Goal: Task Accomplishment & Management: Manage account settings

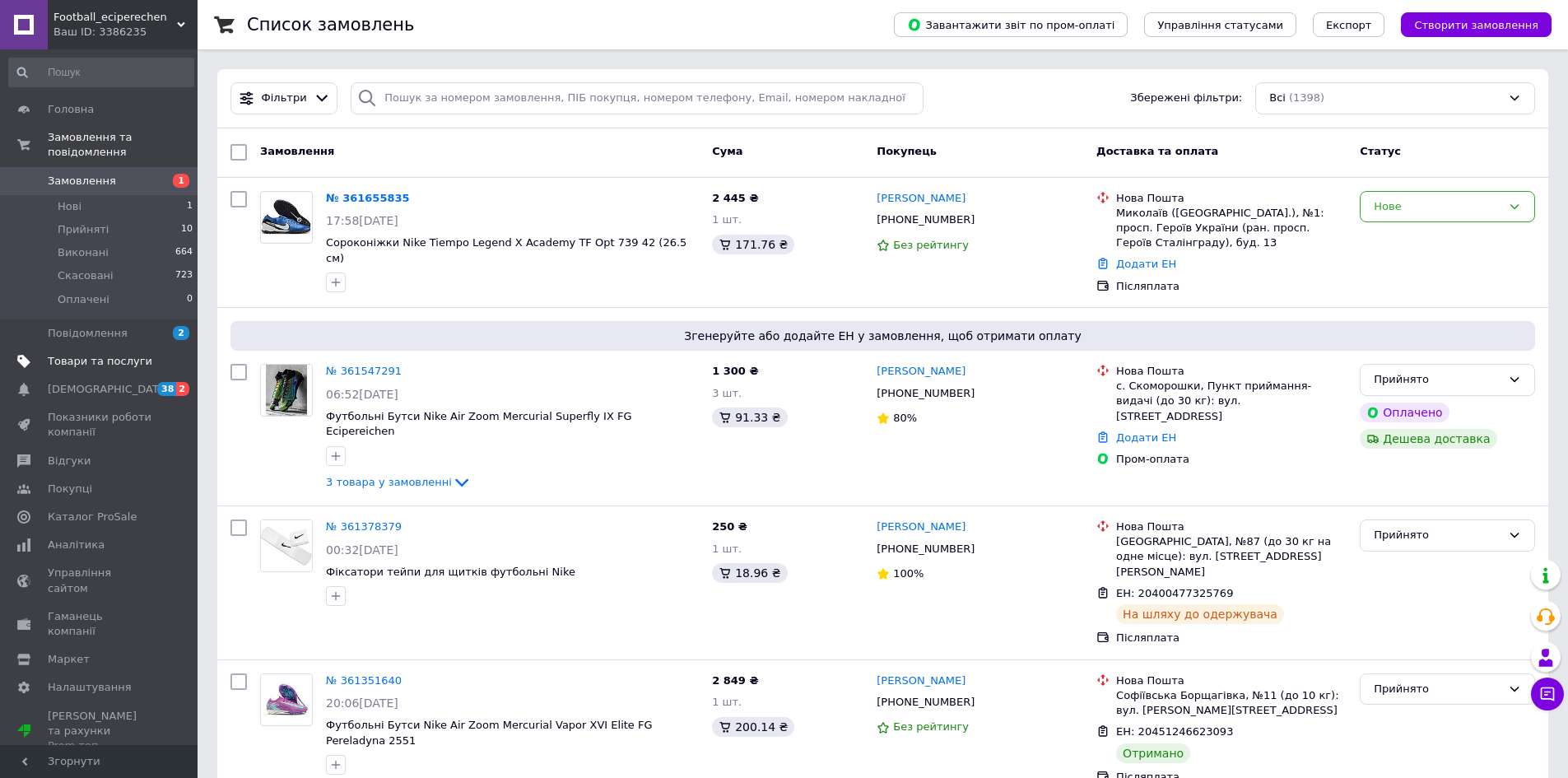
click at [128, 353] on span "Товари та послуги" at bounding box center [100, 361] width 104 height 15
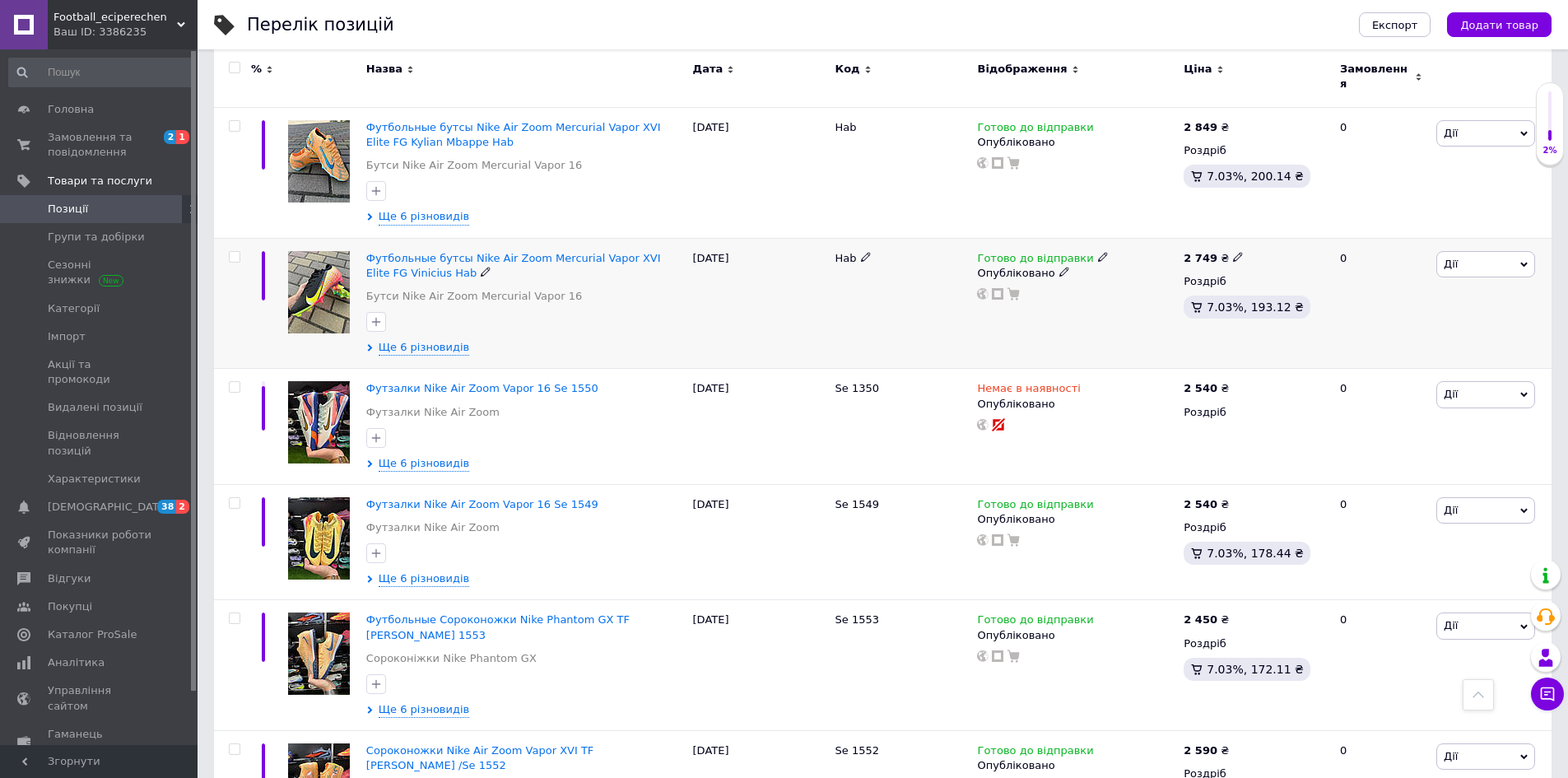
scroll to position [823, 0]
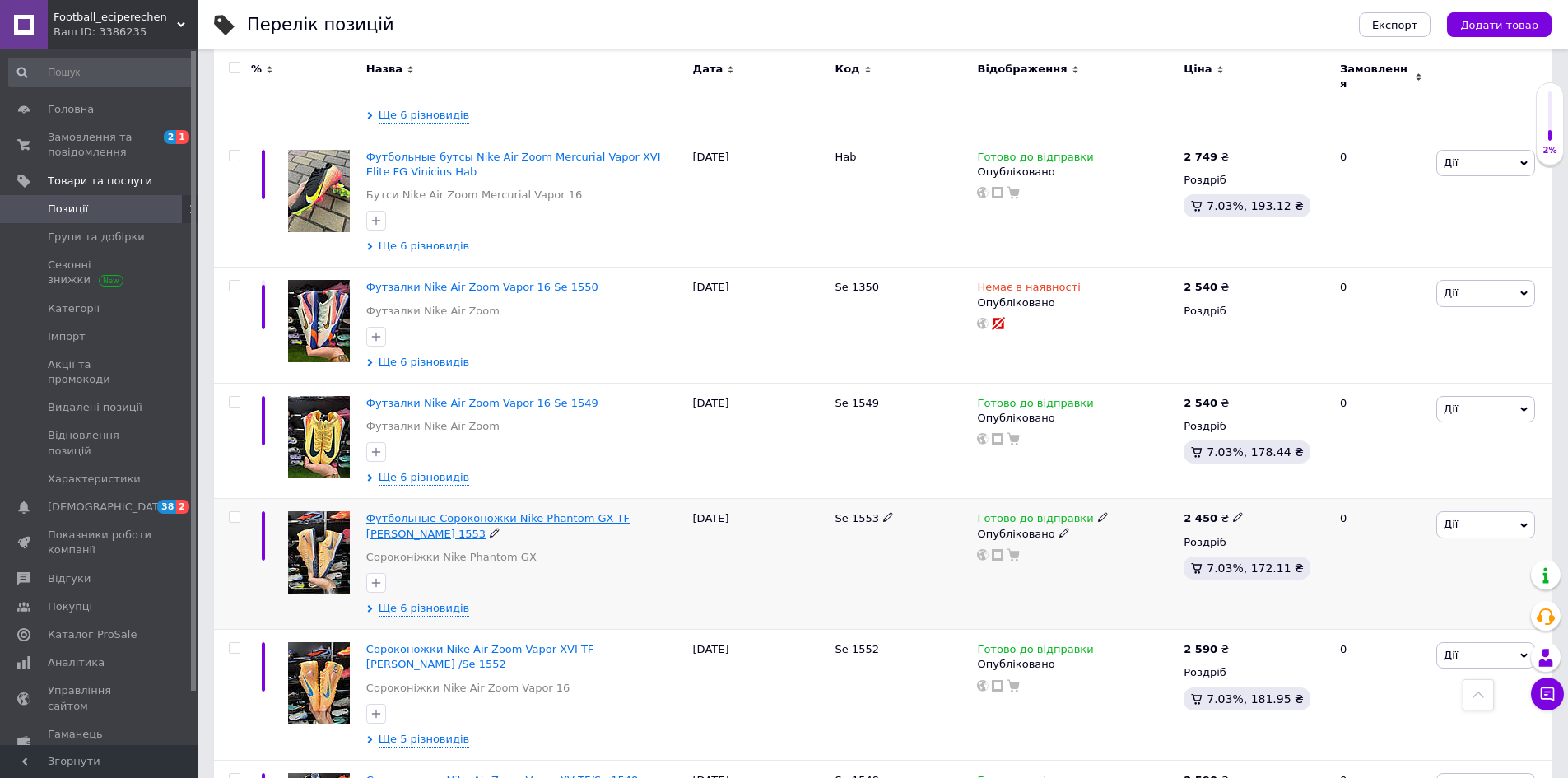
click at [504, 512] on span "Футбольные Сороконожки Nike Phantom GX TF [PERSON_NAME] 1553" at bounding box center [498, 525] width 264 height 28
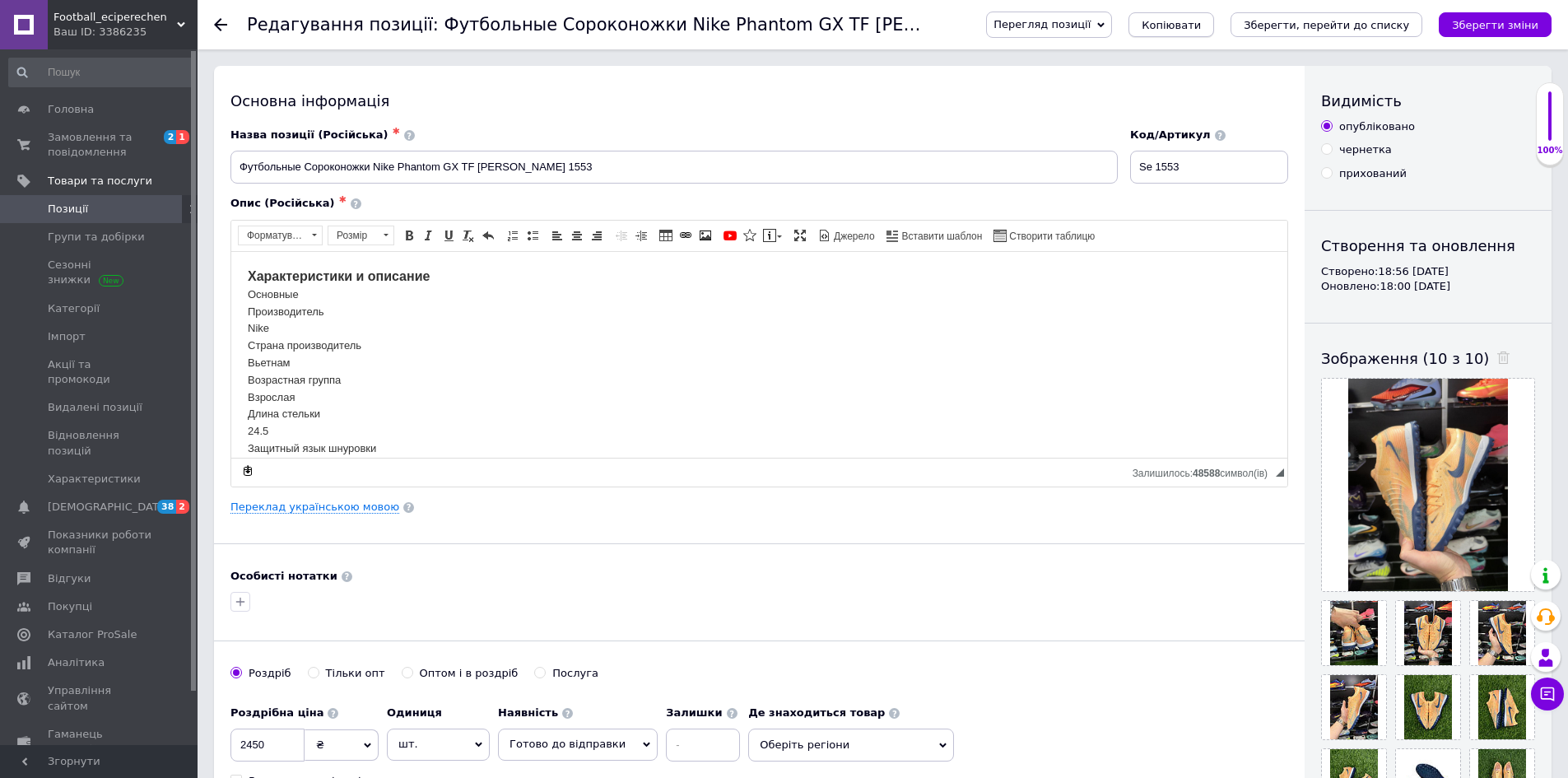
click at [1201, 29] on span "Копіювати" at bounding box center [1171, 25] width 60 height 12
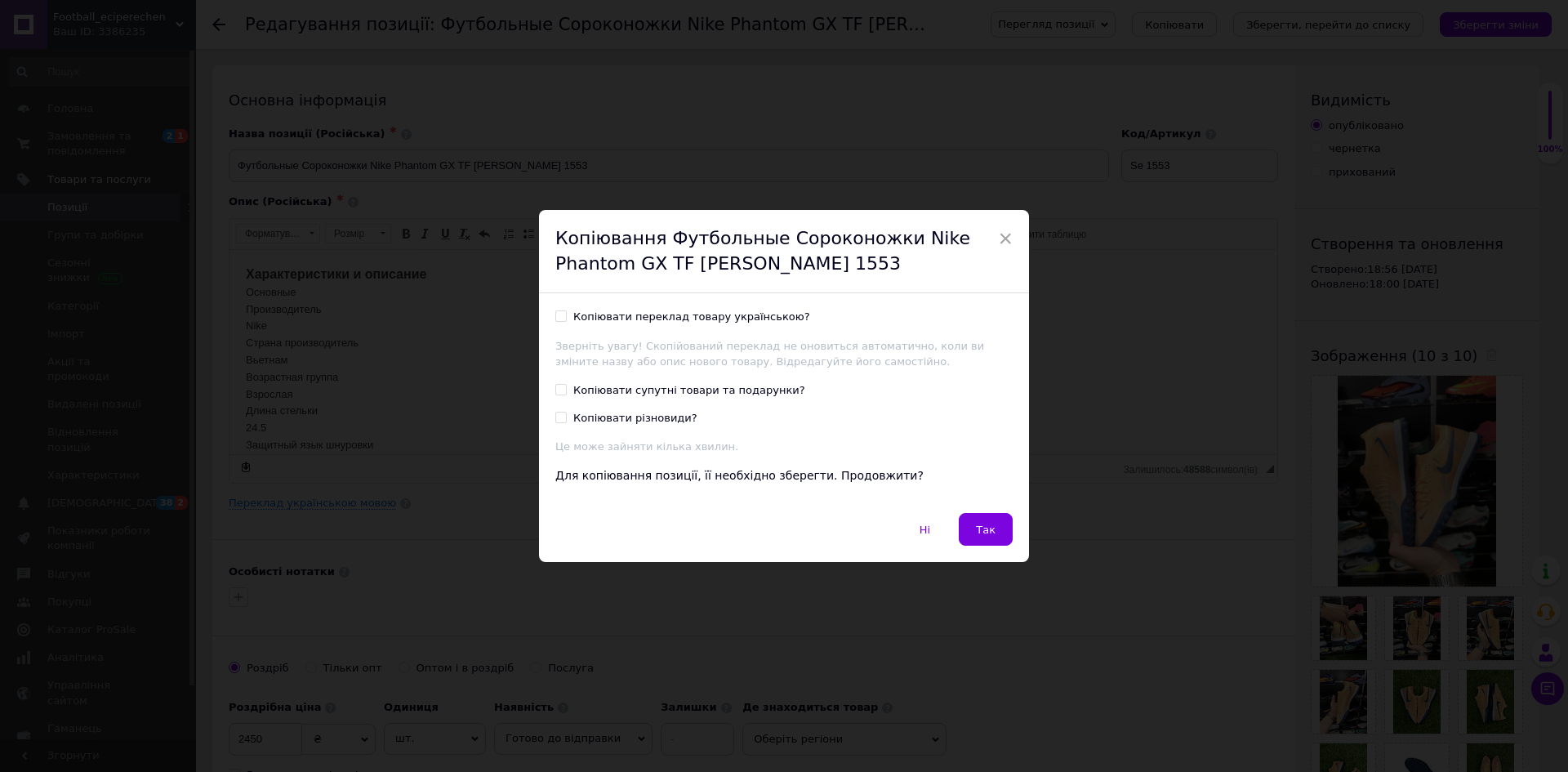
click at [677, 314] on div "Копіювати переклад товару українською?" at bounding box center [692, 316] width 237 height 15
click at [566, 314] on input "Копіювати переклад товару українською?" at bounding box center [561, 315] width 11 height 11
checkbox input "true"
click at [989, 533] on span "Так" at bounding box center [986, 530] width 19 height 12
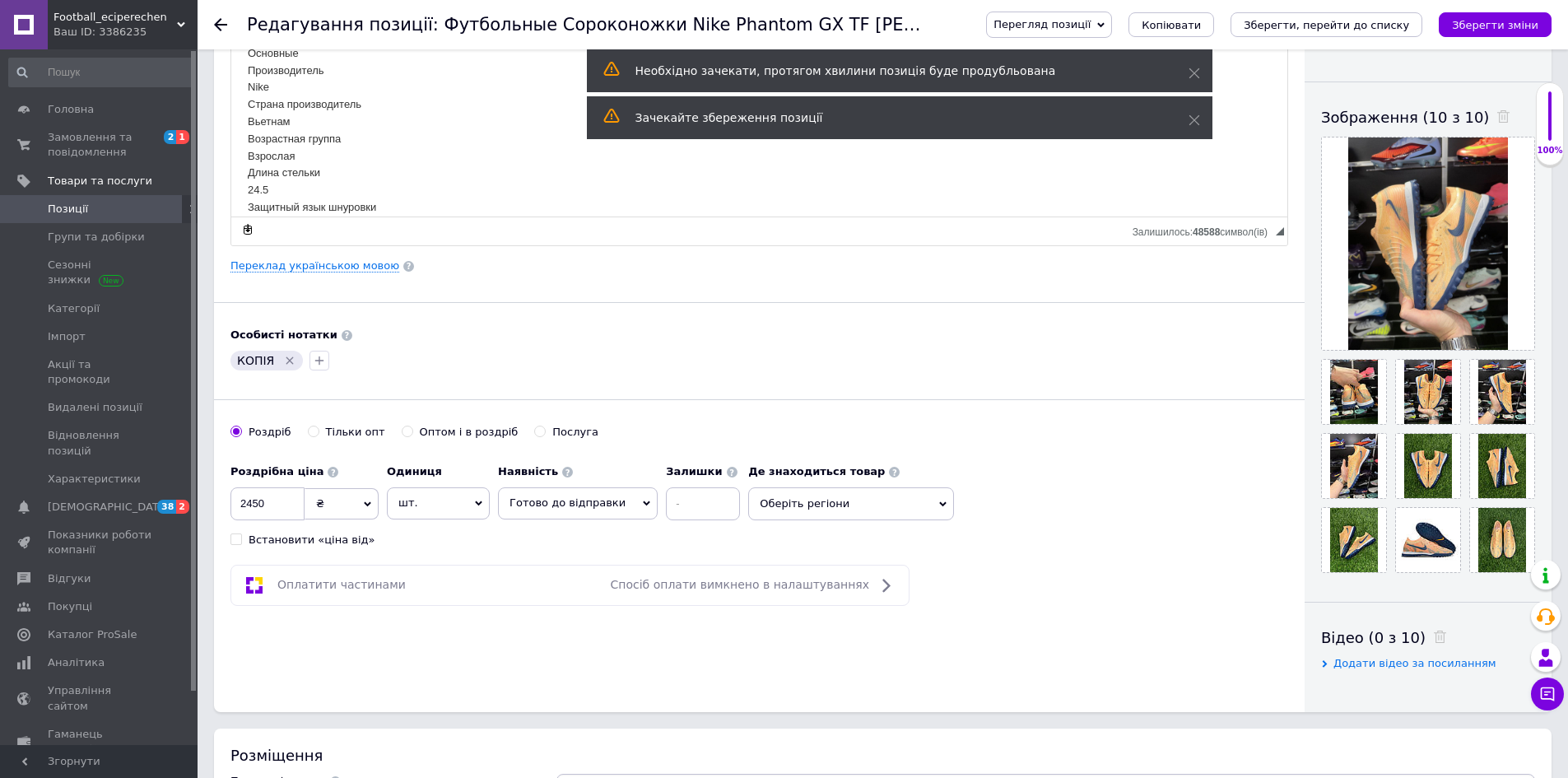
scroll to position [247, 0]
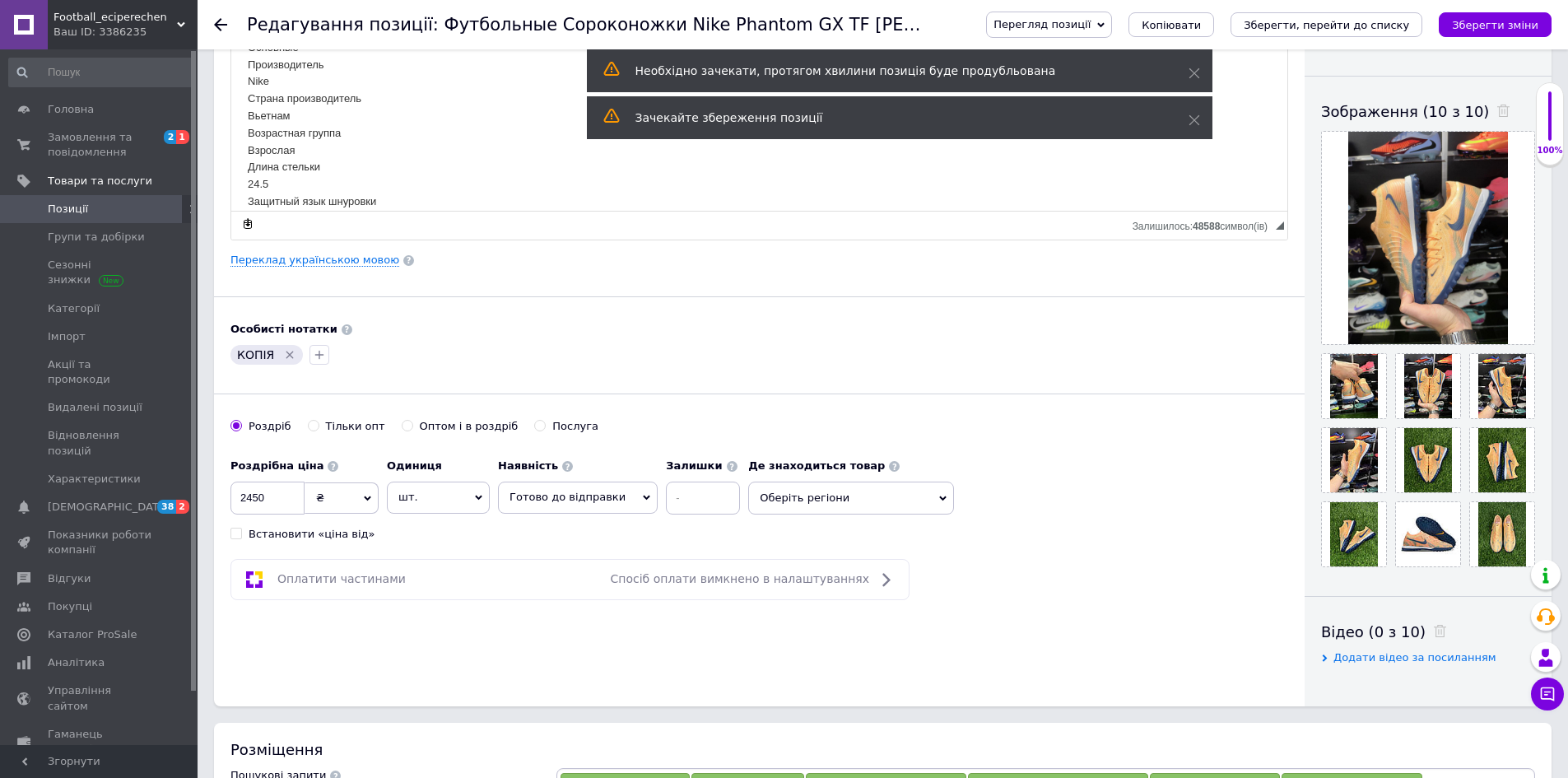
click at [287, 354] on icon "Видалити мітку" at bounding box center [290, 355] width 7 height 7
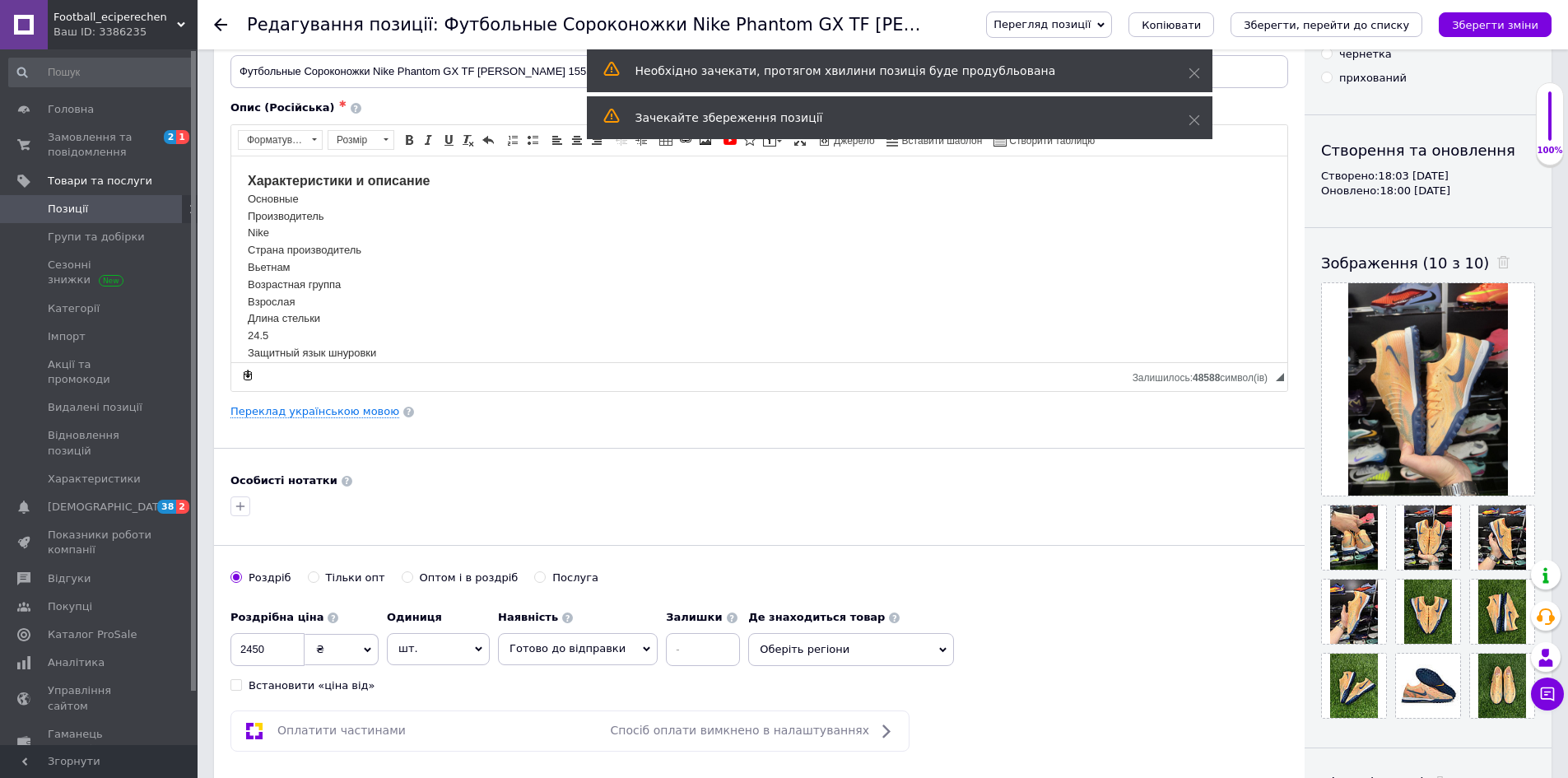
scroll to position [0, 0]
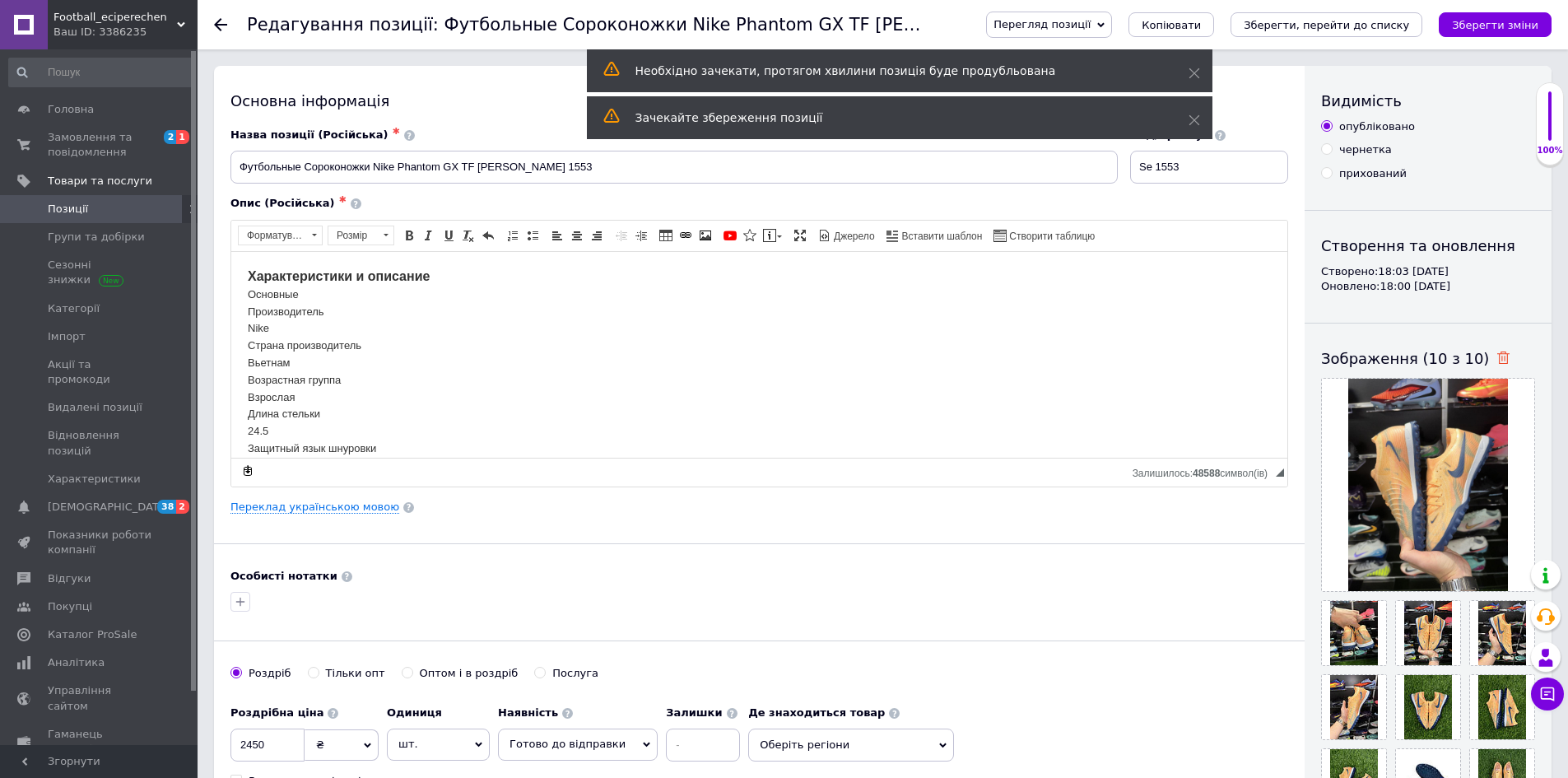
click at [1498, 357] on icon at bounding box center [1504, 358] width 12 height 12
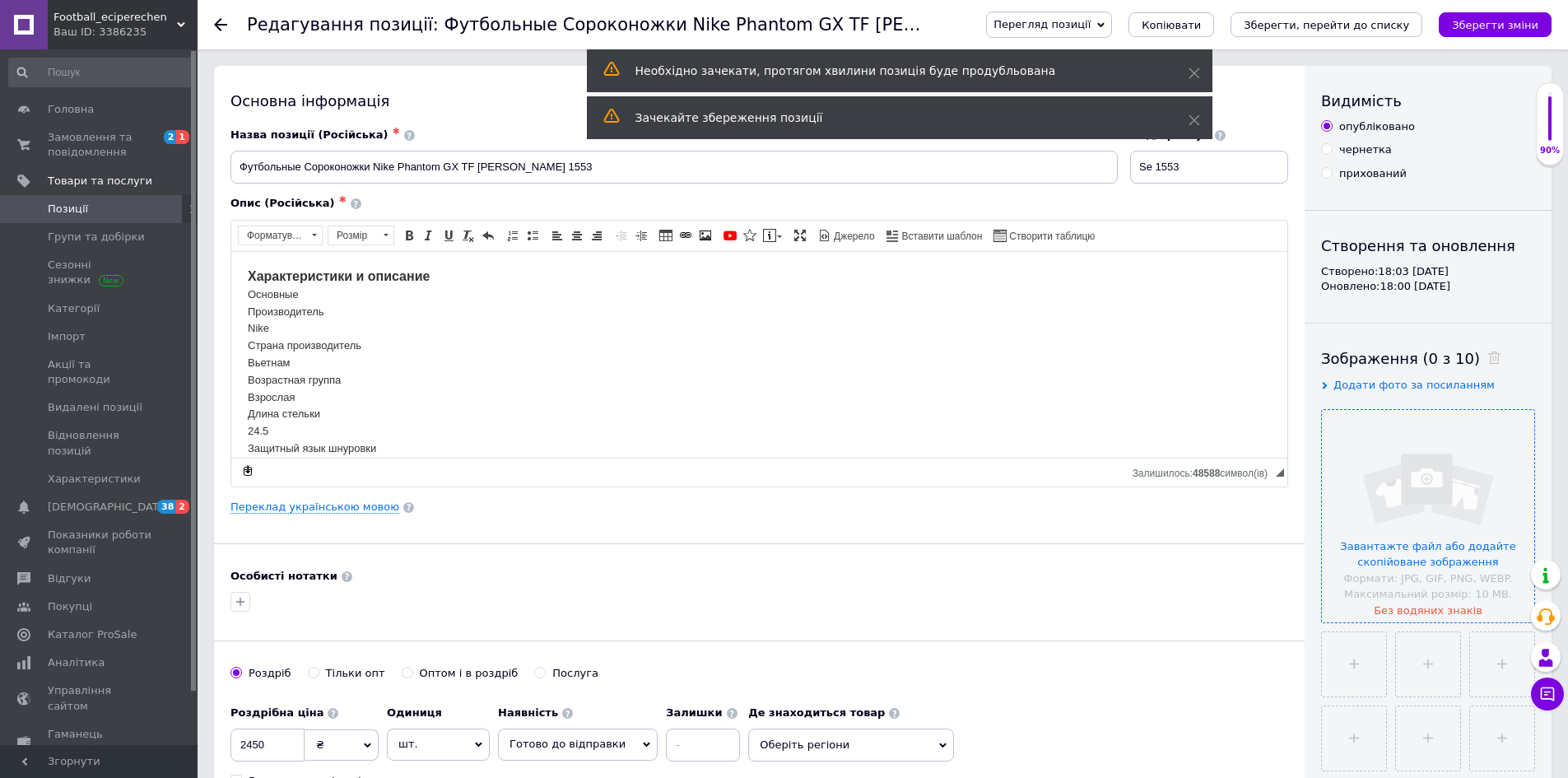
click at [1396, 463] on input "file" at bounding box center [1428, 515] width 212 height 212
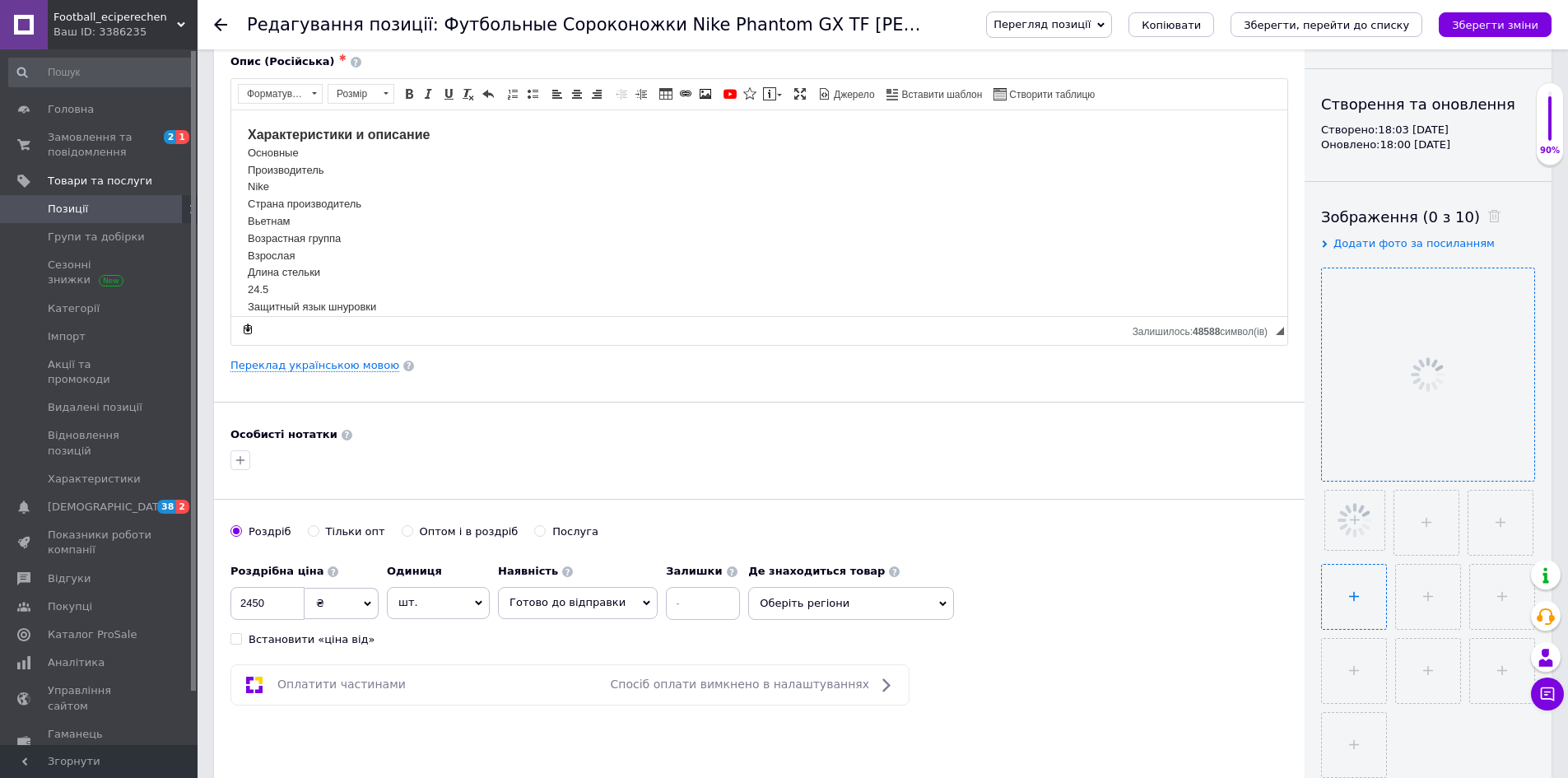
scroll to position [329, 0]
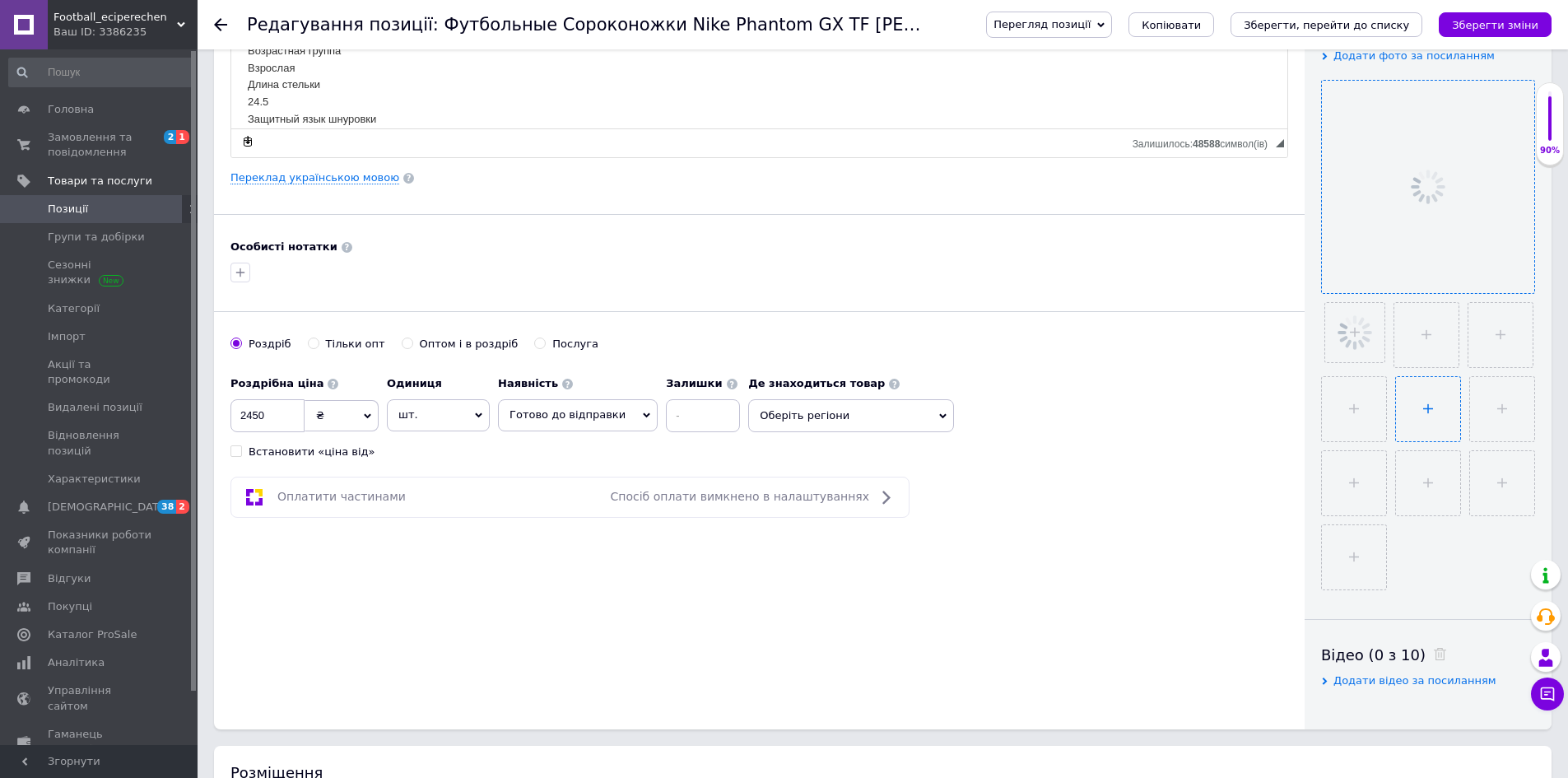
click at [1407, 391] on input "file" at bounding box center [1428, 409] width 64 height 64
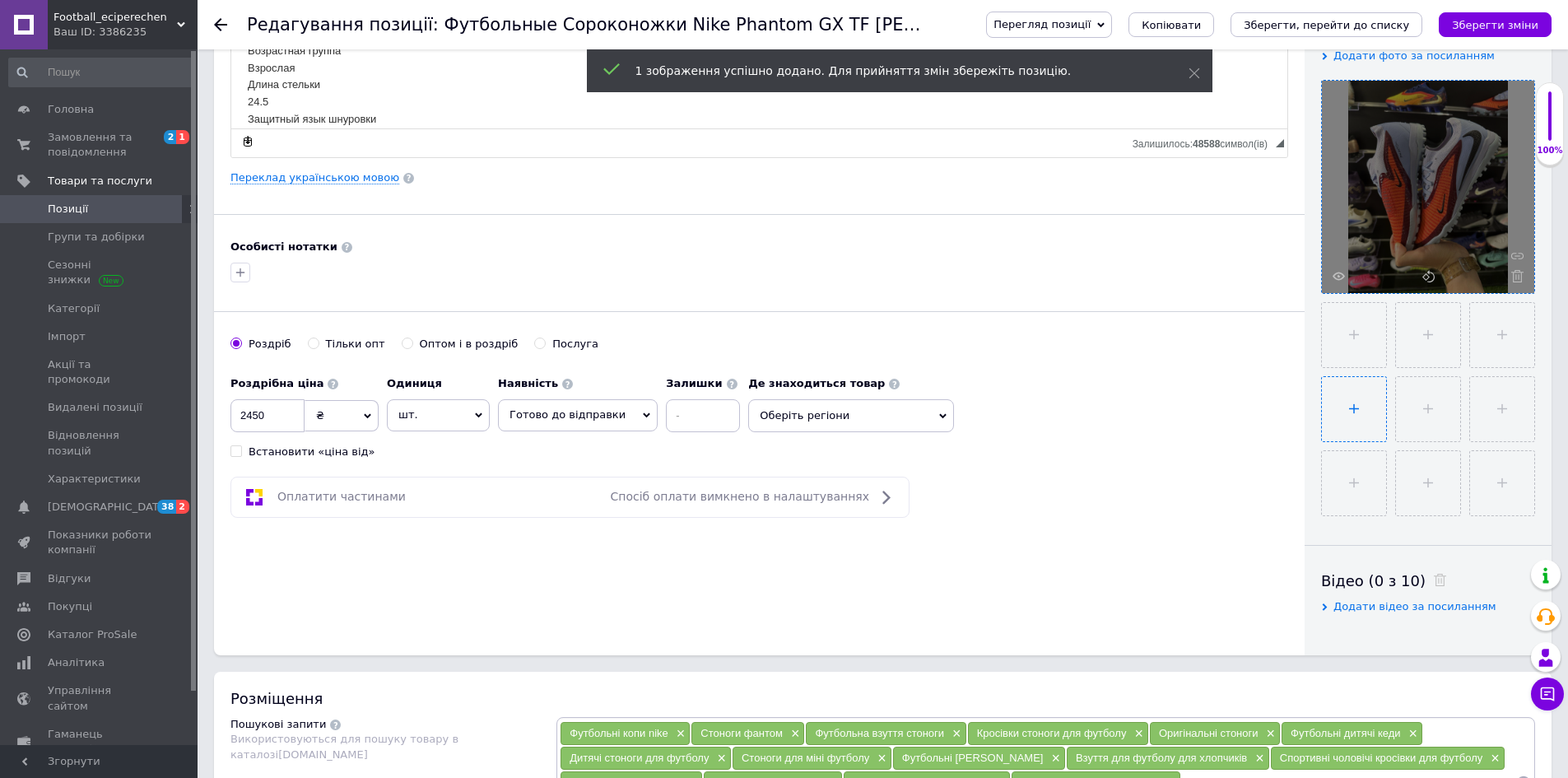
type input "C:\fakepath\photo_2025-09-12_18-03-04.jpg"
click at [1430, 410] on input "file" at bounding box center [1428, 409] width 64 height 64
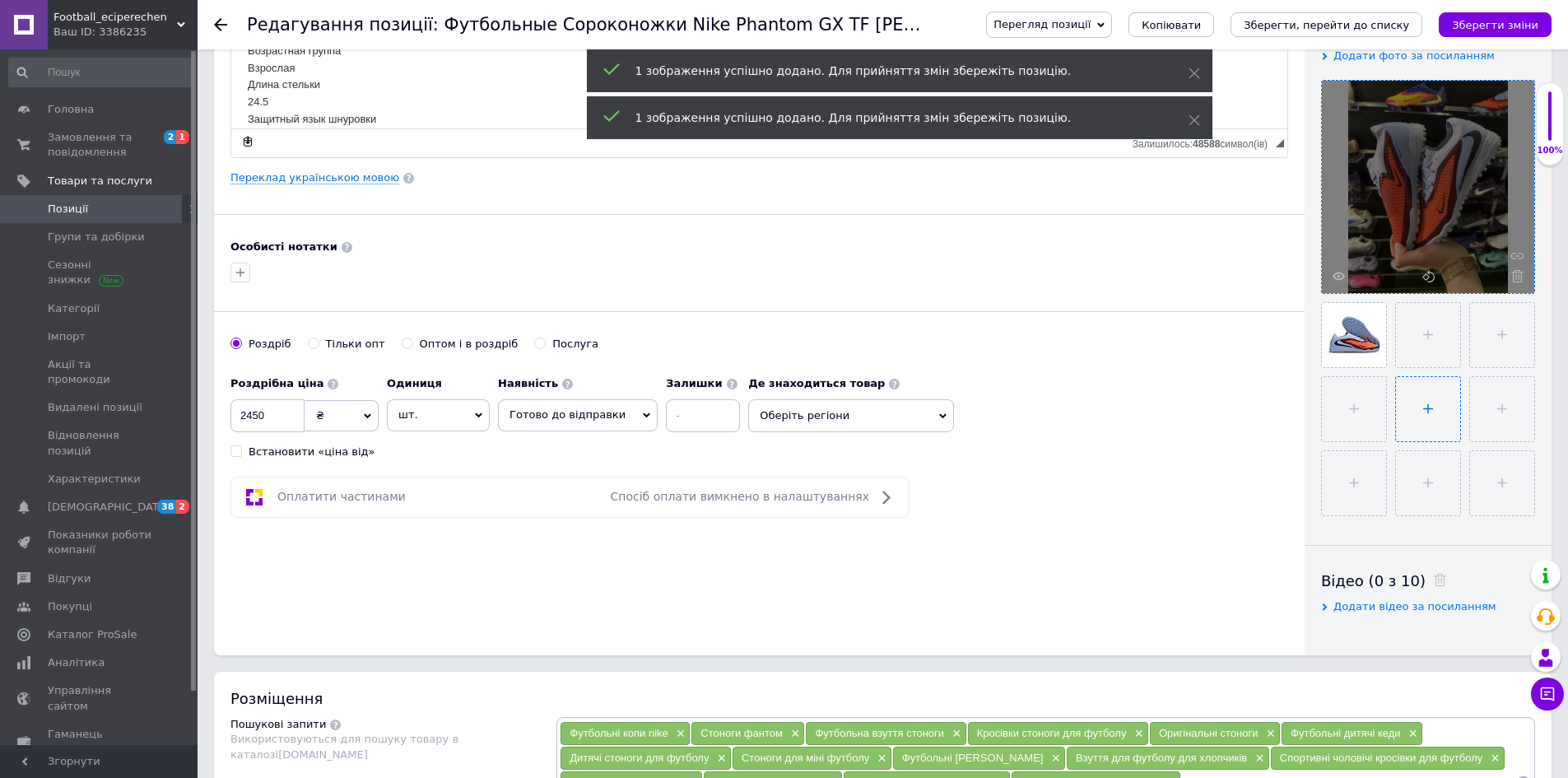
type input "C:\fakepath\photo_2025-09-12_18-03-12.jpg"
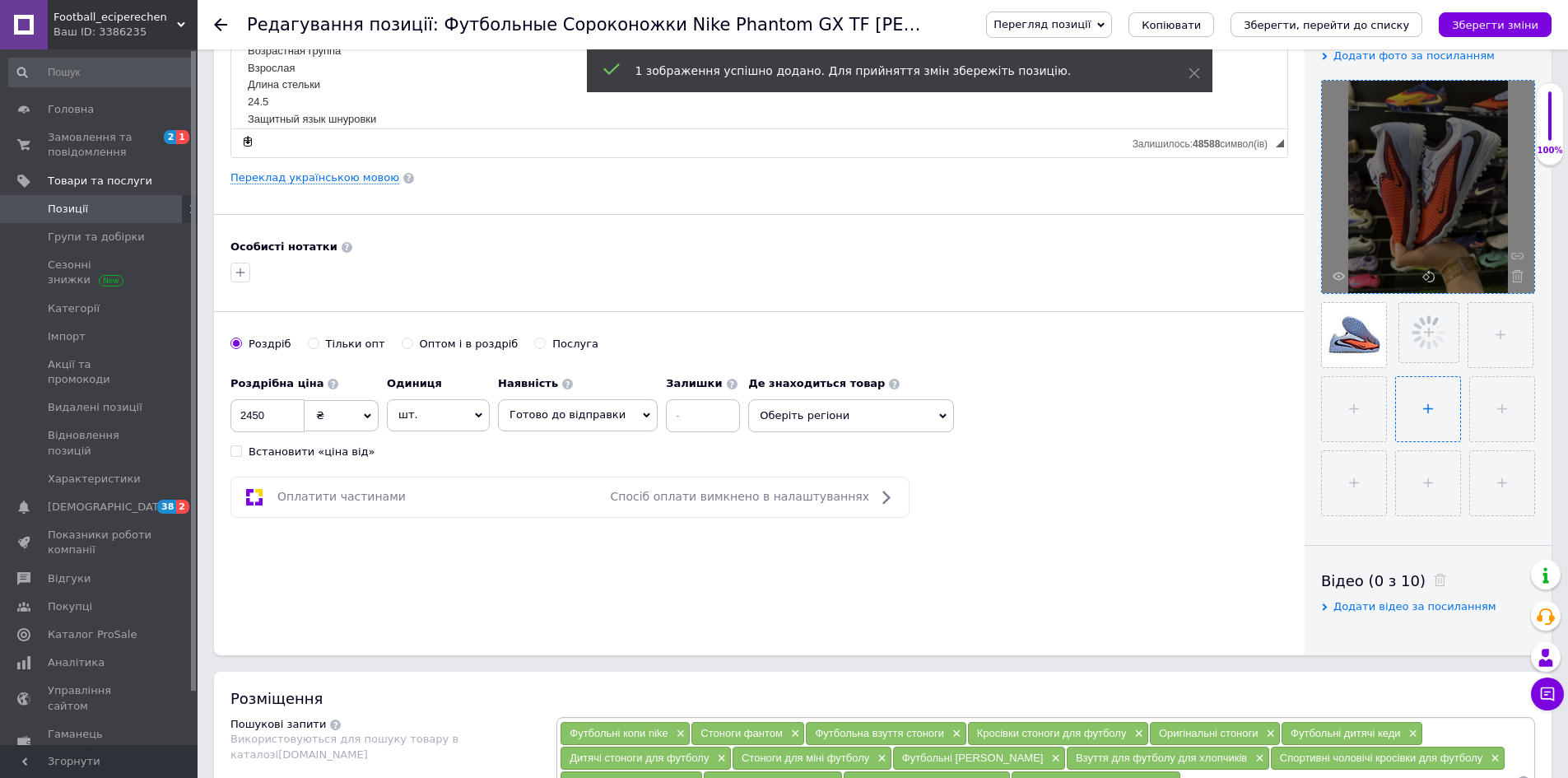
click at [1432, 427] on input "file" at bounding box center [1428, 409] width 64 height 64
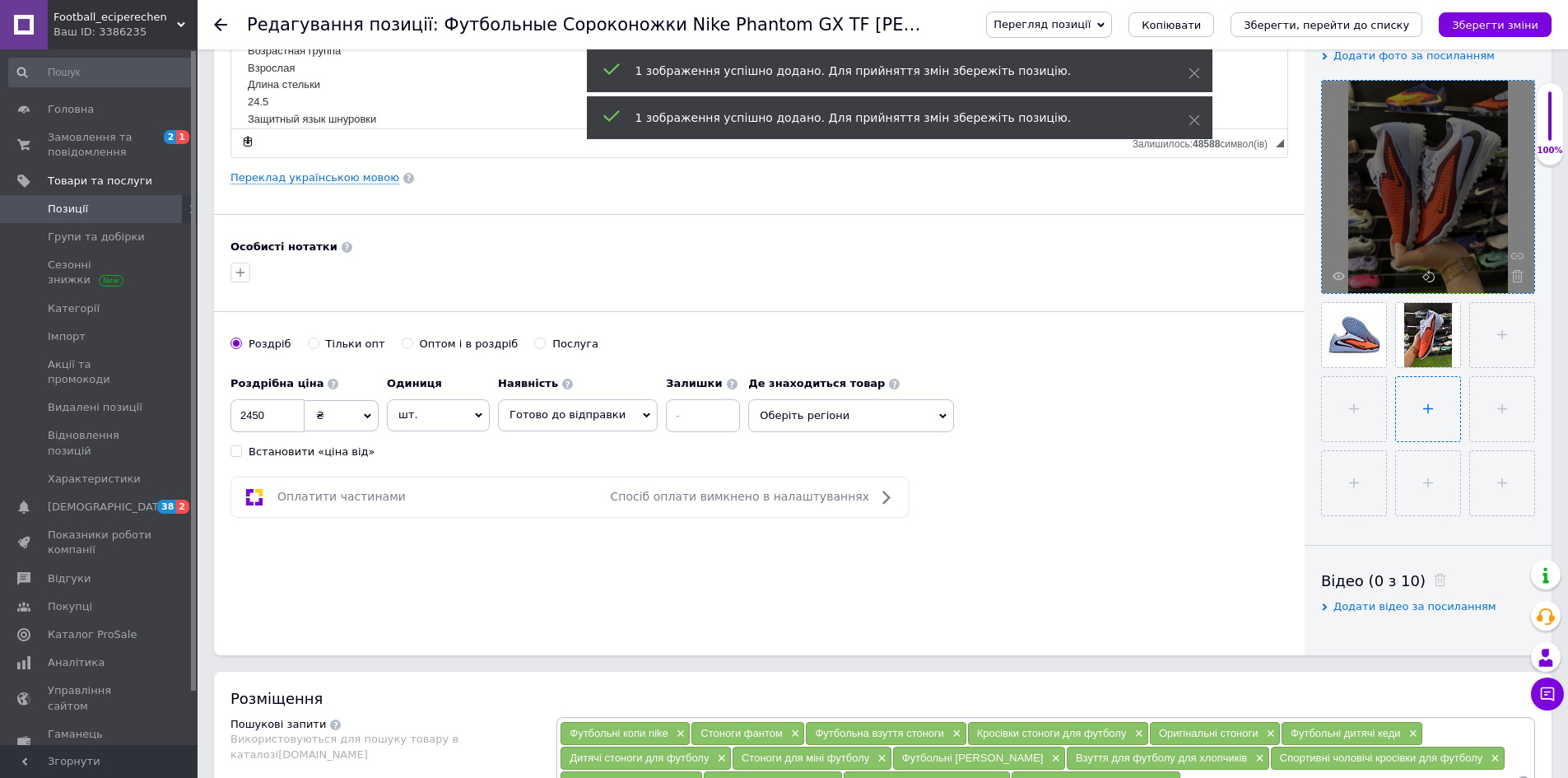
type input "C:\fakepath\photo_2025-09-12_18-03-14.jpg"
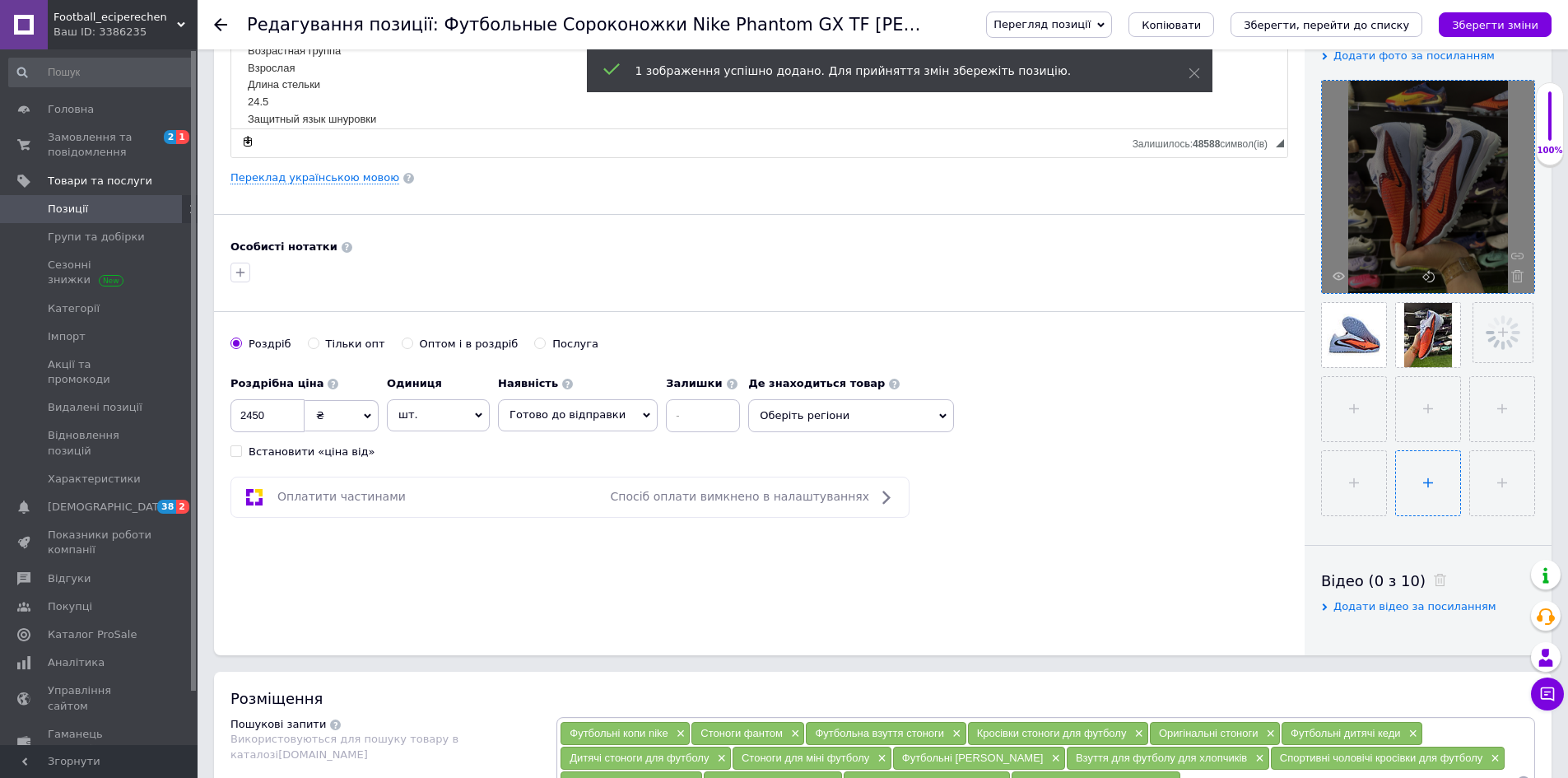
click at [1436, 493] on input "file" at bounding box center [1428, 483] width 64 height 64
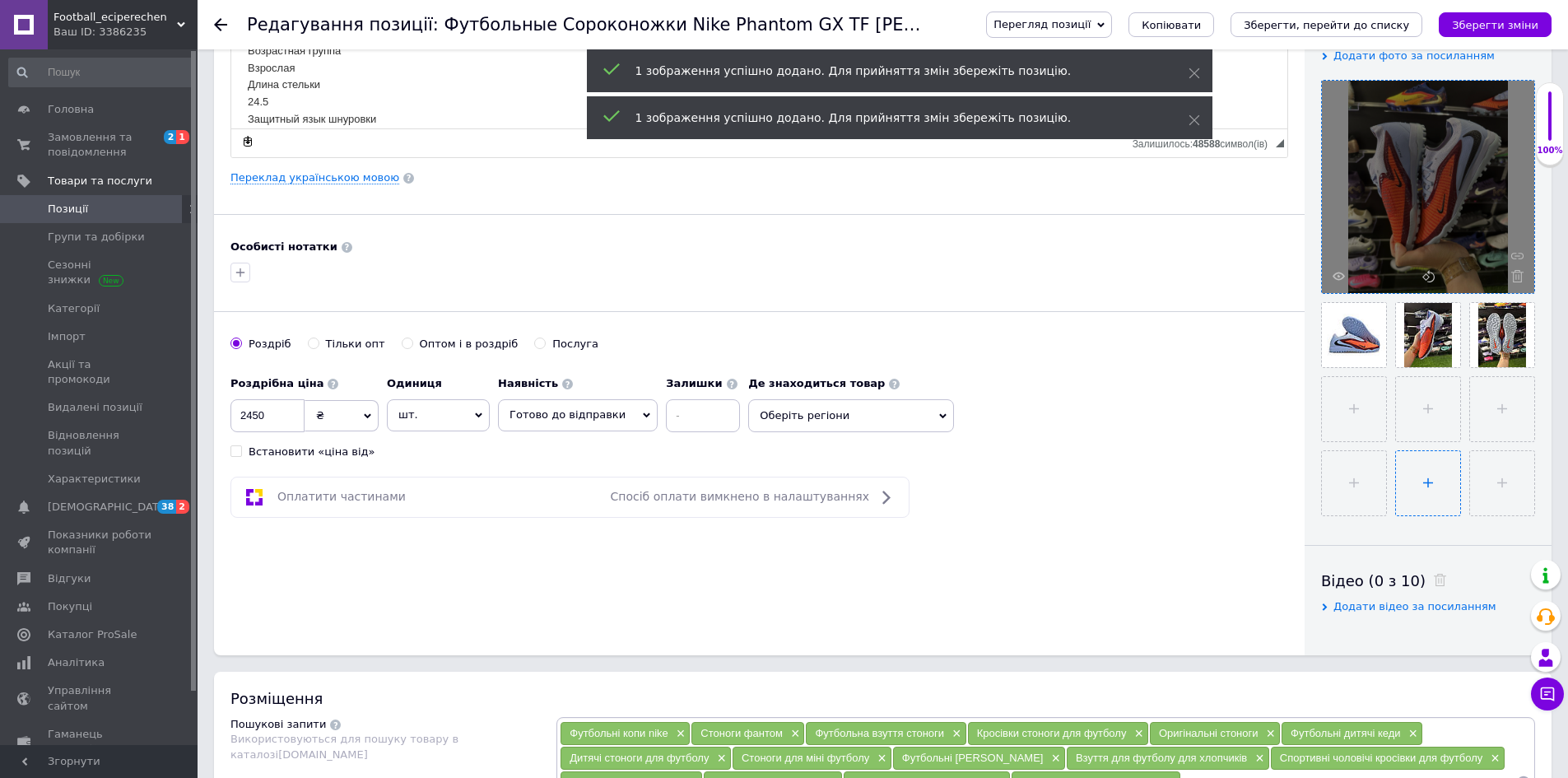
type input "C:\fakepath\photo_2025-09-12_18-03-16.jpg"
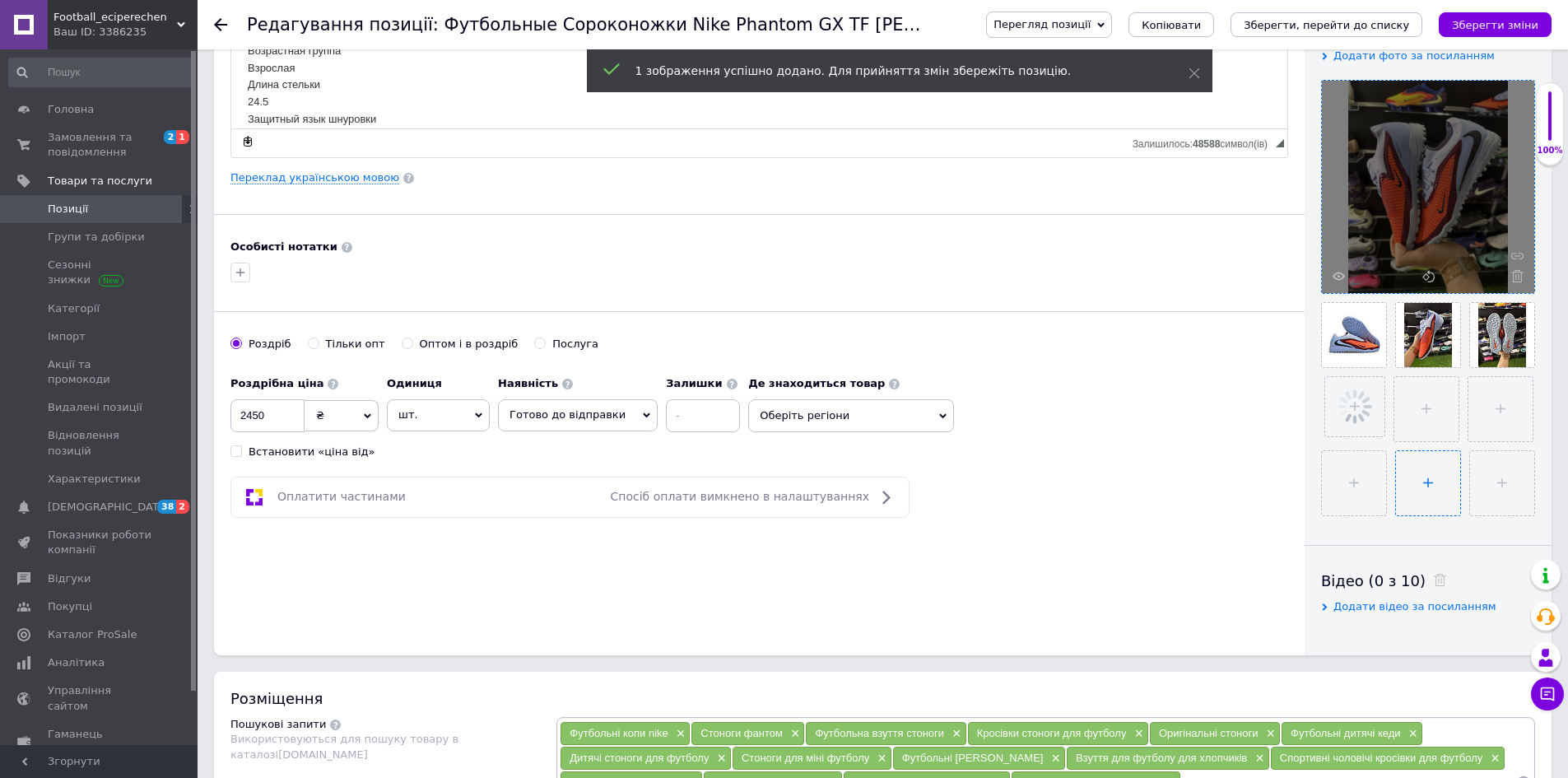
click at [1460, 492] on li at bounding box center [1428, 483] width 66 height 66
click at [1407, 477] on input "file" at bounding box center [1428, 483] width 64 height 64
type input "C:\fakepath\photo_2025-09-12_18-03-18.jpg"
click at [1419, 498] on input "file" at bounding box center [1428, 483] width 64 height 64
type input "C:\fakepath\photo_2025-09-12_18-03-21.jpg"
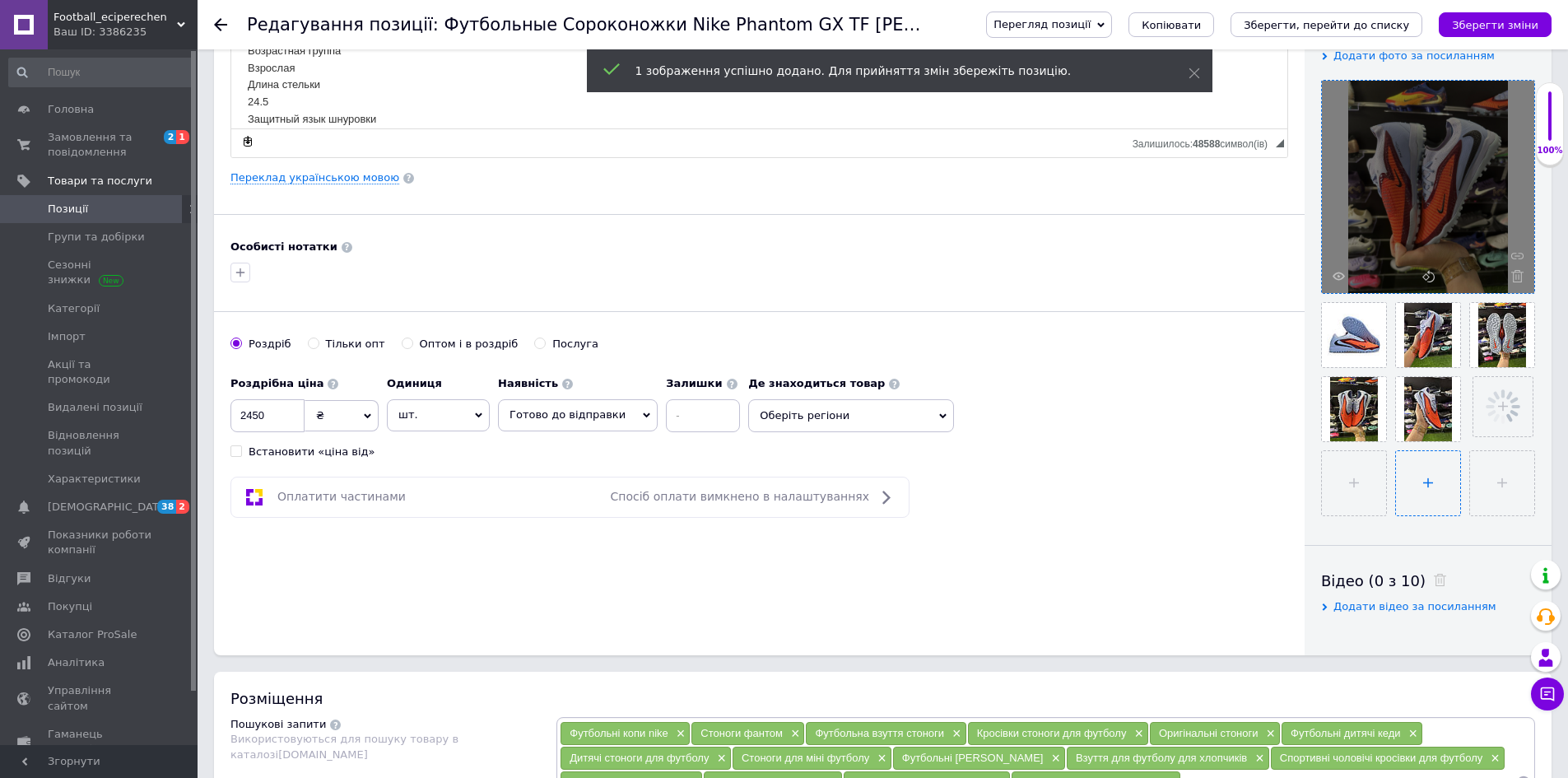
click at [1426, 484] on input "file" at bounding box center [1428, 483] width 64 height 64
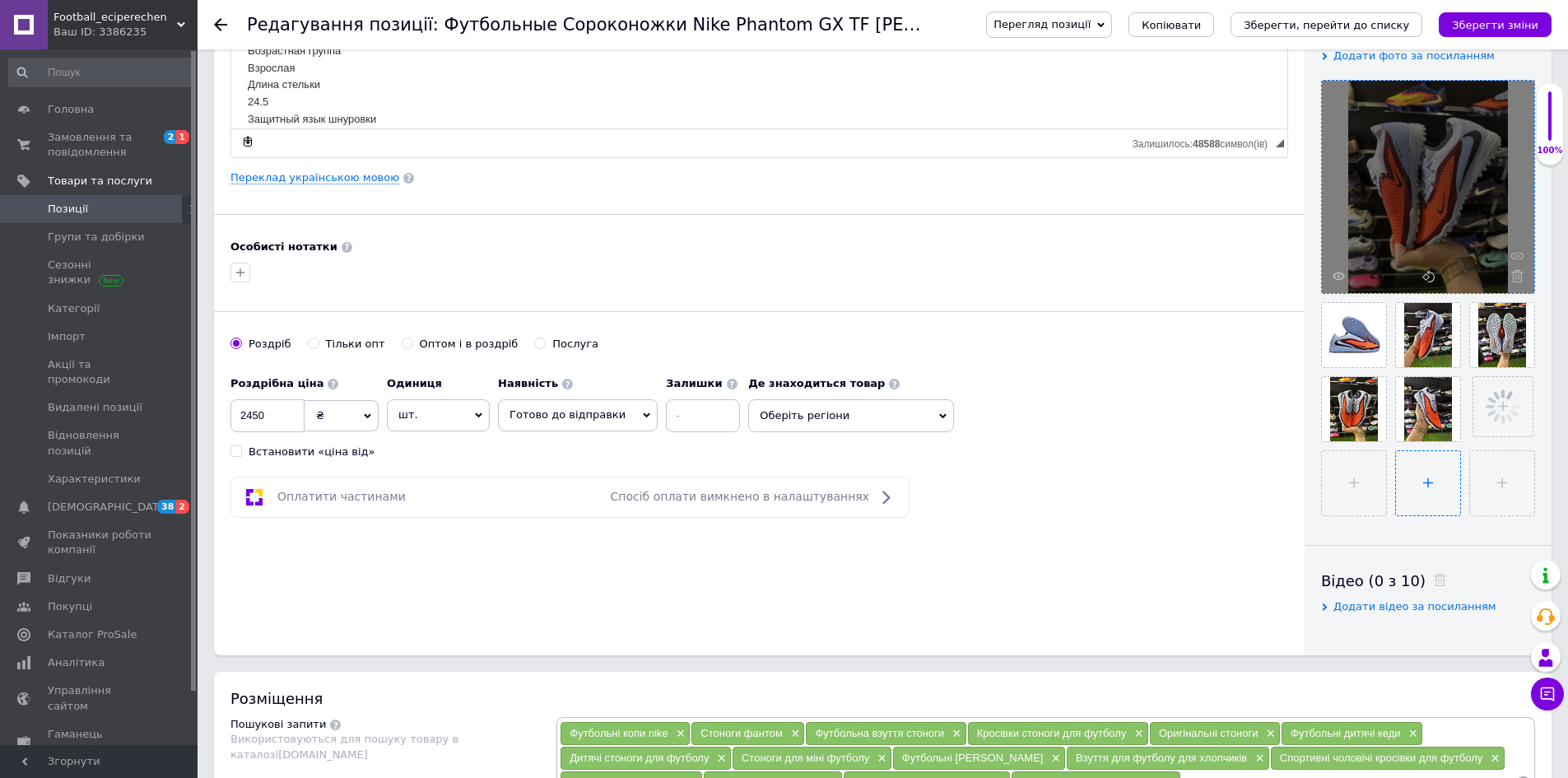
type input "C:\fakepath\photo_2025-09-12_18-03-23.jpg"
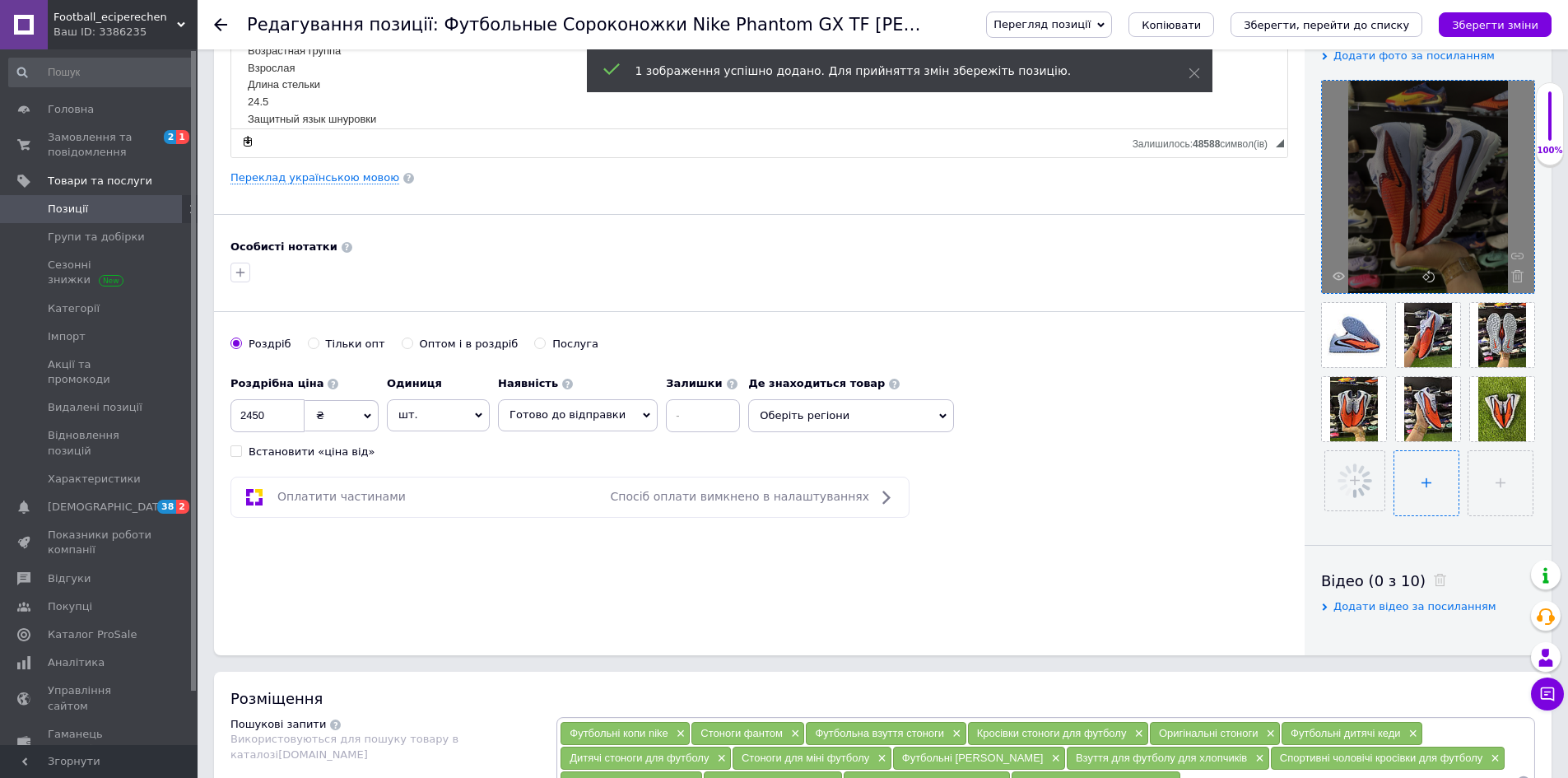
drag, startPoint x: 1425, startPoint y: 491, endPoint x: 1412, endPoint y: 485, distance: 14.3
click at [1424, 490] on input "file" at bounding box center [1426, 483] width 64 height 64
type input "C:\fakepath\photo_2025-09-12_18-03-26.jpg"
click at [1491, 482] on input "file" at bounding box center [1500, 483] width 64 height 64
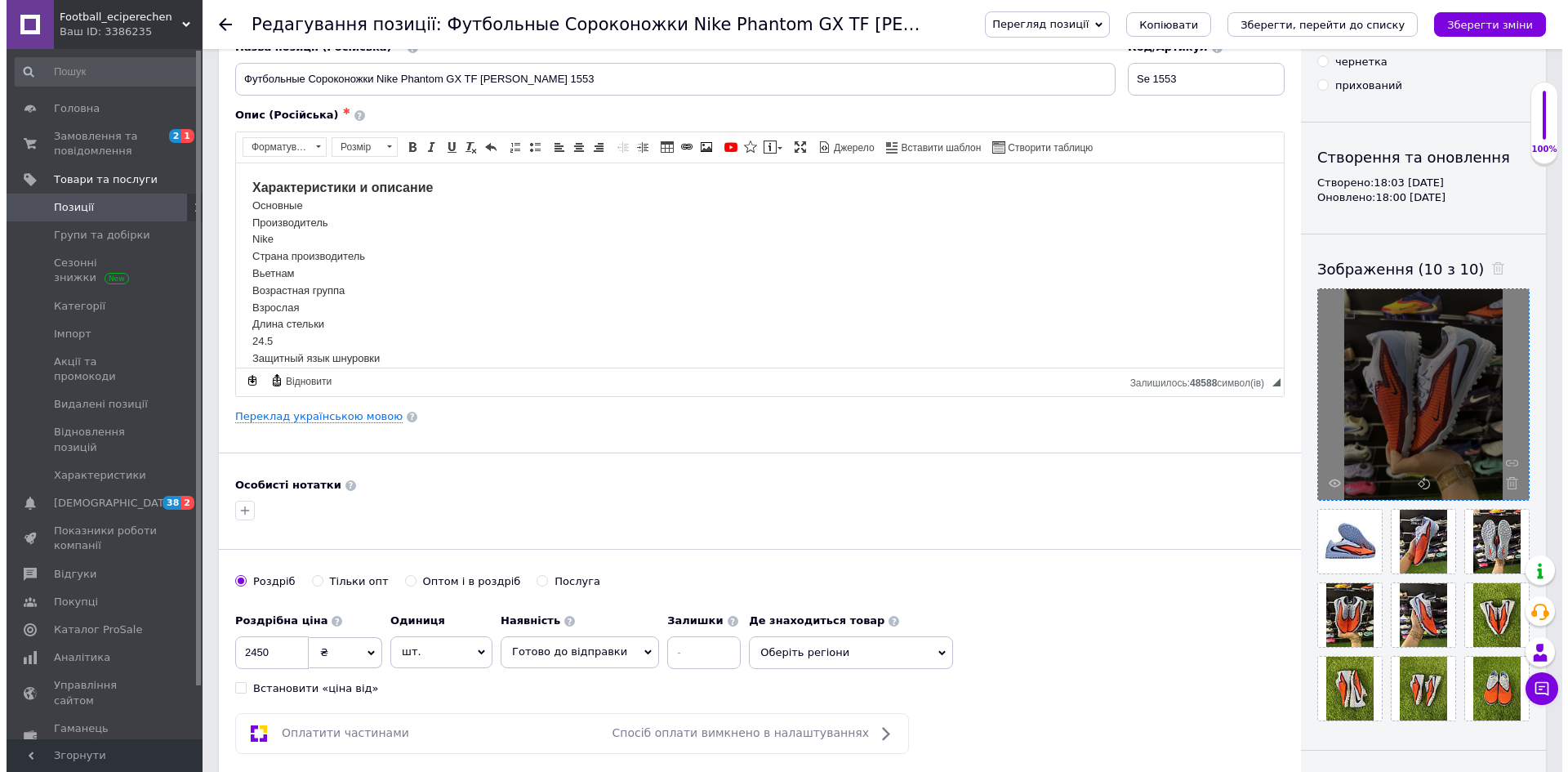
scroll to position [0, 0]
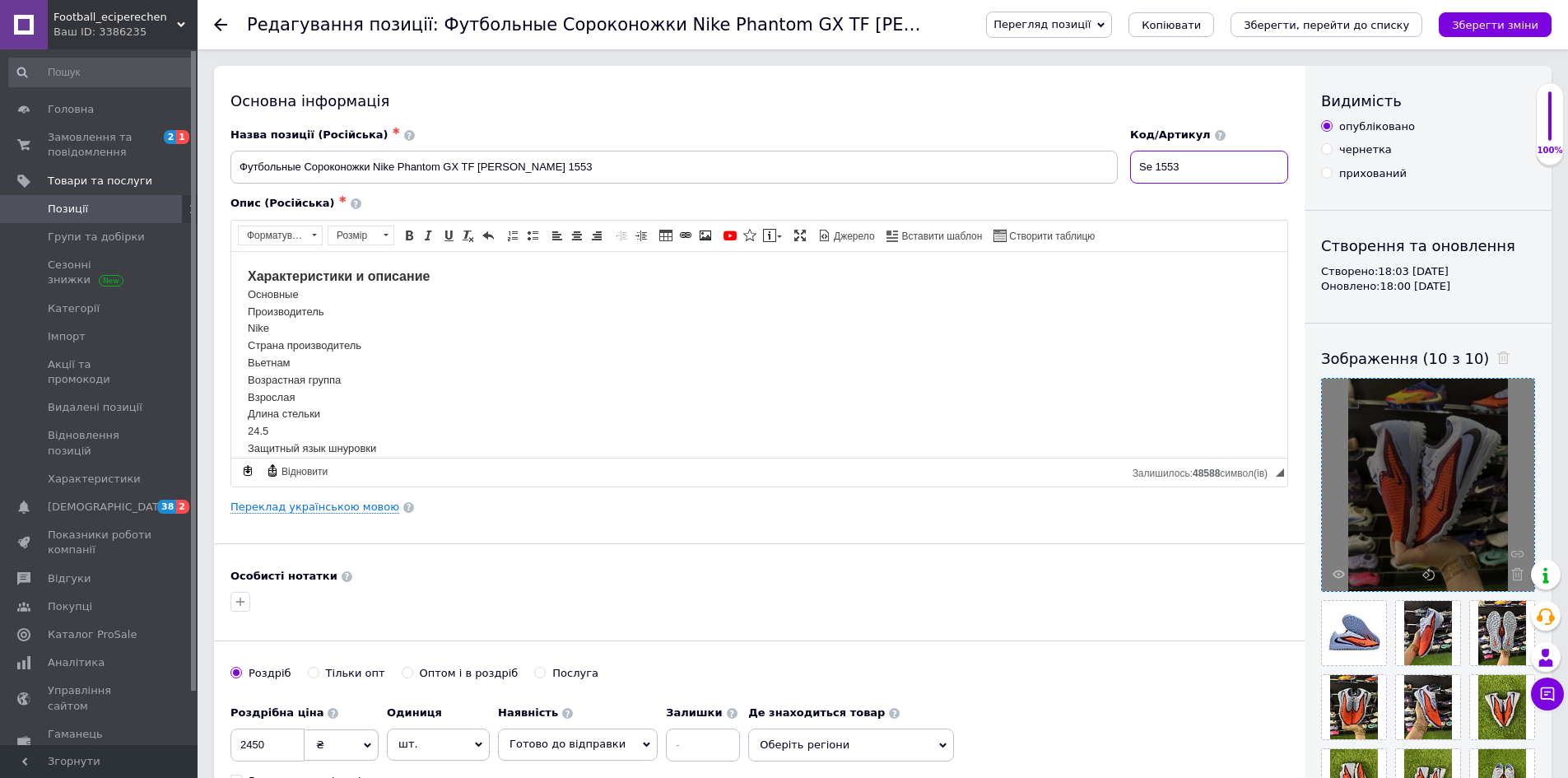
click at [1197, 171] on input "Se 1553" at bounding box center [1208, 166] width 158 height 33
type input "Se 1555"
click at [636, 160] on input "Футбольные Сороконожки Nike Phantom GX TF [PERSON_NAME] 1553" at bounding box center [674, 166] width 888 height 33
type input "Футбольные Сороконожки Nike Phantom GX TF Kylian Mbappé 15535"
click at [301, 514] on link "Переклад українською мовою" at bounding box center [315, 507] width 169 height 13
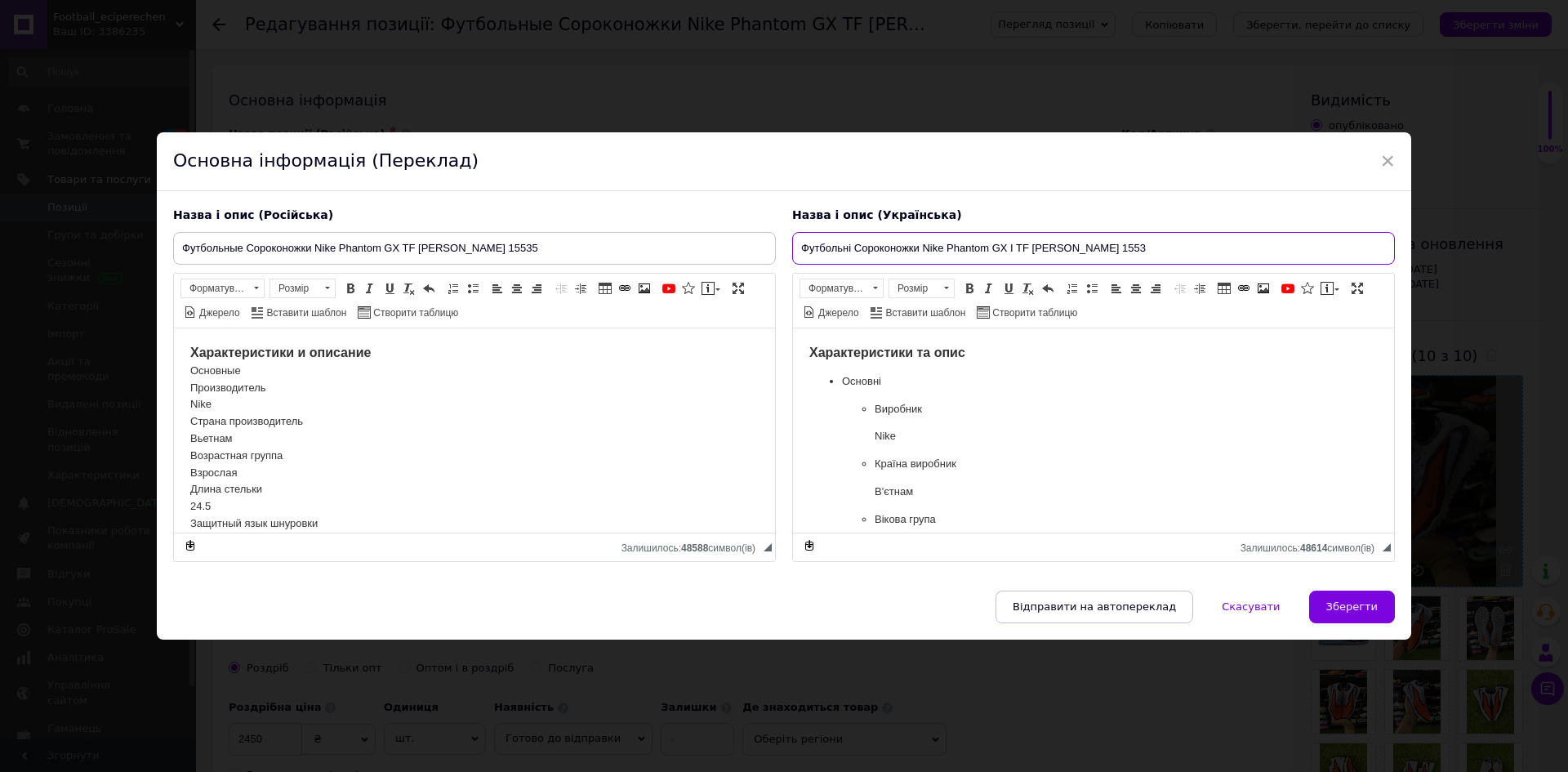
click at [1218, 246] on input "Футбольні Сороконожки Nike Phantom GX I TF Kylian Mbappé 1553" at bounding box center [1094, 248] width 602 height 33
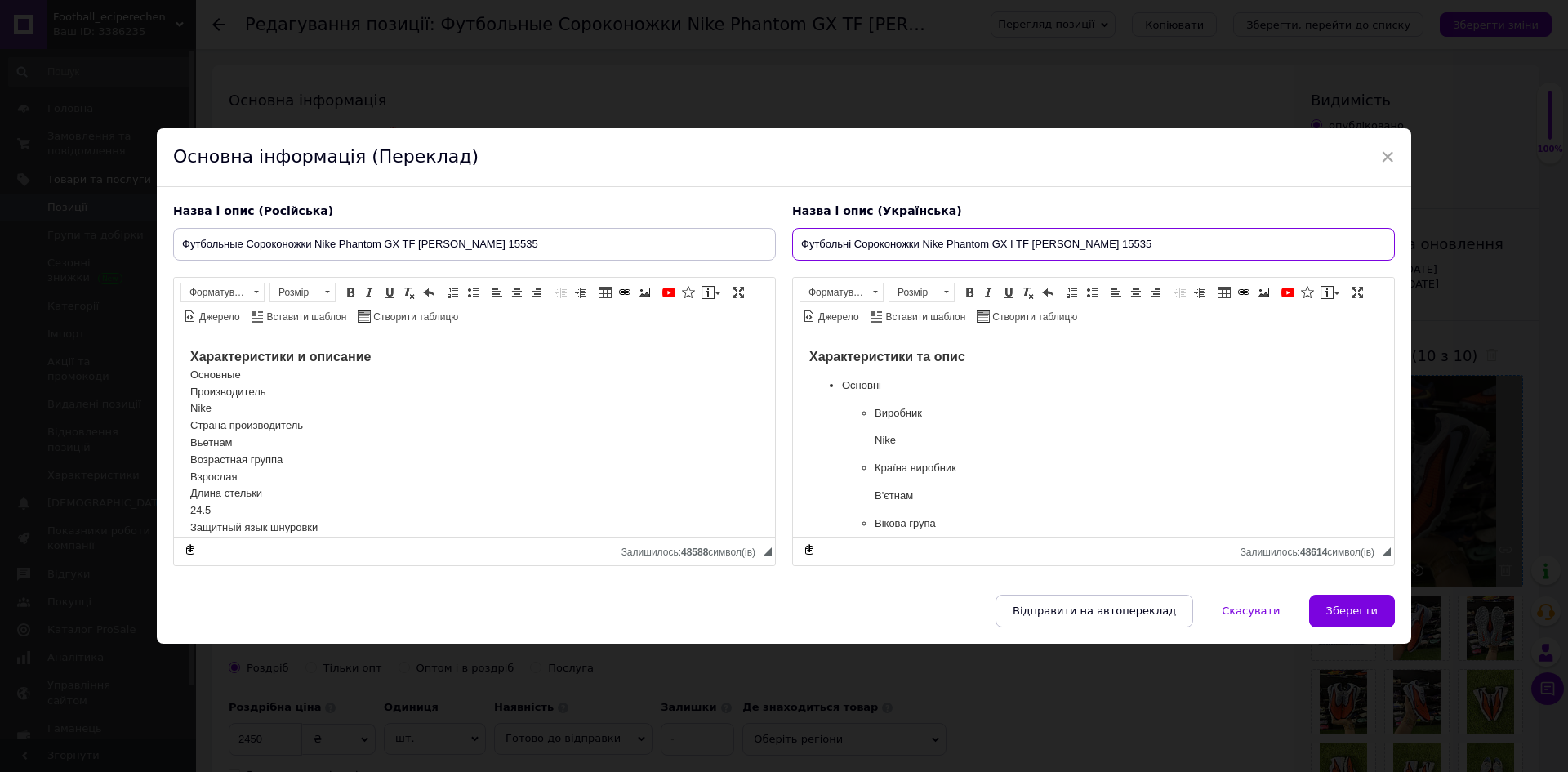
drag, startPoint x: 1100, startPoint y: 246, endPoint x: 1009, endPoint y: 259, distance: 91.9
click at [1009, 259] on input "Футбольні Сороконожки Nike Phantom GX I TF Kylian Mbappé 15535" at bounding box center [1094, 244] width 602 height 33
type input "Футбольні Сороконожки Nike Phantom GX 15535"
drag, startPoint x: 490, startPoint y: 246, endPoint x: 386, endPoint y: 254, distance: 104.3
click at [386, 254] on input "Футбольные Сороконожки Nike Phantom GX TF Kylian Mbappé 15535" at bounding box center [474, 244] width 602 height 33
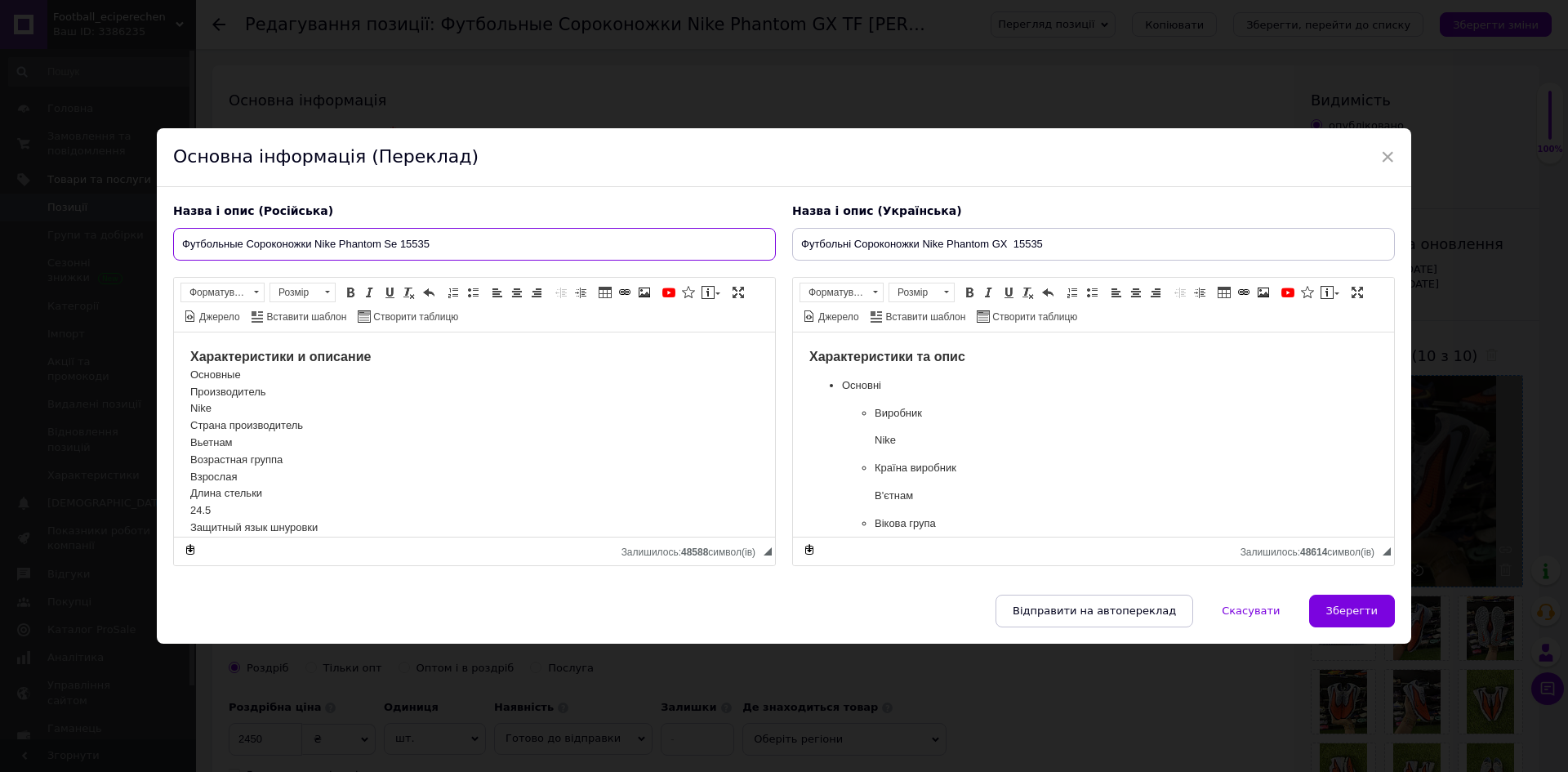
type input "Футбольные Сороконожки Nike Phantom Se 15535"
click at [1030, 251] on input "Футбольні Сороконожки Nike Phantom GX 15535" at bounding box center [1094, 244] width 602 height 33
click at [1037, 249] on input "Футбольні Сороконожки Nike Phantom GX 15535" at bounding box center [1094, 244] width 602 height 33
type input "Футбольні Сороконожки Nike Phantom GX 1555"
click at [426, 251] on input "Футбольные Сороконожки Nike Phantom Se 15535" at bounding box center [474, 244] width 602 height 33
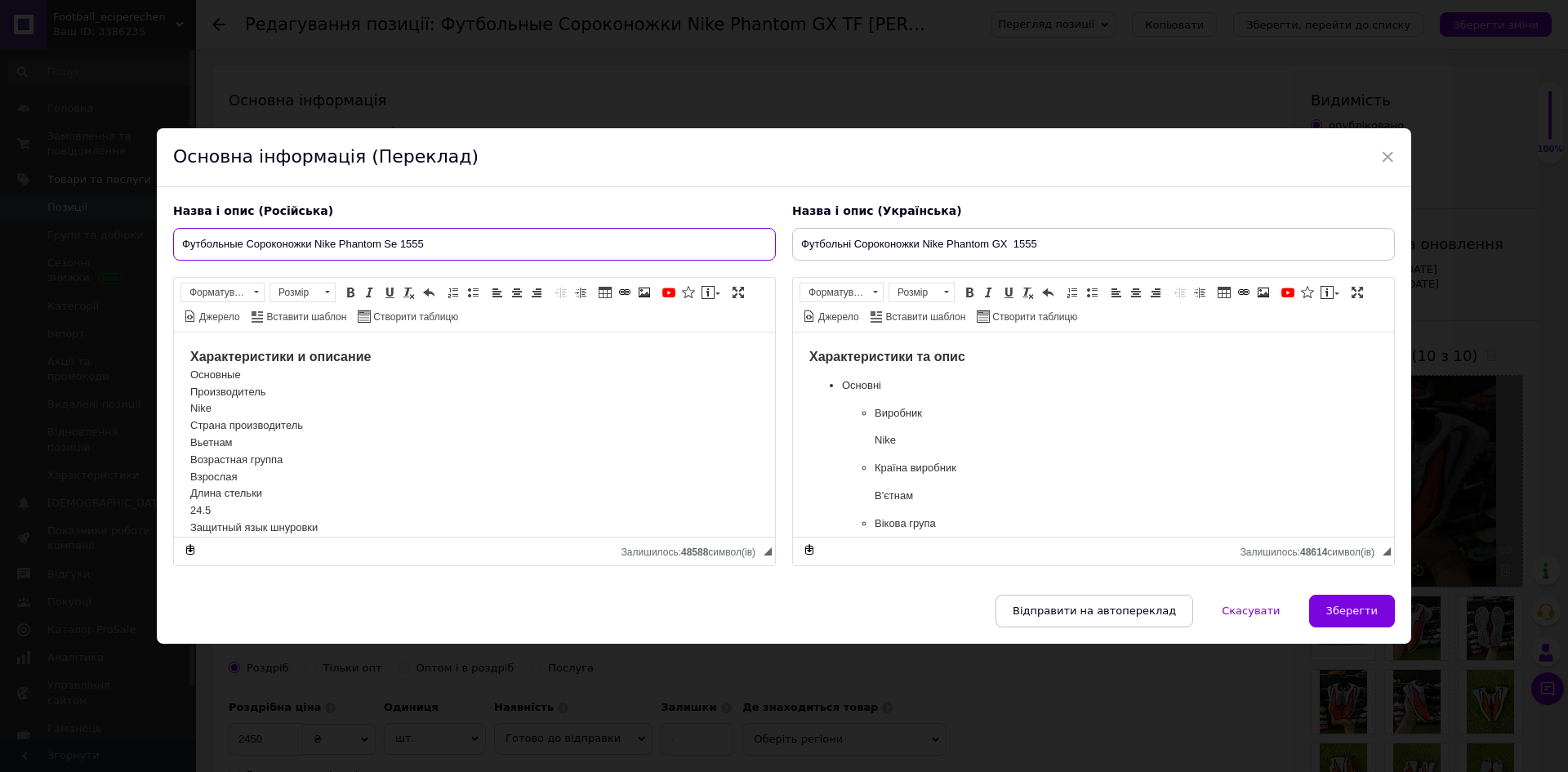
type input "Футбольные Сороконожки Nike Phantom Se 1555"
click at [1019, 252] on input "Футбольні Сороконожки Nike Phantom GX 1555" at bounding box center [1094, 244] width 602 height 33
click at [1014, 251] on input "Футбольні Сороконожки Nike Phantom GX 1555" at bounding box center [1094, 244] width 602 height 33
click at [1010, 251] on input "Футбольні Сороконожки Nike Phantom GX 1555" at bounding box center [1094, 244] width 602 height 33
type input "Футбольні Сороконожки Nike Phantom GX Se1555"
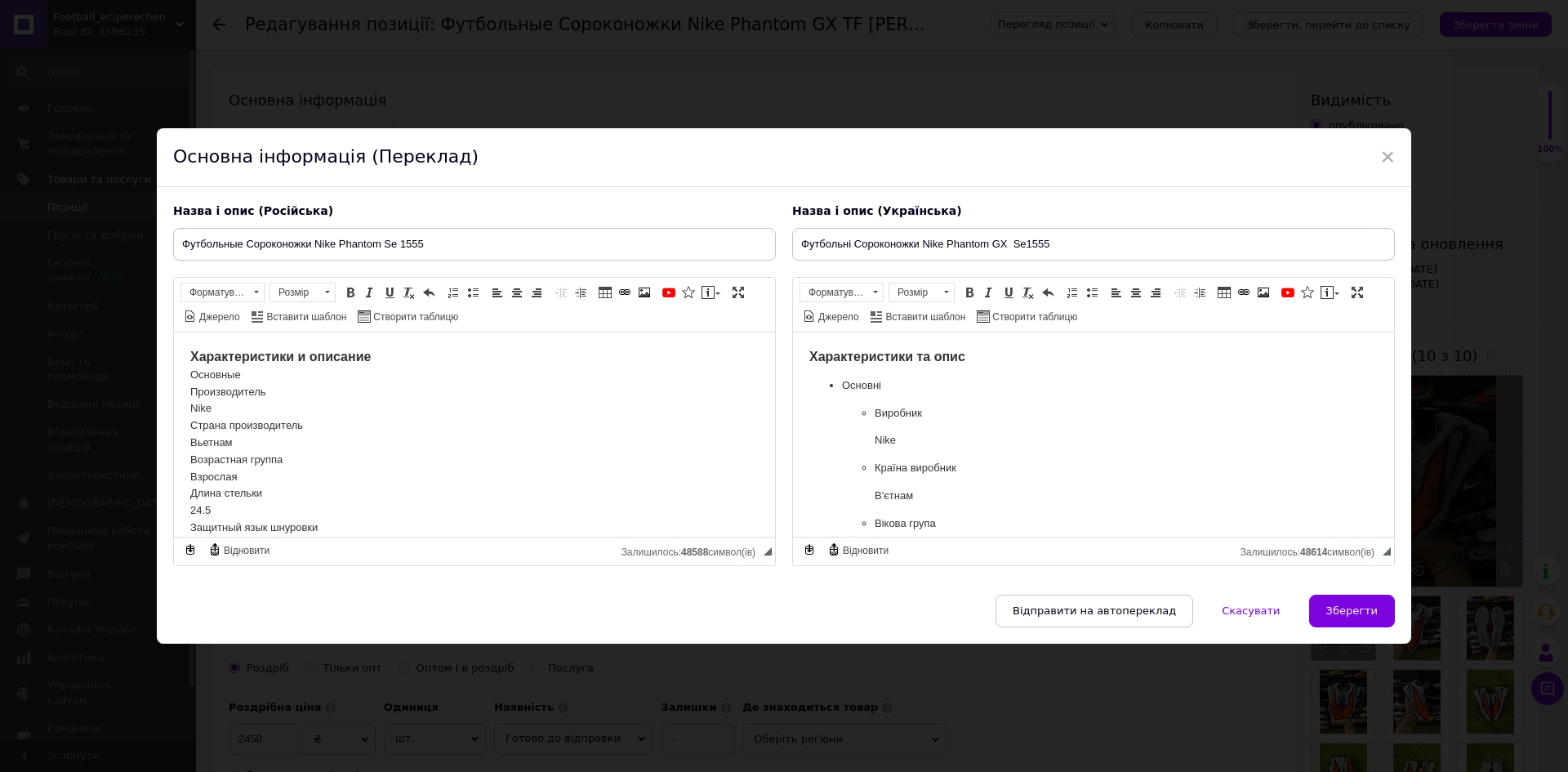
click at [1353, 617] on span "Зберегти" at bounding box center [1352, 610] width 51 height 12
type input "Футбольные Сороконожки Nike Phantom Se 1555"
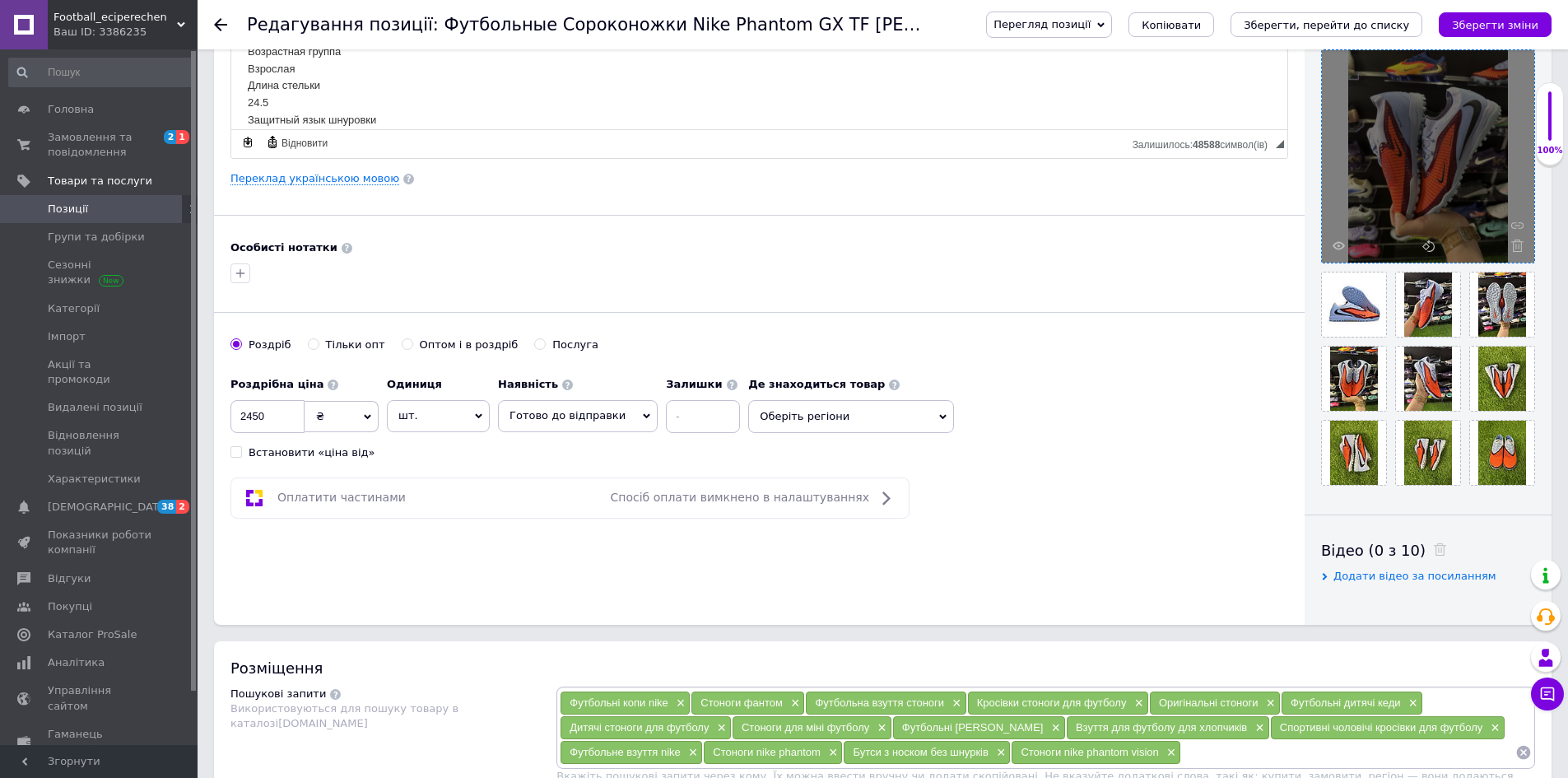
scroll to position [329, 0]
drag, startPoint x: 269, startPoint y: 420, endPoint x: 247, endPoint y: 424, distance: 22.4
click at [247, 424] on input "2450" at bounding box center [267, 415] width 74 height 33
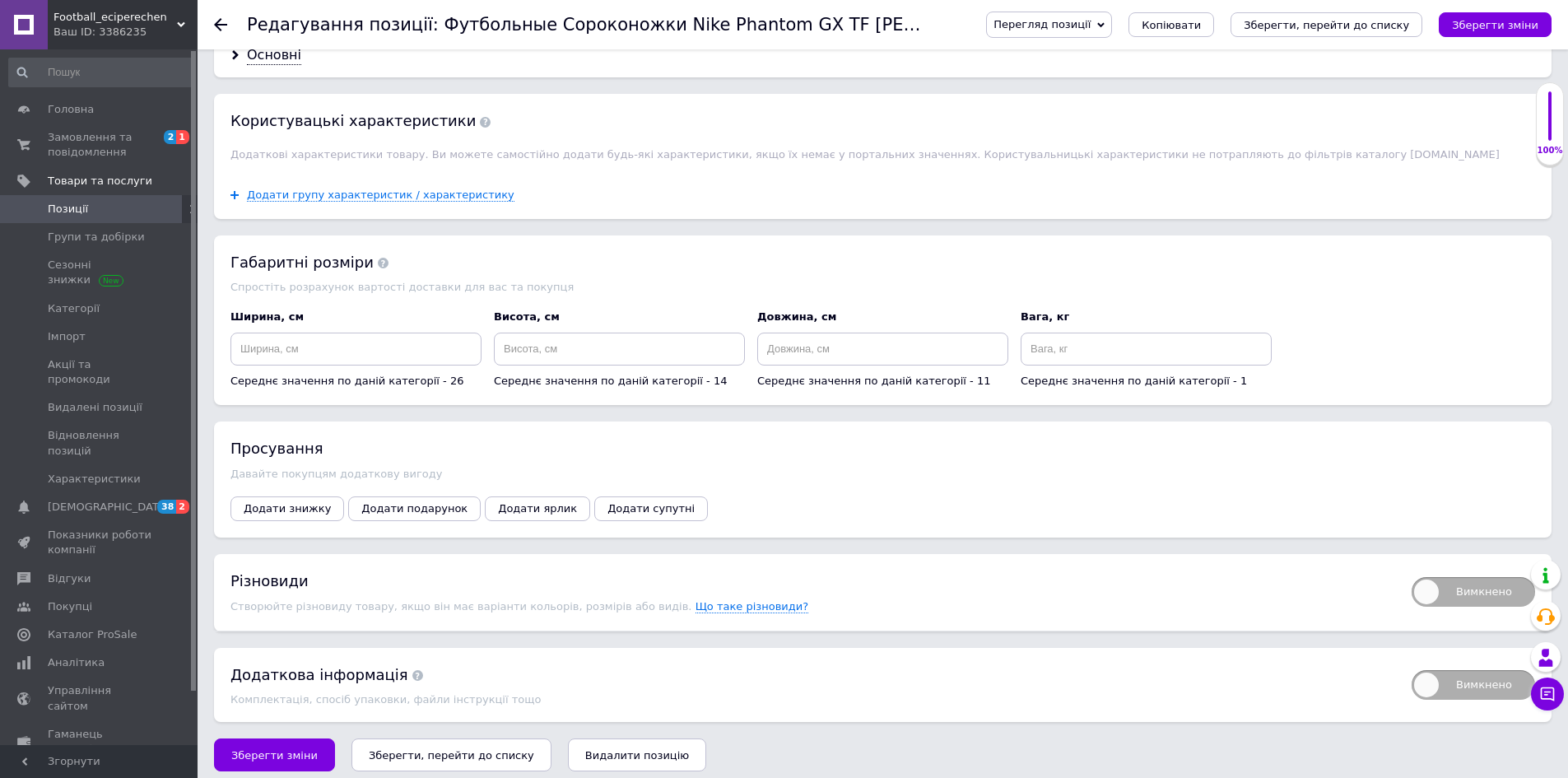
type input "2750"
click at [1462, 582] on span "Вимкнено" at bounding box center [1473, 591] width 124 height 29
click at [1411, 577] on input "Вимкнено" at bounding box center [1406, 571] width 11 height 11
checkbox input "true"
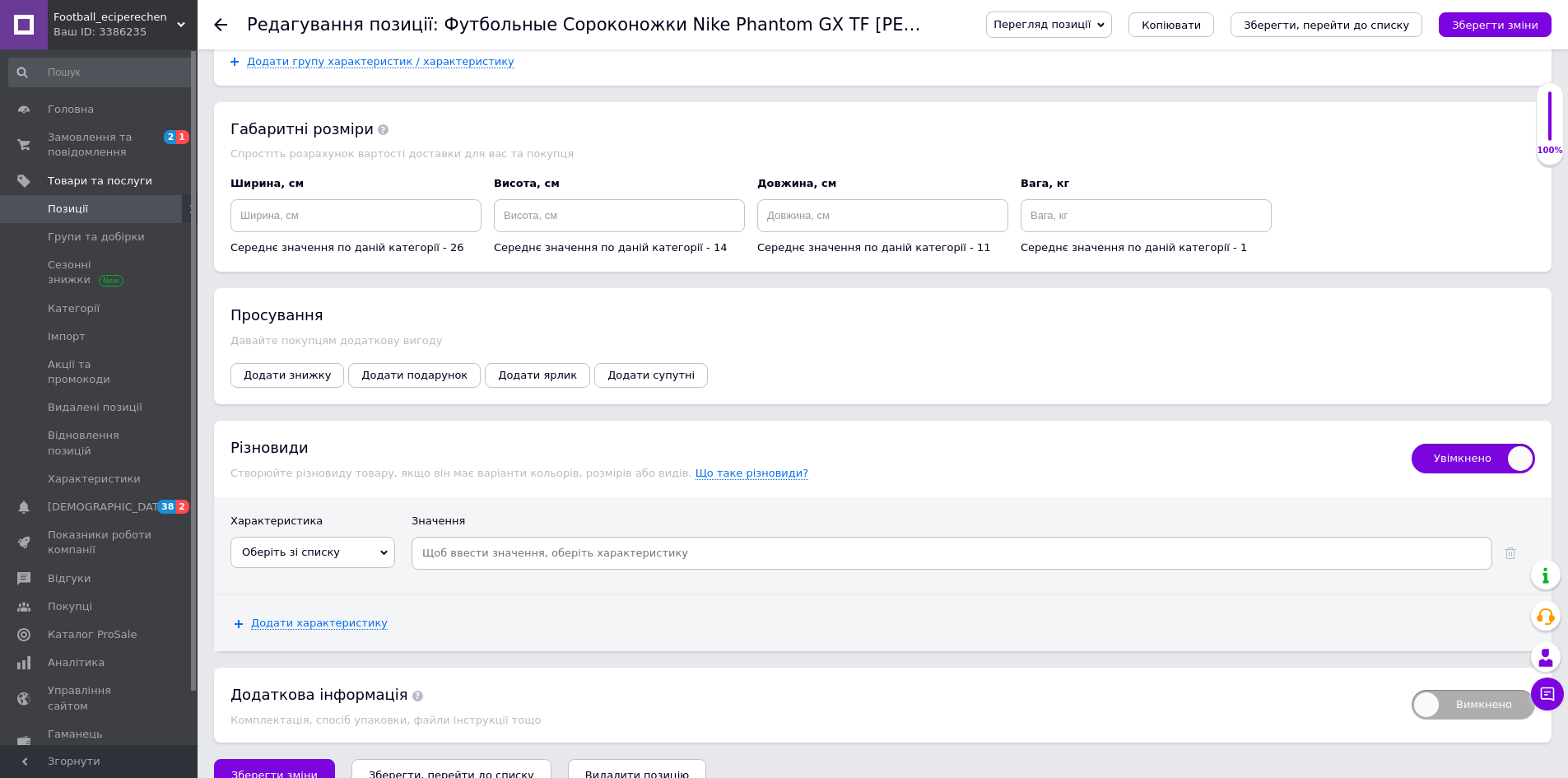
scroll to position [1830, 0]
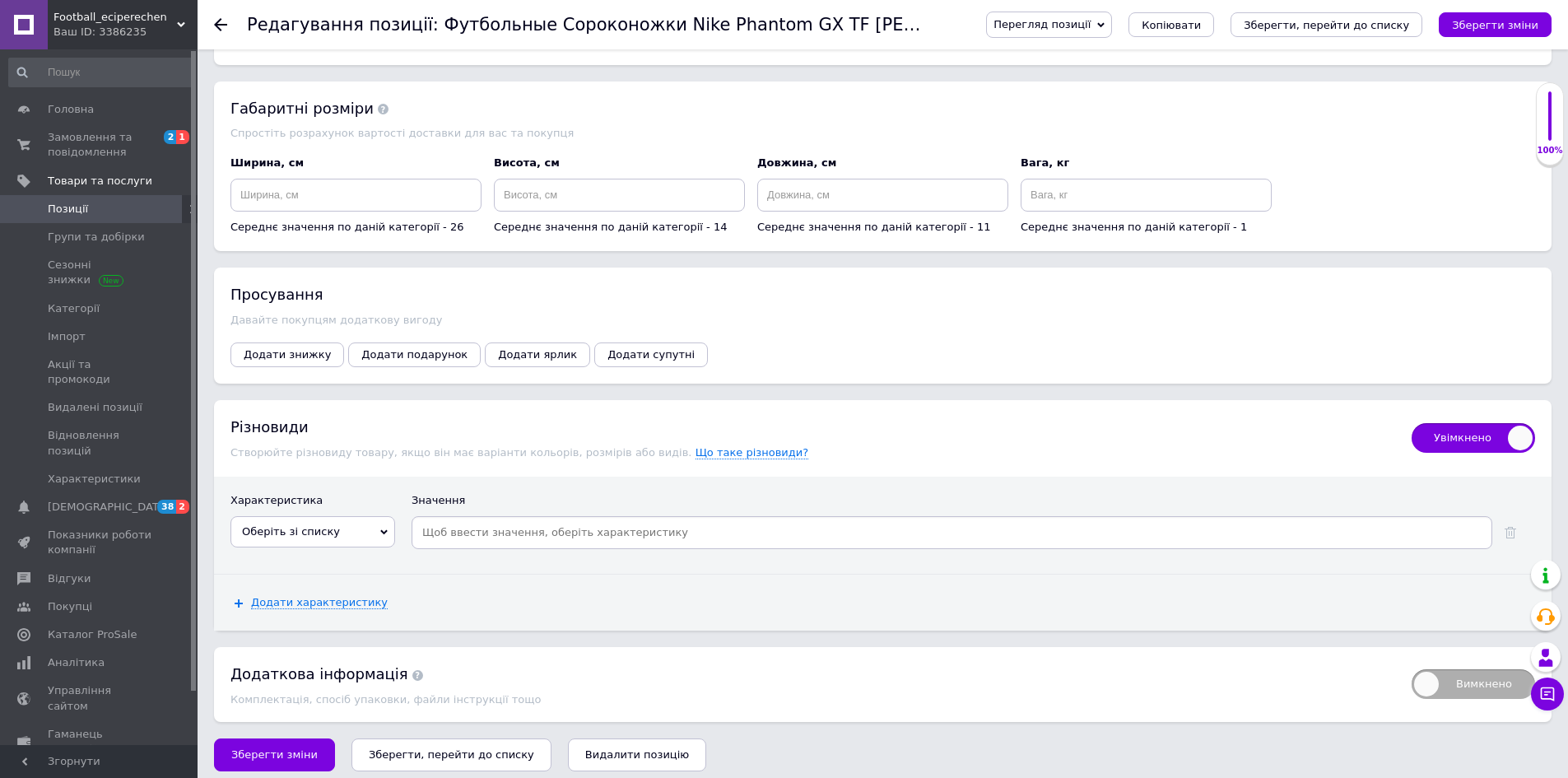
click at [361, 530] on span "Оберіть зі списку" at bounding box center [313, 531] width 165 height 31
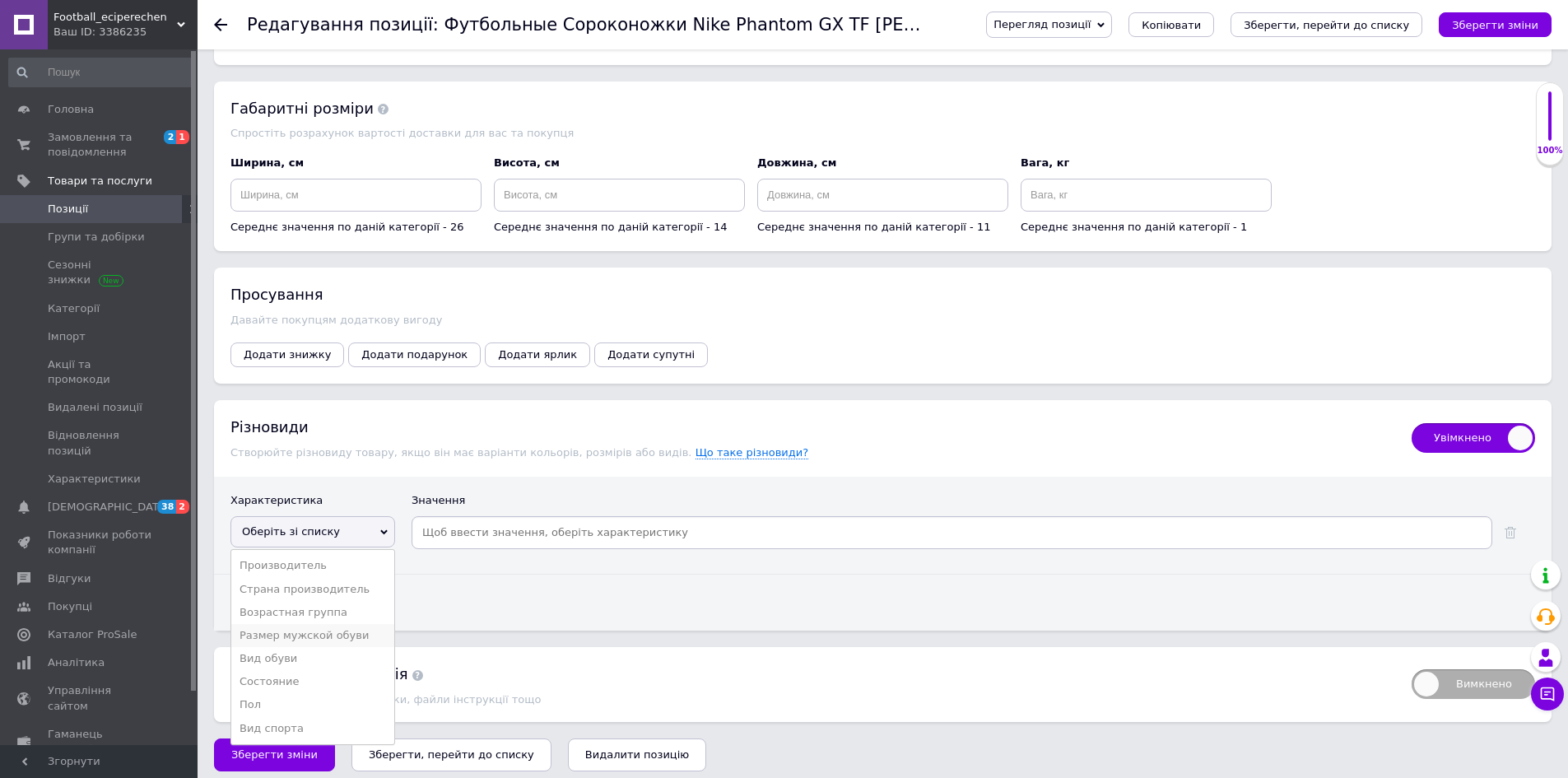
click at [340, 630] on li "Размер мужской обуви" at bounding box center [313, 636] width 163 height 23
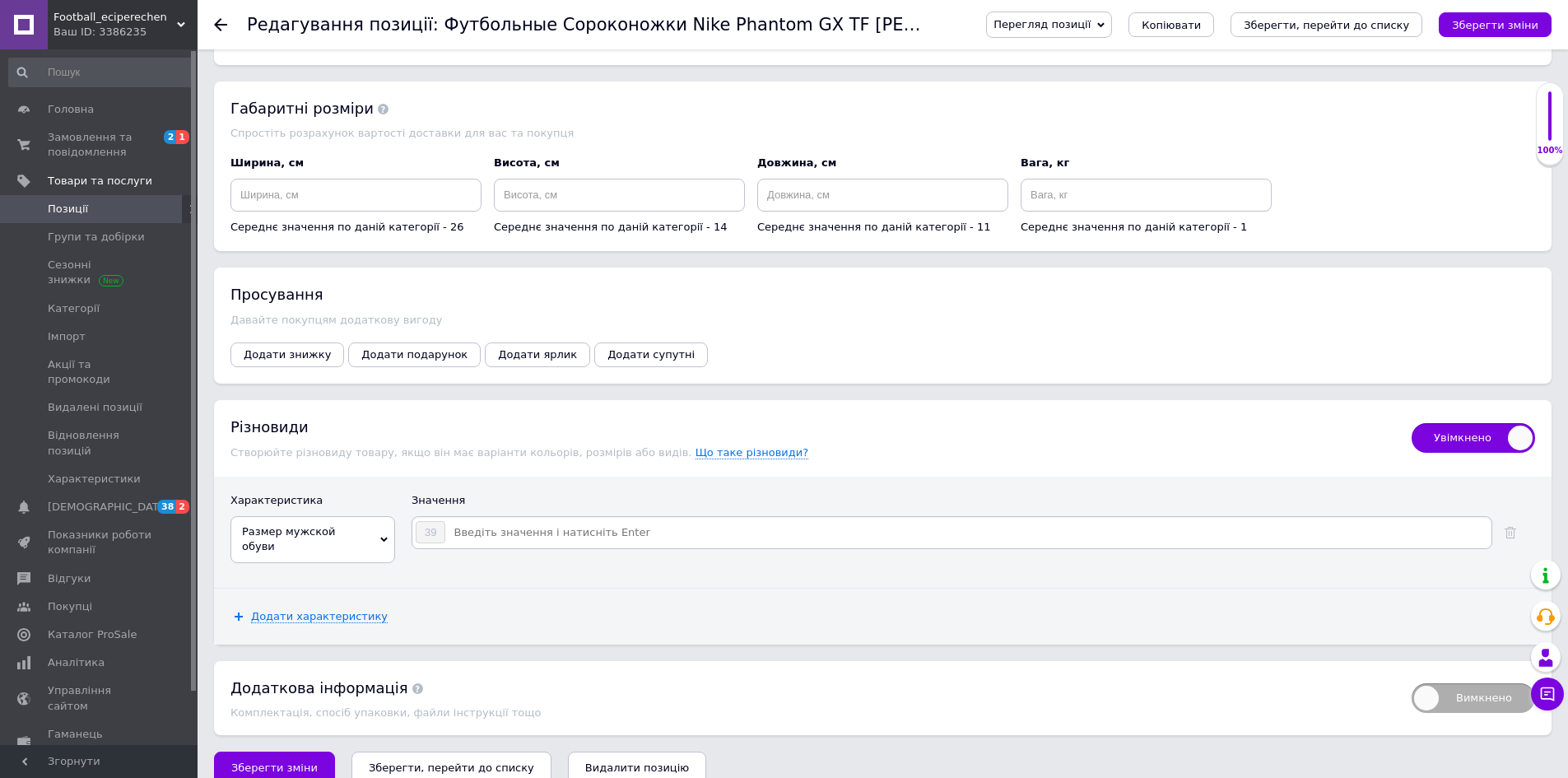
click at [510, 523] on input at bounding box center [967, 532] width 1043 height 25
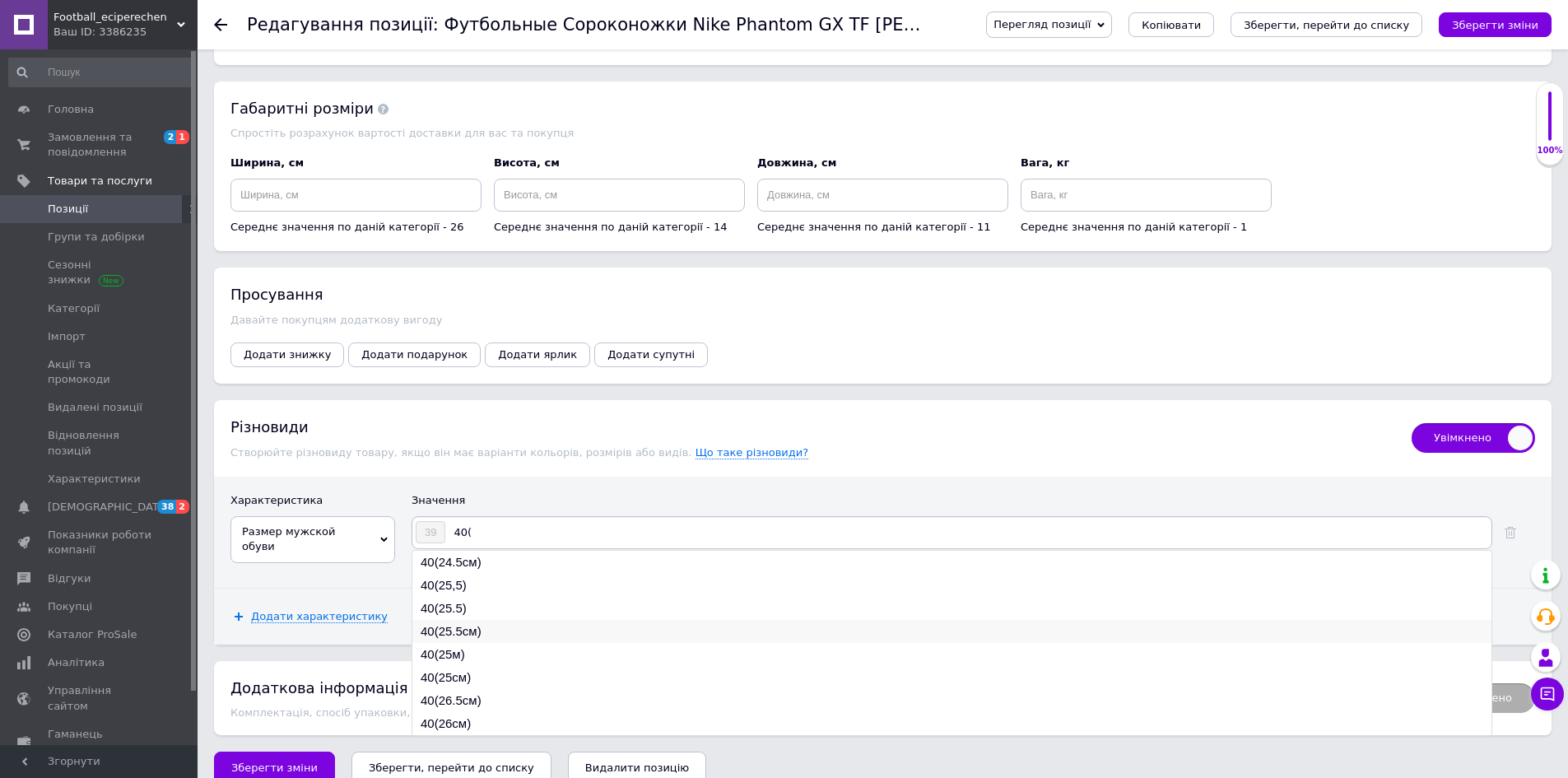
type input "40("
drag, startPoint x: 486, startPoint y: 621, endPoint x: 561, endPoint y: 580, distance: 85.5
click at [486, 620] on li "40(25.5см)" at bounding box center [952, 631] width 1079 height 23
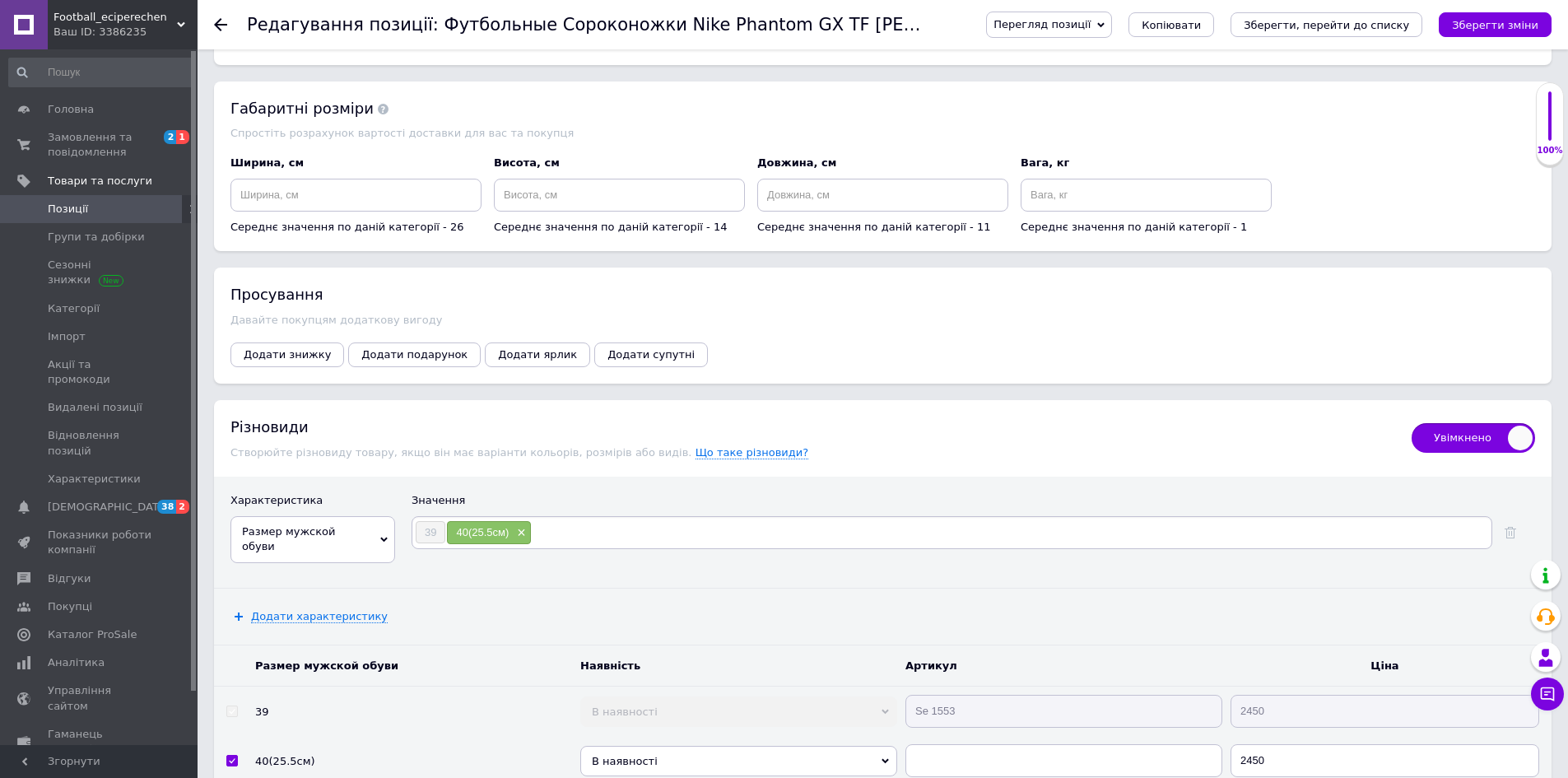
click at [602, 520] on input at bounding box center [1010, 532] width 957 height 25
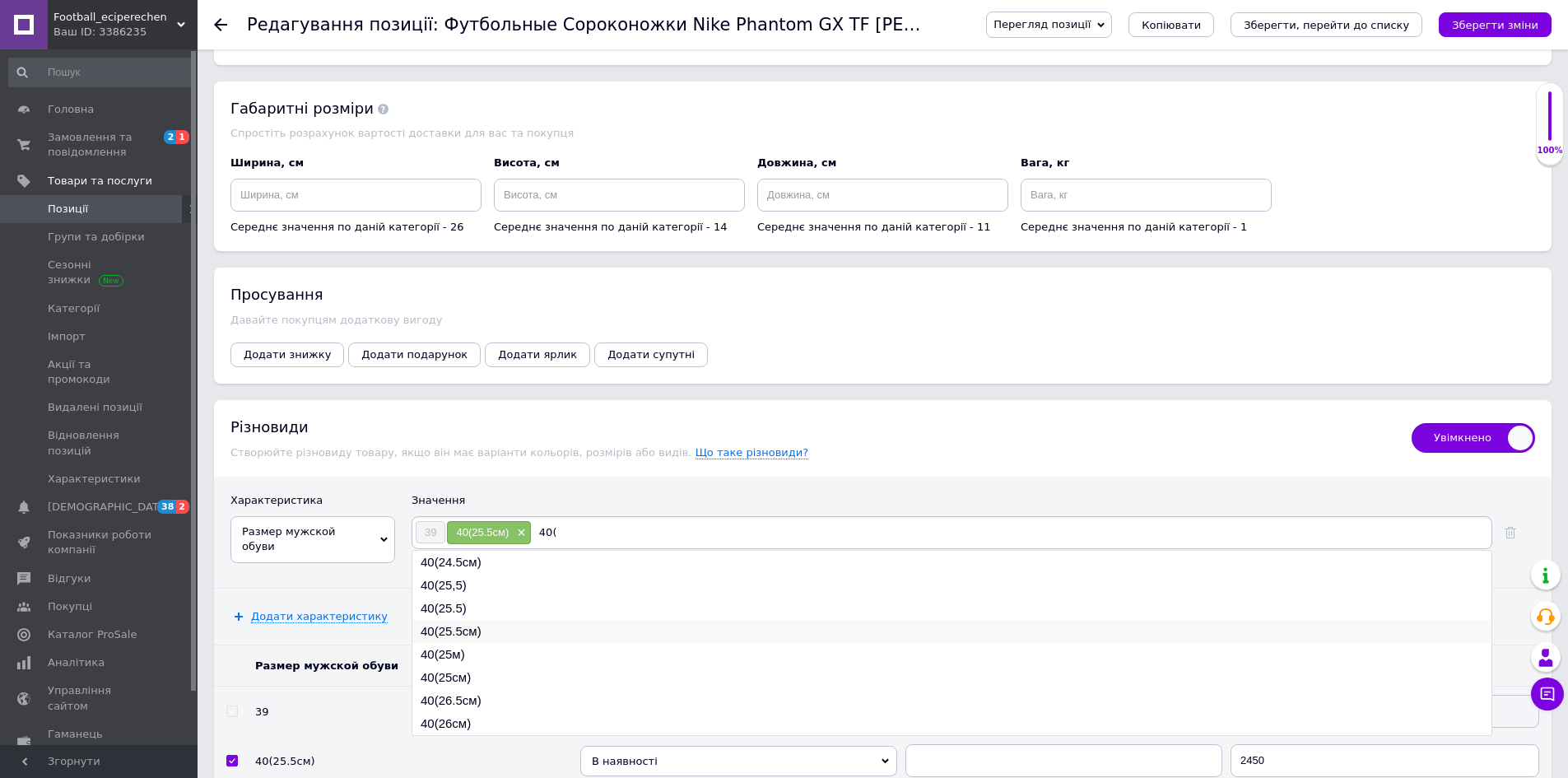
click at [486, 620] on li "40(25.5см)" at bounding box center [952, 631] width 1079 height 23
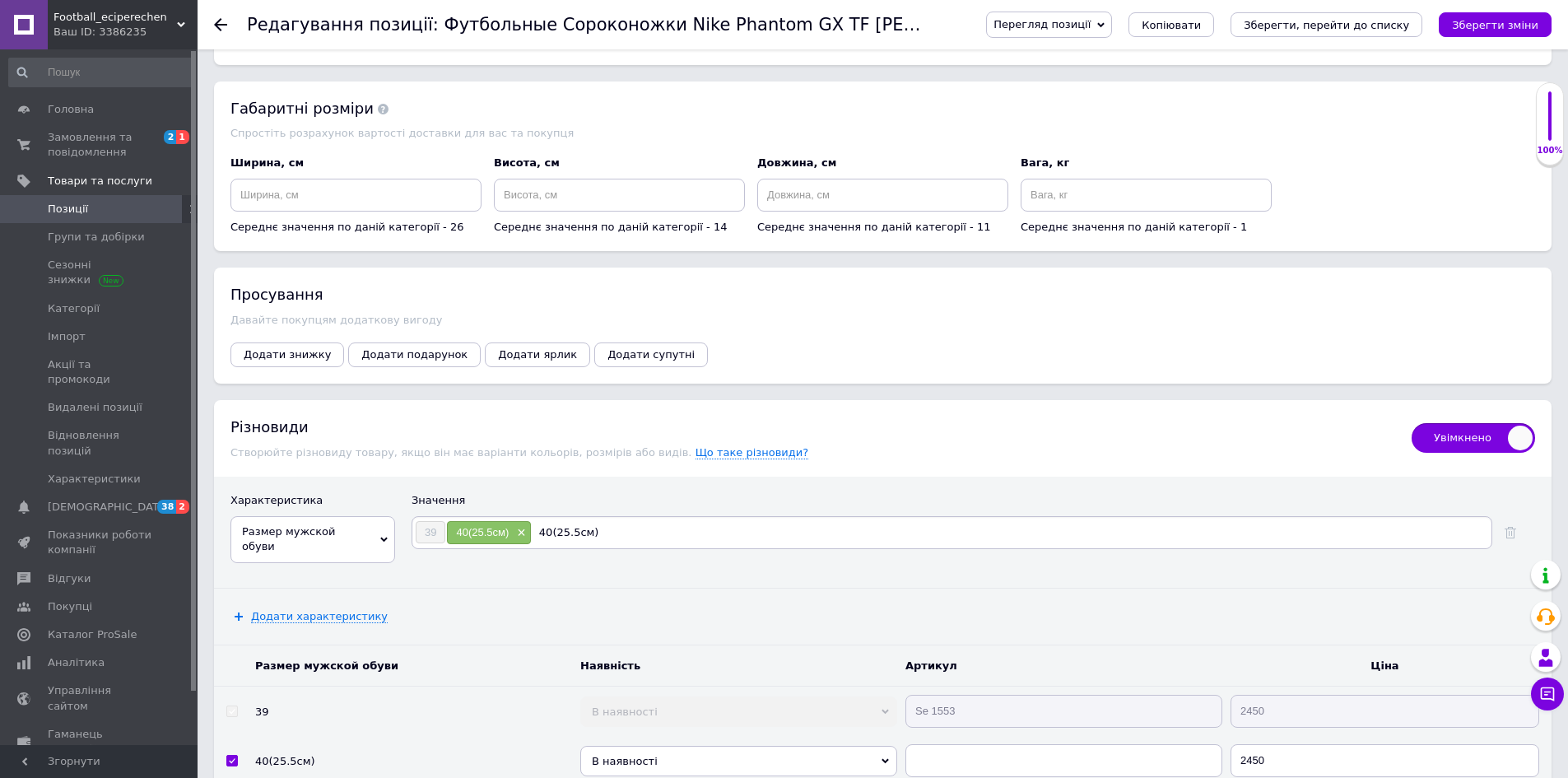
click at [667, 520] on input "40(25.5см)" at bounding box center [1010, 532] width 957 height 25
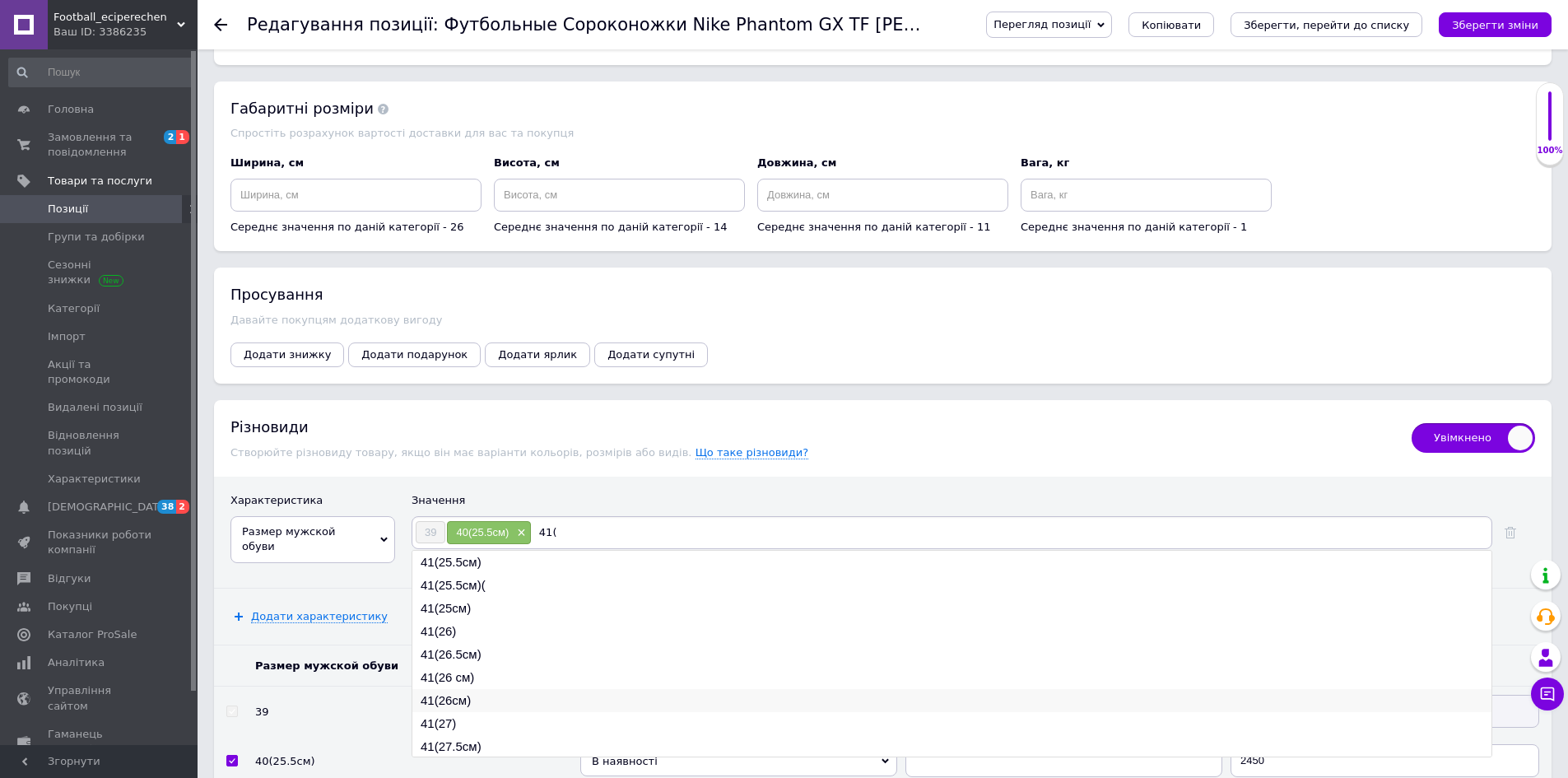
type input "41("
click at [473, 689] on li "41(26см)" at bounding box center [952, 701] width 1079 height 23
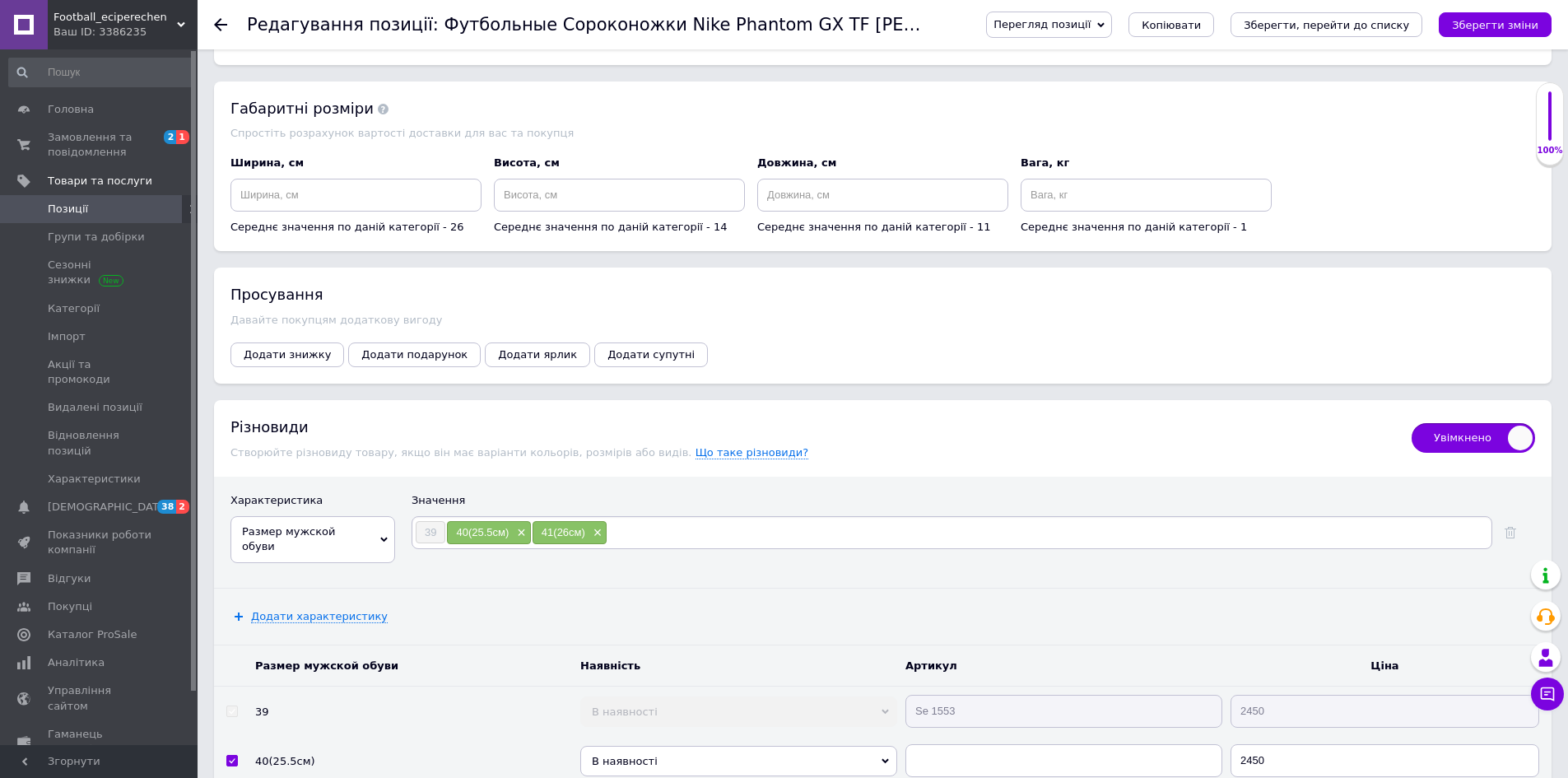
click at [650, 522] on input at bounding box center [1048, 532] width 881 height 25
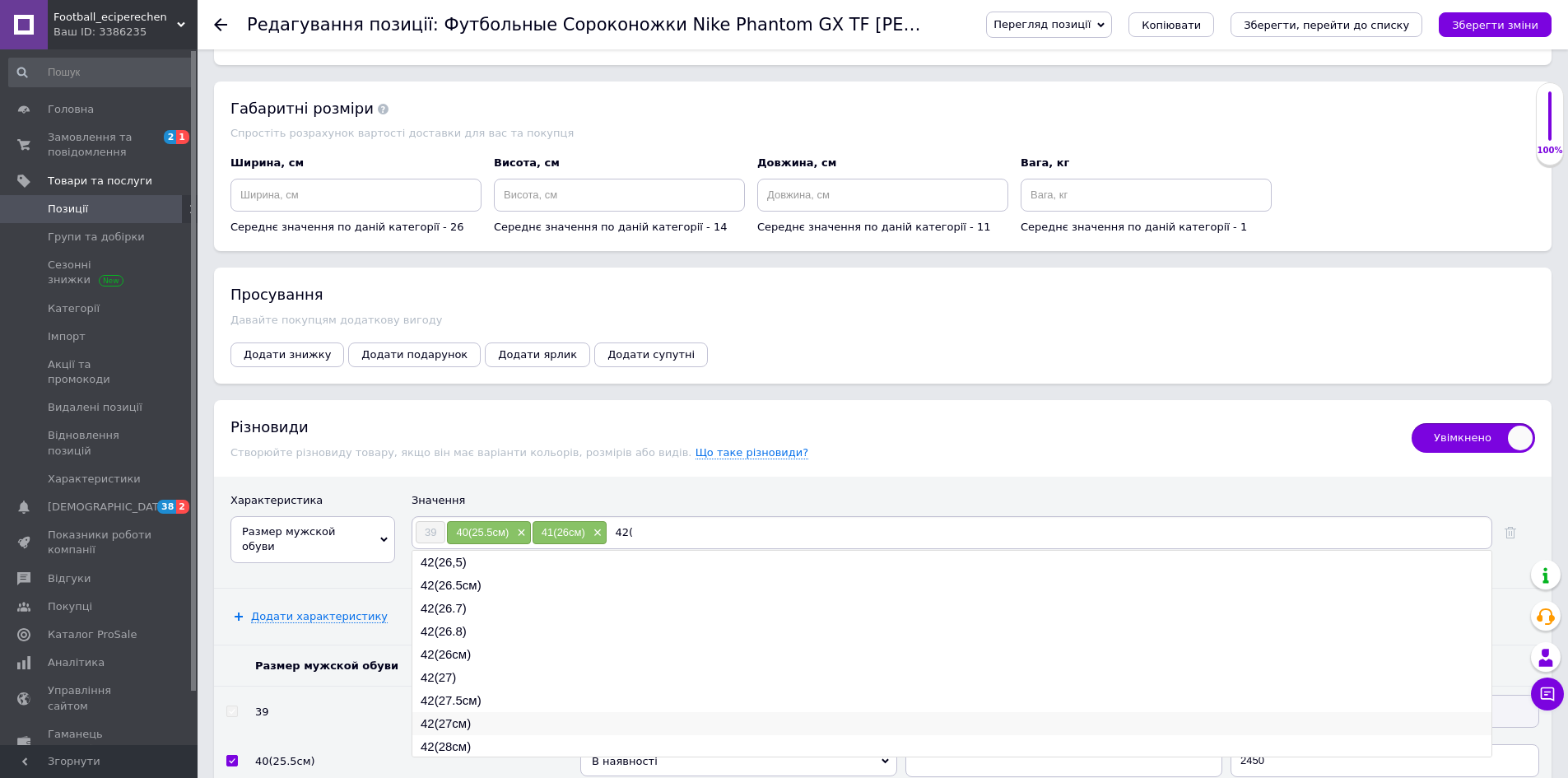
type input "42("
drag, startPoint x: 479, startPoint y: 712, endPoint x: 633, endPoint y: 612, distance: 183.6
click at [479, 712] on li "42(27см)" at bounding box center [952, 724] width 1079 height 23
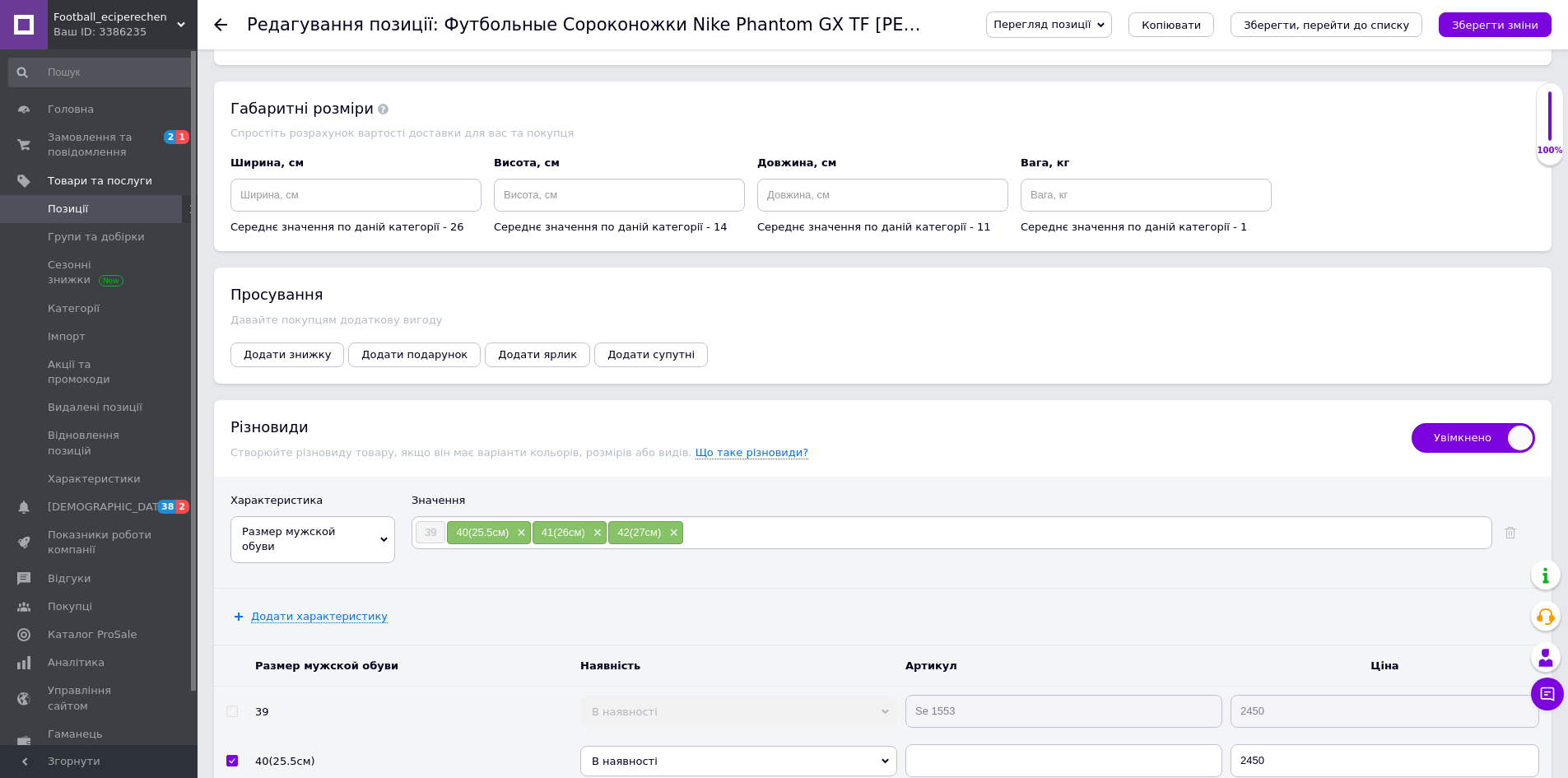
click at [762, 520] on input at bounding box center [1086, 532] width 805 height 25
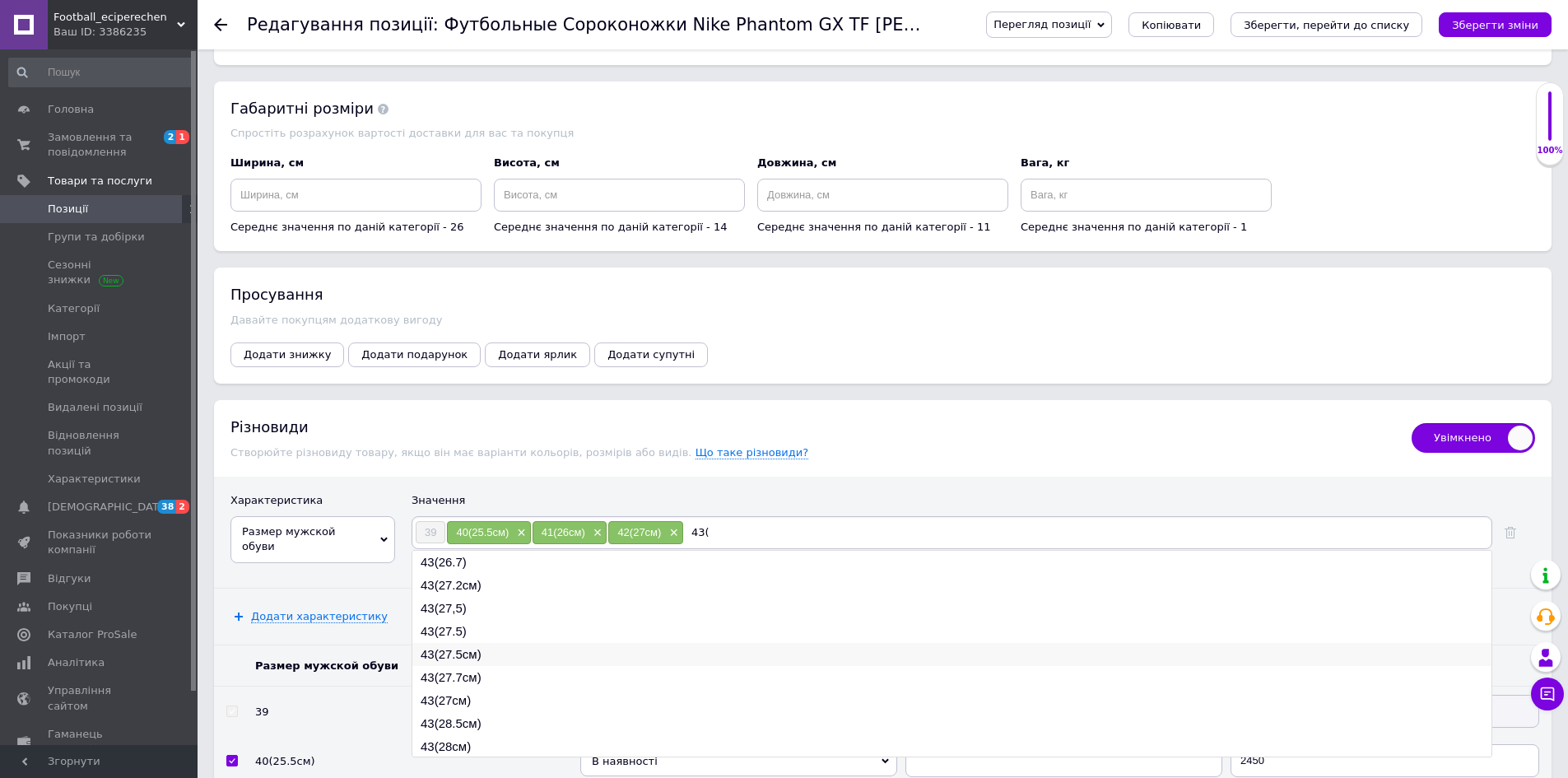
type input "43("
click at [492, 643] on li "43(27.5см)" at bounding box center [952, 654] width 1079 height 23
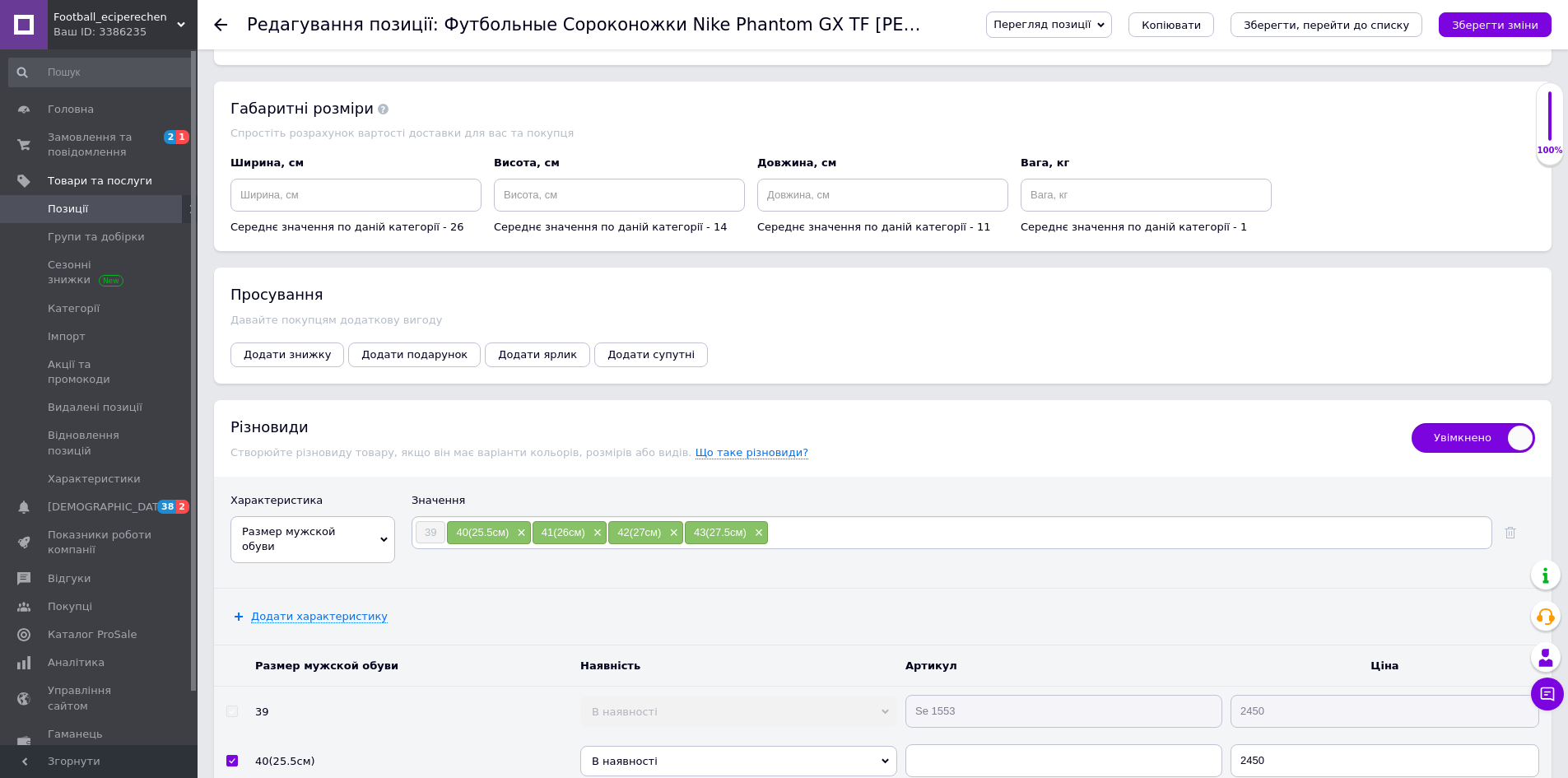
click at [822, 523] on input at bounding box center [1128, 532] width 720 height 25
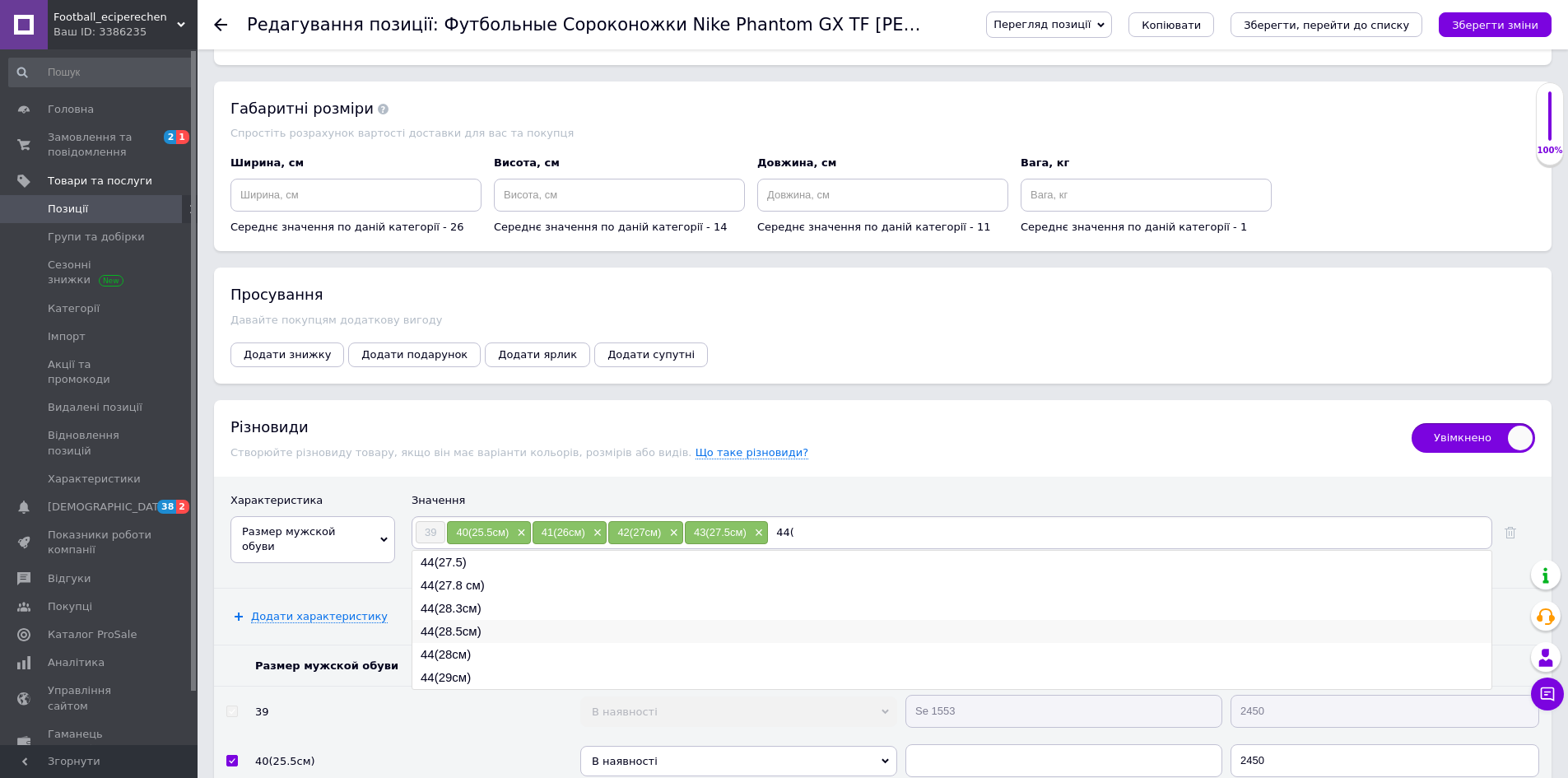
type input "44("
drag, startPoint x: 476, startPoint y: 623, endPoint x: 847, endPoint y: 553, distance: 377.5
click at [476, 622] on li "44(28.5см)" at bounding box center [952, 631] width 1079 height 23
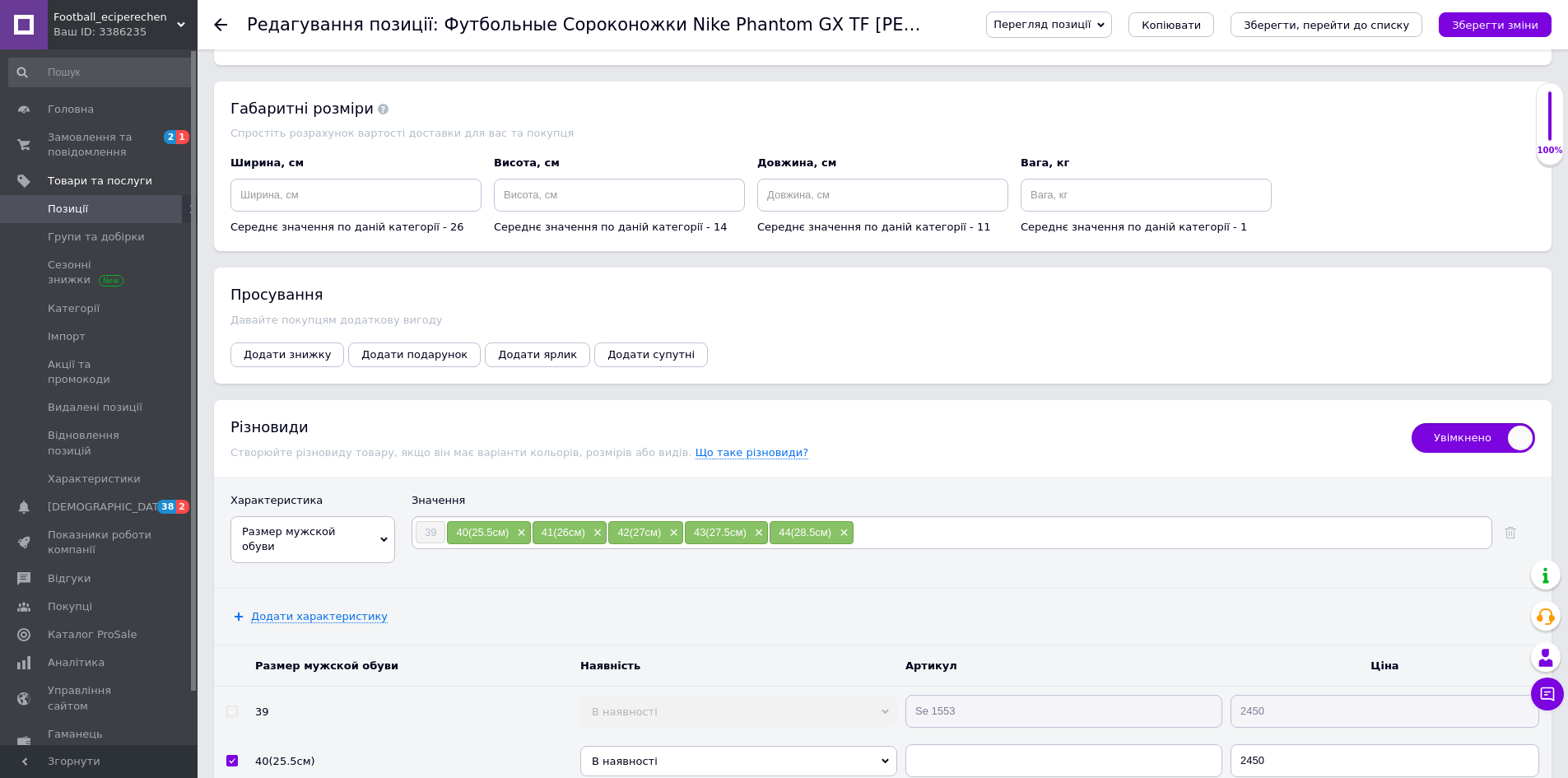
click at [892, 520] on input at bounding box center [1172, 532] width 635 height 25
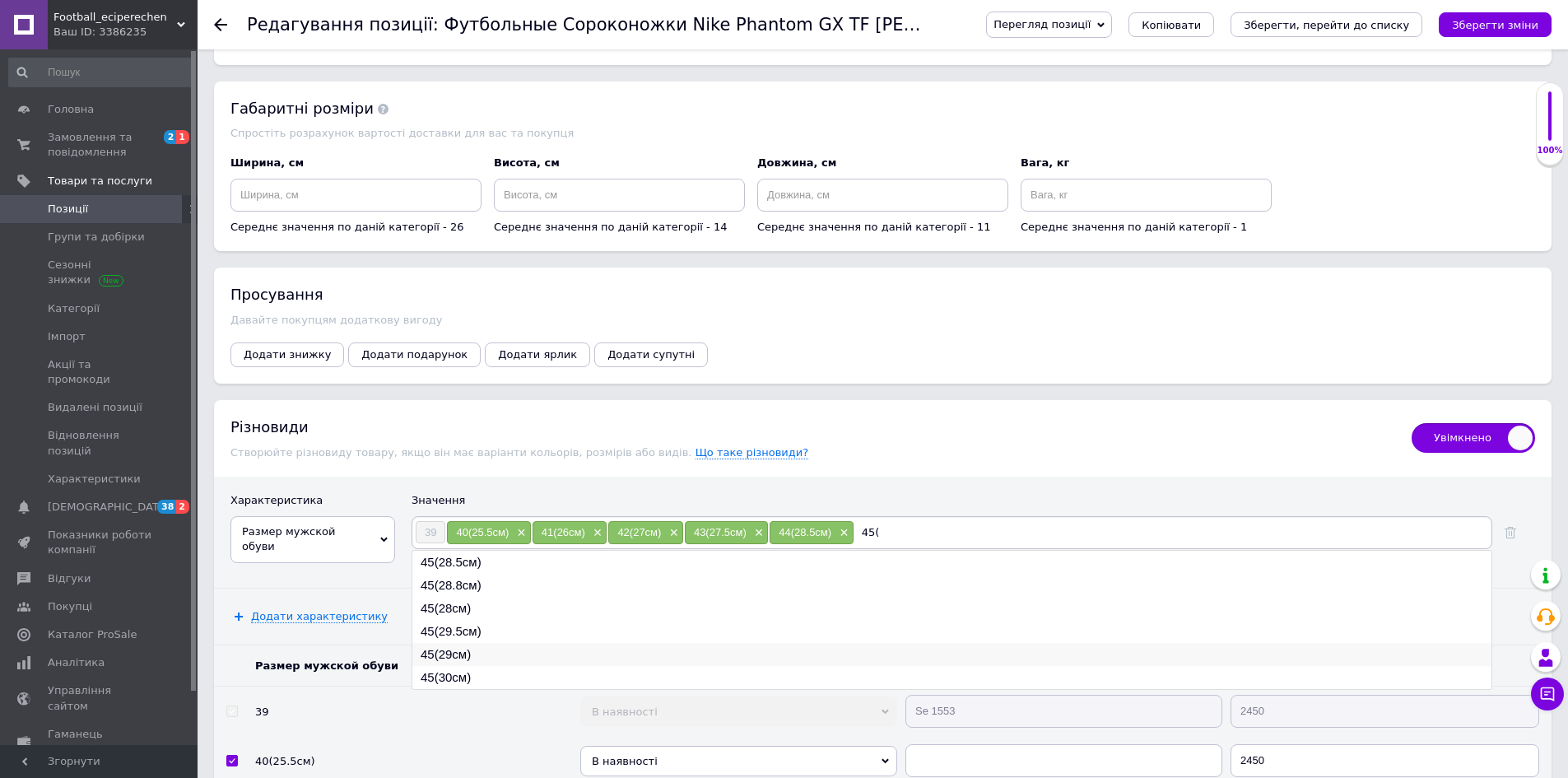
type input "45("
click at [481, 644] on li "45(29см)" at bounding box center [952, 654] width 1079 height 23
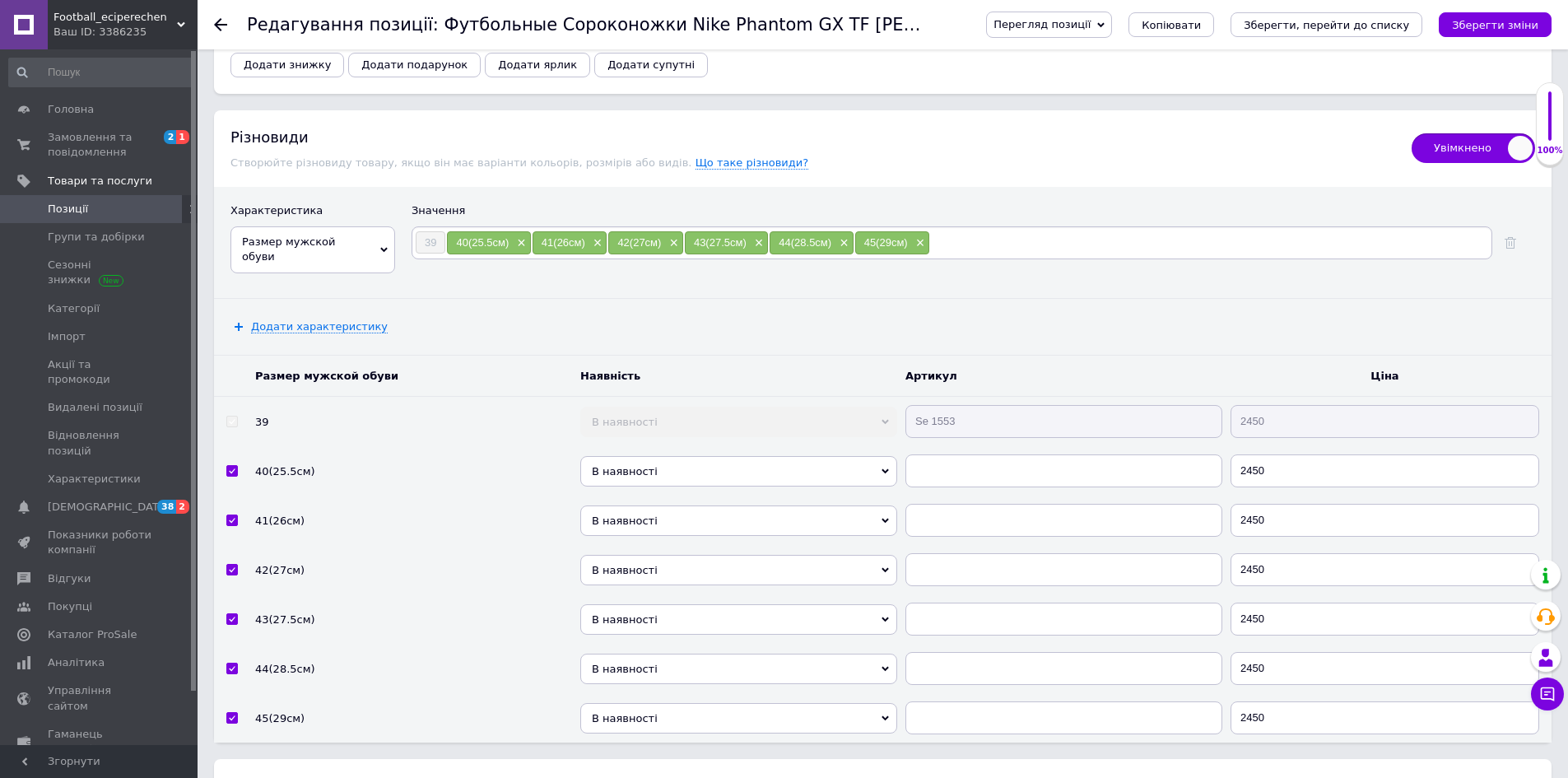
scroll to position [2217, 0]
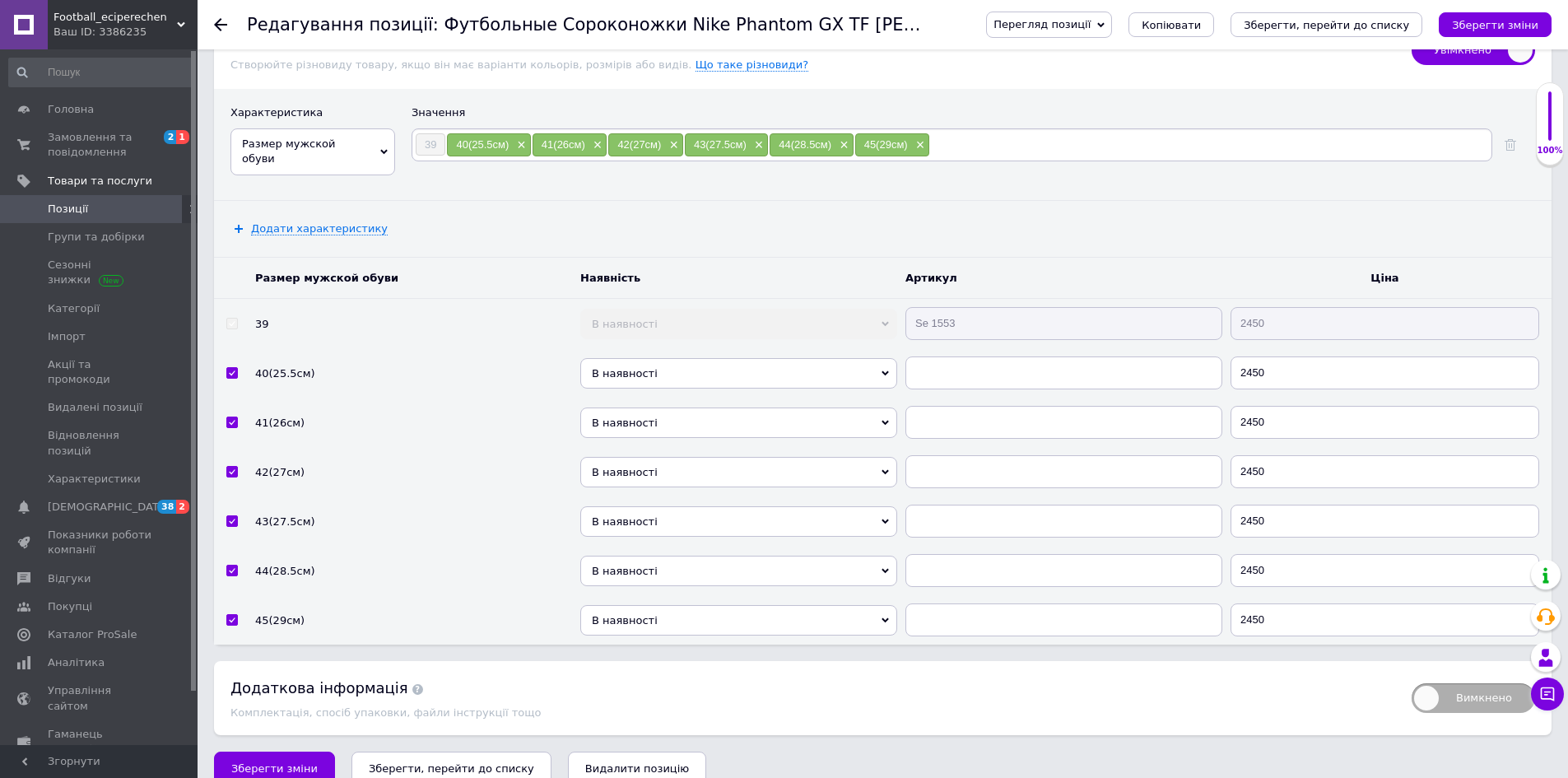
click at [624, 358] on span "В наявності" at bounding box center [739, 373] width 317 height 30
click at [652, 432] on li "Готово до відправки" at bounding box center [739, 442] width 317 height 20
click at [646, 408] on span "В наявності" at bounding box center [739, 423] width 317 height 30
click at [684, 482] on li "Готово до відправки" at bounding box center [739, 491] width 317 height 20
click at [656, 457] on span "В наявності" at bounding box center [739, 472] width 317 height 30
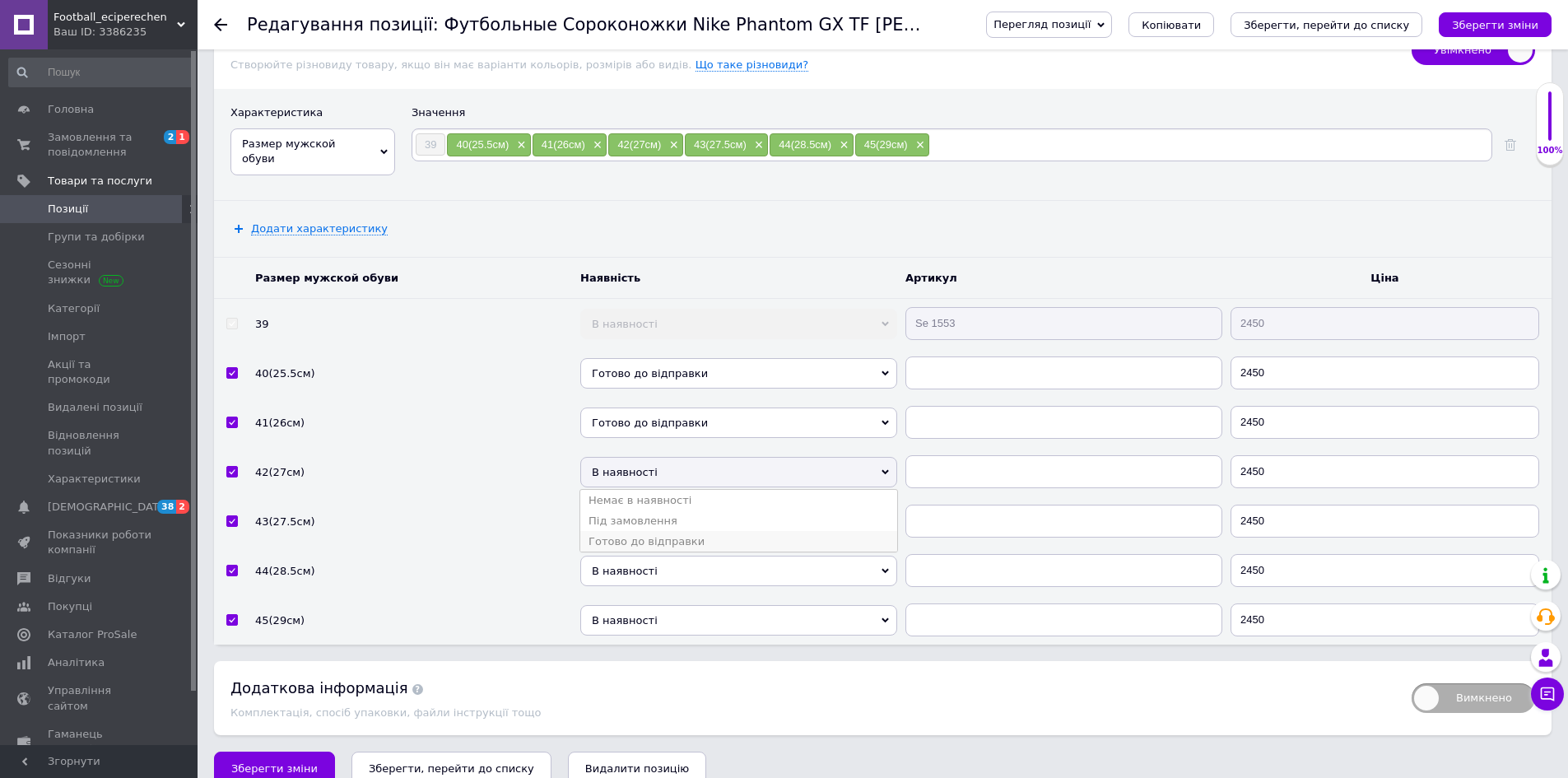
click at [678, 531] on li "Готово до відправки" at bounding box center [739, 540] width 317 height 20
click at [669, 507] on span "В наявності" at bounding box center [739, 522] width 317 height 30
click at [680, 580] on li "Готово до відправки" at bounding box center [739, 590] width 317 height 20
click at [664, 555] on span "В наявності" at bounding box center [739, 571] width 317 height 30
click at [679, 629] on li "Готово до відправки" at bounding box center [739, 639] width 317 height 20
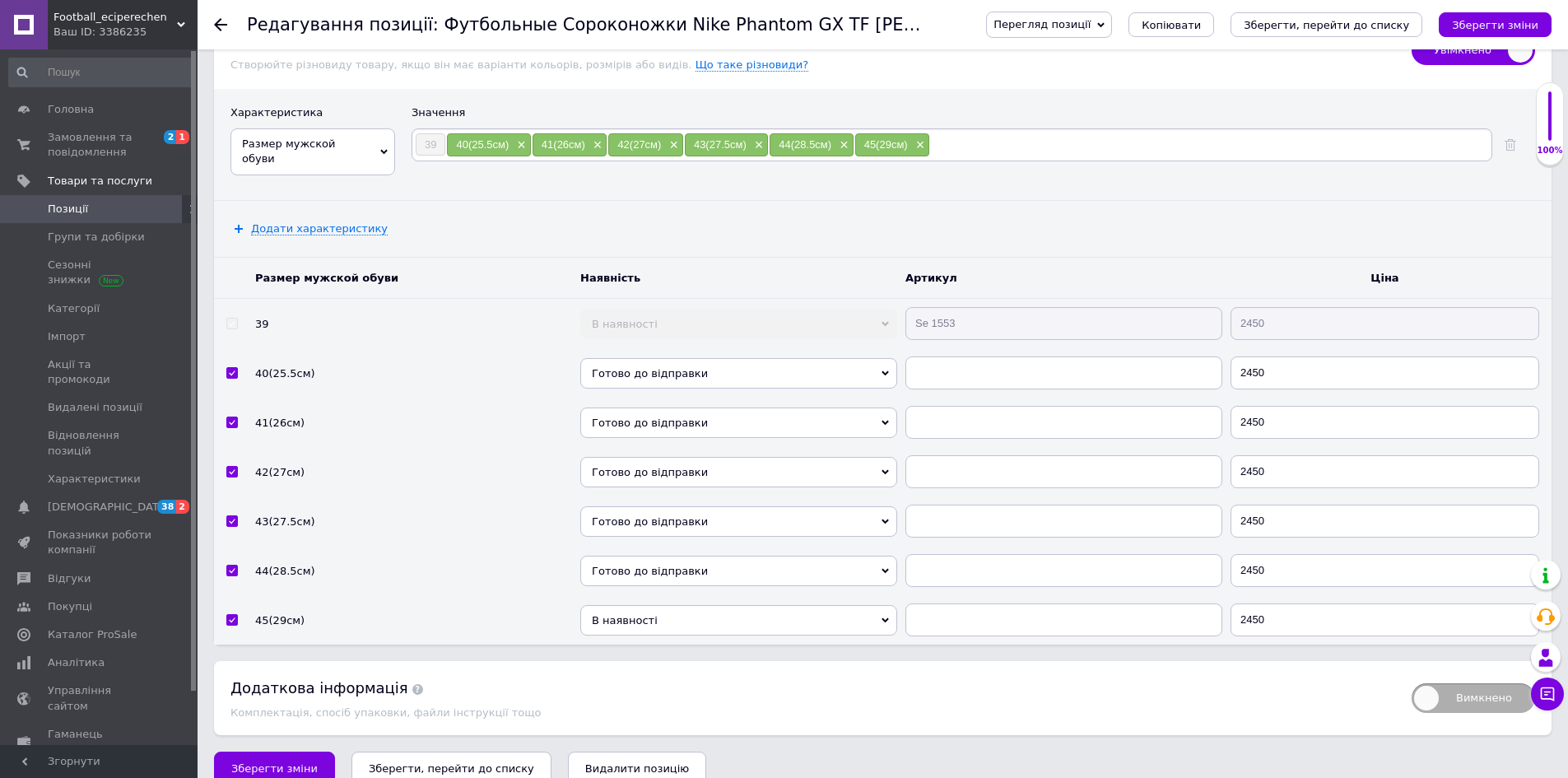
click at [678, 604] on span "В наявності" at bounding box center [739, 620] width 317 height 30
click at [684, 679] on li "Готово до відправки" at bounding box center [739, 689] width 317 height 20
click at [1465, 15] on button "Зберегти зміни" at bounding box center [1495, 25] width 113 height 25
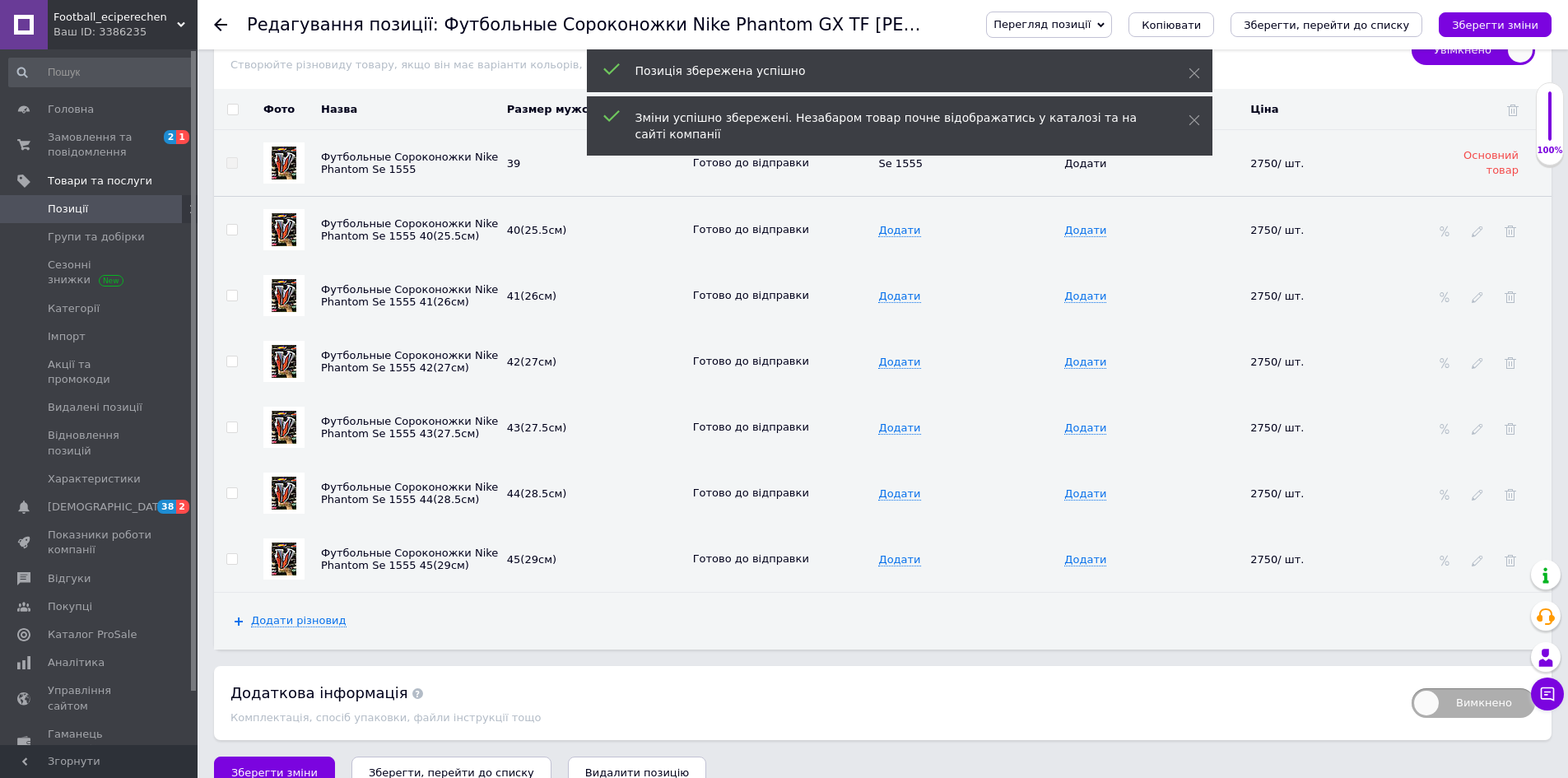
click at [76, 206] on span "Позиції" at bounding box center [68, 208] width 40 height 15
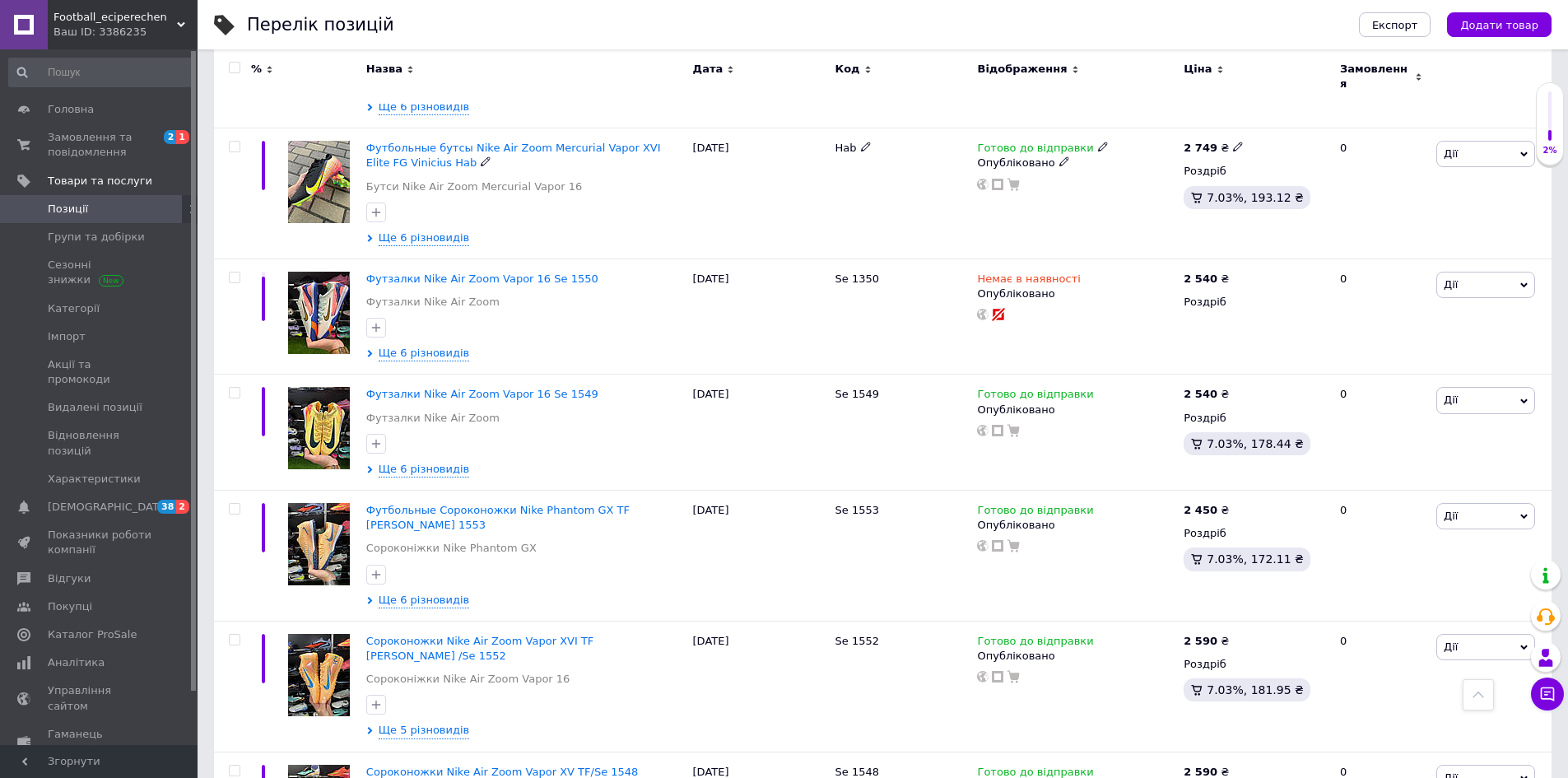
scroll to position [987, 0]
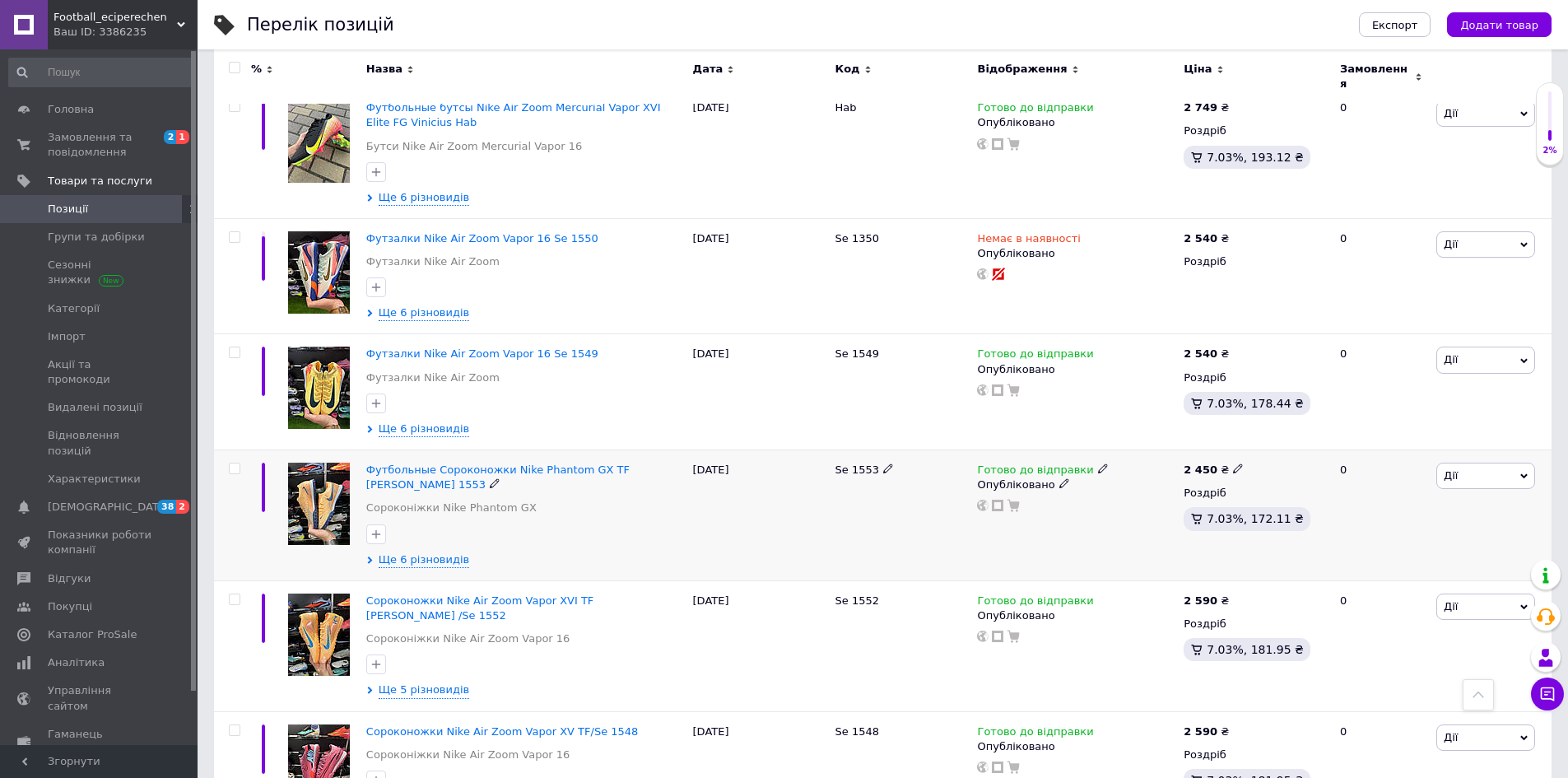
click at [1233, 463] on icon at bounding box center [1238, 467] width 10 height 10
click at [1270, 434] on input "2450" at bounding box center [1312, 450] width 126 height 33
type input "2650"
click at [422, 552] on span "Ще 6 різновидів" at bounding box center [424, 559] width 91 height 15
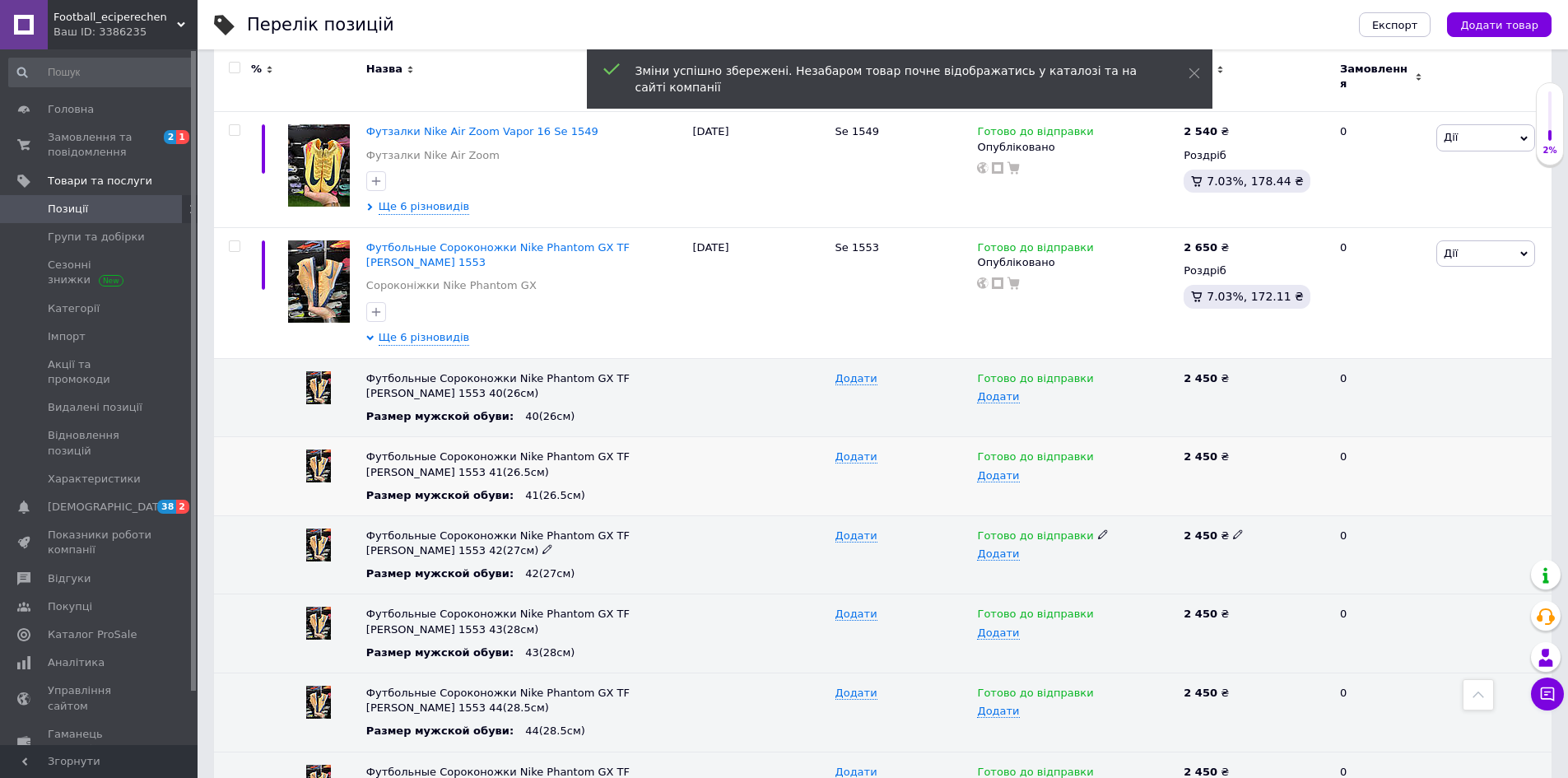
scroll to position [1235, 0]
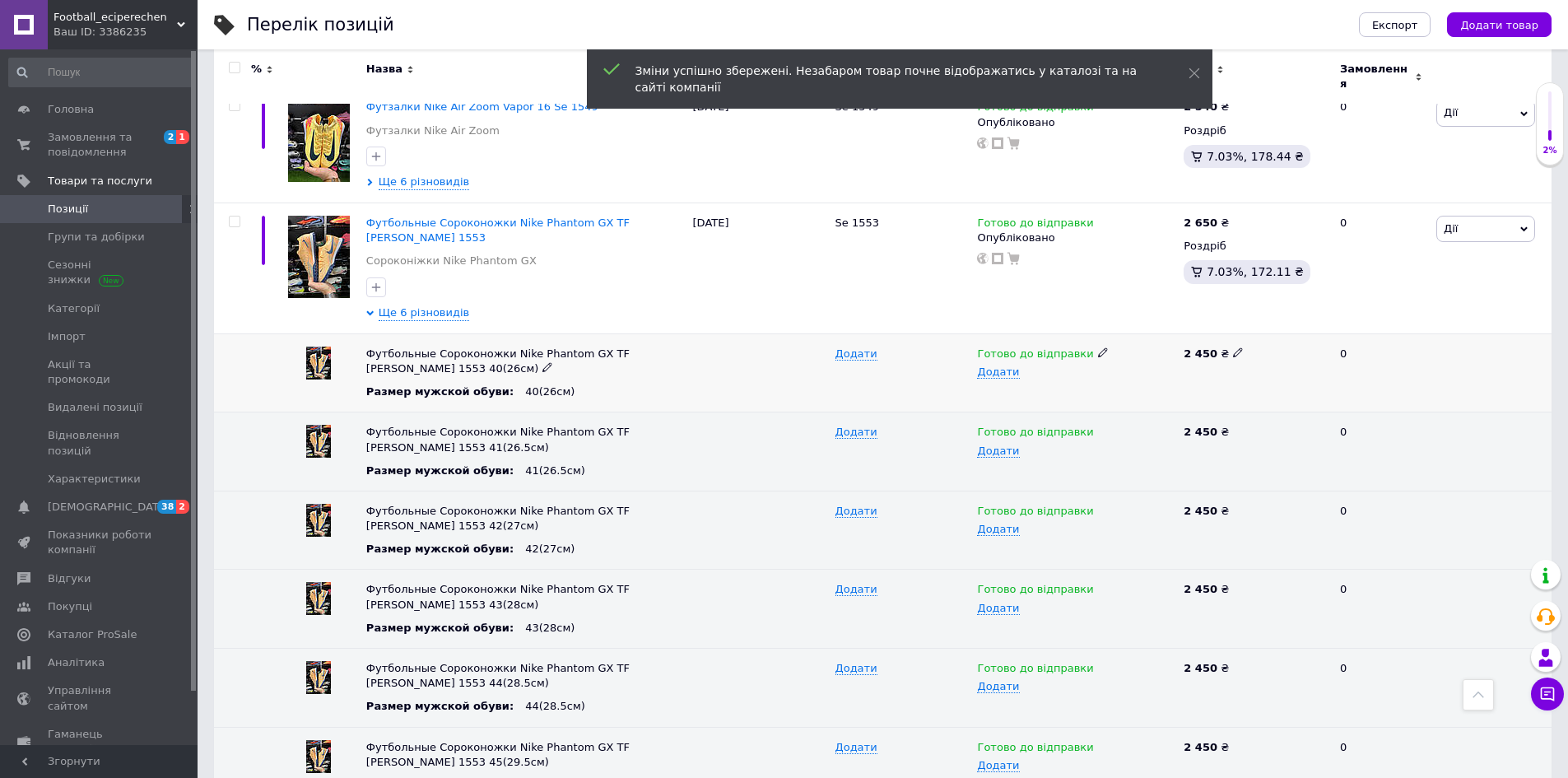
click at [1233, 347] on icon at bounding box center [1238, 352] width 10 height 10
click at [1196, 342] on input "2450" at bounding box center [1248, 354] width 140 height 25
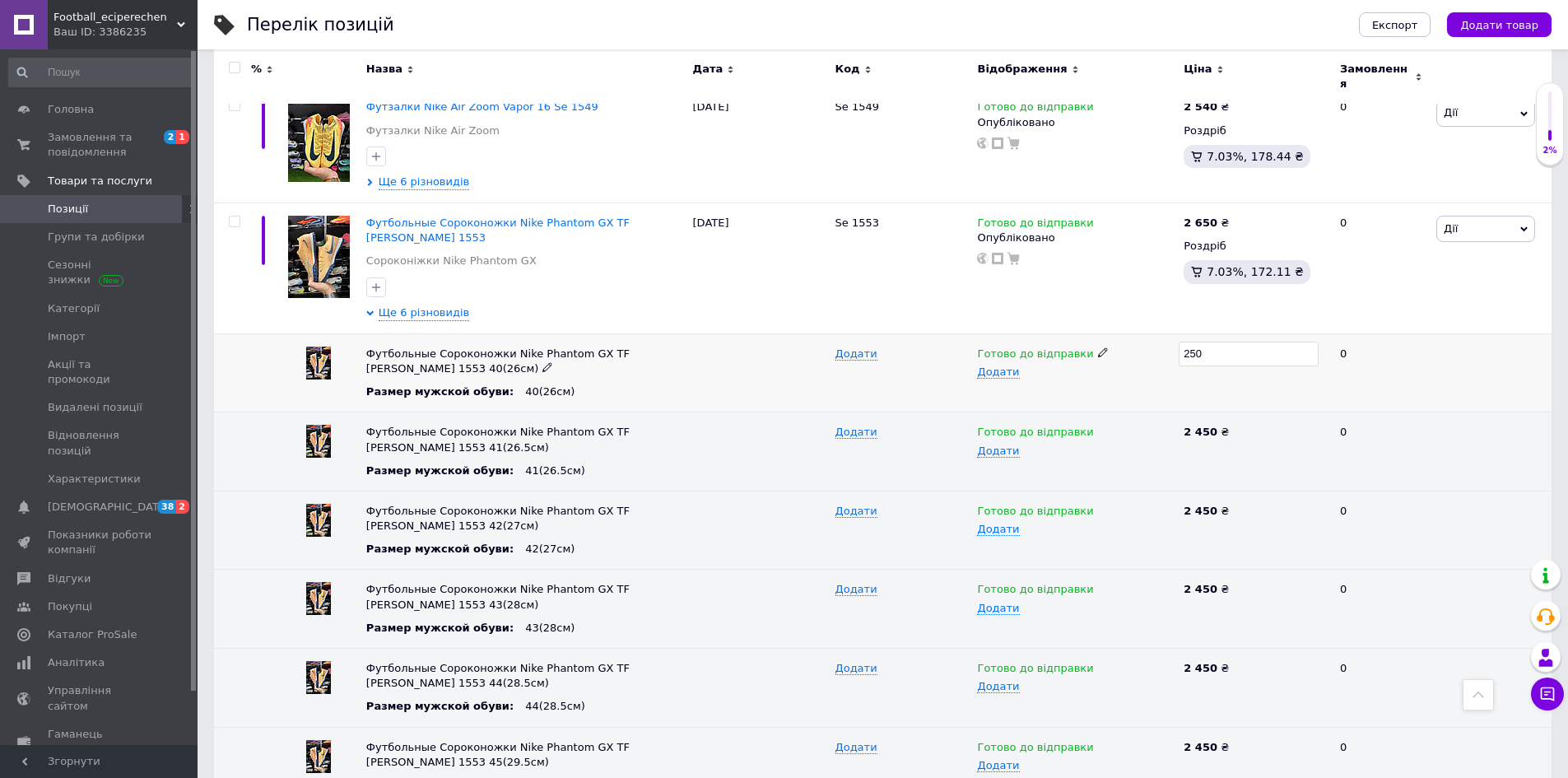
type input "2650"
drag, startPoint x: 1227, startPoint y: 337, endPoint x: 1184, endPoint y: 336, distance: 43.0
click at [1184, 342] on input "2650" at bounding box center [1248, 354] width 140 height 25
click at [1233, 425] on icon at bounding box center [1238, 430] width 10 height 10
drag, startPoint x: 1182, startPoint y: 414, endPoint x: 1167, endPoint y: 417, distance: 15.3
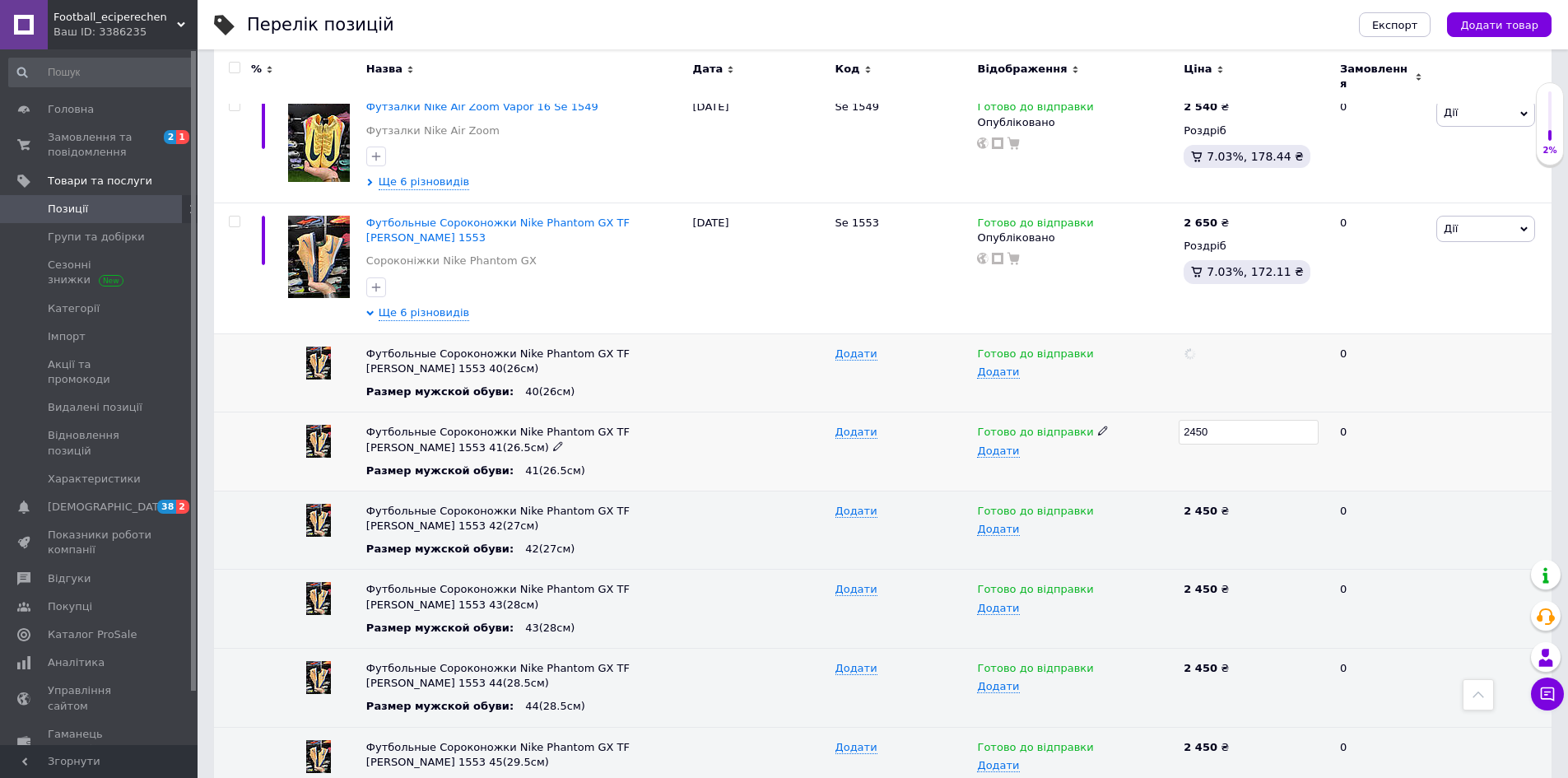
click at [1167, 417] on div "Футбольные Сороконожки Nike Phantom GX TF Kylian Mbappé 1553 41(26.5см) Размер …" at bounding box center [882, 451] width 1337 height 79
type input "2650"
click at [1233, 506] on use at bounding box center [1238, 510] width 9 height 9
drag, startPoint x: 1217, startPoint y: 486, endPoint x: 1178, endPoint y: 495, distance: 40.0
click at [1178, 495] on div "Футбольные Сороконожки Nike Phantom GX TF Kylian Mbappé 1553 42(27см) Размер му…" at bounding box center [882, 530] width 1337 height 79
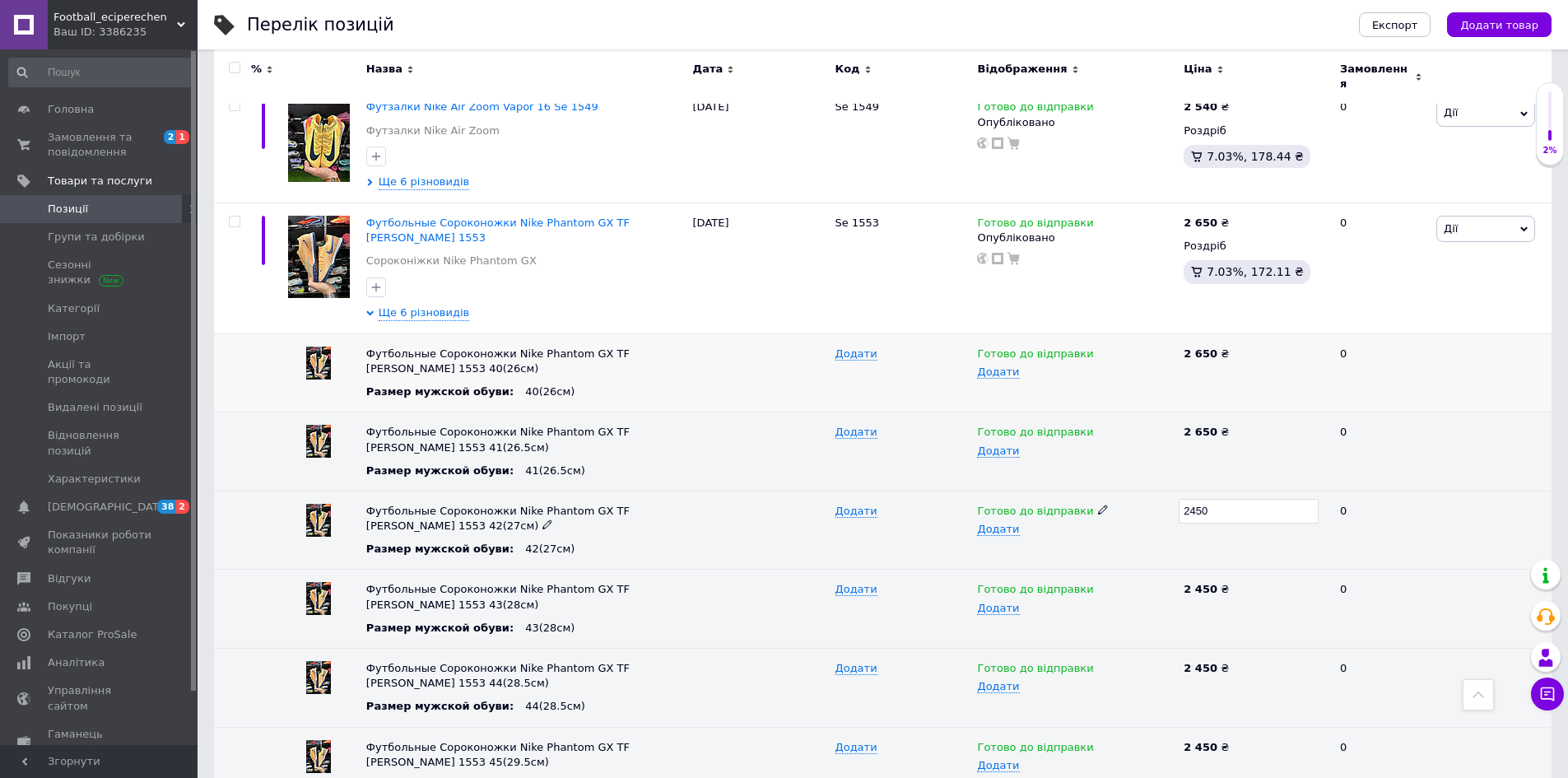
type input "2650"
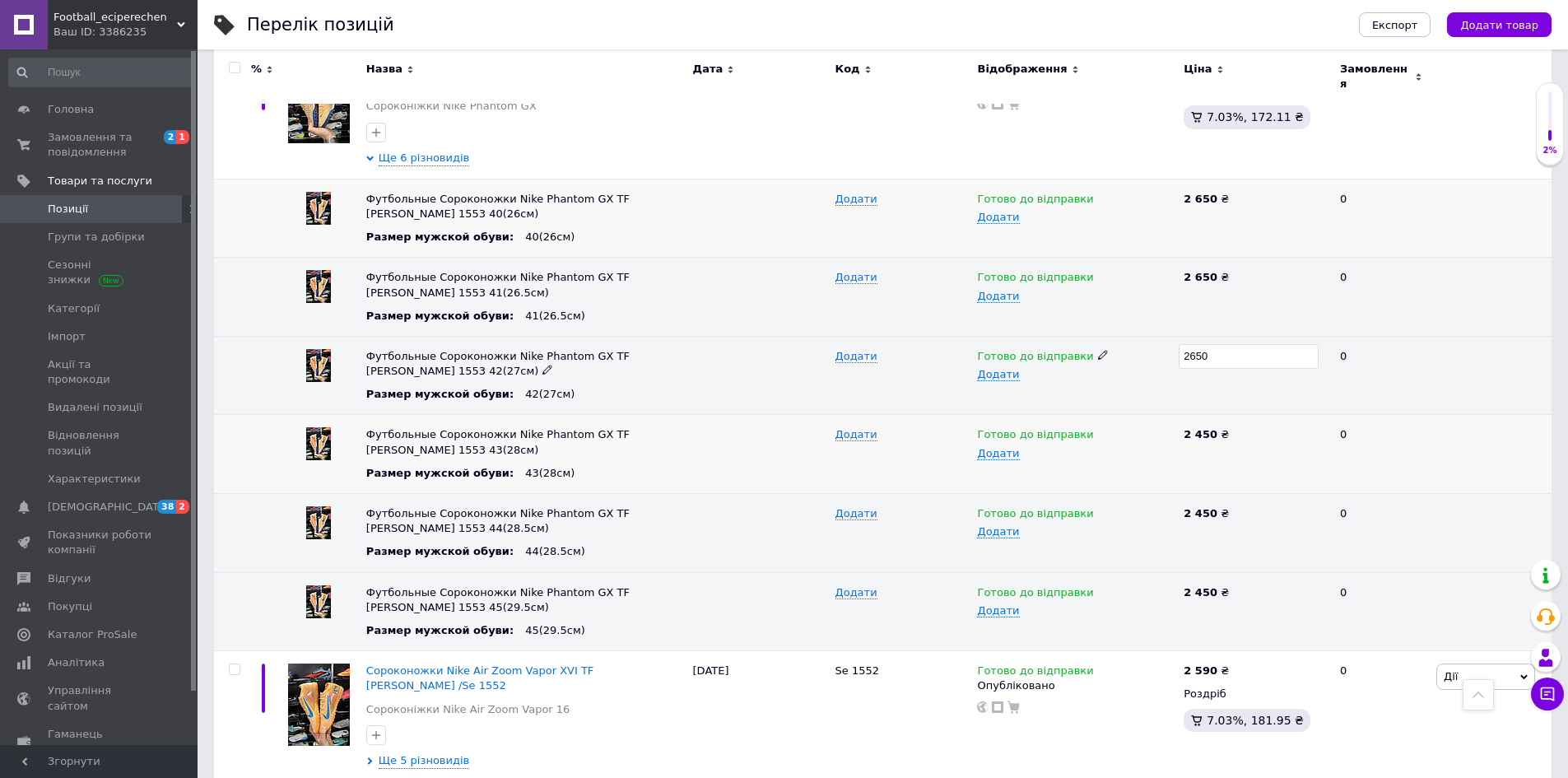
scroll to position [1399, 0]
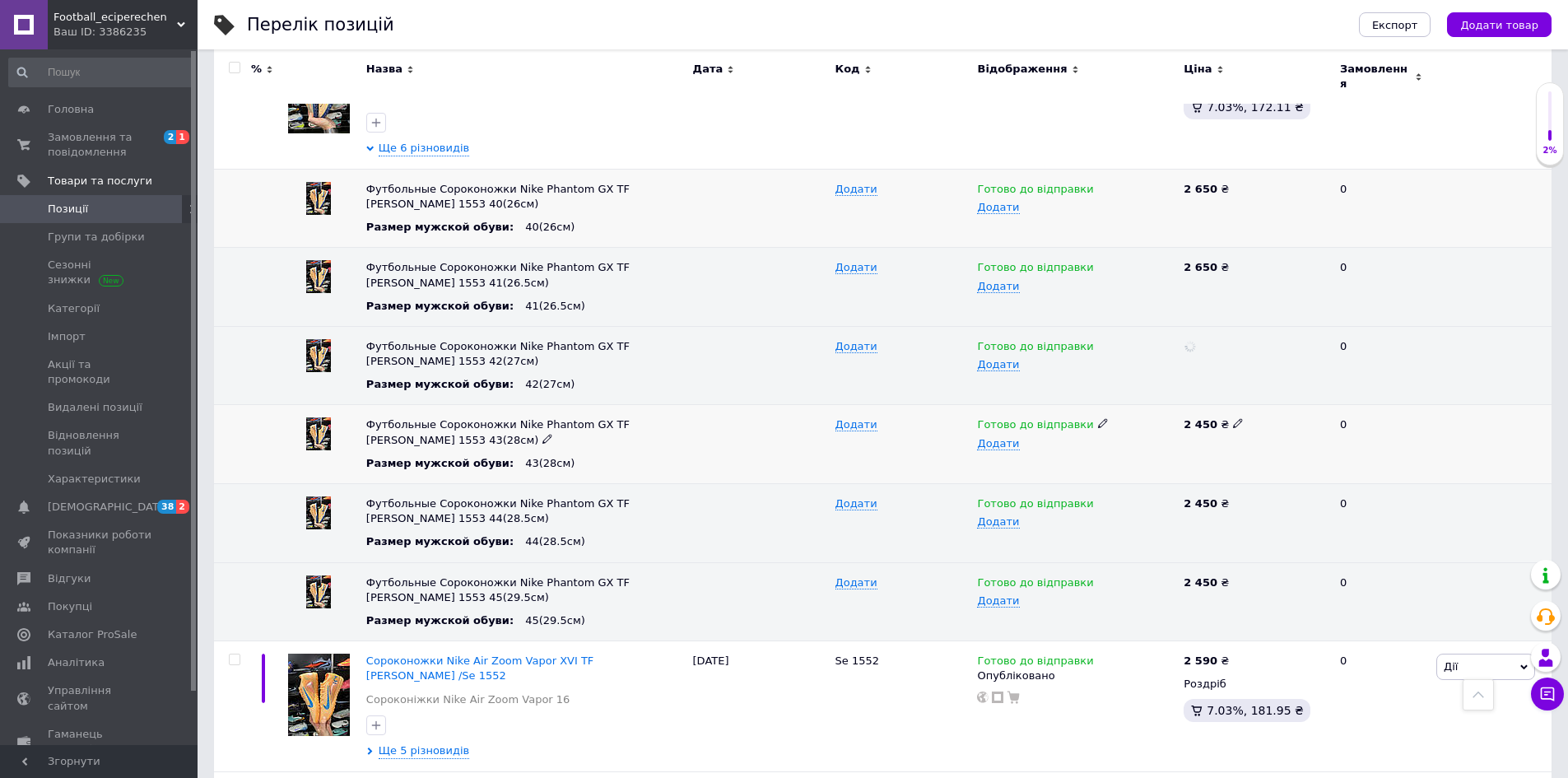
click at [1233, 418] on icon at bounding box center [1238, 423] width 10 height 10
drag, startPoint x: 1187, startPoint y: 409, endPoint x: 1178, endPoint y: 410, distance: 9.1
click at [1178, 410] on div "Футбольные Сороконожки Nike Phantom GX TF Kylian Mbappé 1553 43(28см) Размер му…" at bounding box center [882, 444] width 1337 height 79
type input "2650"
click at [1233, 497] on icon at bounding box center [1238, 501] width 10 height 10
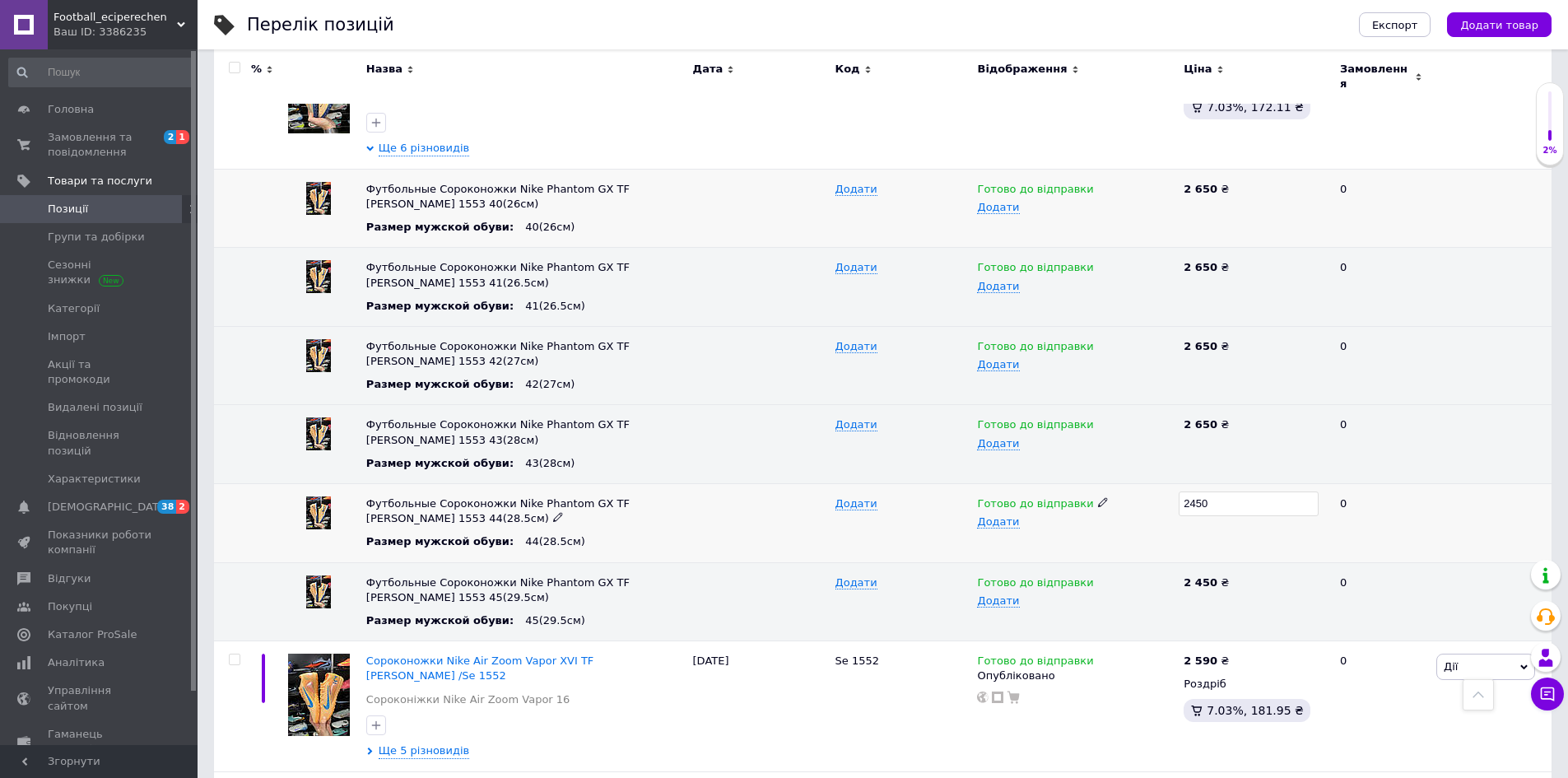
drag, startPoint x: 1205, startPoint y: 482, endPoint x: 1184, endPoint y: 486, distance: 21.4
click at [1184, 491] on input "2450" at bounding box center [1248, 504] width 140 height 25
type input "2650"
click at [1223, 575] on div "2 450 ₴" at bounding box center [1255, 582] width 142 height 15
click at [1220, 575] on div "2 450 ₴" at bounding box center [1255, 582] width 142 height 15
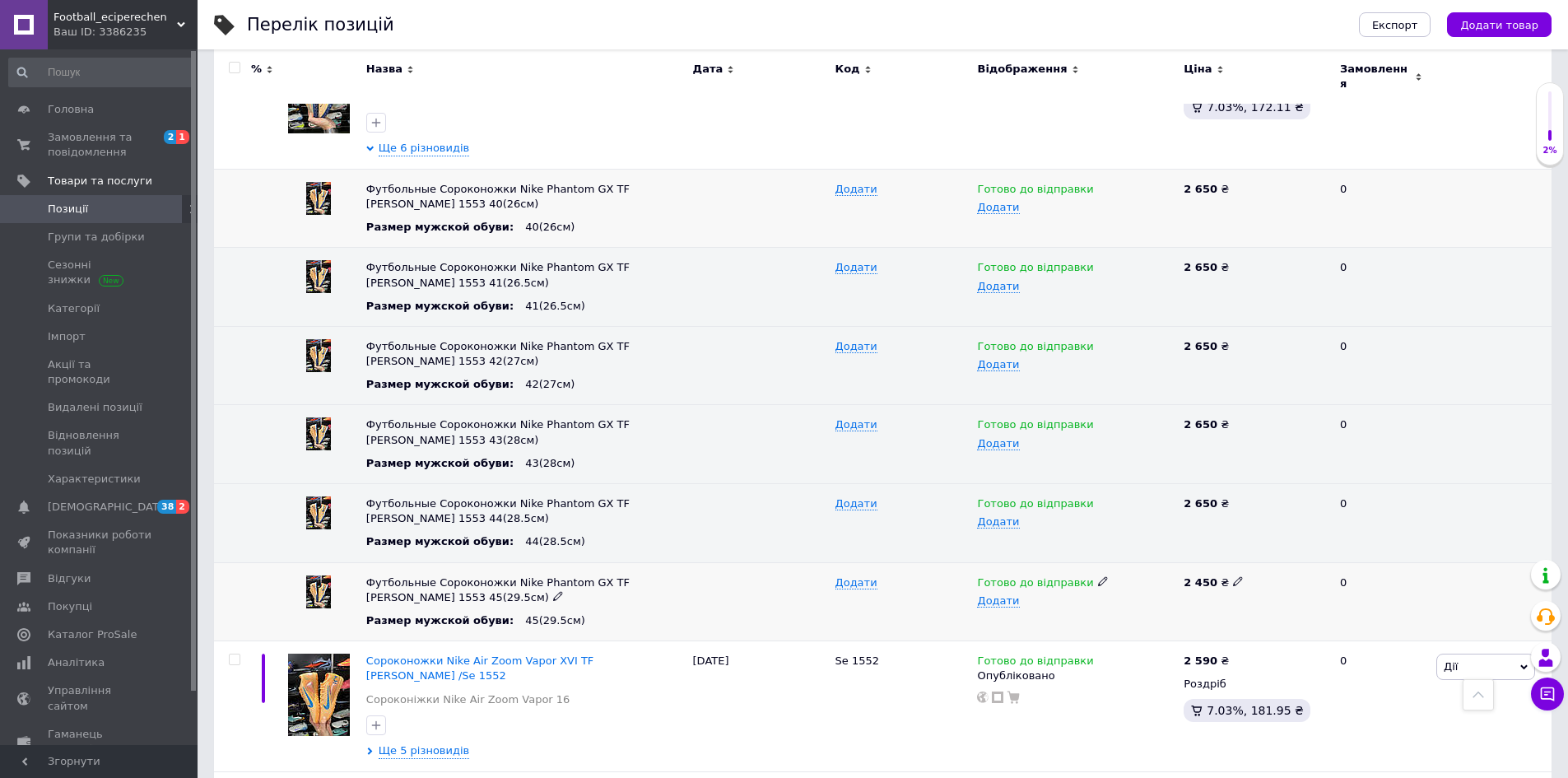
click at [1233, 576] on icon at bounding box center [1238, 580] width 10 height 10
drag, startPoint x: 1217, startPoint y: 556, endPoint x: 1175, endPoint y: 563, distance: 42.6
click at [1175, 563] on div "Футбольные Сороконожки Nike Phantom GX TF Kylian Mbappé 1553 45(29.5см) Размер …" at bounding box center [882, 601] width 1337 height 79
type input "2650"
click at [1478, 346] on div at bounding box center [1491, 365] width 119 height 79
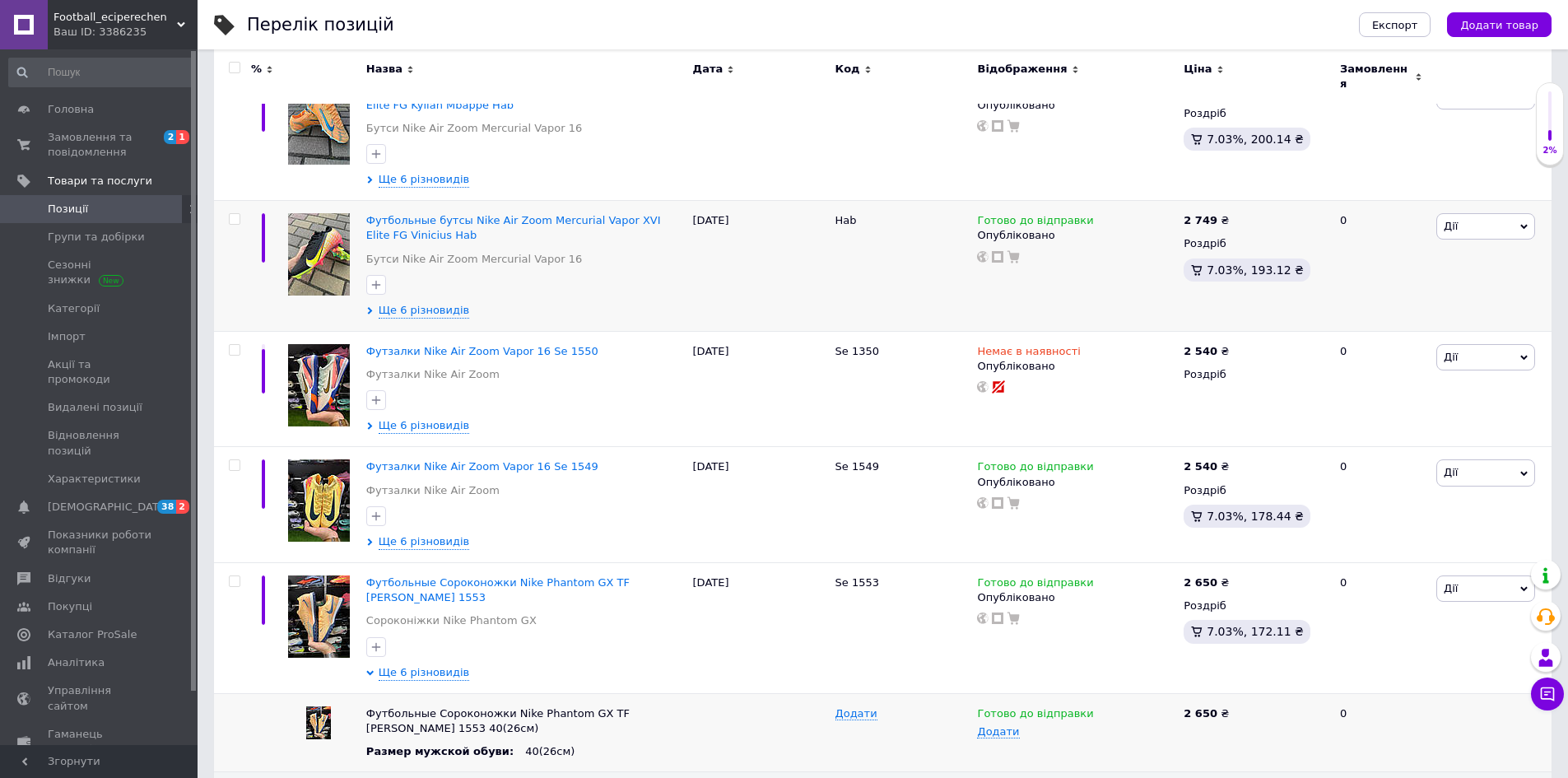
scroll to position [987, 0]
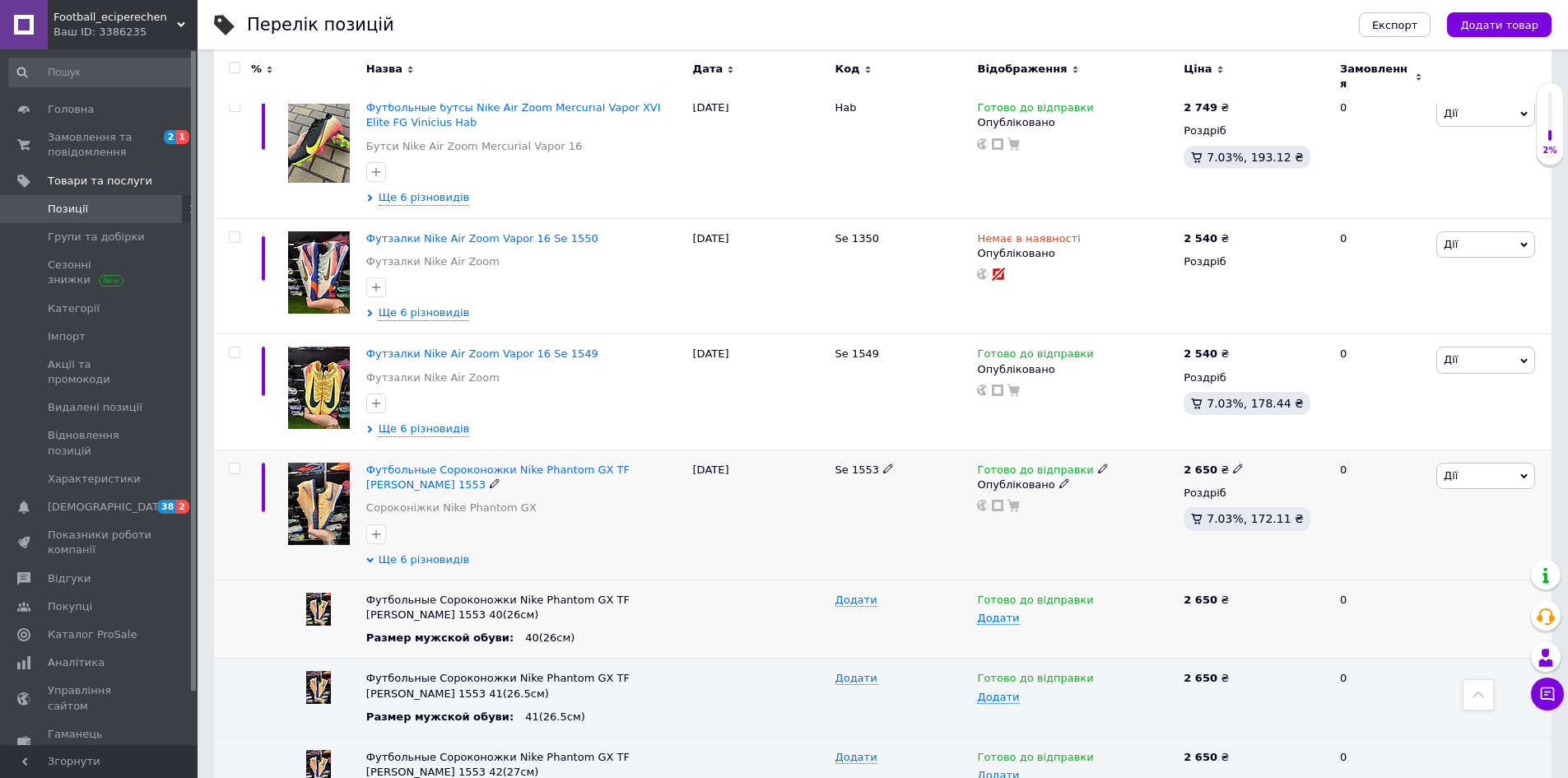
click at [394, 552] on span "Ще 6 різновидів" at bounding box center [424, 559] width 91 height 15
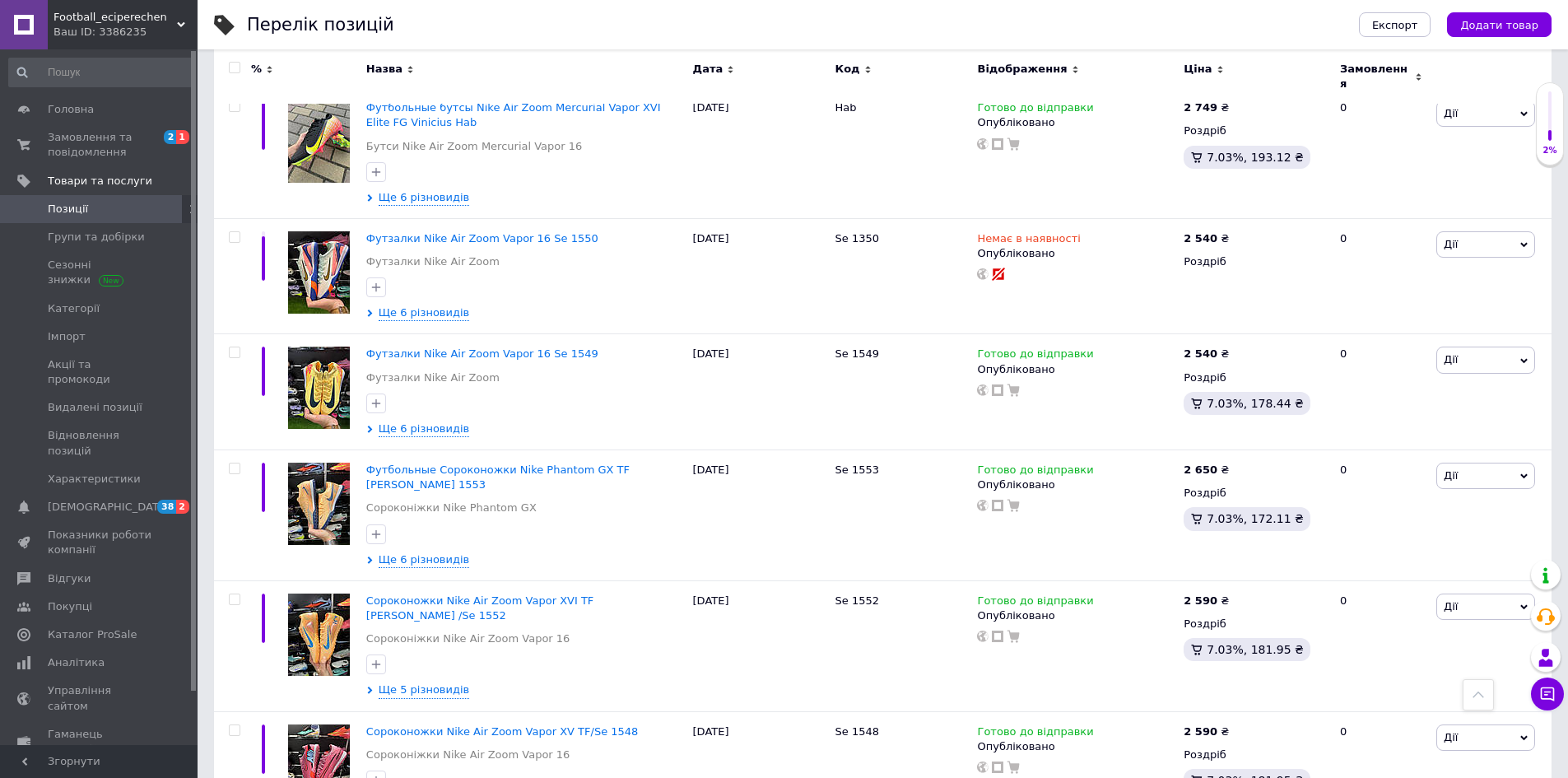
click at [129, 25] on div "Ваш ID: 3386235" at bounding box center [126, 32] width 144 height 15
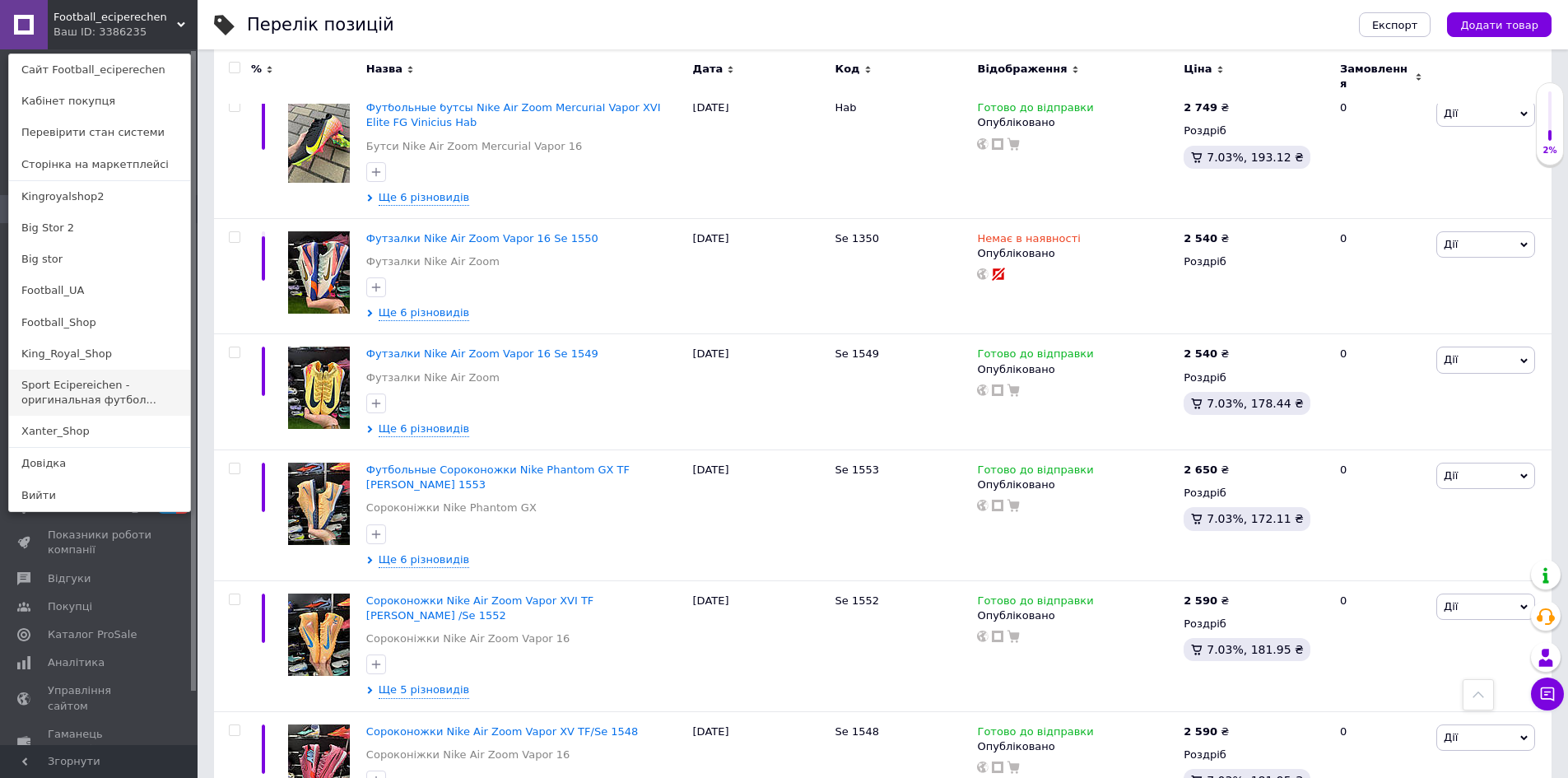
click at [103, 388] on link "Sport Ecipereichen - оригинальная футбол..." at bounding box center [99, 393] width 181 height 46
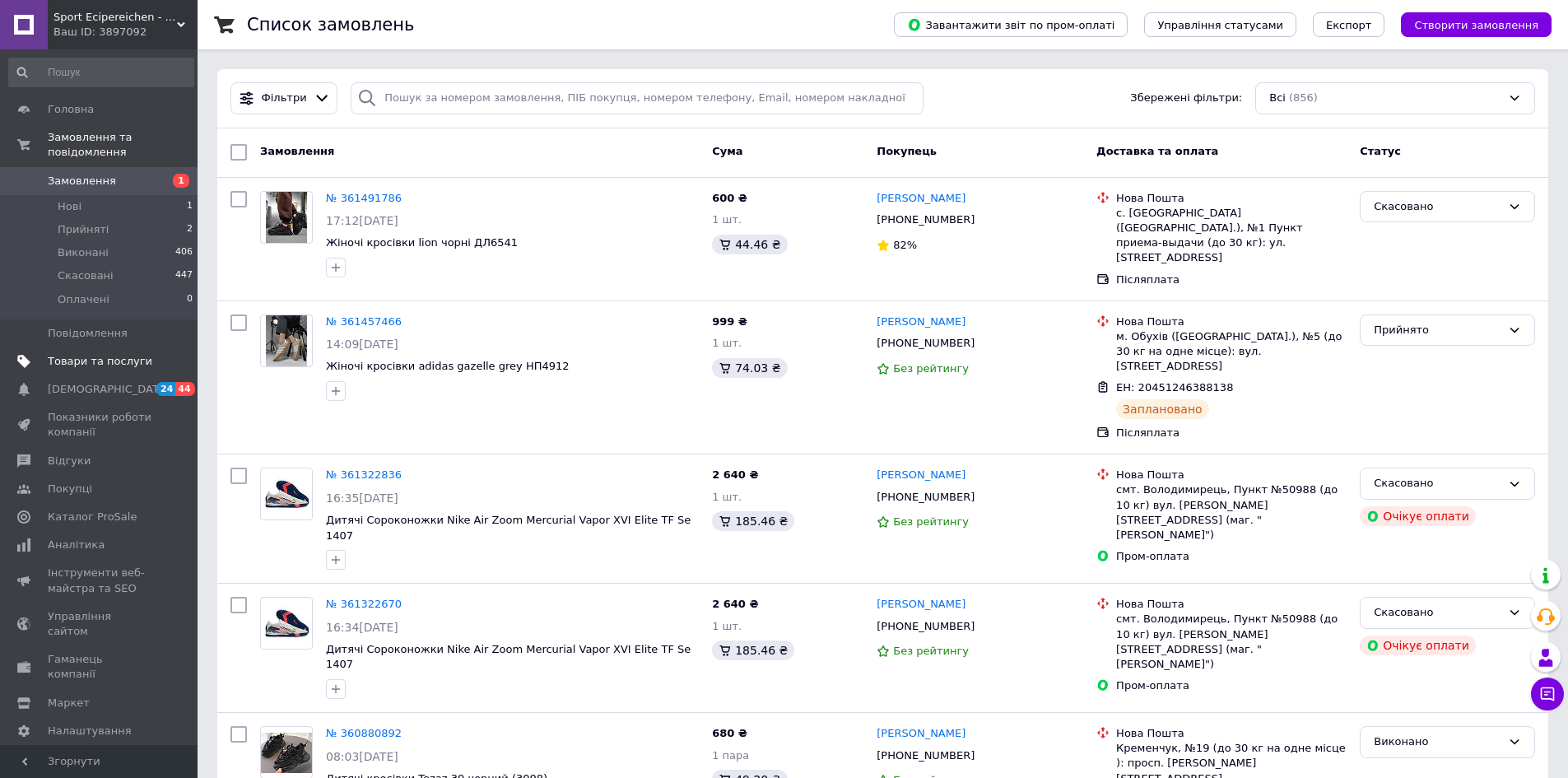
click at [97, 353] on span "Товари та послуги" at bounding box center [100, 361] width 104 height 15
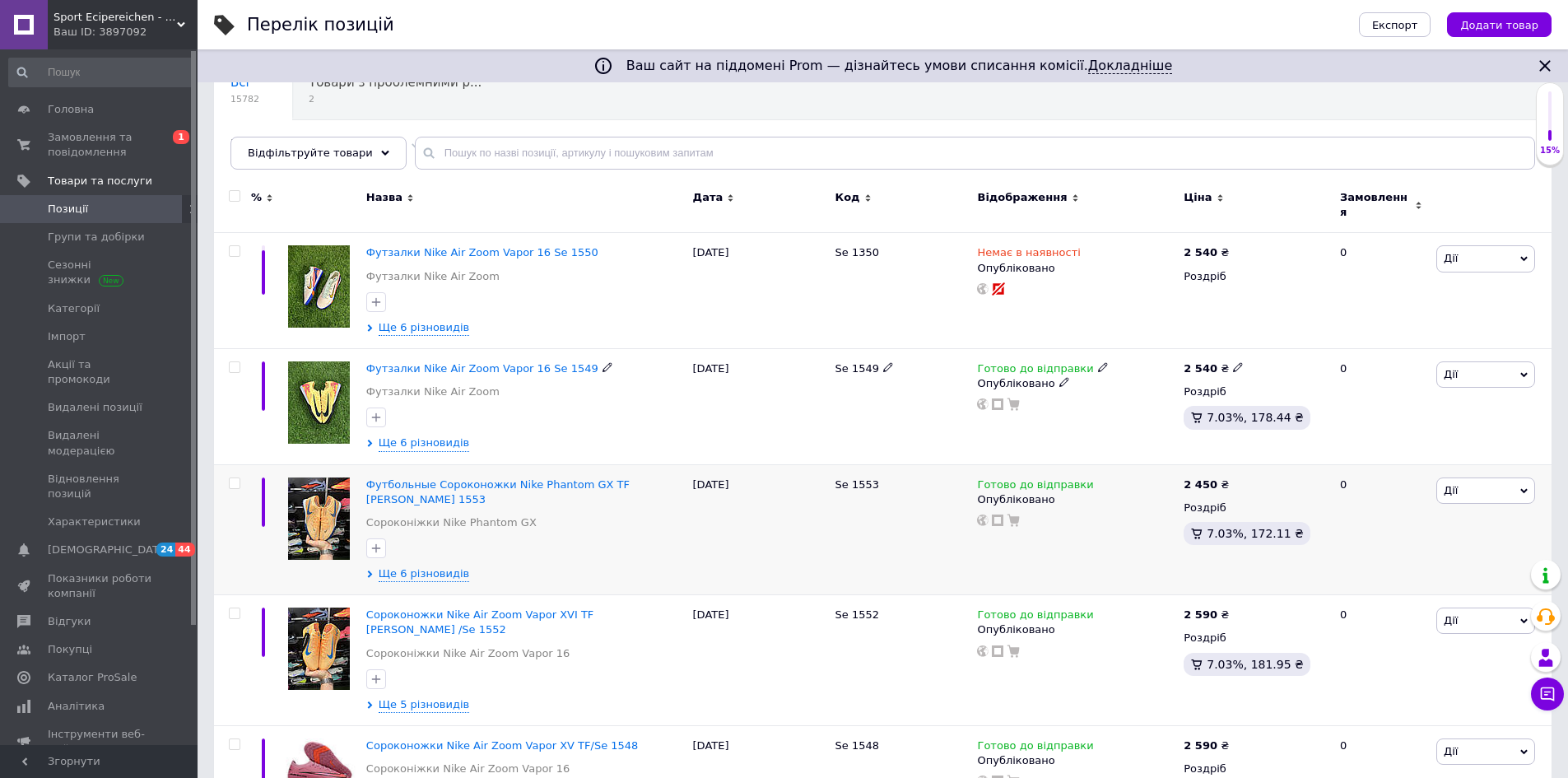
scroll to position [247, 0]
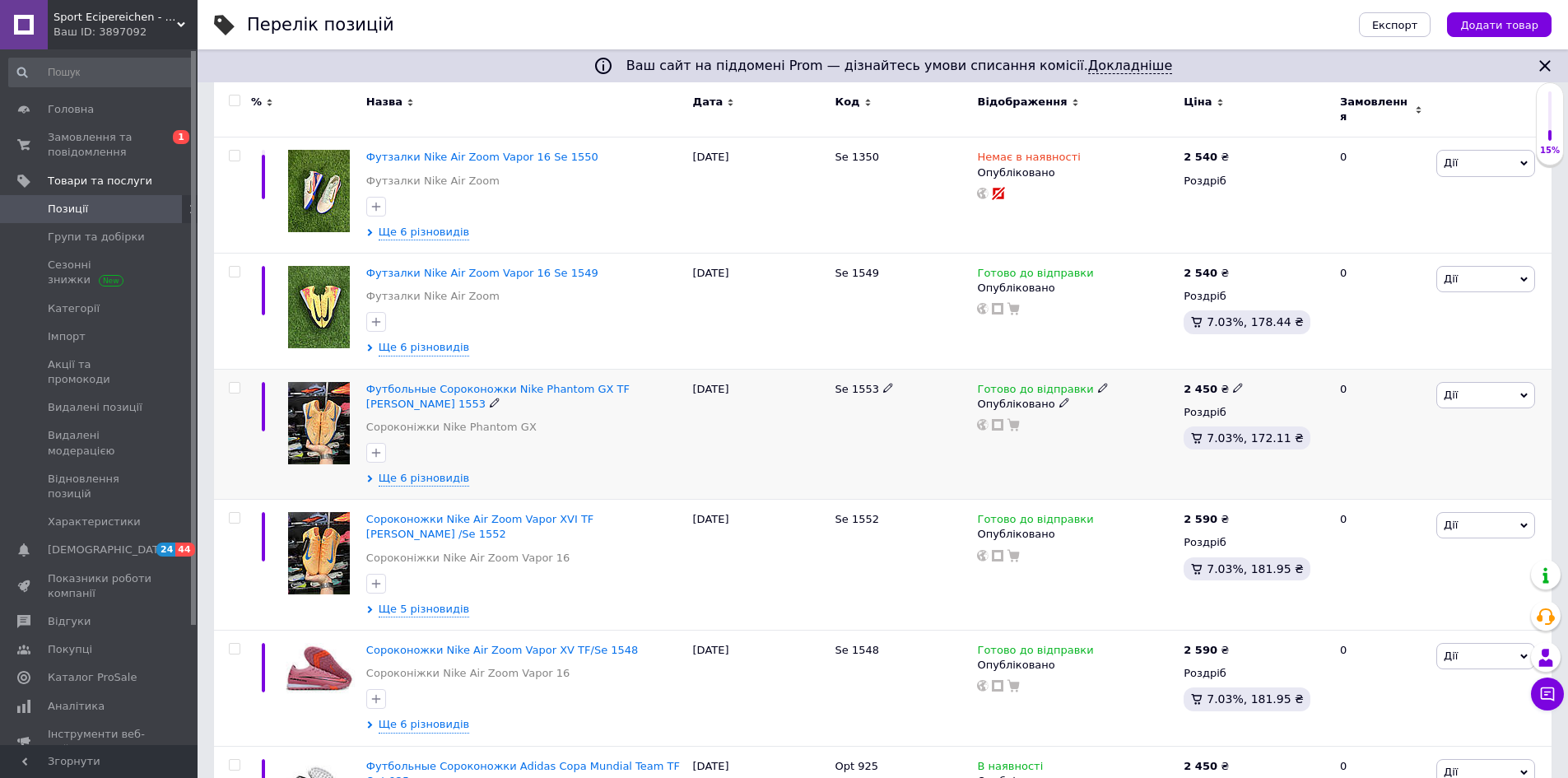
click at [1233, 383] on icon at bounding box center [1238, 387] width 10 height 10
click at [392, 471] on span "Ще 6 різновидів" at bounding box center [424, 478] width 91 height 15
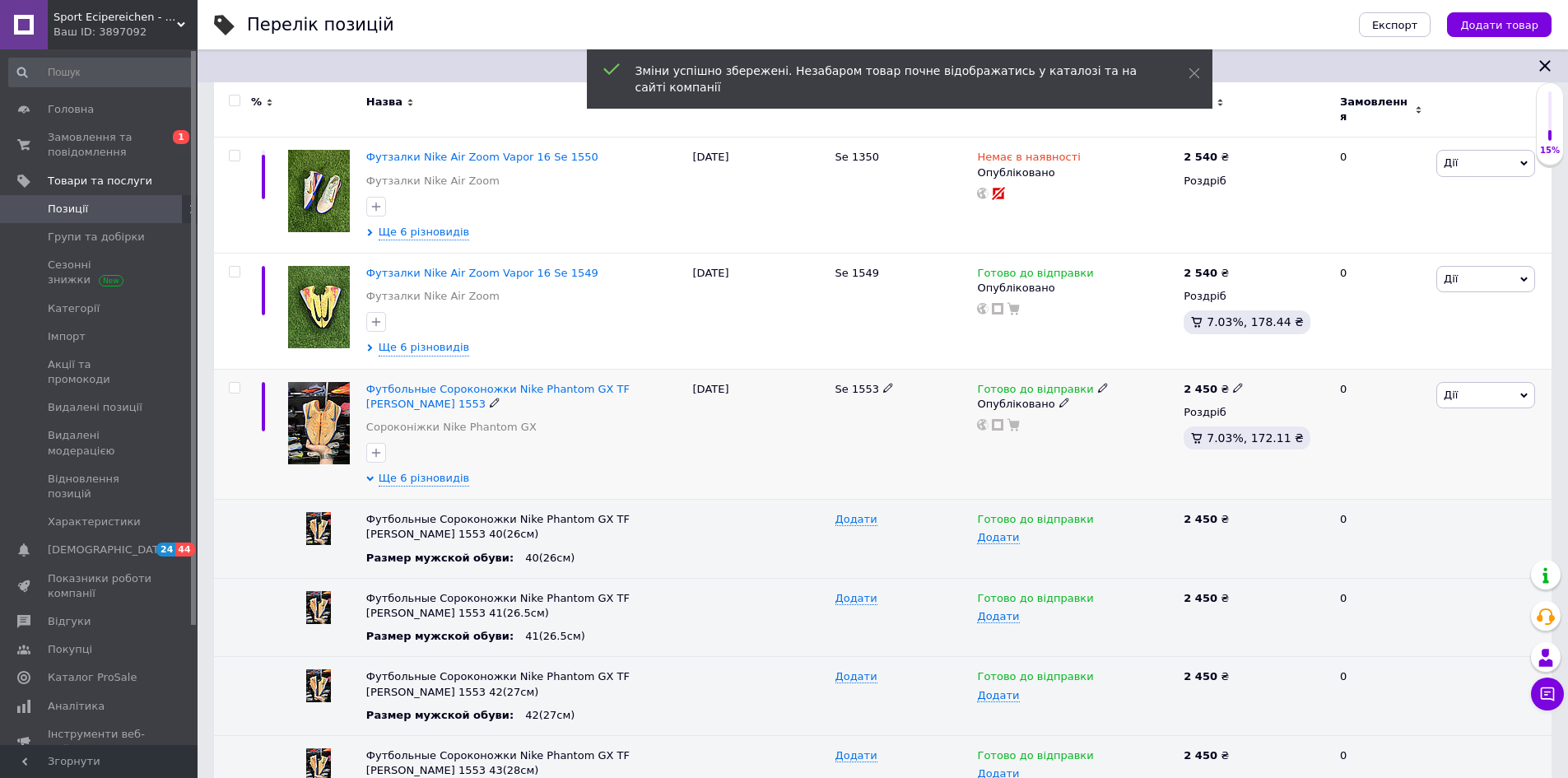
click at [1236, 382] on div "2 450 ₴" at bounding box center [1255, 389] width 142 height 15
click at [1233, 383] on icon at bounding box center [1238, 387] width 10 height 10
drag, startPoint x: 1302, startPoint y: 361, endPoint x: 1239, endPoint y: 376, distance: 64.8
click at [1240, 376] on div "Ціна 2450 Валюта ₴ $ EUR CHF GBP ¥ PLN ₸ MDL HUF KGS CNY TRY KRW lei" at bounding box center [1352, 390] width 223 height 137
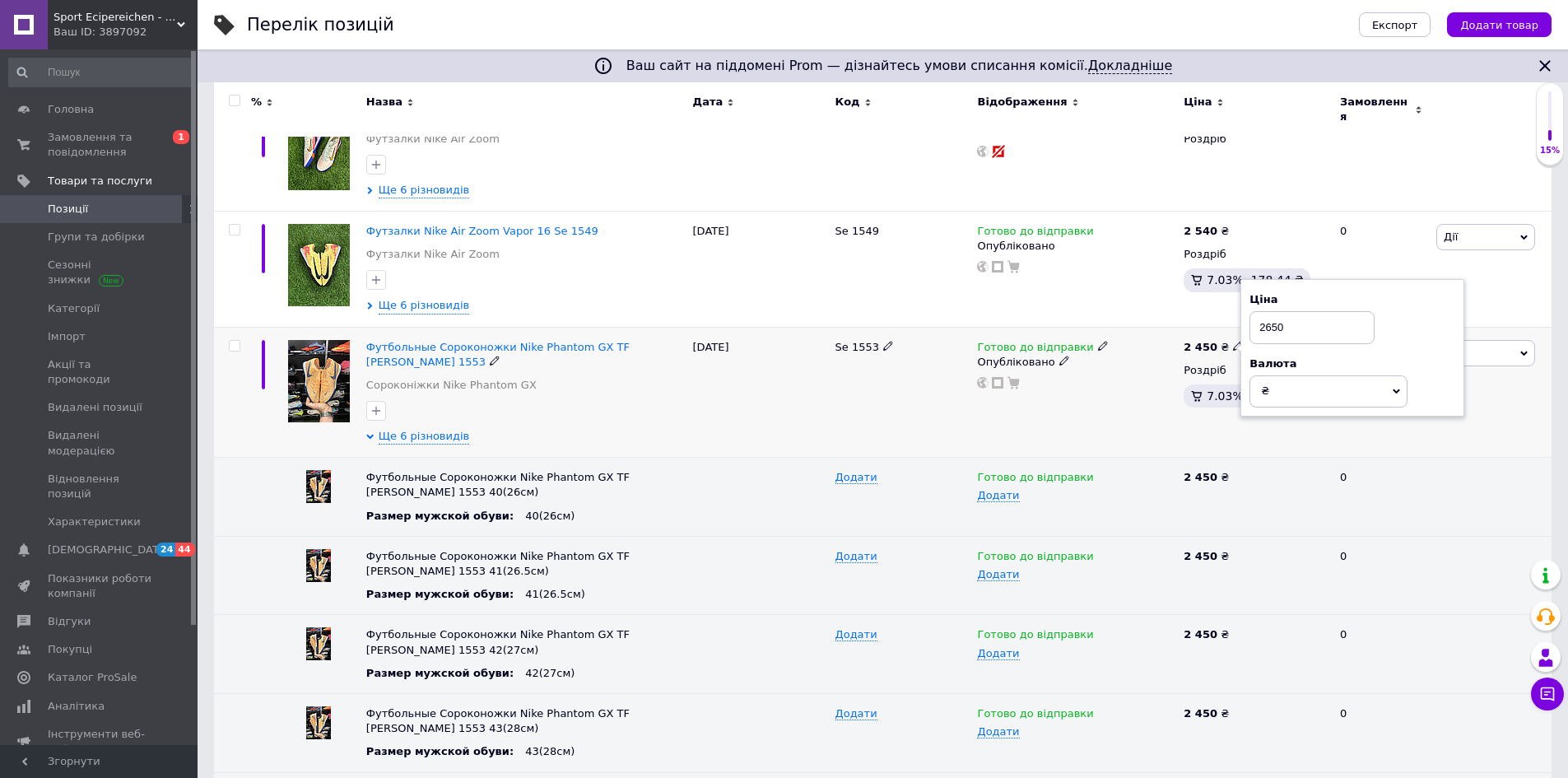
scroll to position [411, 0]
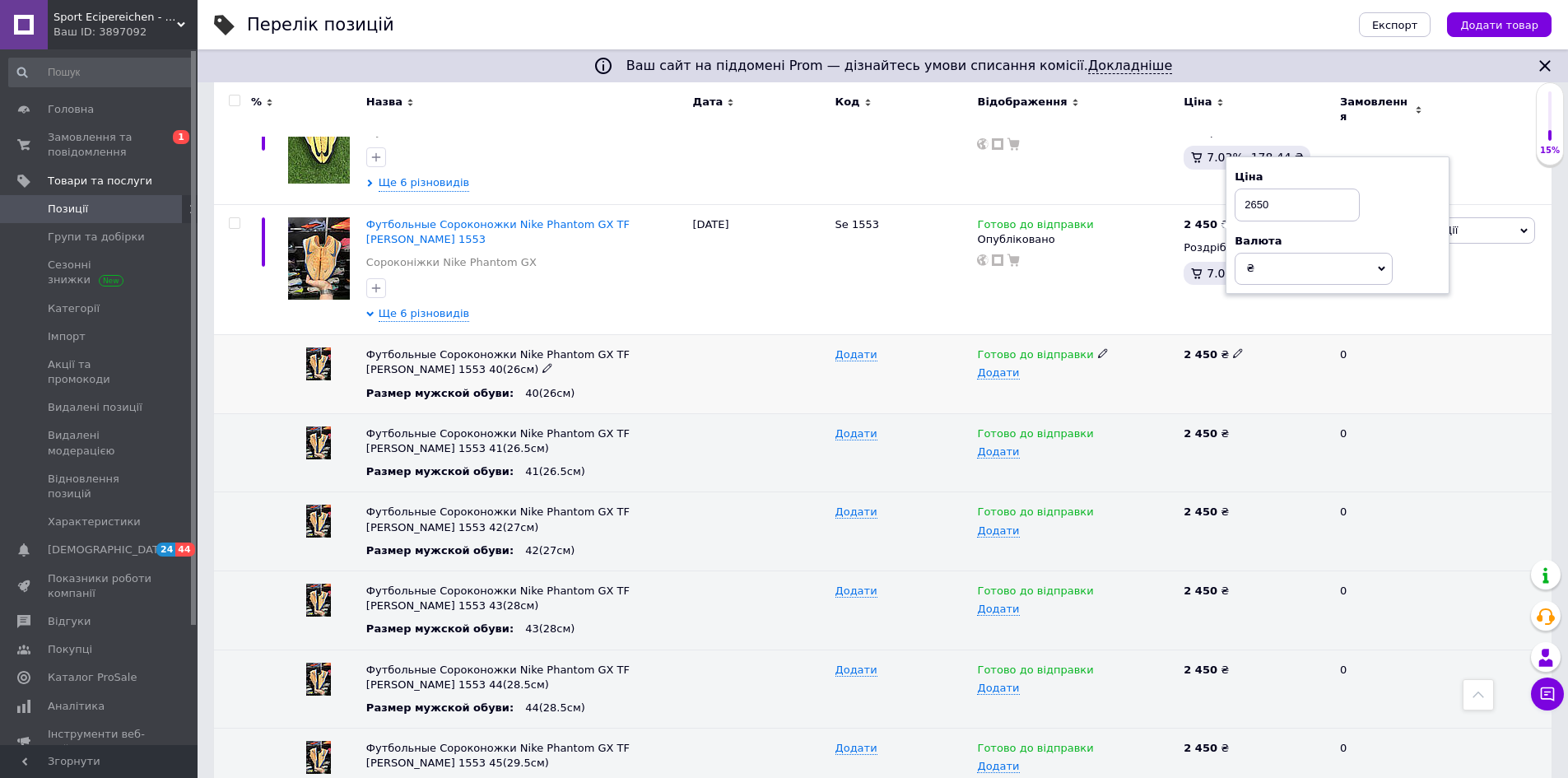
type input "2650"
click at [1233, 348] on icon at bounding box center [1238, 353] width 10 height 10
click at [1181, 352] on input "2450" at bounding box center [1248, 355] width 140 height 25
type input "2650"
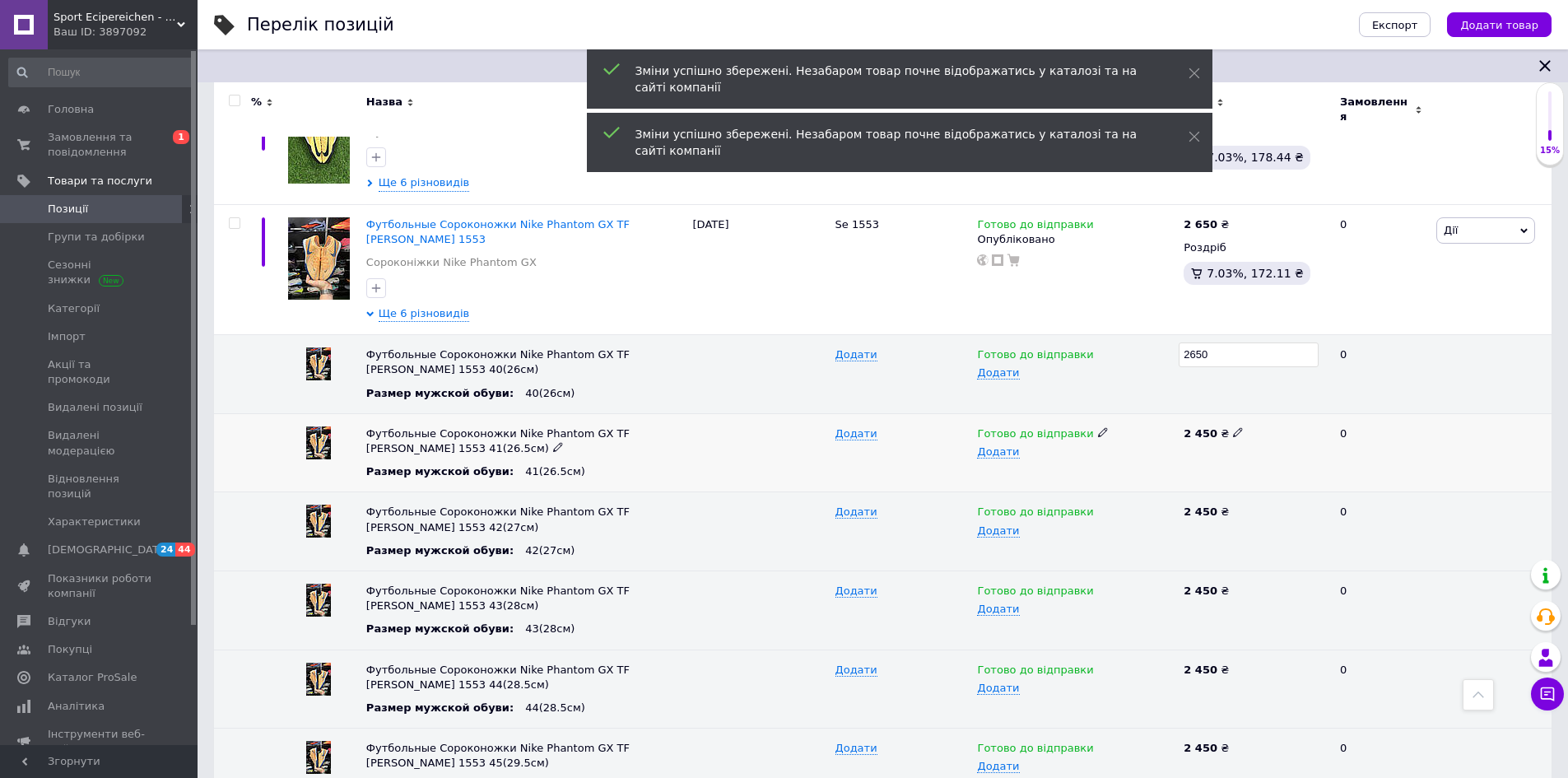
click at [1233, 428] on use at bounding box center [1238, 433] width 9 height 9
drag, startPoint x: 1225, startPoint y: 422, endPoint x: 1189, endPoint y: 430, distance: 36.9
click at [1189, 430] on input "2450" at bounding box center [1248, 434] width 140 height 25
click at [1189, 430] on input "22650" at bounding box center [1248, 434] width 140 height 25
drag, startPoint x: 1223, startPoint y: 424, endPoint x: 1179, endPoint y: 430, distance: 44.4
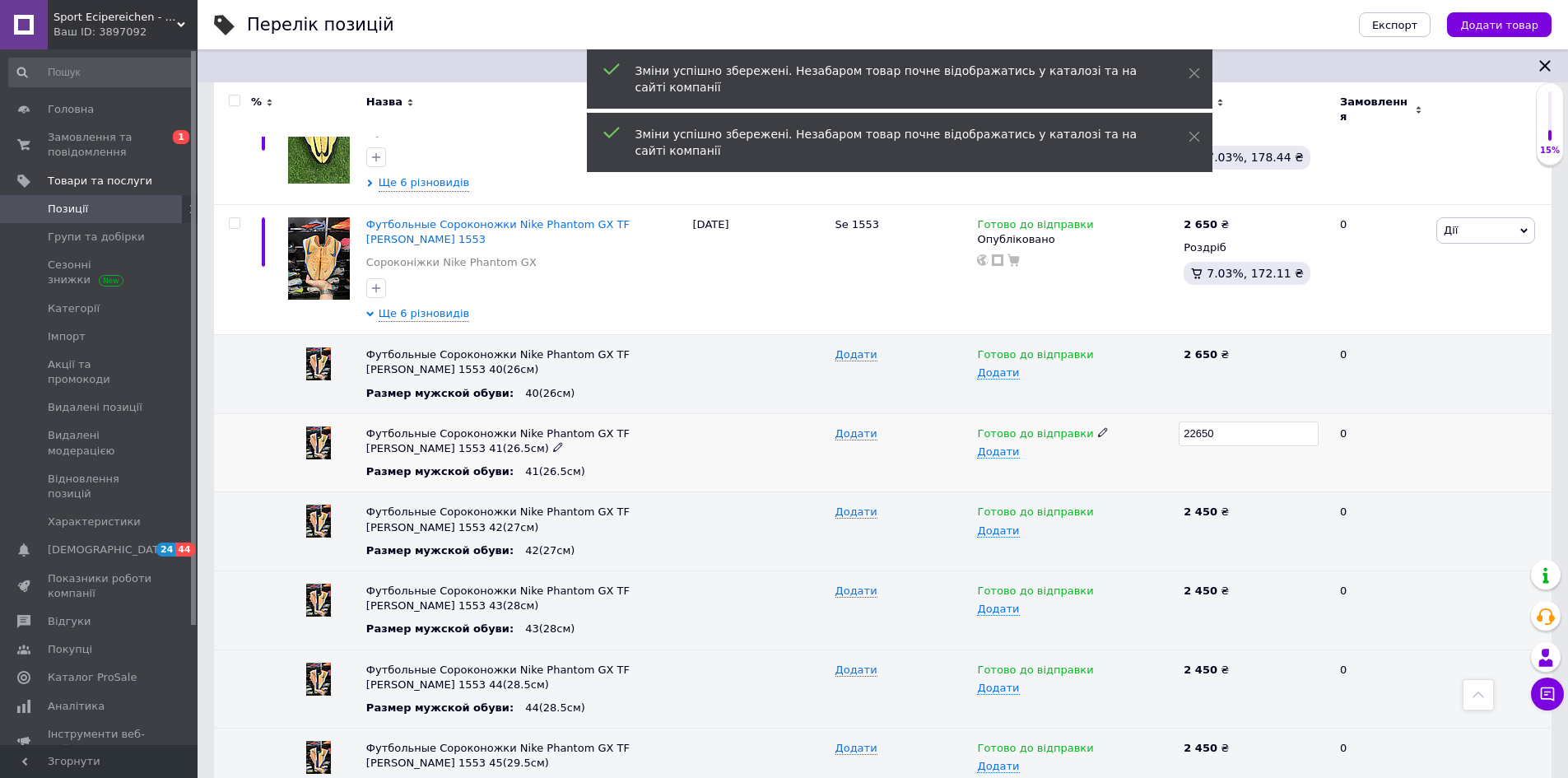
click at [1179, 430] on input "22650" at bounding box center [1248, 434] width 140 height 25
type input "2650"
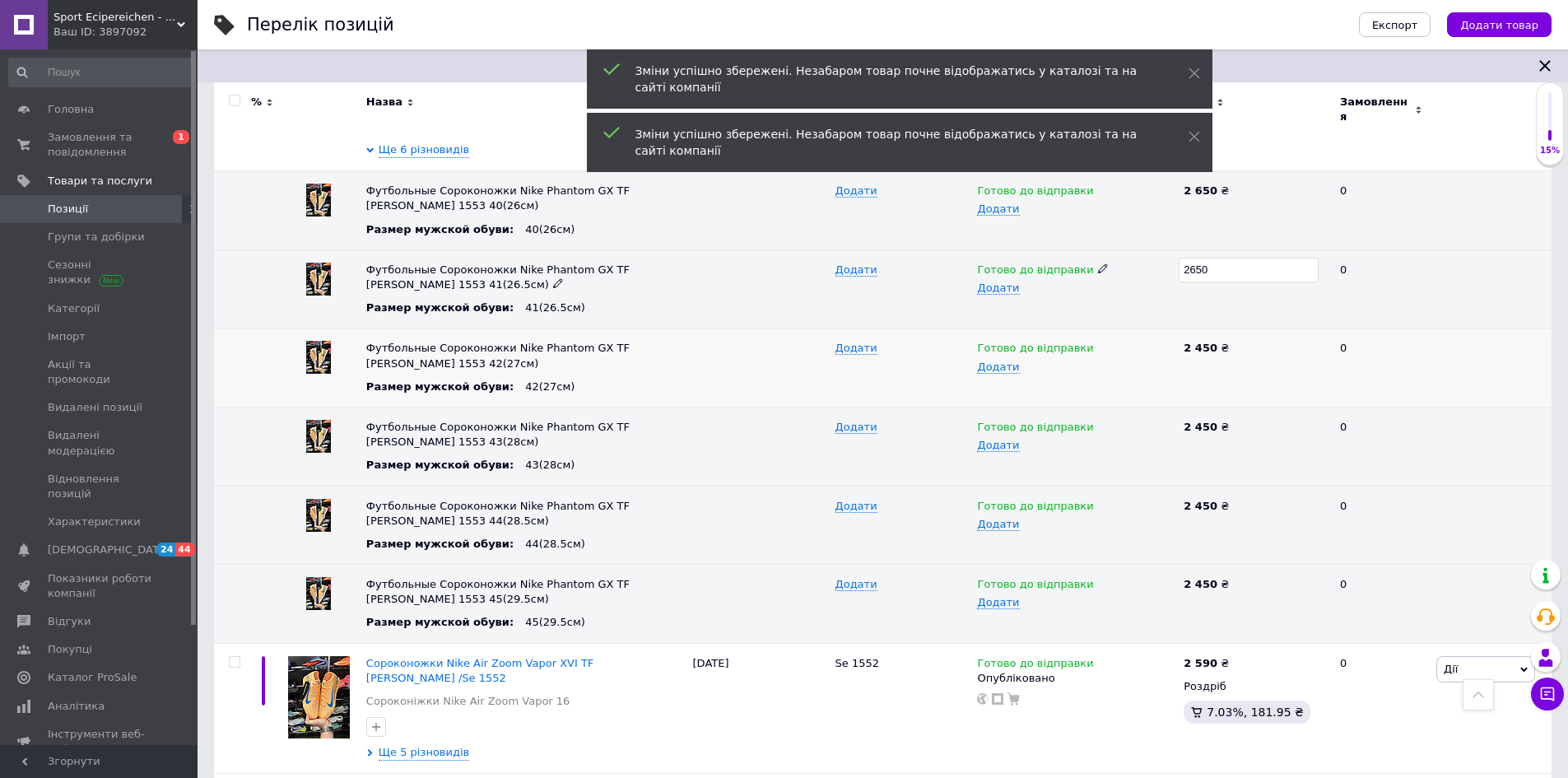
scroll to position [576, 0]
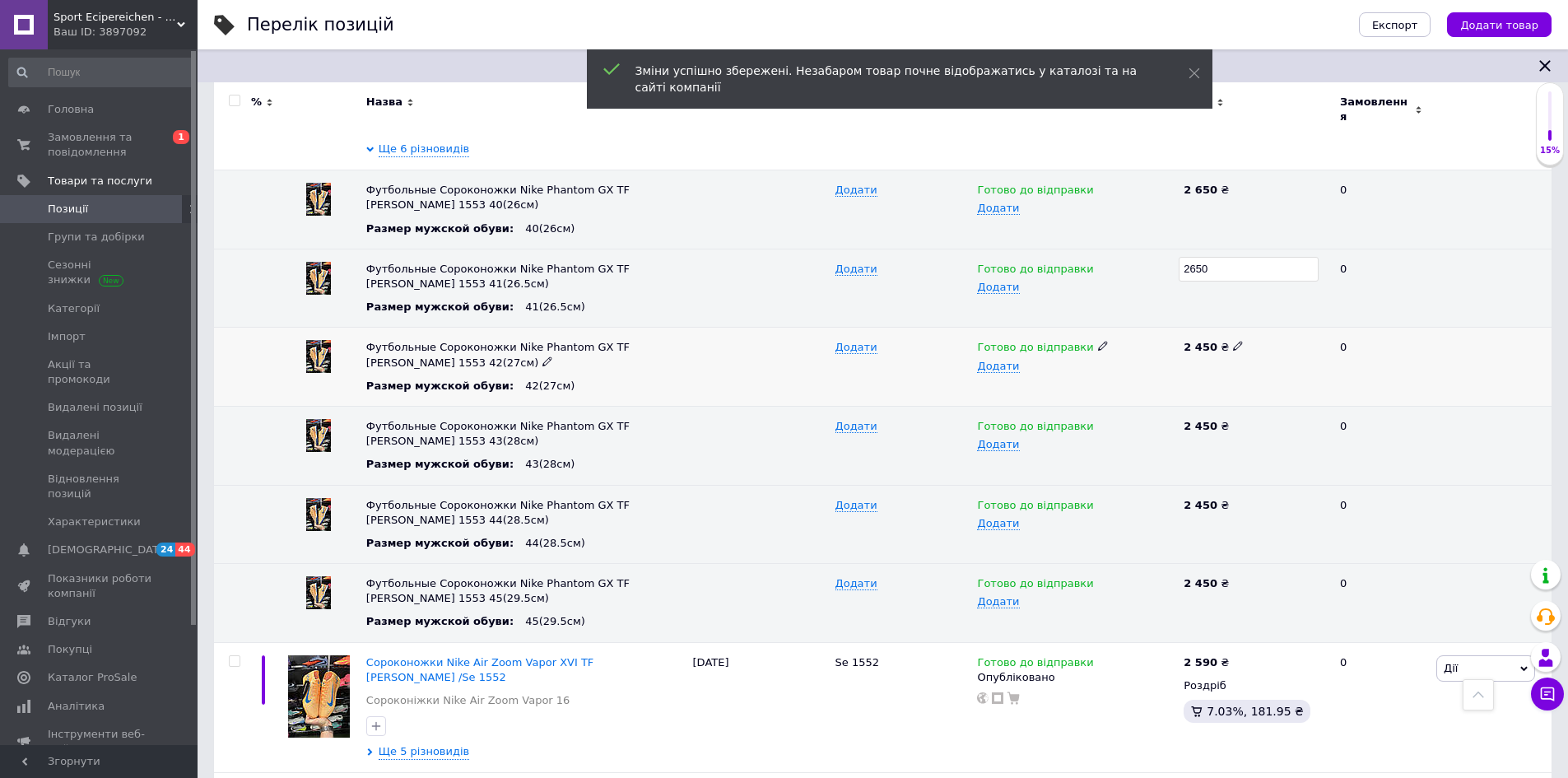
click at [1233, 341] on icon at bounding box center [1238, 345] width 10 height 10
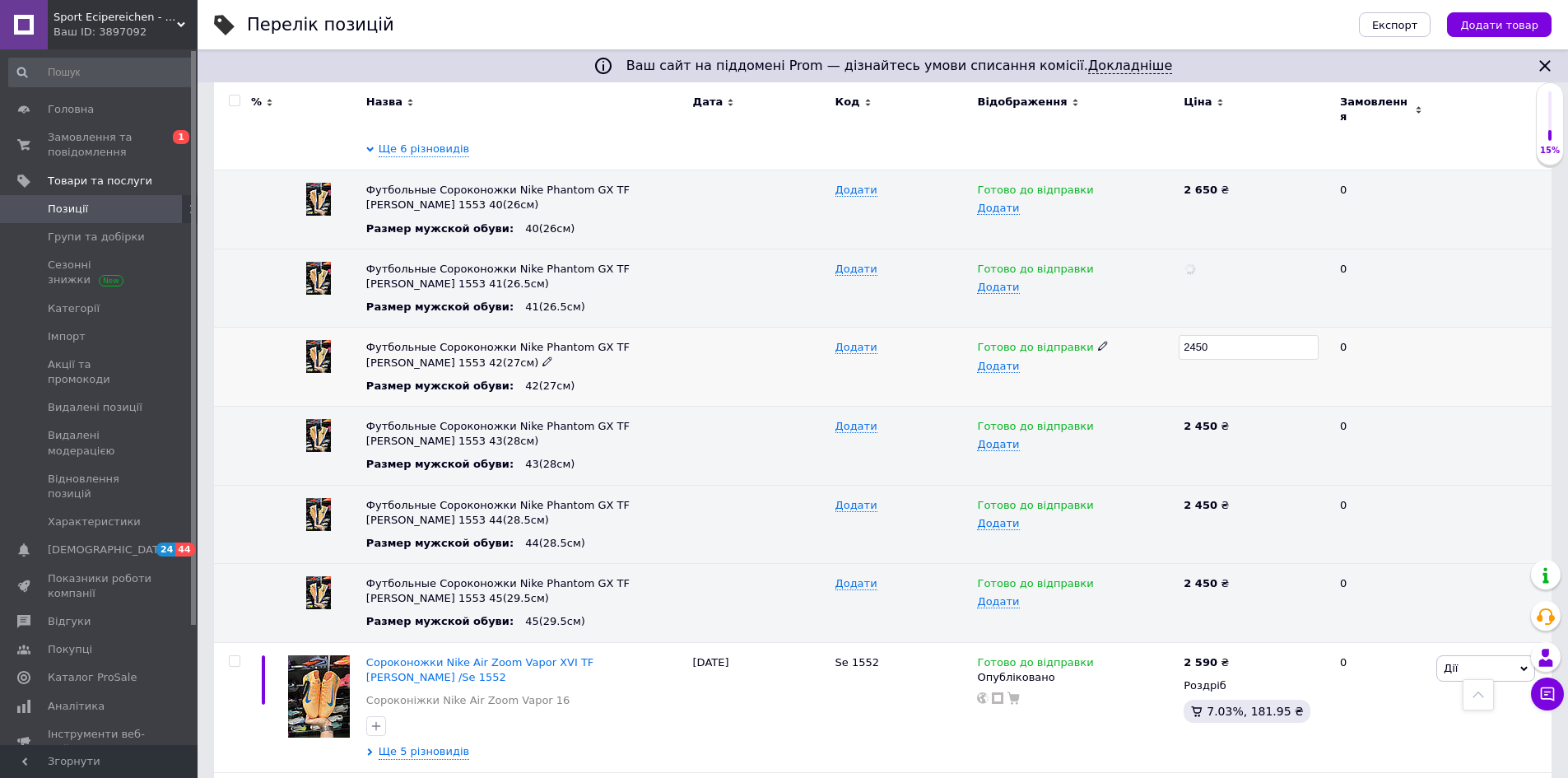
drag, startPoint x: 1195, startPoint y: 344, endPoint x: 1176, endPoint y: 347, distance: 19.2
click at [1176, 347] on div "Футбольные Сороконожки Nike Phantom GX TF Kylian Mbappé 1553 42(27см) Размер му…" at bounding box center [882, 367] width 1337 height 79
type input "2650"
click at [1233, 419] on icon at bounding box center [1238, 424] width 10 height 10
drag, startPoint x: 1211, startPoint y: 417, endPoint x: 1174, endPoint y: 425, distance: 37.9
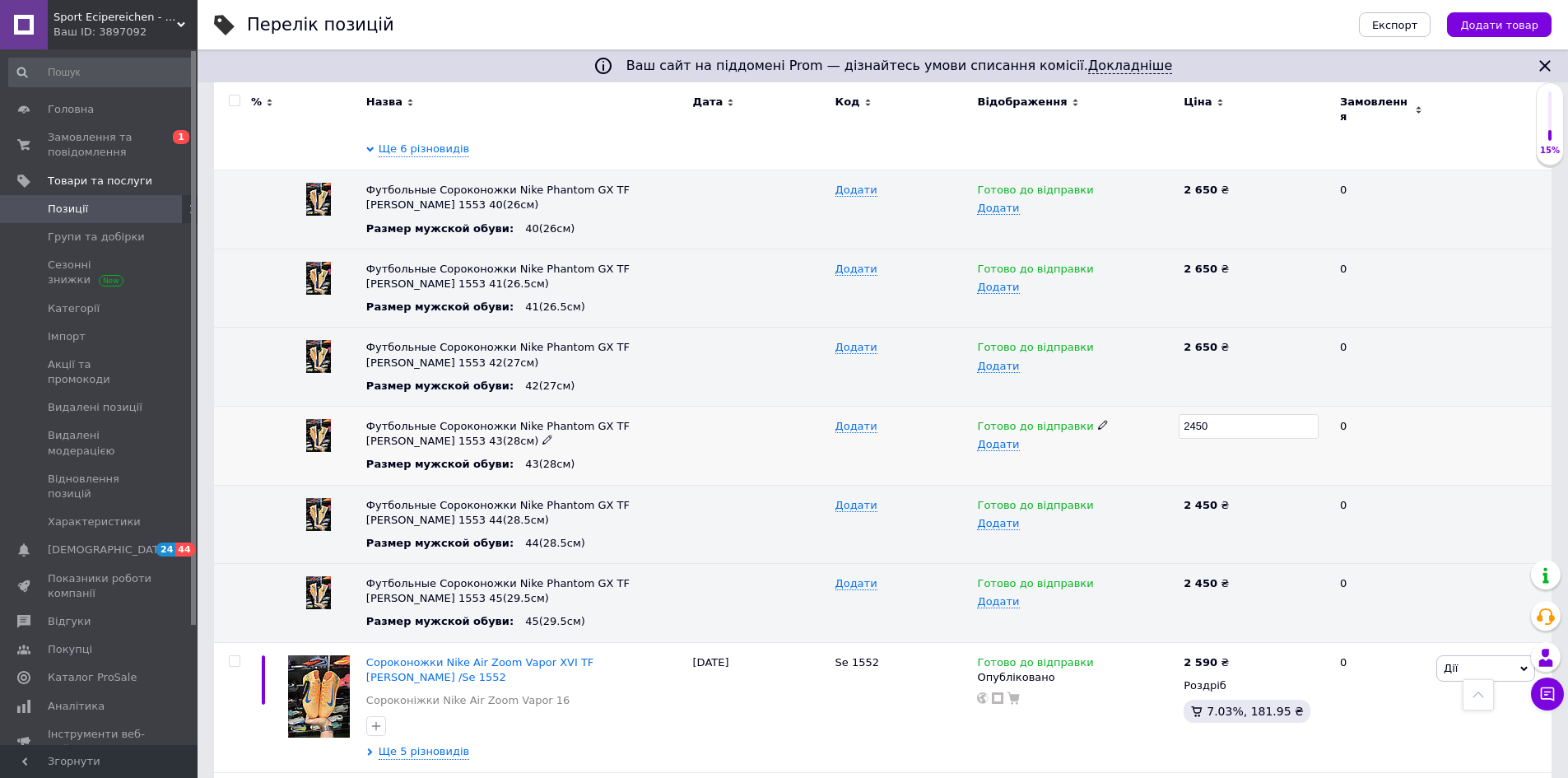
click at [1174, 425] on div "Футбольные Сороконожки Nike Phantom GX TF Kylian Mbappé 1553 43(28см) Размер му…" at bounding box center [882, 445] width 1337 height 79
type input "2650"
click at [1227, 499] on div "2 450 ₴" at bounding box center [1255, 505] width 142 height 15
click at [1233, 498] on icon at bounding box center [1238, 503] width 10 height 10
drag, startPoint x: 1182, startPoint y: 496, endPoint x: 1166, endPoint y: 499, distance: 16.3
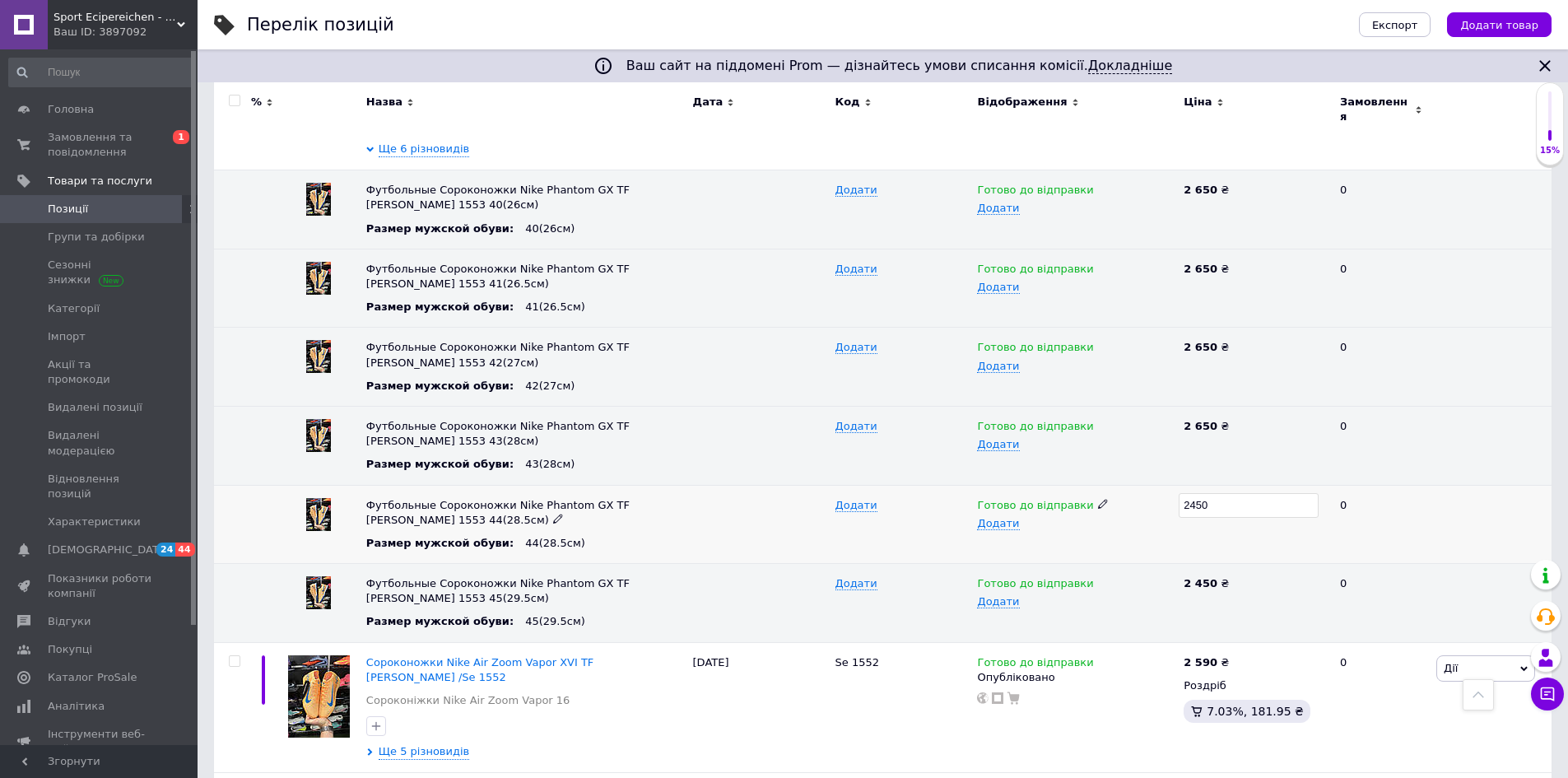
click at [1166, 499] on div "Футбольные Сороконожки Nike Phantom GX TF Kylian Mbappé 1553 44(28.5см) Размер …" at bounding box center [882, 523] width 1337 height 79
type input "2650"
click at [1233, 577] on icon at bounding box center [1238, 581] width 10 height 10
drag, startPoint x: 1197, startPoint y: 571, endPoint x: 1170, endPoint y: 577, distance: 27.7
click at [1170, 577] on div "Футбольные Сороконожки Nike Phantom GX TF Kylian Mbappé 1553 45(29.5см) Размер …" at bounding box center [882, 603] width 1337 height 79
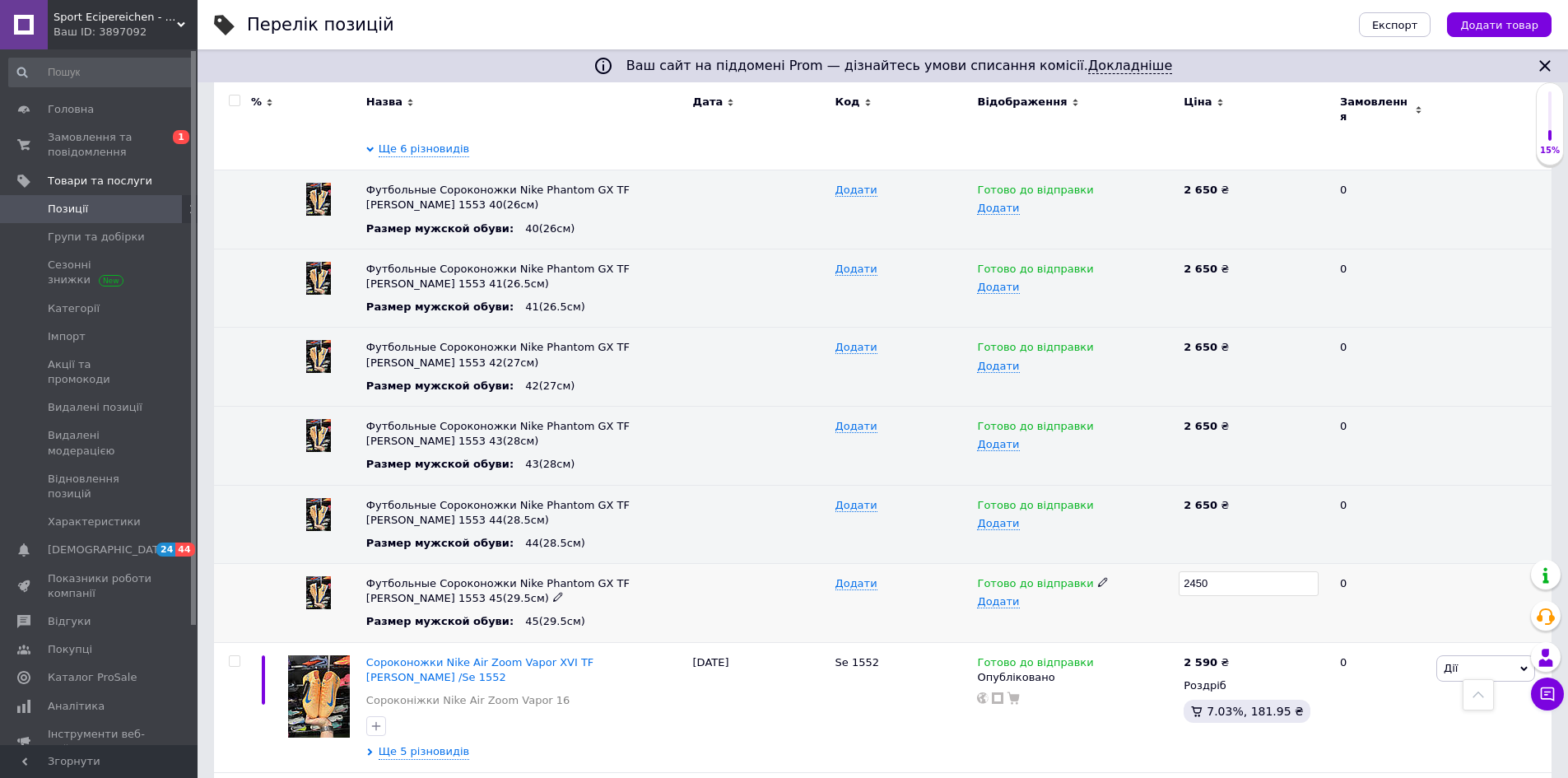
type input "2650"
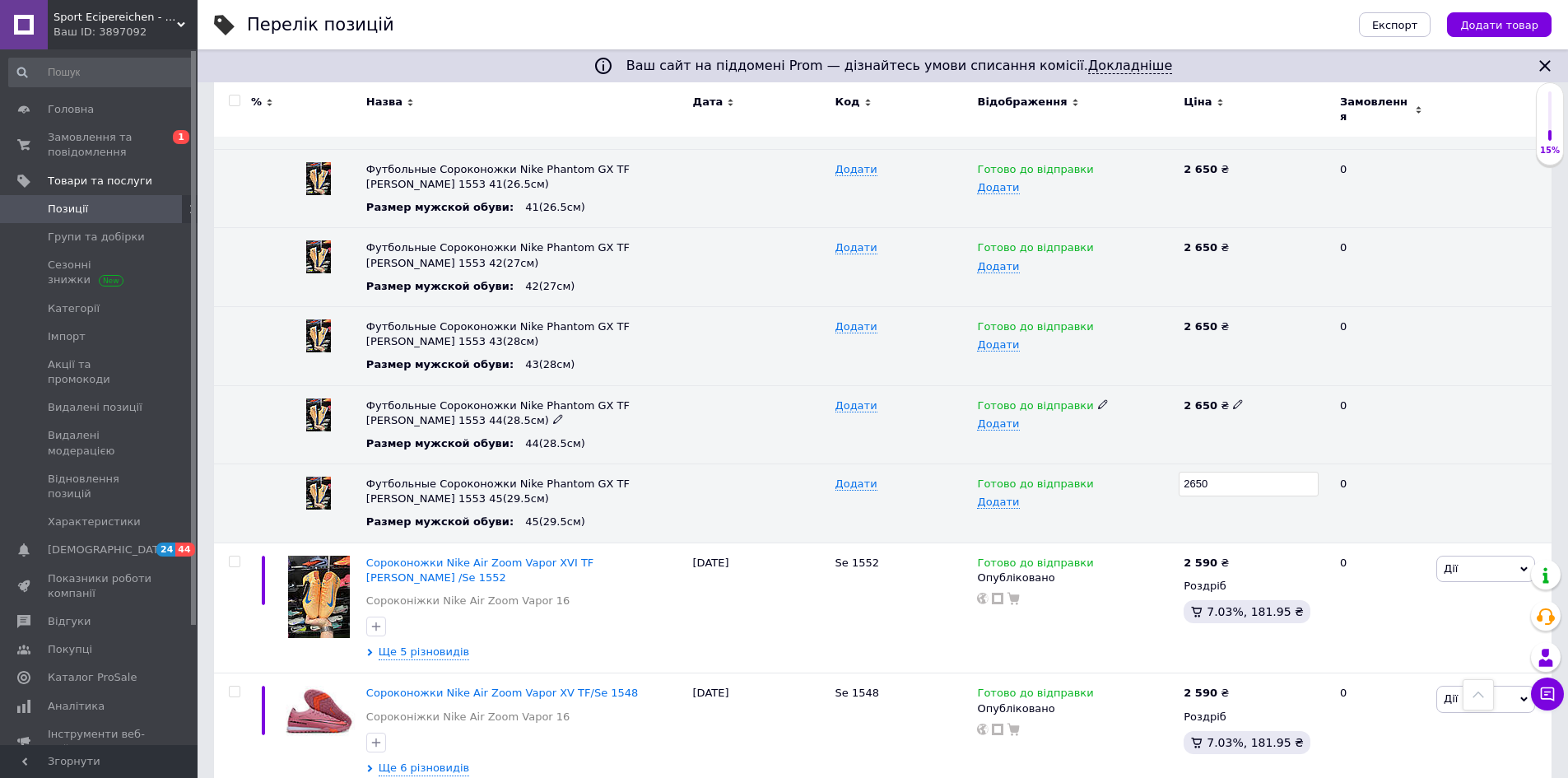
scroll to position [741, 0]
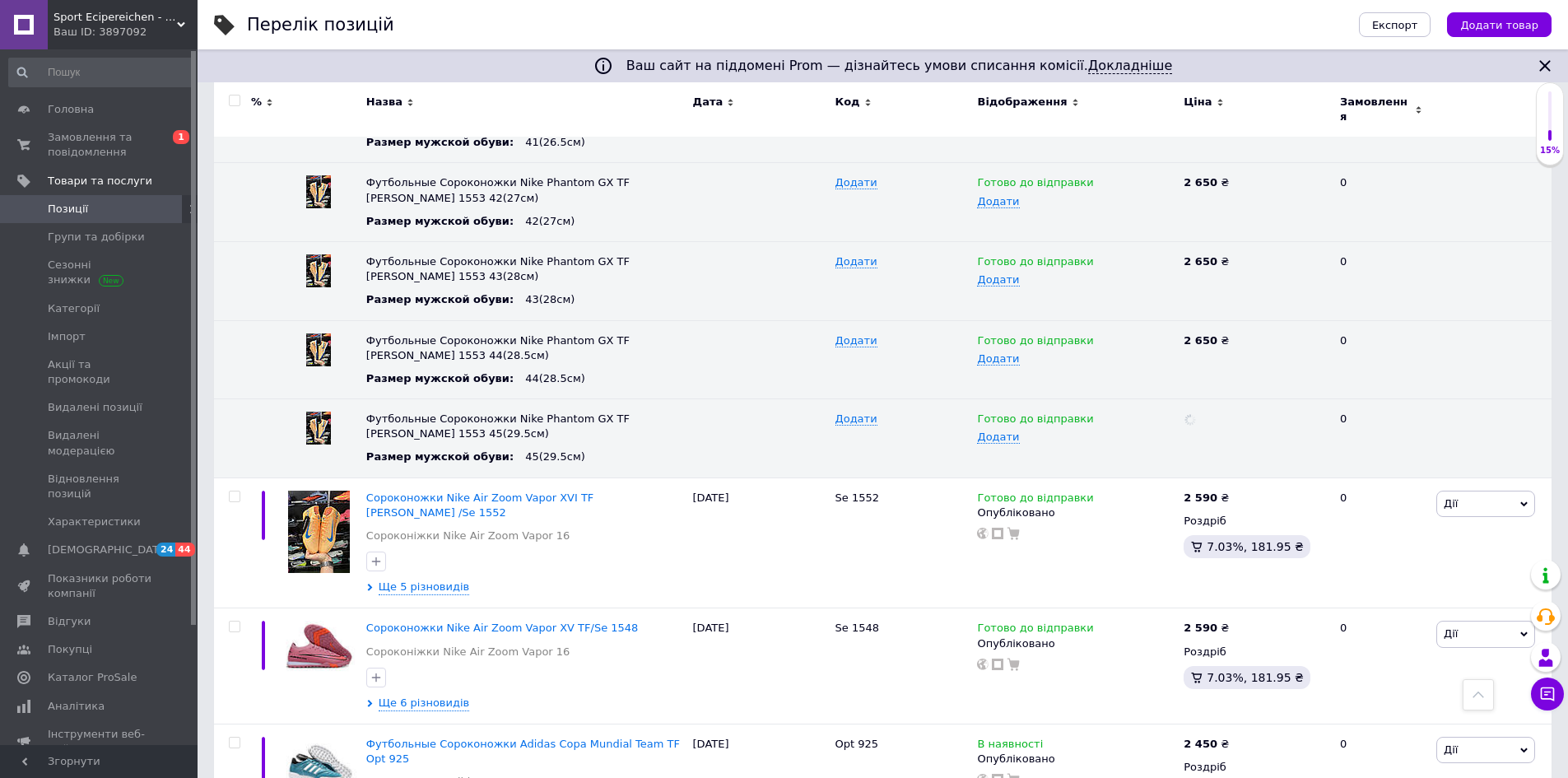
click at [159, 28] on div "Ваш ID: 3897092" at bounding box center [126, 32] width 144 height 15
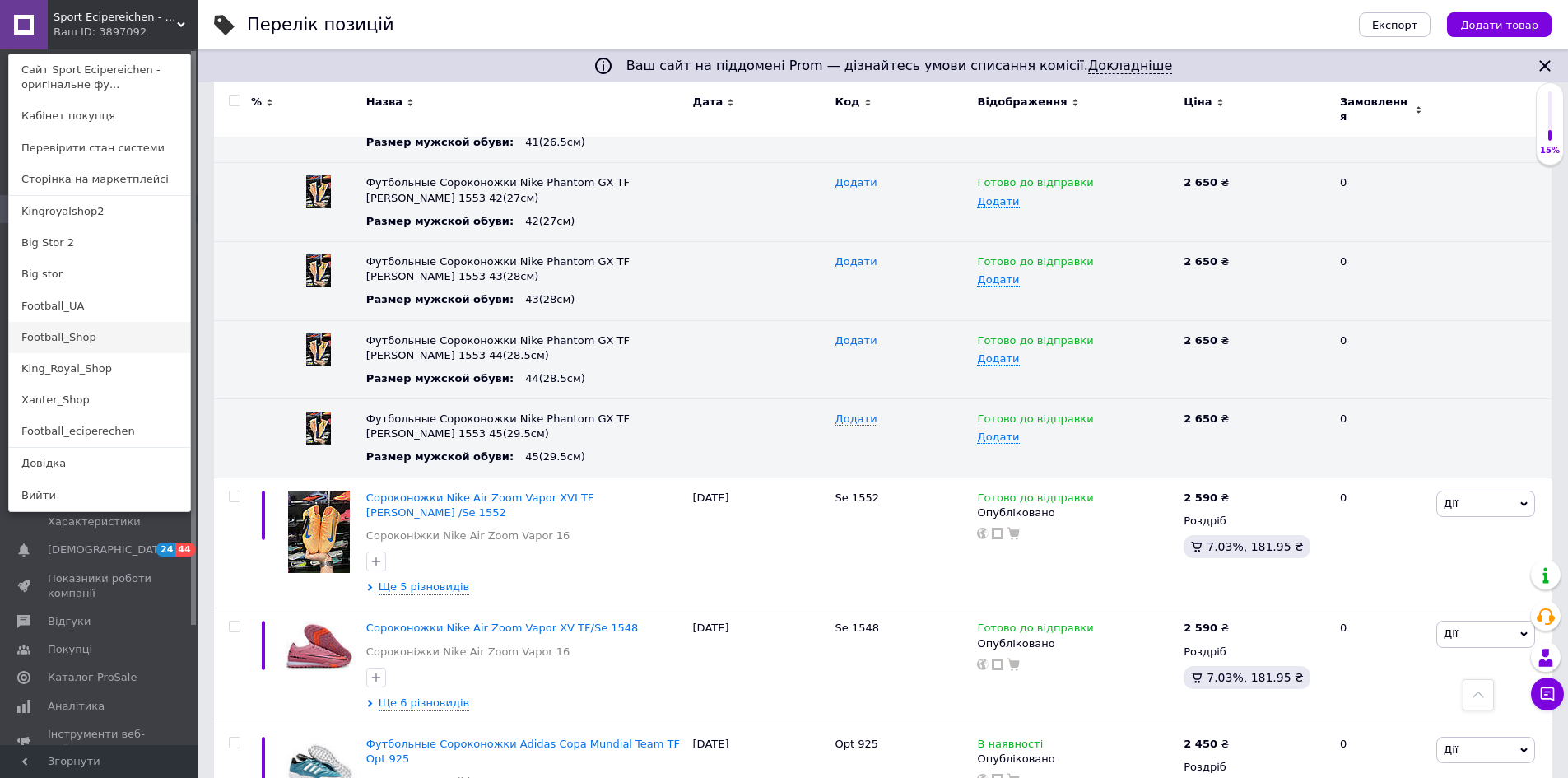
click at [121, 337] on link "Football_Shop" at bounding box center [99, 336] width 181 height 31
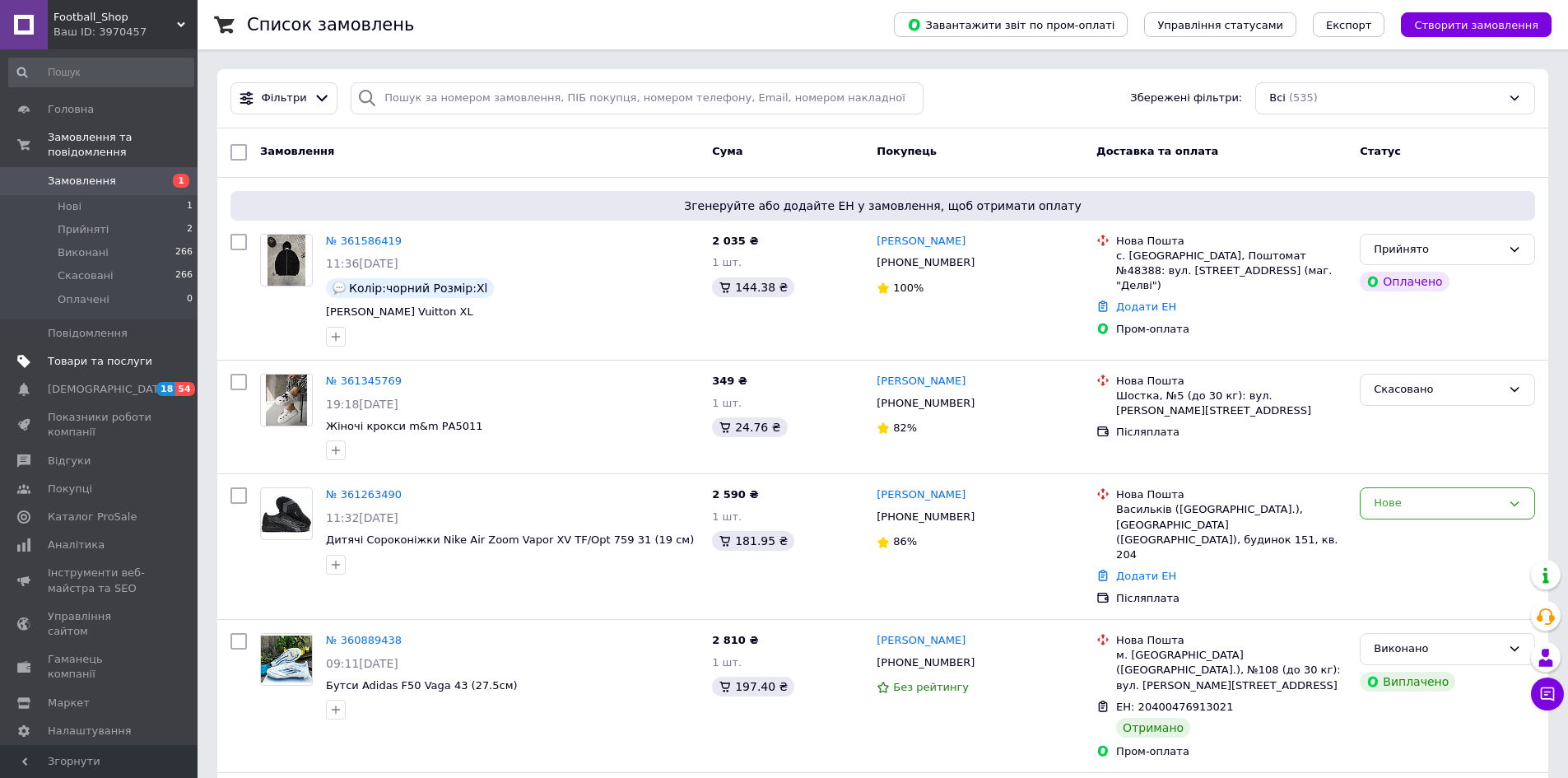
click at [118, 353] on span "Товари та послуги" at bounding box center [100, 361] width 104 height 15
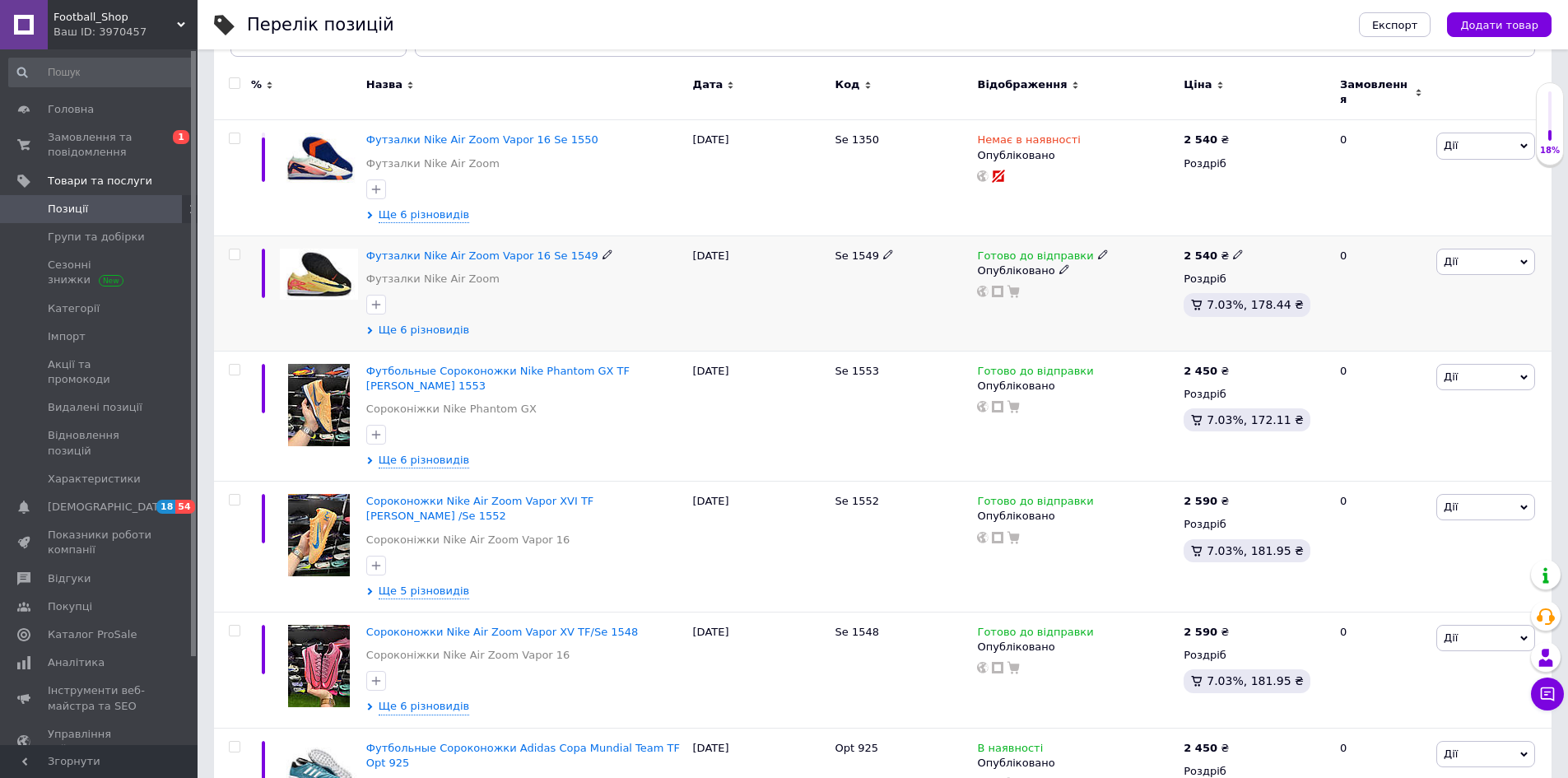
scroll to position [329, 0]
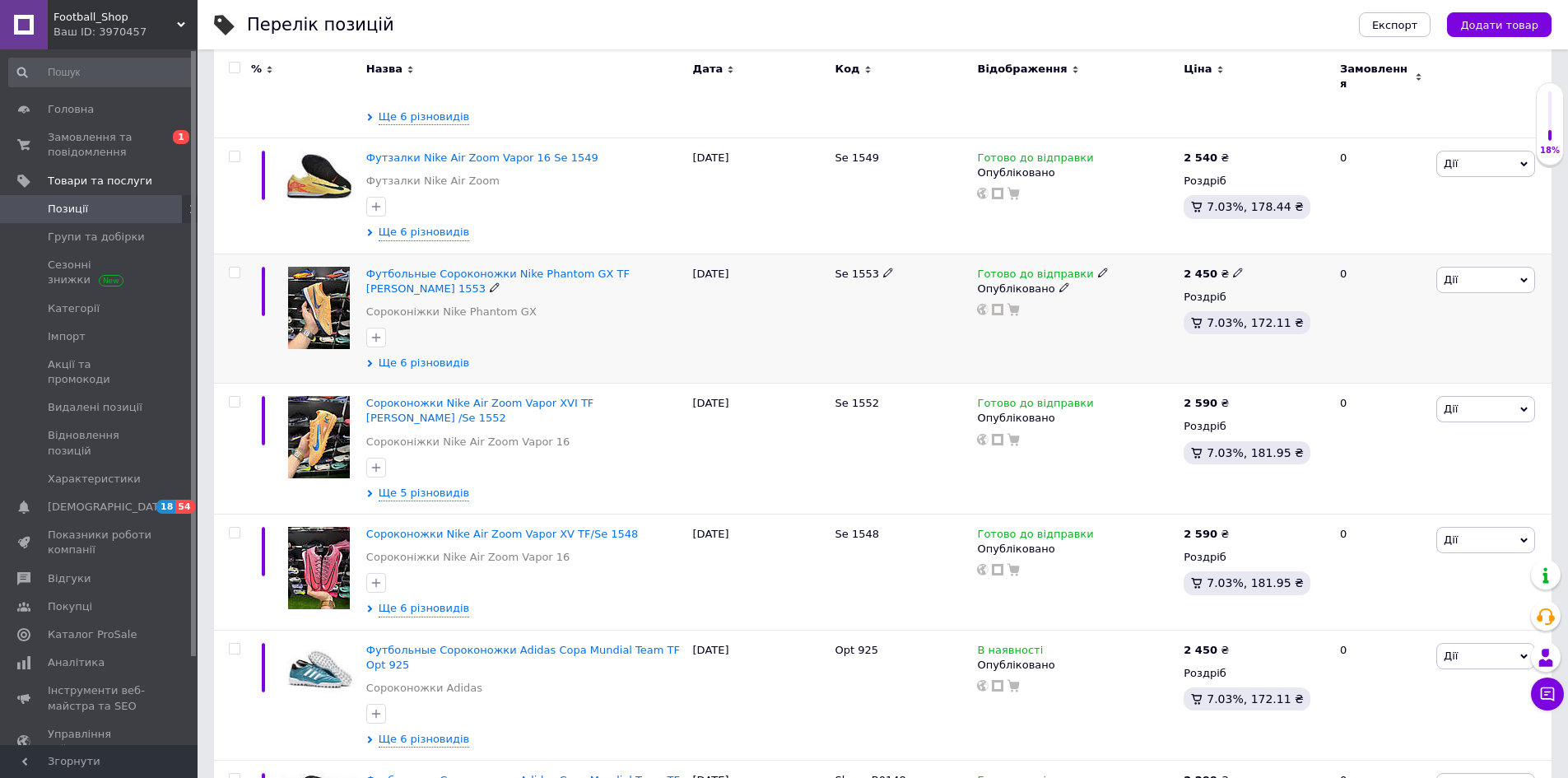
click at [409, 345] on div "Футбольные Сороконожки Nike Phantom GX TF Kylian Mbappé 1553 Сороконіжки Nike P…" at bounding box center [525, 319] width 327 height 130
click at [435, 355] on span "Ще 6 різновидів" at bounding box center [424, 362] width 91 height 15
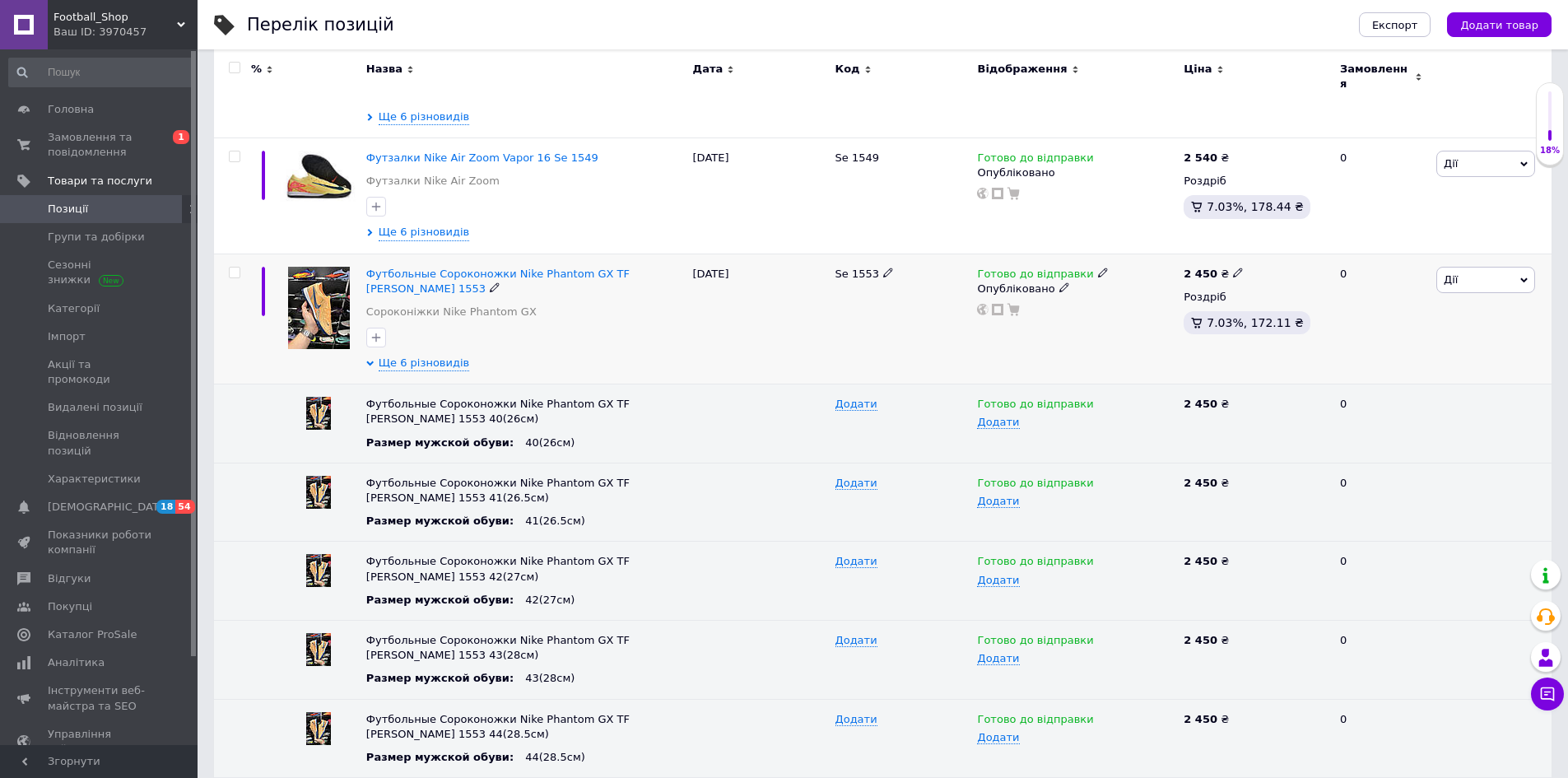
click at [1233, 267] on icon at bounding box center [1238, 271] width 10 height 10
click at [1293, 255] on input "2450" at bounding box center [1312, 254] width 126 height 33
drag, startPoint x: 1319, startPoint y: 237, endPoint x: 1184, endPoint y: 278, distance: 141.1
click at [1184, 278] on div "2 450 ₴ Ціна 2699 Валюта ₴ $ EUR CHF GBP ¥ PLN ₸ MDL HUF KGS CNY TRY KRW lei Ро…" at bounding box center [1255, 304] width 142 height 75
type input "2699"
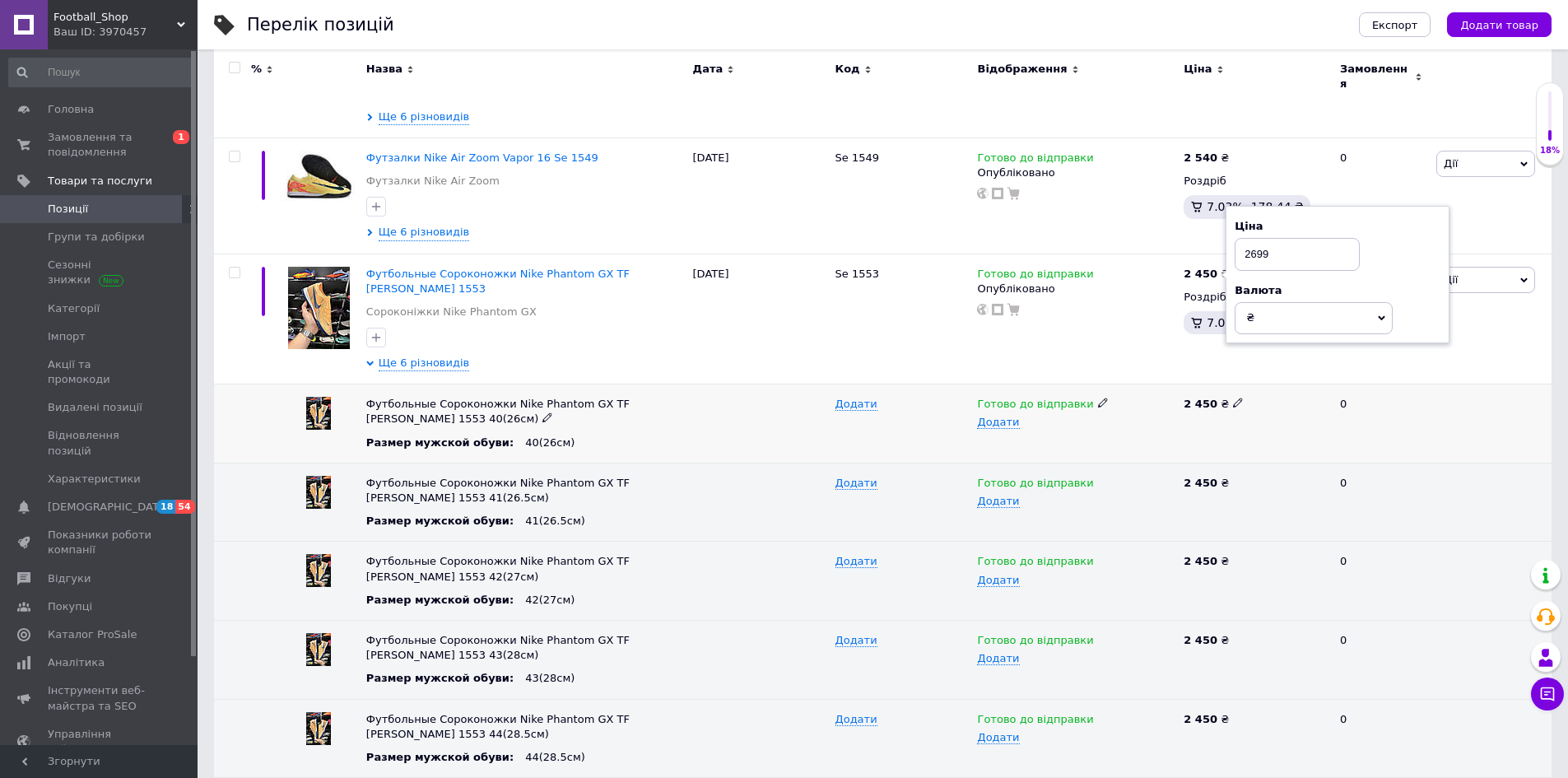
click at [1233, 397] on icon at bounding box center [1238, 401] width 10 height 10
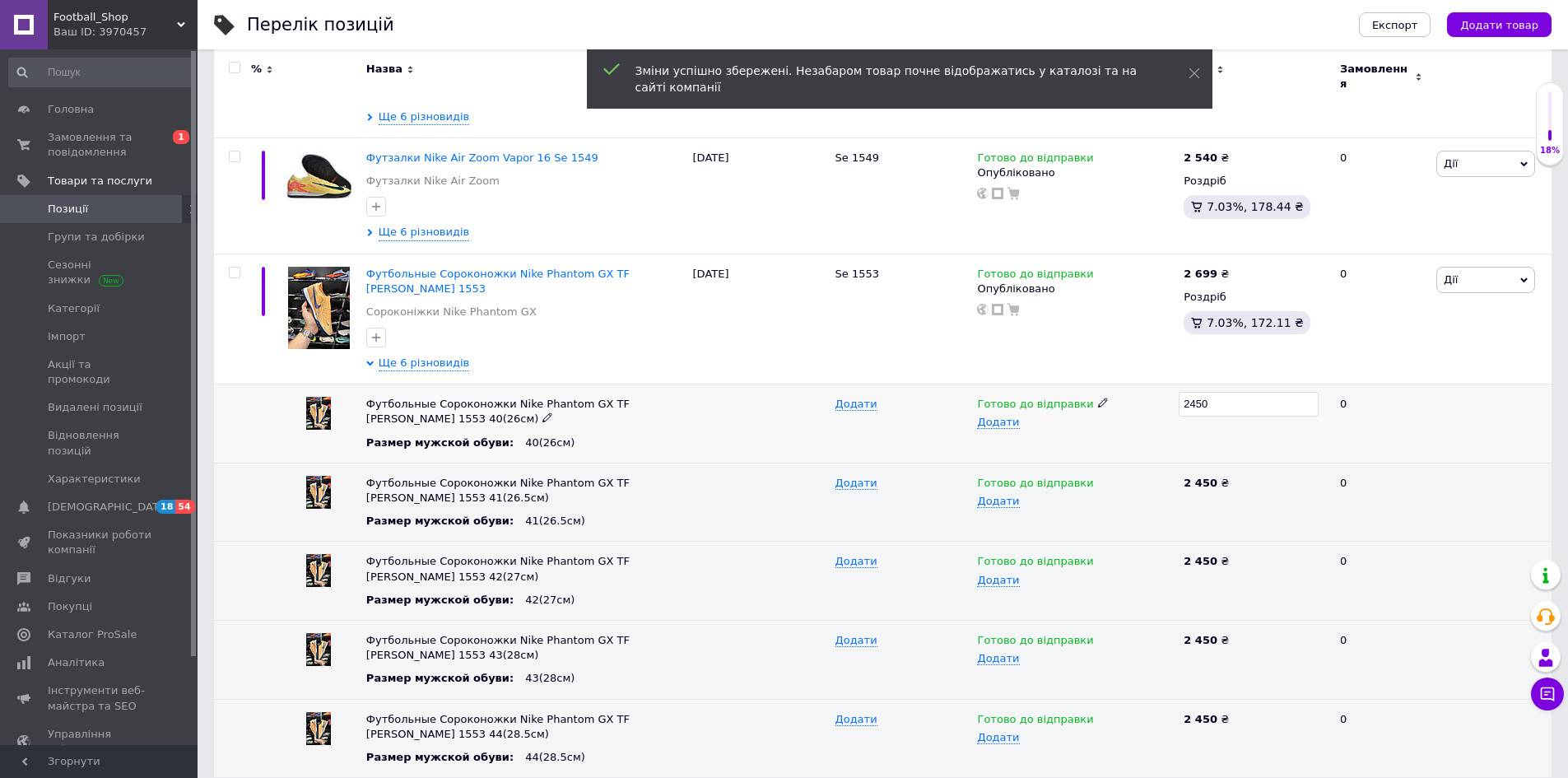
drag, startPoint x: 1197, startPoint y: 396, endPoint x: 1194, endPoint y: 420, distance: 24.2
click at [1153, 405] on div "Футбольные Сороконожки Nike Phantom GX TF Kylian Mbappé 1553 40(26см) Размер му…" at bounding box center [882, 424] width 1337 height 79
type input "2699"
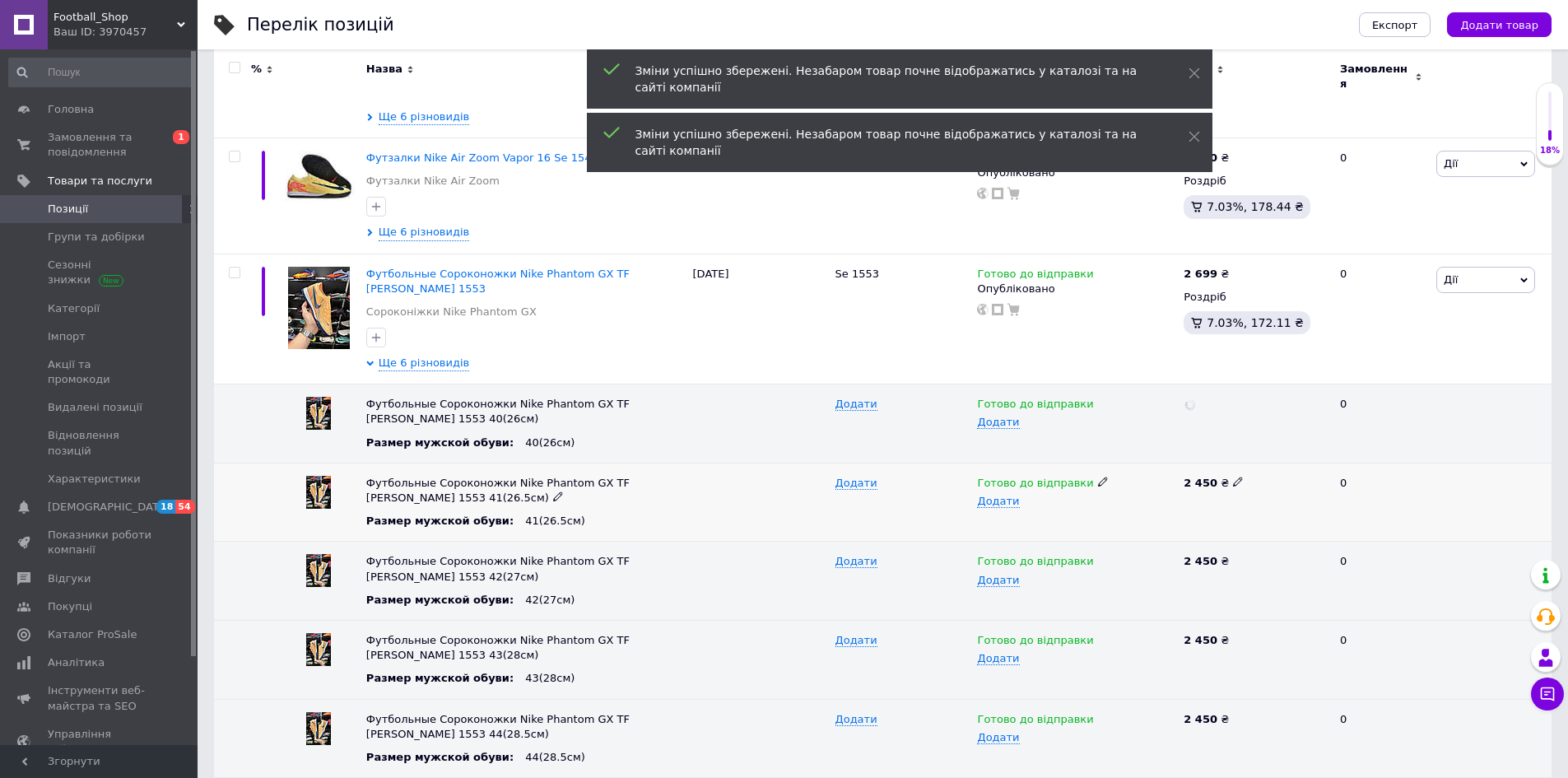
click at [1233, 476] on icon at bounding box center [1238, 481] width 10 height 10
drag, startPoint x: 1187, startPoint y: 478, endPoint x: 1172, endPoint y: 483, distance: 15.8
click at [1172, 483] on div "Футбольные Сороконожки Nike Phantom GX TF Kylian Mbappé 1553 41(26.5см) Размер …" at bounding box center [882, 502] width 1337 height 79
type input "2699"
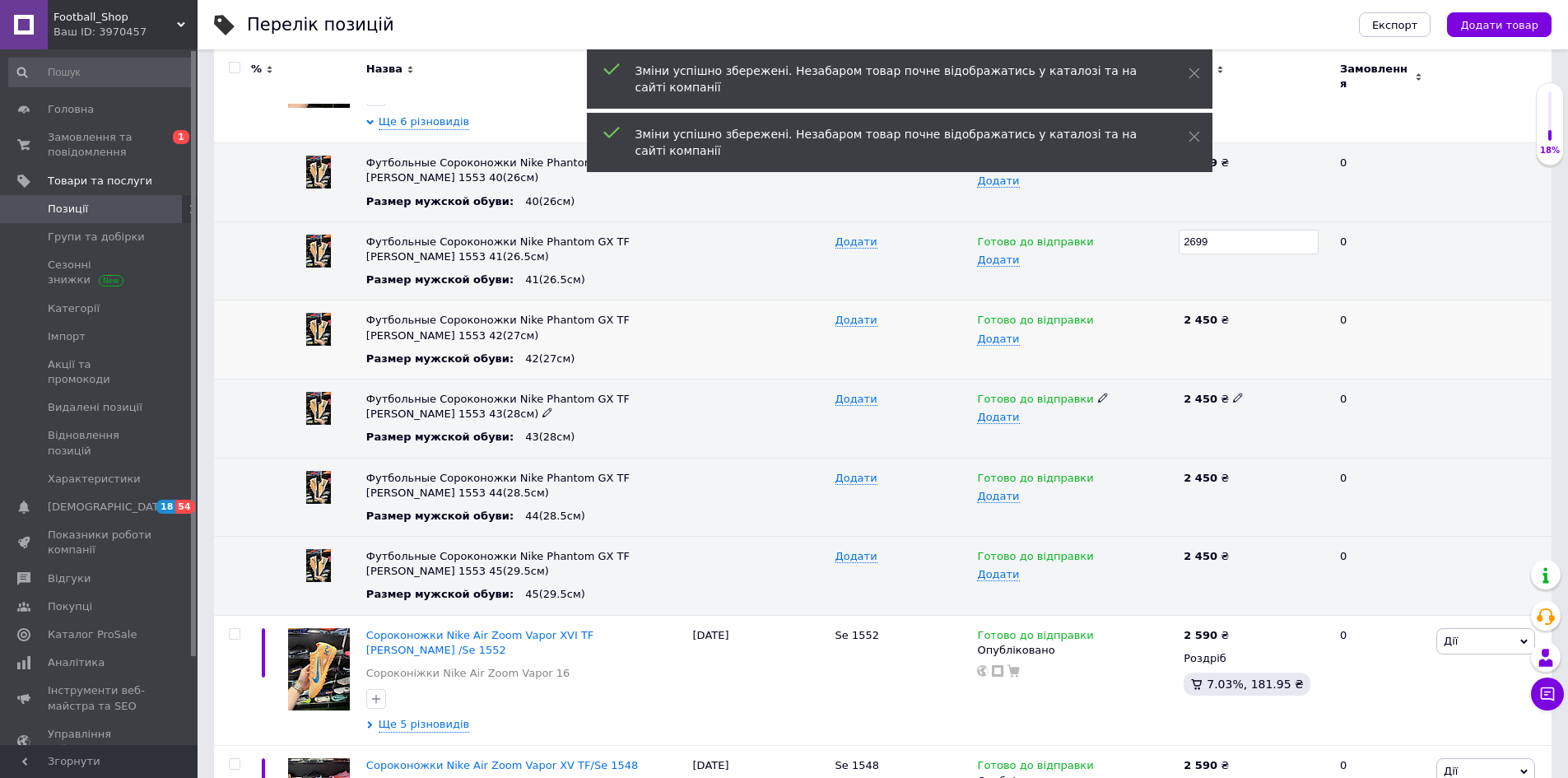
scroll to position [576, 0]
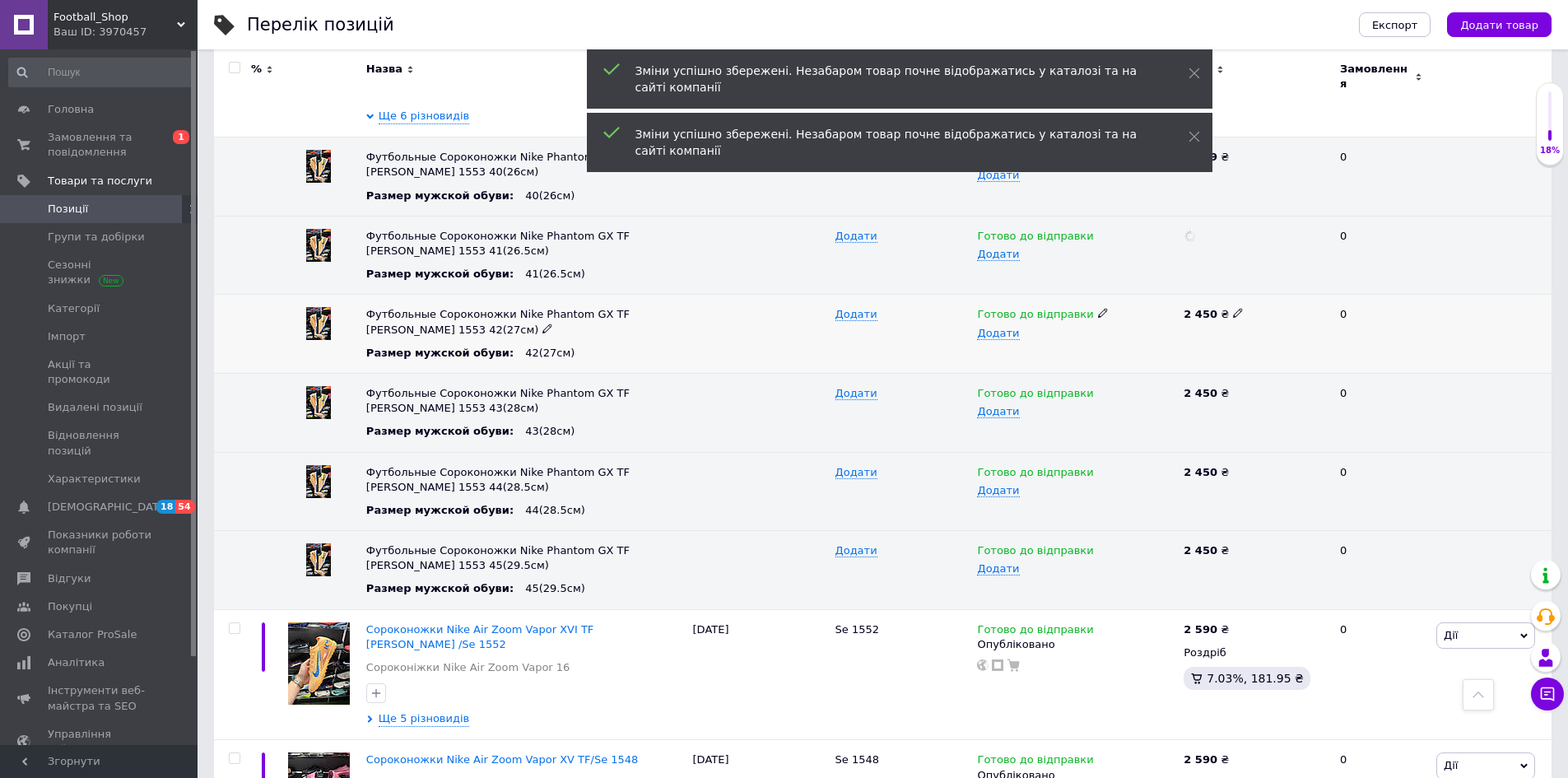
click at [1233, 308] on icon at bounding box center [1238, 312] width 10 height 10
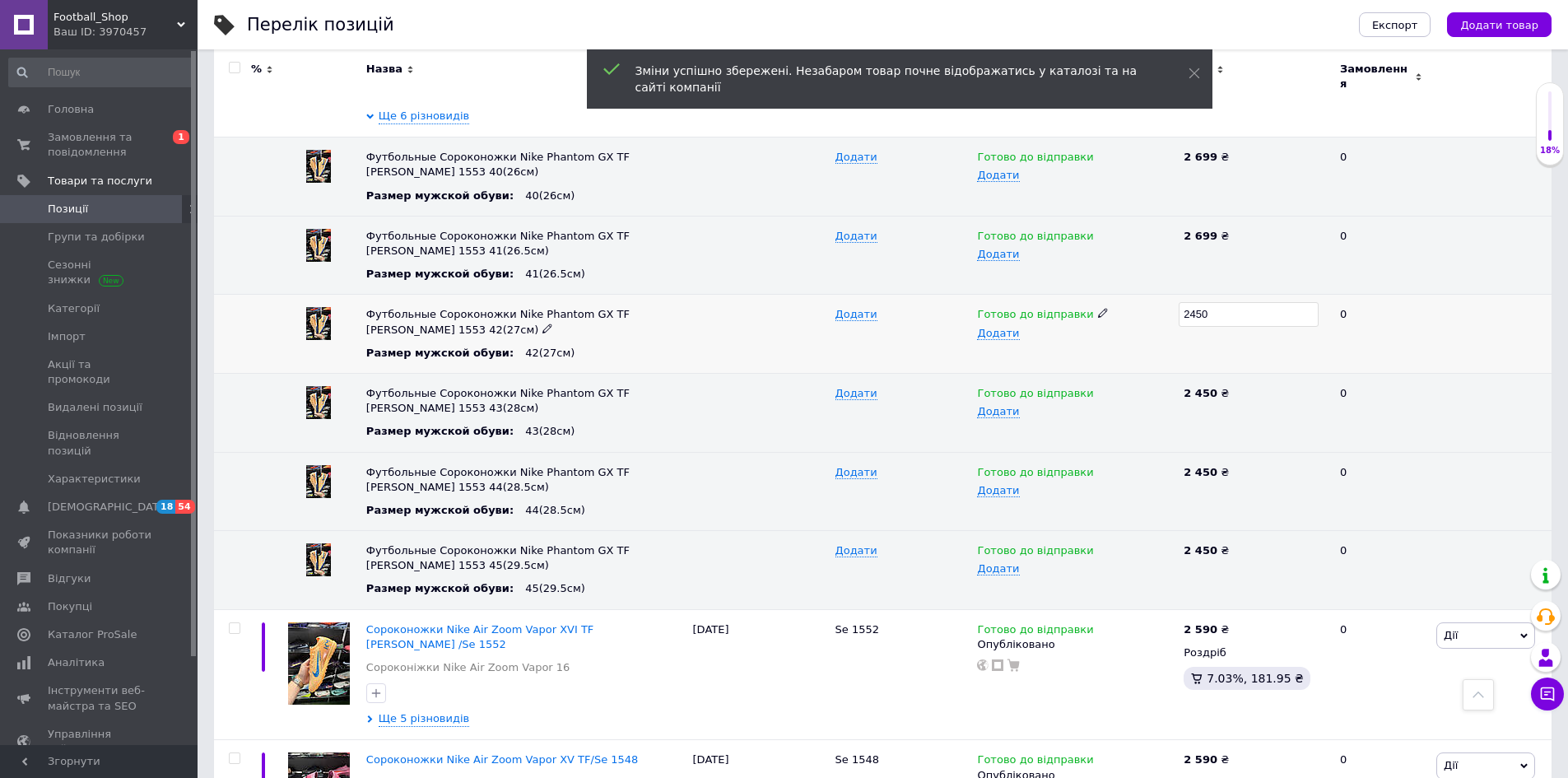
drag, startPoint x: 1202, startPoint y: 307, endPoint x: 1183, endPoint y: 311, distance: 19.4
click at [1183, 311] on input "2450" at bounding box center [1248, 314] width 140 height 25
type input "2699"
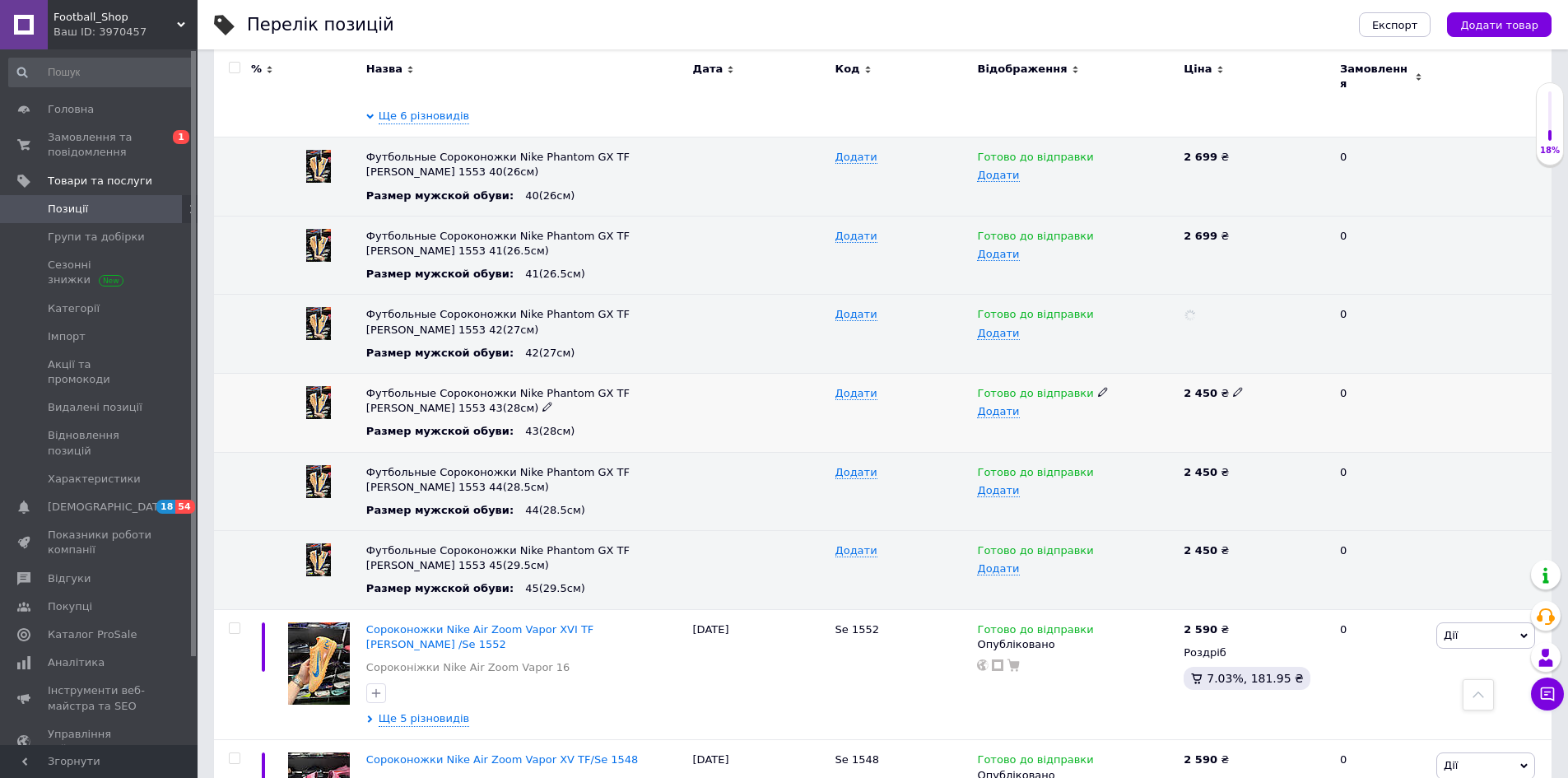
click at [1233, 386] on icon at bounding box center [1238, 391] width 10 height 10
drag, startPoint x: 1190, startPoint y: 386, endPoint x: 1180, endPoint y: 411, distance: 26.9
click at [1153, 391] on div "Футбольные Сороконожки Nike Phantom GX TF [PERSON_NAME] 1553 43(28см) Размер му…" at bounding box center [882, 412] width 1337 height 79
type input "2699"
click at [1233, 466] on icon at bounding box center [1238, 470] width 10 height 10
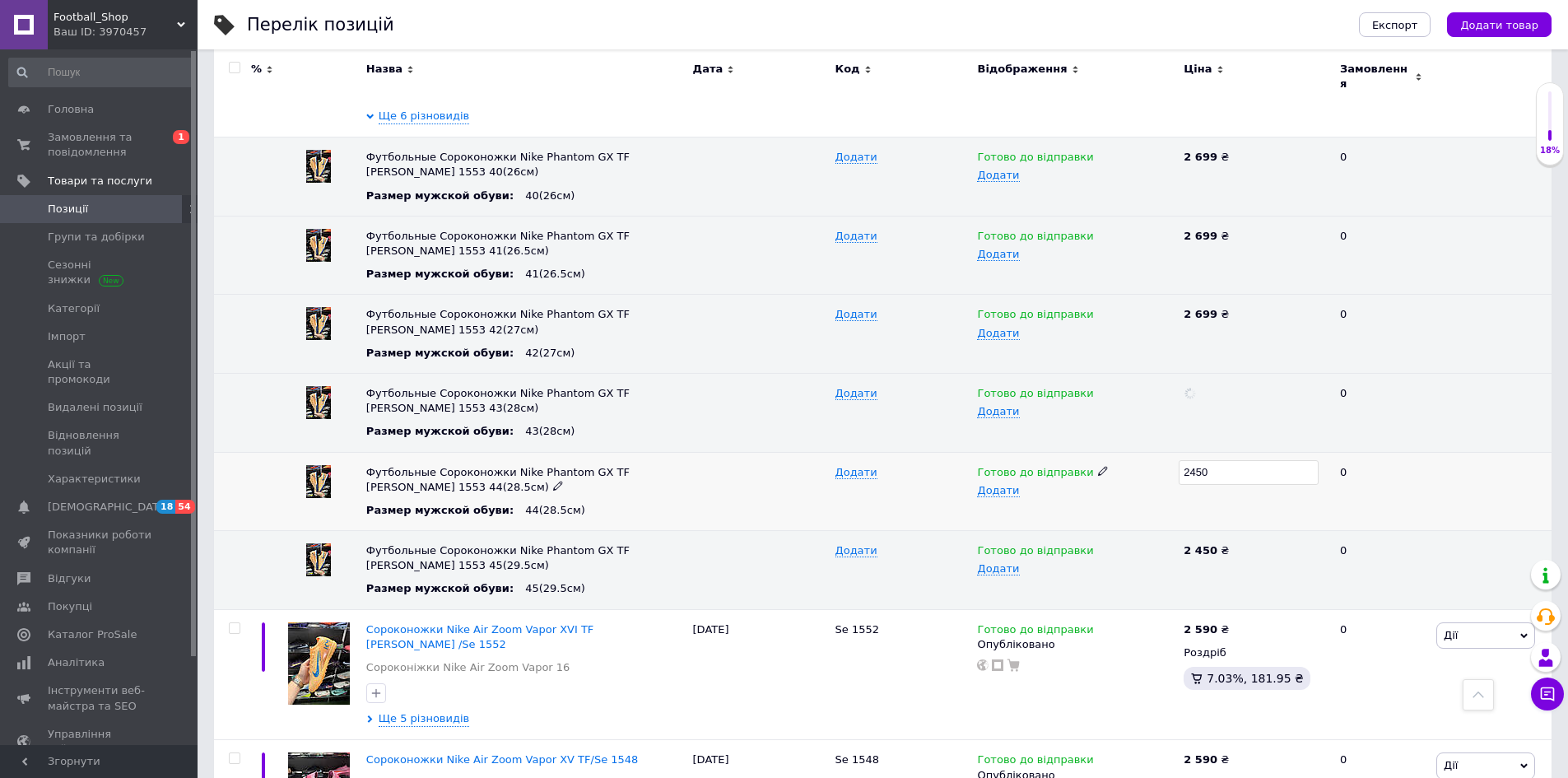
drag, startPoint x: 1198, startPoint y: 463, endPoint x: 1180, endPoint y: 466, distance: 18.2
click at [1180, 465] on input "2450" at bounding box center [1248, 473] width 140 height 25
type input "2699"
click at [1233, 543] on span at bounding box center [1238, 548] width 10 height 12
click at [1180, 545] on input "2450" at bounding box center [1248, 551] width 140 height 25
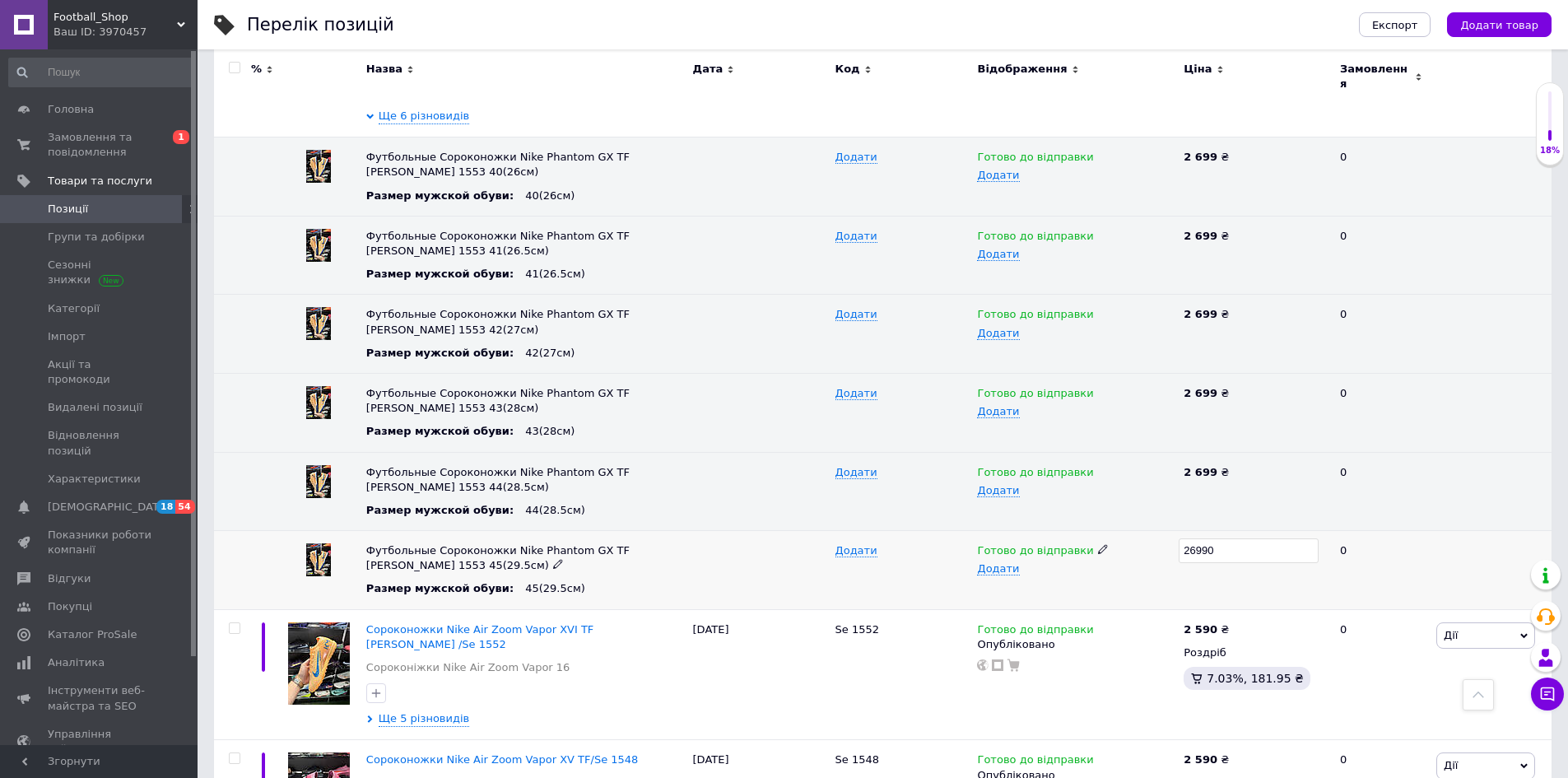
drag, startPoint x: 1227, startPoint y: 542, endPoint x: 1147, endPoint y: 550, distance: 80.4
click at [1147, 550] on div "Футбольные Сороконожки Nike Phantom GX TF Kylian Mbappé 1553 45(29.5см) Размер …" at bounding box center [882, 570] width 1337 height 79
type input "2699"
click at [881, 112] on div "Se 1553" at bounding box center [903, 71] width 142 height 131
click at [154, 18] on span "Football_Shop" at bounding box center [115, 17] width 124 height 15
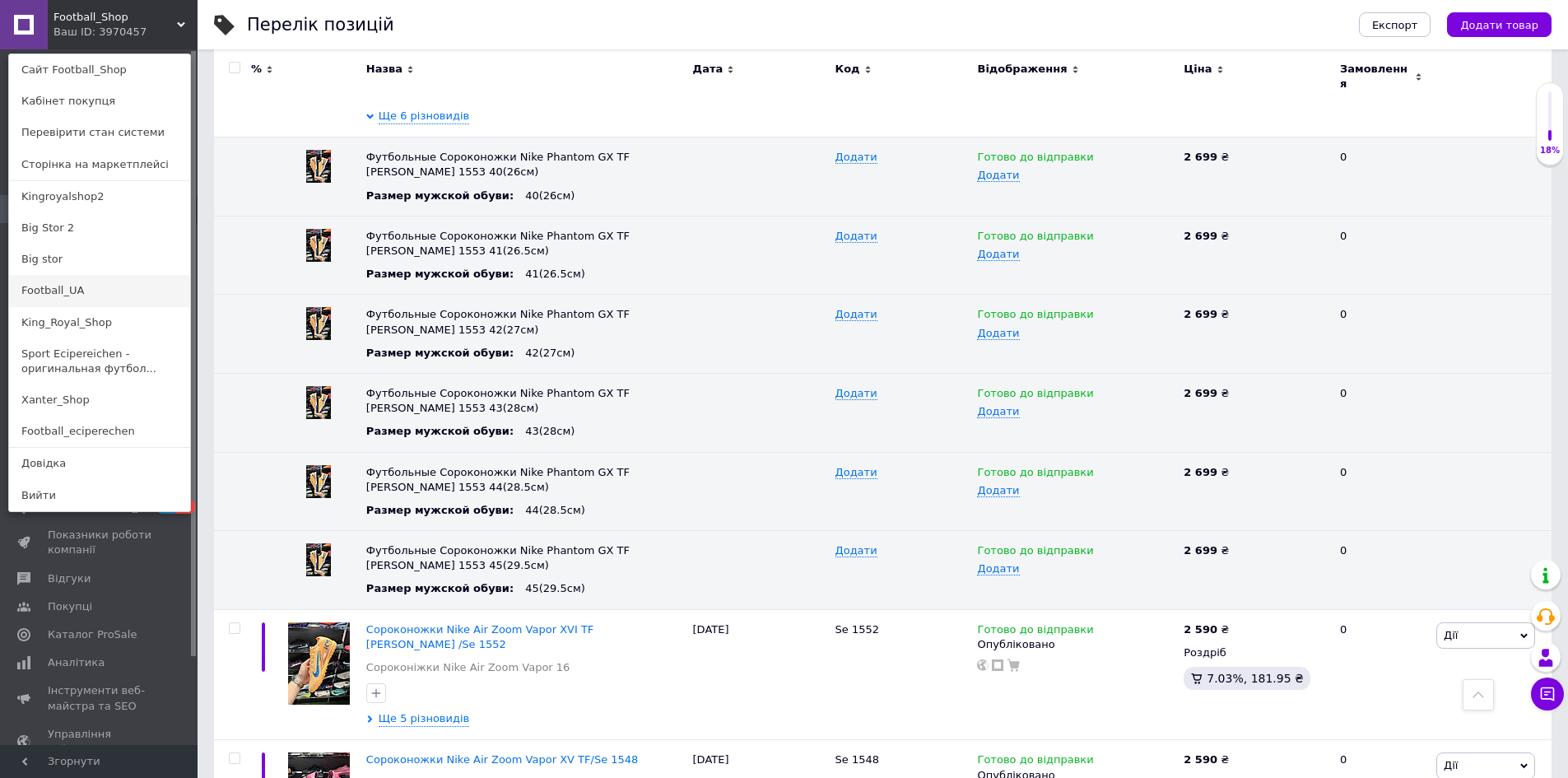
click at [69, 298] on link "Football_UA" at bounding box center [99, 290] width 181 height 31
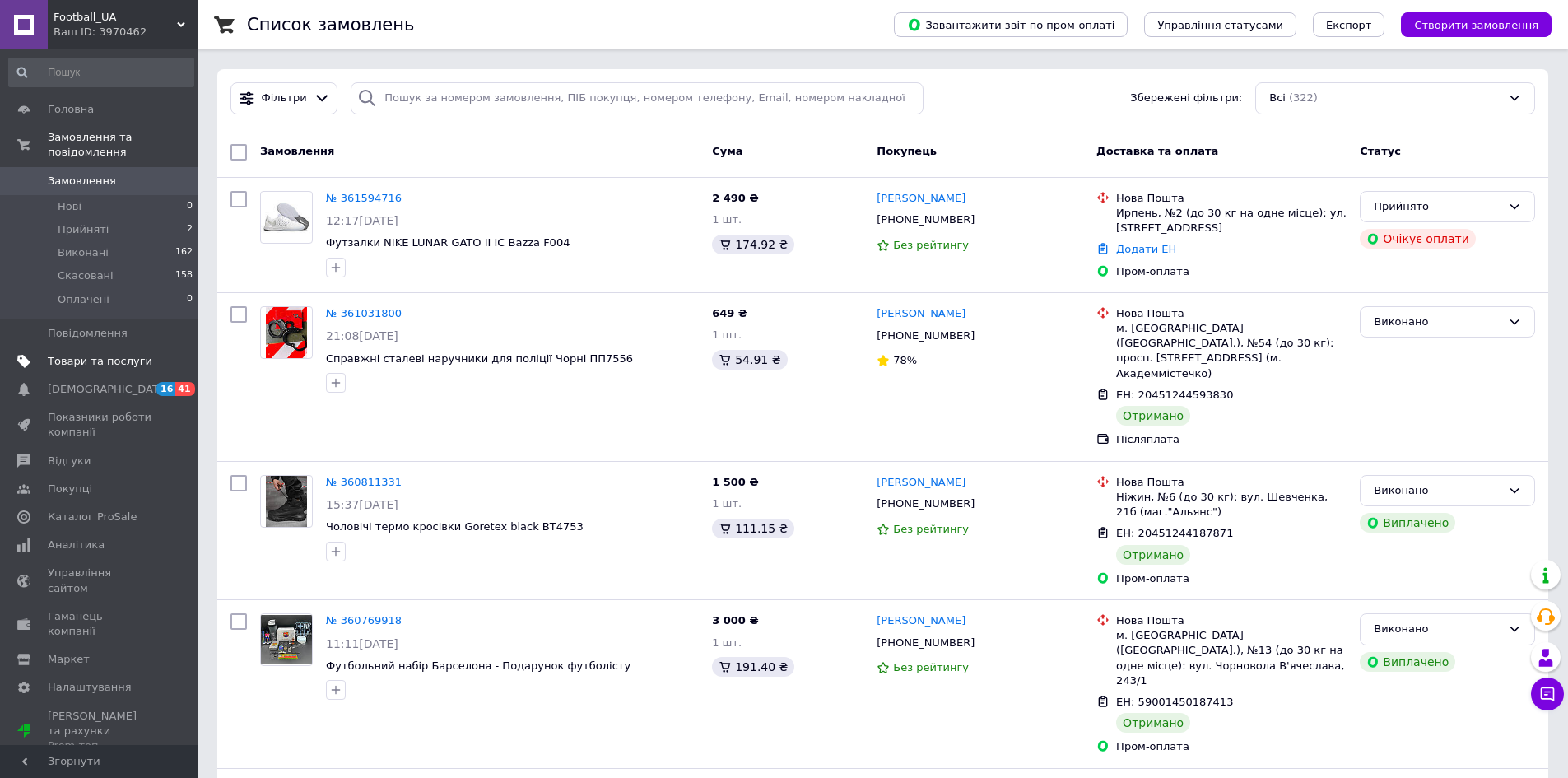
click at [110, 353] on span "Товари та послуги" at bounding box center [100, 361] width 104 height 15
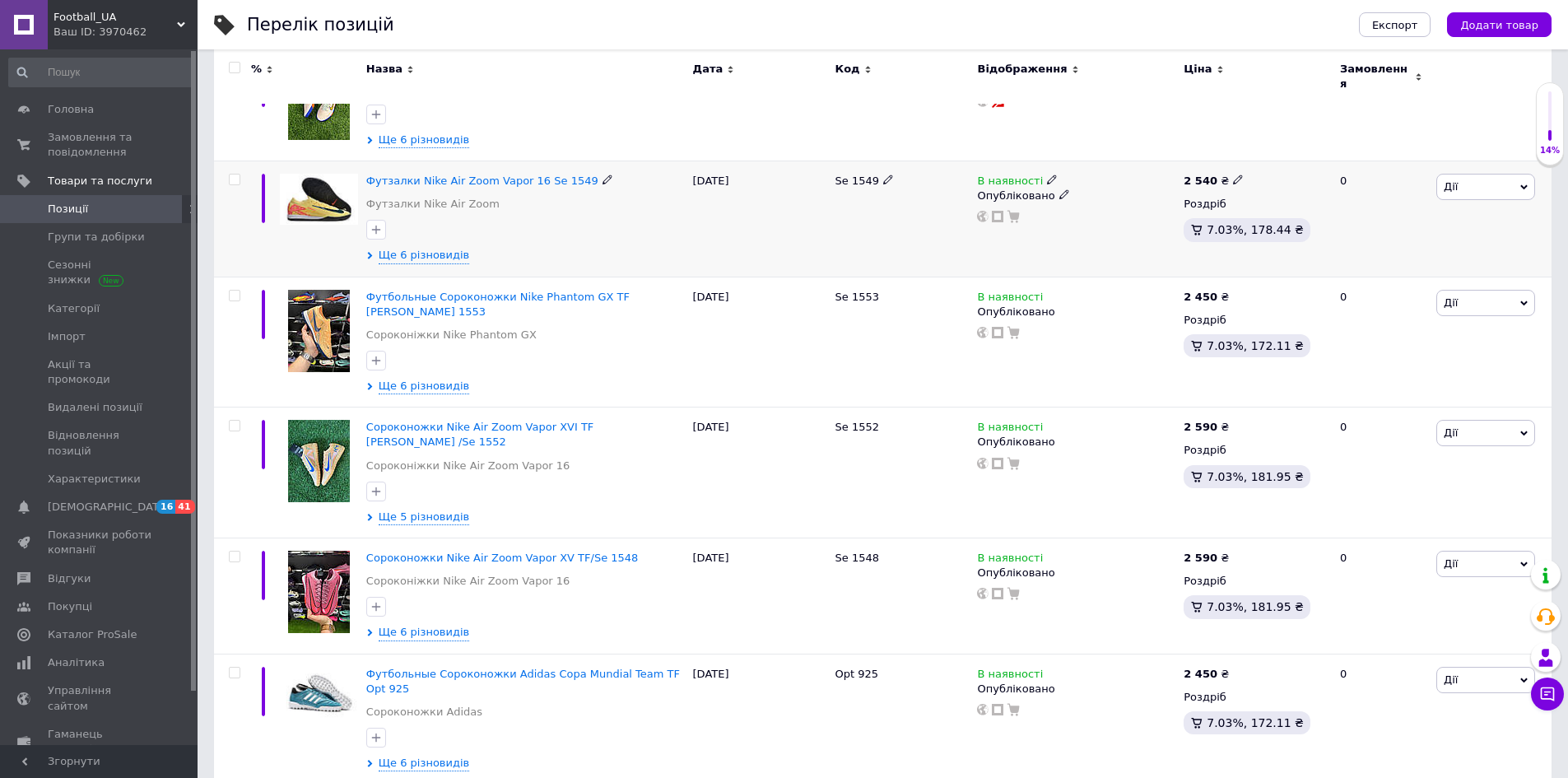
scroll to position [329, 0]
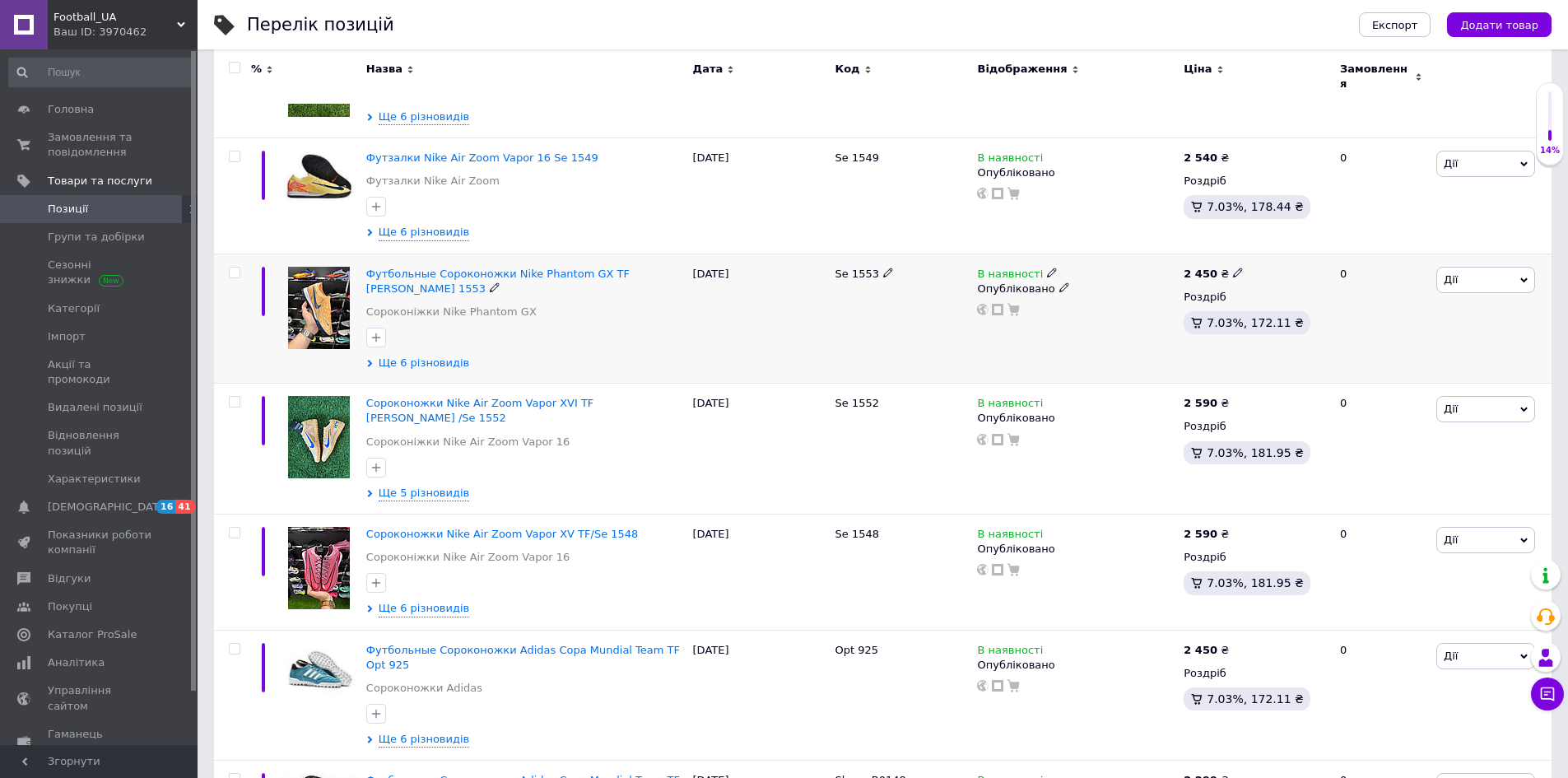
click at [388, 355] on span "Ще 6 різновидів" at bounding box center [424, 362] width 91 height 15
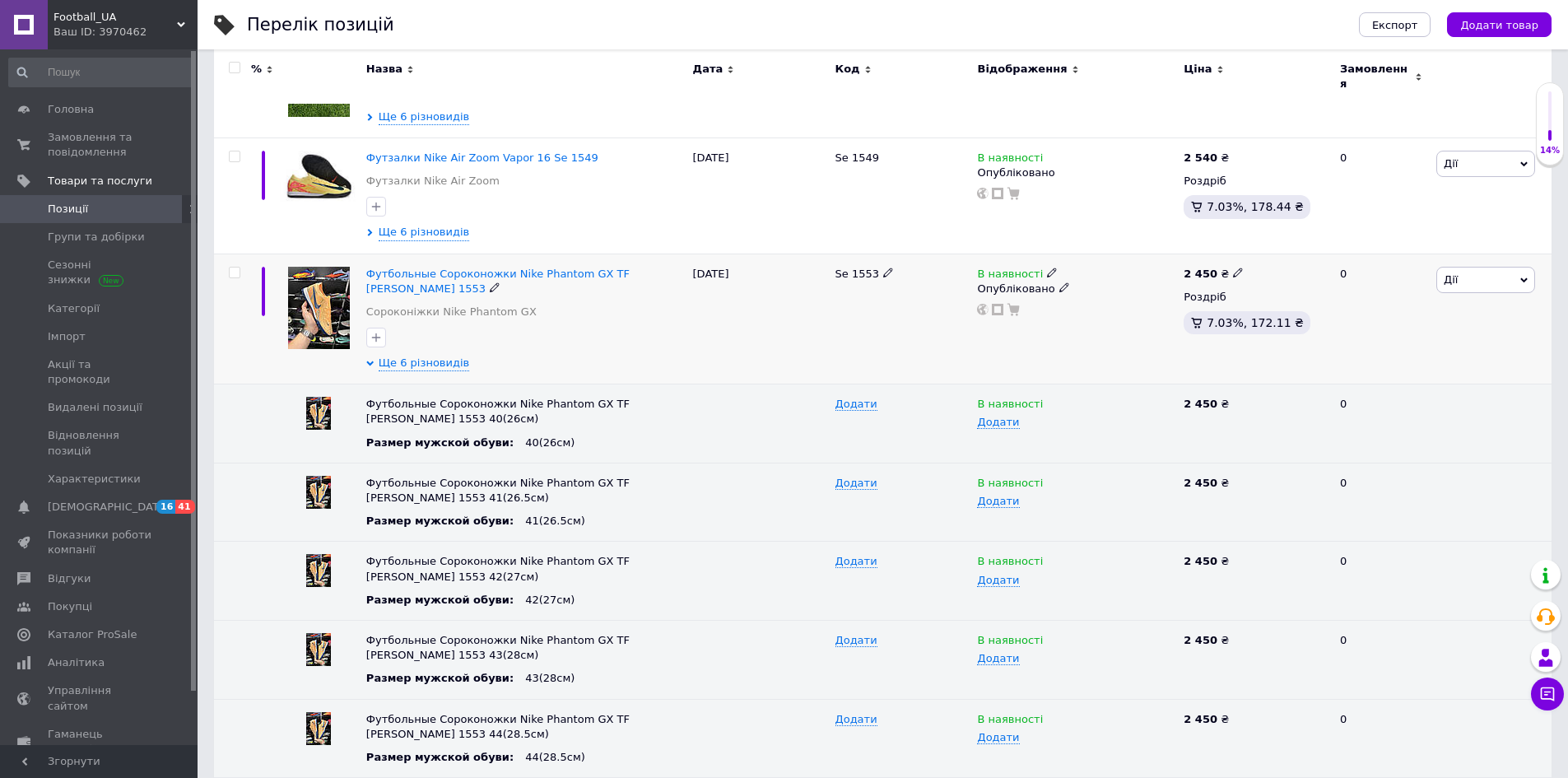
click at [1233, 267] on icon at bounding box center [1238, 271] width 10 height 10
click at [1219, 254] on div "2 450 ₴ Ціна 2450 Валюта ₴ $ EUR CHF GBP ¥ PLN ₸ MDL HUF KGS CNY TRY KRW lei Ро…" at bounding box center [1255, 319] width 150 height 131
type input "2699"
click at [1233, 398] on use at bounding box center [1238, 402] width 9 height 9
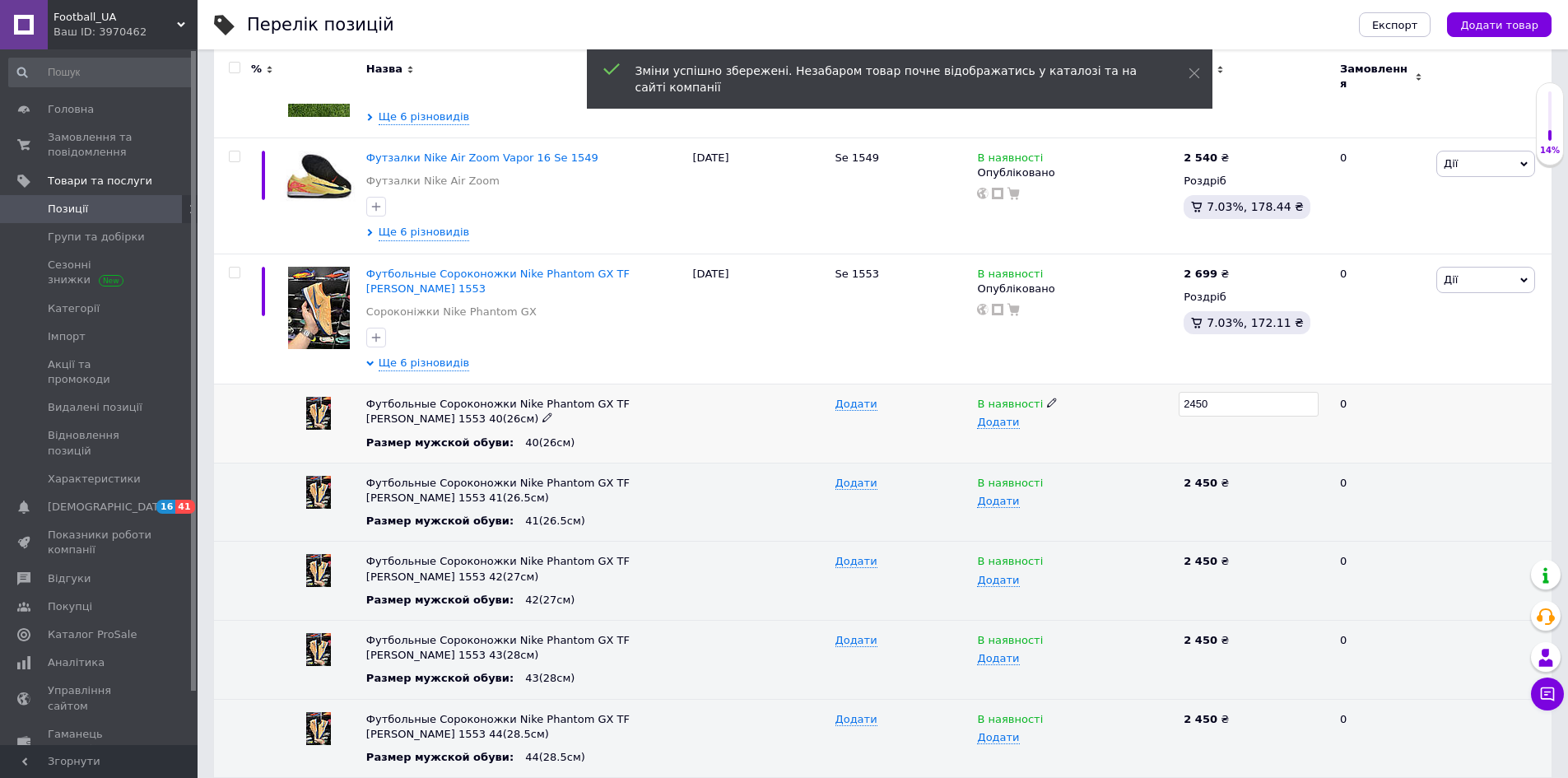
click at [1146, 408] on div "Футбольные Сороконожки Nike Phantom GX TF Kylian Mbappé 1553 40(26см) Размер му…" at bounding box center [882, 424] width 1337 height 79
type input "2699"
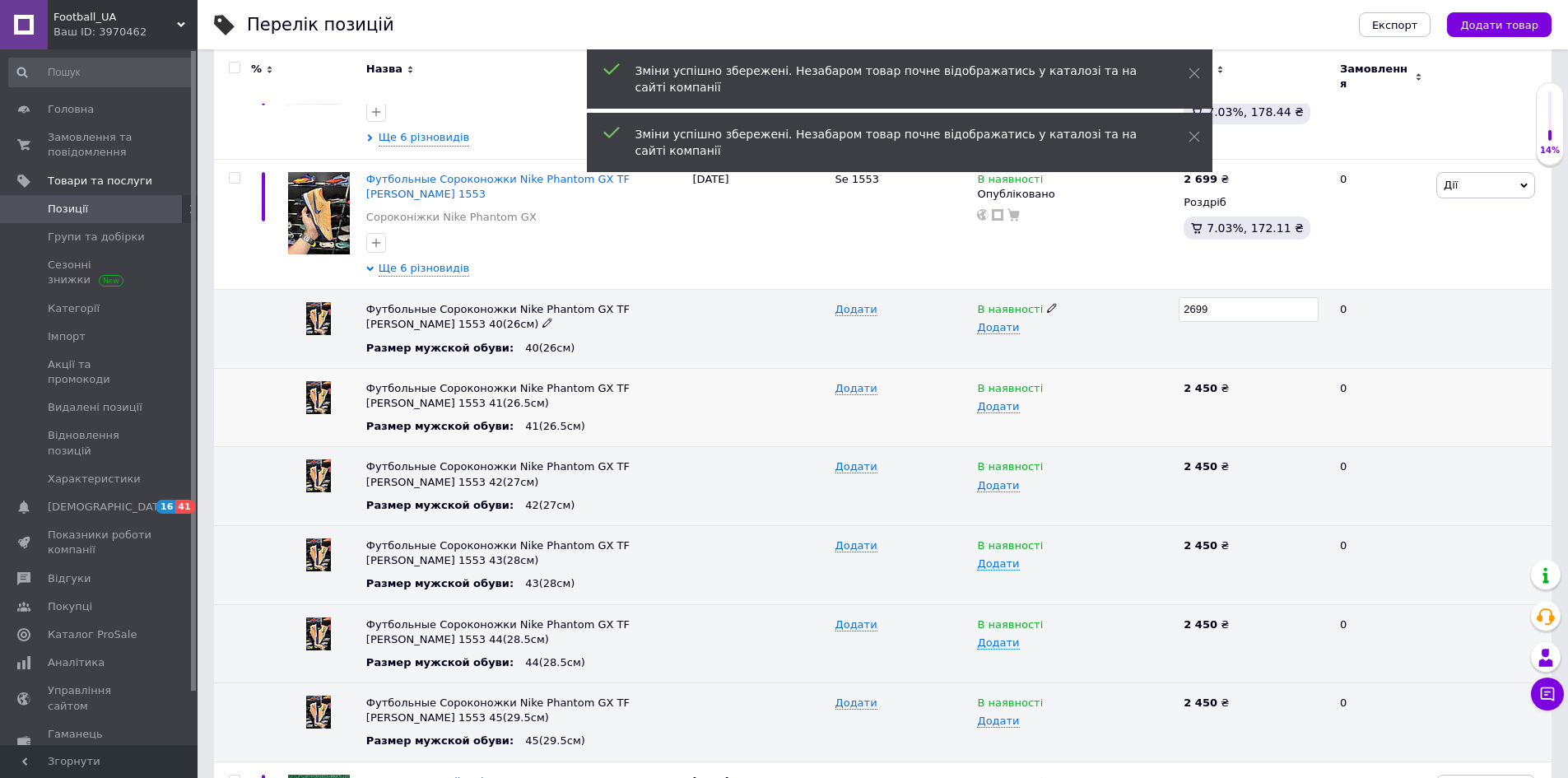
scroll to position [494, 0]
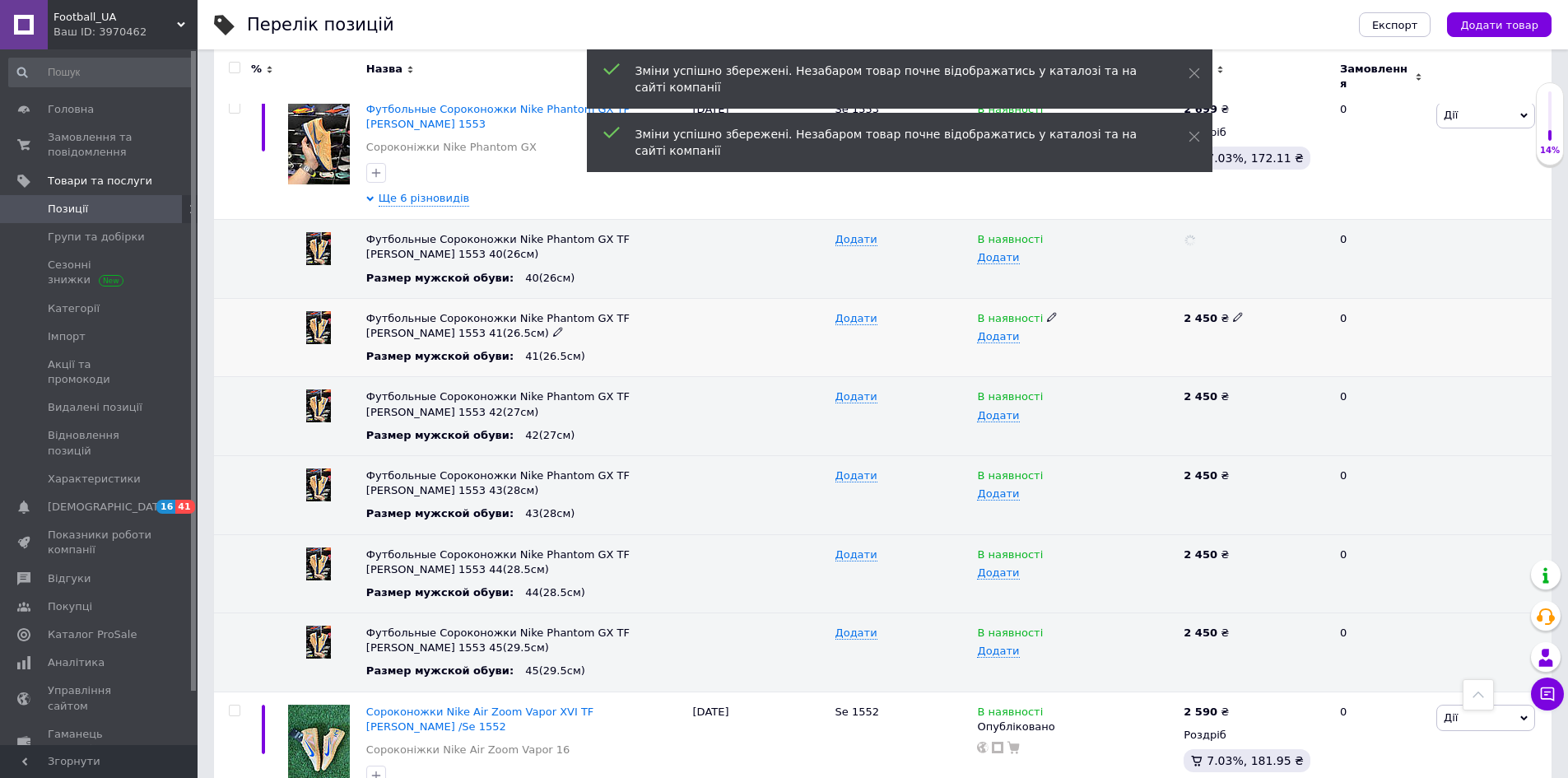
click at [1233, 312] on icon at bounding box center [1238, 316] width 10 height 10
click at [1168, 313] on div "Футбольные Сороконожки Nike Phantom GX TF Kylian Mbappé 1553 41(26.5см) Размер …" at bounding box center [882, 337] width 1337 height 79
type input "2699"
click at [1233, 390] on icon at bounding box center [1238, 394] width 10 height 10
drag, startPoint x: 1220, startPoint y: 386, endPoint x: 1176, endPoint y: 395, distance: 44.9
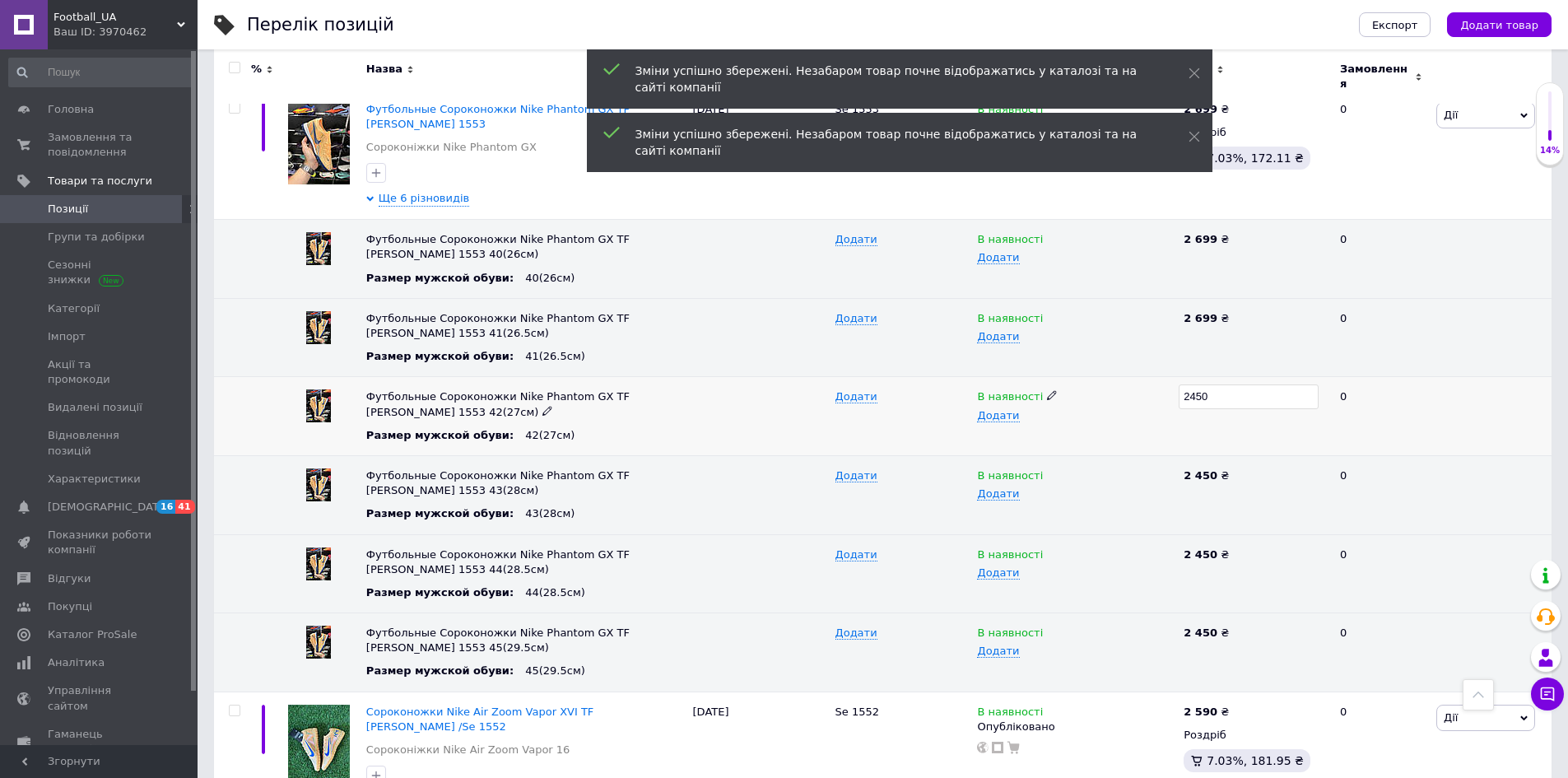
click at [1176, 395] on div "Футбольные Сороконожки Nike Phantom GX TF Kylian Mbappé 1553 42(27см) Размер му…" at bounding box center [882, 416] width 1337 height 79
type input "2699"
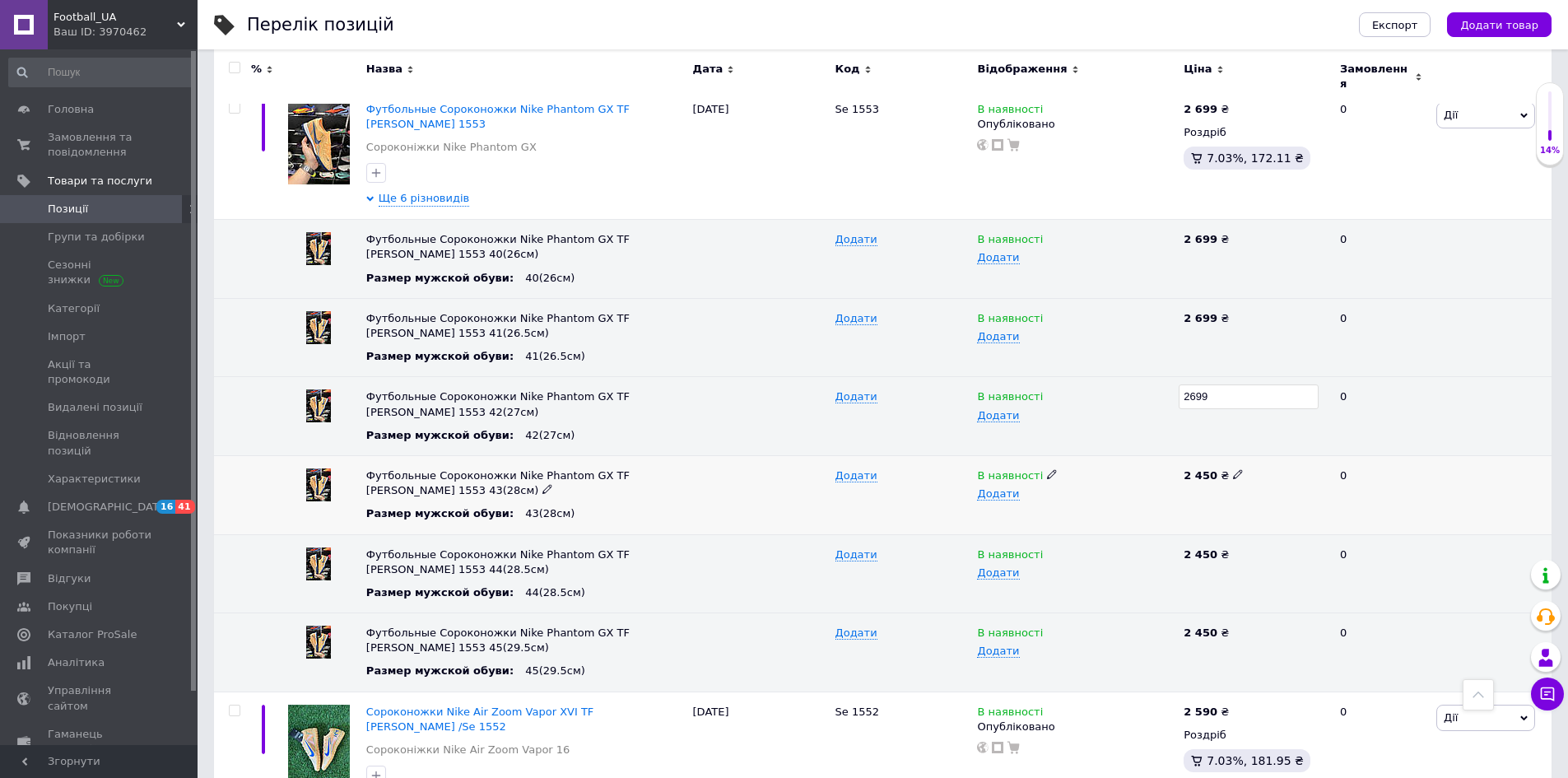
click at [1233, 469] on icon at bounding box center [1238, 474] width 10 height 10
drag, startPoint x: 1189, startPoint y: 466, endPoint x: 1174, endPoint y: 471, distance: 15.8
click at [1174, 471] on div "Футбольные Сороконожки Nike Phantom GX TF Kylian Mbappé 1553 43(28см) Размер му…" at bounding box center [882, 494] width 1337 height 79
type input "2699"
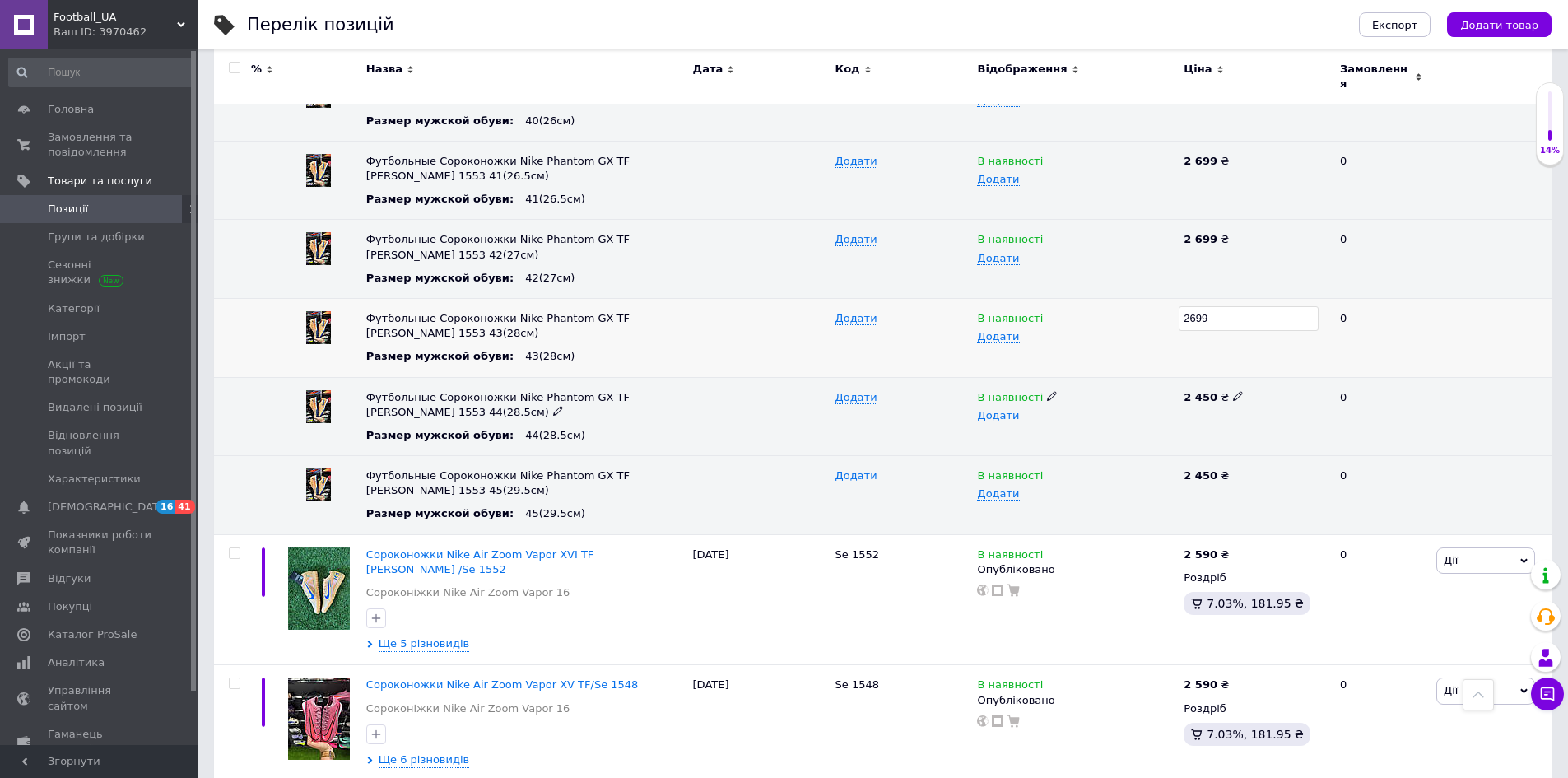
scroll to position [659, 0]
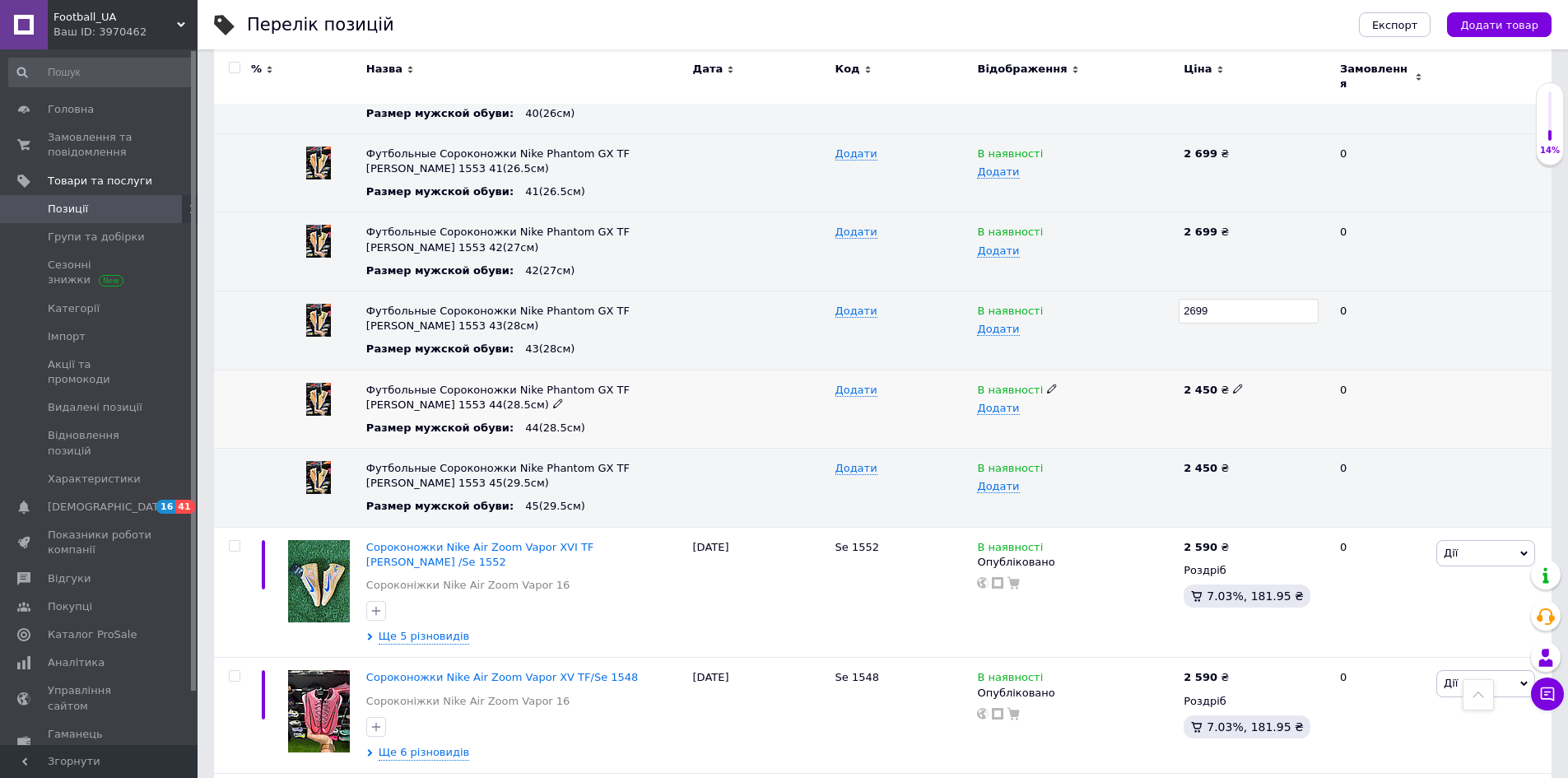
click at [1233, 384] on icon at bounding box center [1238, 388] width 10 height 10
drag, startPoint x: 1218, startPoint y: 377, endPoint x: 1178, endPoint y: 386, distance: 41.0
click at [1178, 386] on div "Футбольные Сороконожки Nike Phantom GX TF Kylian Mbappé 1553 44(28.5см) Размер …" at bounding box center [882, 409] width 1337 height 79
type input "2699"
click at [1233, 462] on icon at bounding box center [1238, 466] width 10 height 10
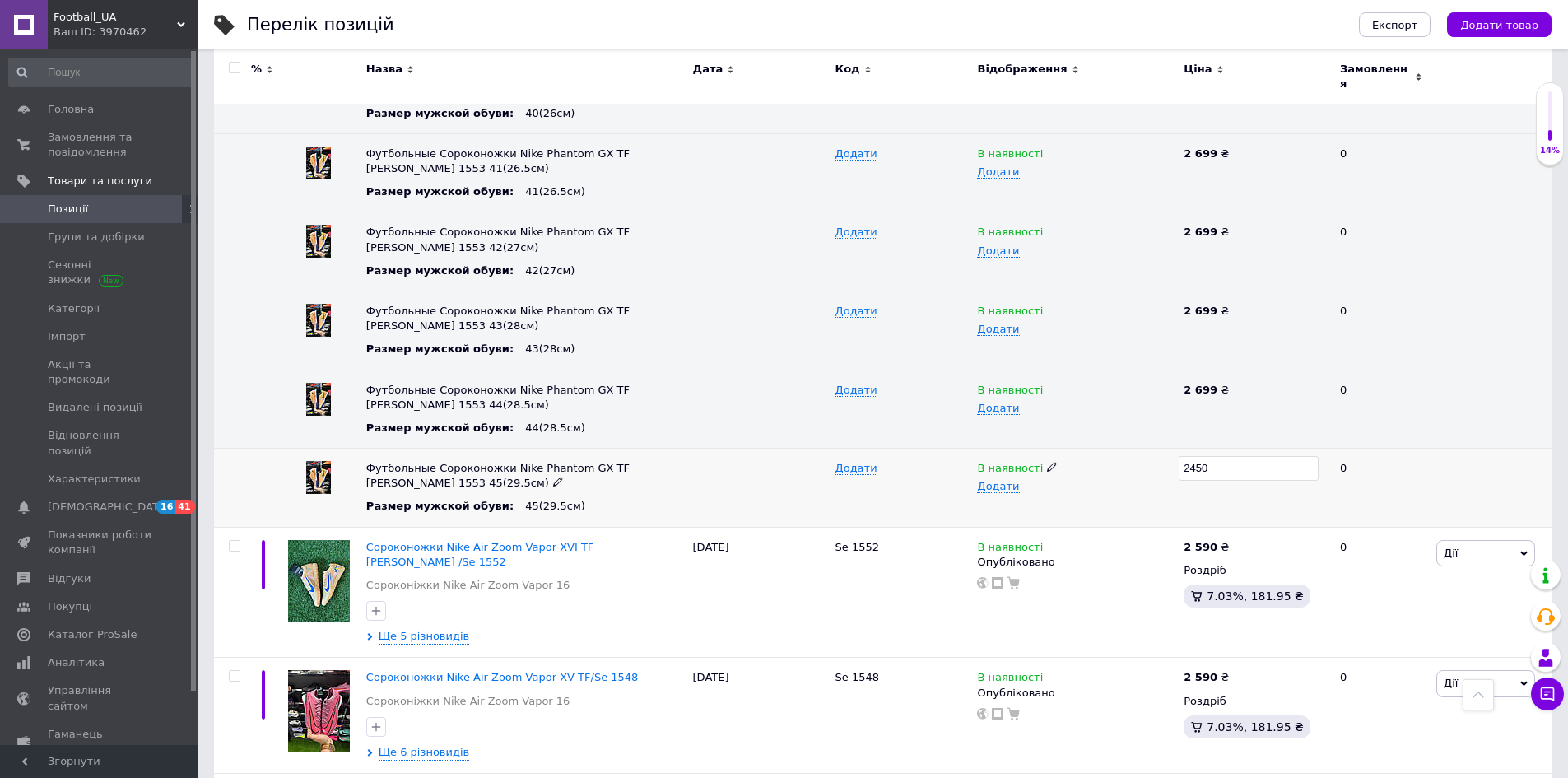
drag, startPoint x: 1226, startPoint y: 459, endPoint x: 1158, endPoint y: 464, distance: 68.2
click at [1158, 464] on div "Футбольные Сороконожки Nike Phantom GX TF Kylian Mbappé 1553 45(29.5см) Размер …" at bounding box center [882, 488] width 1337 height 79
type input "2699"
click at [1141, 487] on div "В наявності Додати" at bounding box center [1076, 488] width 207 height 79
click at [156, 25] on div "Ваш ID: 3970462" at bounding box center [126, 32] width 144 height 15
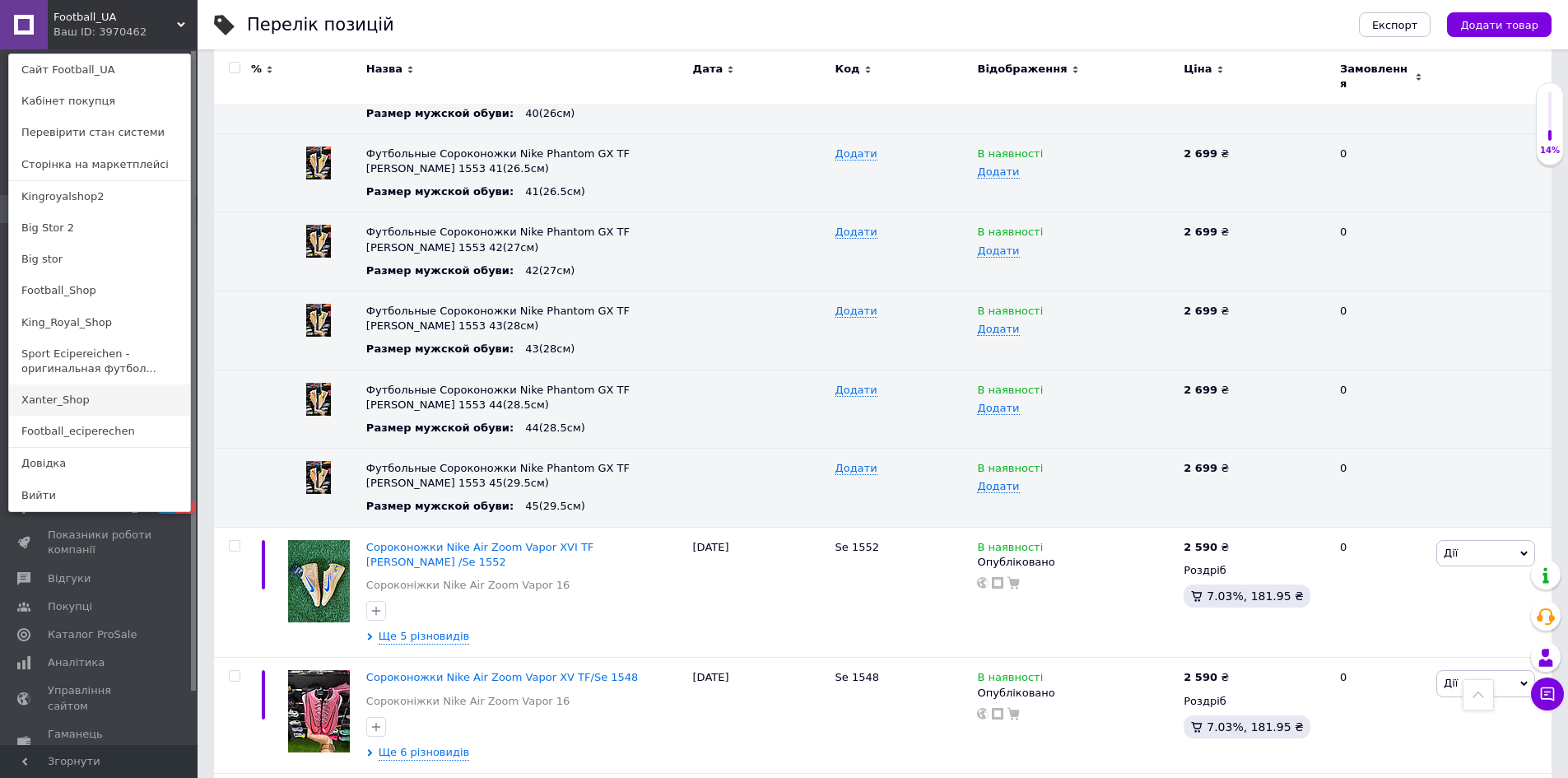
click at [75, 386] on link "Xanter_Shop" at bounding box center [99, 400] width 181 height 31
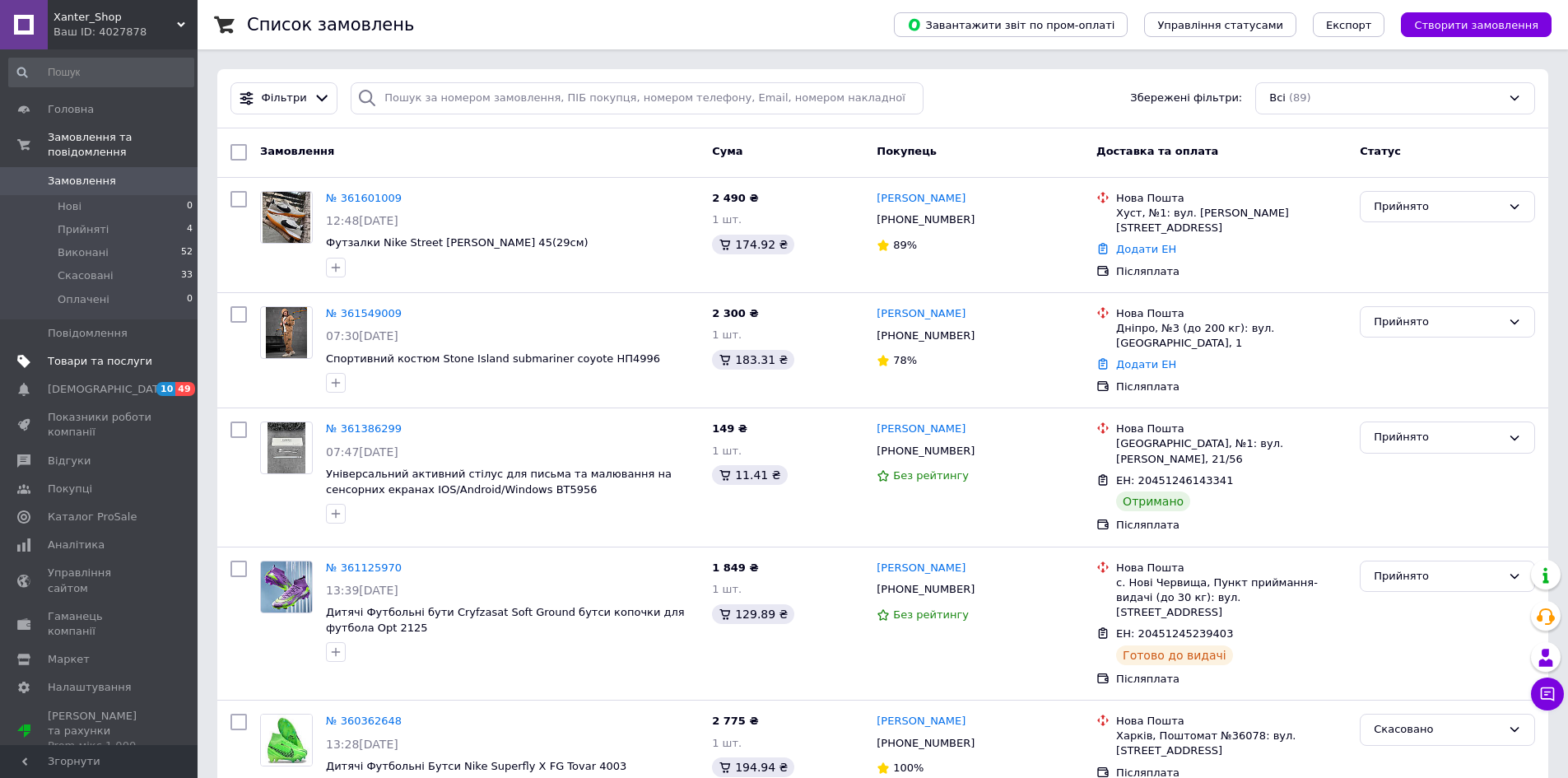
click at [102, 357] on link "Товари та послуги" at bounding box center [101, 361] width 202 height 28
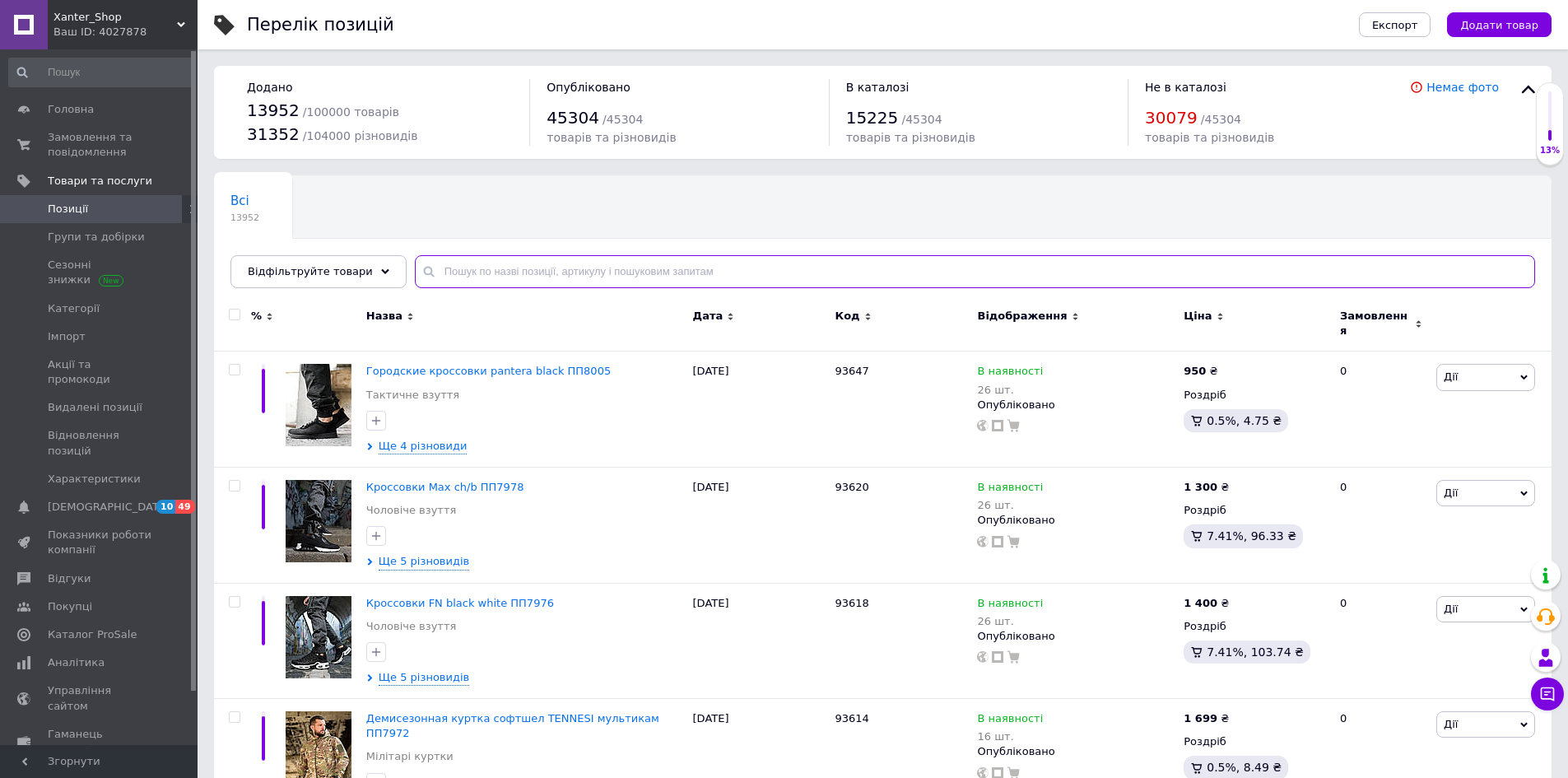
click at [464, 277] on input "text" at bounding box center [975, 271] width 1120 height 33
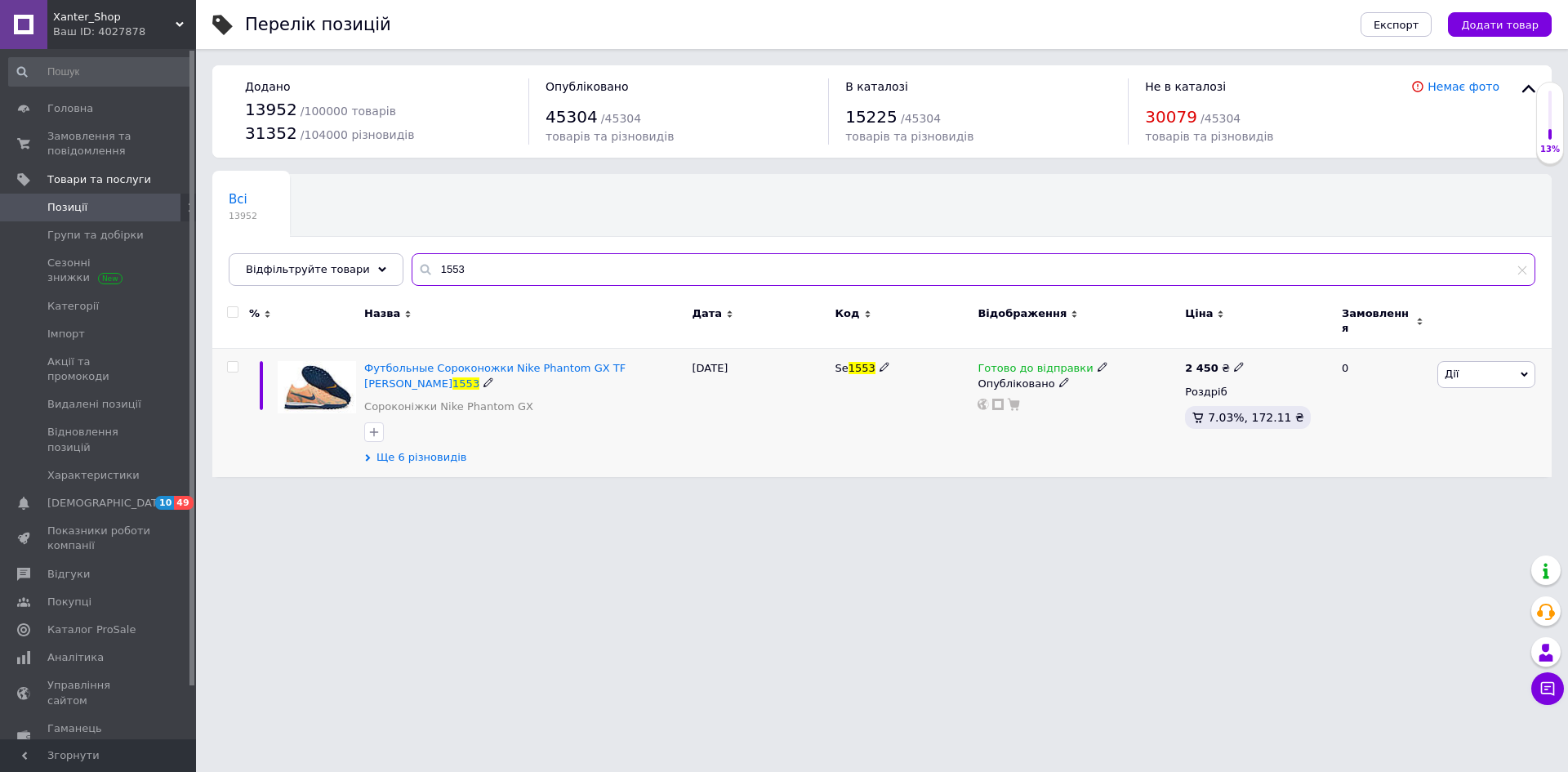
type input "1553"
click at [416, 450] on span "Ще 6 різновидів" at bounding box center [421, 457] width 90 height 15
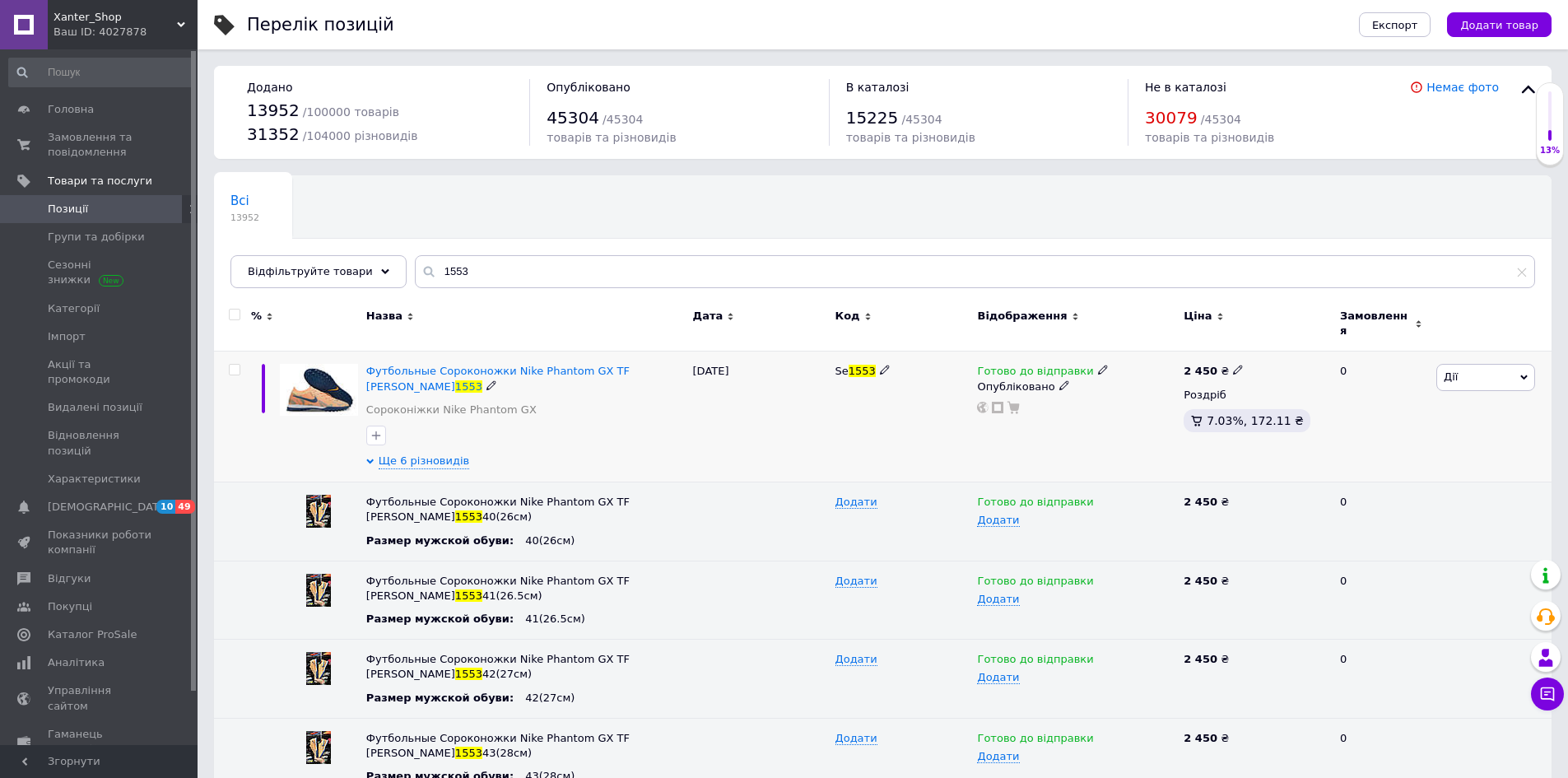
click at [1233, 365] on use at bounding box center [1238, 369] width 9 height 9
drag, startPoint x: 1289, startPoint y: 348, endPoint x: 1264, endPoint y: 353, distance: 25.5
click at [1264, 353] on input "2450" at bounding box center [1312, 352] width 126 height 33
drag, startPoint x: 1310, startPoint y: 340, endPoint x: 1236, endPoint y: 351, distance: 74.8
click at [1236, 352] on div "2 450 ₴ Ціна 2670 Валюта ₴ $ EUR CHF GBP ¥ PLN ₸ MDL HUF KGS CNY TRY KRW lei Ро…" at bounding box center [1255, 417] width 150 height 131
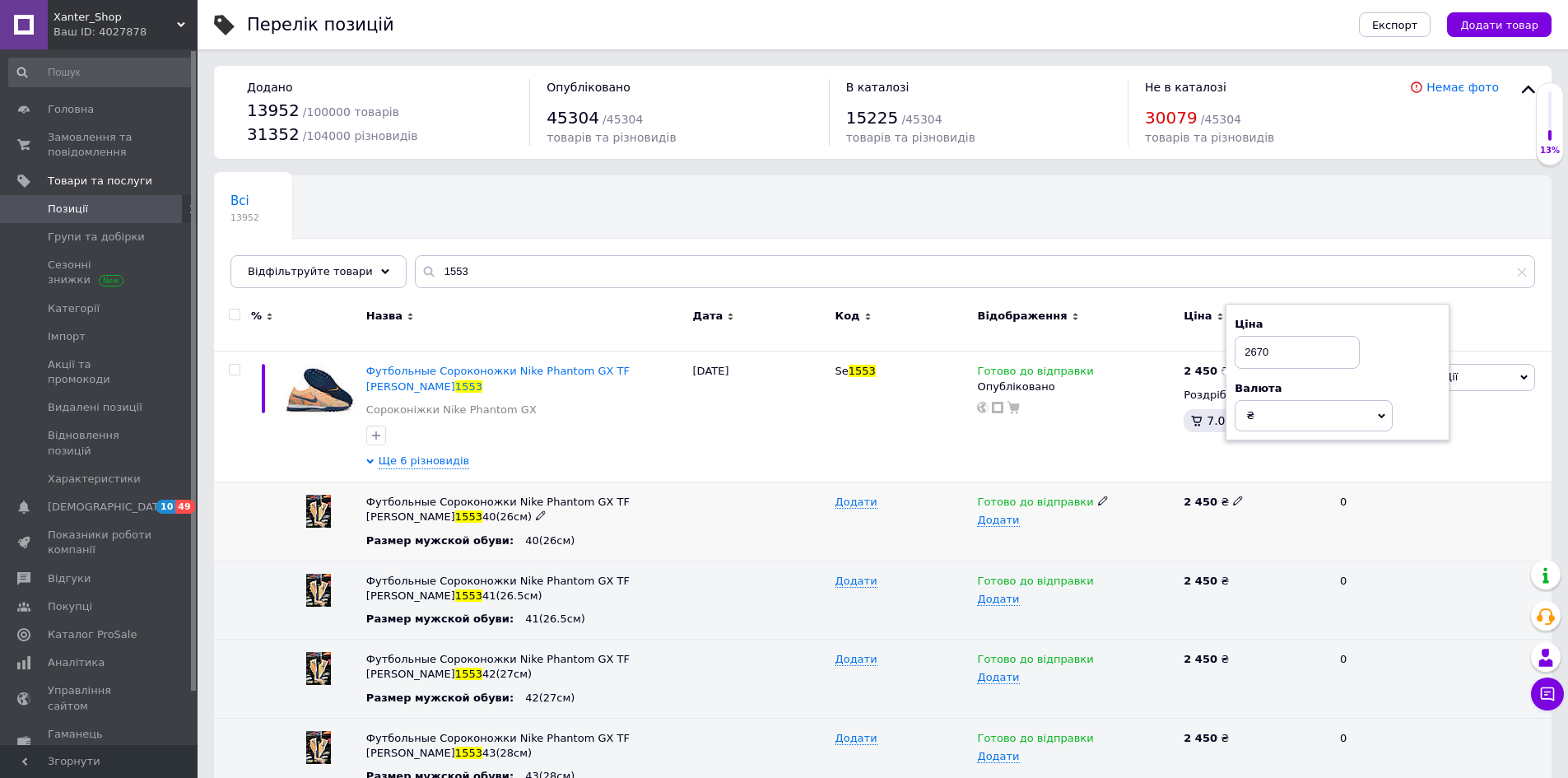
type input "2670"
click at [1233, 496] on use at bounding box center [1238, 500] width 9 height 9
drag, startPoint x: 1229, startPoint y: 485, endPoint x: 1147, endPoint y: 503, distance: 84.0
click at [1147, 503] on div "Футбольные Сороконожки Nike Phantom GX TF Kylian Mbappé 1553 40(26см) Размер му…" at bounding box center [882, 522] width 1337 height 79
type input "2670"
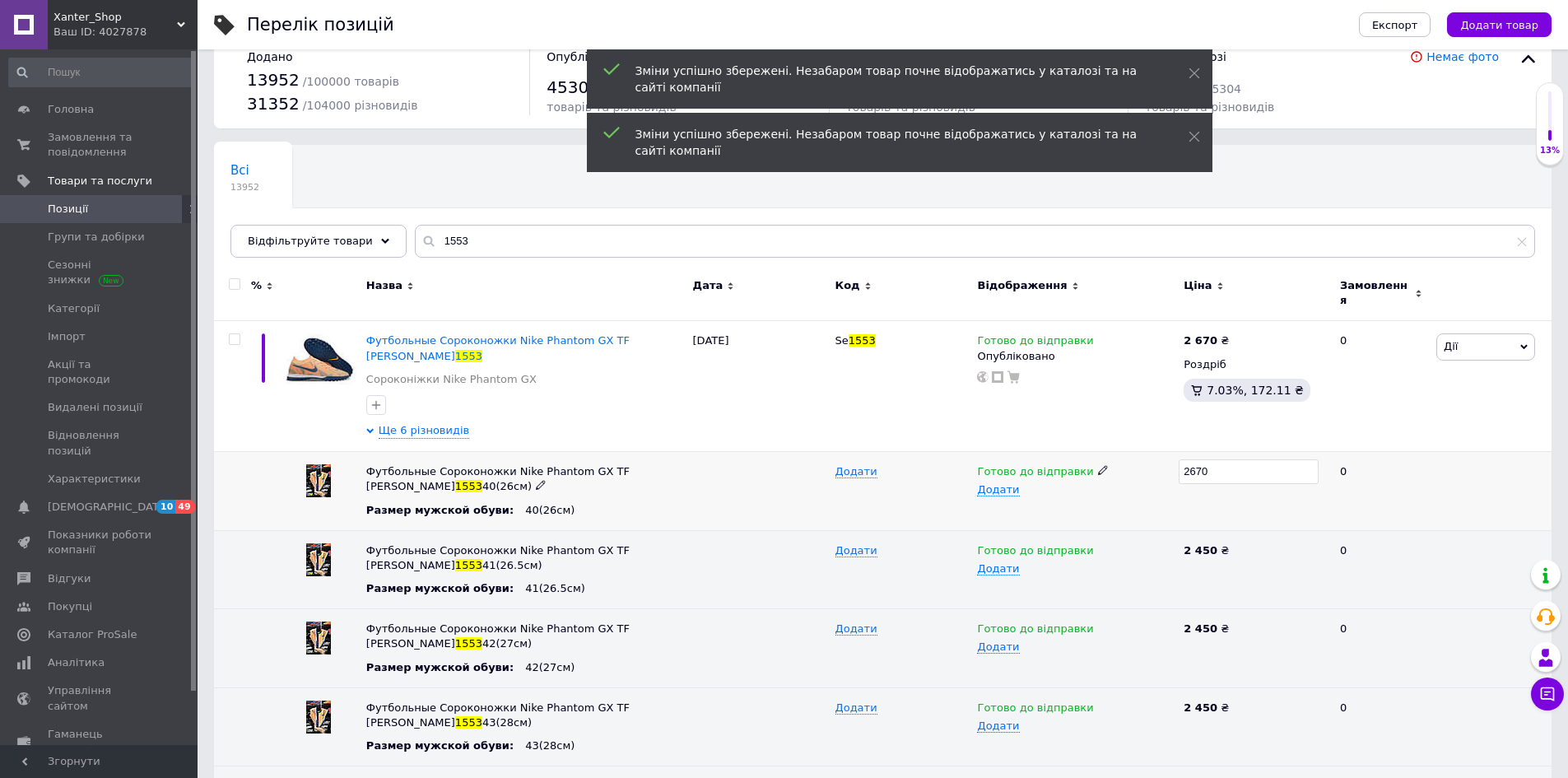
scroll to position [182, 0]
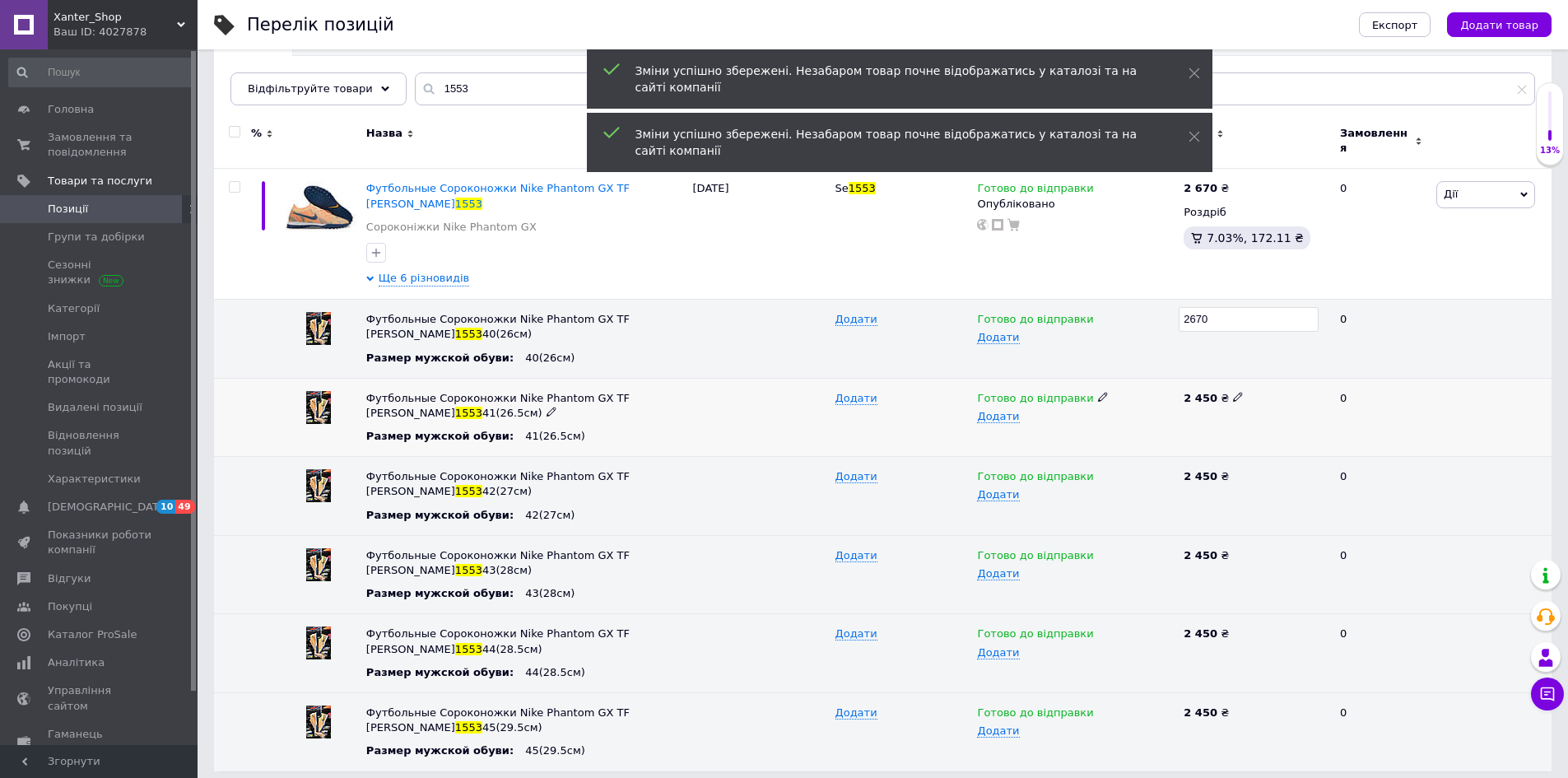
click at [1233, 392] on icon at bounding box center [1238, 396] width 10 height 10
drag, startPoint x: 1202, startPoint y: 392, endPoint x: 1152, endPoint y: 401, distance: 50.8
click at [1152, 401] on div "Футбольные Сороконожки Nike Phantom GX TF Kylian Mbappé 1553 41(26.5см) Размер …" at bounding box center [882, 417] width 1337 height 79
type input "2670"
click at [1233, 471] on use at bounding box center [1238, 475] width 9 height 9
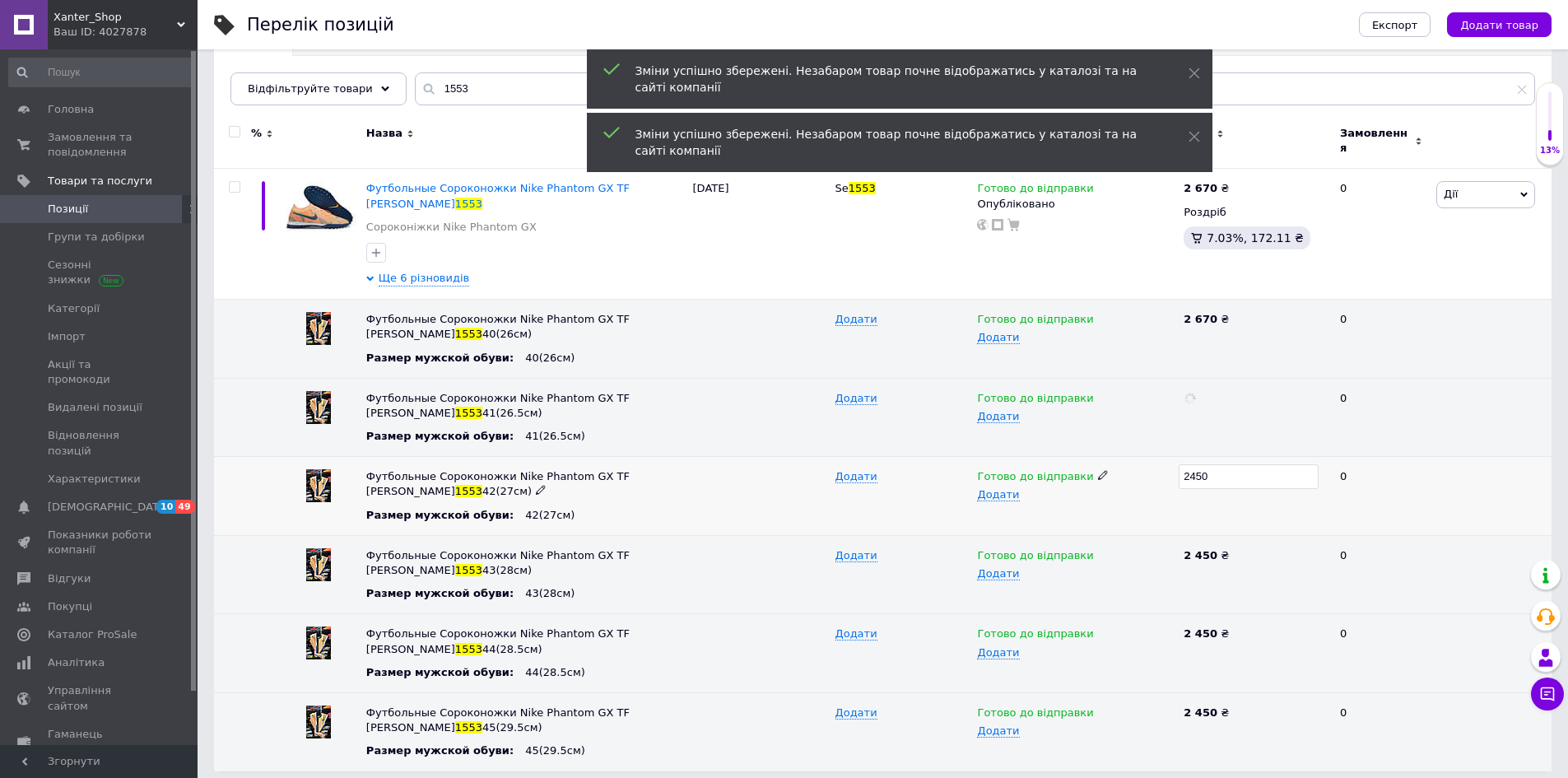
drag, startPoint x: 1206, startPoint y: 466, endPoint x: 1168, endPoint y: 474, distance: 38.8
click at [1168, 474] on div "Футбольные Сороконожки Nike Phantom GX TF Kylian Mbappé 1553 42(27см) Размер му…" at bounding box center [882, 496] width 1337 height 79
type input "2670"
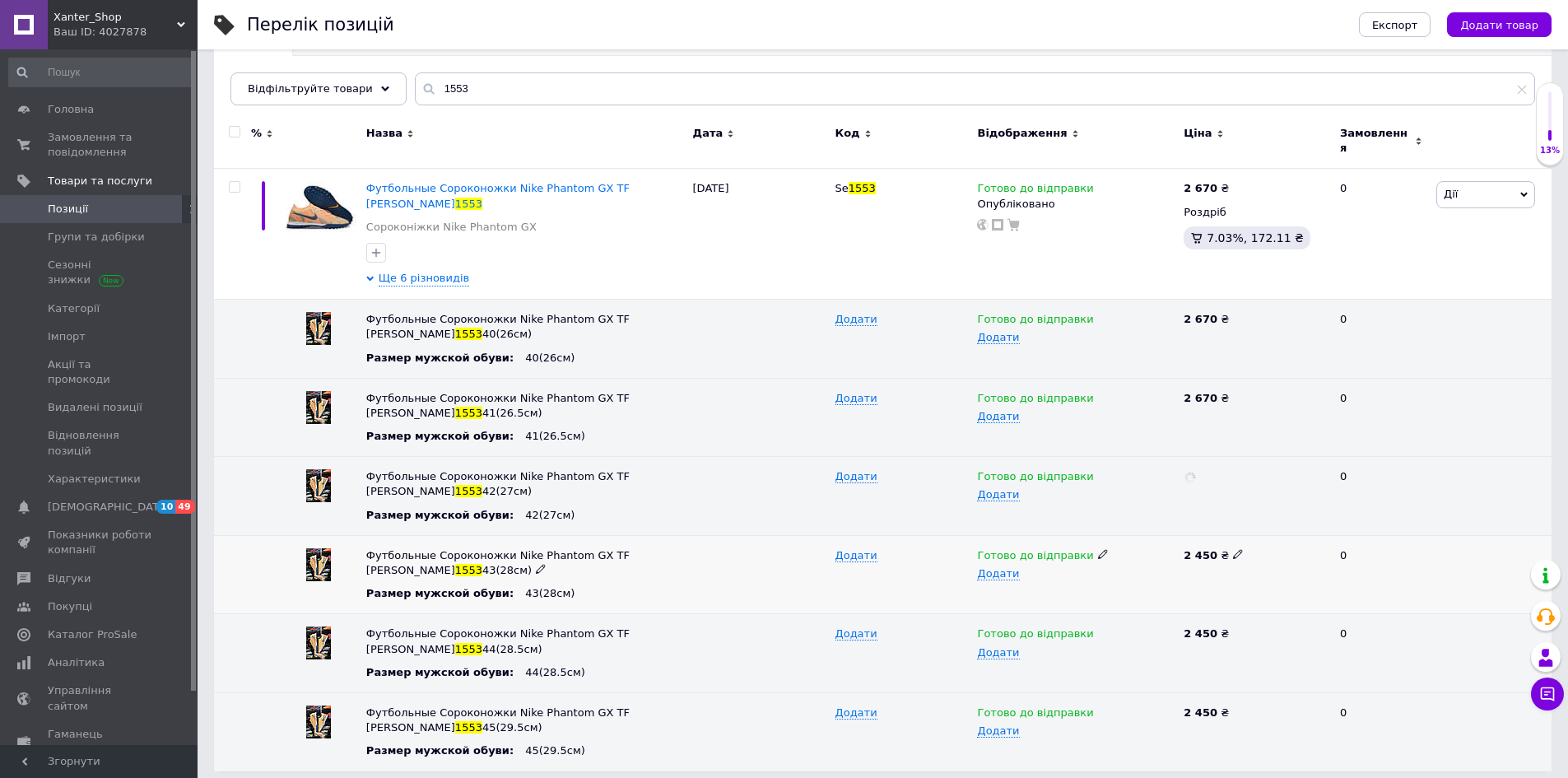
click at [1222, 548] on div "2 450 ₴" at bounding box center [1255, 555] width 142 height 15
click at [1233, 549] on icon at bounding box center [1238, 554] width 10 height 10
drag, startPoint x: 1178, startPoint y: 551, endPoint x: 1176, endPoint y: 573, distance: 22.1
click at [1153, 557] on div "Футбольные Сороконожки Nike Phantom GX TF Kylian Mbappé 1553 43(28см) Размер му…" at bounding box center [882, 574] width 1337 height 79
type input "2670"
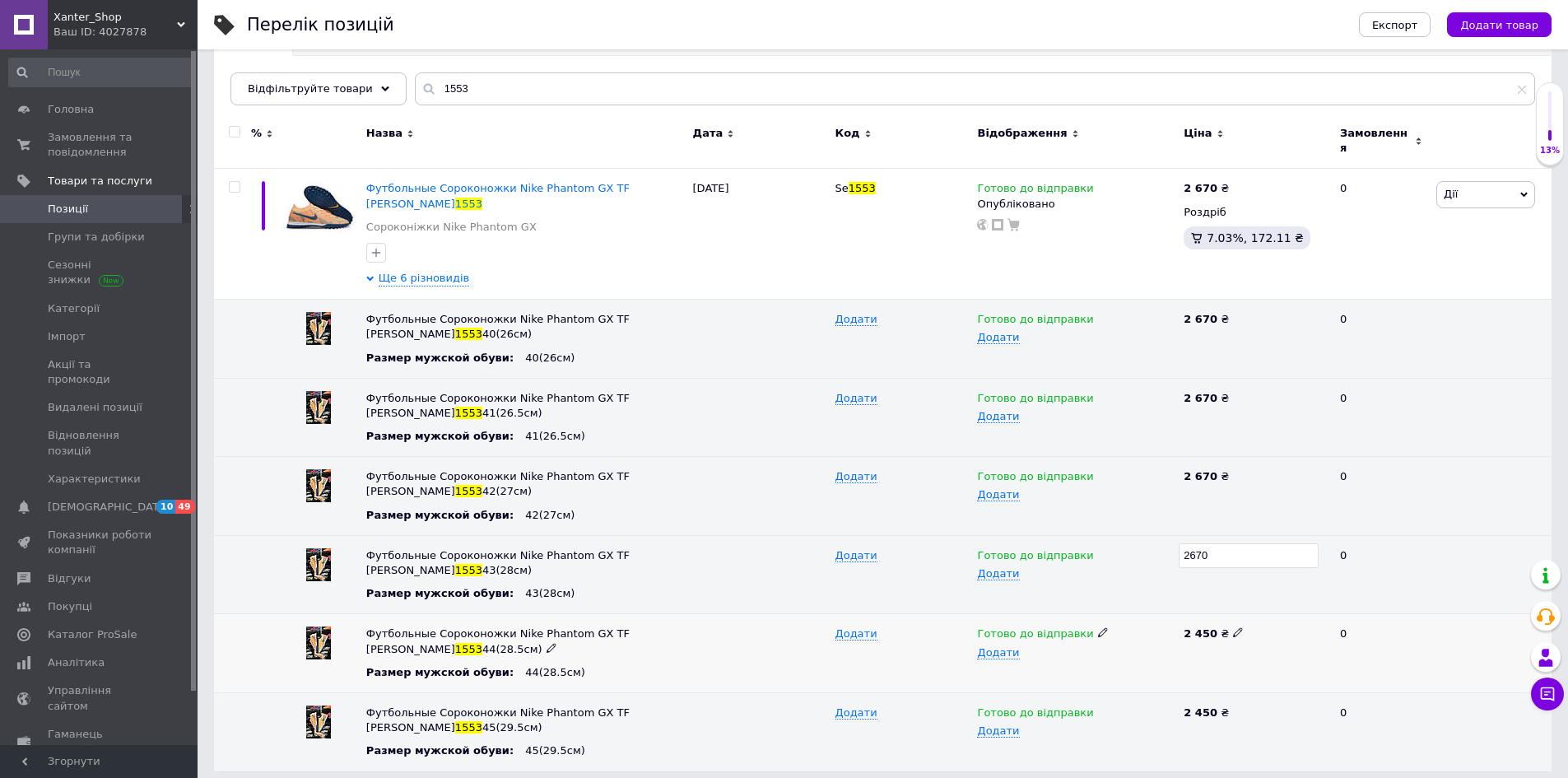
click at [1233, 628] on use at bounding box center [1238, 632] width 9 height 9
drag, startPoint x: 1198, startPoint y: 629, endPoint x: 1195, endPoint y: 652, distance: 23.2
click at [1171, 636] on div "Футбольные Сороконожки Nike Phantom GX TF Kylian Mbappé 1553 44(28.5см) Размер …" at bounding box center [882, 653] width 1337 height 79
type input "2670"
click at [1222, 705] on div "2 450 ₴" at bounding box center [1255, 712] width 142 height 15
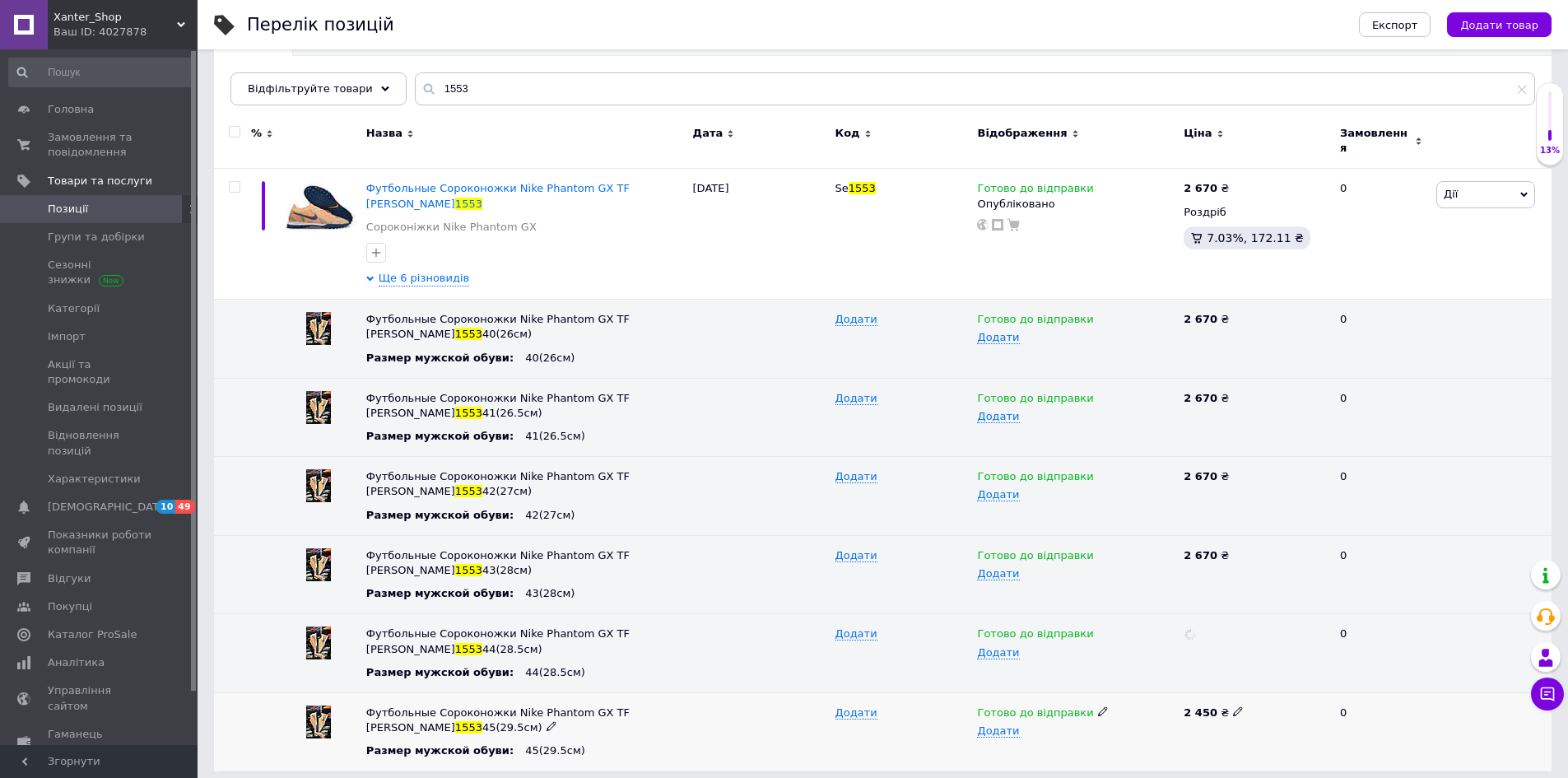
click at [1233, 707] on use at bounding box center [1238, 711] width 9 height 9
drag, startPoint x: 1218, startPoint y: 702, endPoint x: 1169, endPoint y: 708, distance: 49.4
click at [1169, 708] on div "Футбольные Сороконожки Nike Phantom GX TF Kylian Mbappé 1553 45(29.5см) Размер …" at bounding box center [882, 731] width 1337 height 78
type input "2670"
click at [126, 10] on span "Xanter_Shop" at bounding box center [115, 17] width 124 height 15
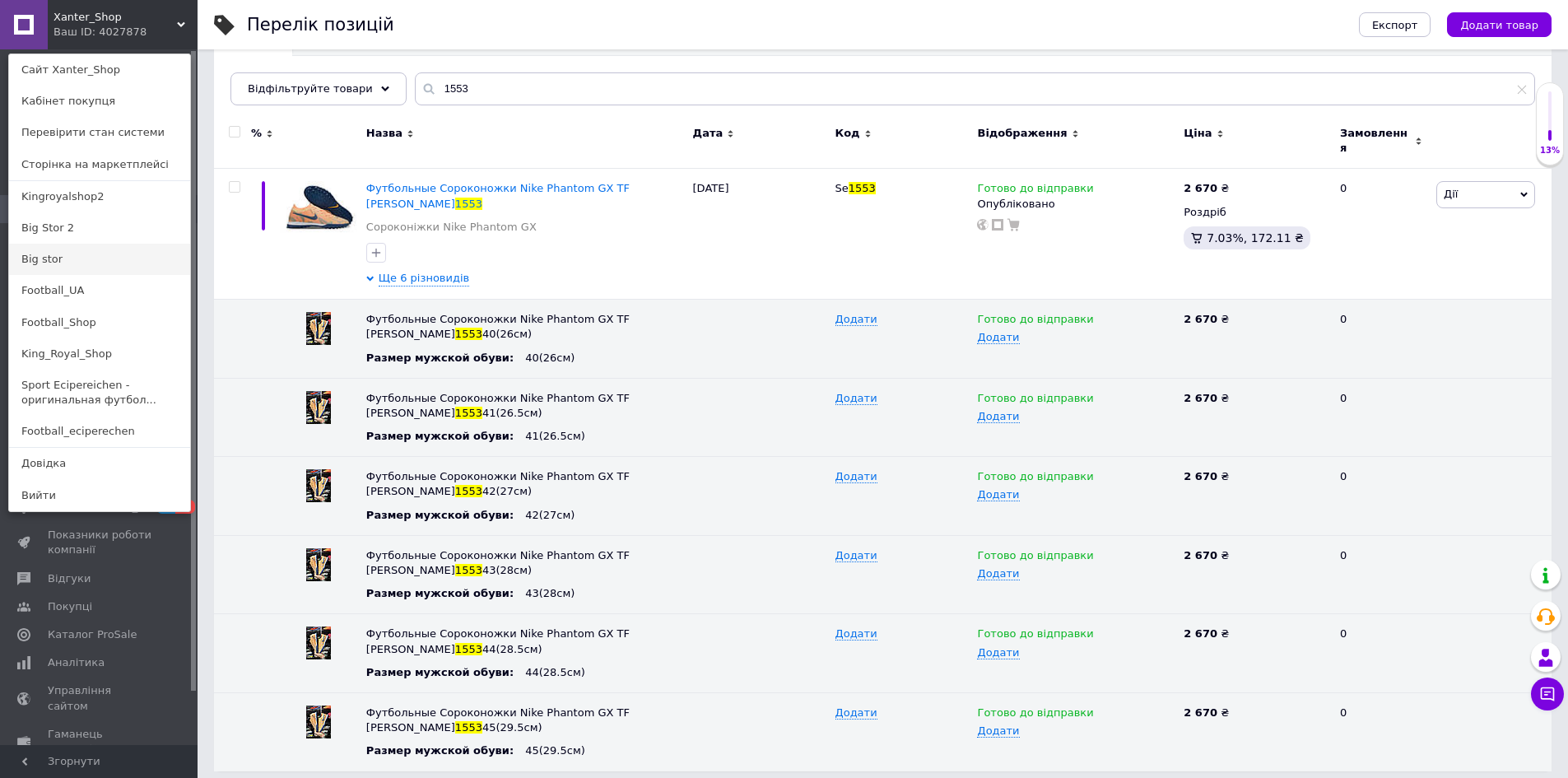
click at [52, 257] on link "Big stor" at bounding box center [99, 259] width 181 height 31
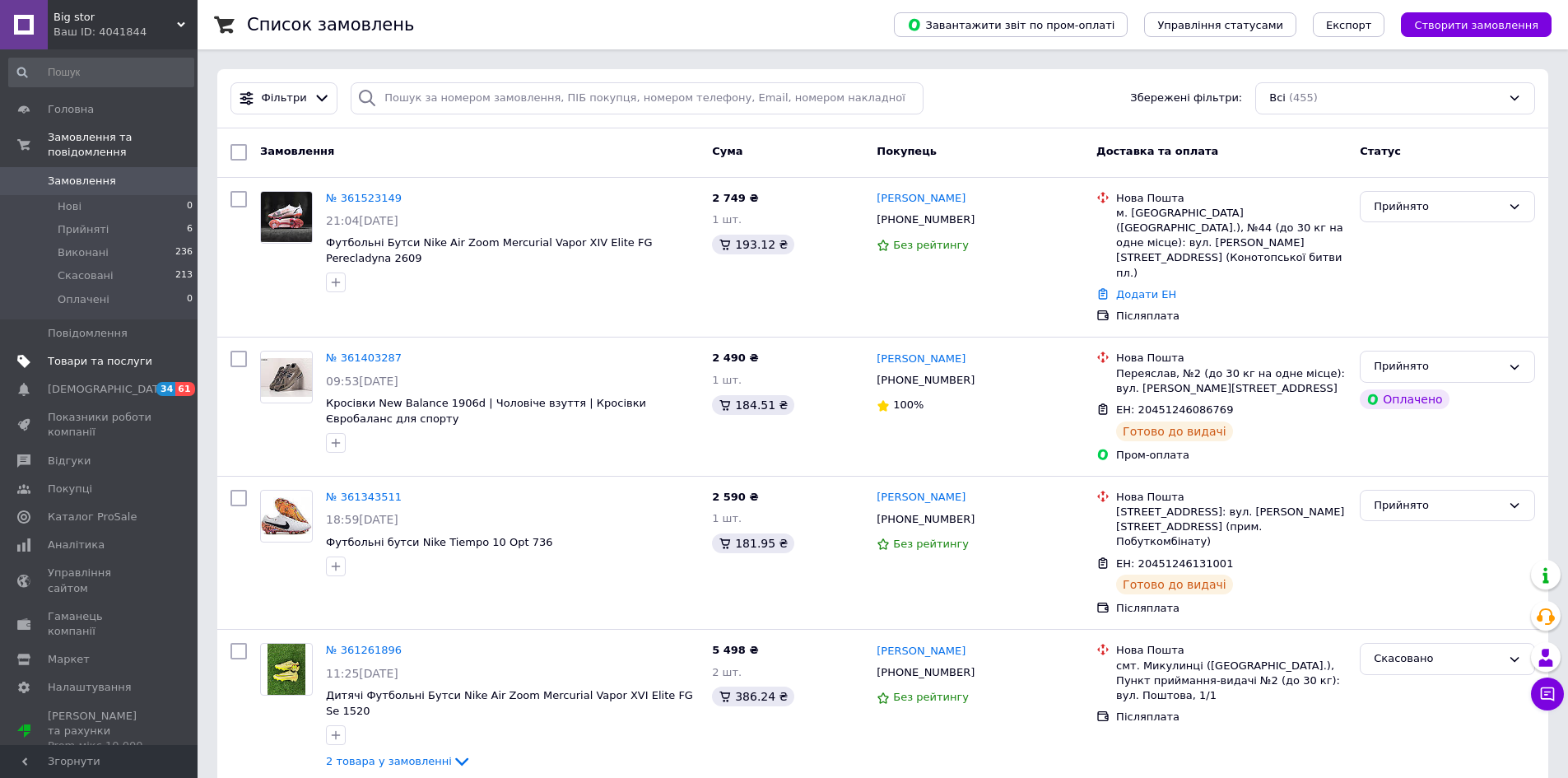
click at [102, 353] on span "Товари та послуги" at bounding box center [100, 361] width 104 height 15
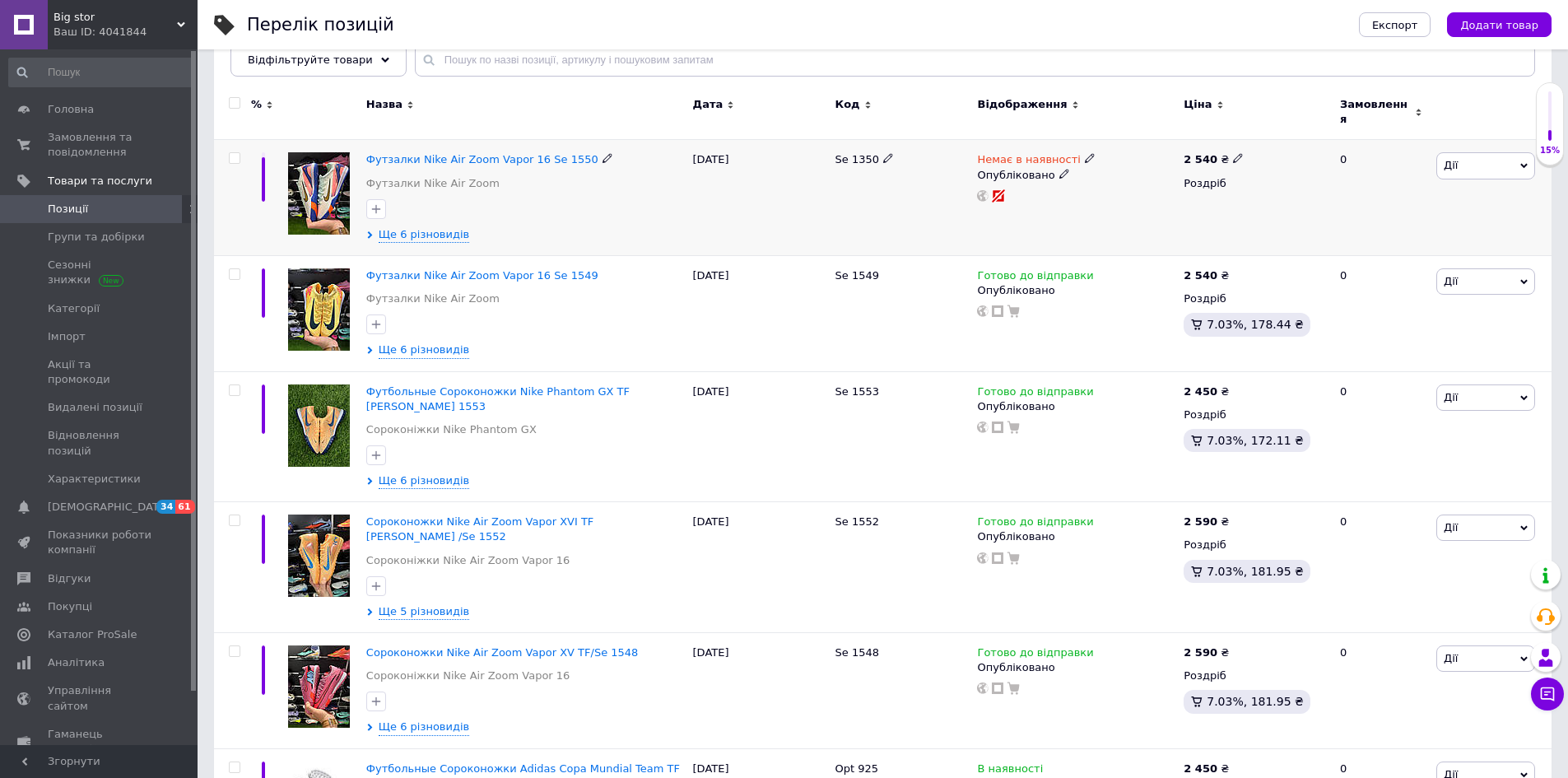
scroll to position [247, 0]
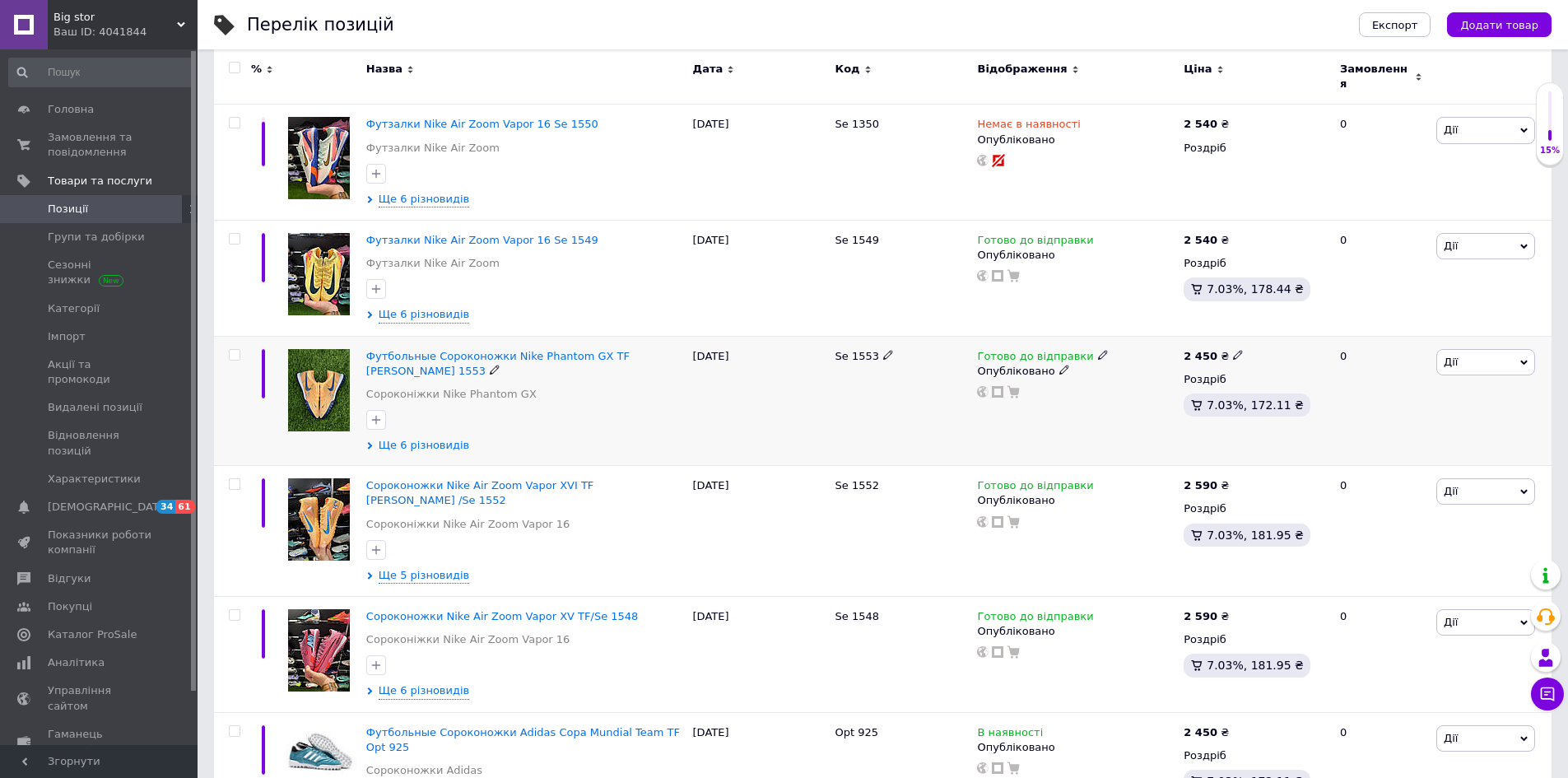
click at [407, 438] on span "Ще 6 різновидів" at bounding box center [424, 445] width 91 height 15
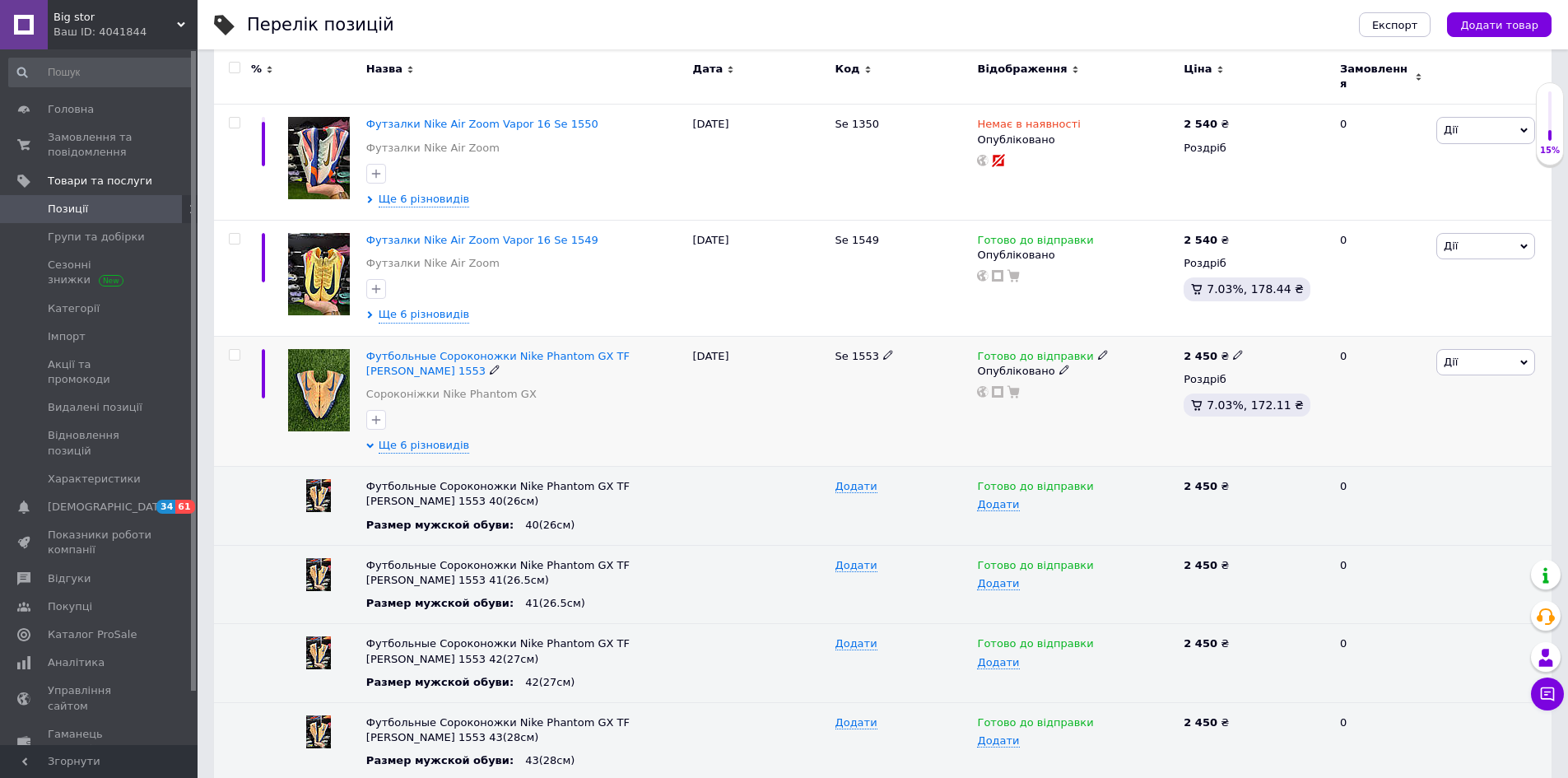
click at [1233, 350] on icon at bounding box center [1238, 354] width 10 height 10
drag, startPoint x: 1294, startPoint y: 330, endPoint x: 1266, endPoint y: 336, distance: 28.6
click at [1266, 336] on input "2450" at bounding box center [1312, 336] width 126 height 33
drag, startPoint x: 1235, startPoint y: 339, endPoint x: 1223, endPoint y: 343, distance: 12.6
click at [1223, 349] on span "2 450 ₴ Ціна 2850 Валюта ₴ $ EUR CHF GBP ¥ PLN ₸ MDL HUF KGS CNY TRY KRW lei" at bounding box center [1213, 356] width 60 height 15
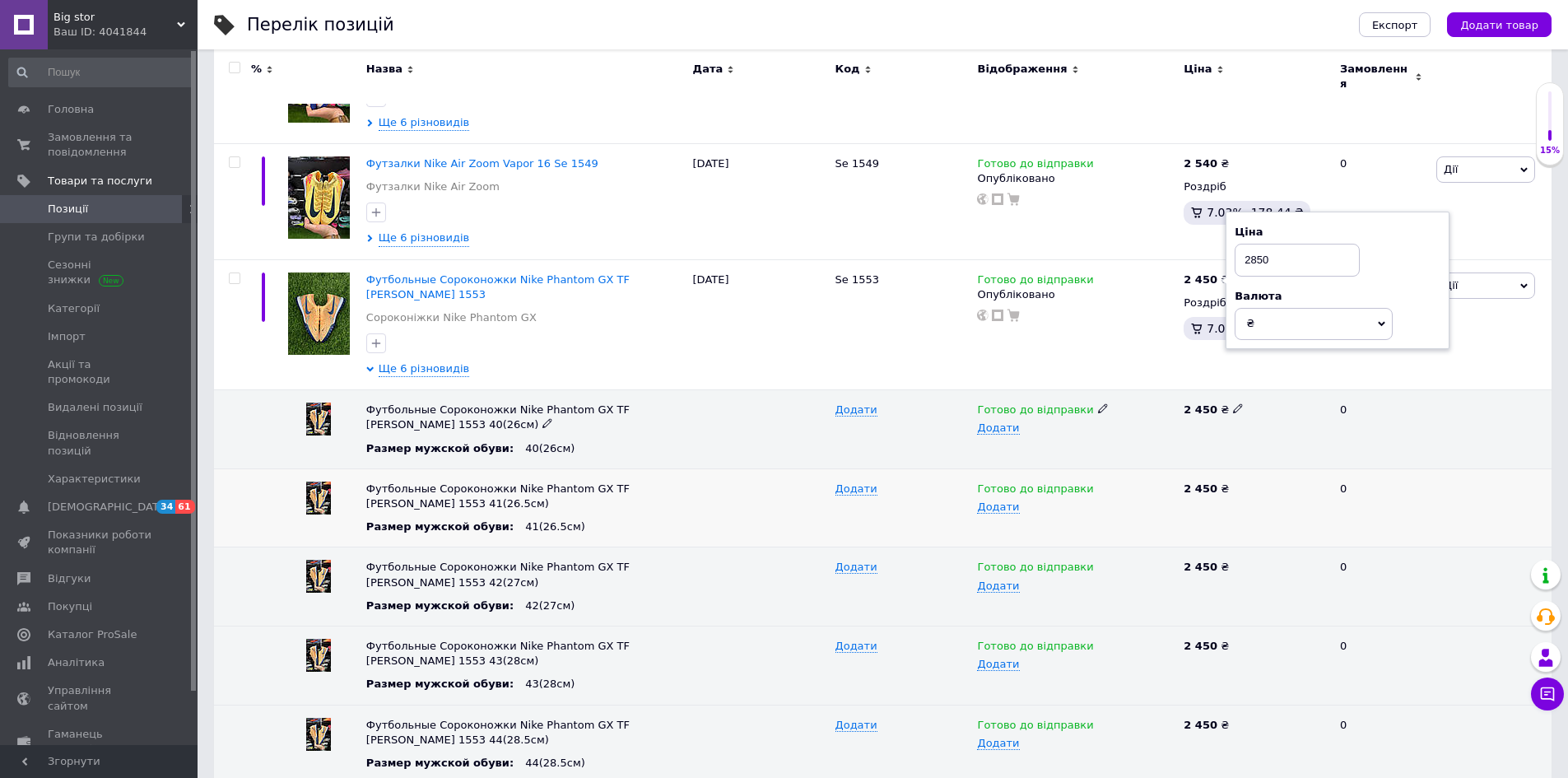
scroll to position [329, 0]
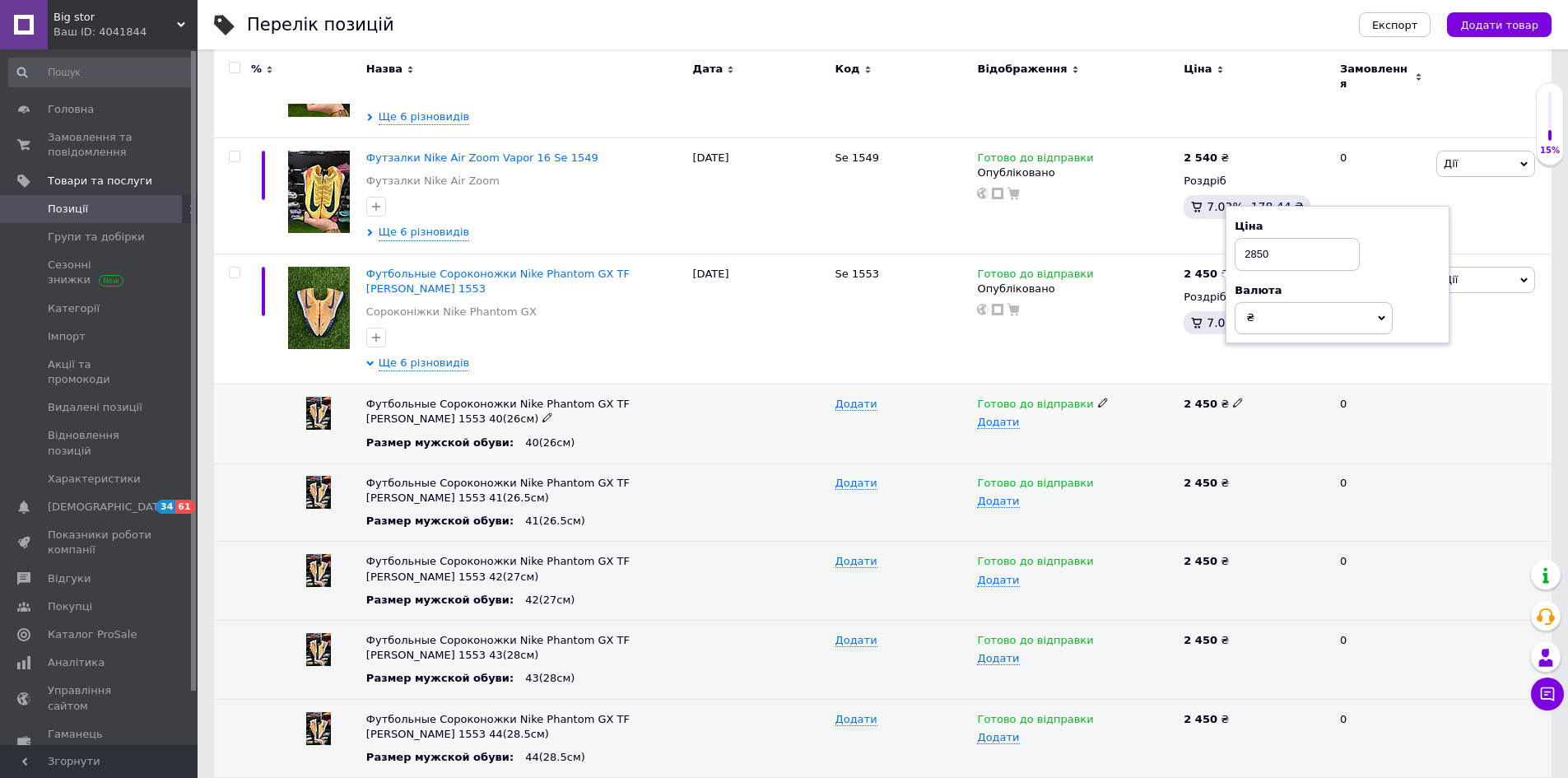
type input "2850"
click at [1233, 397] on icon at bounding box center [1238, 401] width 10 height 10
drag, startPoint x: 1222, startPoint y: 391, endPoint x: 1155, endPoint y: 406, distance: 68.7
click at [1155, 406] on div "Футбольные Сороконожки Nike Phantom GX TF [PERSON_NAME] 1553 40(26см) Размер му…" at bounding box center [882, 424] width 1337 height 79
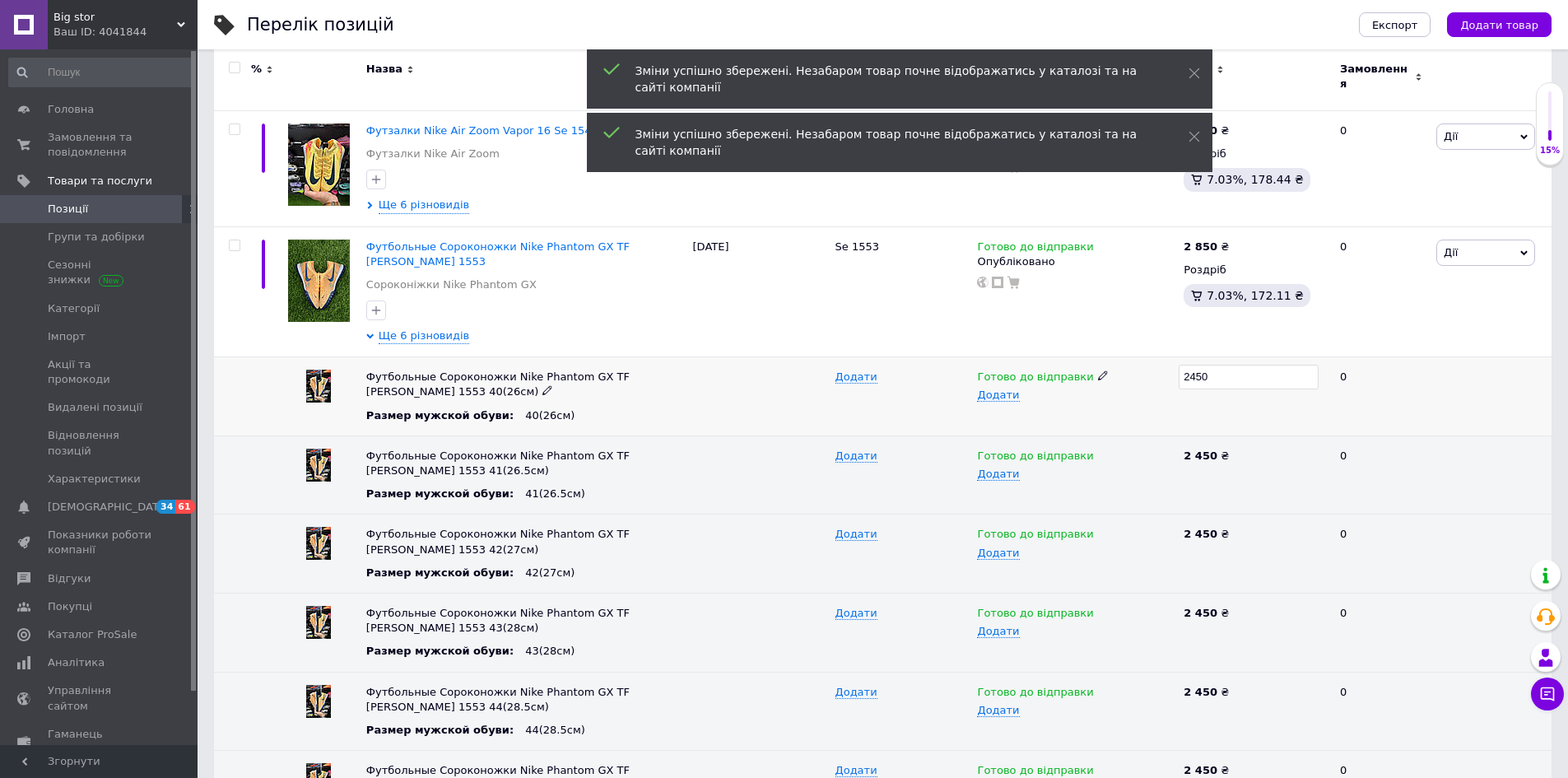
scroll to position [494, 0]
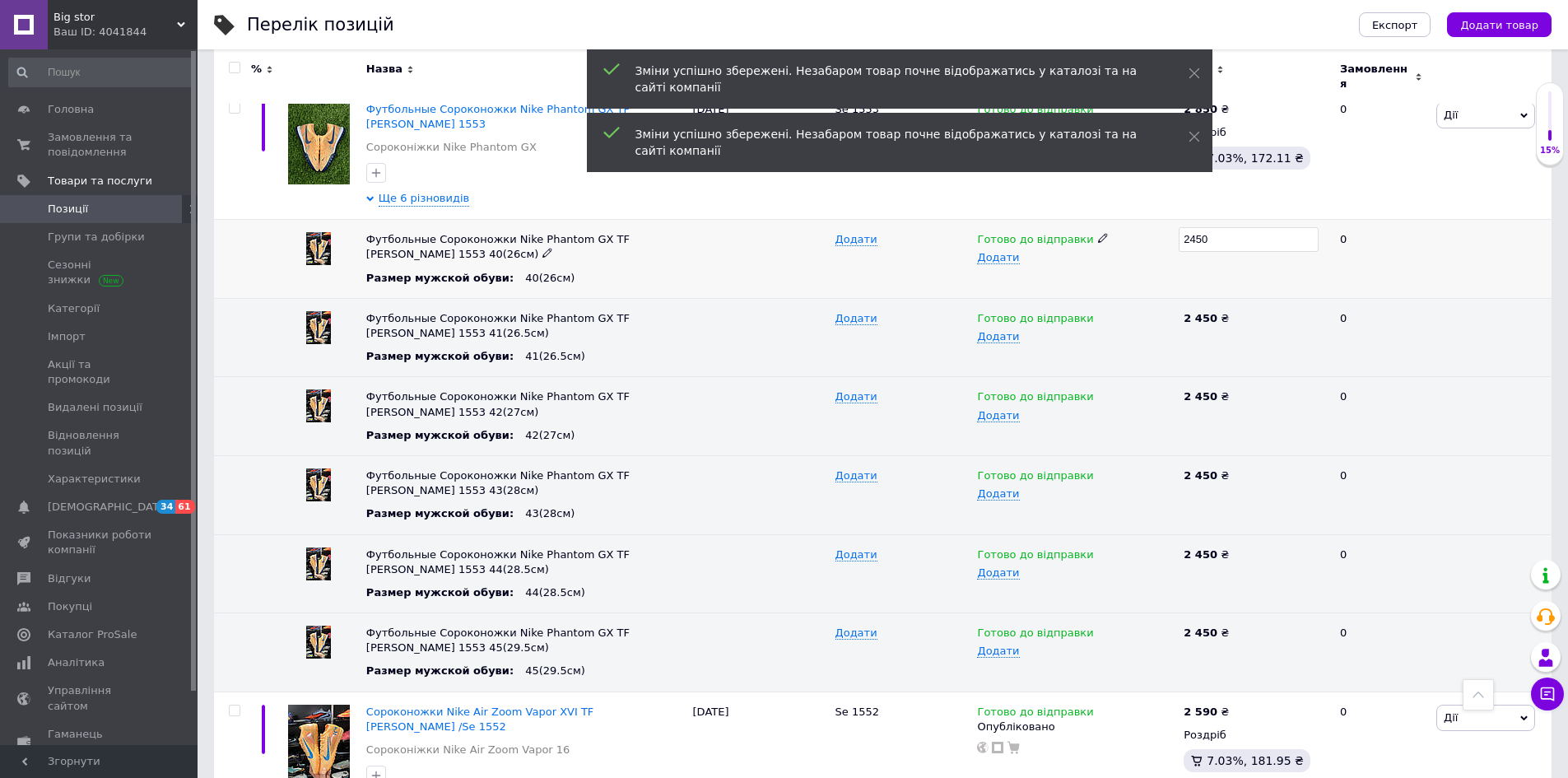
type input "2850"
click at [1233, 312] on icon at bounding box center [1238, 316] width 10 height 10
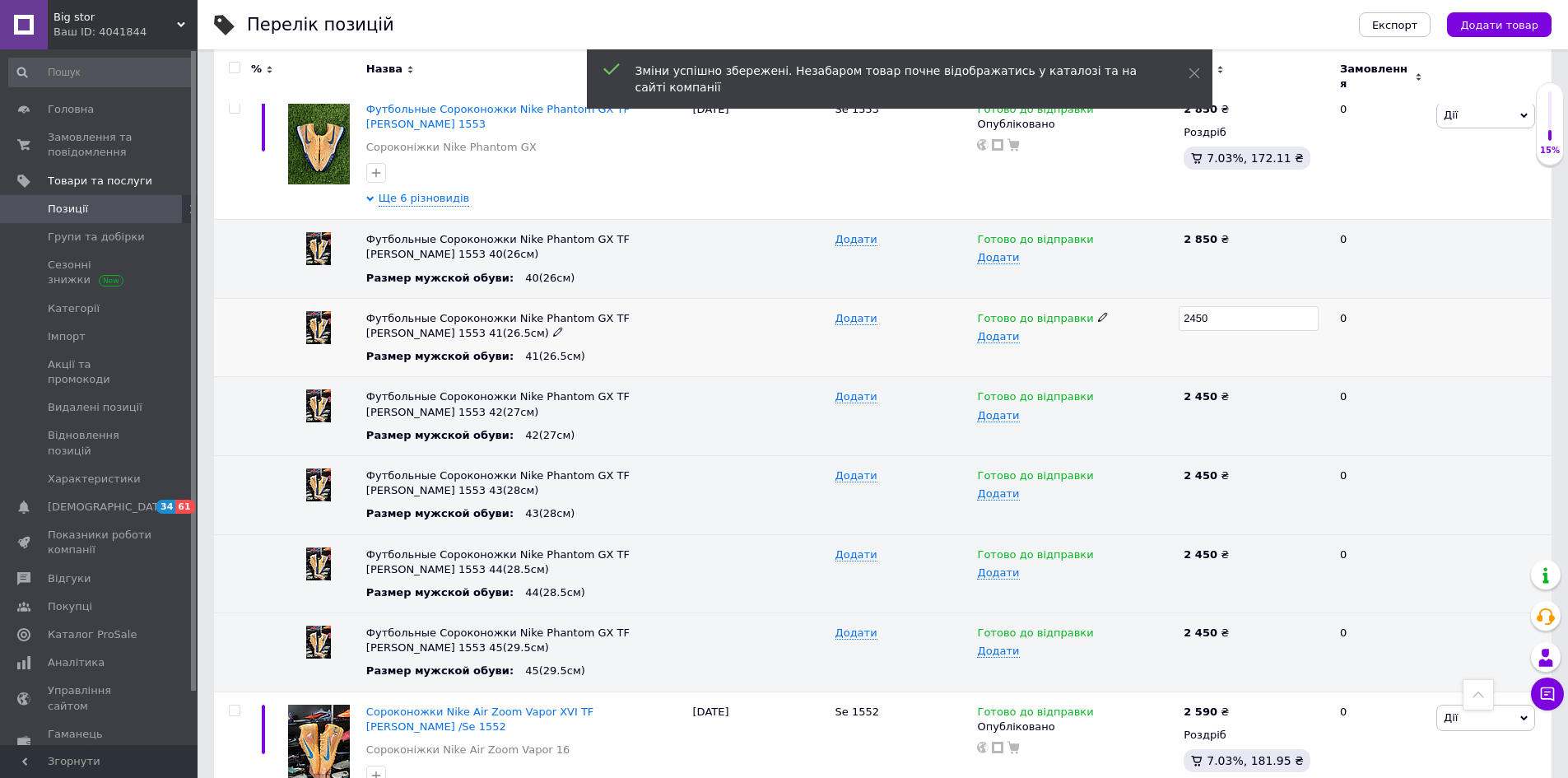
click at [1163, 320] on div "Футбольные Сороконожки Nike Phantom GX TF [PERSON_NAME] 1553 41(26.5см) Размер …" at bounding box center [882, 337] width 1337 height 79
type input "2850"
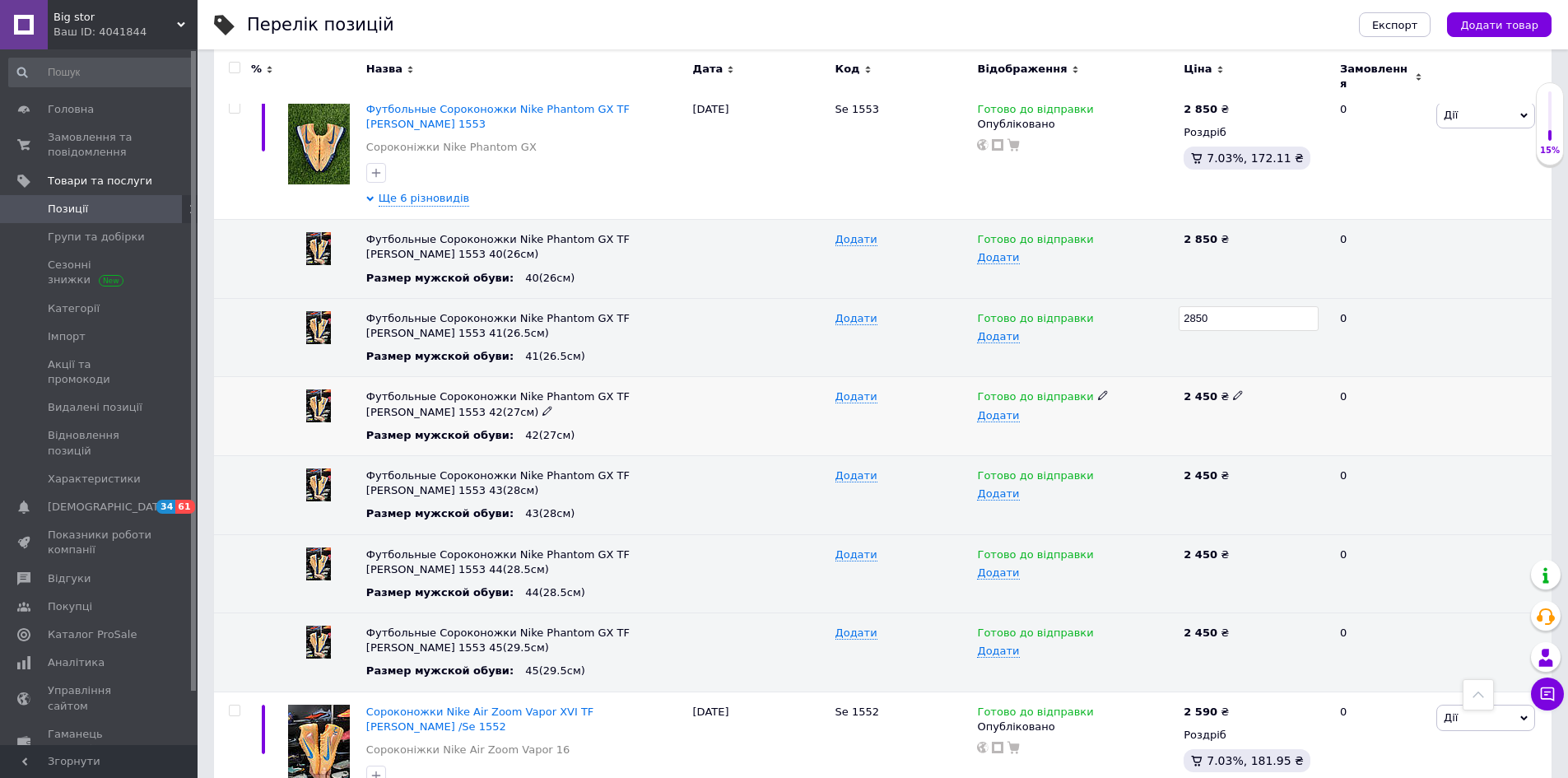
click at [1233, 390] on icon at bounding box center [1238, 394] width 10 height 10
click at [1171, 396] on div "Футбольные Сороконожки Nike Phantom GX TF [PERSON_NAME] 1553 42(27см) Размер му…" at bounding box center [882, 416] width 1337 height 79
type input "2850"
click at [1233, 469] on icon at bounding box center [1238, 474] width 10 height 10
click at [1172, 476] on div "Футбольные Сороконожки Nike Phantom GX TF [PERSON_NAME] 1553 43(28см) Размер му…" at bounding box center [882, 494] width 1337 height 79
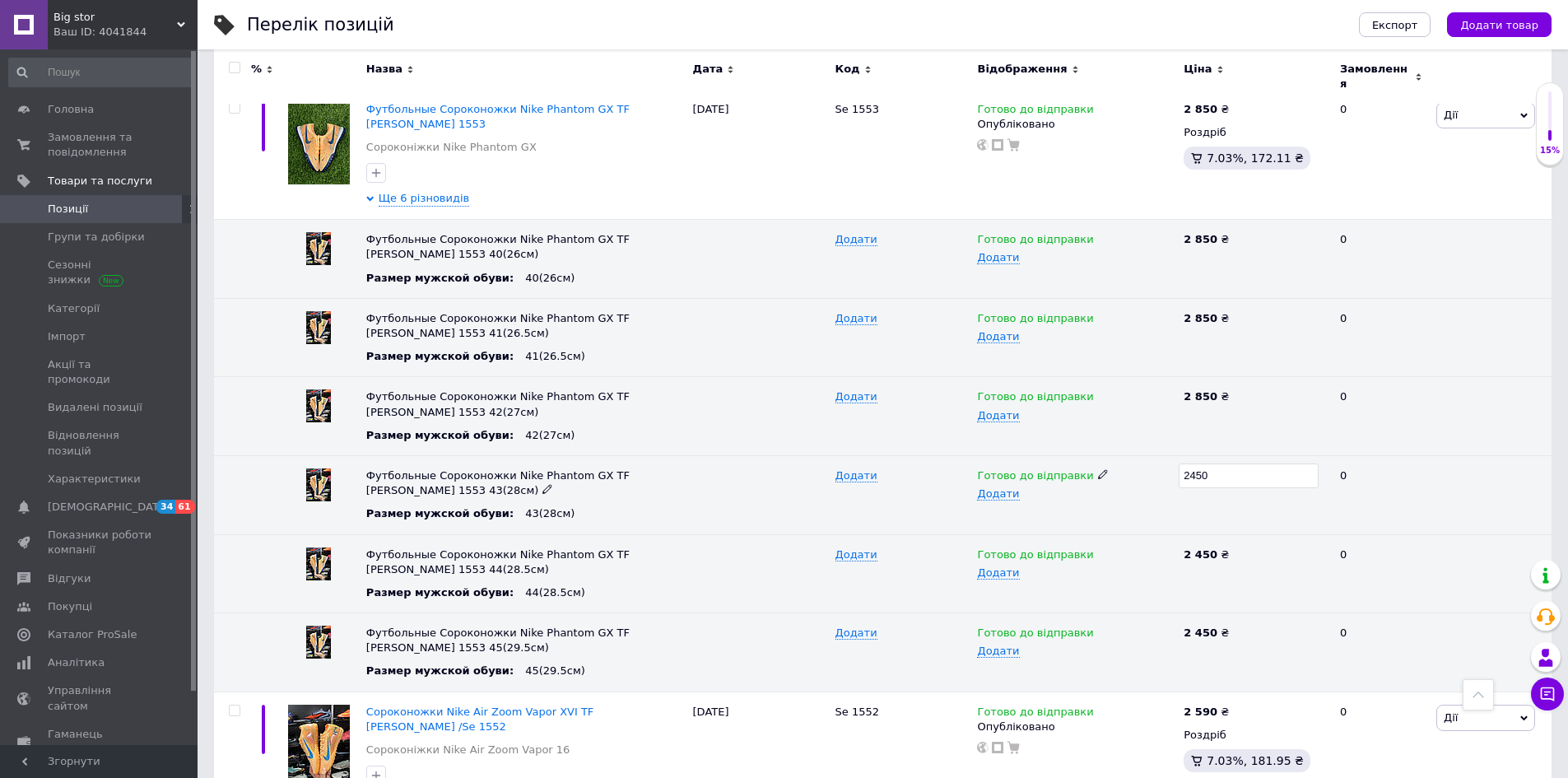
type input "2850"
click at [1233, 548] on icon at bounding box center [1238, 553] width 10 height 10
drag, startPoint x: 1189, startPoint y: 547, endPoint x: 1158, endPoint y: 555, distance: 32.0
click at [1158, 555] on div "Футбольные Сороконожки Nike Phantom GX TF Kylian Mbappé 1553 44(28.5см) Размер …" at bounding box center [882, 573] width 1337 height 79
type input "2850"
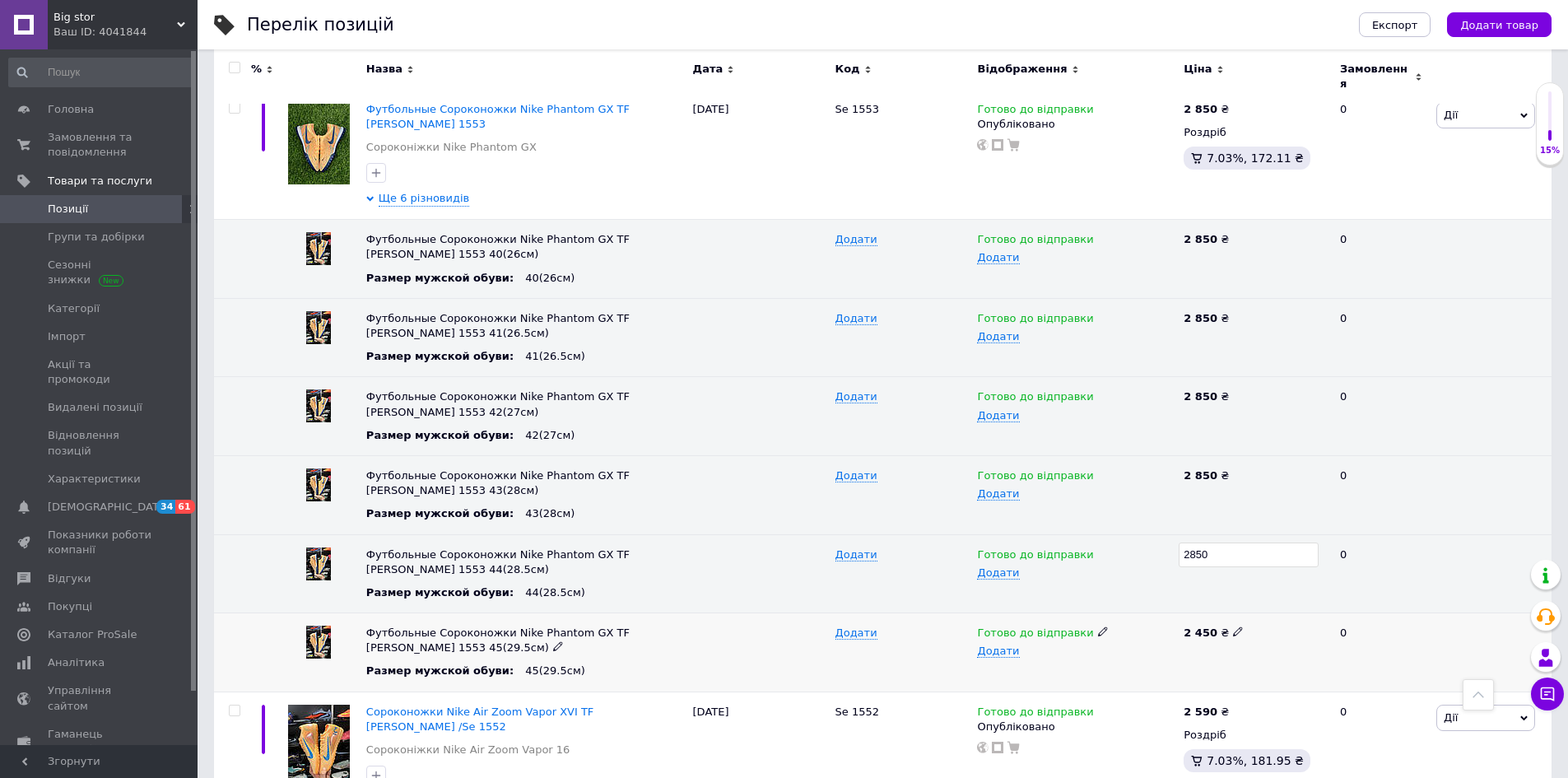
click at [1233, 626] on icon at bounding box center [1238, 630] width 10 height 10
drag, startPoint x: 1175, startPoint y: 627, endPoint x: 1165, endPoint y: 629, distance: 10.2
click at [1165, 629] on div "Футбольные Сороконожки Nike Phantom GX TF Kylian Mbappé 1553 45(29.5см) Размер …" at bounding box center [882, 652] width 1337 height 79
type input "2850"
click at [1419, 505] on div "0" at bounding box center [1381, 494] width 102 height 79
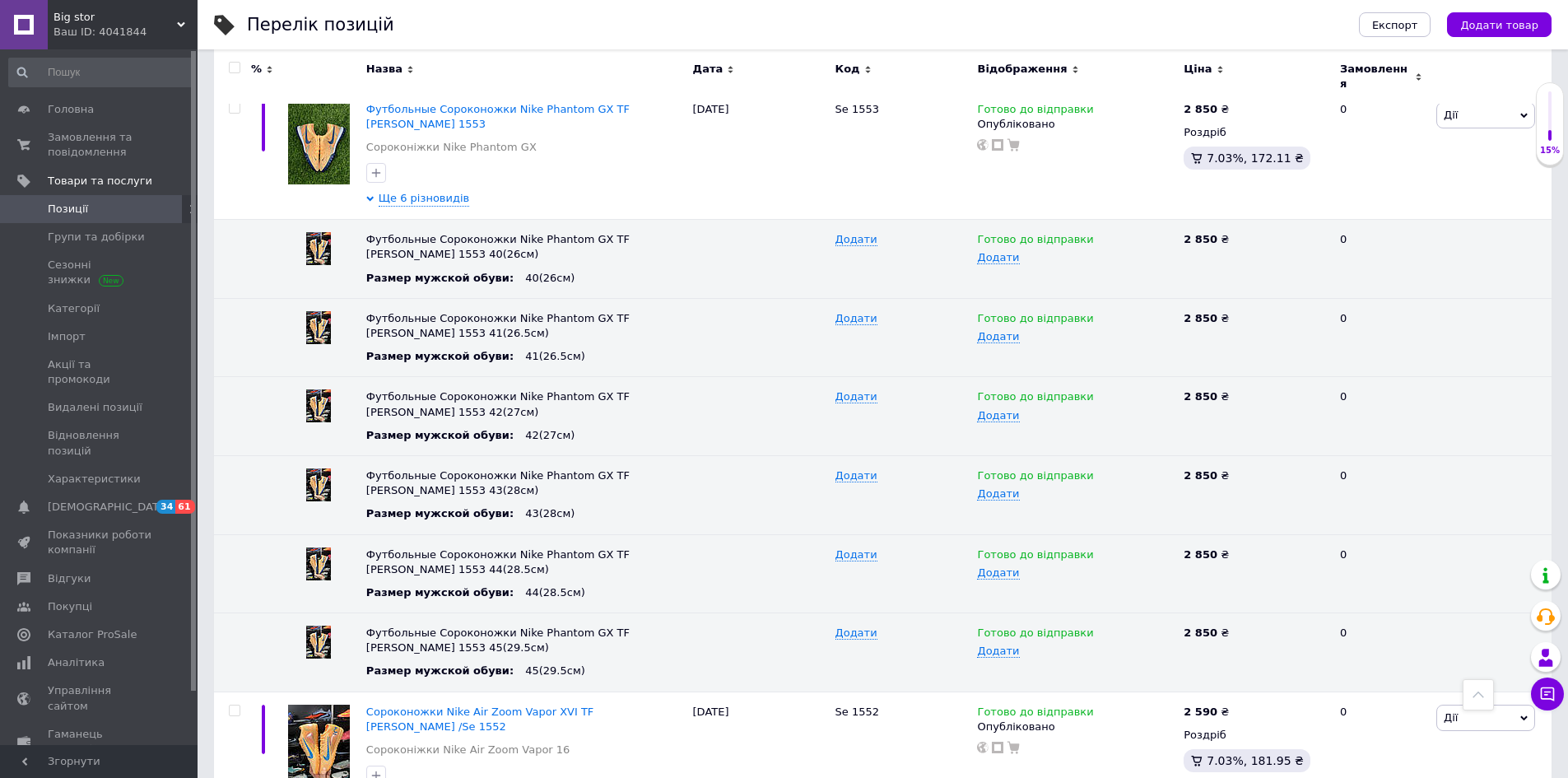
click at [162, 21] on span "Big stor" at bounding box center [115, 17] width 124 height 15
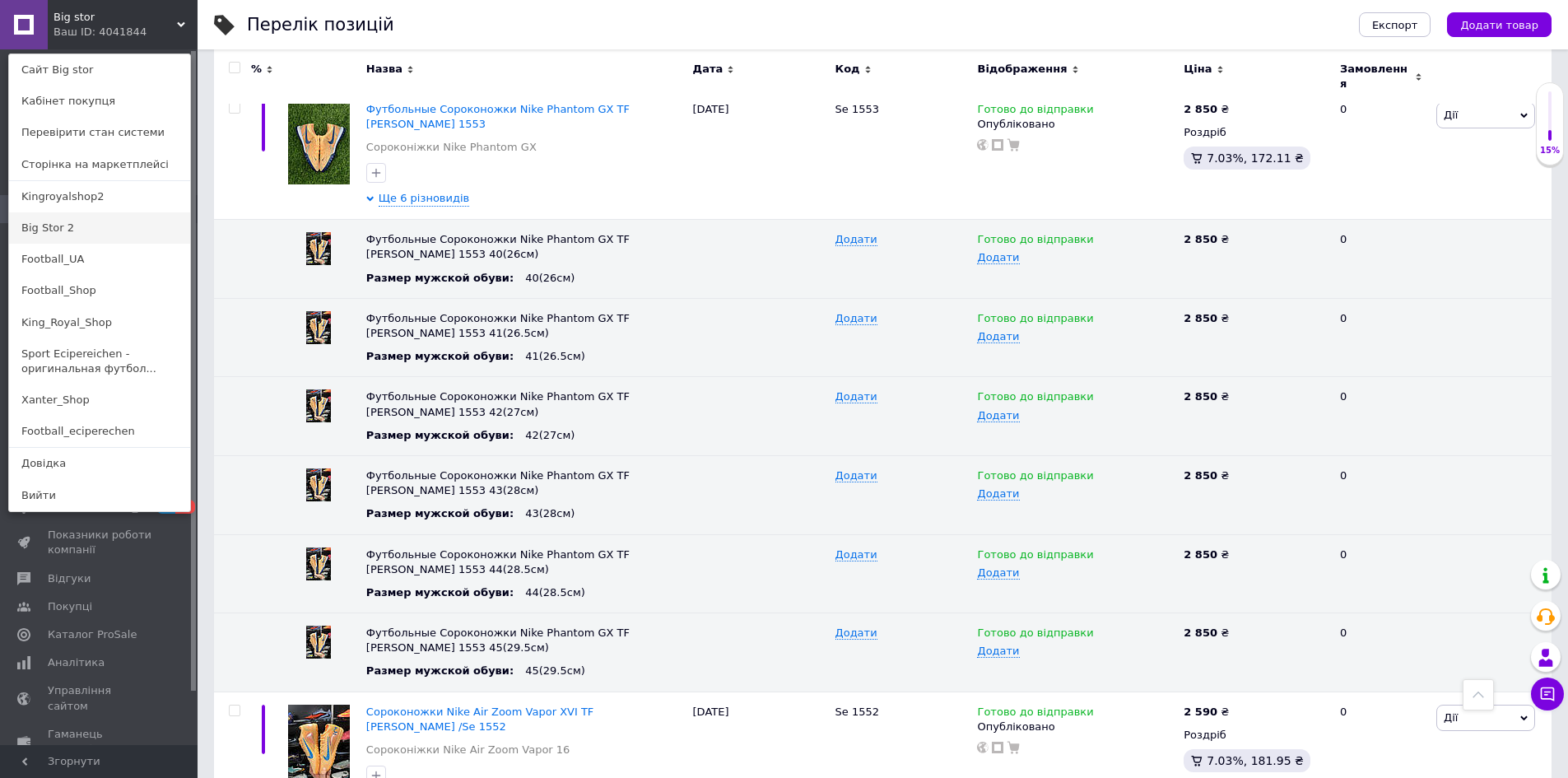
click at [37, 231] on link "Big Stor 2" at bounding box center [99, 227] width 181 height 31
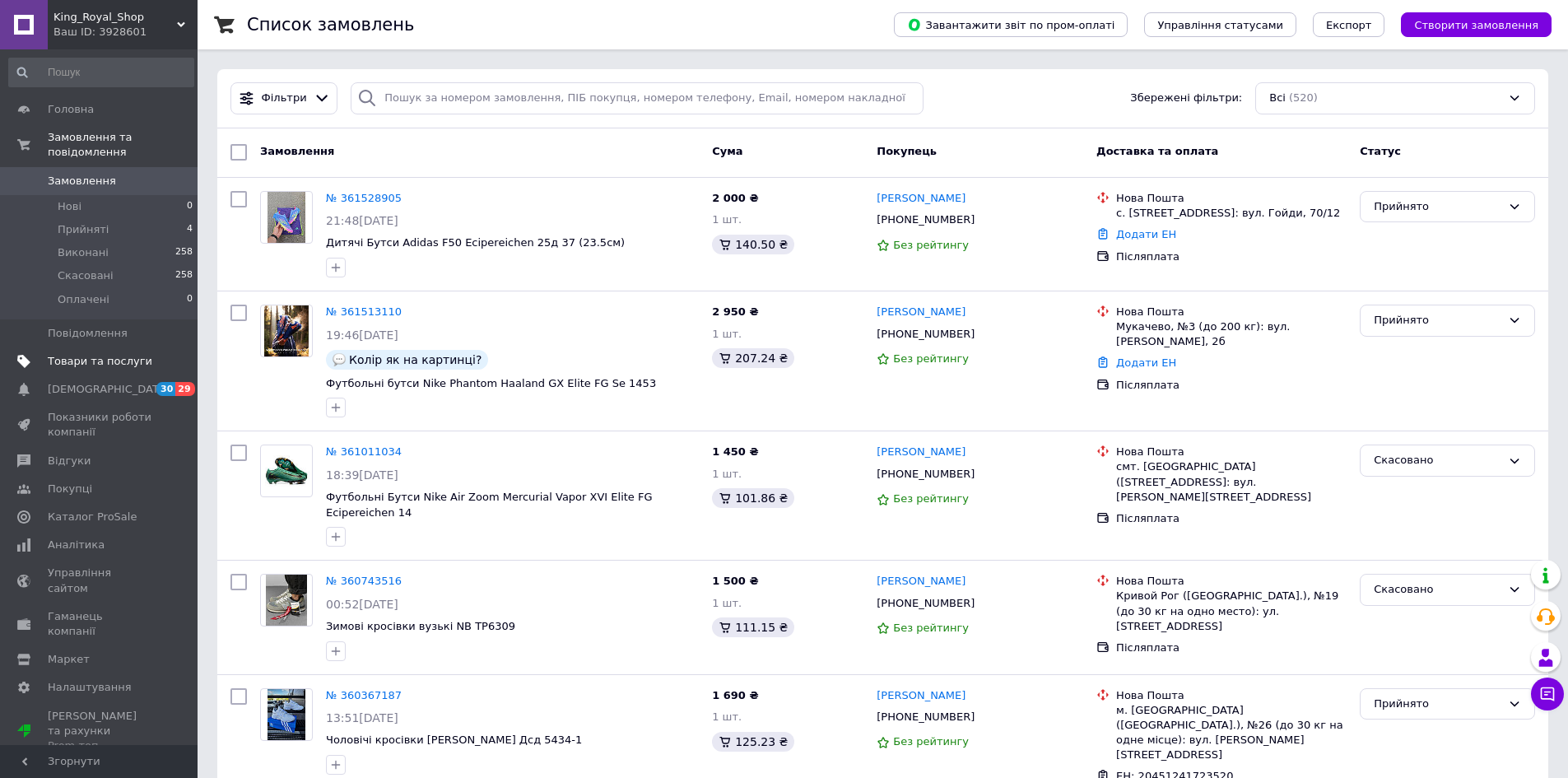
click at [108, 353] on span "Товари та послуги" at bounding box center [100, 361] width 104 height 15
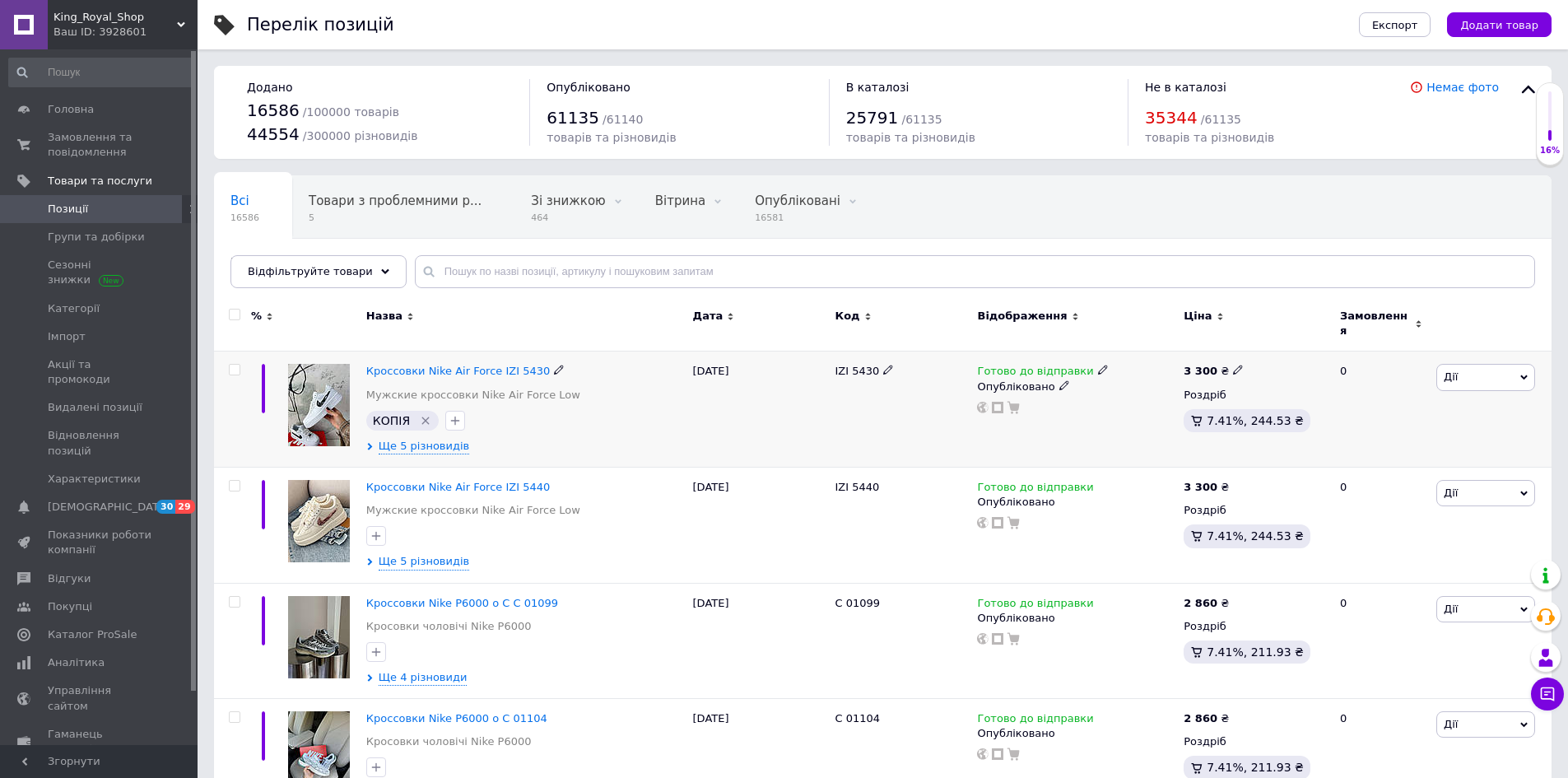
click at [422, 417] on icon "Видалити мітку" at bounding box center [426, 420] width 7 height 7
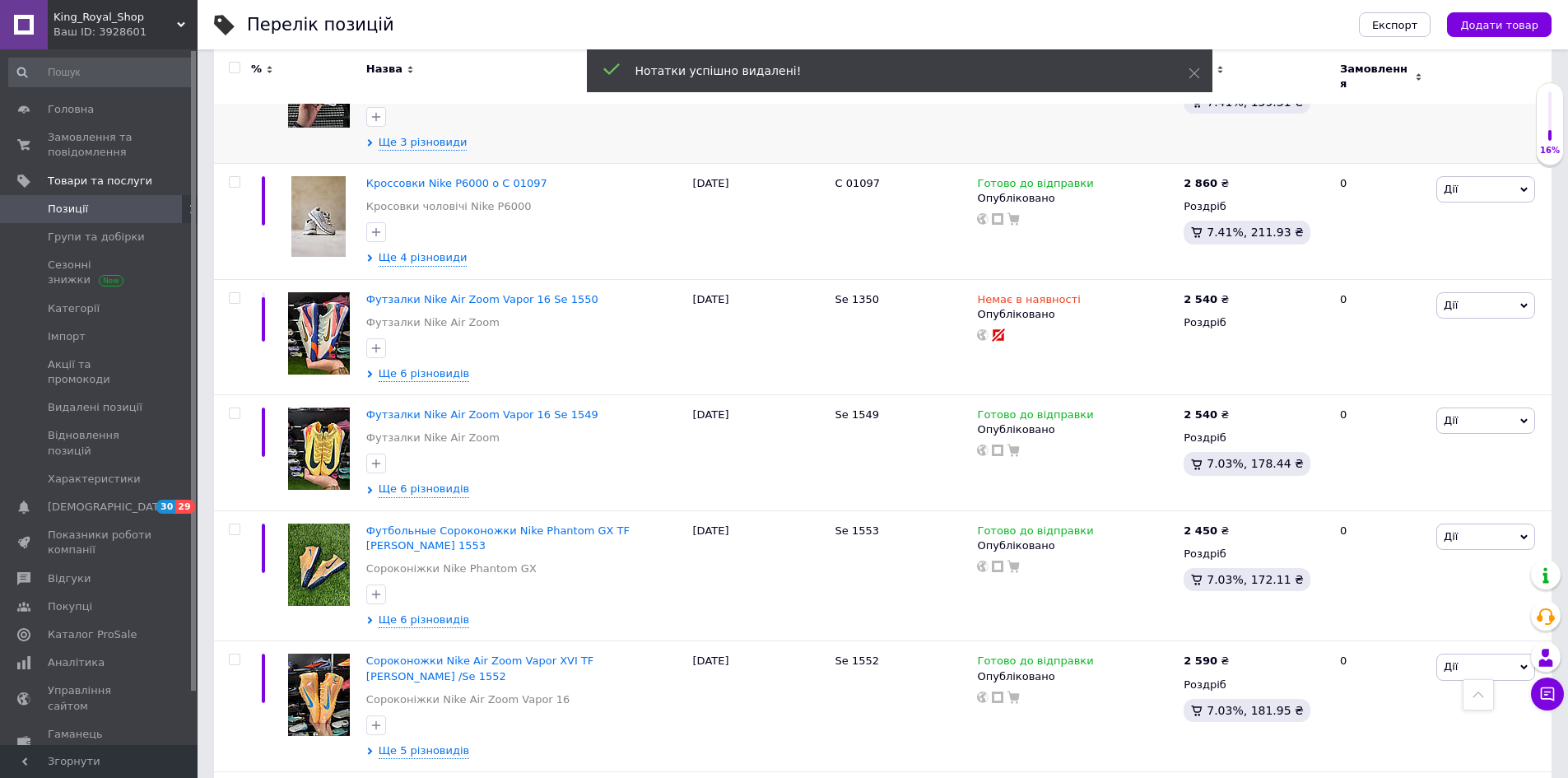
scroll to position [905, 0]
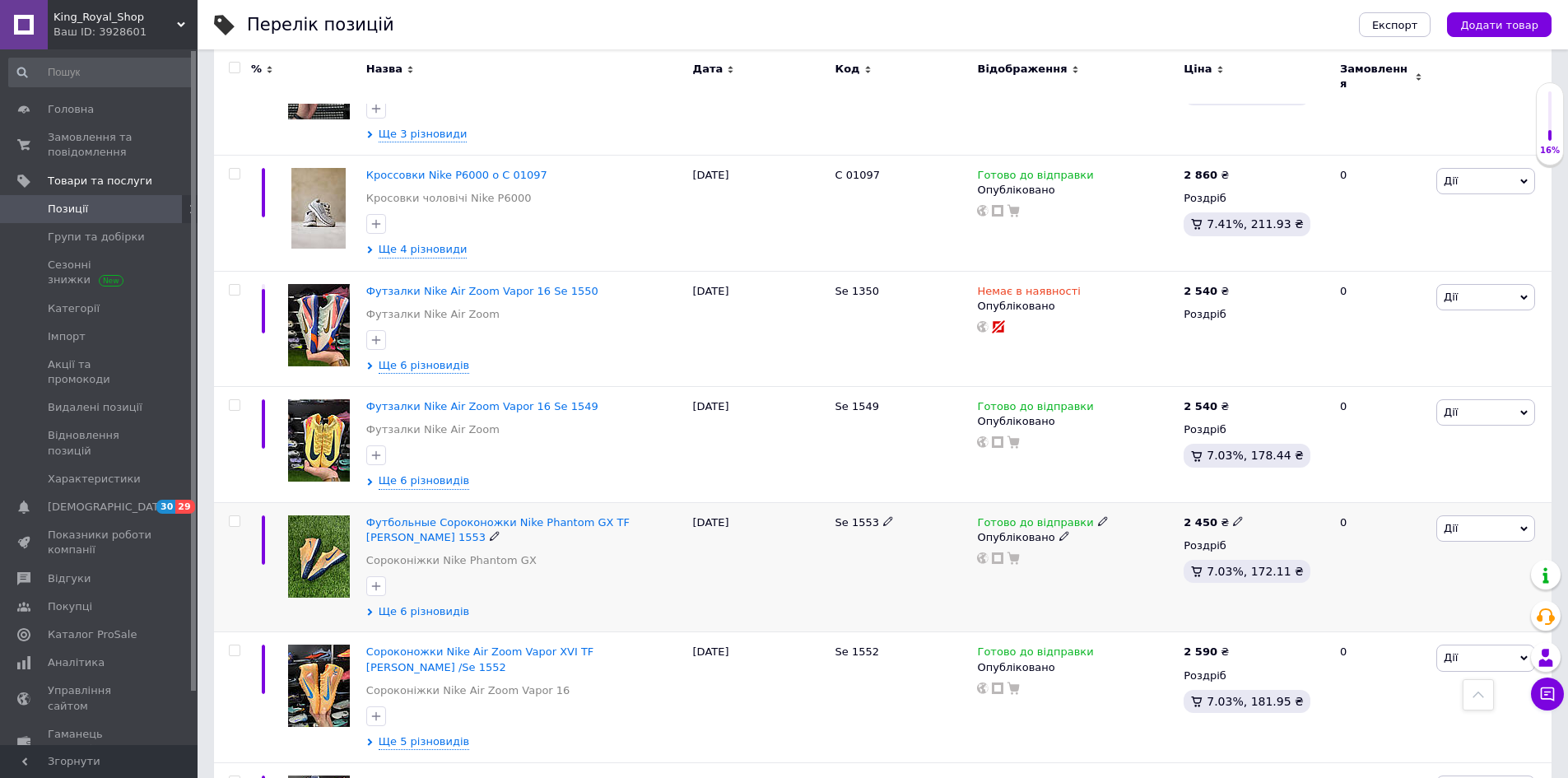
click at [418, 604] on span "Ще 6 різновидів" at bounding box center [424, 612] width 91 height 15
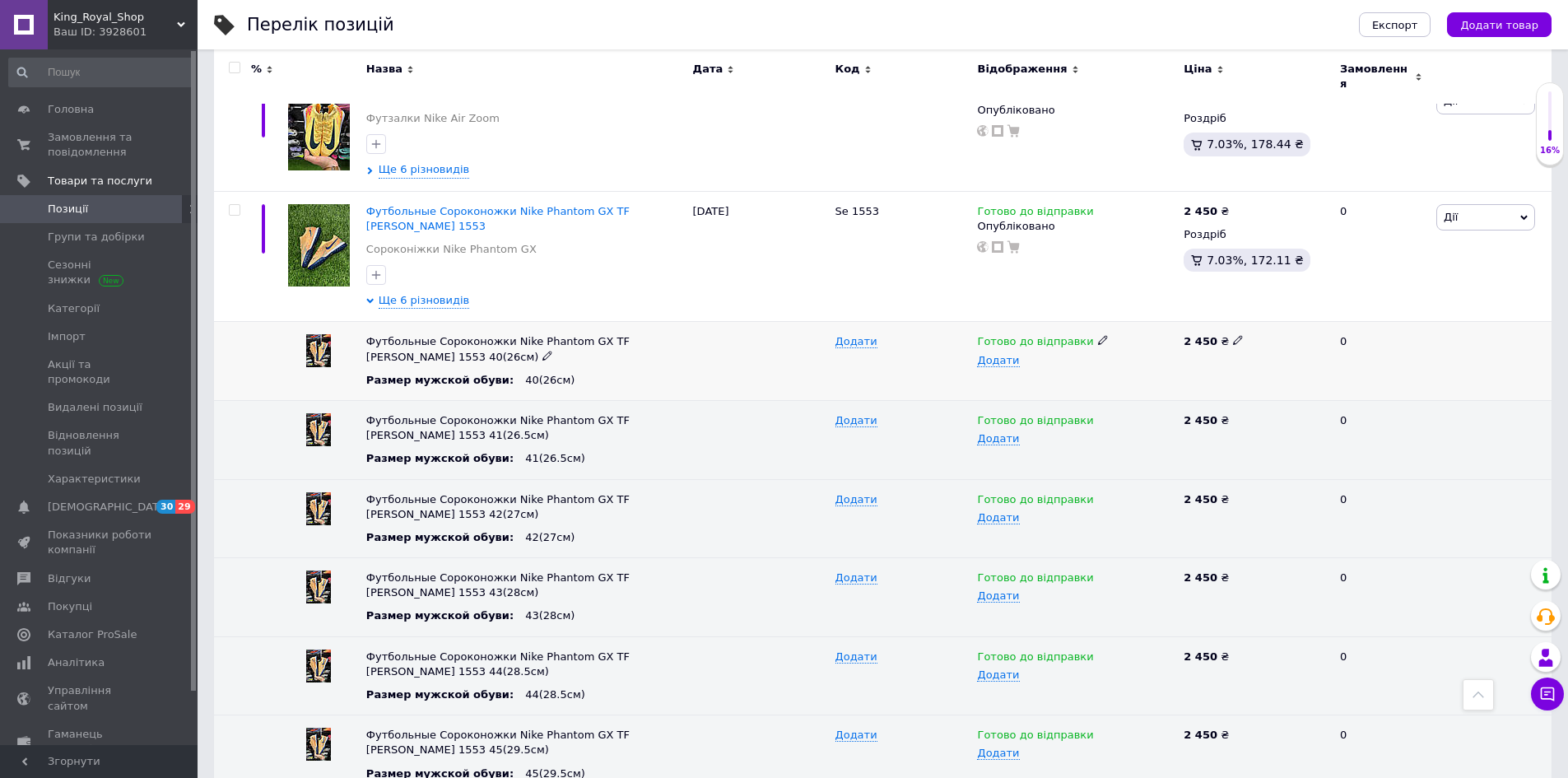
scroll to position [1235, 0]
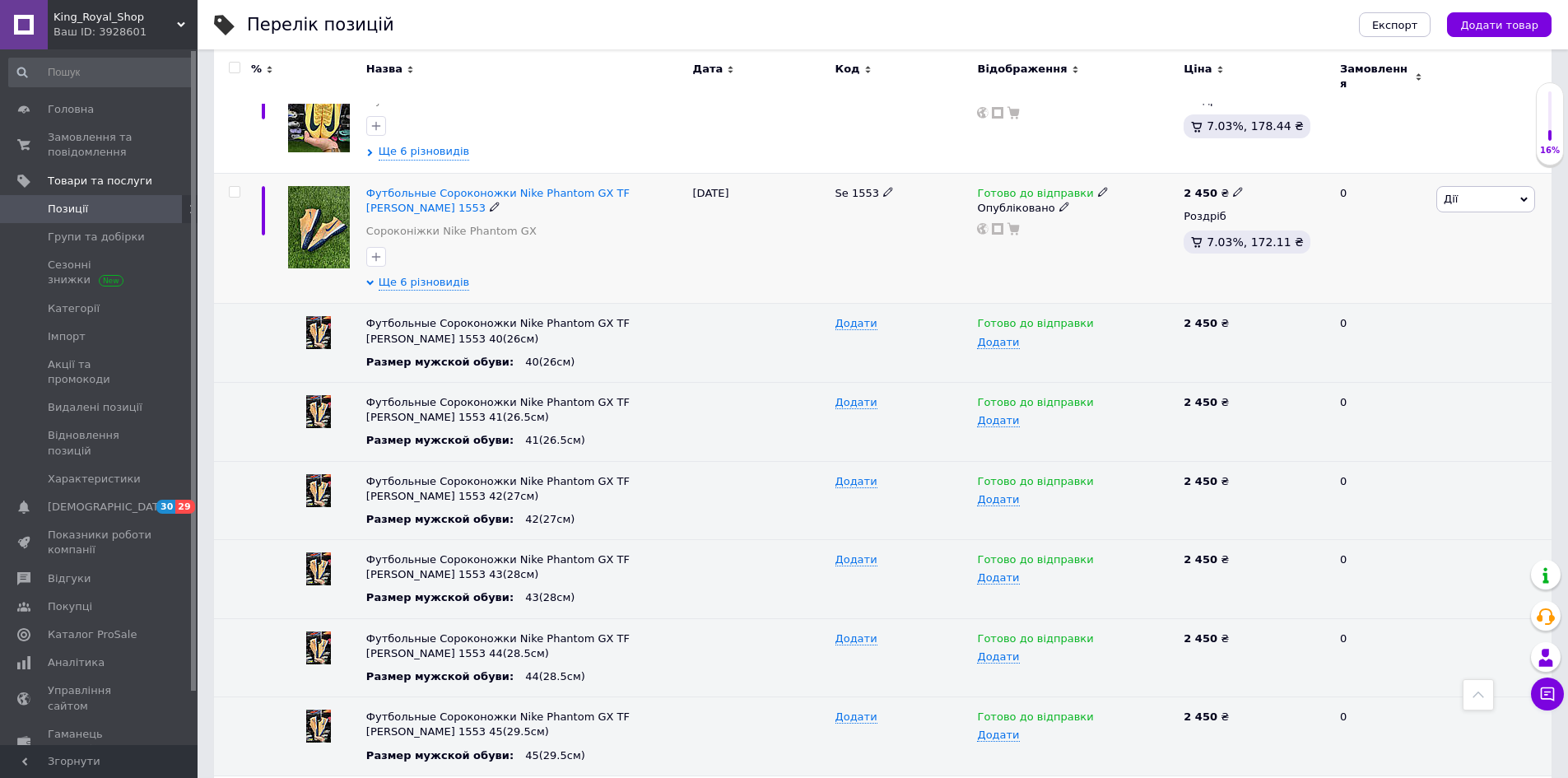
click at [1233, 187] on icon at bounding box center [1238, 191] width 10 height 10
drag, startPoint x: 1260, startPoint y: 167, endPoint x: 1247, endPoint y: 169, distance: 13.2
click at [1247, 169] on div "Ціна 2450 Валюта ₴ $ EUR CHF GBP ¥ PLN ₸ MDL HUF KGS CNY TRY KRW lei" at bounding box center [1352, 194] width 223 height 137
type input "2820"
click at [1233, 318] on use at bounding box center [1238, 322] width 9 height 9
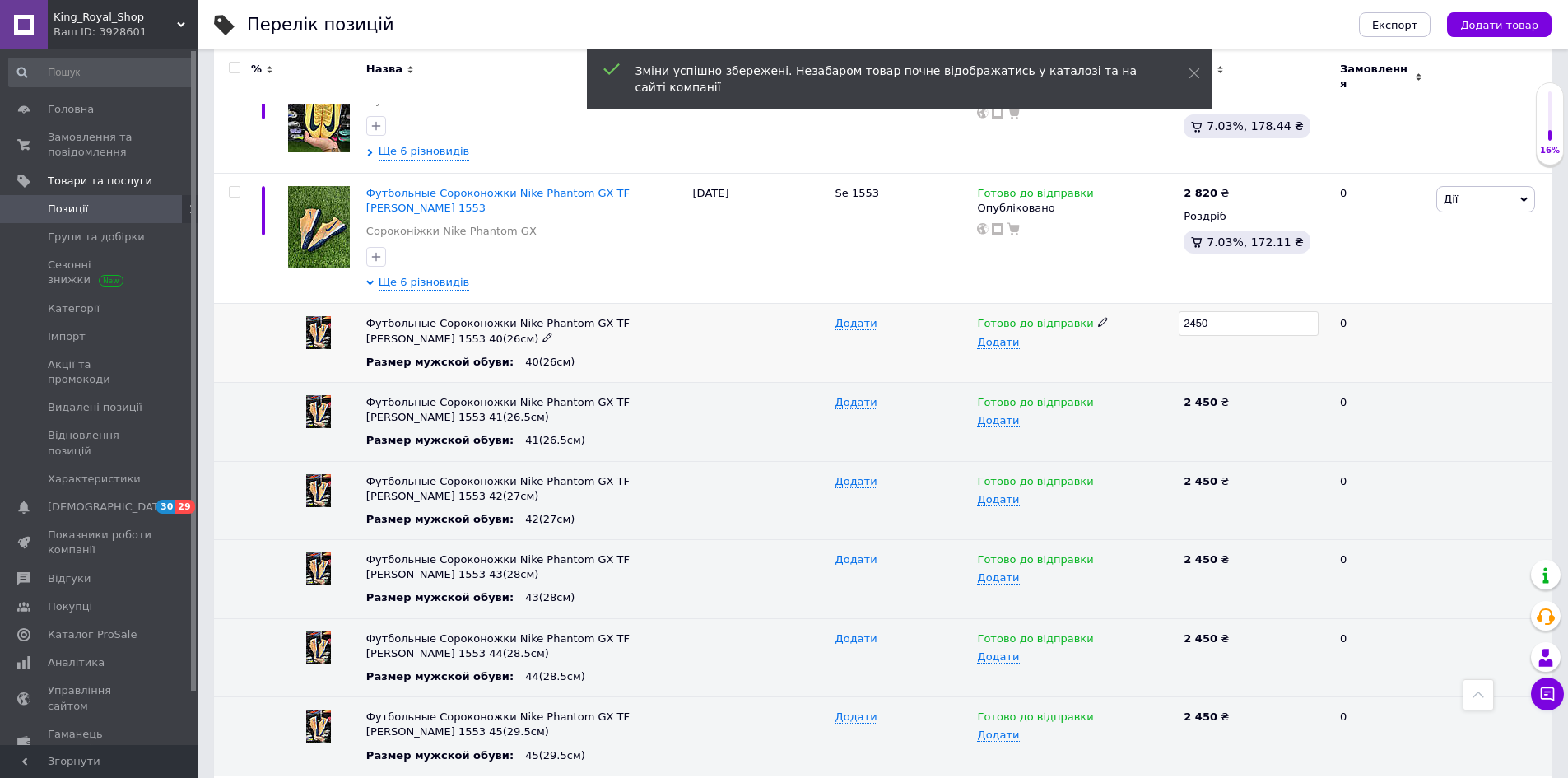
drag, startPoint x: 1232, startPoint y: 312, endPoint x: 1177, endPoint y: 320, distance: 55.6
click at [1177, 320] on div "Футбольные Сороконожки Nike Phantom GX TF Kylian Mbappé 1553 40(26см) Размер му…" at bounding box center [882, 343] width 1337 height 79
type input "2820"
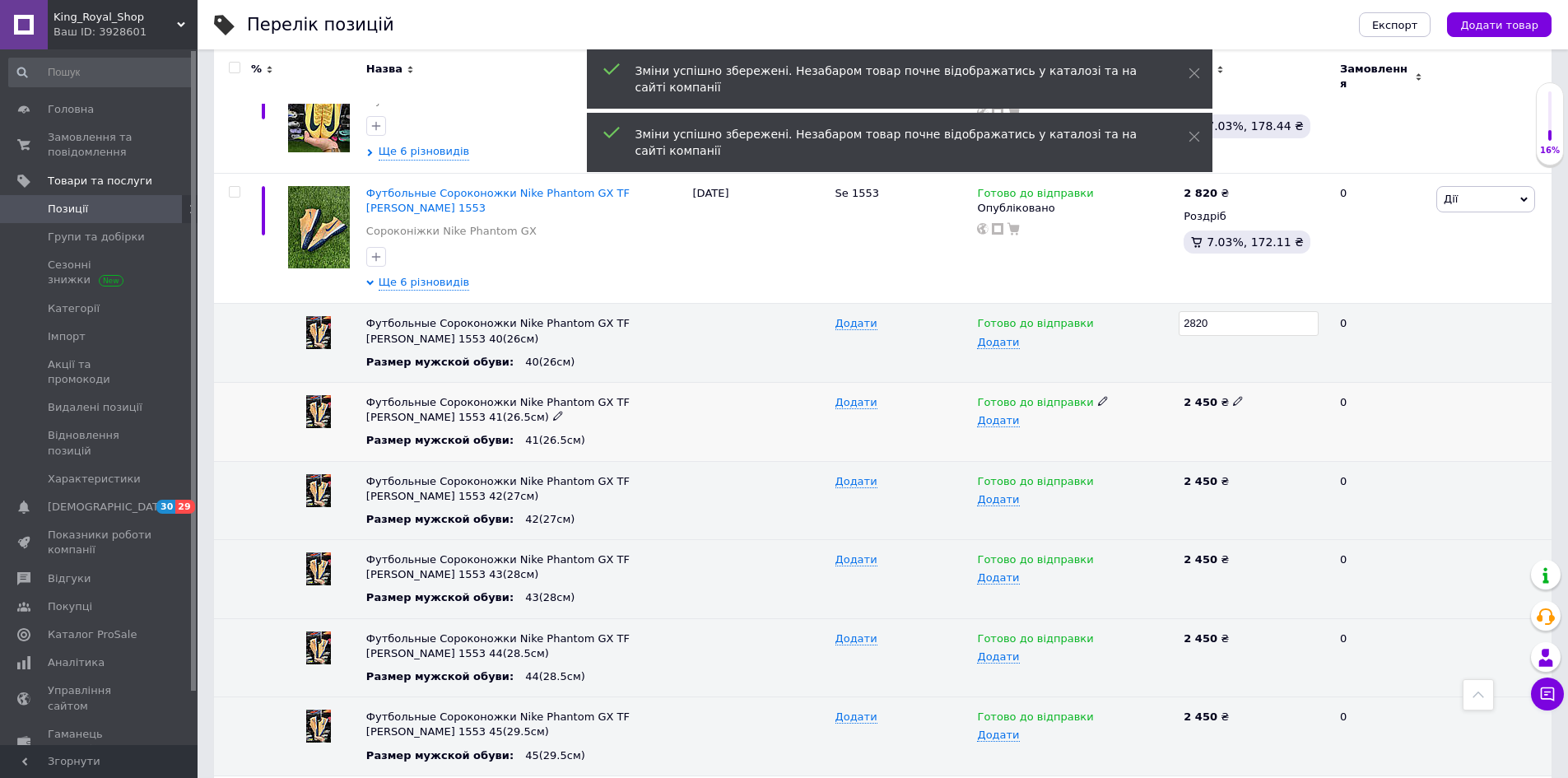
click at [1233, 396] on icon at bounding box center [1238, 401] width 10 height 10
drag, startPoint x: 1158, startPoint y: 396, endPoint x: 1131, endPoint y: 397, distance: 27.0
click at [1129, 397] on div "Футбольные Сороконожки Nike Phantom GX TF Kylian Mbappé 1553 41(26.5см) Размер …" at bounding box center [882, 421] width 1337 height 79
type input "2820"
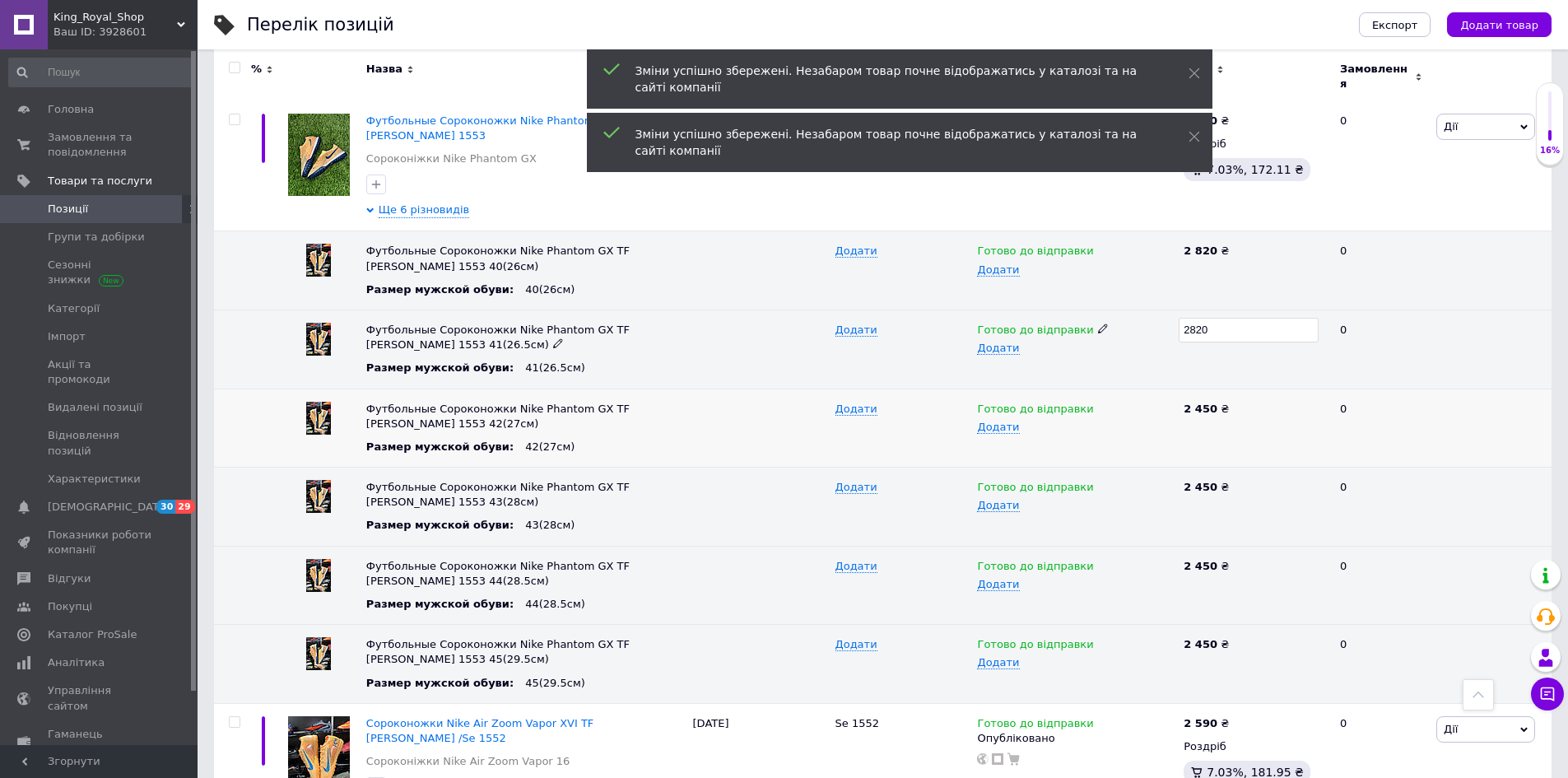
scroll to position [1317, 0]
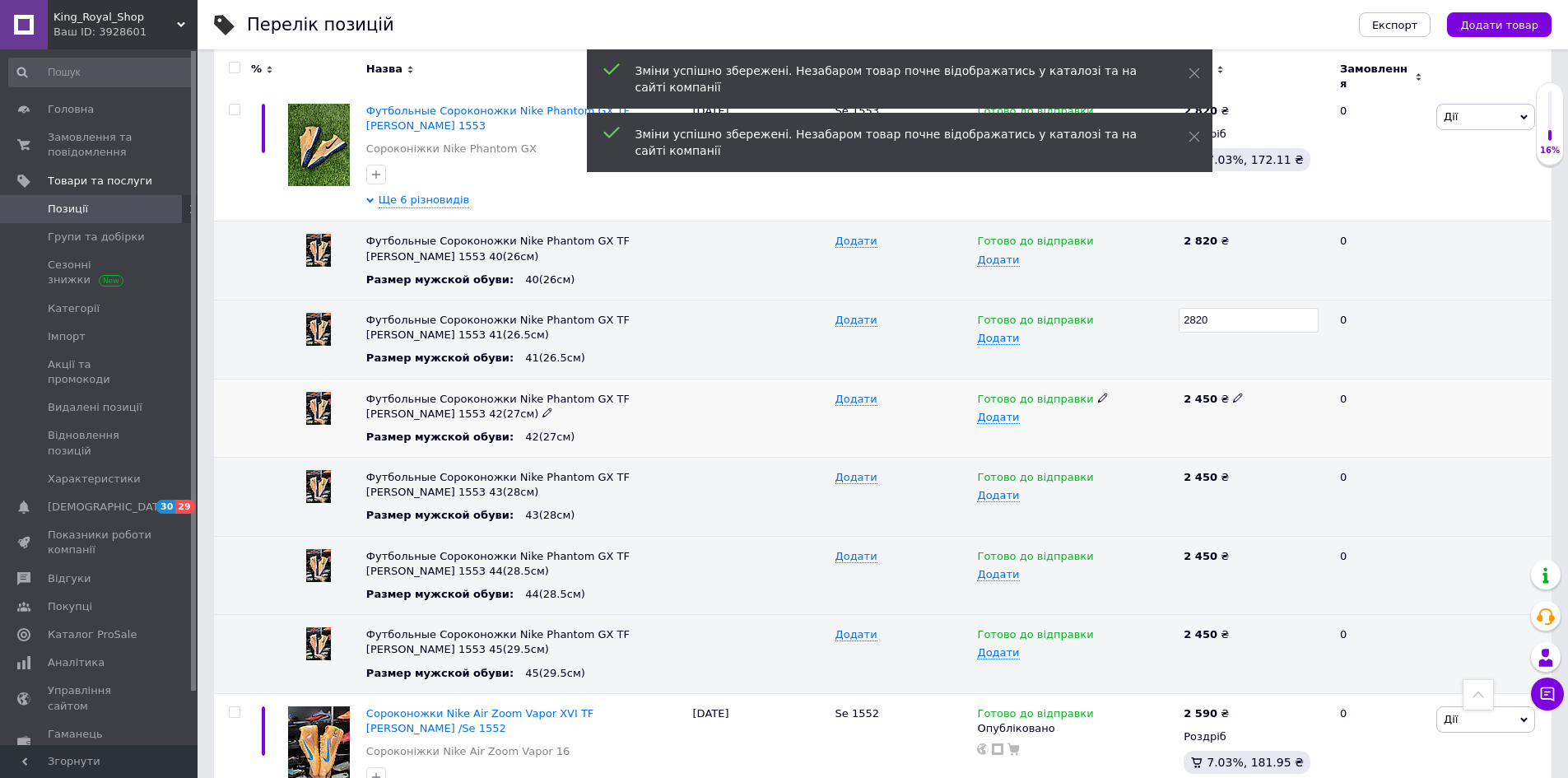
click at [1233, 393] on icon at bounding box center [1238, 397] width 10 height 10
drag, startPoint x: 1218, startPoint y: 388, endPoint x: 1165, endPoint y: 400, distance: 54.3
click at [1165, 400] on div "Футбольные Сороконожки Nike Phantom GX TF Kylian Mbappé 1553 42(27см) Размер му…" at bounding box center [882, 417] width 1337 height 79
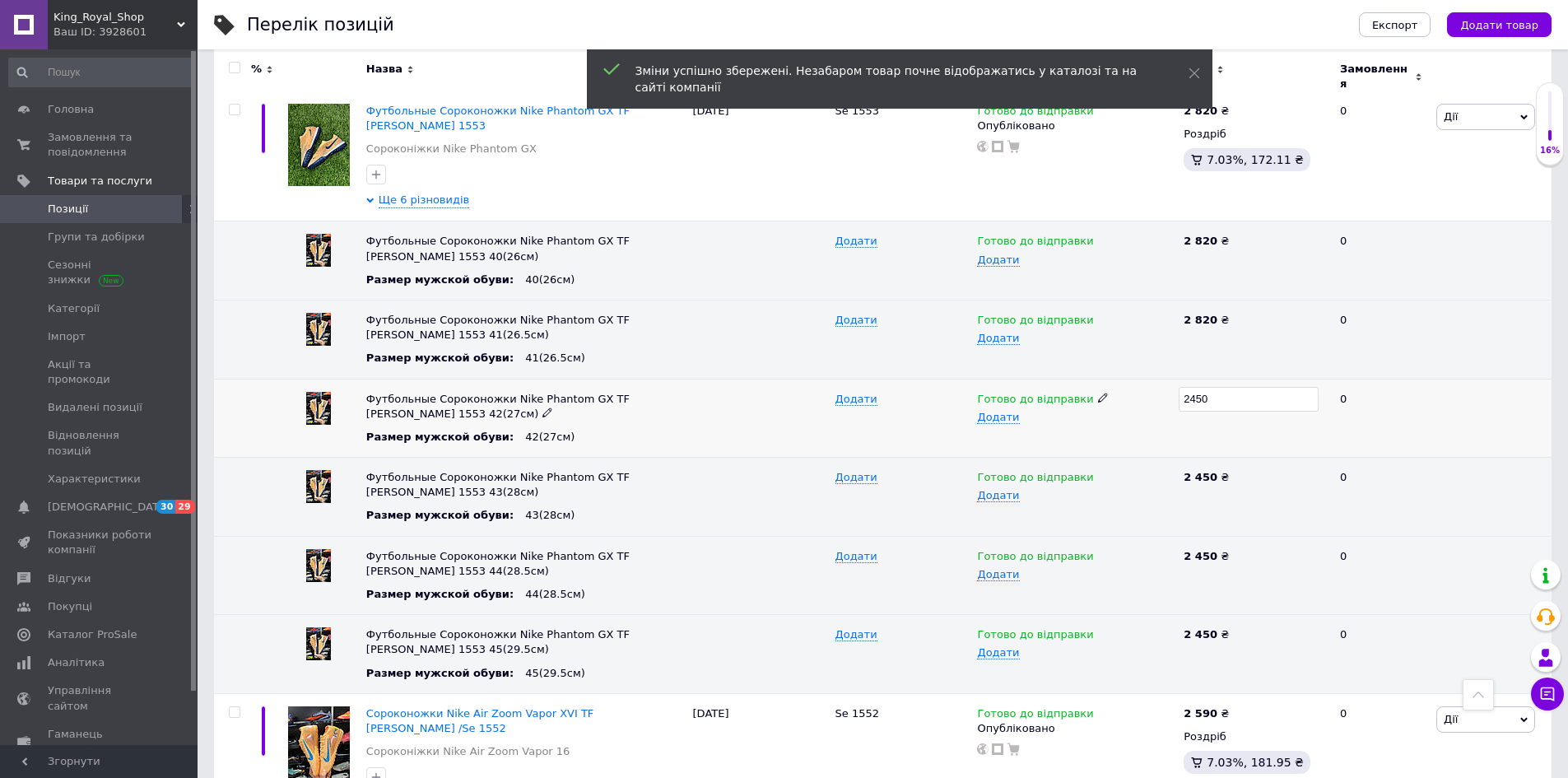
type input "2820"
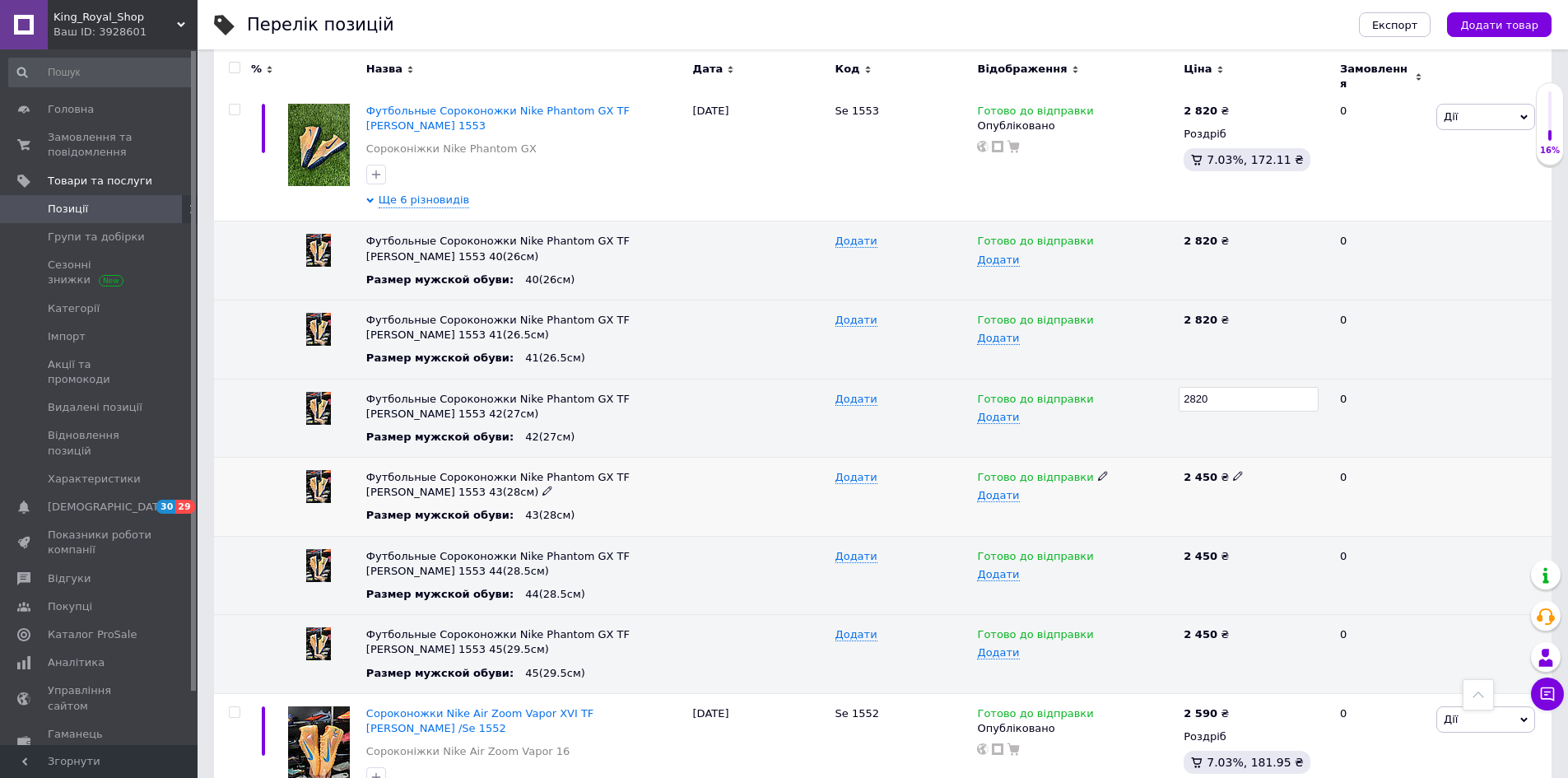
click at [1233, 470] on span at bounding box center [1238, 475] width 10 height 12
drag, startPoint x: 1207, startPoint y: 466, endPoint x: 1178, endPoint y: 471, distance: 29.4
click at [1178, 471] on div "Футбольные Сороконожки Nike Phantom GX TF Kylian Mbappé 1553 43(28см) Размер му…" at bounding box center [882, 497] width 1337 height 79
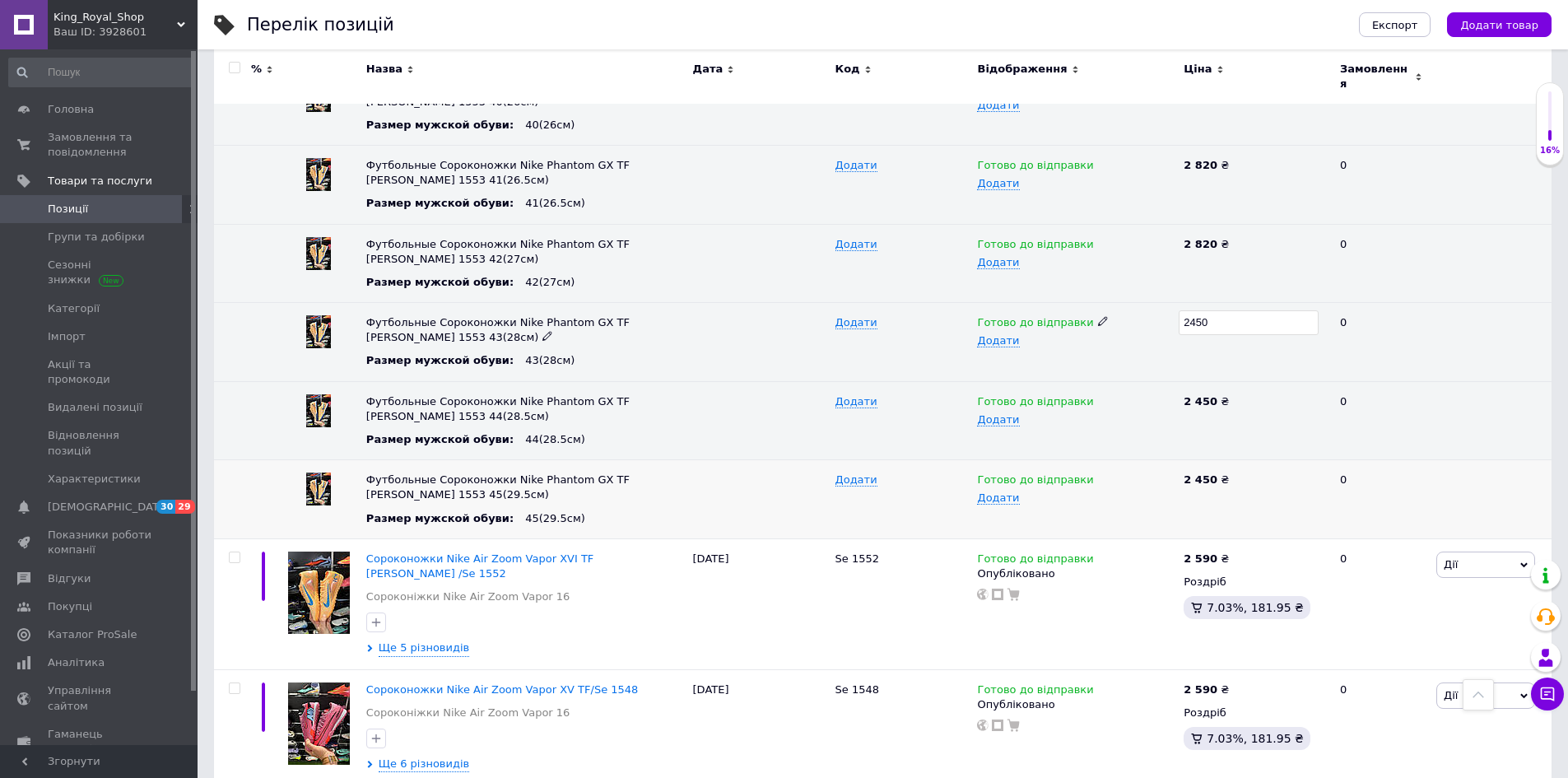
scroll to position [1481, 0]
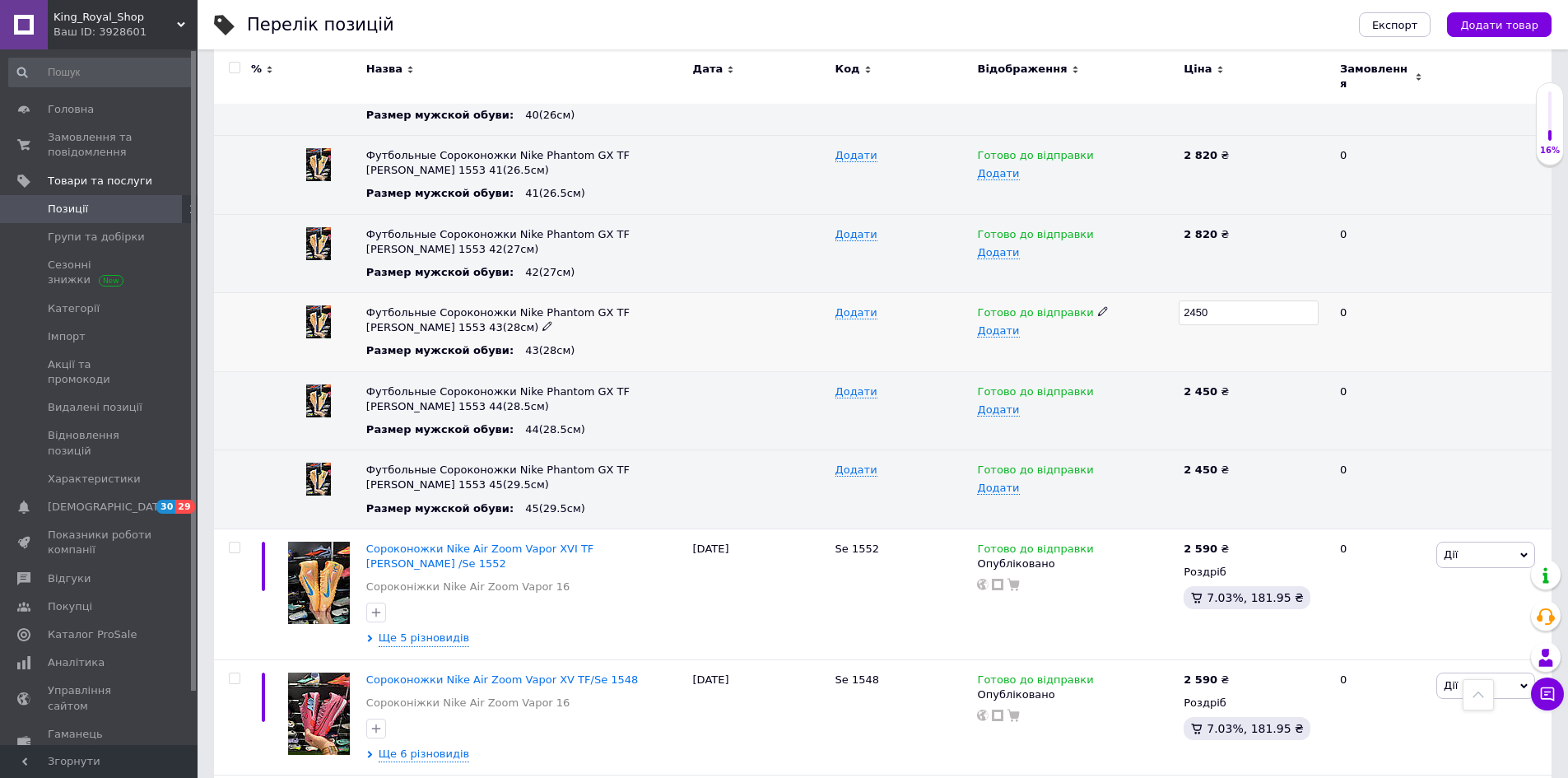
type input "2820"
click at [1233, 385] on use at bounding box center [1238, 390] width 9 height 9
drag, startPoint x: 1230, startPoint y: 382, endPoint x: 1179, endPoint y: 388, distance: 51.4
click at [1179, 388] on input "2450" at bounding box center [1248, 392] width 140 height 25
type input "2820"
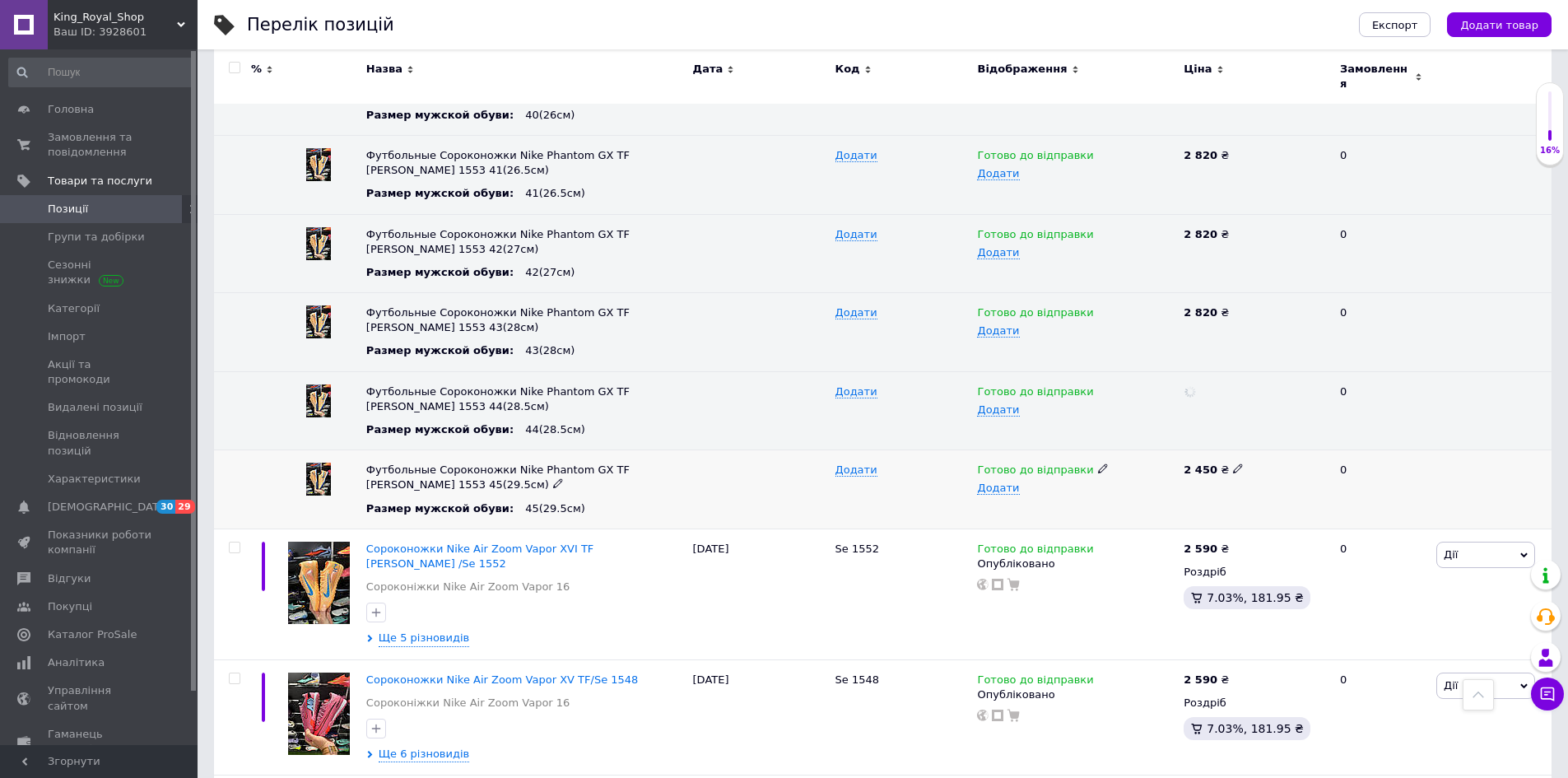
click at [1233, 463] on icon at bounding box center [1238, 467] width 10 height 10
drag, startPoint x: 1192, startPoint y: 461, endPoint x: 1180, endPoint y: 463, distance: 12.2
click at [1180, 463] on input "2450" at bounding box center [1248, 470] width 140 height 25
type input "2820"
click at [150, 26] on div "Ваш ID: 3928601" at bounding box center [126, 32] width 144 height 15
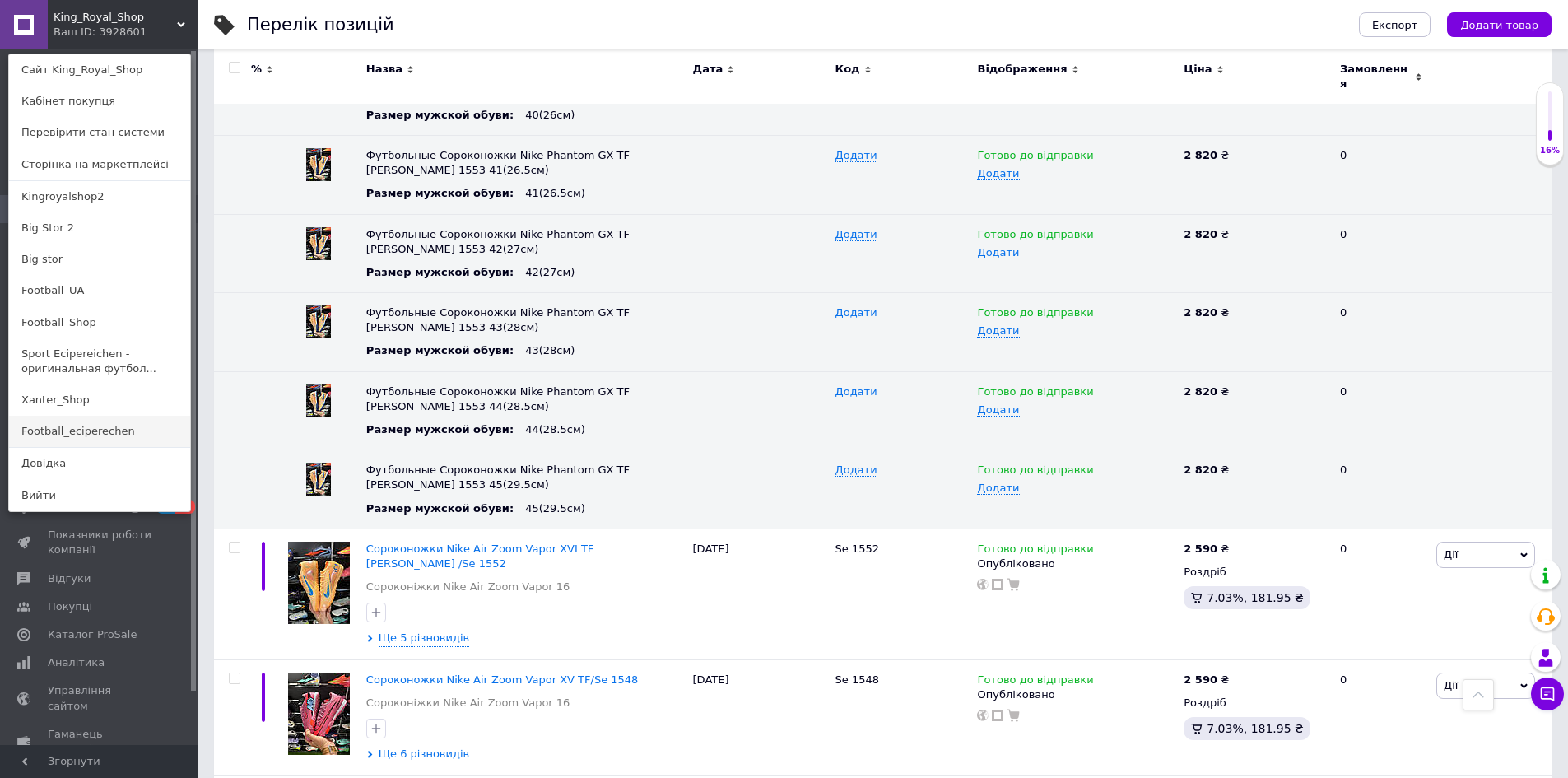
click at [113, 430] on link "Football_eciperechen" at bounding box center [99, 431] width 181 height 31
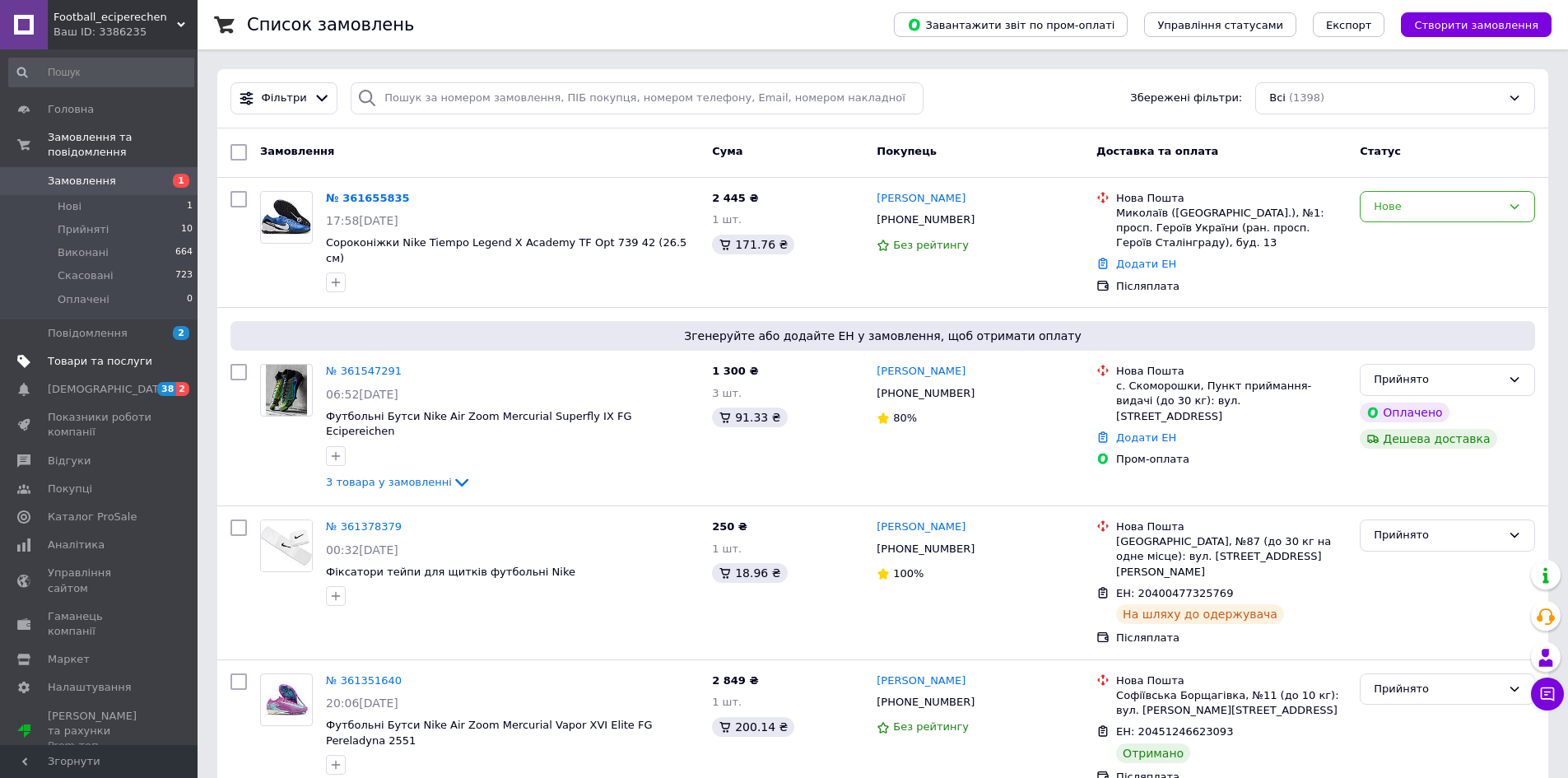
click at [118, 353] on span "Товари та послуги" at bounding box center [100, 361] width 104 height 15
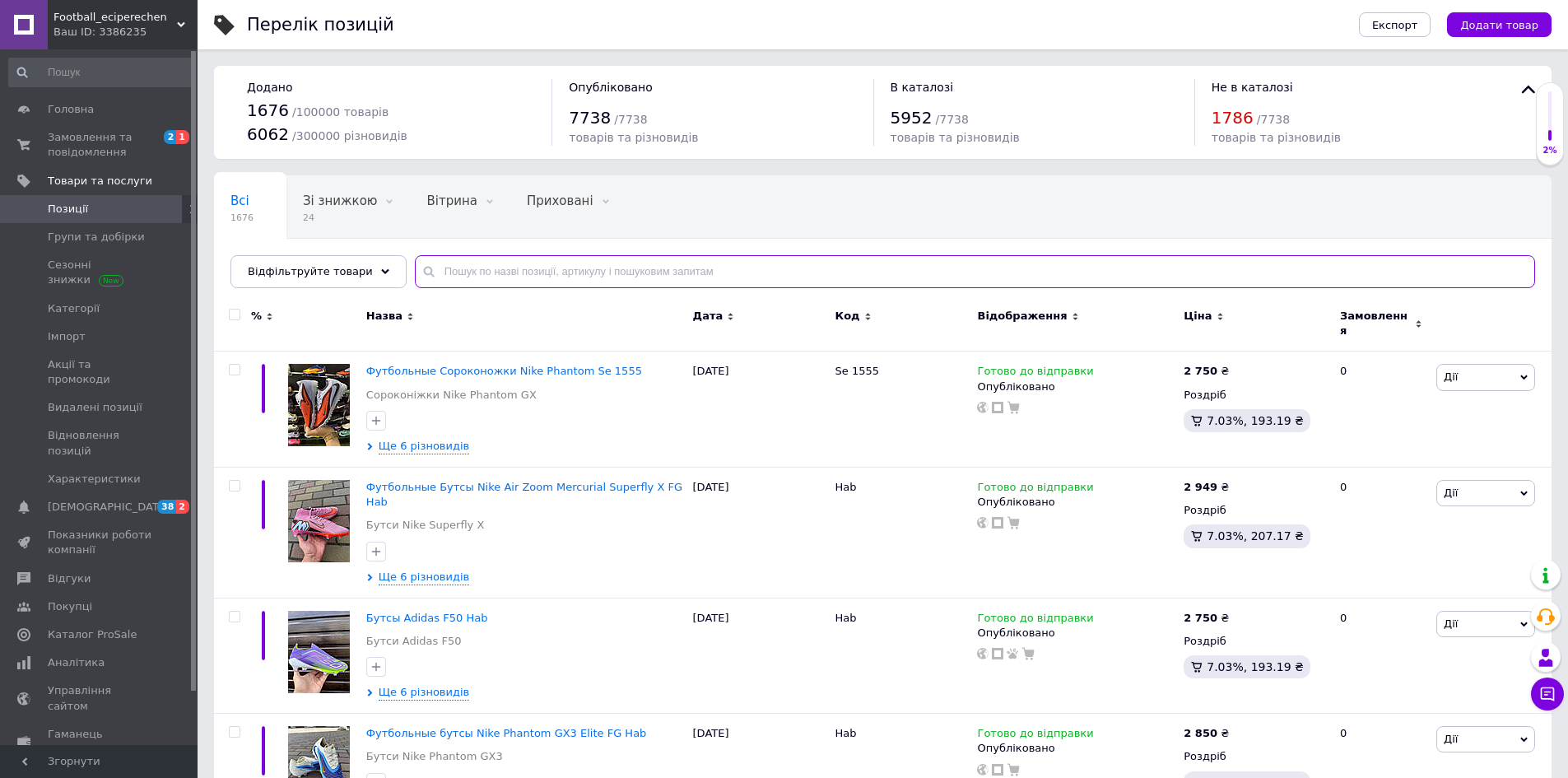
click at [489, 258] on input "text" at bounding box center [975, 271] width 1120 height 33
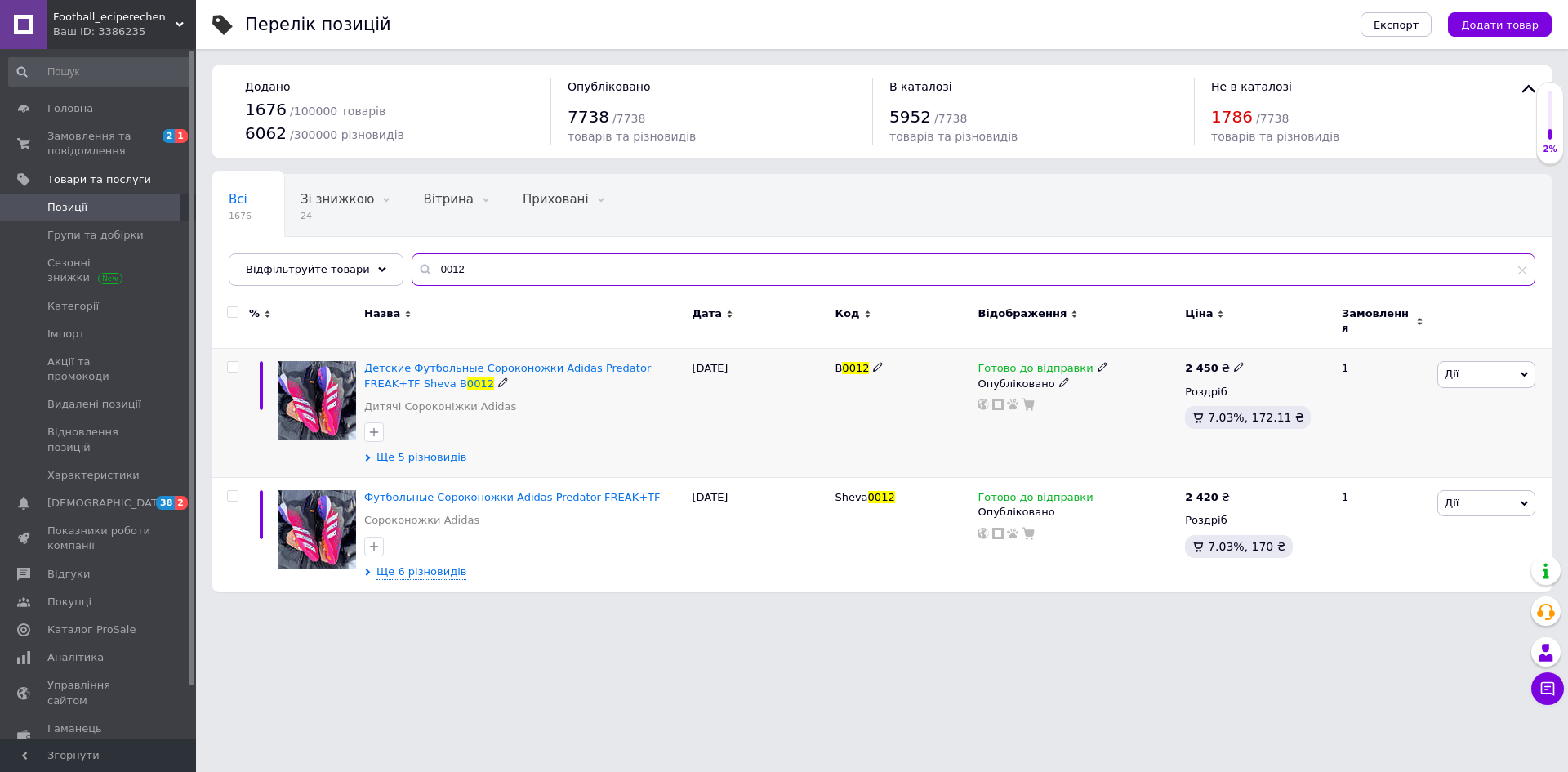
type input "0012"
click at [403, 450] on span "Ще 5 різновидів" at bounding box center [421, 457] width 90 height 15
click at [405, 565] on span "Ще 6 різновидів" at bounding box center [421, 572] width 90 height 15
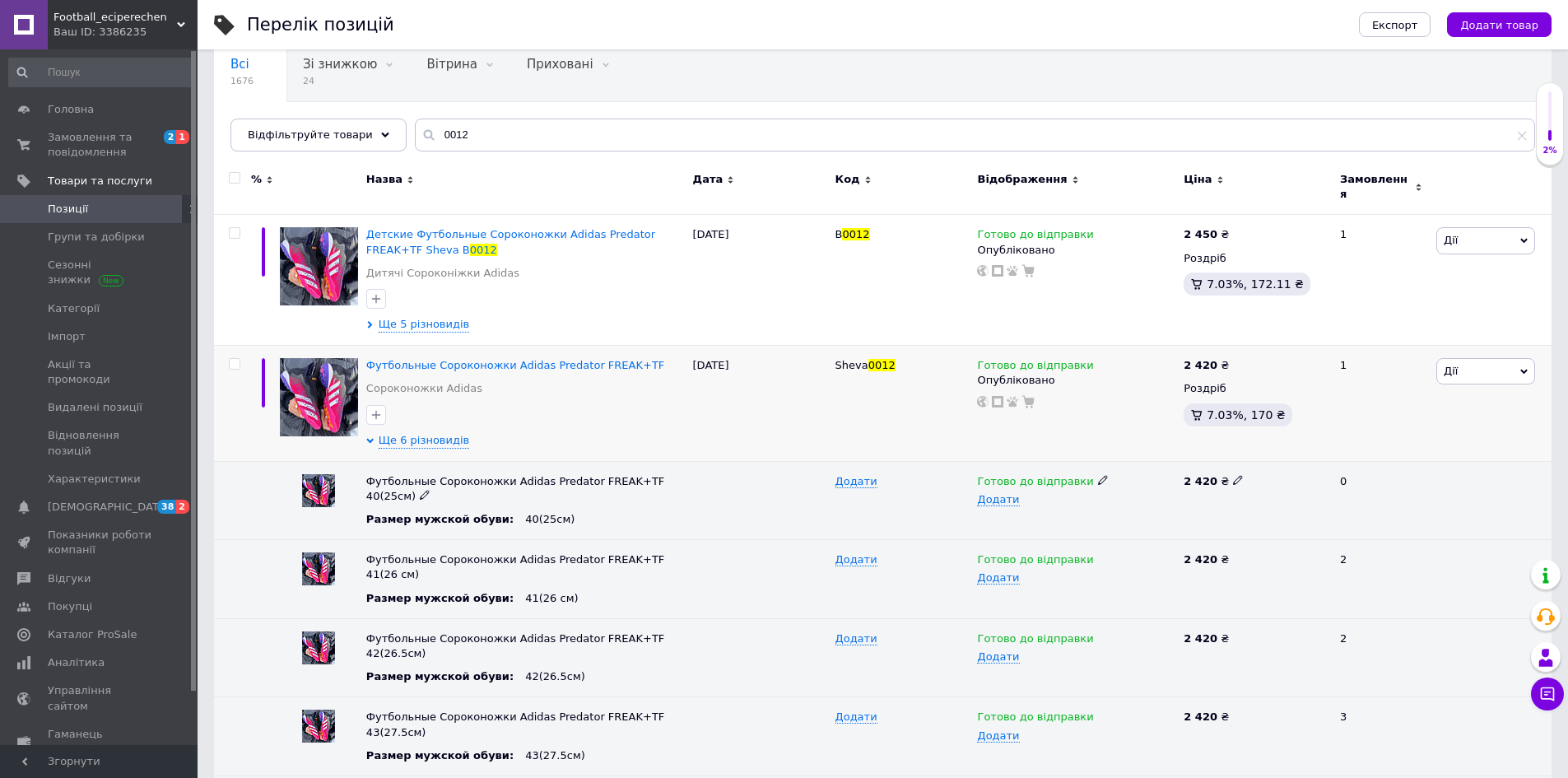
scroll to position [126, 0]
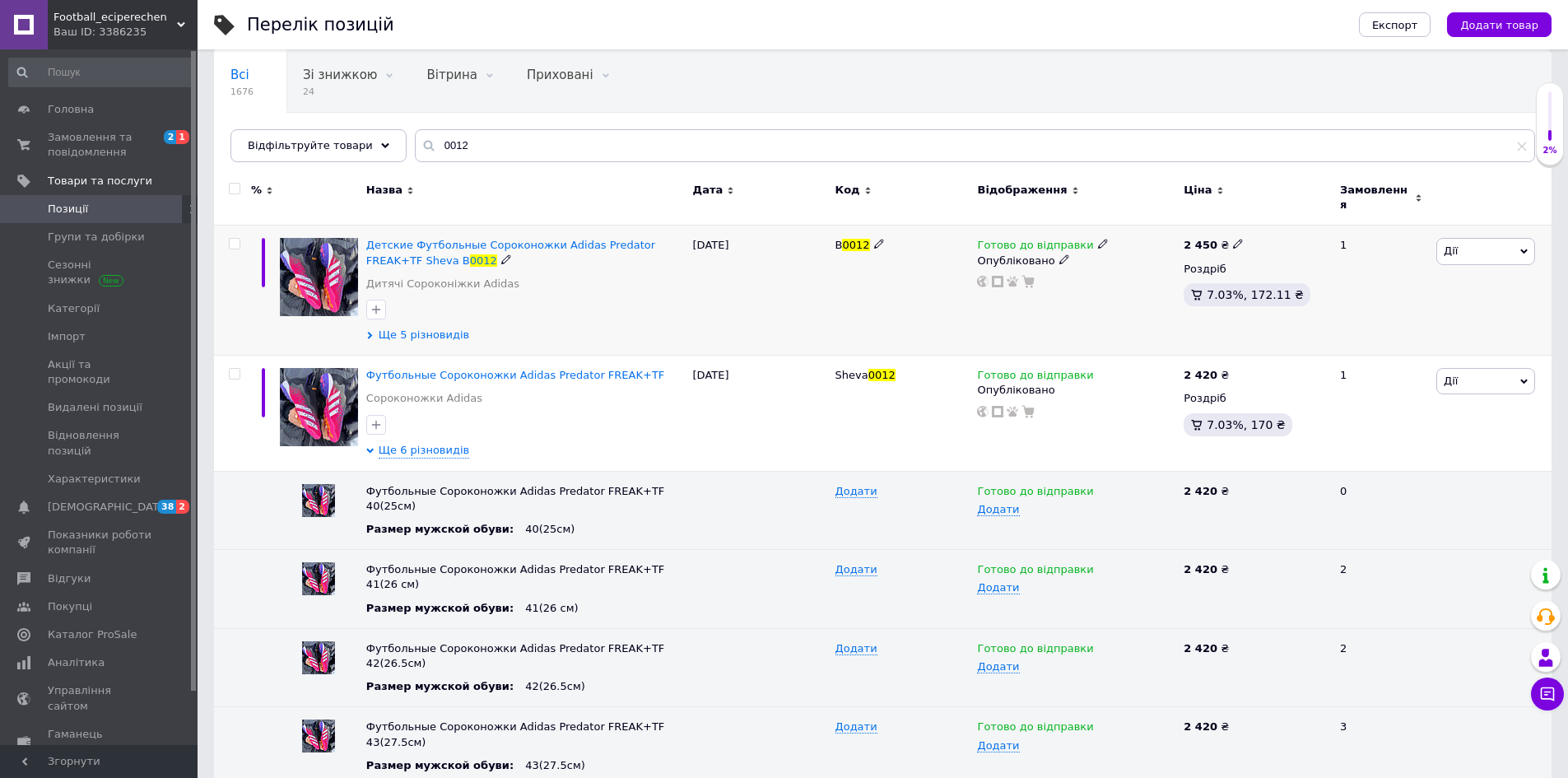
click at [397, 328] on span "Ще 5 різновидів" at bounding box center [424, 335] width 91 height 15
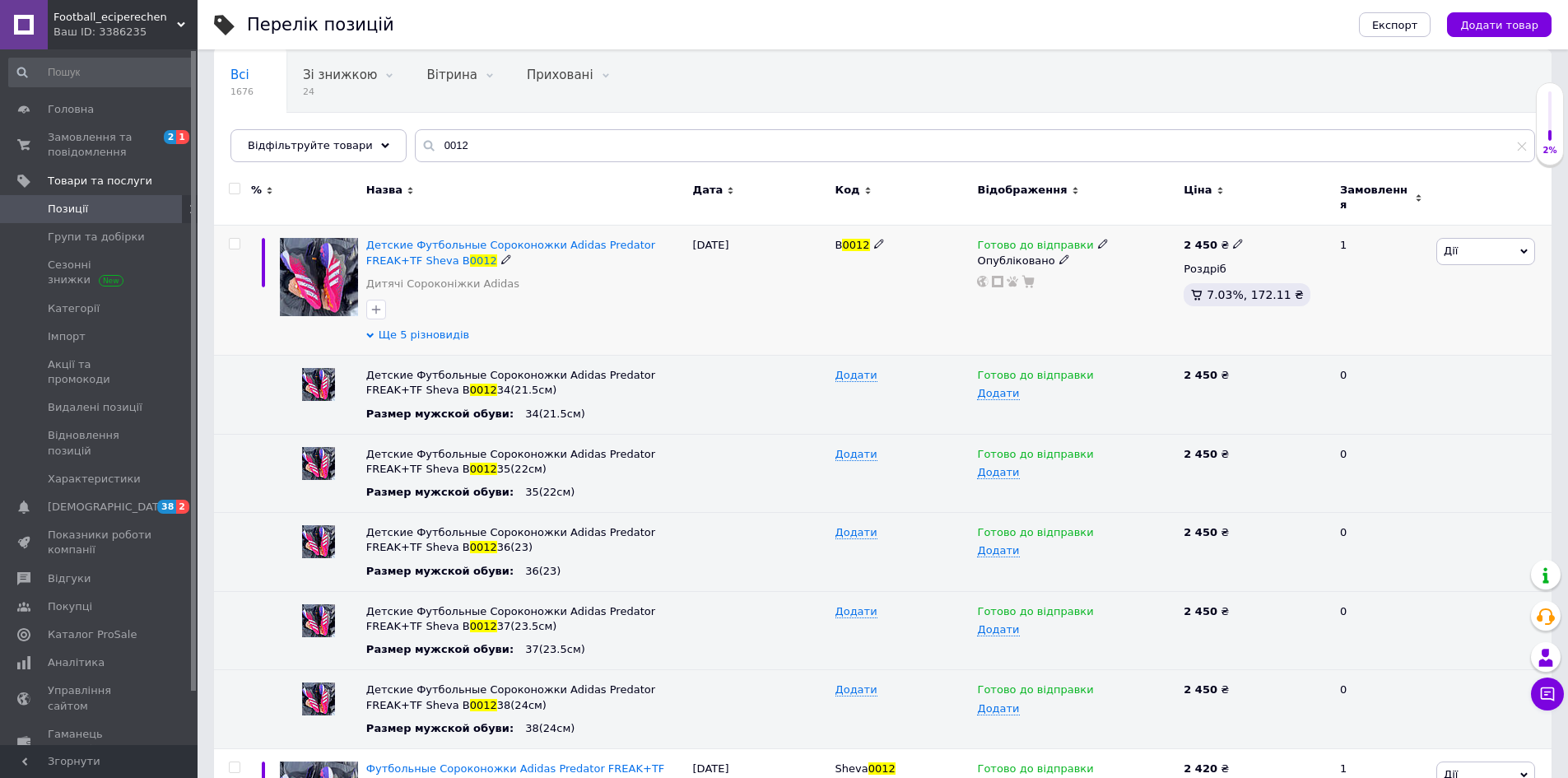
click at [414, 328] on span "Ще 5 різновидів" at bounding box center [424, 335] width 91 height 15
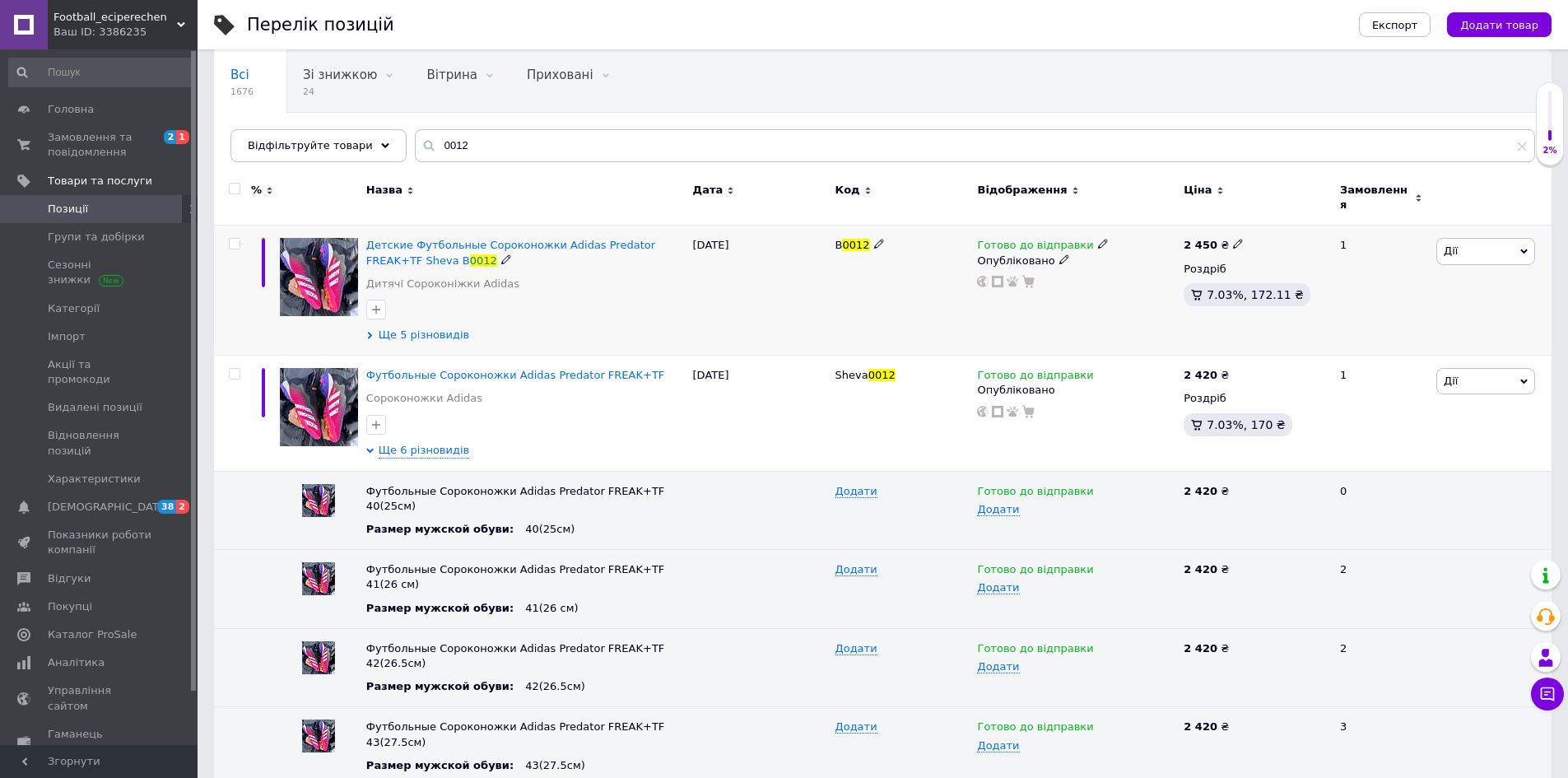
click at [414, 328] on span "Ще 5 різновидів" at bounding box center [424, 335] width 91 height 15
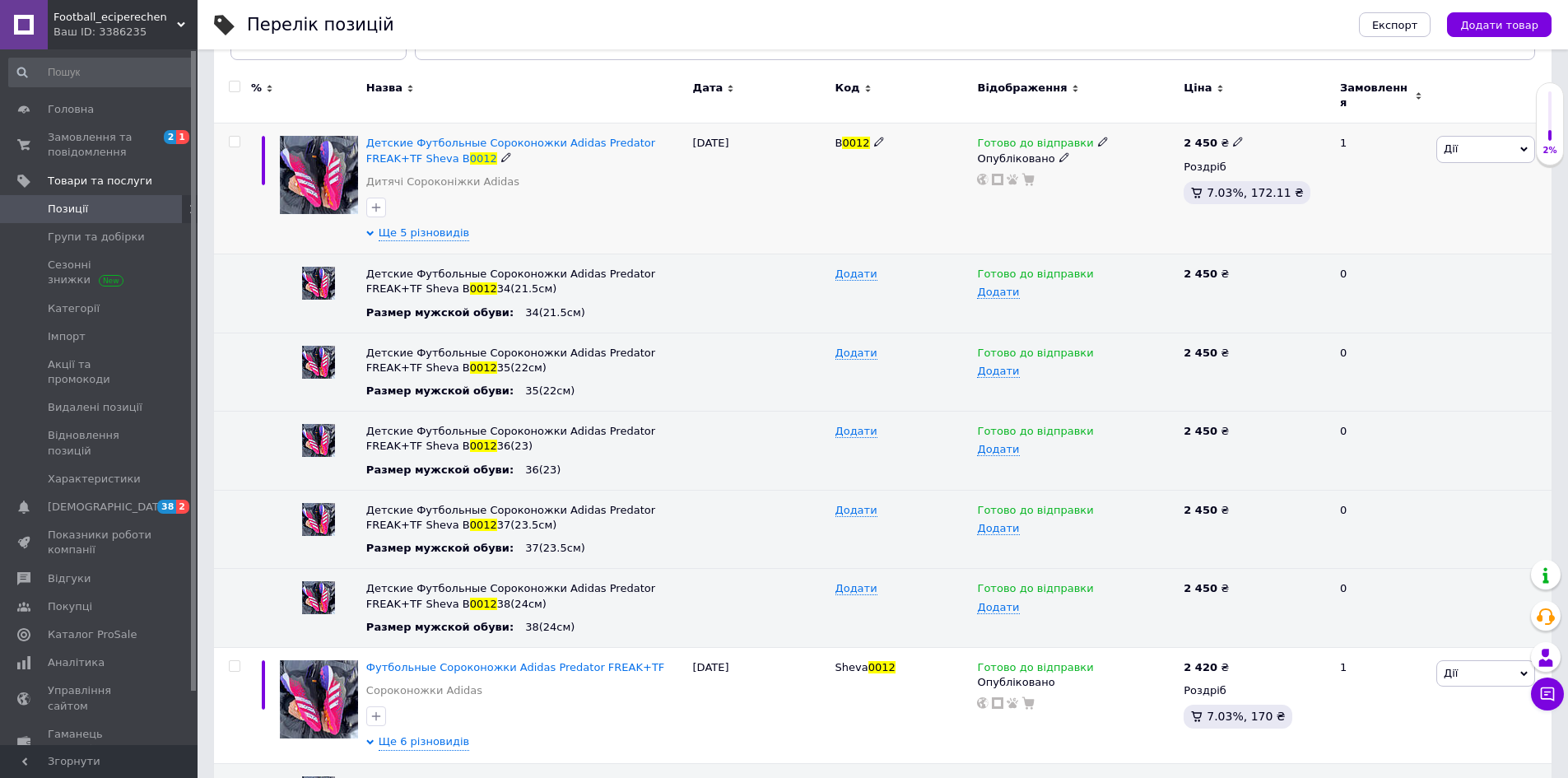
scroll to position [44, 0]
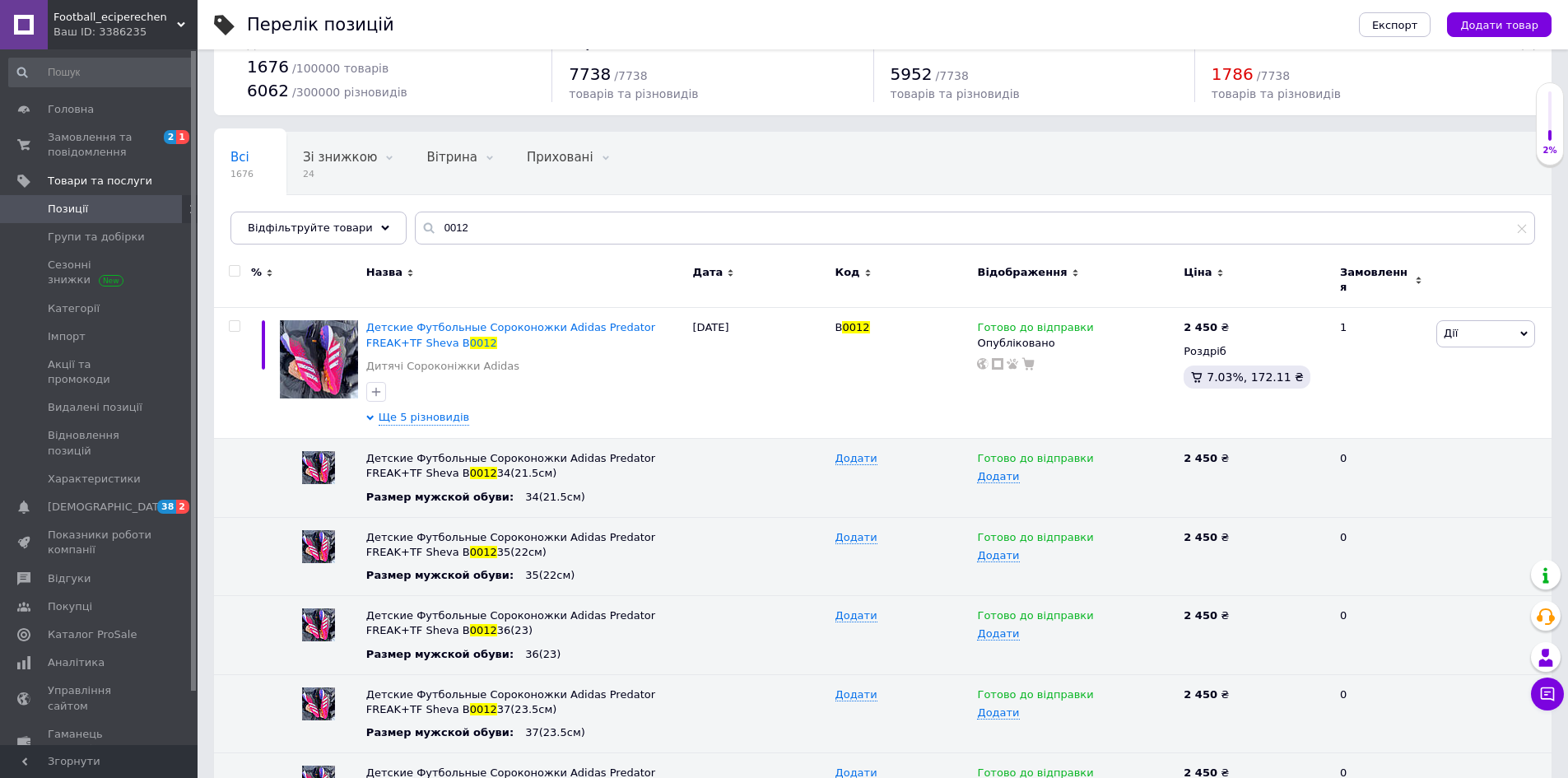
click at [87, 208] on span "Позиції" at bounding box center [100, 208] width 104 height 15
click at [85, 205] on span "Позиції" at bounding box center [100, 208] width 104 height 15
click at [83, 237] on span "Групи та добірки" at bounding box center [96, 237] width 97 height 15
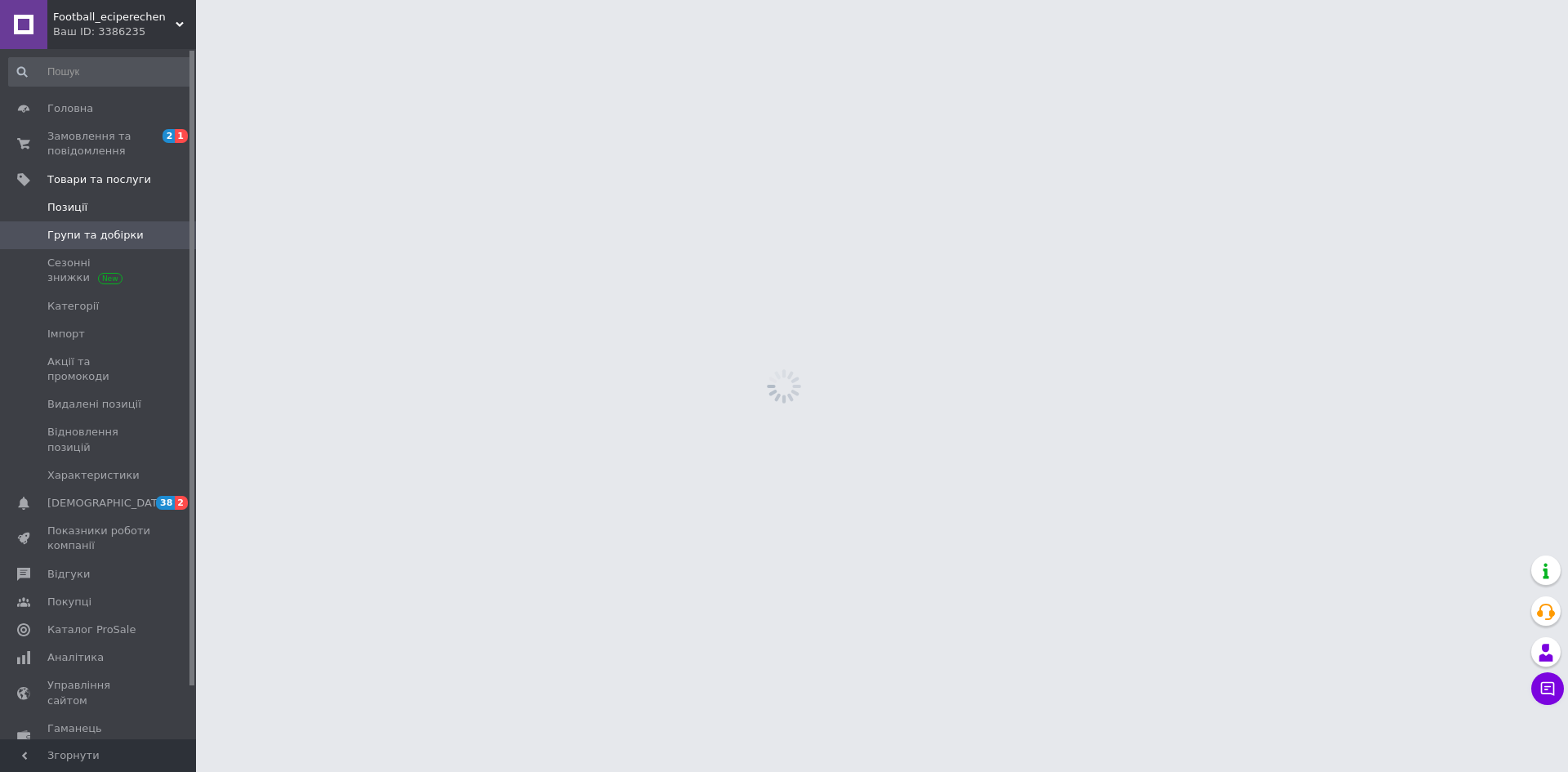
click at [78, 202] on span "Позиції" at bounding box center [67, 207] width 40 height 15
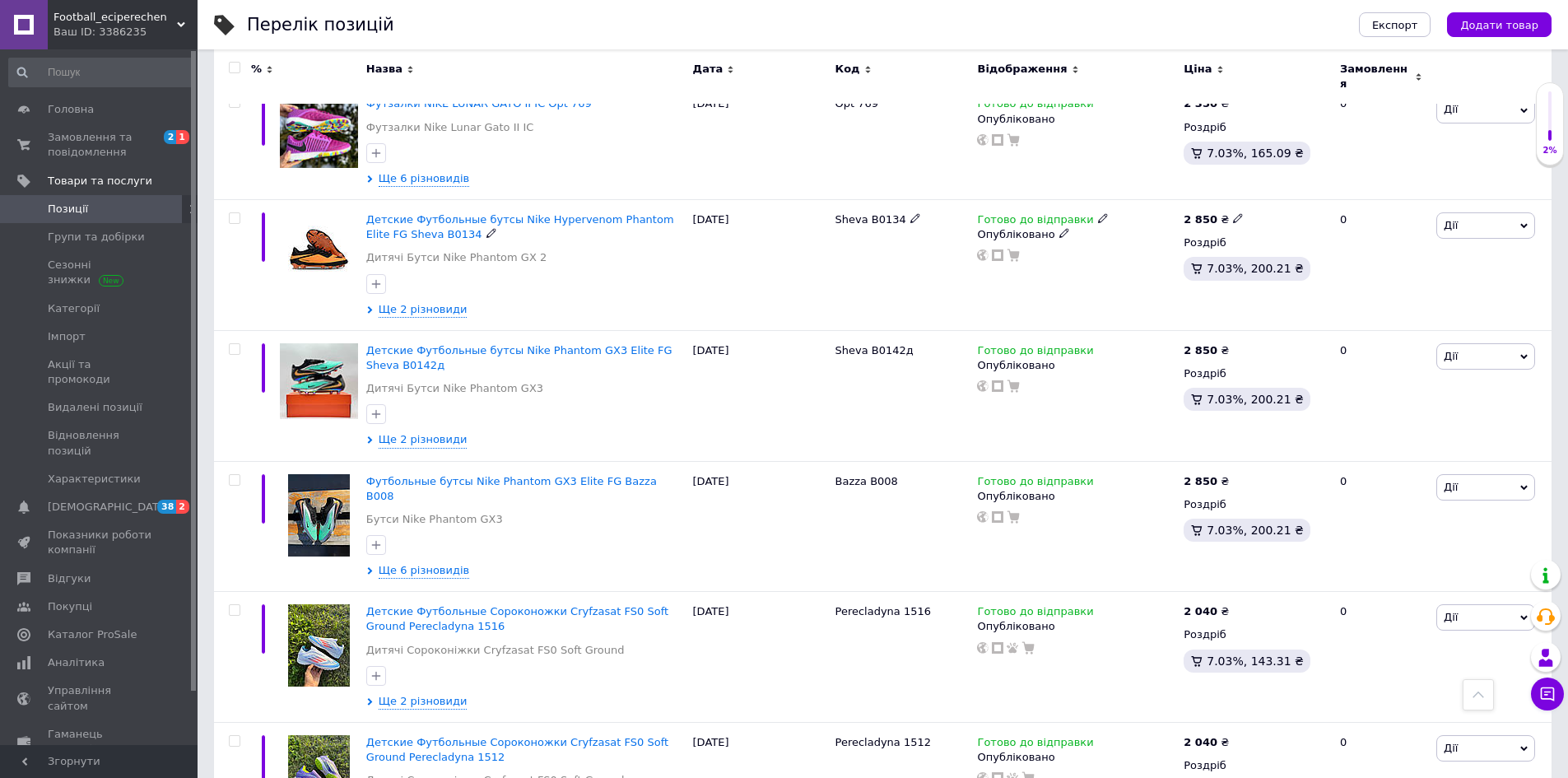
scroll to position [4690, 0]
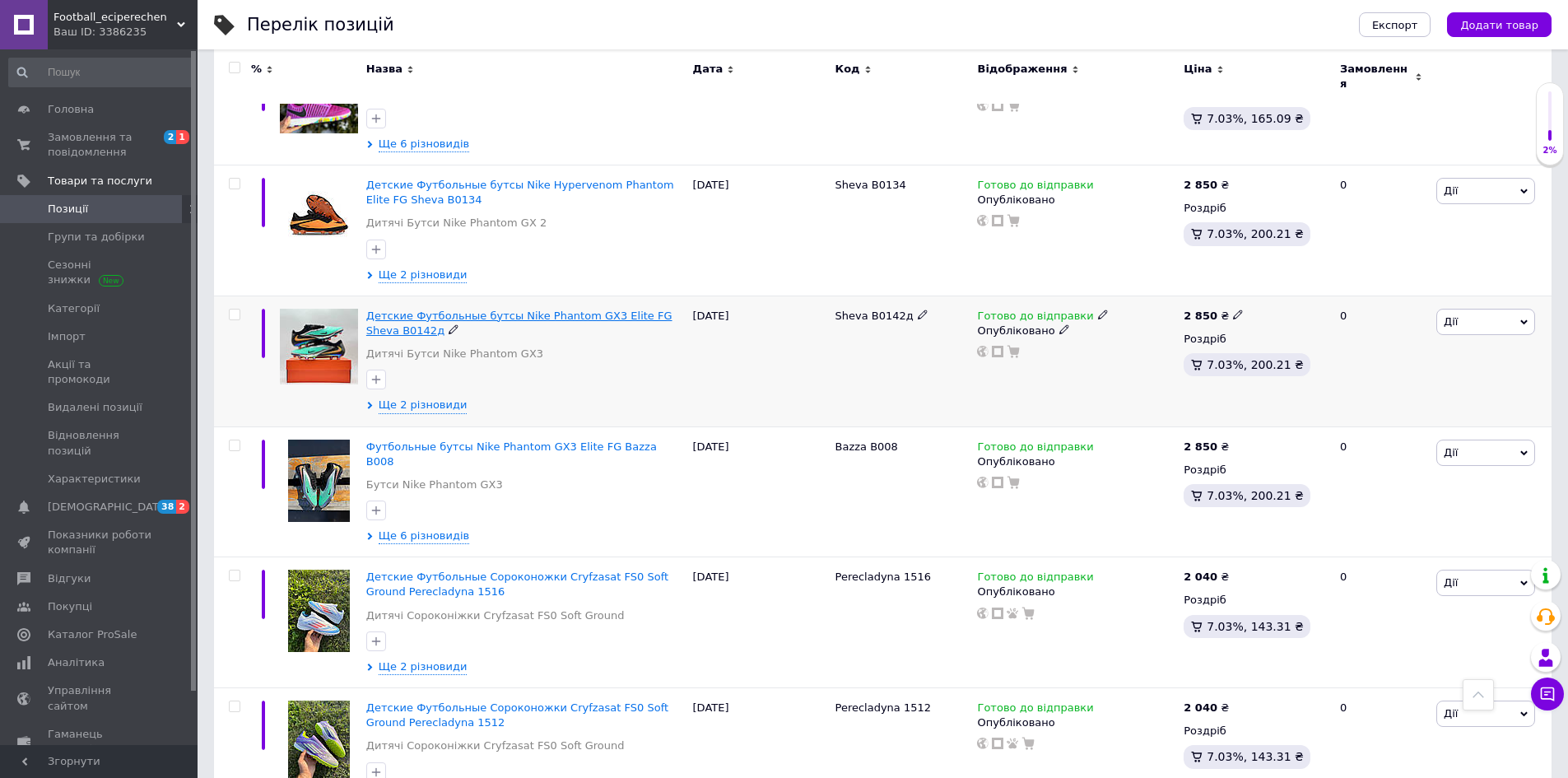
click at [480, 310] on span "Детские Футбольные бутсы Nike Phantom GX3 Elite FG Sheva B0142д" at bounding box center [519, 323] width 306 height 28
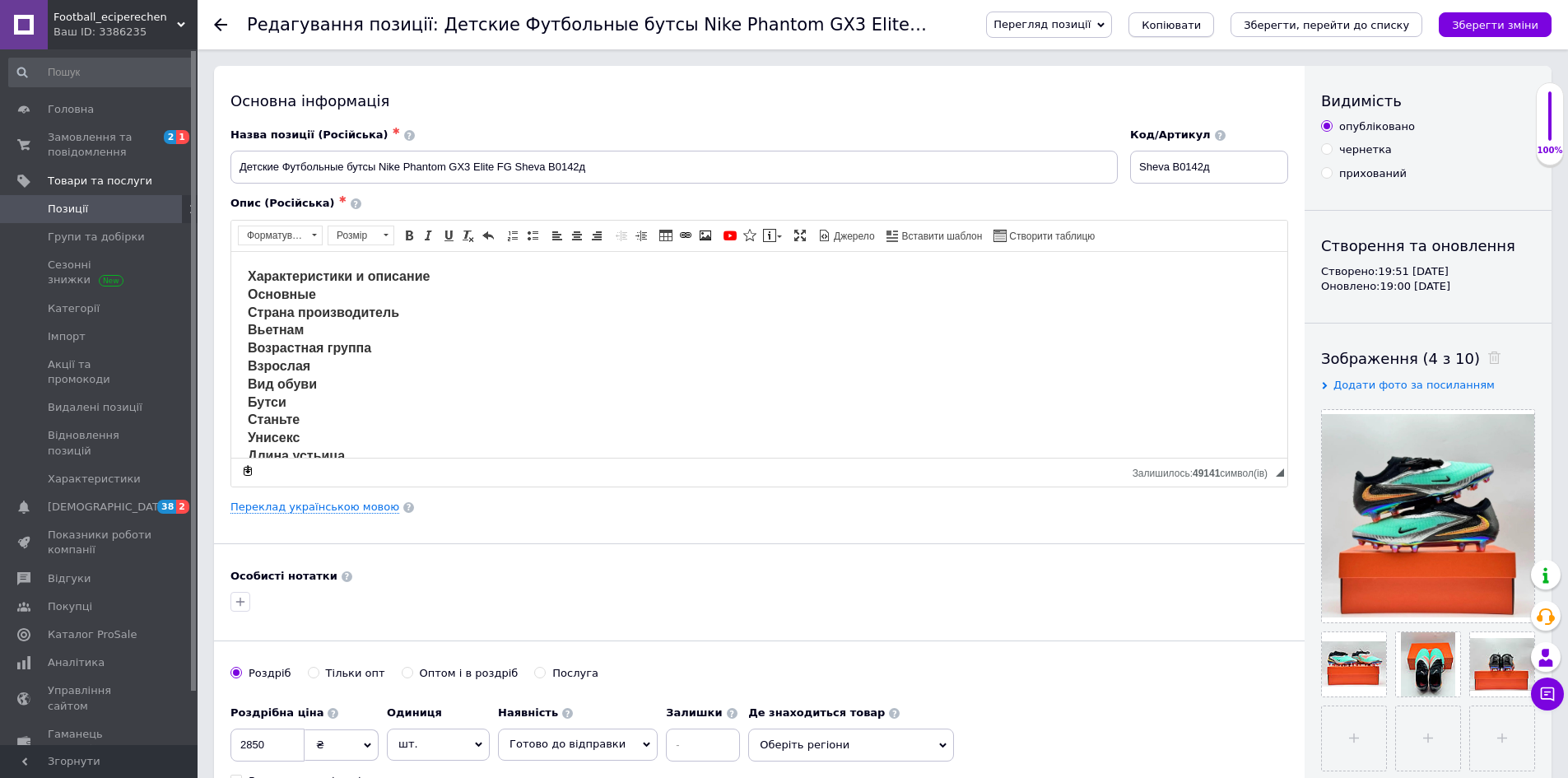
click at [1201, 24] on span "Копіювати" at bounding box center [1171, 25] width 60 height 12
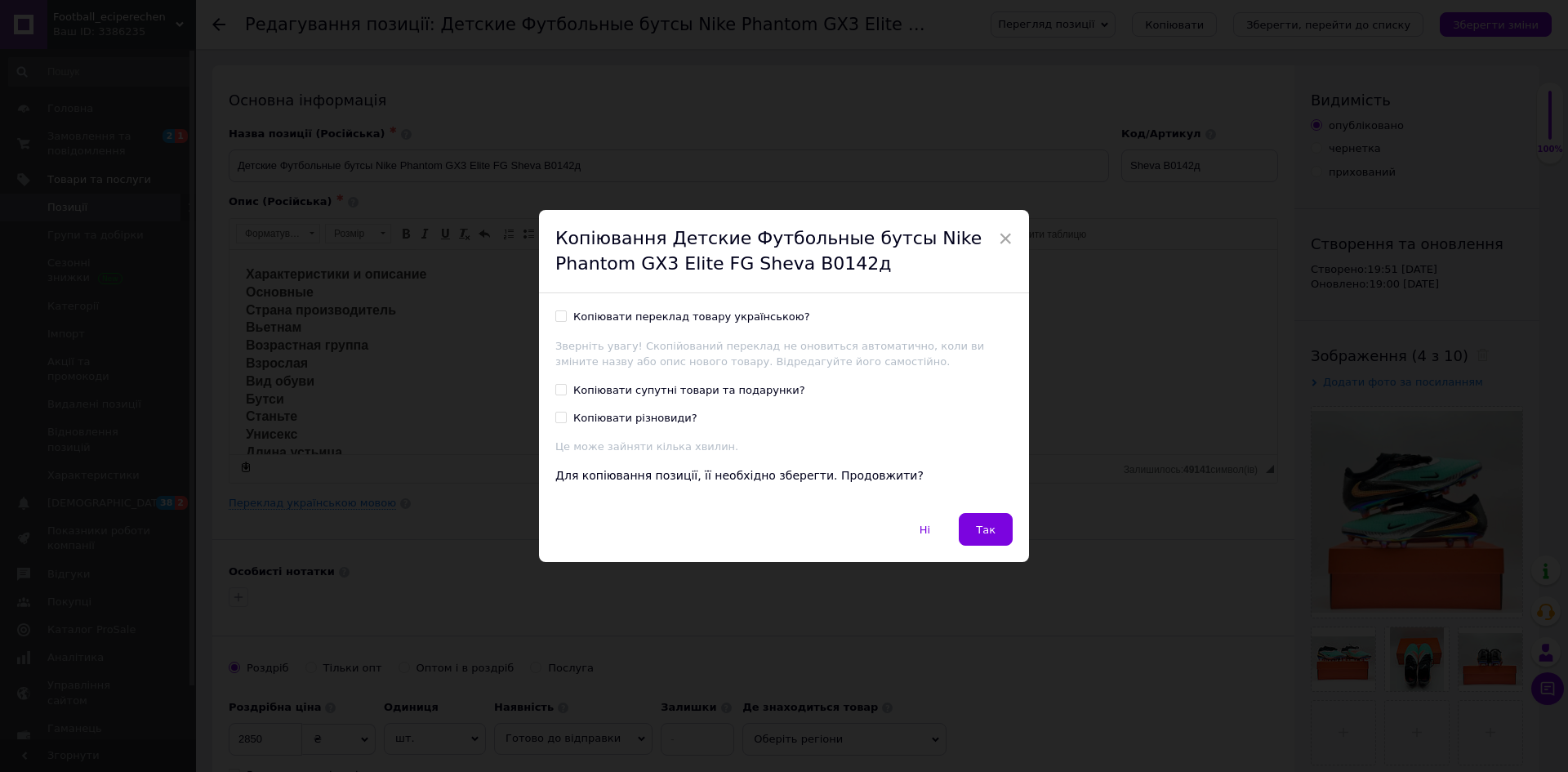
click at [752, 310] on div "Копіювати переклад товару українською?" at bounding box center [692, 316] width 237 height 15
click at [566, 310] on input "Копіювати переклад товару українською?" at bounding box center [561, 315] width 11 height 11
checkbox input "true"
click at [982, 525] on span "Так" at bounding box center [986, 530] width 19 height 12
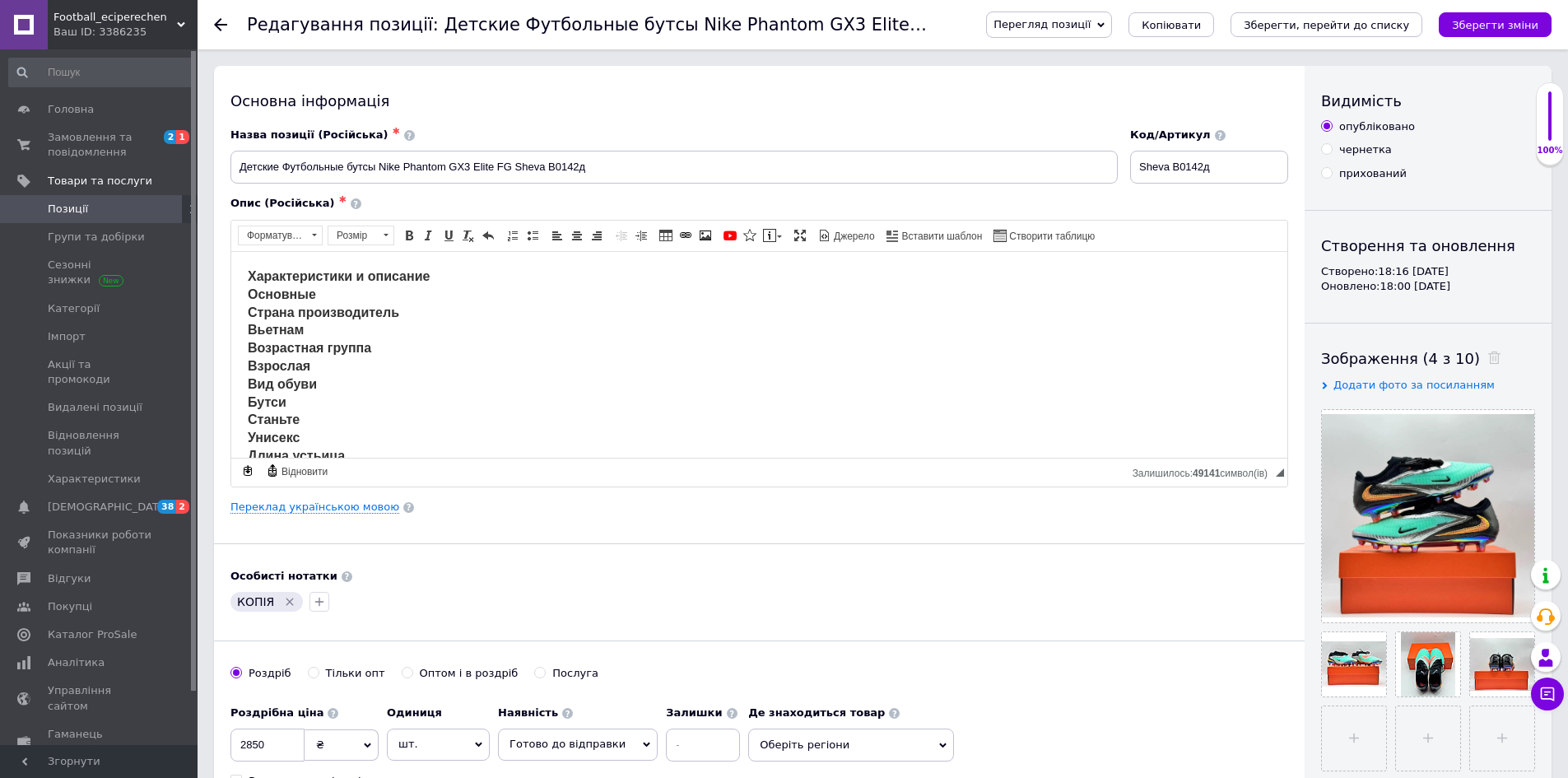
click at [1488, 362] on icon at bounding box center [1494, 358] width 12 height 12
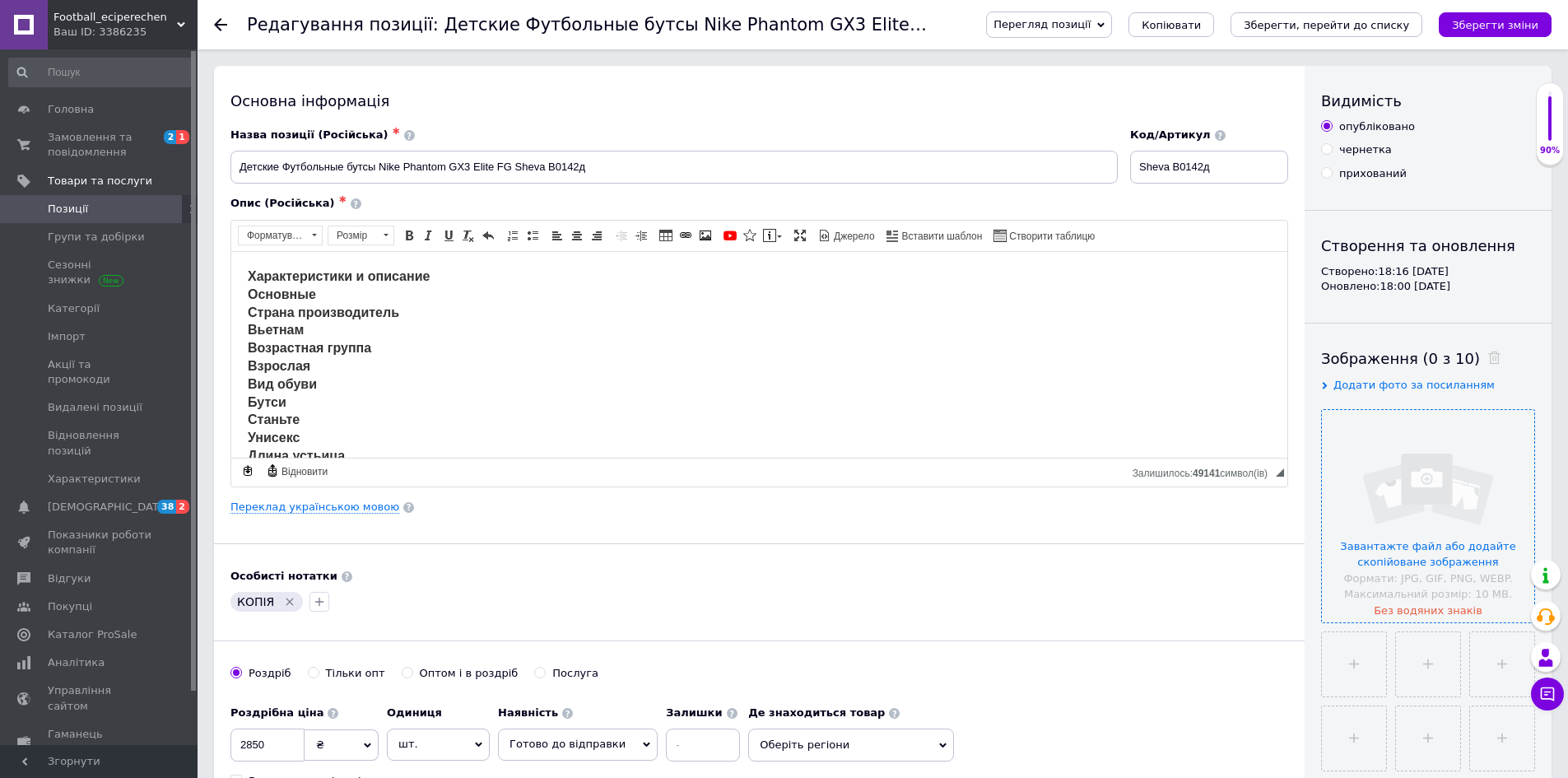
click at [1442, 458] on input "file" at bounding box center [1428, 515] width 212 height 212
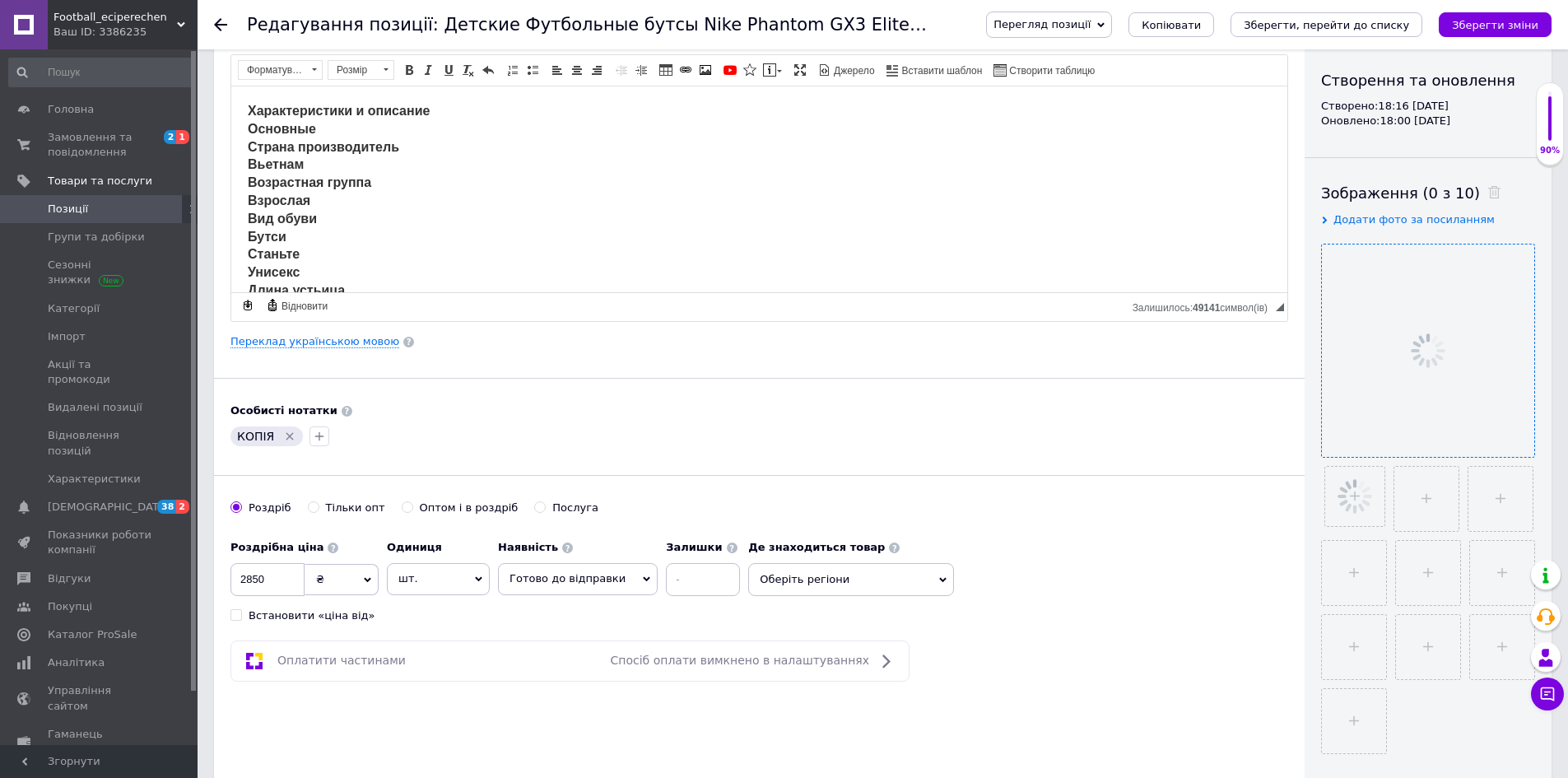
scroll to position [247, 0]
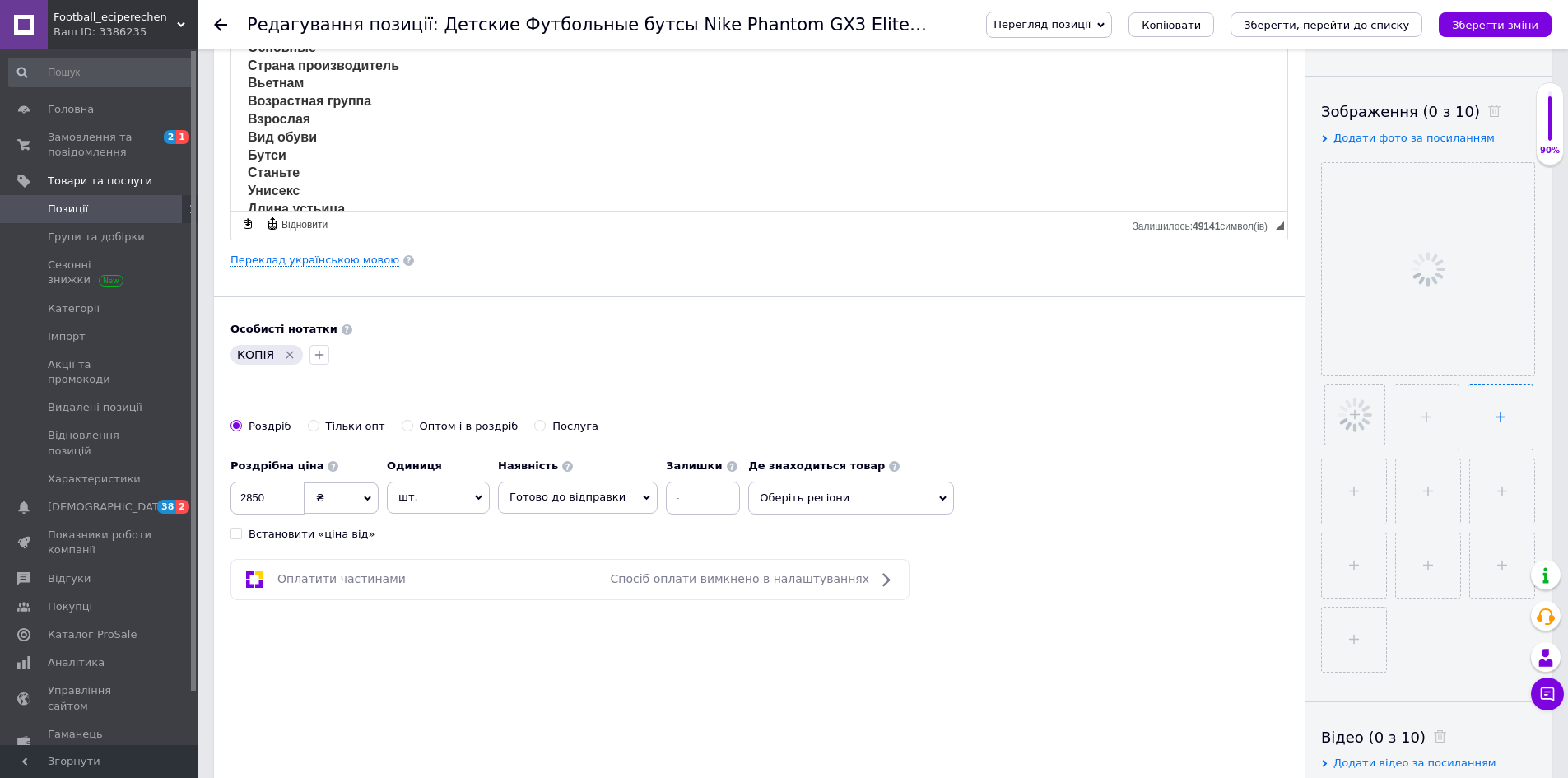
click at [1468, 410] on input "file" at bounding box center [1500, 417] width 64 height 64
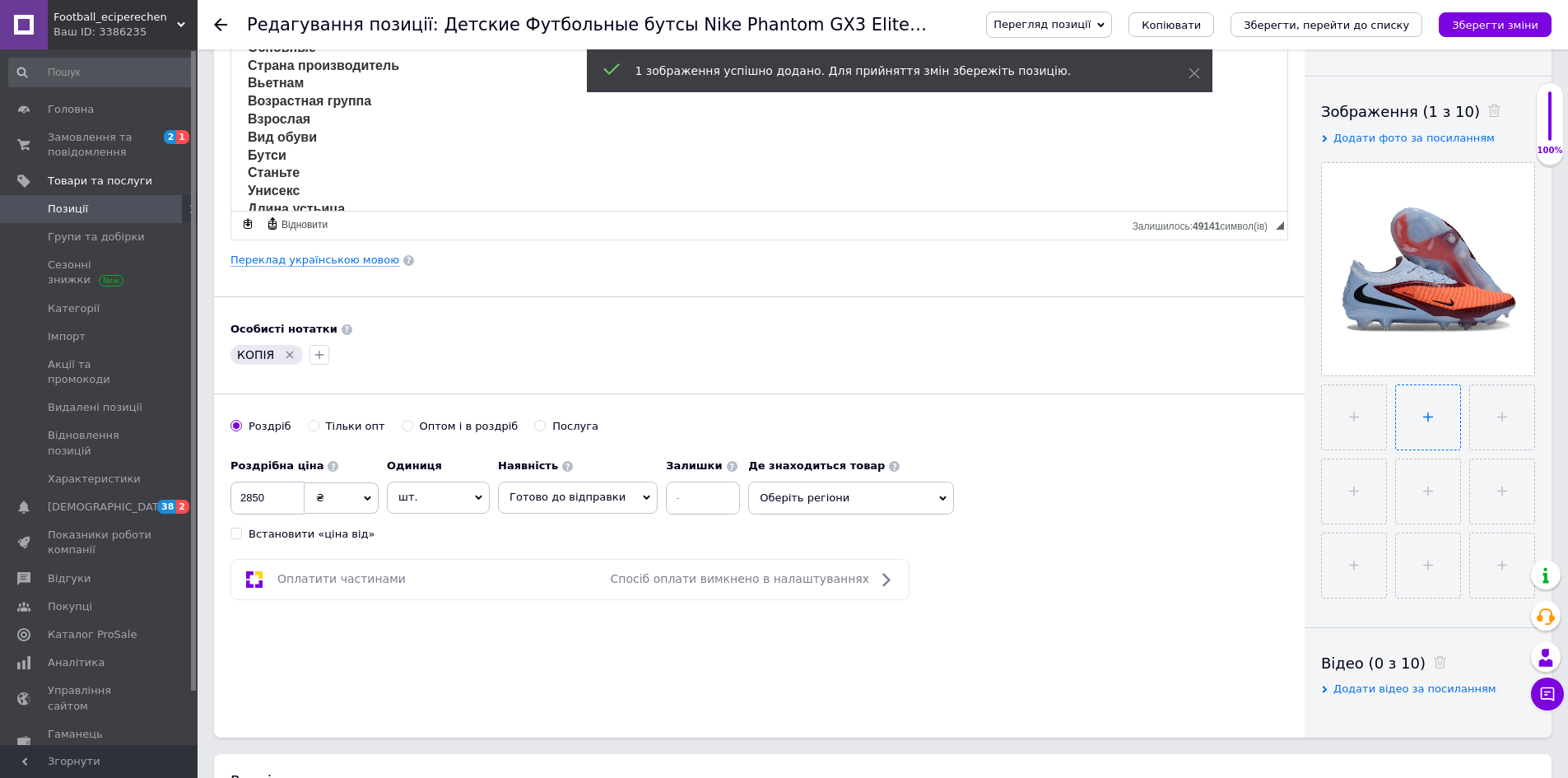
type input "C:\fakepath\photo_2025-09-12_18-15-56.jpg"
click at [1419, 490] on input "file" at bounding box center [1428, 491] width 64 height 64
type input "C:\fakepath\photo_2025-09-12_18-15-59.jpg"
click at [1444, 509] on input "file" at bounding box center [1428, 491] width 64 height 64
type input "C:\fakepath\photo_2025-09-12_18-16-01.jpg"
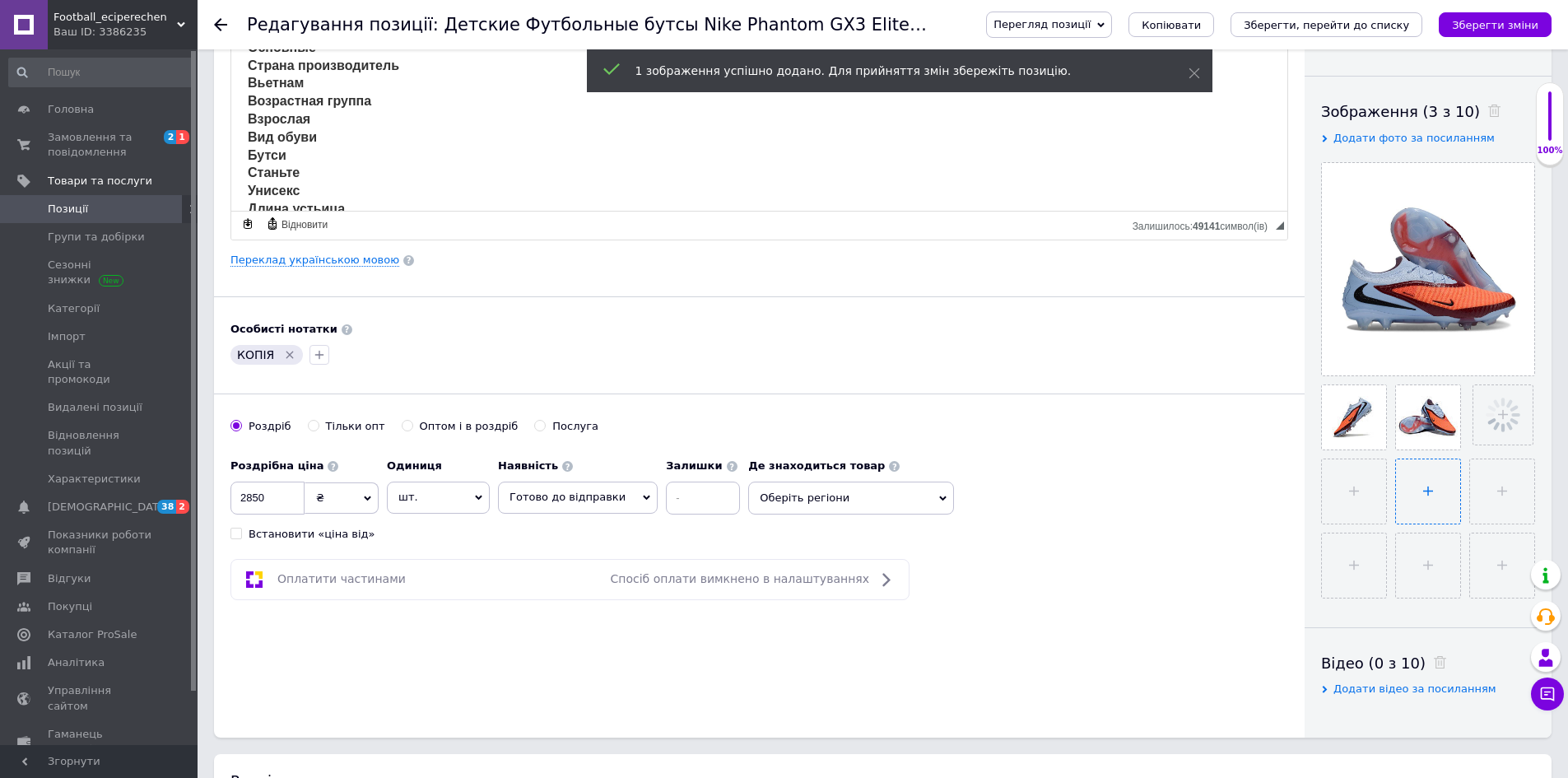
click at [1457, 494] on input "file" at bounding box center [1428, 491] width 64 height 64
type input "C:\fakepath\photo_2025-09-12_18-16-04.jpg"
click at [1412, 489] on input "file" at bounding box center [1426, 491] width 64 height 64
type input "C:\fakepath\photo_2025-09-12_18-16-06.jpg"
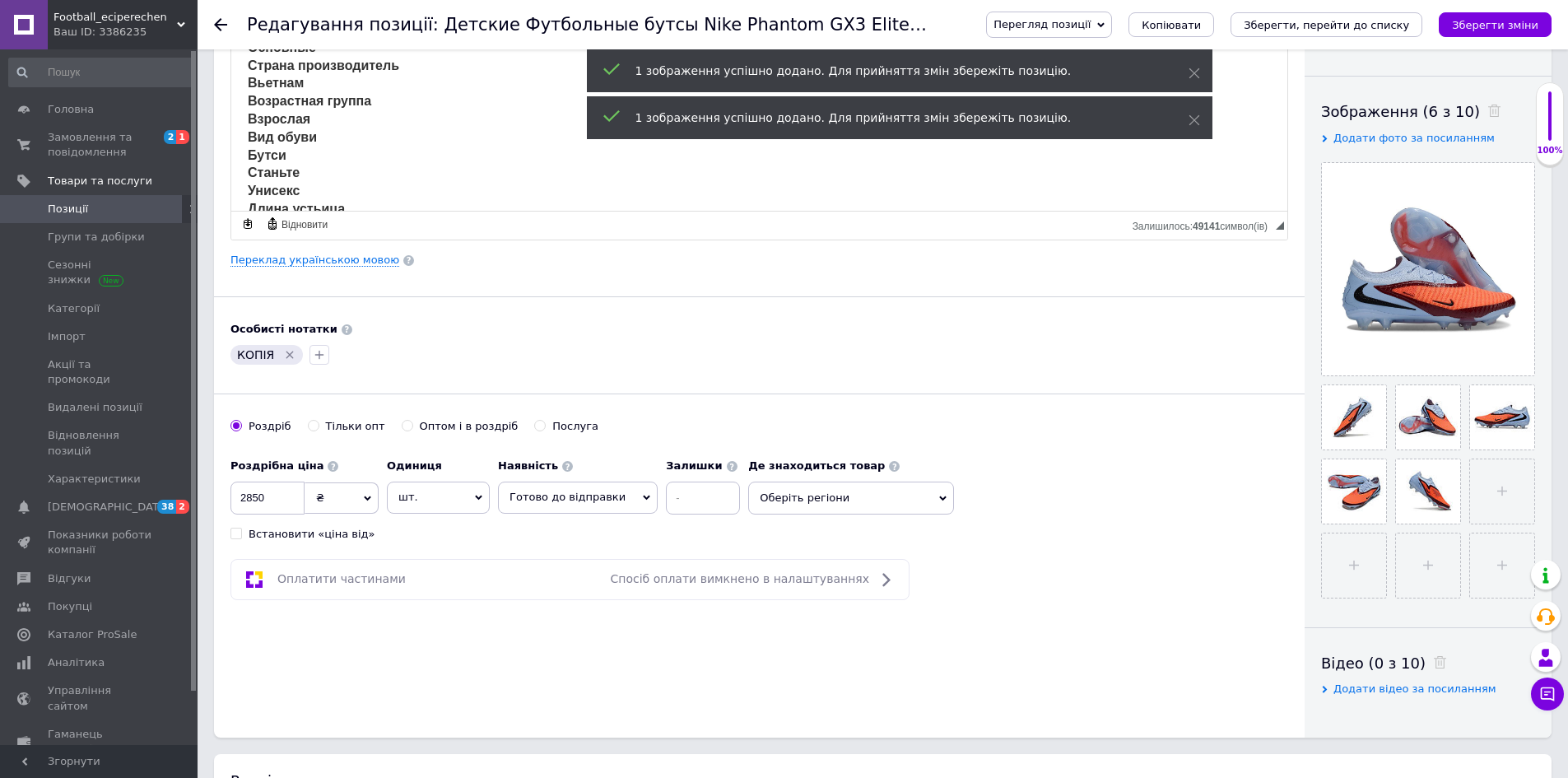
click at [287, 353] on icon "Видалити мітку" at bounding box center [290, 355] width 7 height 7
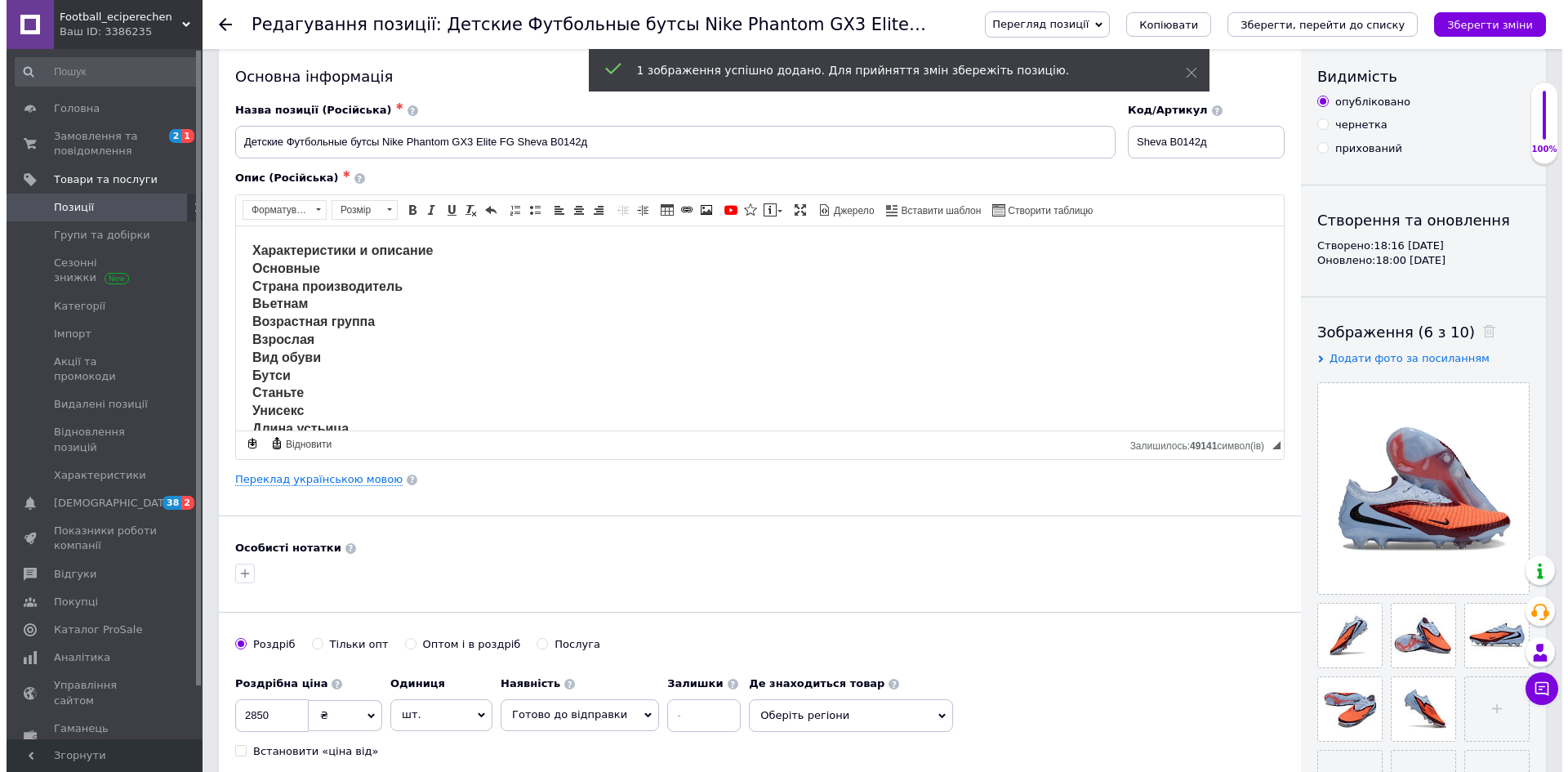
scroll to position [0, 0]
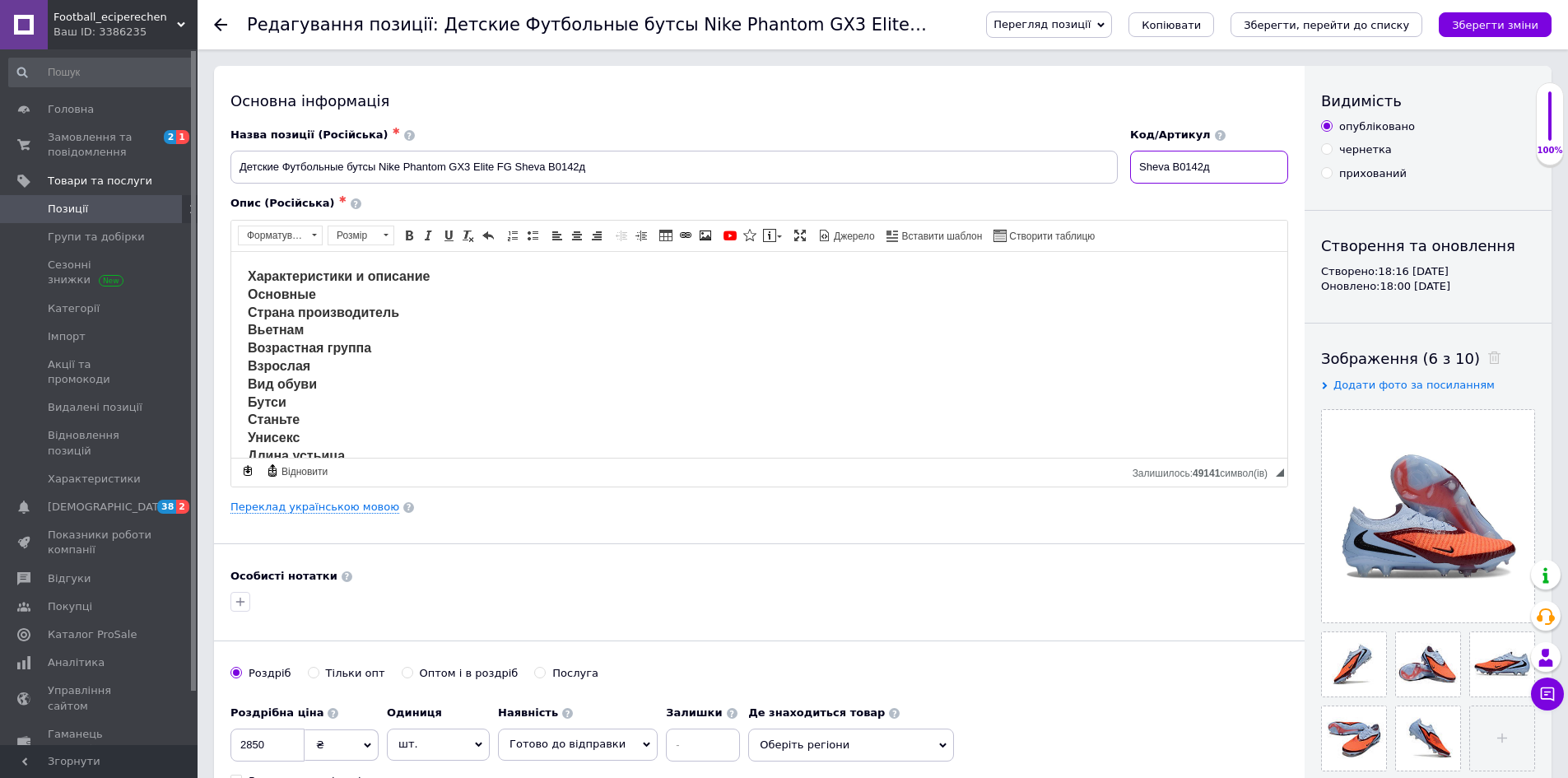
drag, startPoint x: 1235, startPoint y: 171, endPoint x: 1031, endPoint y: 182, distance: 204.3
click at [1031, 182] on div "Назва позиції (Російська) ✱ Детские Футбольные бутсы Nike Phantom GX3 Elite FG …" at bounding box center [760, 156] width 1070 height 69
paste input "50"
type input "Sheva B0150д"
drag, startPoint x: 595, startPoint y: 178, endPoint x: 513, endPoint y: 184, distance: 82.2
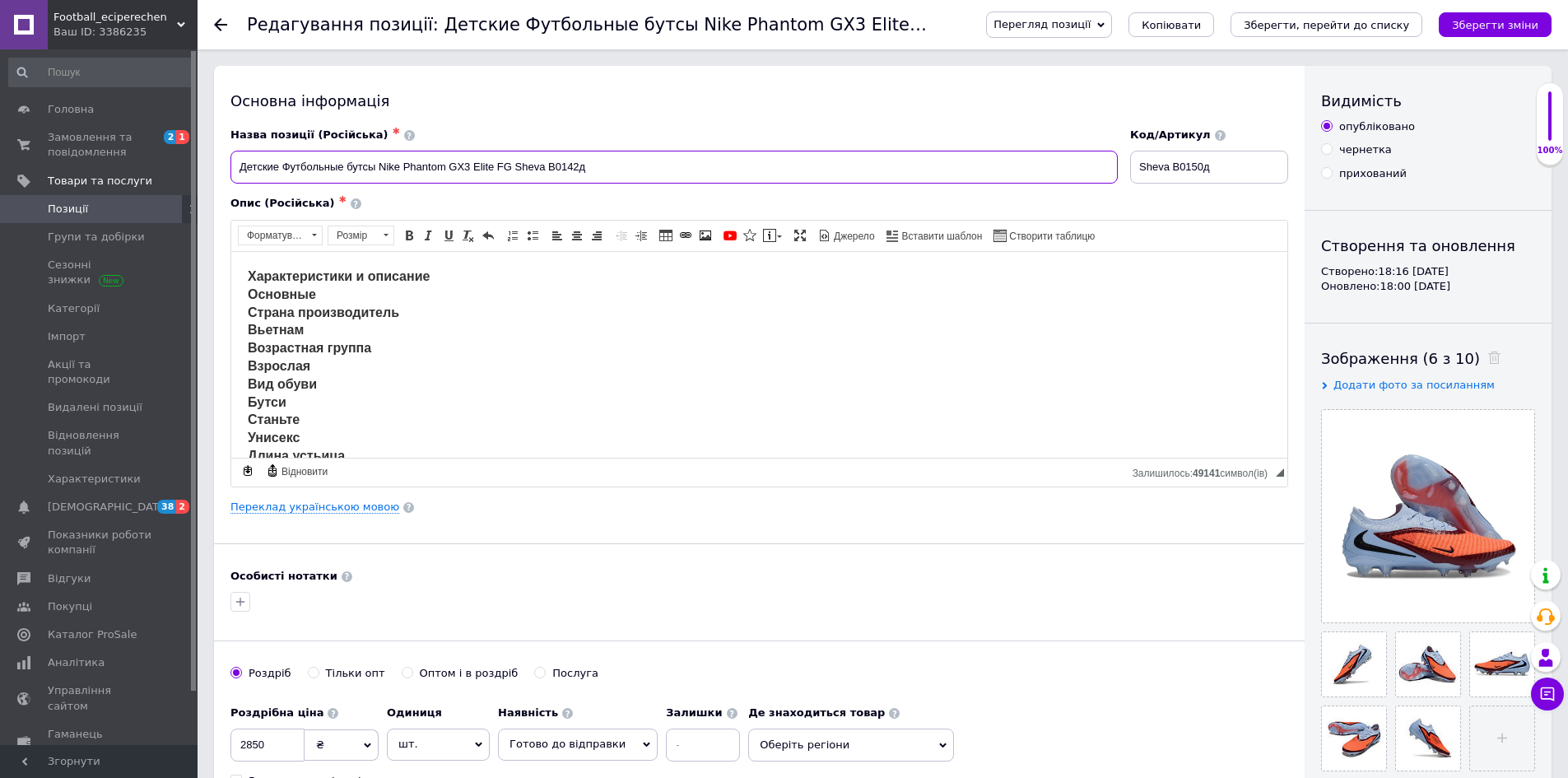
click at [513, 184] on div "Назва позиції (Російська) ✱ Детские Футбольные бутсы Nike Phantom GX3 Elite FG …" at bounding box center [674, 156] width 899 height 69
paste input "Sheva B0150"
type input "Детские Футбольные бутсы Nike Phantom GX3 Elite FGSheva B0150д"
click at [309, 507] on link "Переклад українською мовою" at bounding box center [315, 507] width 169 height 13
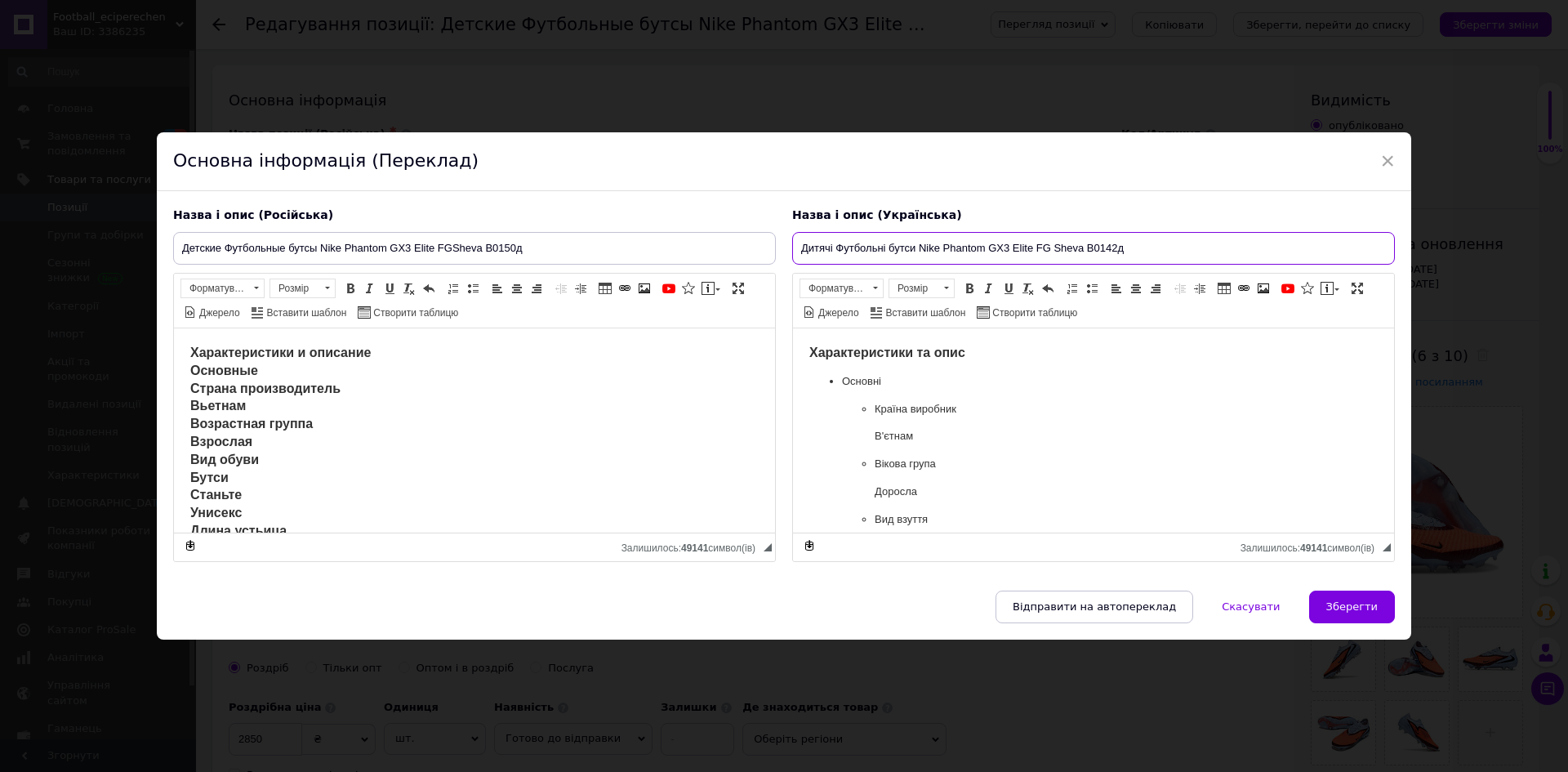
paste input "50"
drag, startPoint x: 1118, startPoint y: 251, endPoint x: 1054, endPoint y: 262, distance: 64.9
click at [1054, 262] on div "Назва і опис (Українська) Дитячі Футбольні бутси Nike Phantom GX3 Elite FG Shev…" at bounding box center [1093, 385] width 619 height 371
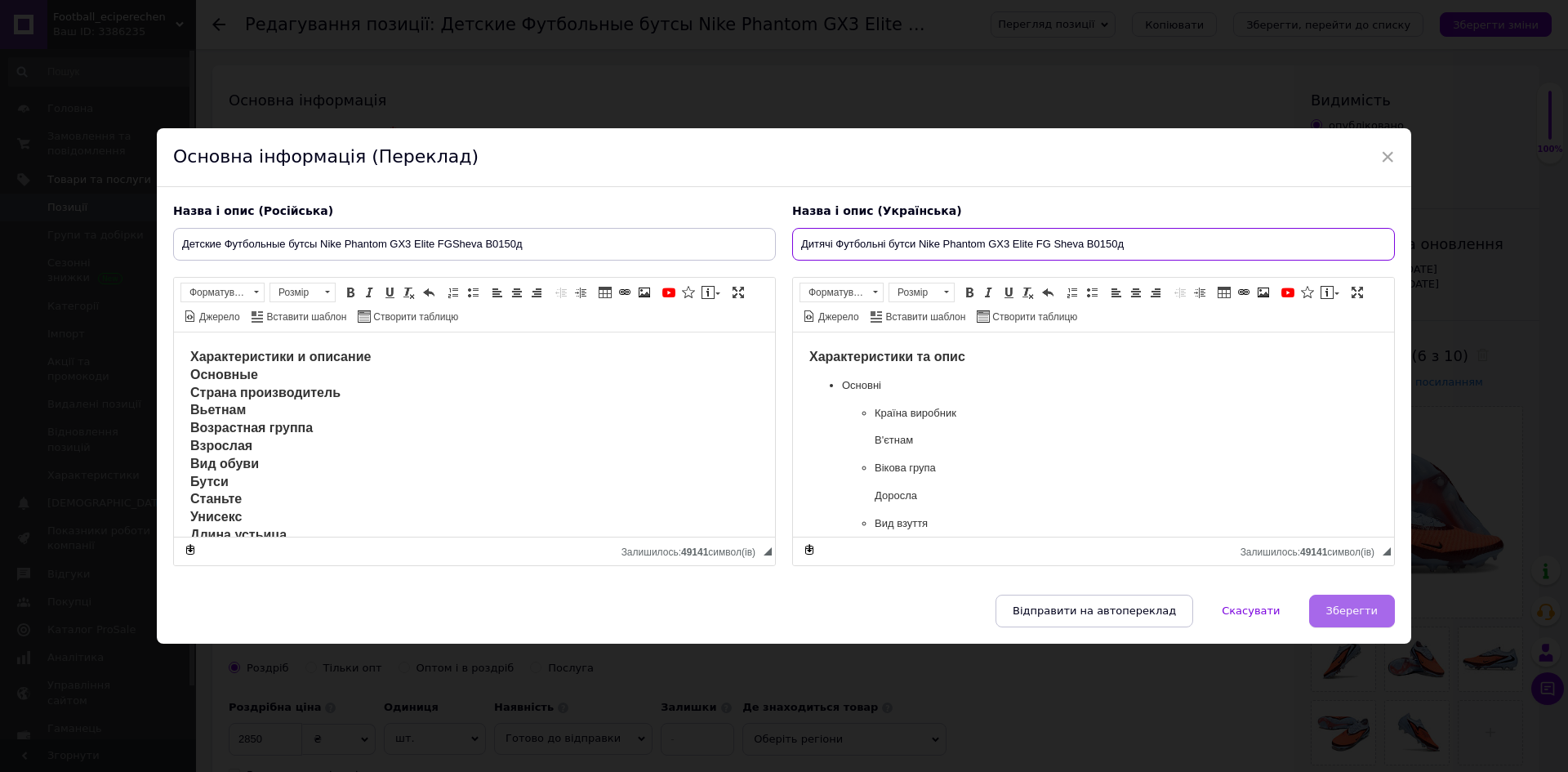
type input "Дитячі Футбольні бутси Nike Phantom GX3 Elite FG Sheva B0150д"
click at [1354, 607] on span "Зберегти" at bounding box center [1352, 610] width 51 height 12
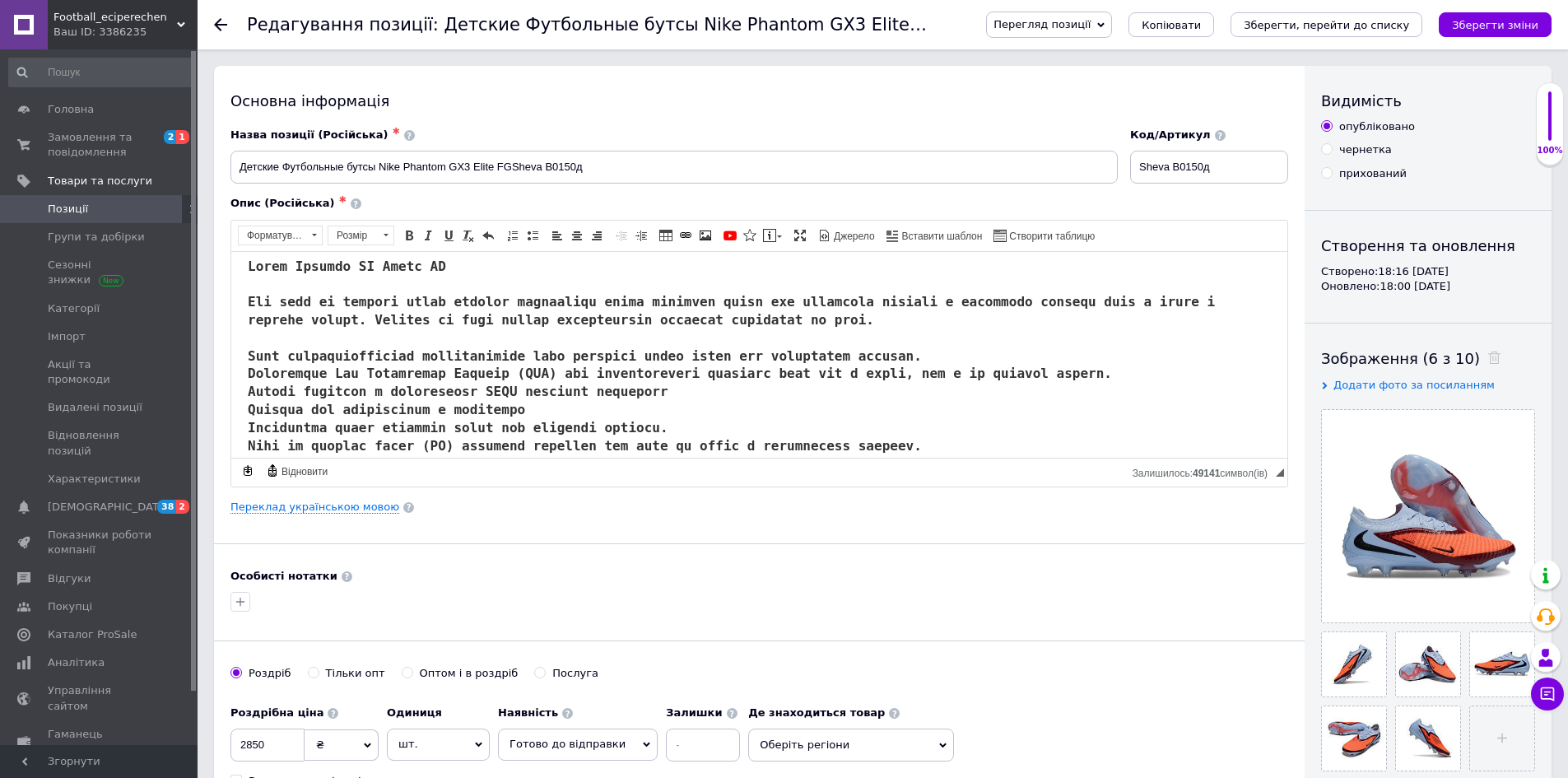
scroll to position [329, 0]
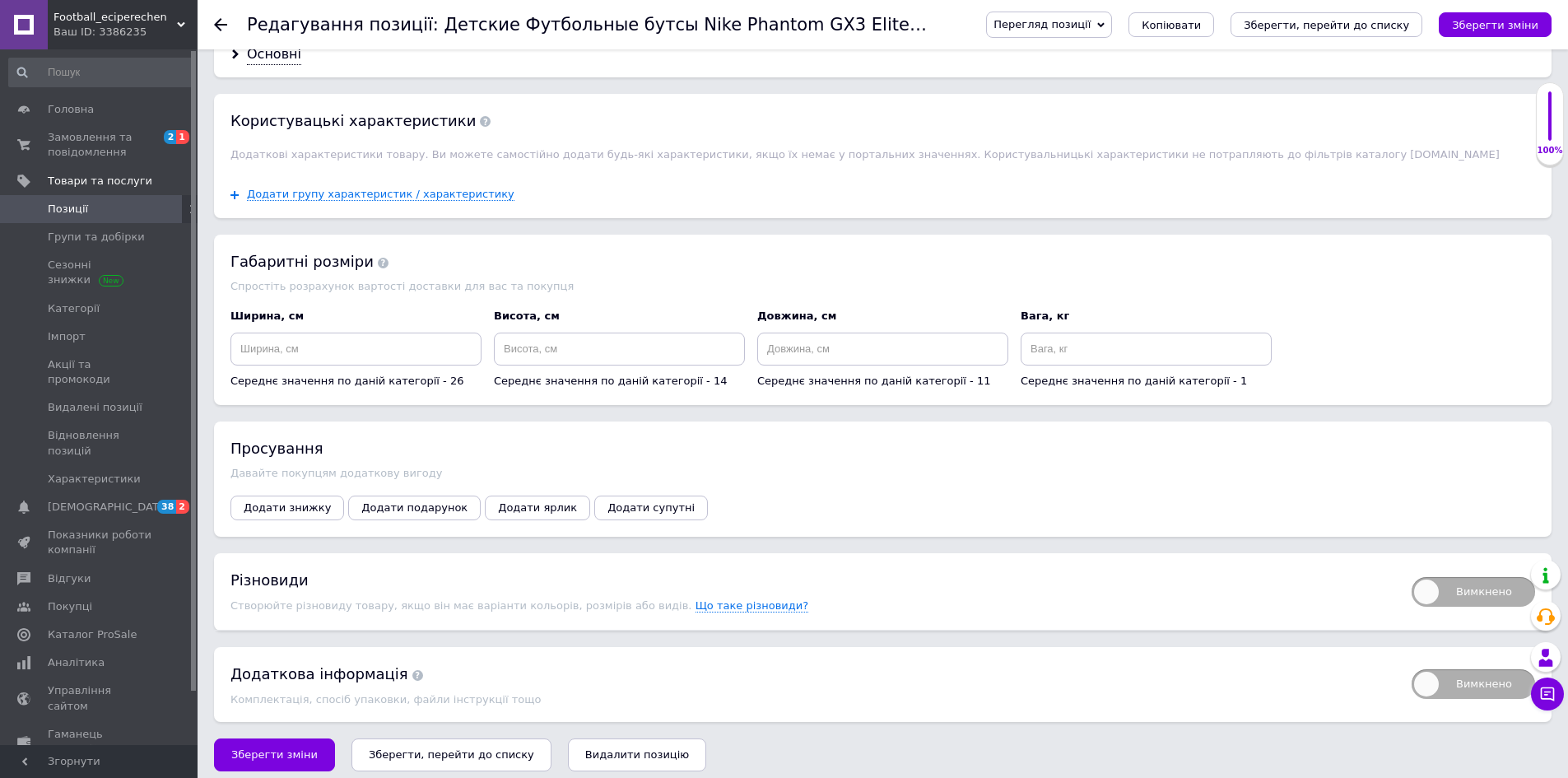
click at [1432, 588] on span "Вимкнено" at bounding box center [1473, 591] width 124 height 29
click at [1411, 577] on input "Вимкнено" at bounding box center [1406, 571] width 11 height 11
checkbox input "true"
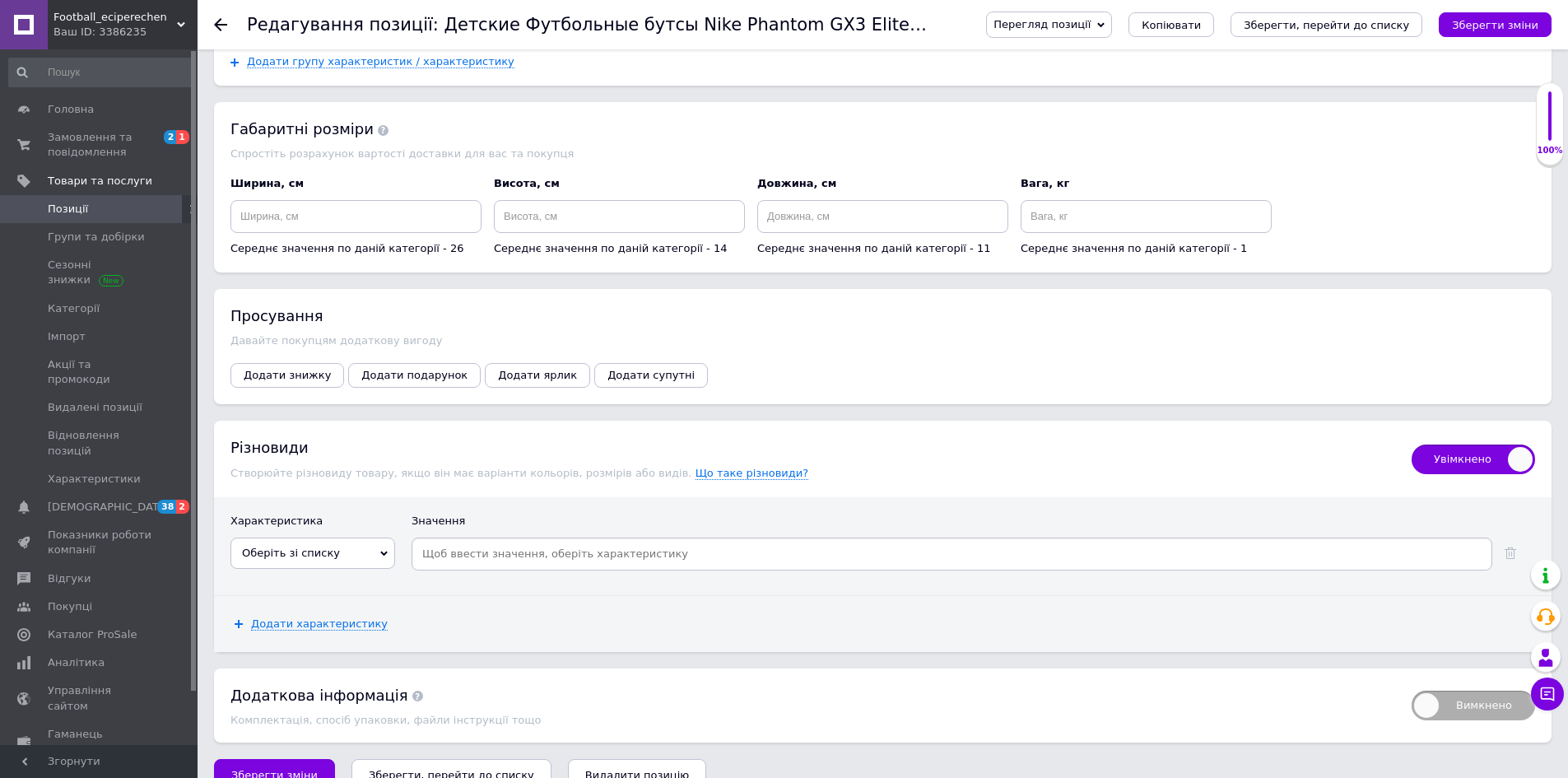
scroll to position [1935, 0]
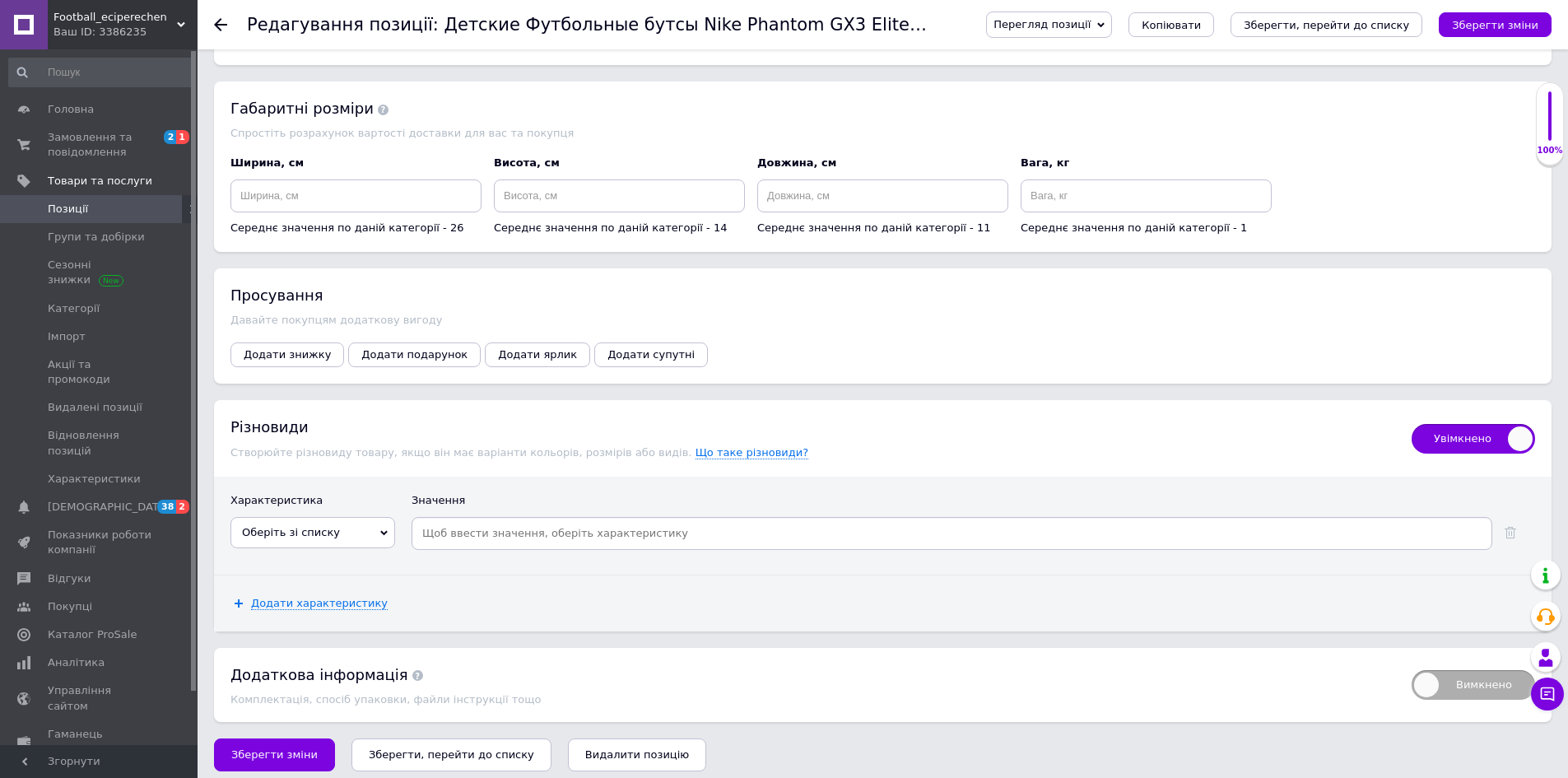
drag, startPoint x: 343, startPoint y: 510, endPoint x: 360, endPoint y: 616, distance: 107.4
click at [343, 517] on span "Оберіть зі списку" at bounding box center [313, 532] width 165 height 31
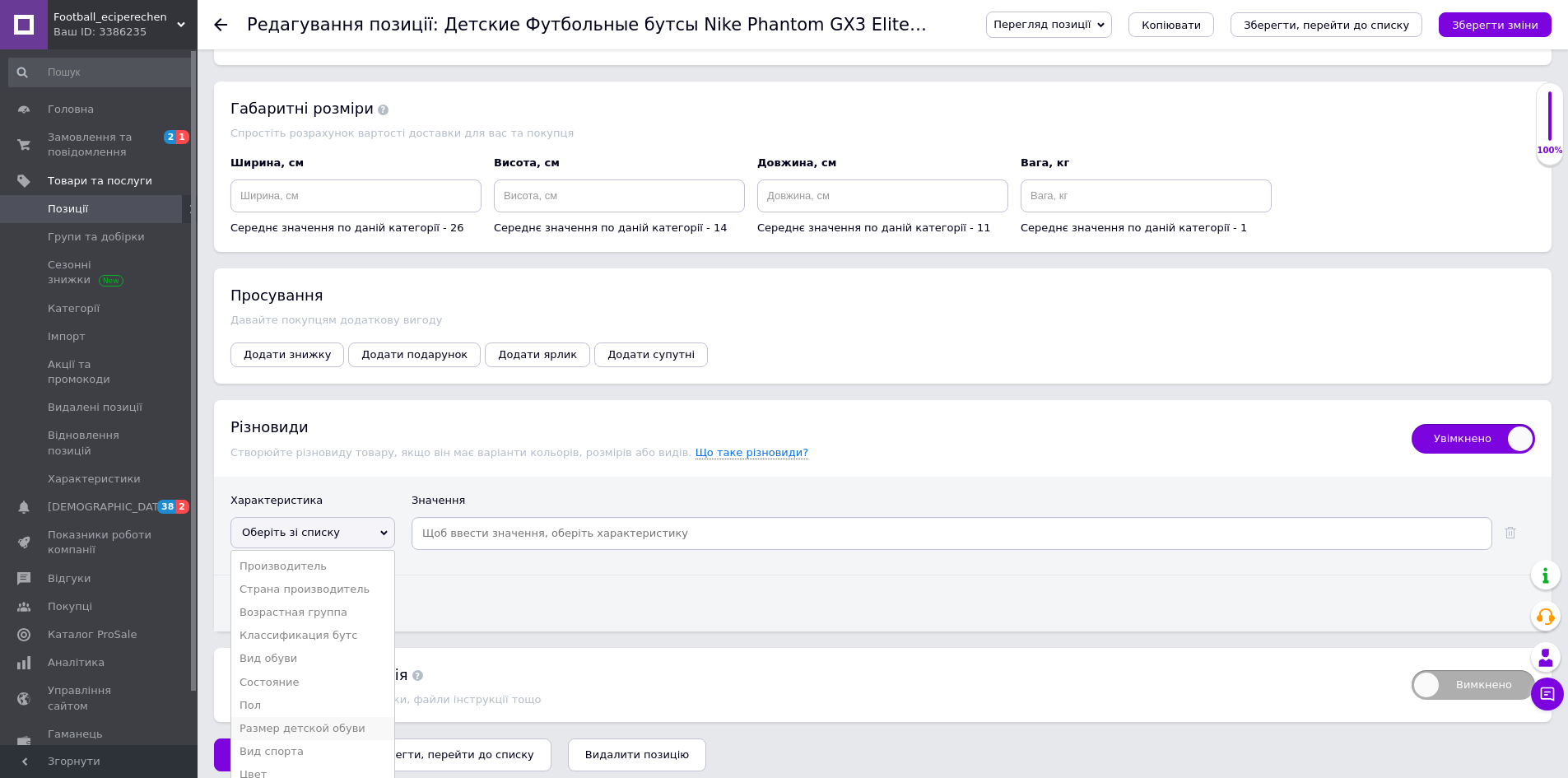
click at [335, 717] on li "Размер детской обуви" at bounding box center [313, 728] width 163 height 23
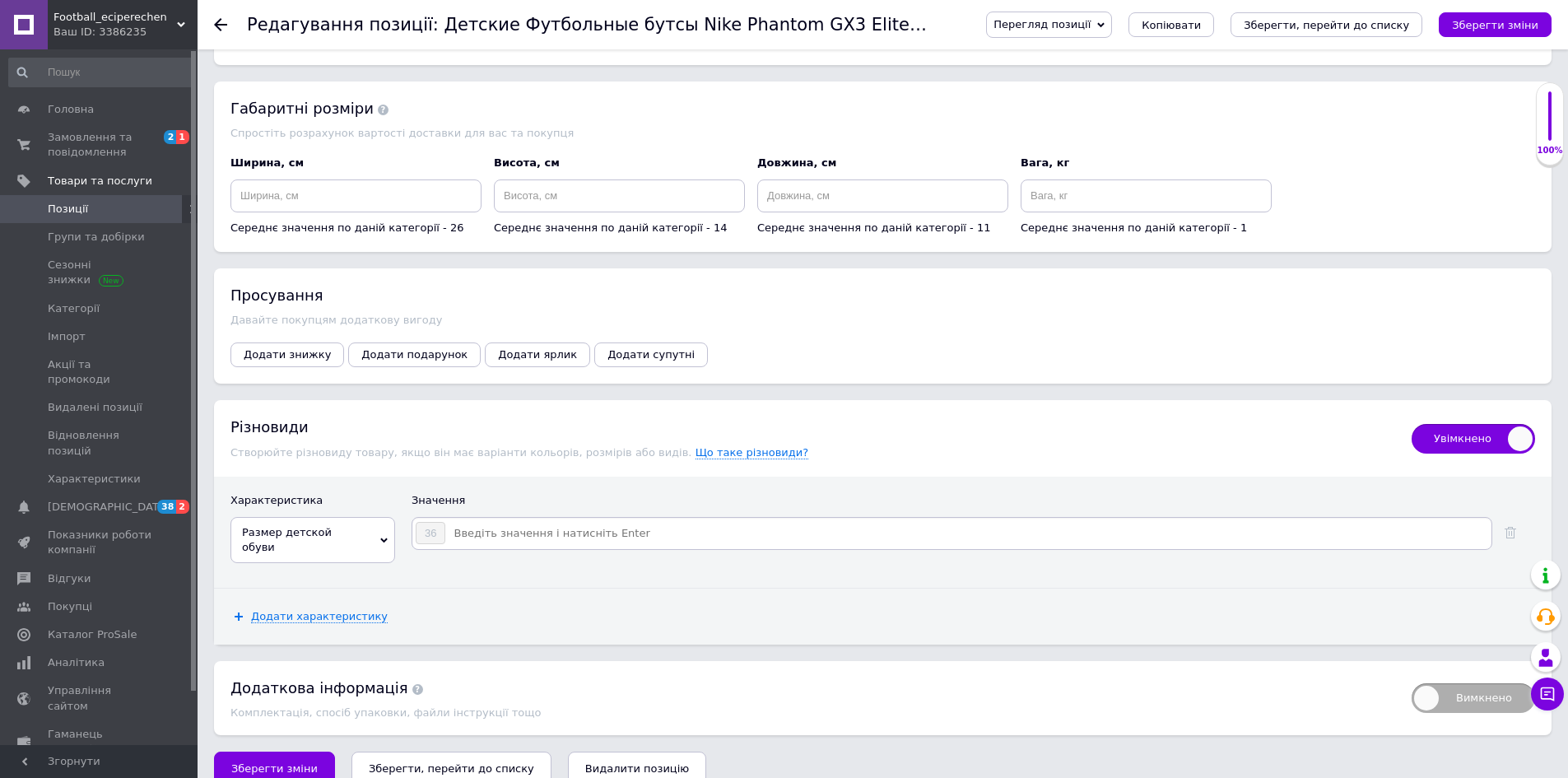
click at [487, 522] on input at bounding box center [967, 533] width 1043 height 25
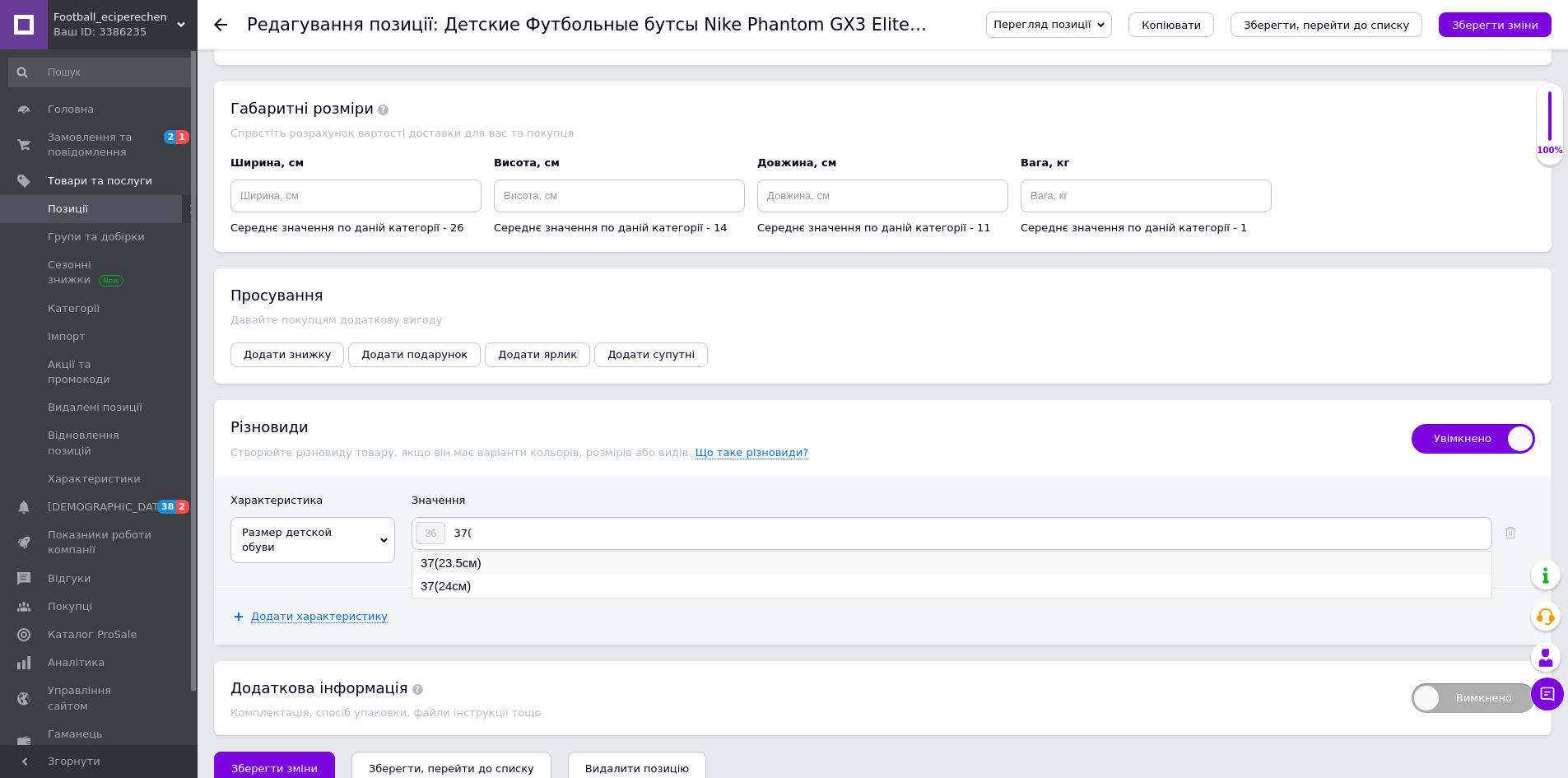
type input "37("
click at [459, 551] on li "37(23.5см)" at bounding box center [952, 563] width 1079 height 23
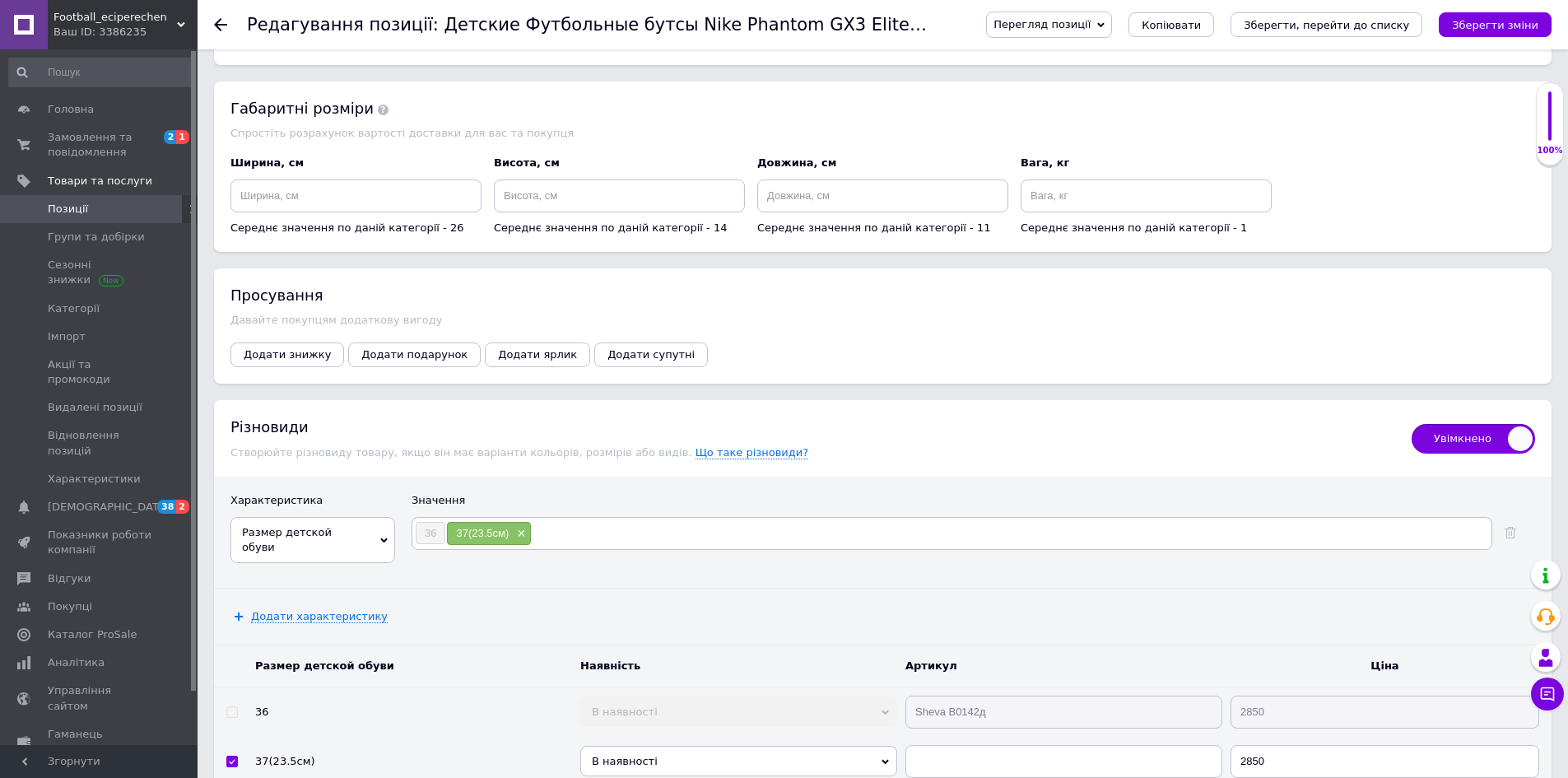
click at [597, 521] on input at bounding box center [1010, 533] width 957 height 25
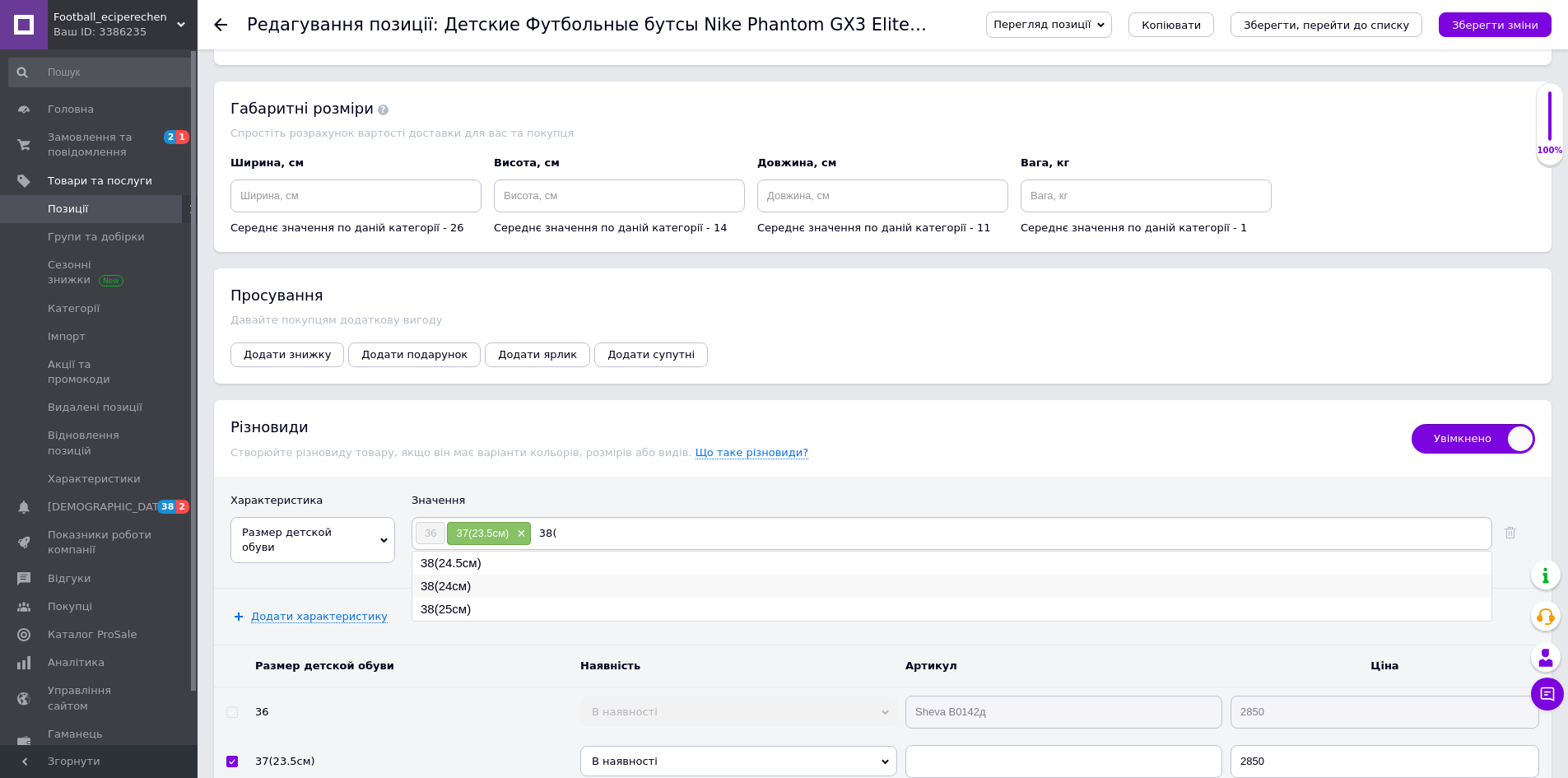
type input "38("
click at [455, 574] on li "38(24см)" at bounding box center [952, 586] width 1079 height 23
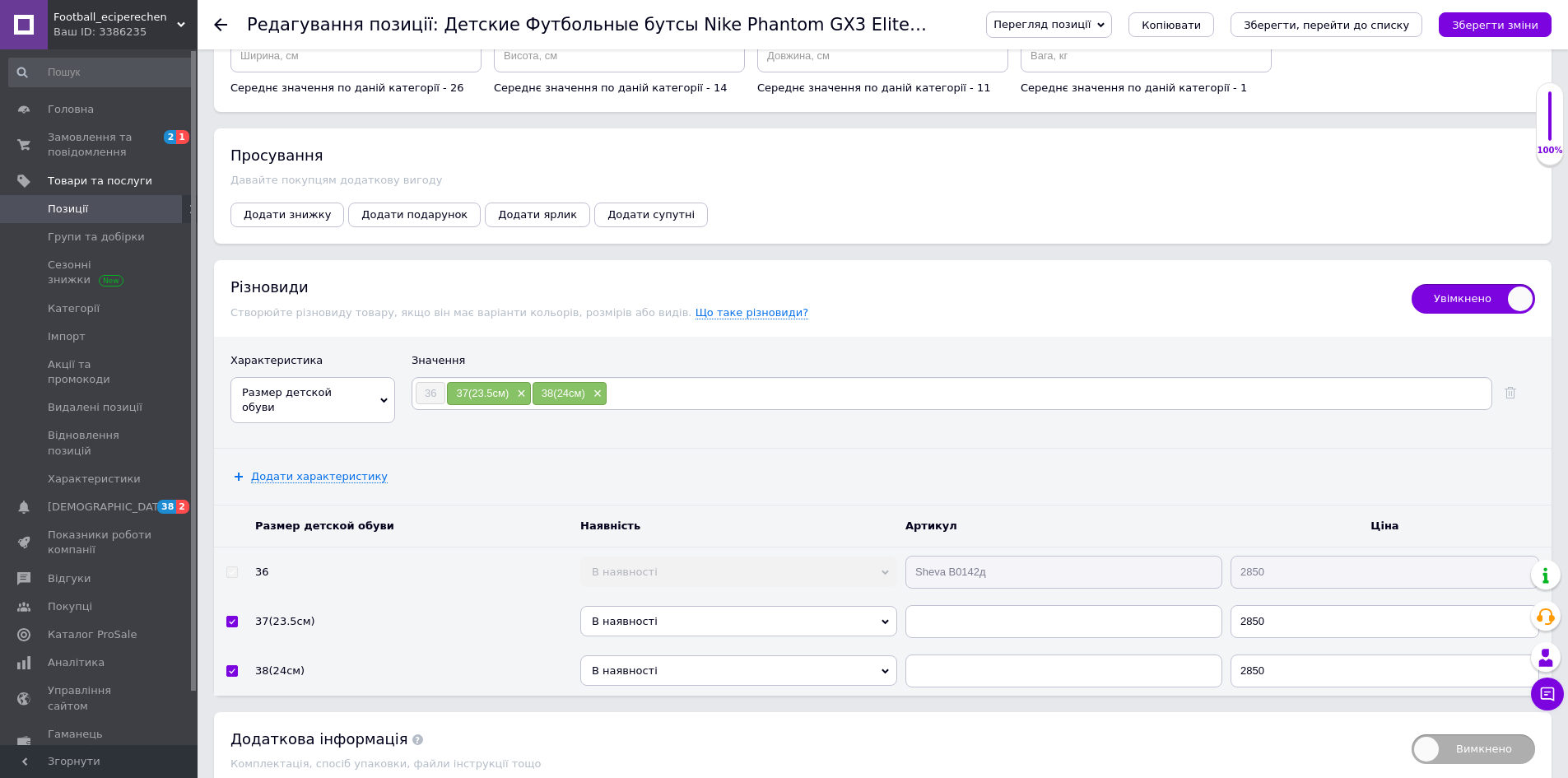
scroll to position [2127, 0]
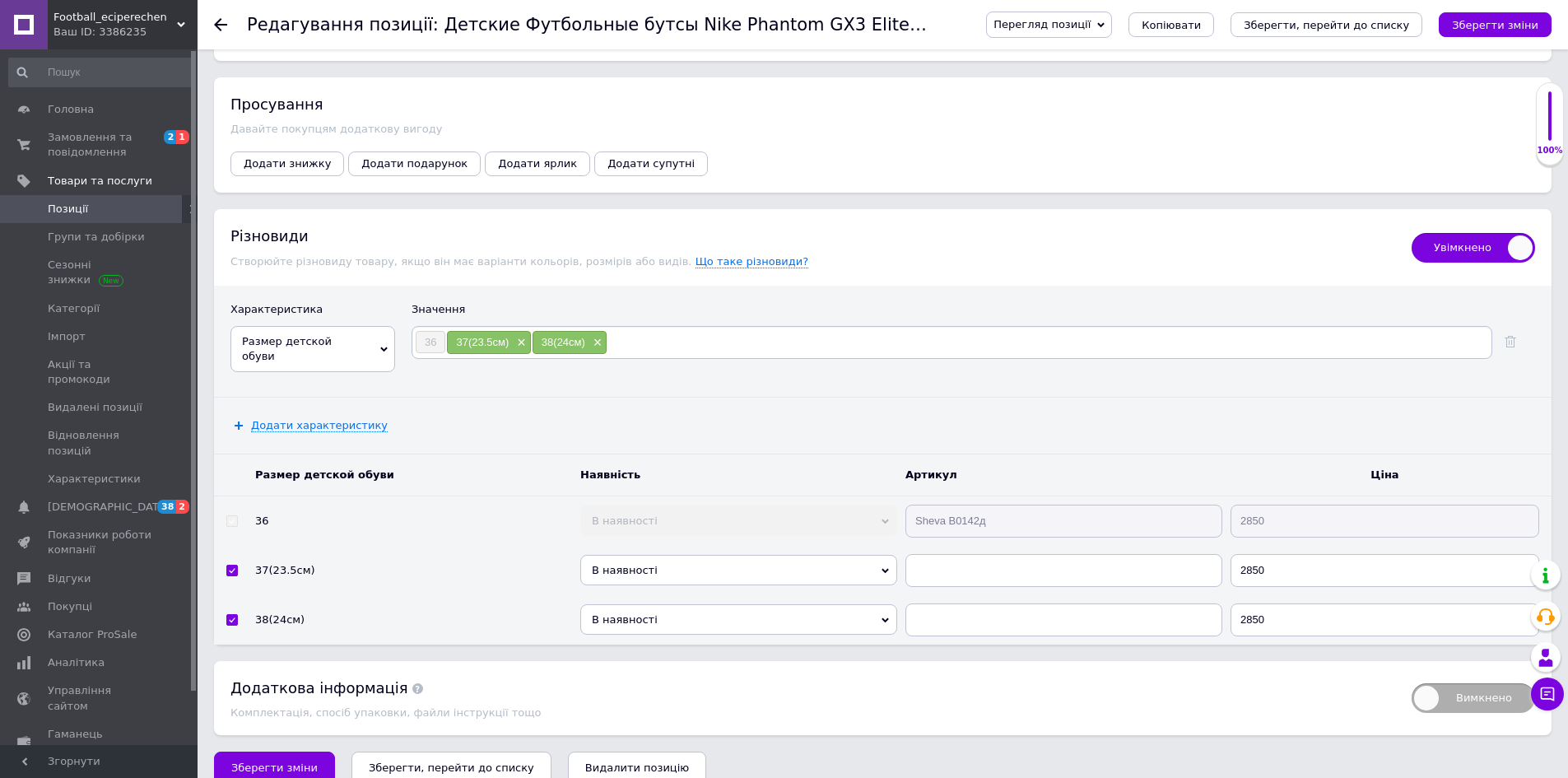
click at [643, 555] on span "В наявності" at bounding box center [739, 570] width 317 height 30
click at [645, 628] on li "Готово до відправки" at bounding box center [739, 638] width 317 height 20
click at [647, 604] on span "В наявності" at bounding box center [739, 620] width 317 height 30
click at [698, 678] on li "Готово до відправки" at bounding box center [739, 688] width 317 height 20
click at [1483, 33] on button "Зберегти зміни" at bounding box center [1495, 25] width 113 height 25
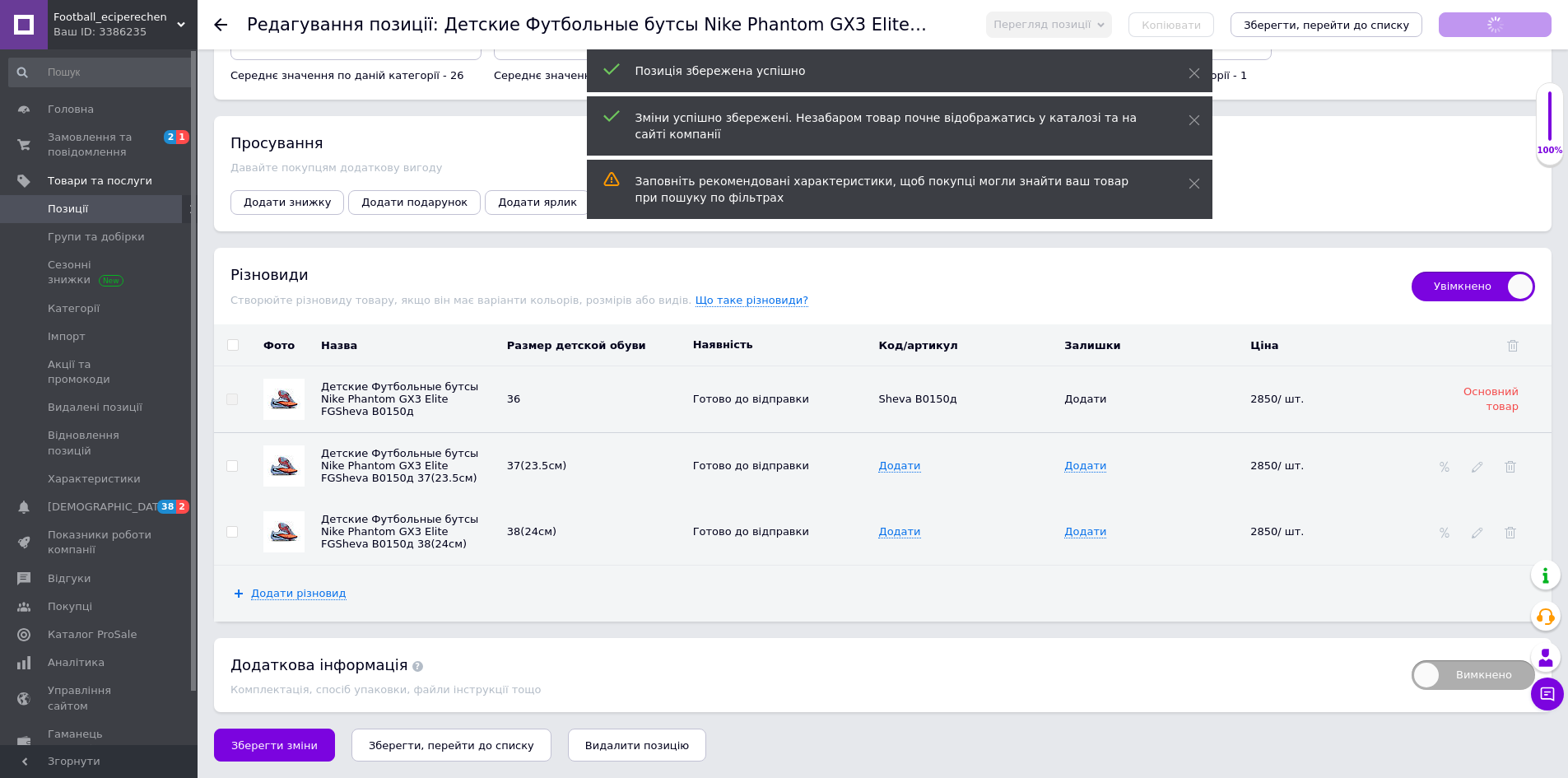
scroll to position [2078, 0]
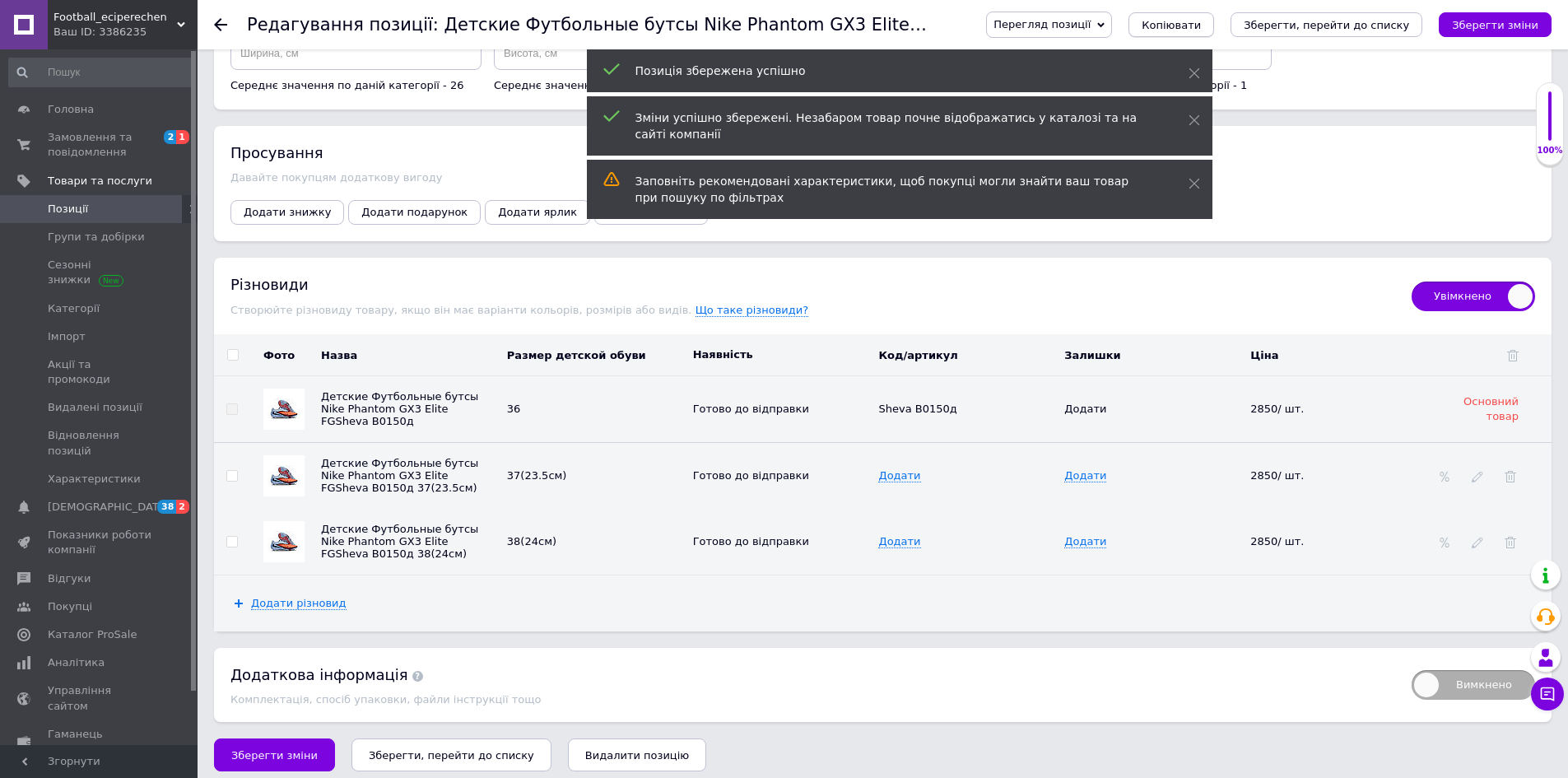
click at [1201, 24] on span "Копіювати" at bounding box center [1171, 25] width 60 height 12
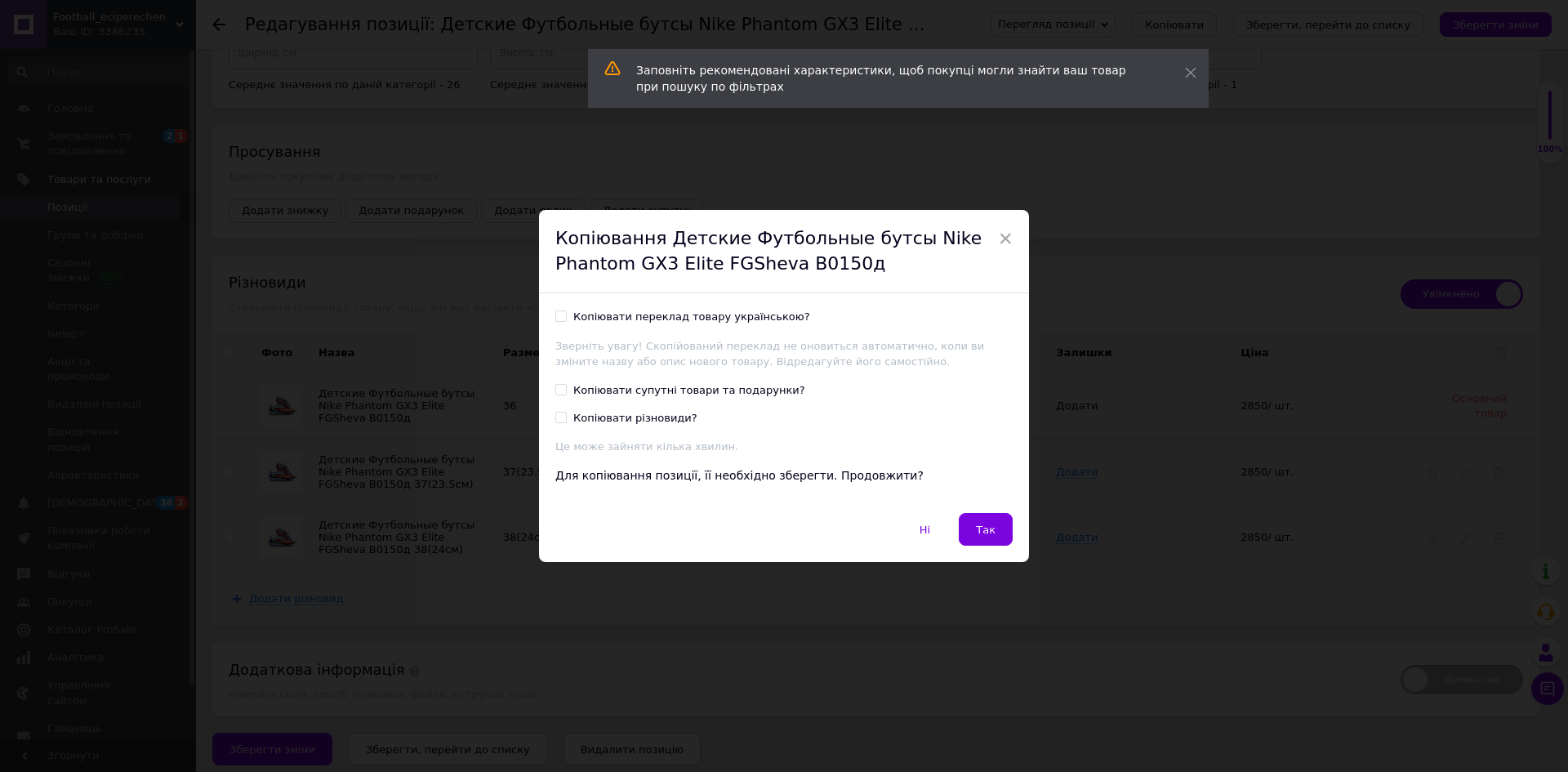
click at [613, 328] on div "Копіювати переклад товару українською? Зверніть увагу! Скопійований переклад не…" at bounding box center [784, 338] width 458 height 59
click at [617, 320] on div "Копіювати переклад товару українською?" at bounding box center [692, 316] width 237 height 15
click at [566, 320] on input "Копіювати переклад товару українською?" at bounding box center [561, 315] width 11 height 11
checkbox input "true"
click at [966, 527] on button "Так" at bounding box center [985, 529] width 54 height 33
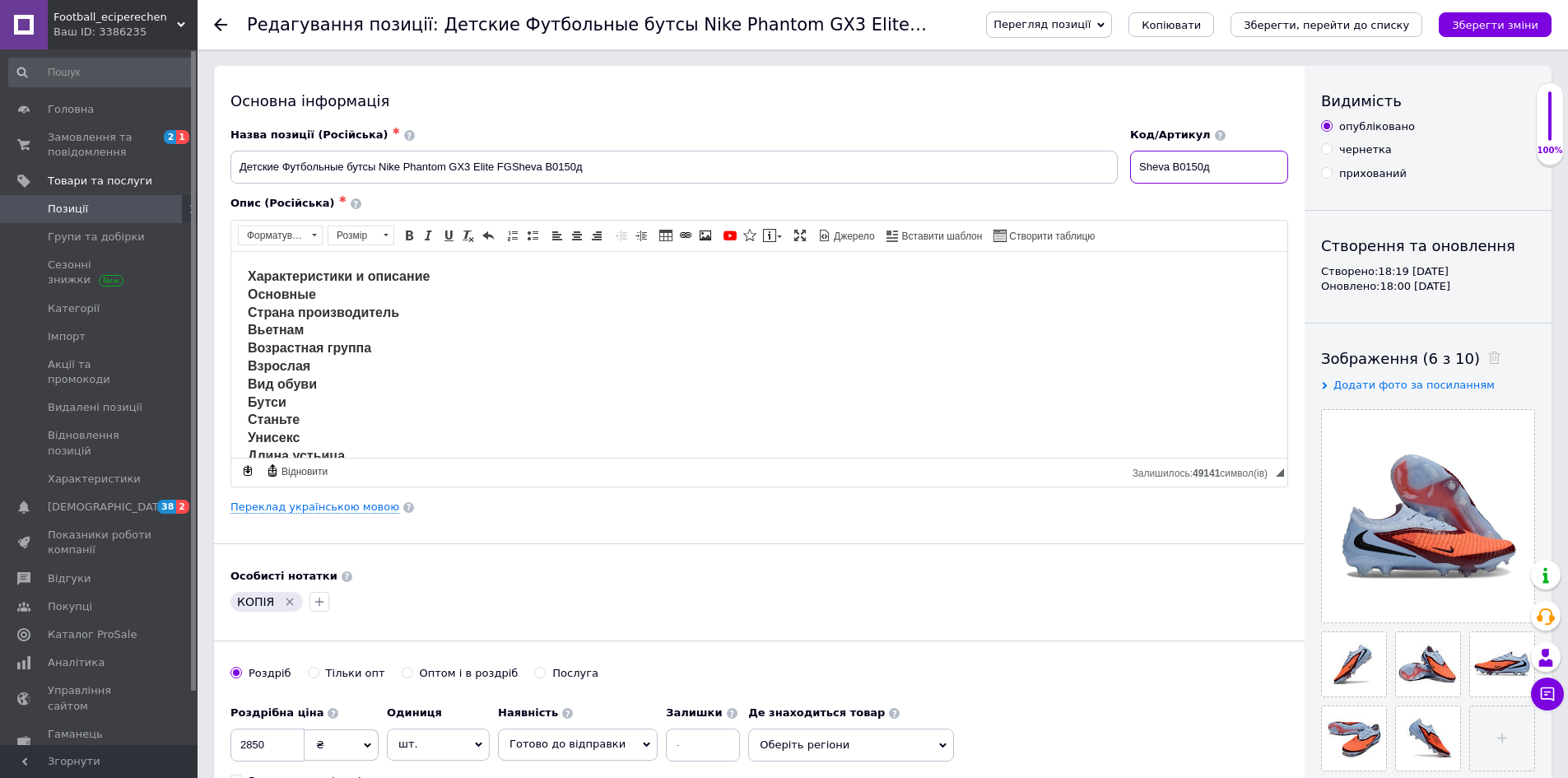
click at [1202, 174] on input "Sheva B0150д" at bounding box center [1208, 166] width 158 height 33
type input "Sheva B0151д"
click at [579, 173] on input "Детские Футбольные бутсы Nike Phantom GX3 Elite FGSheva B0150д" at bounding box center [674, 166] width 888 height 33
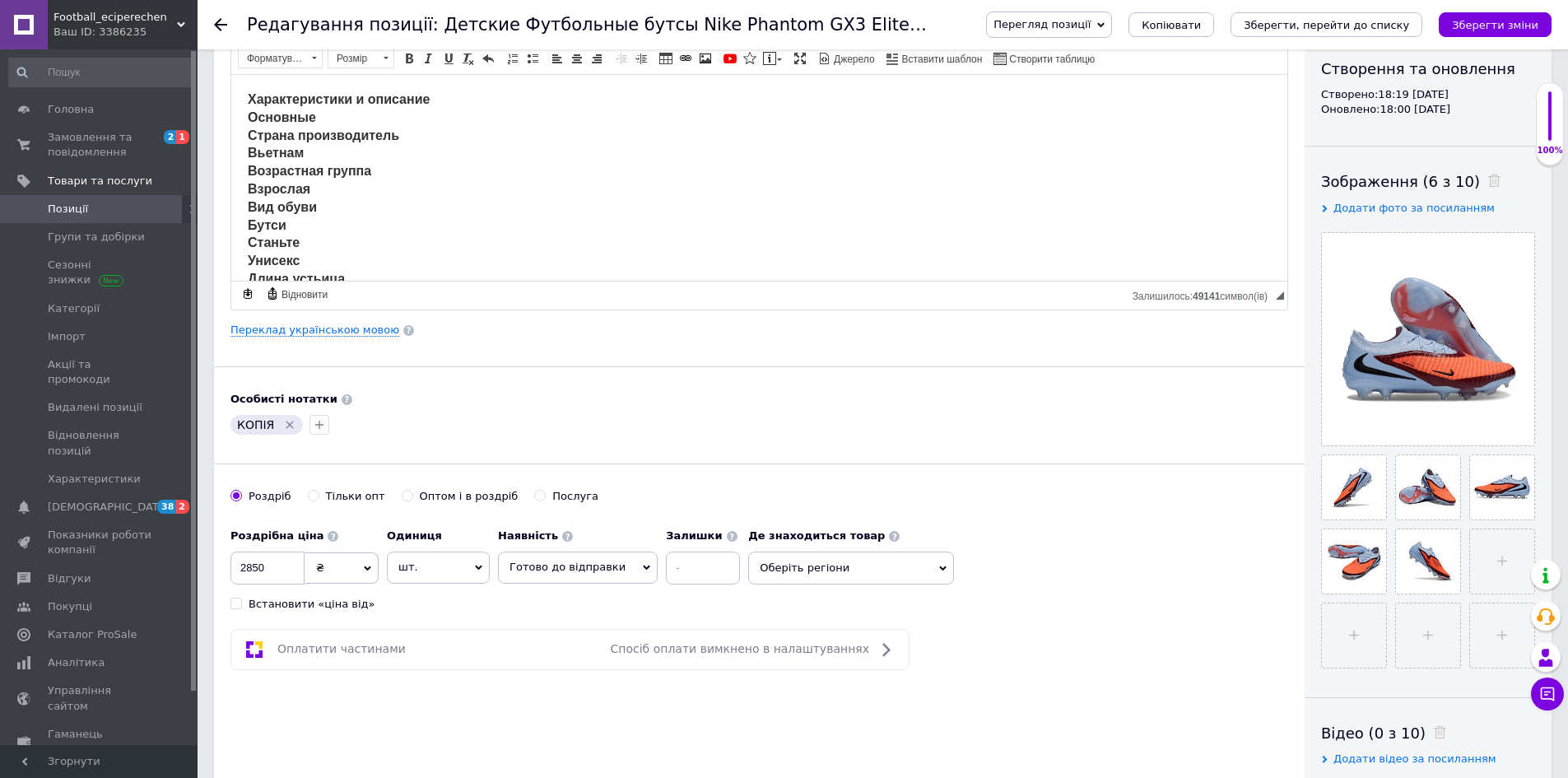
scroll to position [247, 0]
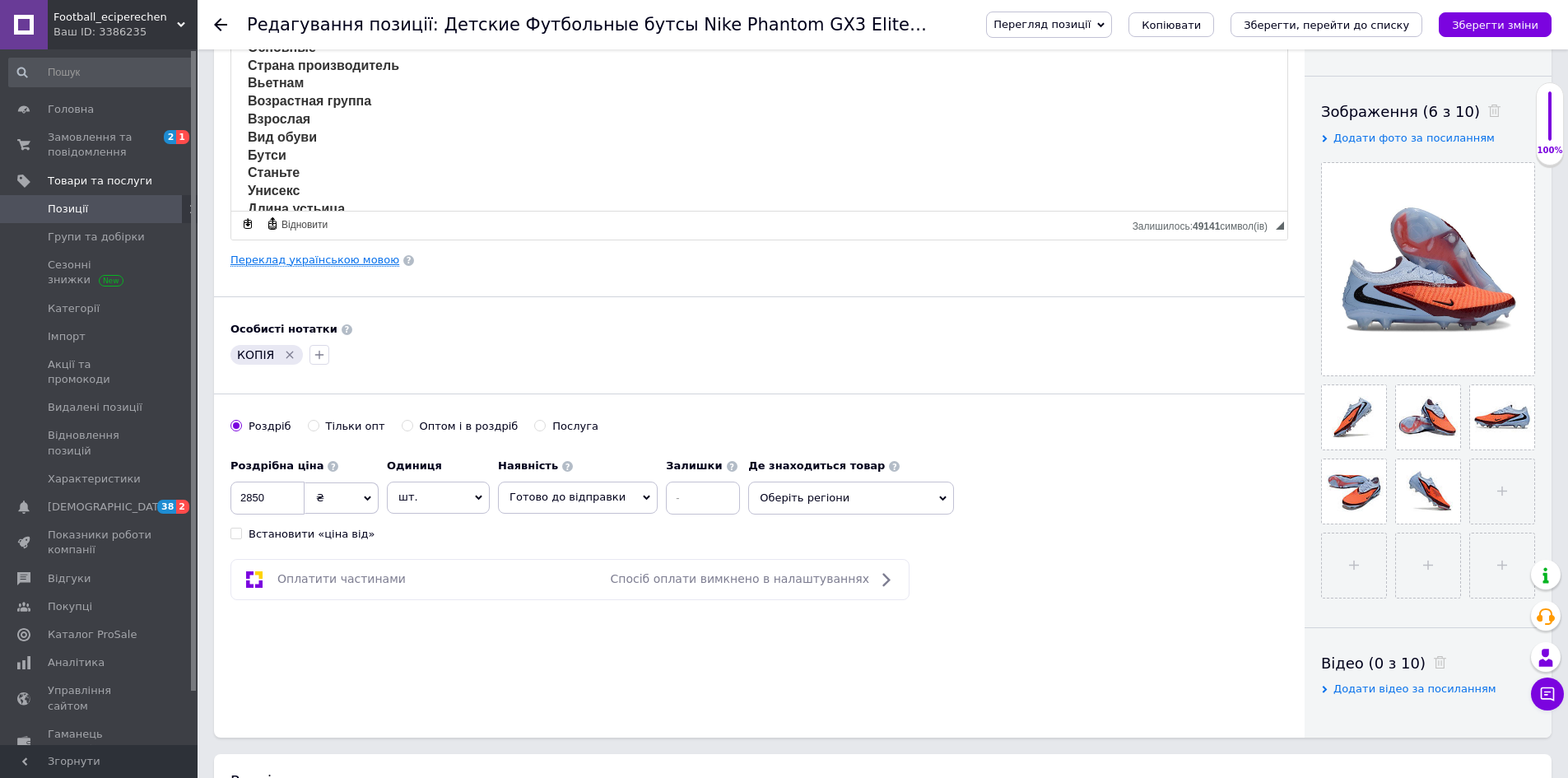
type input "Детские Футбольные бутсы Nike Phantom GX3 Elite FGSheva B0151д"
click at [365, 260] on link "Переклад українською мовою" at bounding box center [315, 260] width 169 height 13
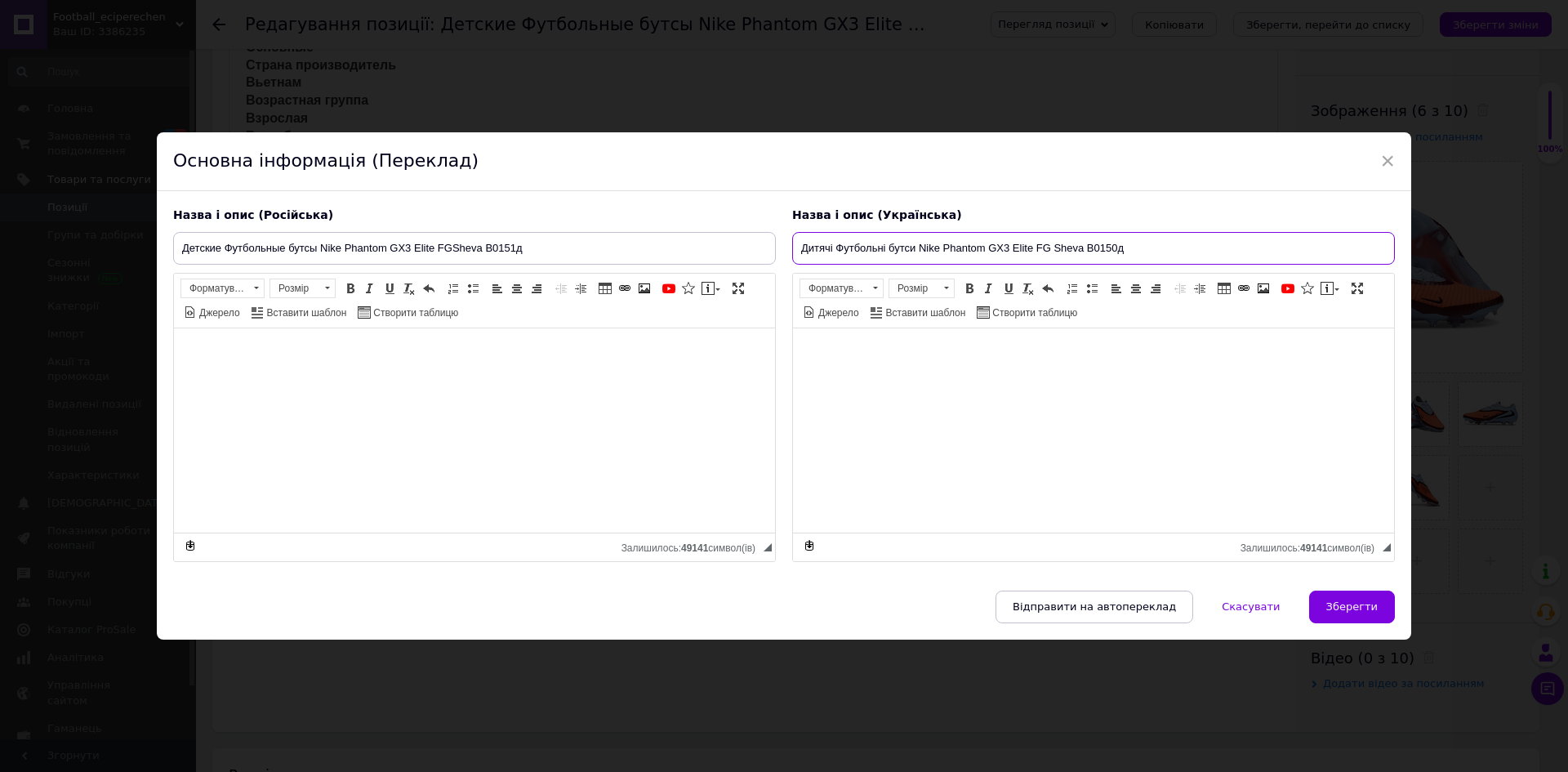
click at [1116, 254] on input "Дитячі Футбольні бутси Nike Phantom GX3 Elite FG Sheva B0150д" at bounding box center [1094, 248] width 602 height 33
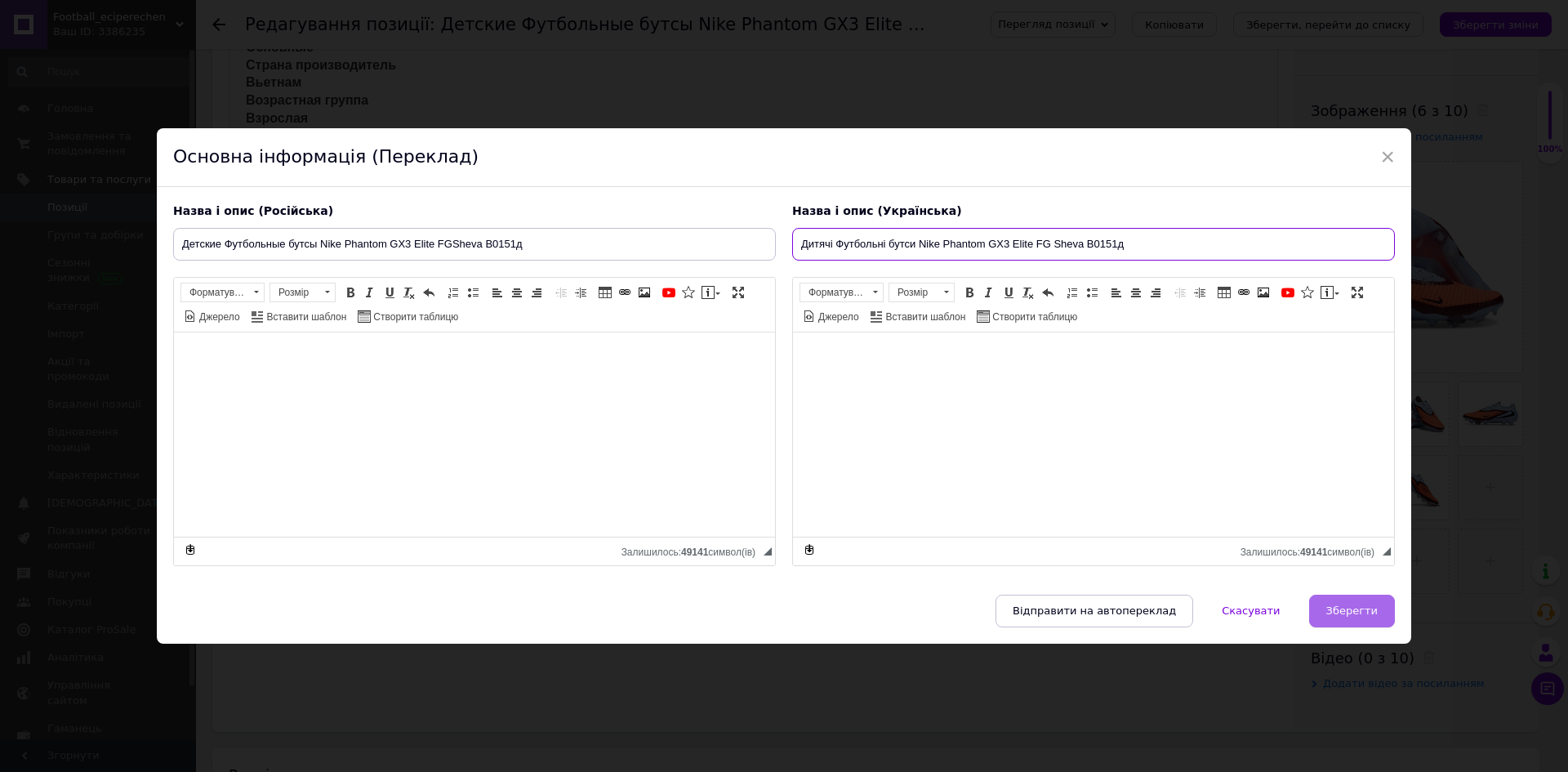
type input "Дитячі Футбольні бутси Nike Phantom GX3 Elite FG Sheva B0151д"
click at [1355, 610] on span "Зберегти" at bounding box center [1352, 610] width 51 height 12
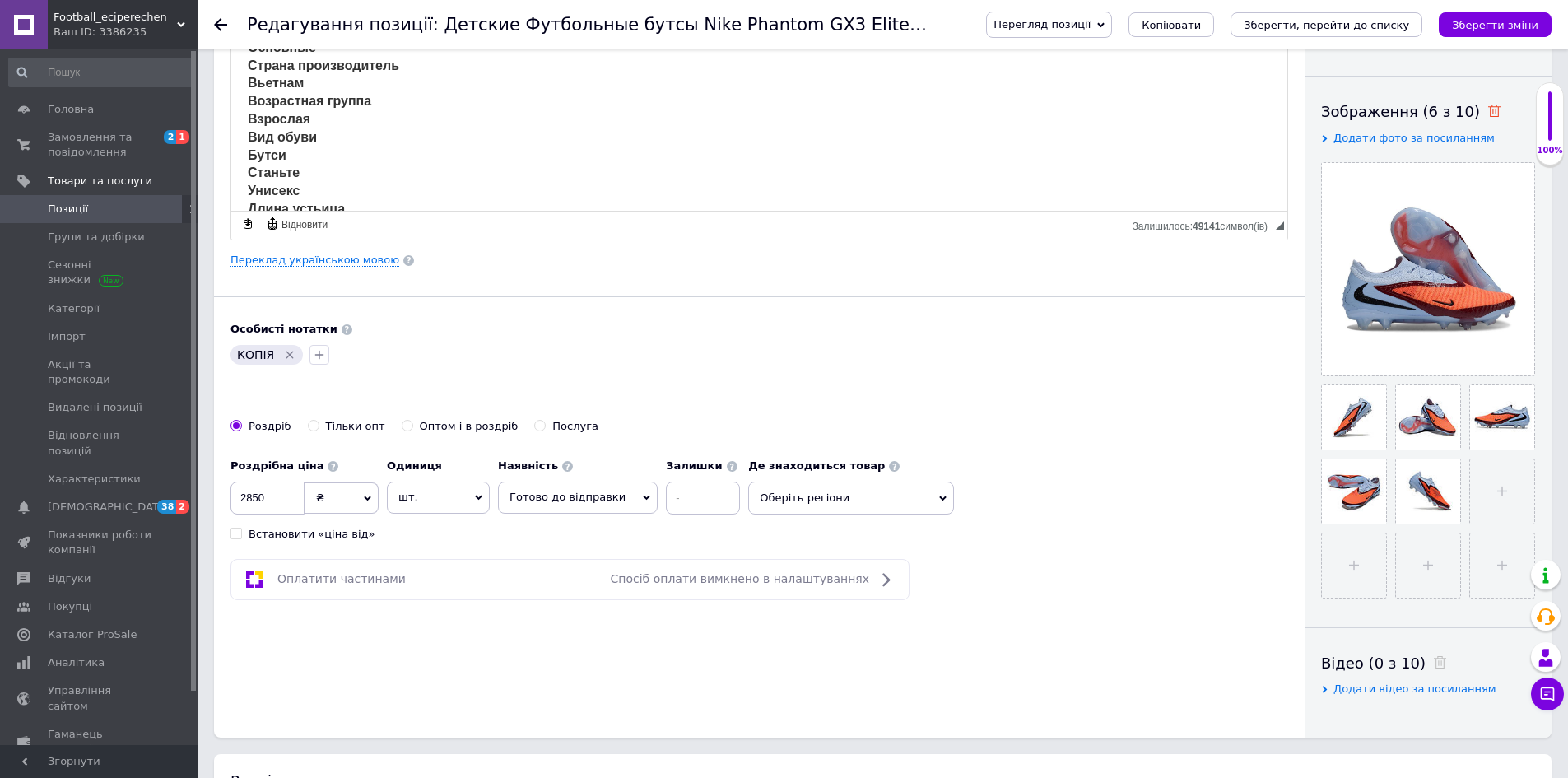
click at [1488, 114] on icon at bounding box center [1494, 110] width 12 height 12
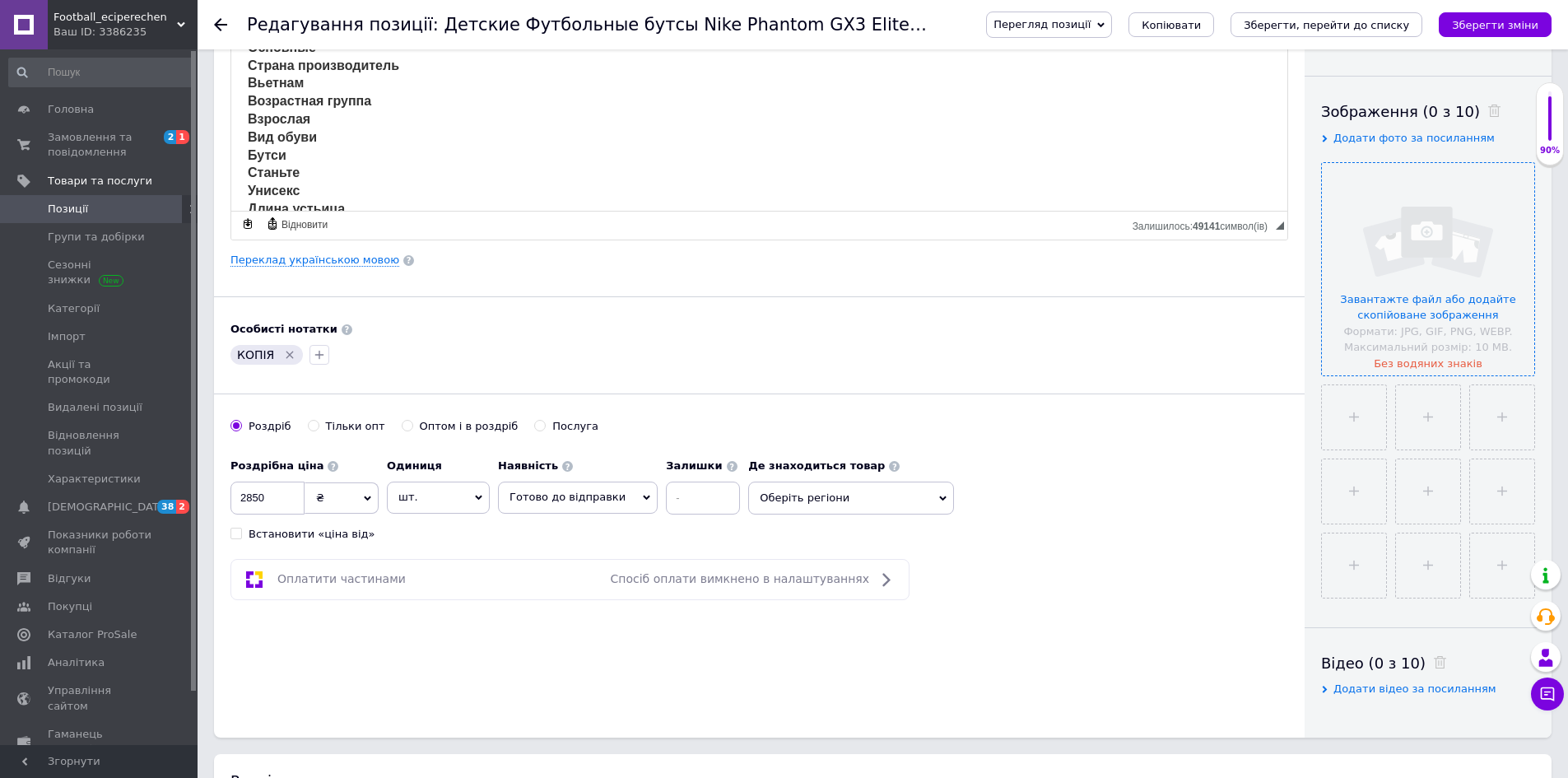
click at [1451, 199] on input "file" at bounding box center [1428, 269] width 212 height 212
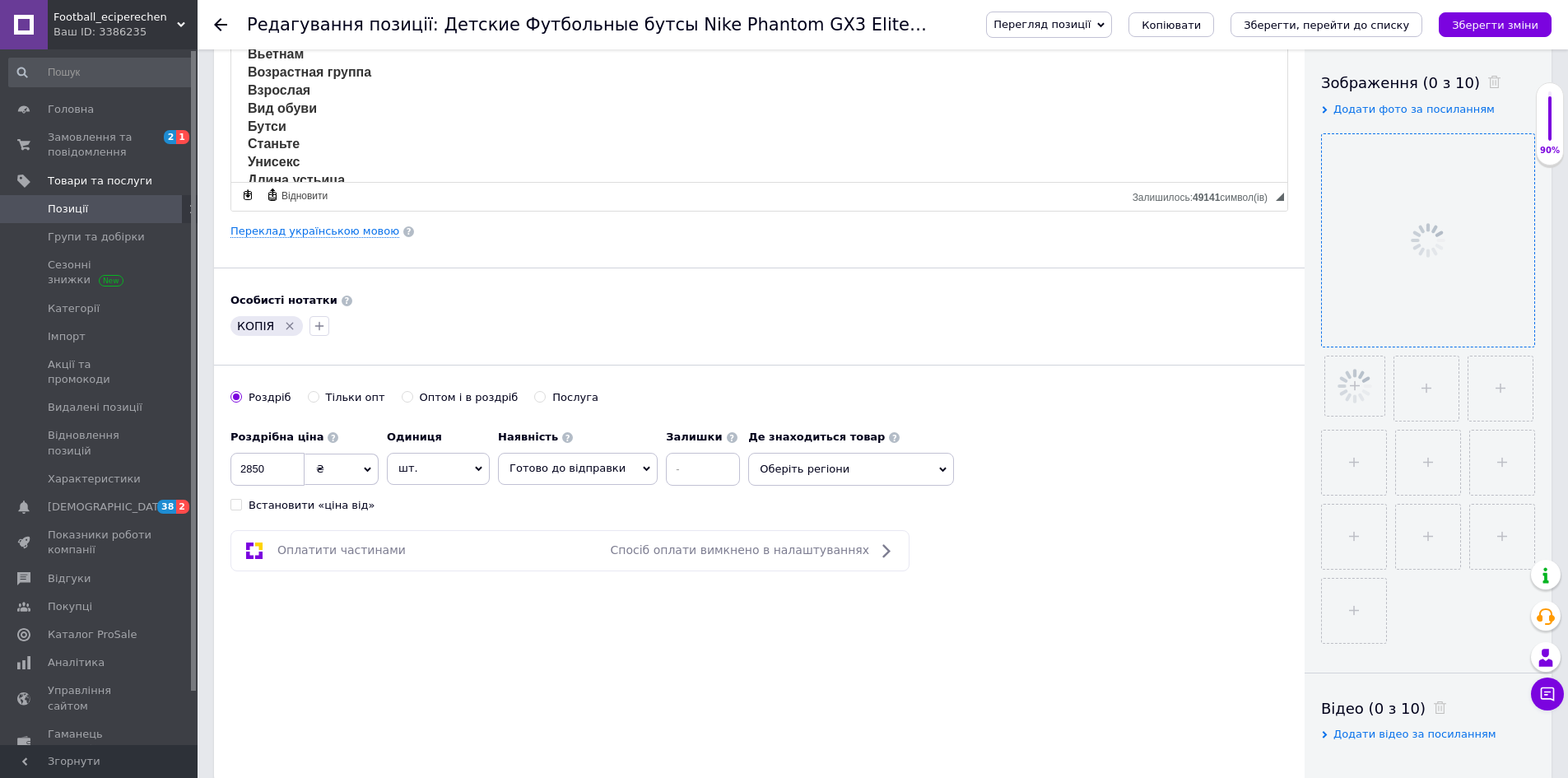
scroll to position [411, 0]
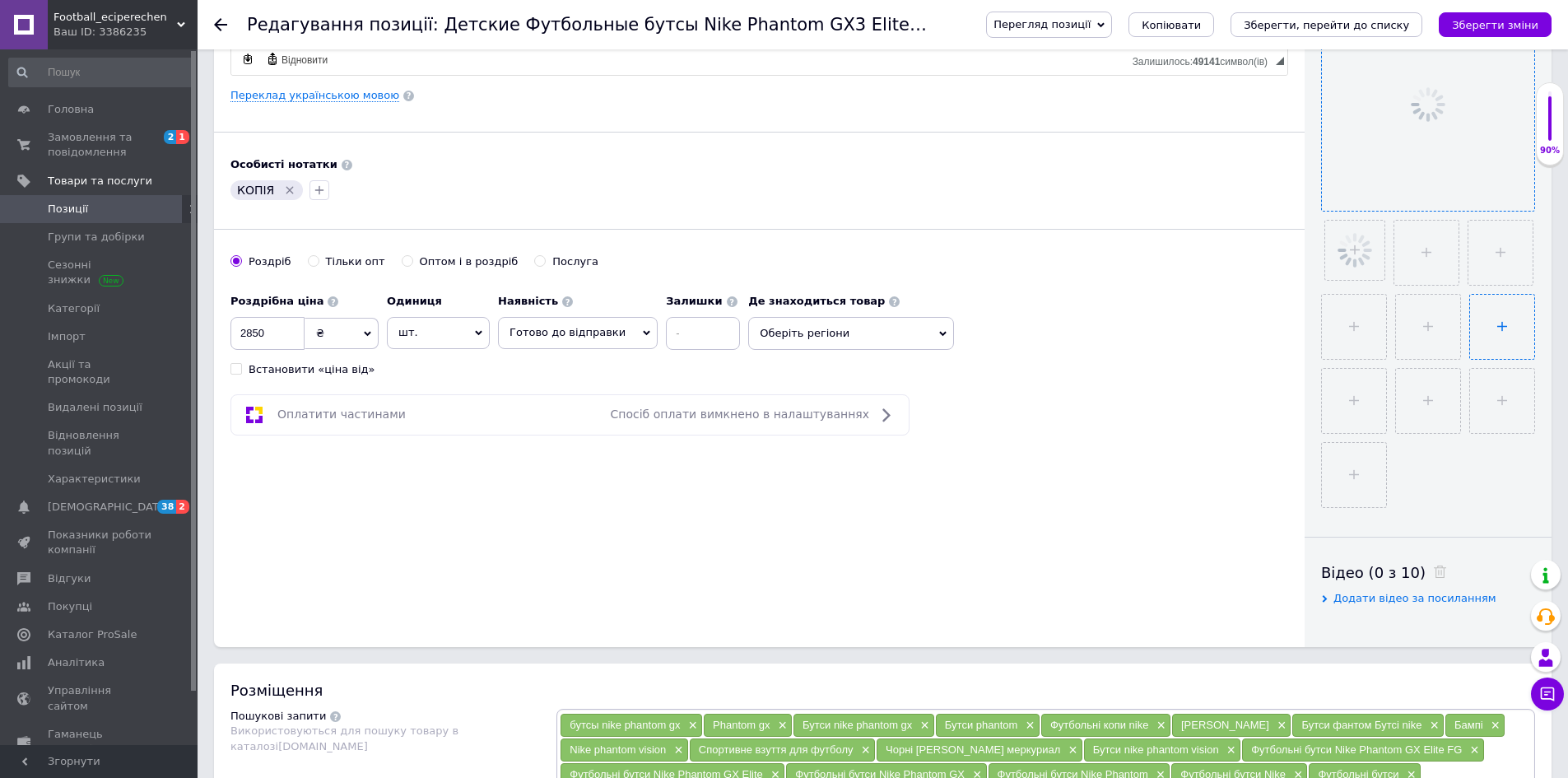
click at [1470, 323] on input "file" at bounding box center [1502, 327] width 64 height 64
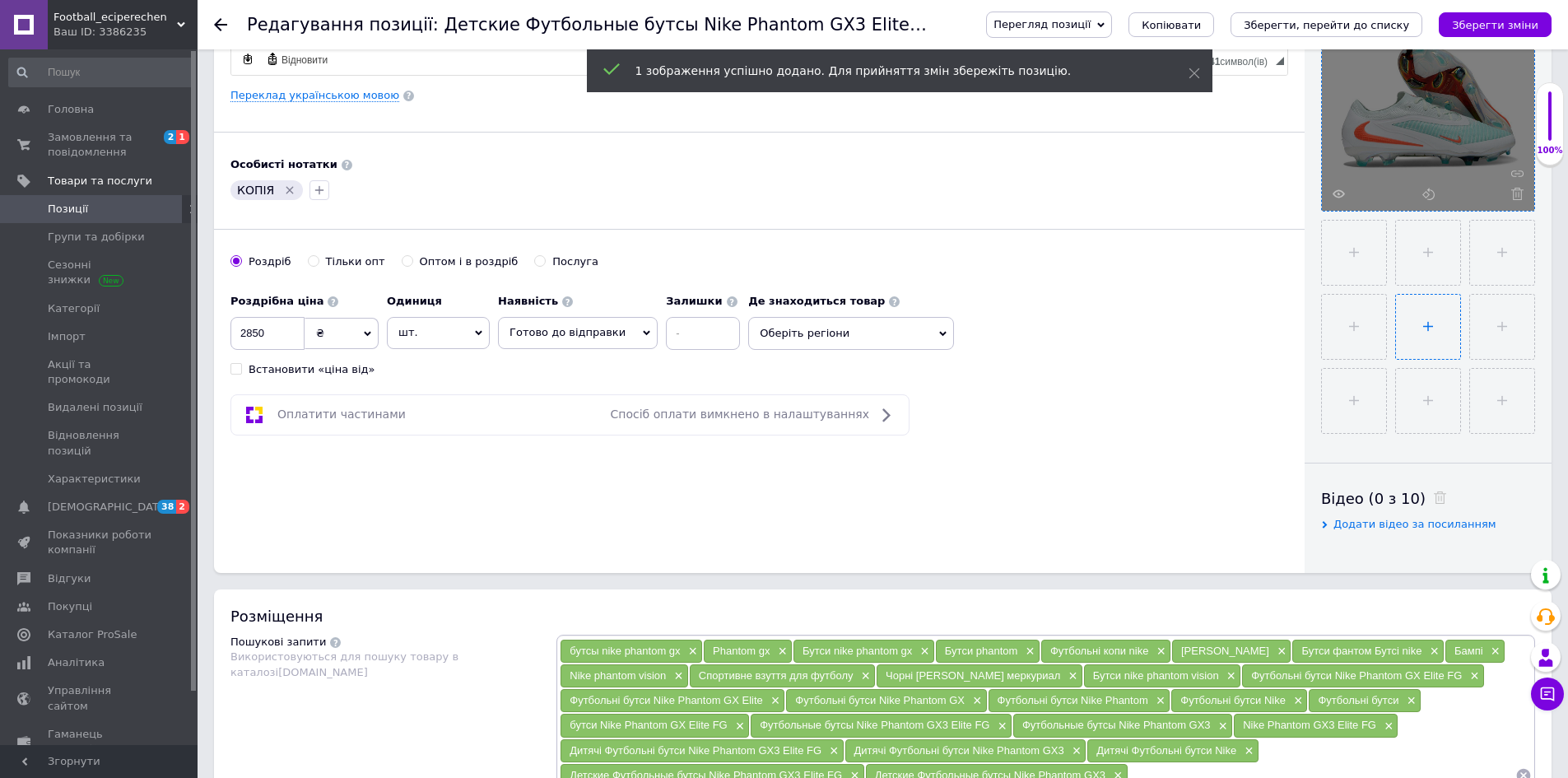
type input "C:\fakepath\photo_2025-09-12_18-16-10.jpg"
click at [1454, 317] on input "file" at bounding box center [1428, 327] width 64 height 64
type input "C:\fakepath\photo_2025-09-12_18-16-12.jpg"
click at [1430, 416] on input "file" at bounding box center [1428, 401] width 64 height 64
type input "C:\fakepath\photo_2025-09-12_18-16-14.jpg"
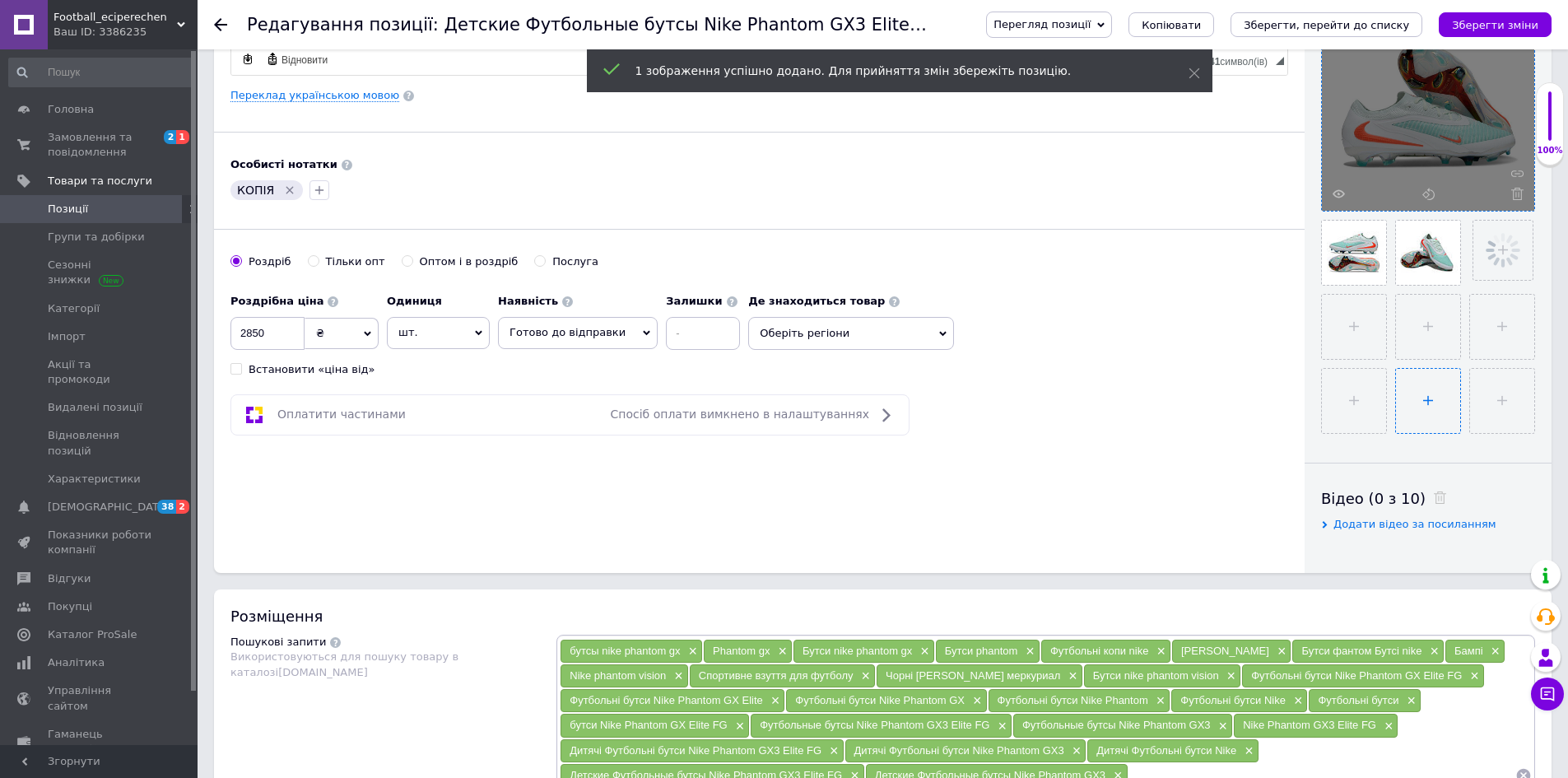
click at [1445, 397] on input "file" at bounding box center [1428, 401] width 64 height 64
type input "C:\fakepath\photo_2025-09-12_18-16-17.jpg"
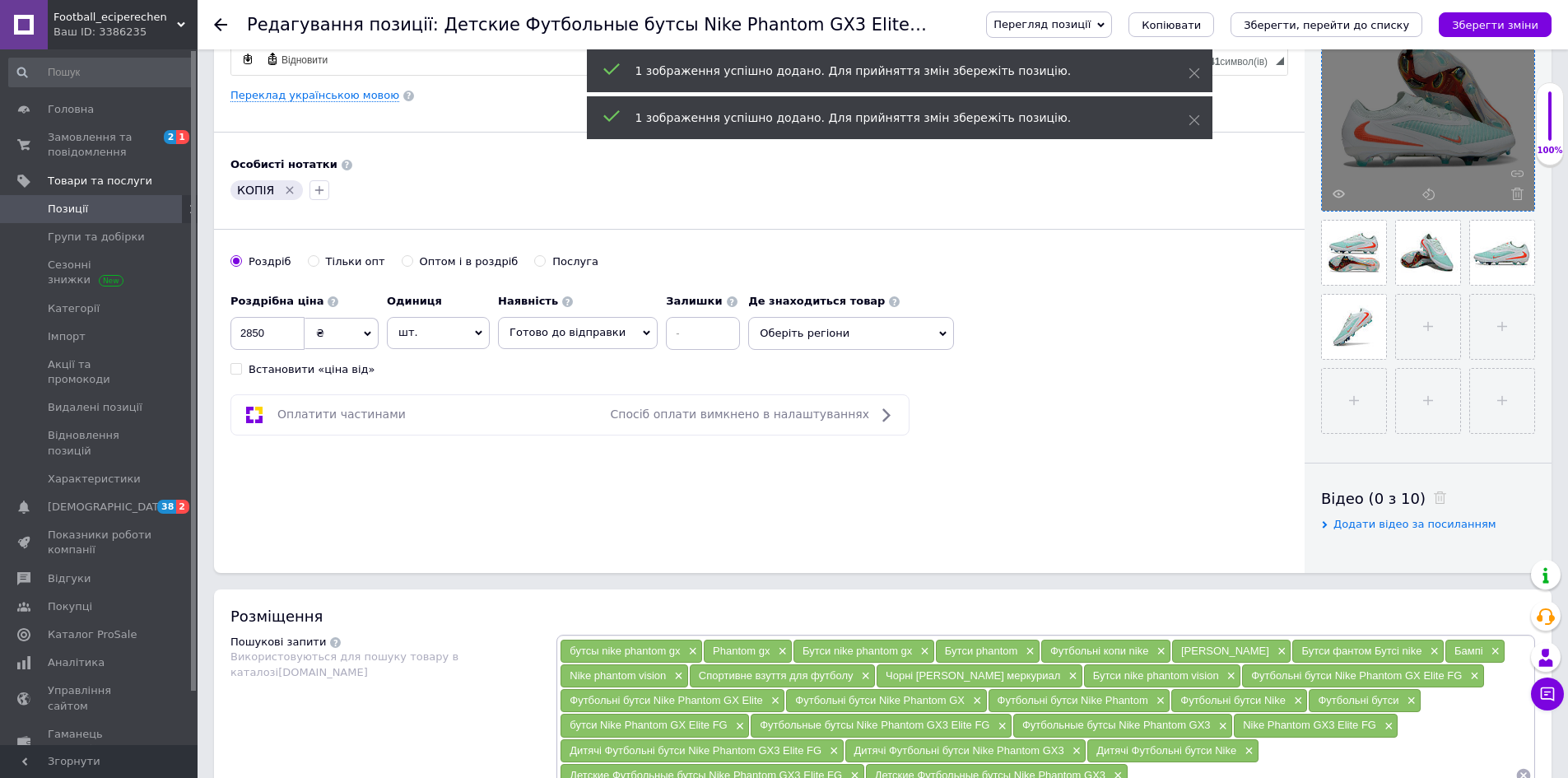
click at [283, 188] on icon "Видалити мітку" at bounding box center [289, 190] width 13 height 13
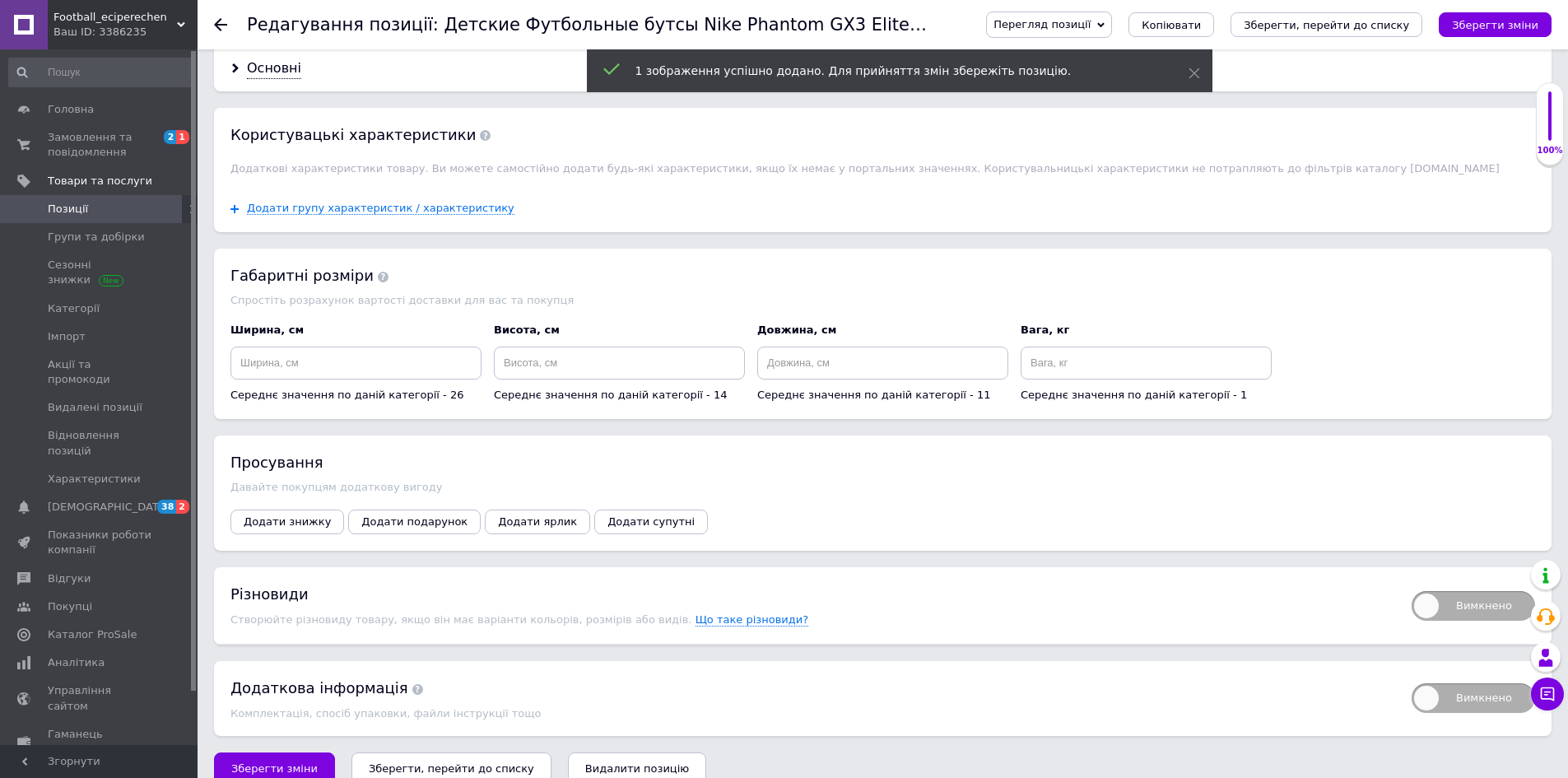
scroll to position [1782, 0]
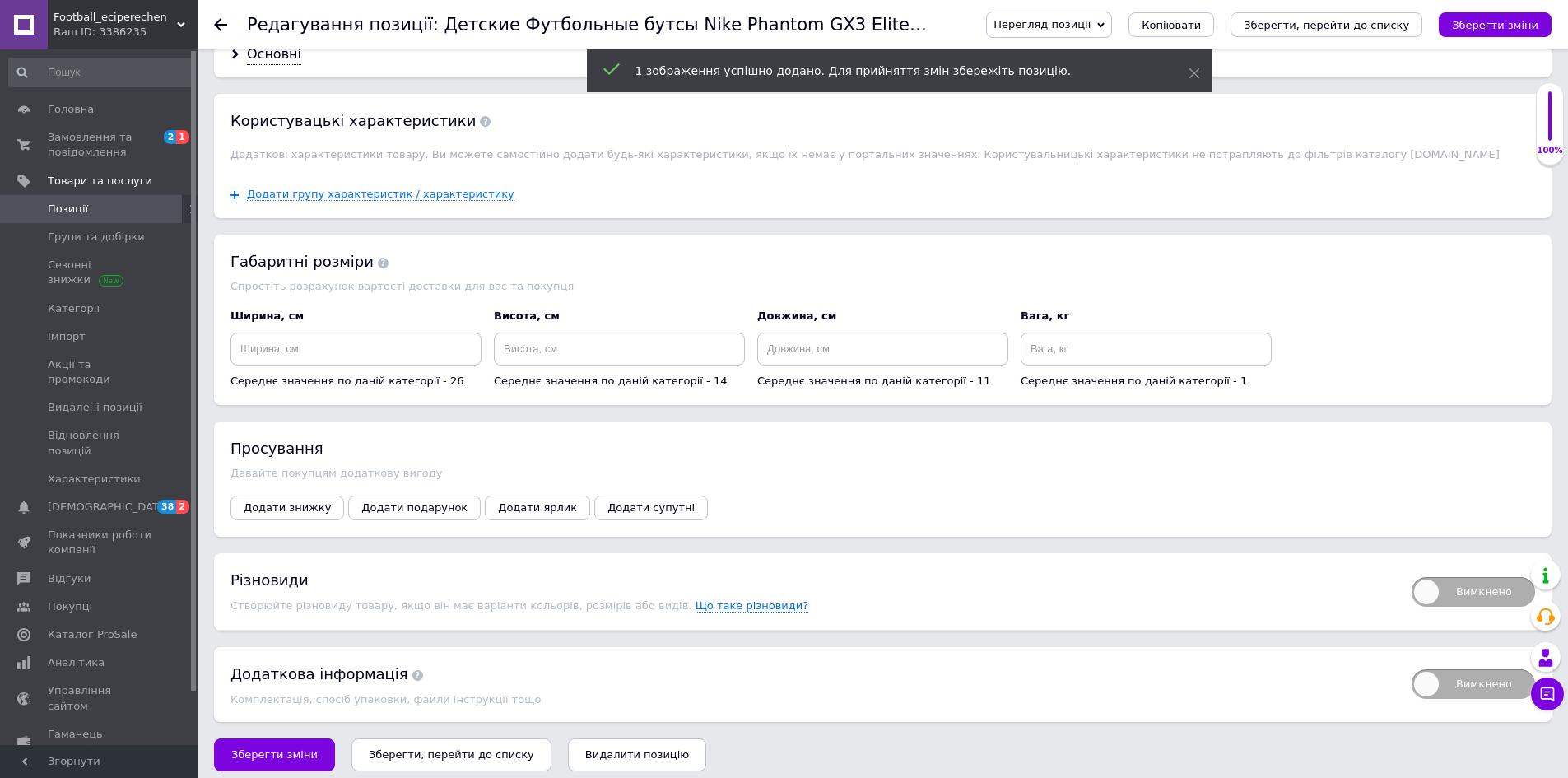
click at [1425, 577] on span "Вимкнено" at bounding box center [1473, 591] width 124 height 29
click at [1411, 568] on input "Вимкнено" at bounding box center [1406, 571] width 11 height 11
checkbox input "true"
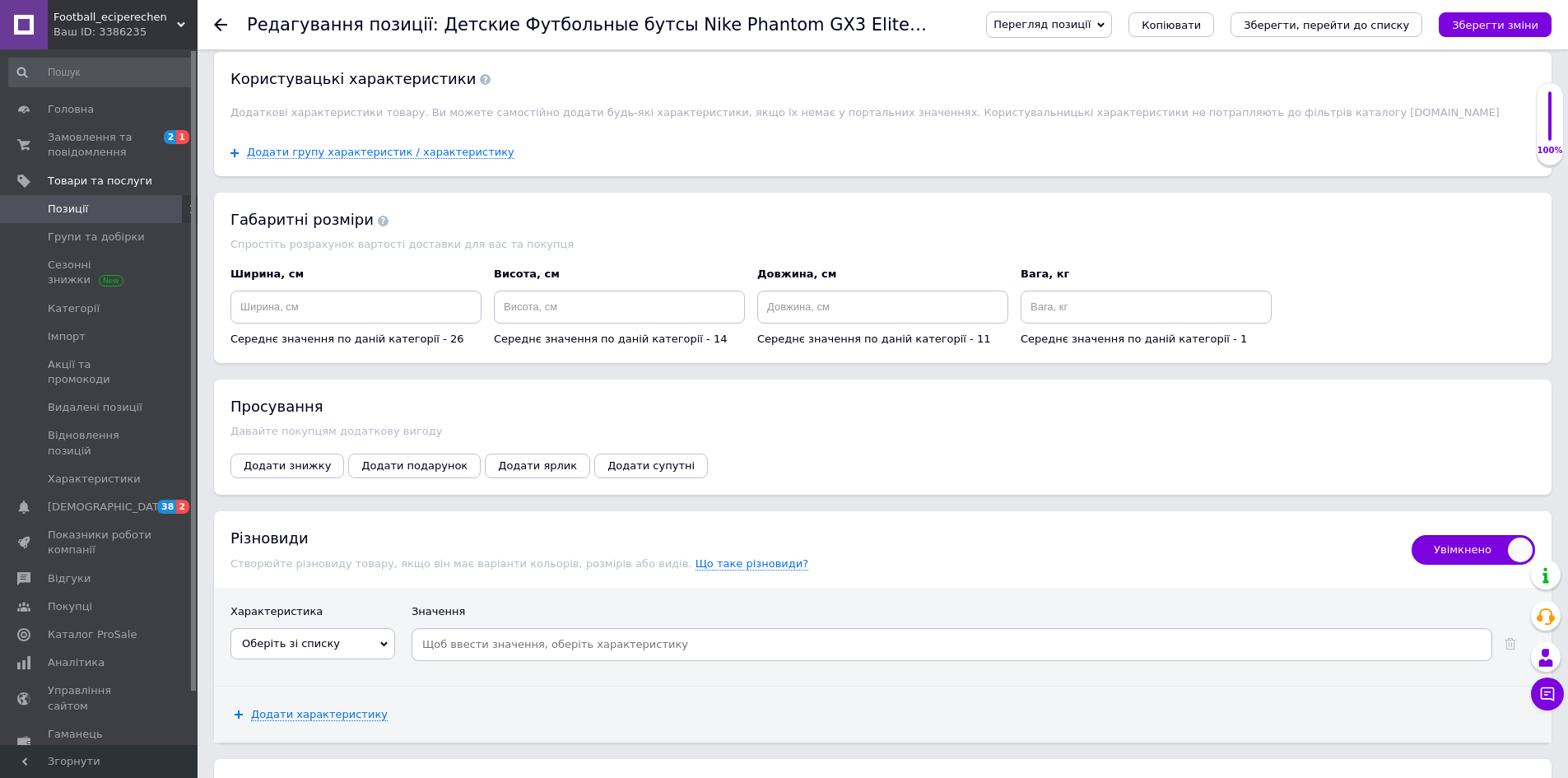
scroll to position [1935, 0]
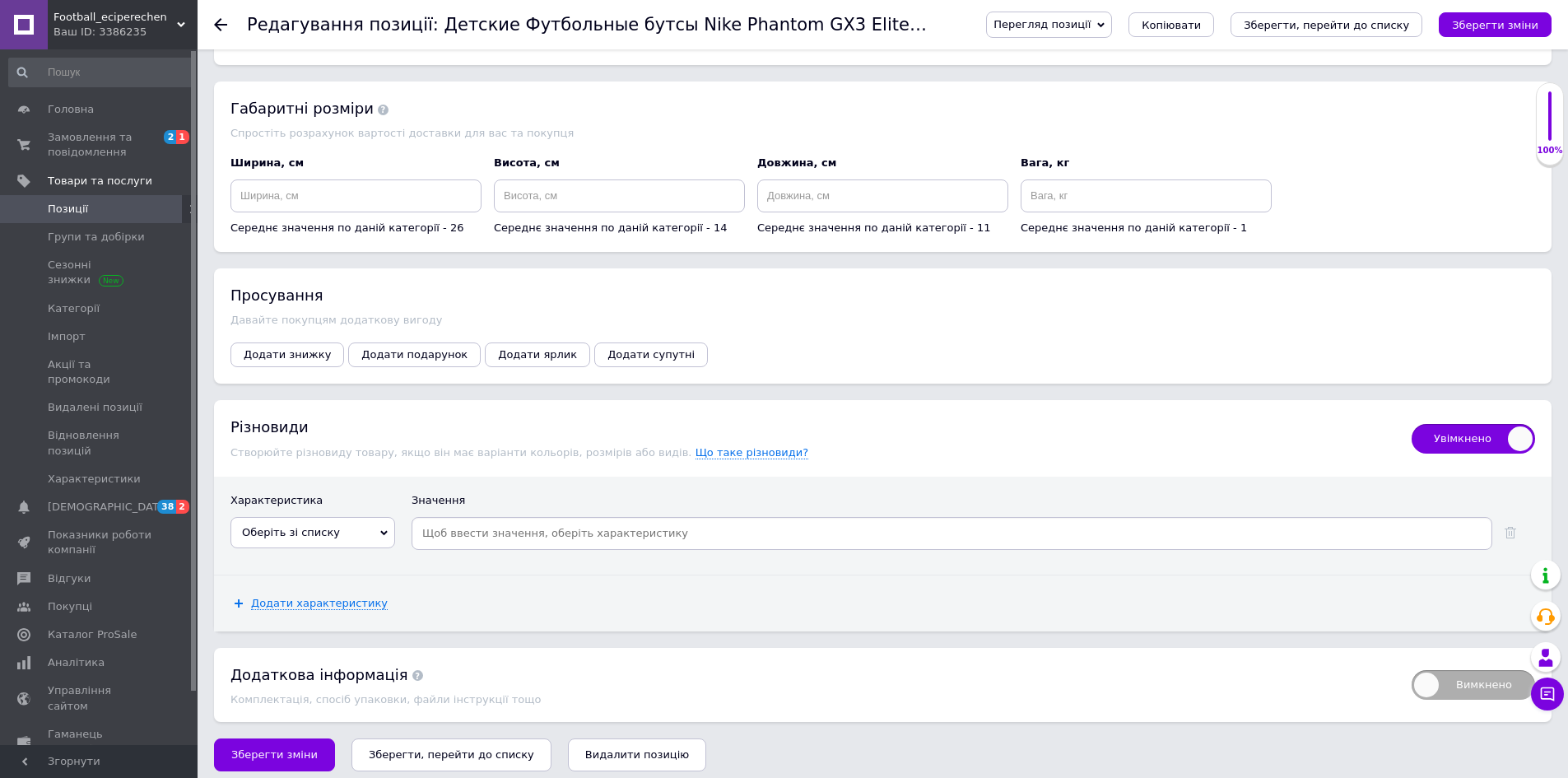
click at [329, 521] on span "Оберіть зі списку" at bounding box center [313, 532] width 165 height 31
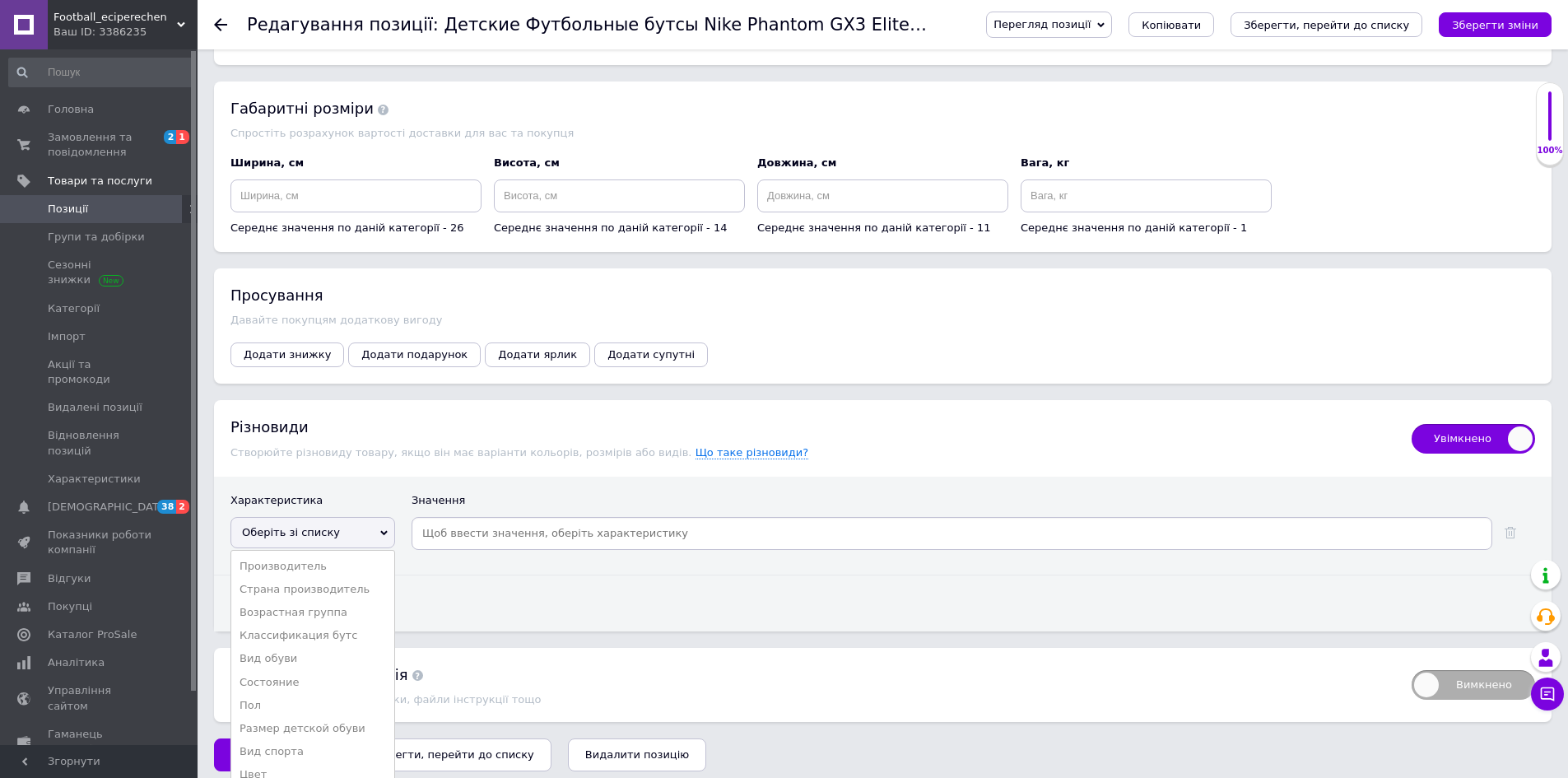
click at [337, 717] on li "Размер детской обуви" at bounding box center [313, 728] width 163 height 23
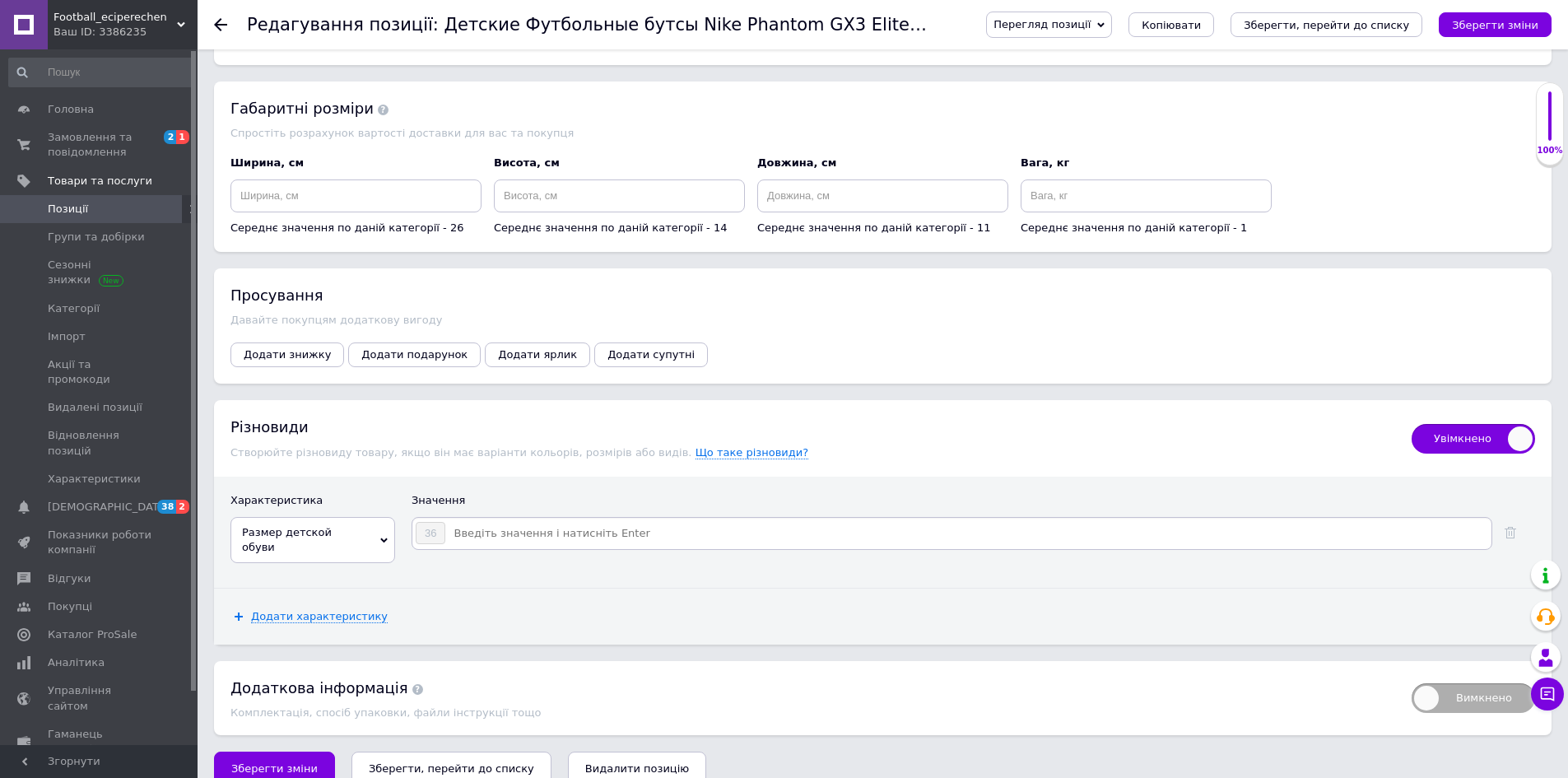
click at [495, 524] on input at bounding box center [967, 533] width 1043 height 25
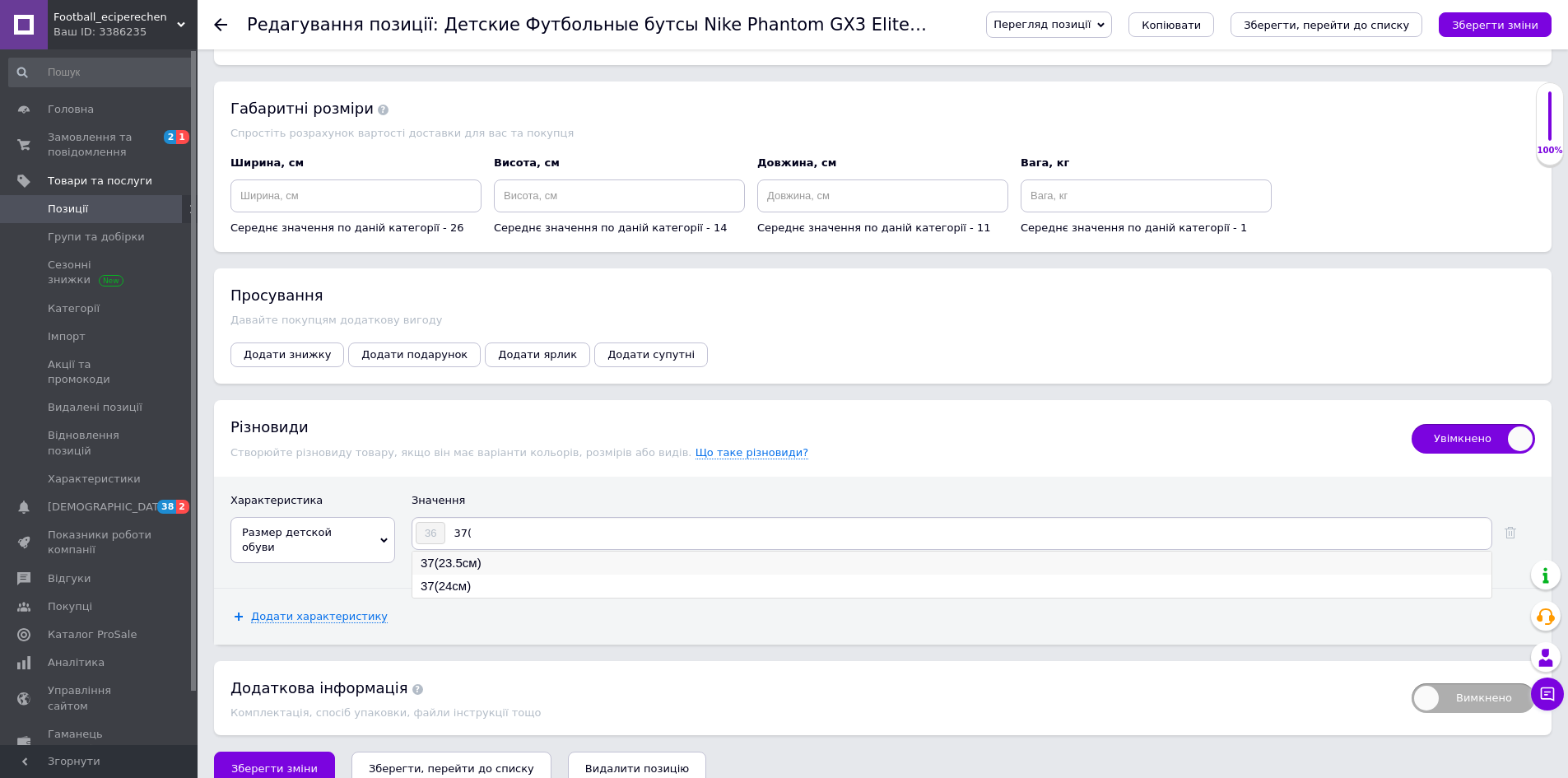
type input "37("
click at [469, 556] on li "37(23.5см)" at bounding box center [952, 563] width 1079 height 23
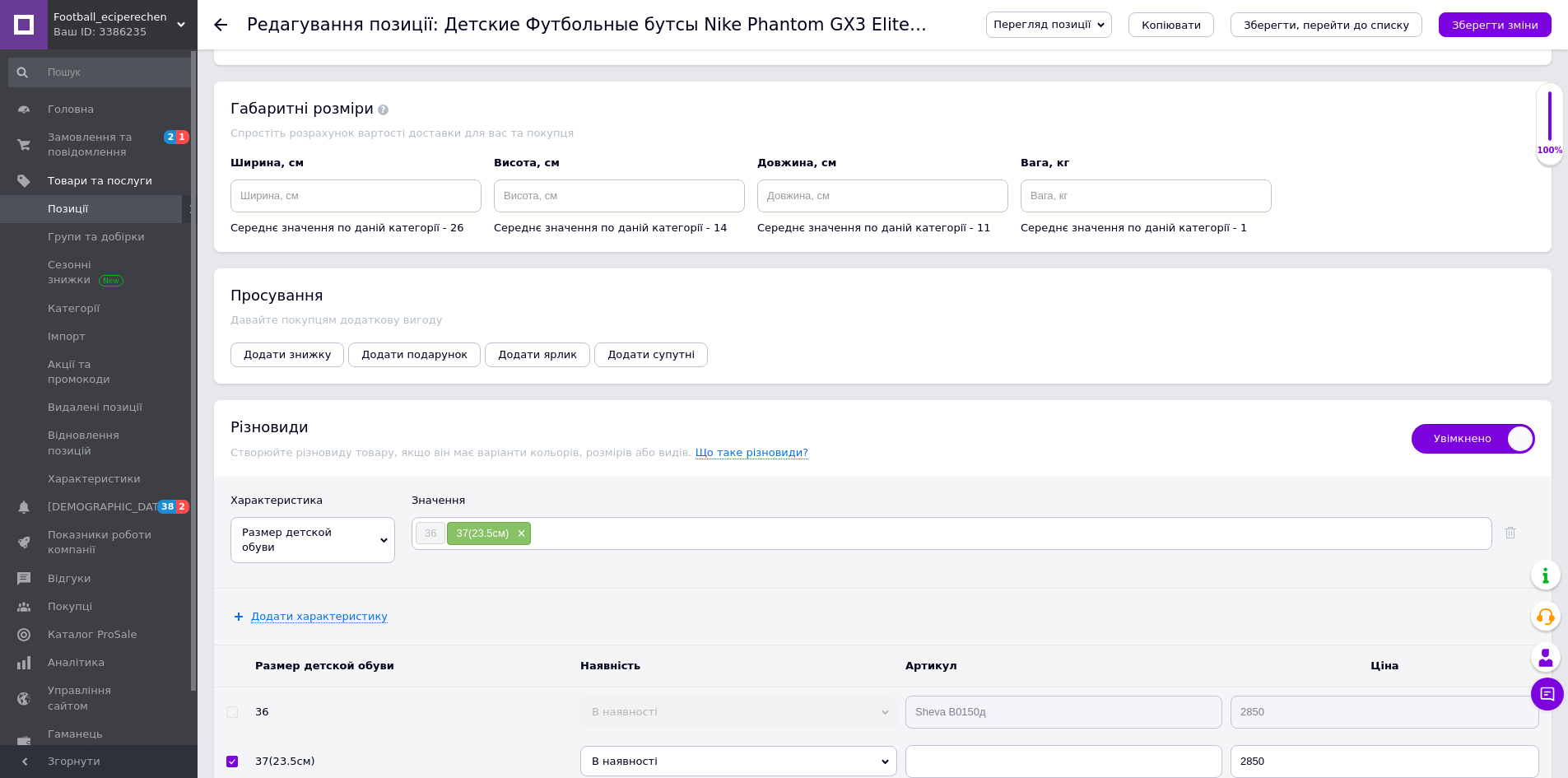
click at [592, 521] on input at bounding box center [1010, 533] width 957 height 25
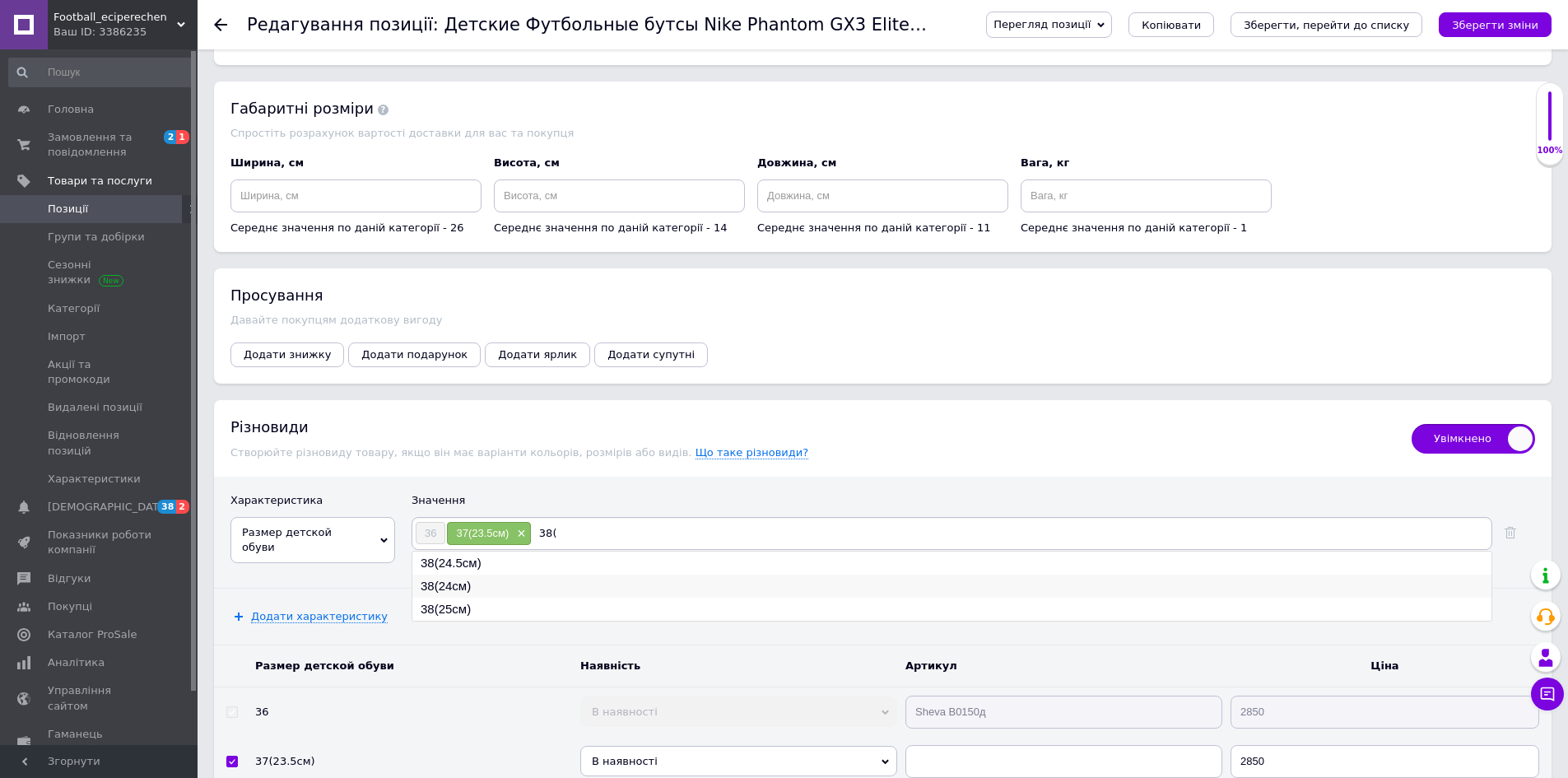
type input "38("
click at [483, 576] on li "38(24см)" at bounding box center [952, 586] width 1079 height 23
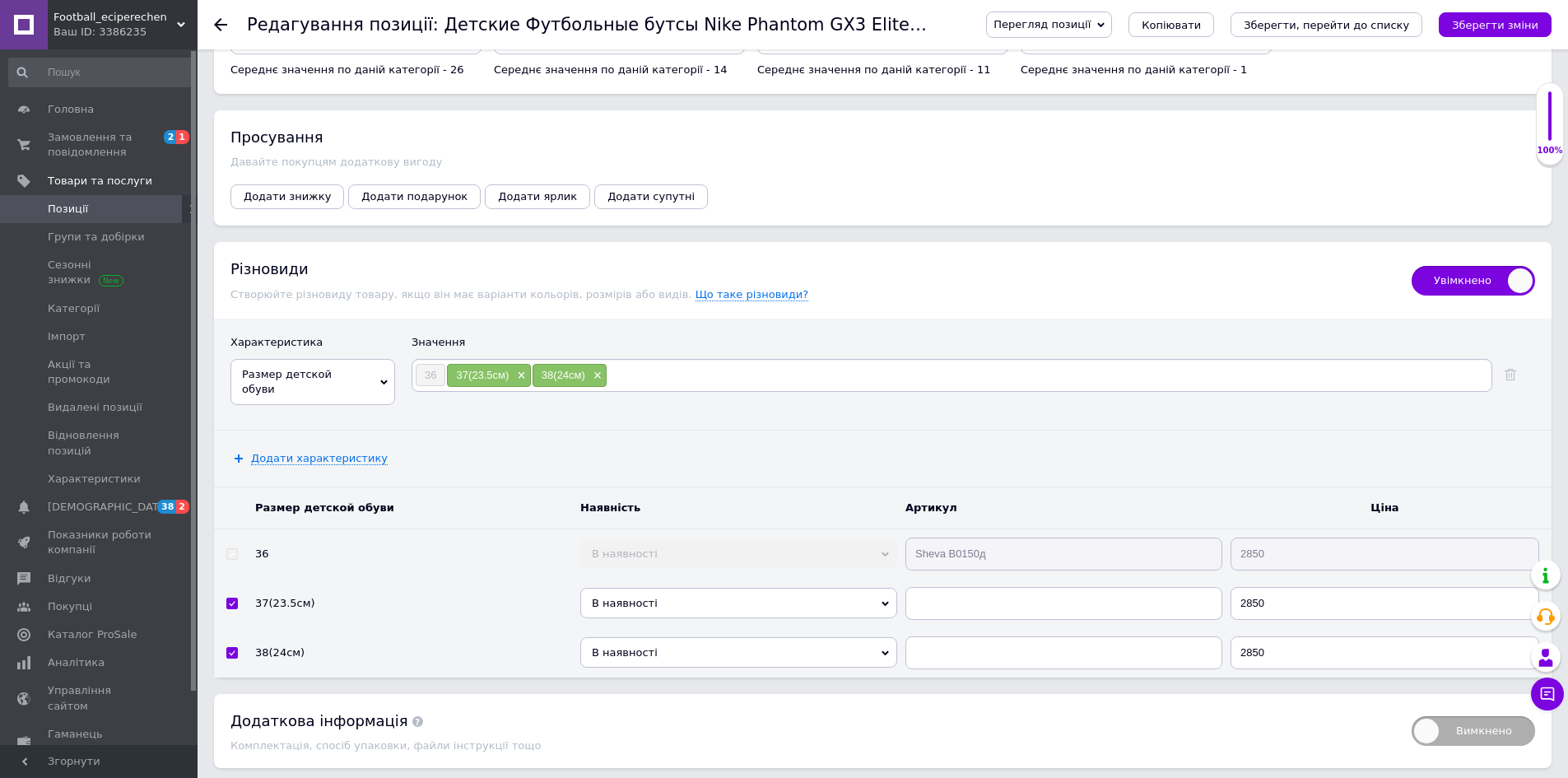
scroll to position [2127, 0]
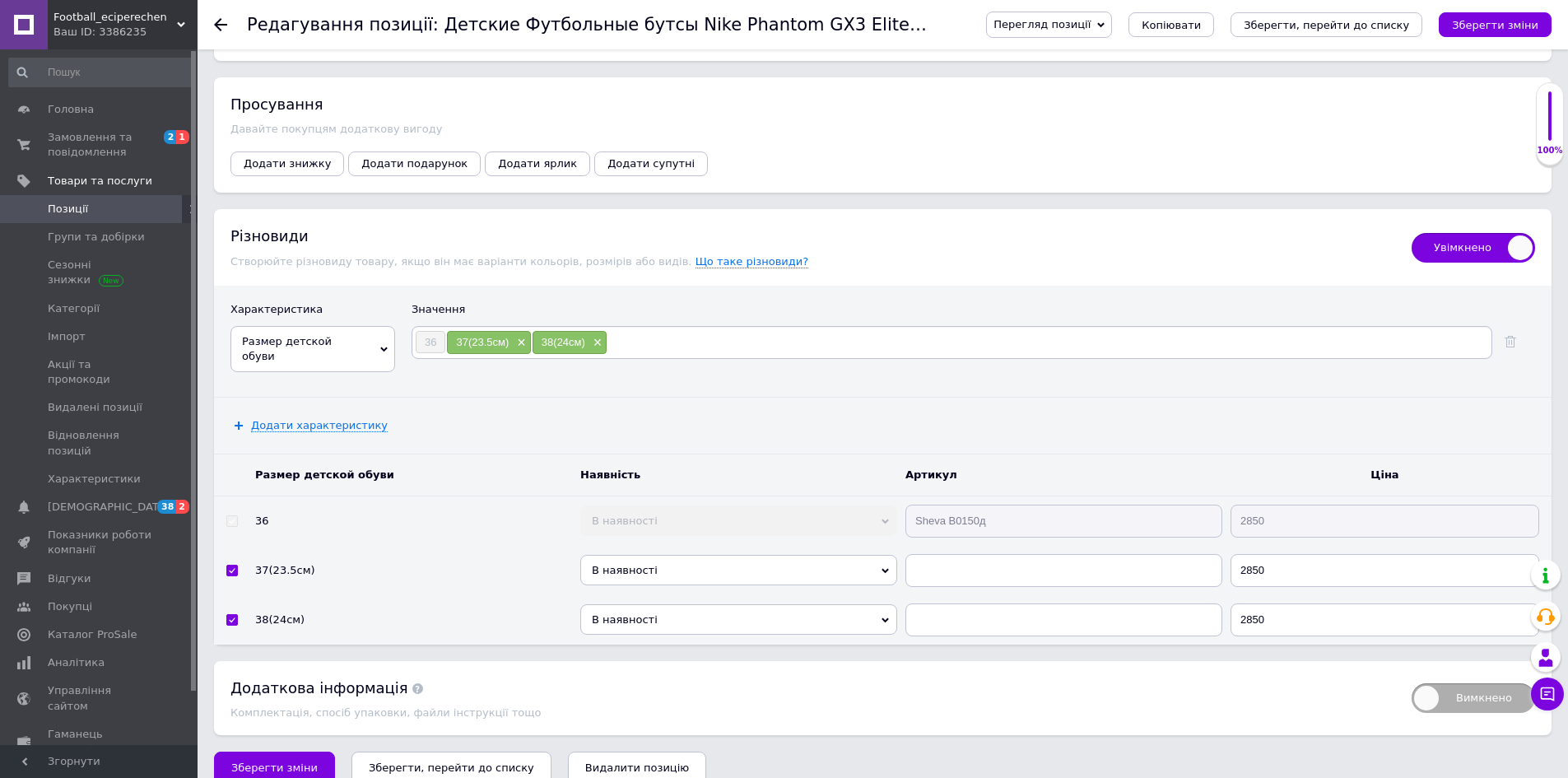
click at [646, 555] on span "В наявності" at bounding box center [739, 570] width 317 height 30
click at [640, 628] on li "Готово до відправки" at bounding box center [739, 638] width 317 height 20
drag, startPoint x: 638, startPoint y: 600, endPoint x: 661, endPoint y: 644, distance: 49.6
click at [638, 604] on span "В наявності" at bounding box center [739, 620] width 317 height 30
click at [667, 678] on li "Готово до відправки" at bounding box center [739, 688] width 317 height 20
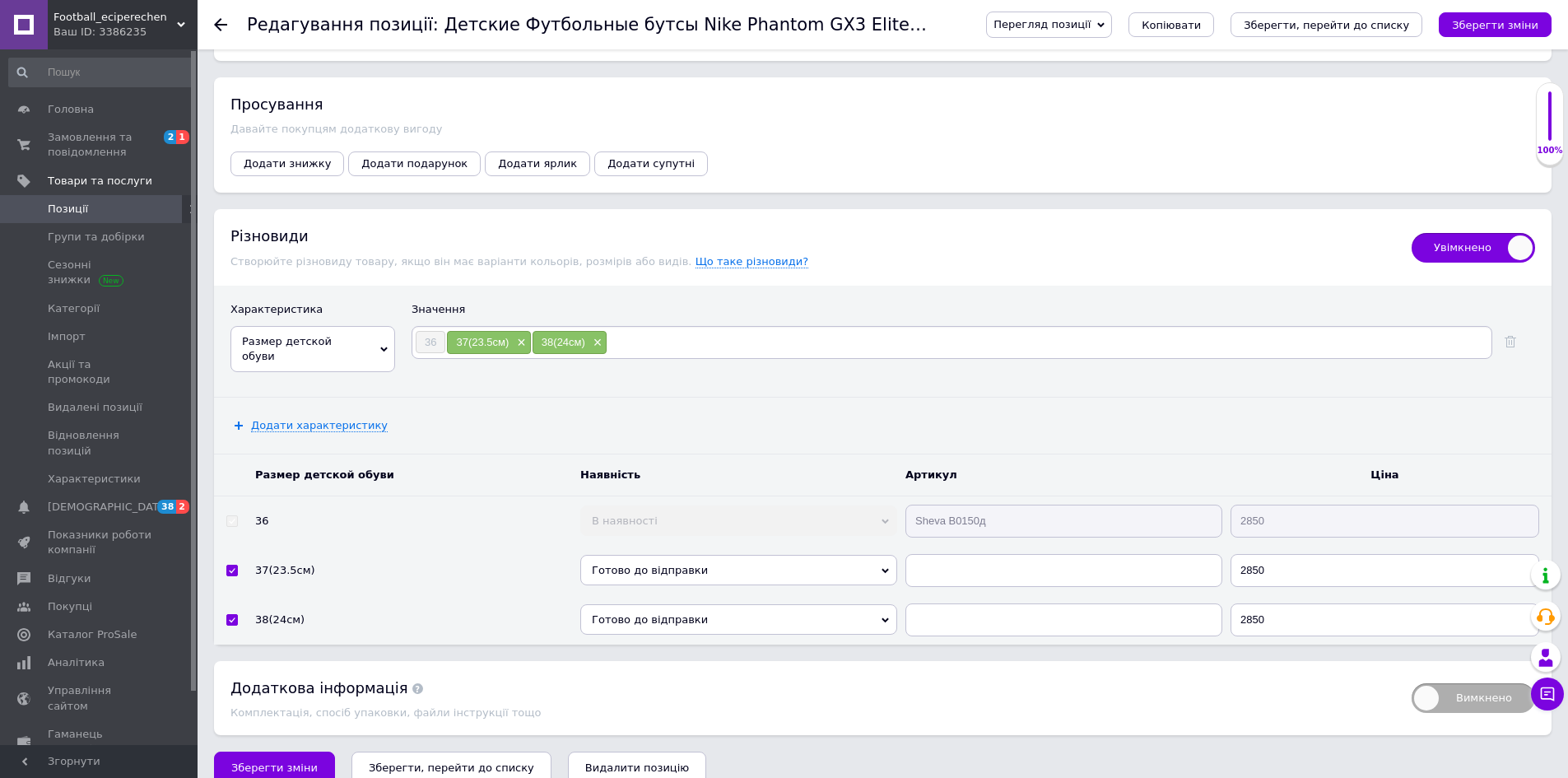
click at [1515, 6] on div "Перегляд позиції Зберегти та переглянути на сайті Зберегти та переглянути на ма…" at bounding box center [1252, 24] width 598 height 49
click at [1515, 20] on icon "Зберегти зміни" at bounding box center [1495, 25] width 86 height 12
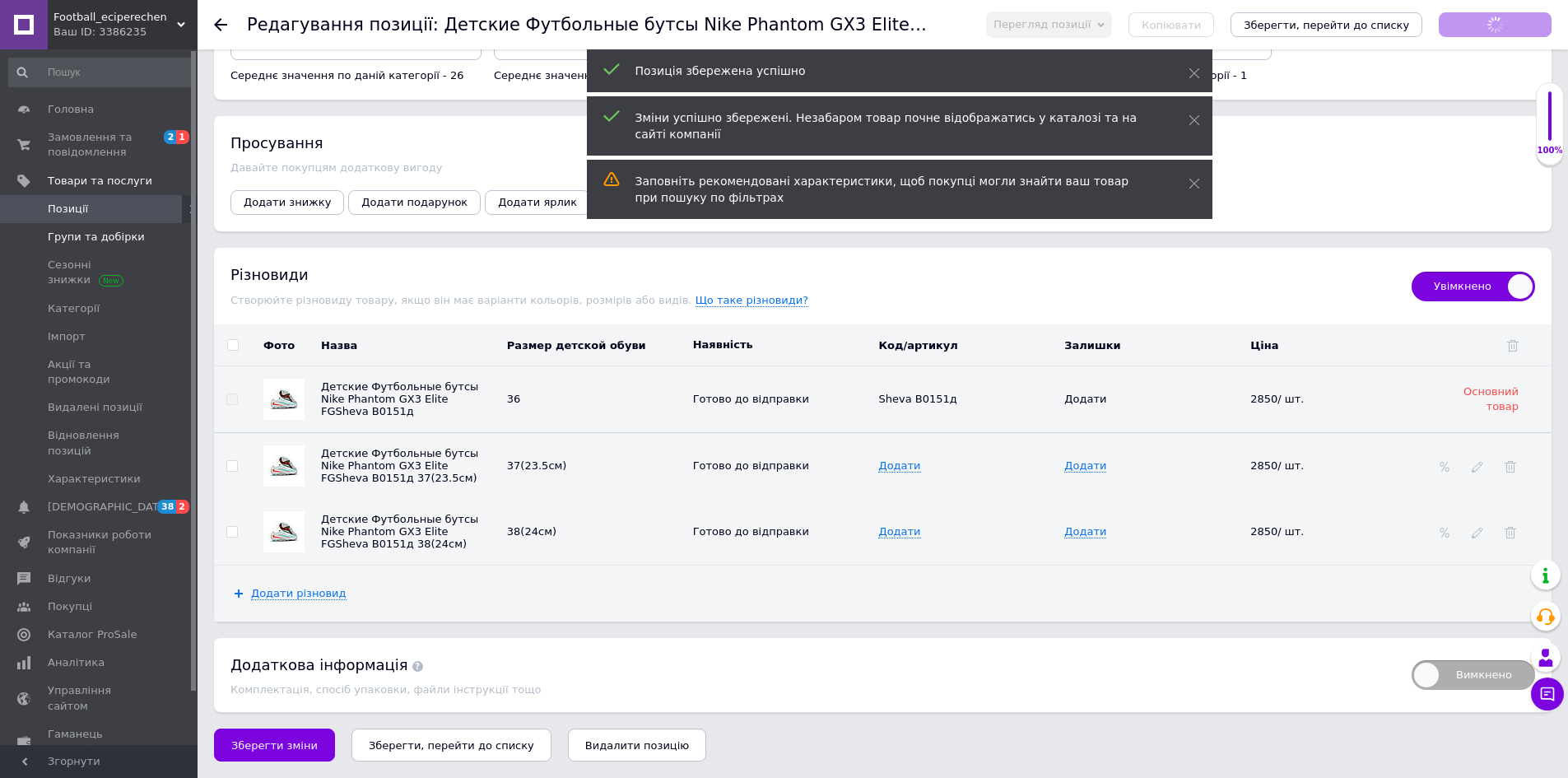
scroll to position [2078, 0]
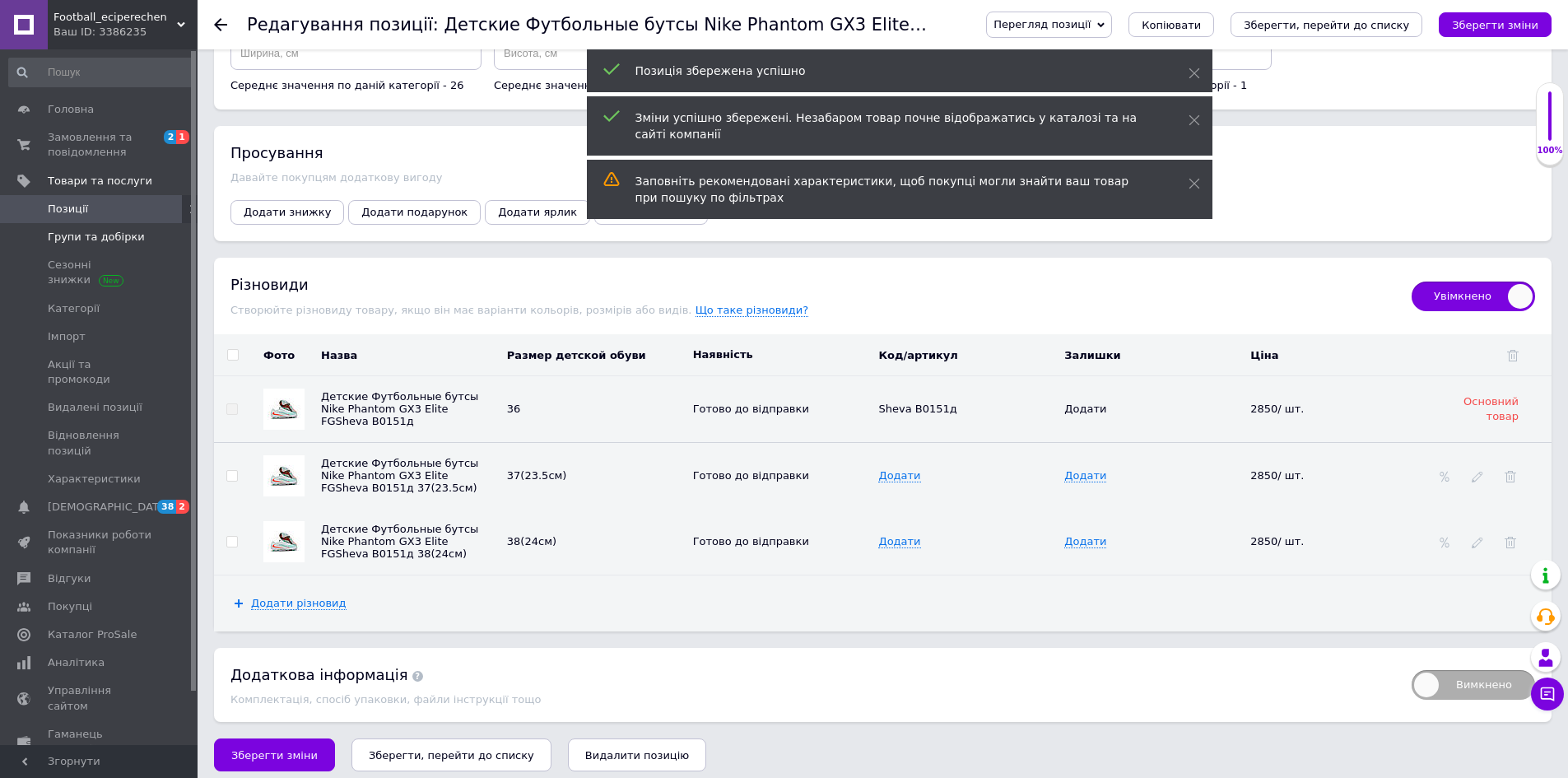
click at [76, 244] on span "Групи та добірки" at bounding box center [96, 237] width 97 height 15
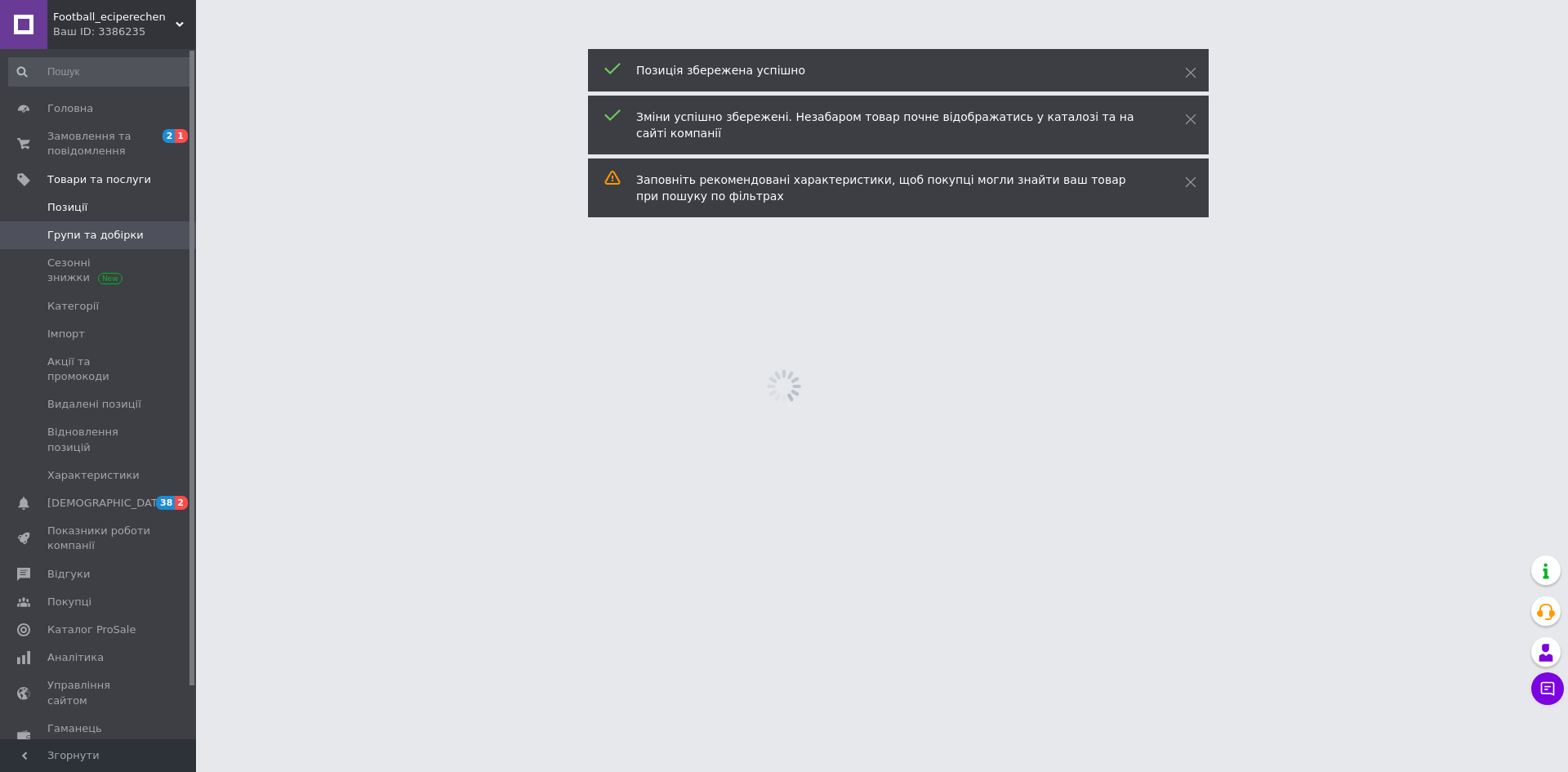
click at [69, 208] on span "Позиції" at bounding box center [67, 207] width 40 height 15
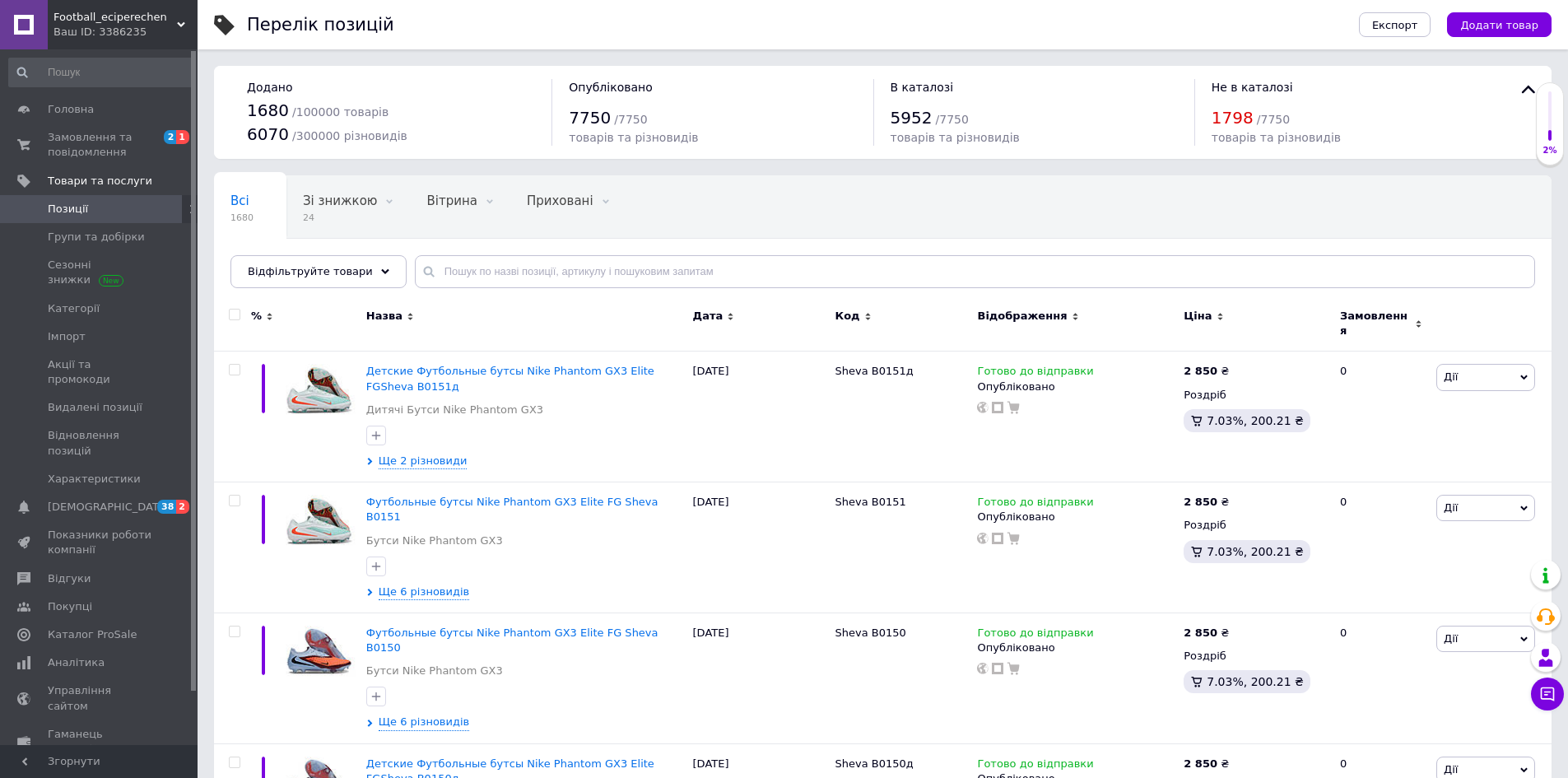
click at [124, 10] on span "Football_eciperechen" at bounding box center [115, 17] width 124 height 15
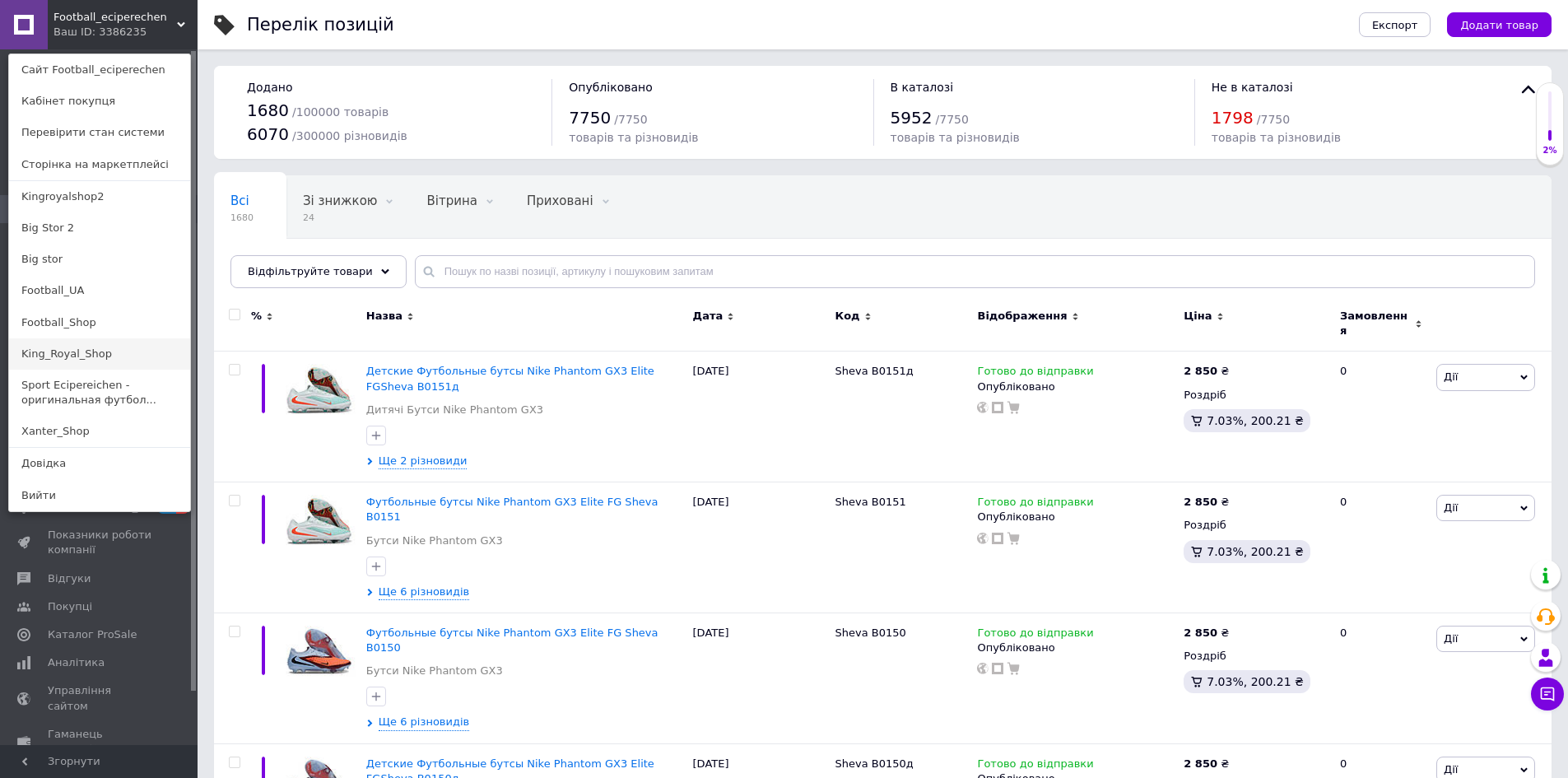
click at [93, 353] on link "King_Royal_Shop" at bounding box center [99, 353] width 181 height 31
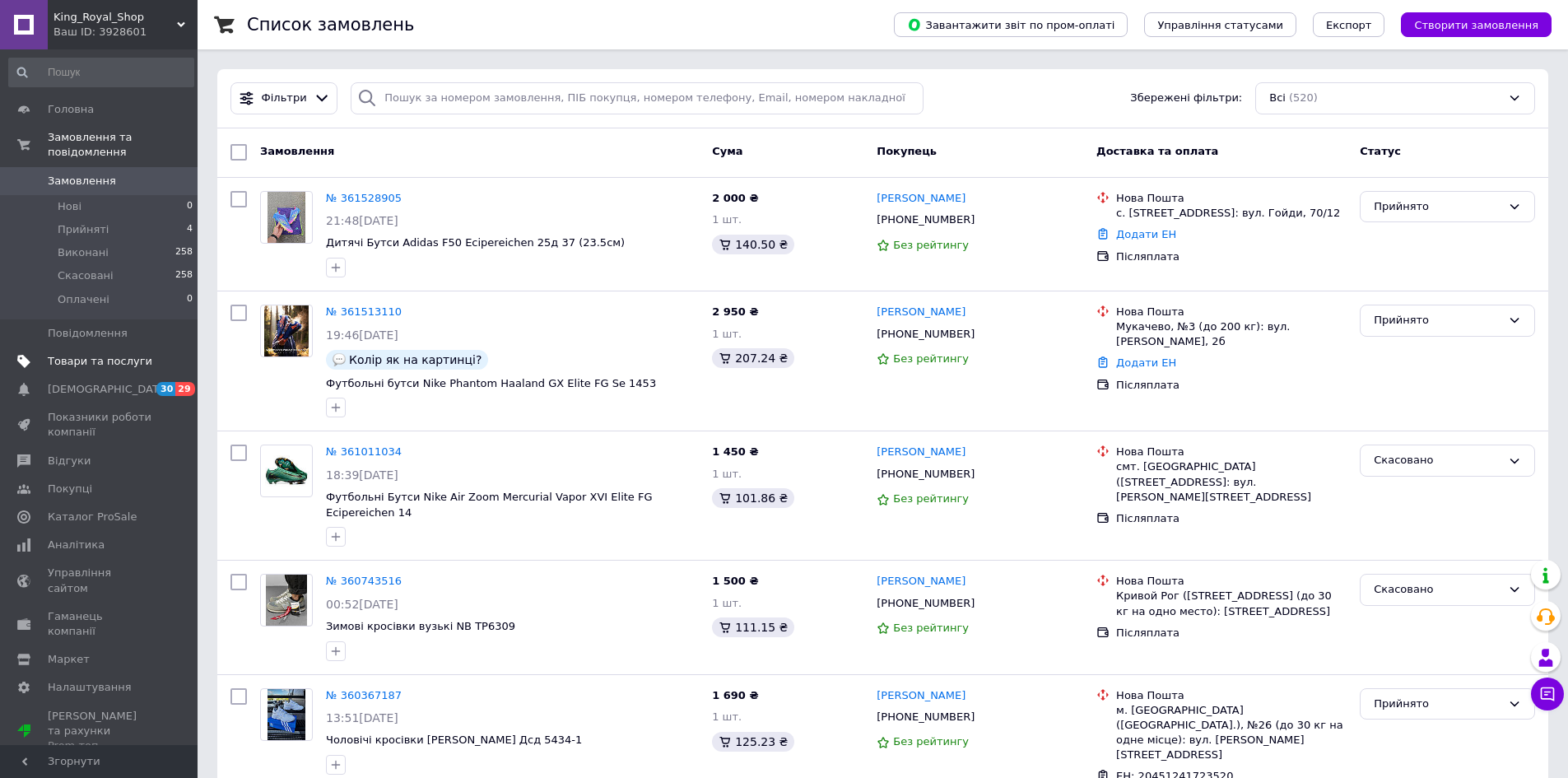
click at [99, 353] on span "Товари та послуги" at bounding box center [100, 361] width 104 height 15
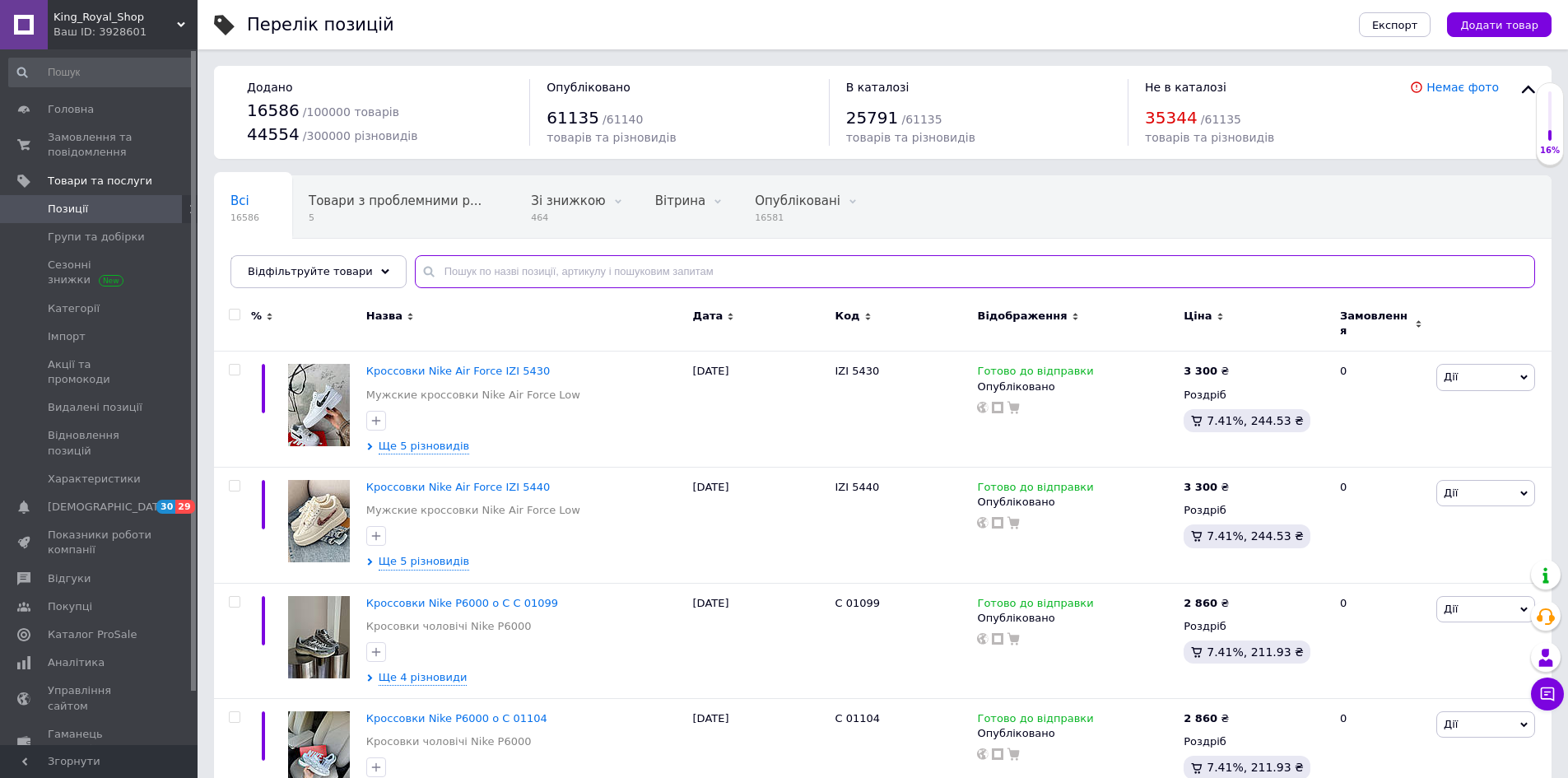
click at [519, 271] on input "text" at bounding box center [975, 271] width 1120 height 33
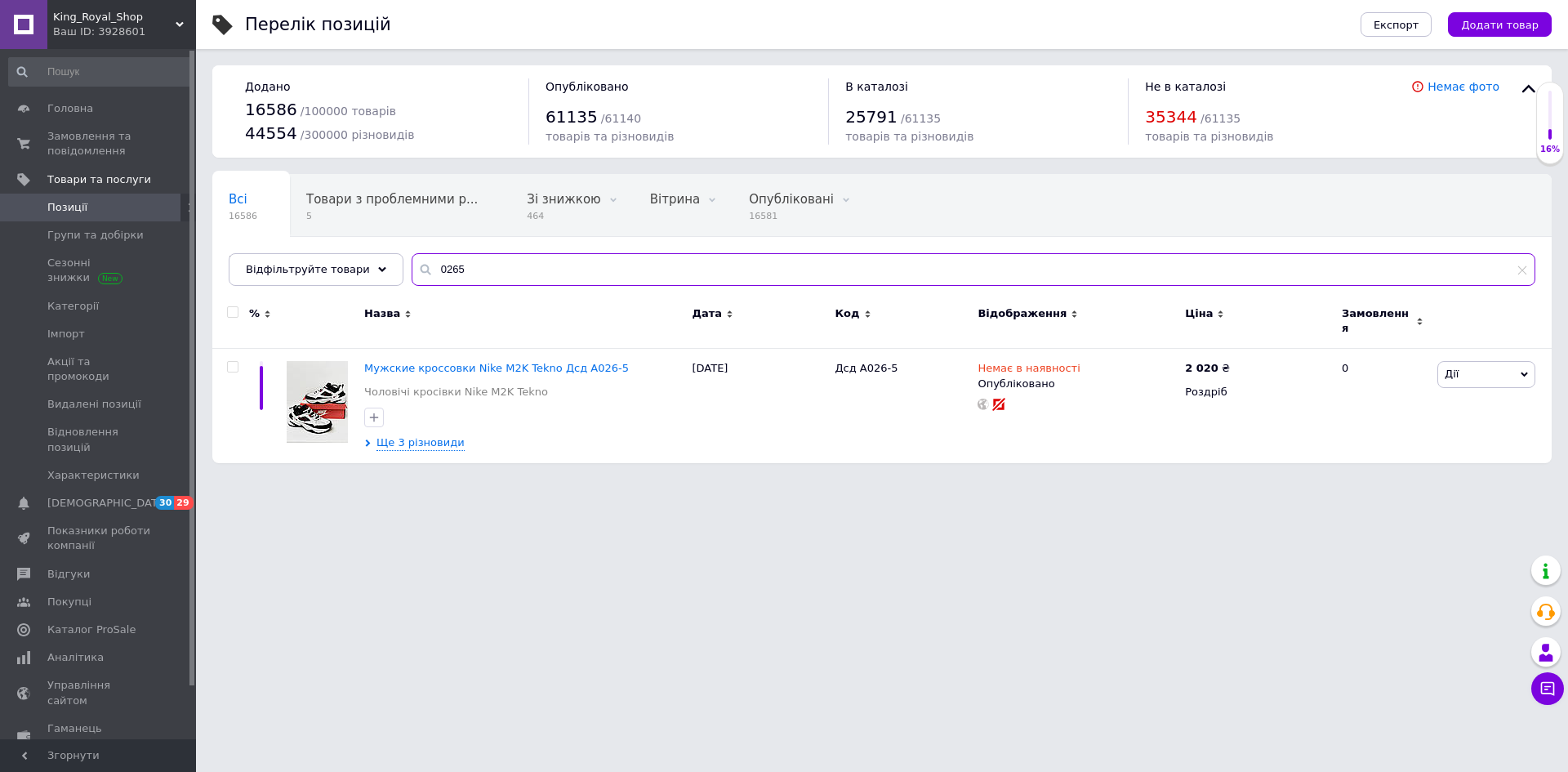
drag, startPoint x: 515, startPoint y: 265, endPoint x: 416, endPoint y: 281, distance: 100.3
click at [416, 281] on input "0265" at bounding box center [973, 269] width 1124 height 33
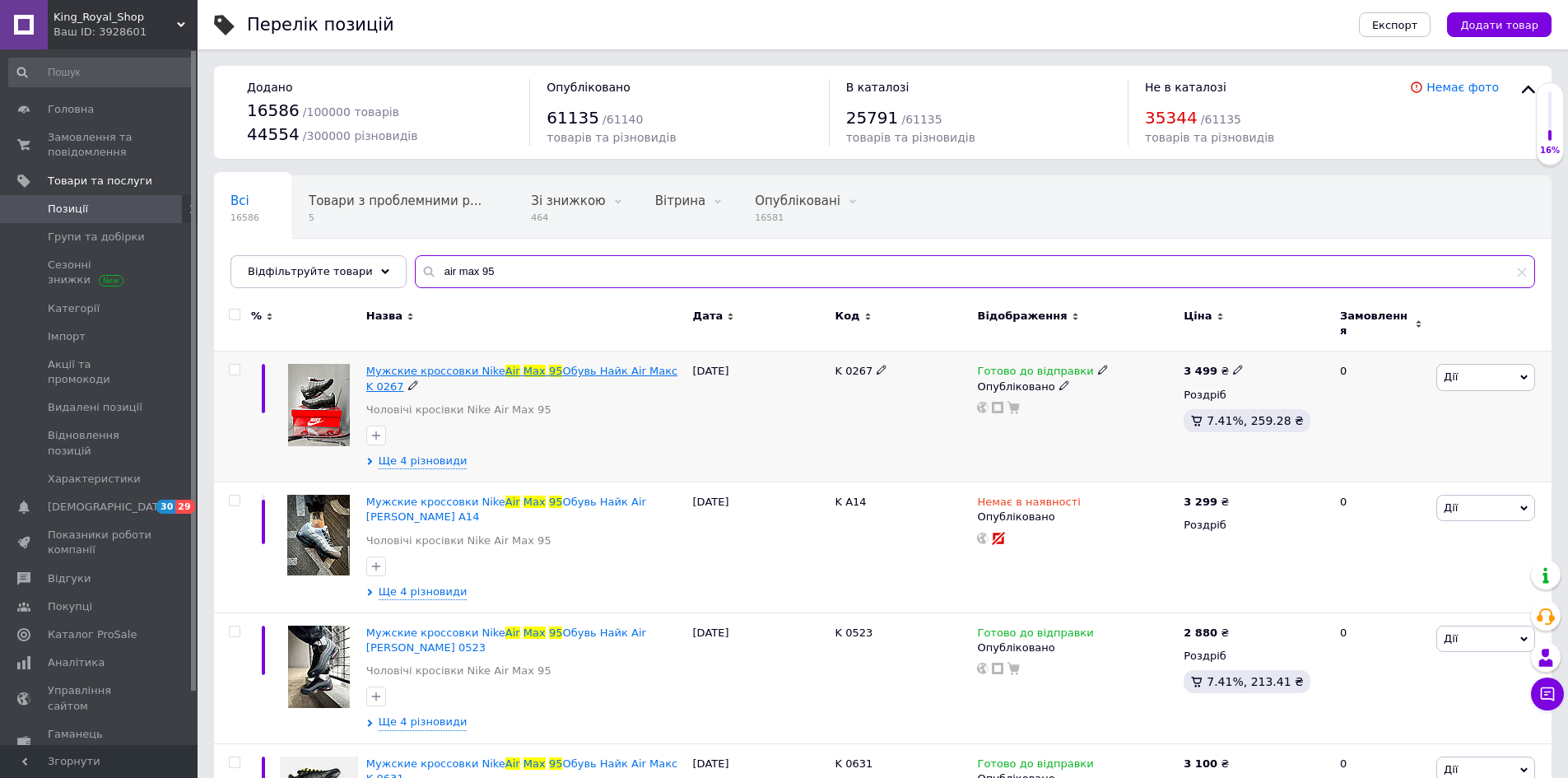
type input "air max 95"
click at [508, 365] on span "Мужские кроссовки Nike Air Max 95 Обувь Найк Аir Макс K 0267" at bounding box center [521, 378] width 311 height 28
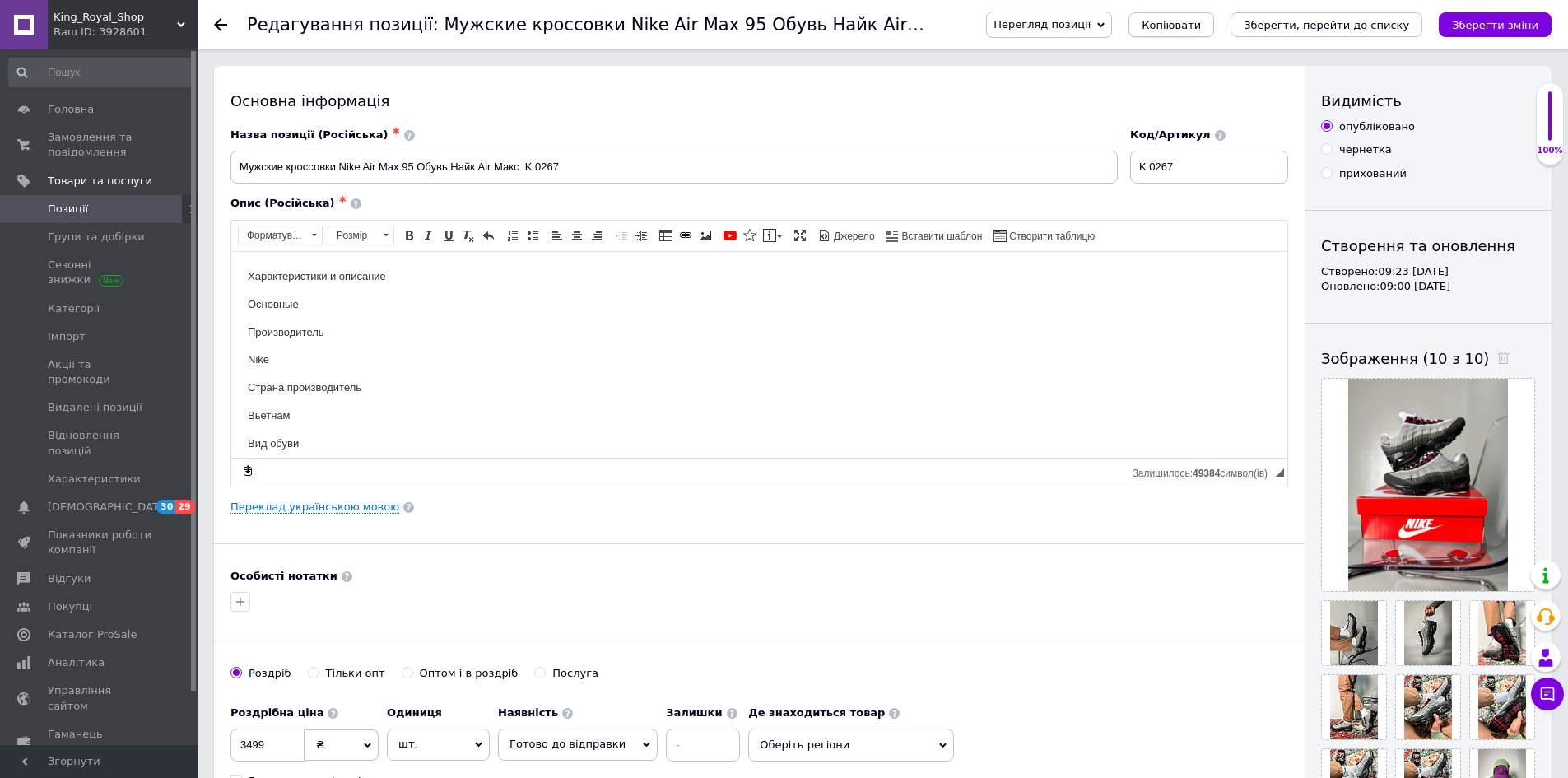
click at [1201, 27] on span "Копіювати" at bounding box center [1171, 25] width 60 height 12
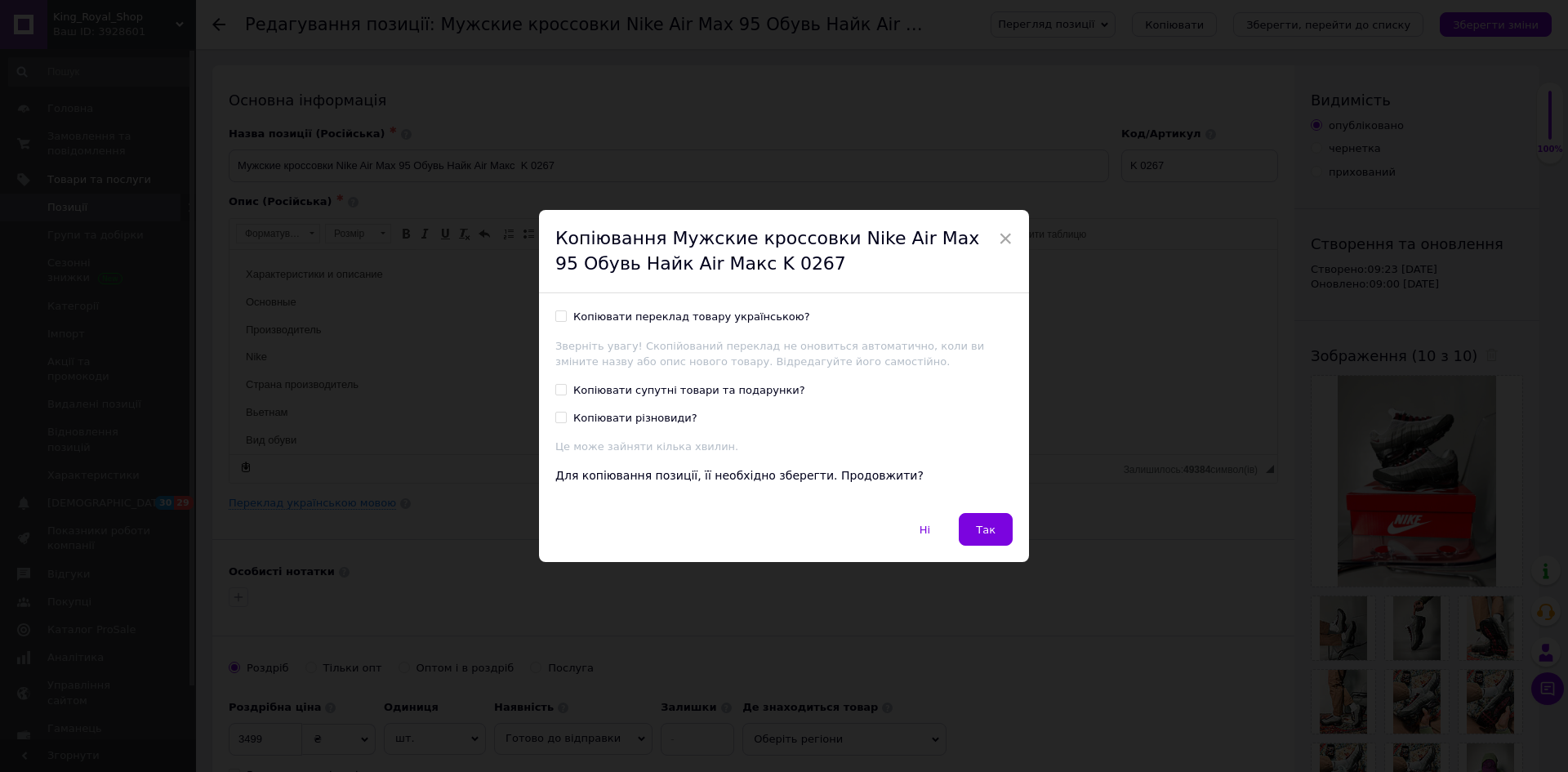
click at [712, 318] on div "Копіювати переклад товару українською?" at bounding box center [692, 316] width 237 height 15
click at [566, 318] on input "Копіювати переклад товару українською?" at bounding box center [561, 315] width 11 height 11
checkbox input "true"
click at [969, 534] on button "Так" at bounding box center [985, 529] width 54 height 33
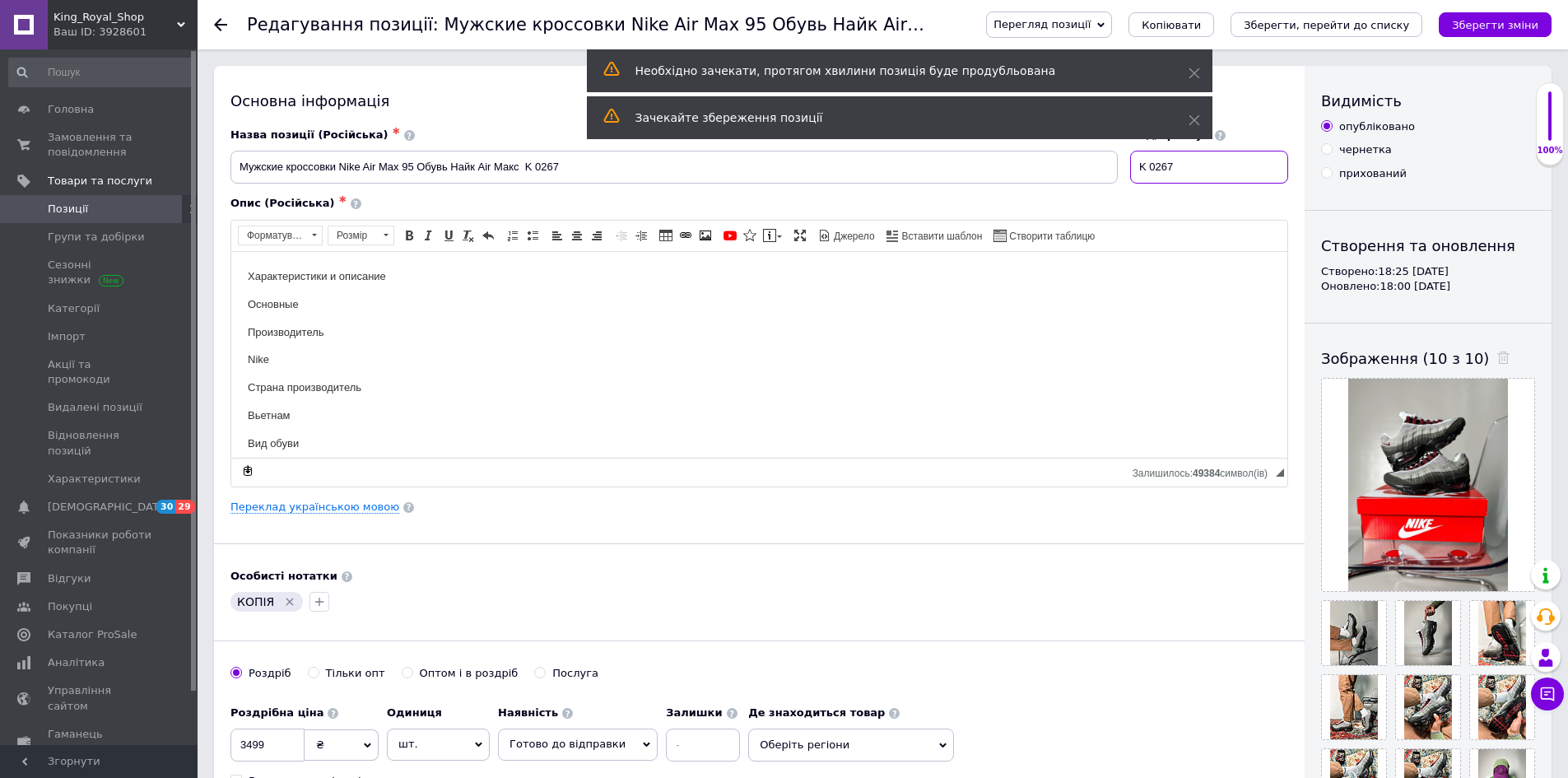
click at [1213, 183] on input "K 0267" at bounding box center [1208, 166] width 158 height 33
type input "K 0265"
click at [1498, 359] on icon at bounding box center [1504, 358] width 12 height 12
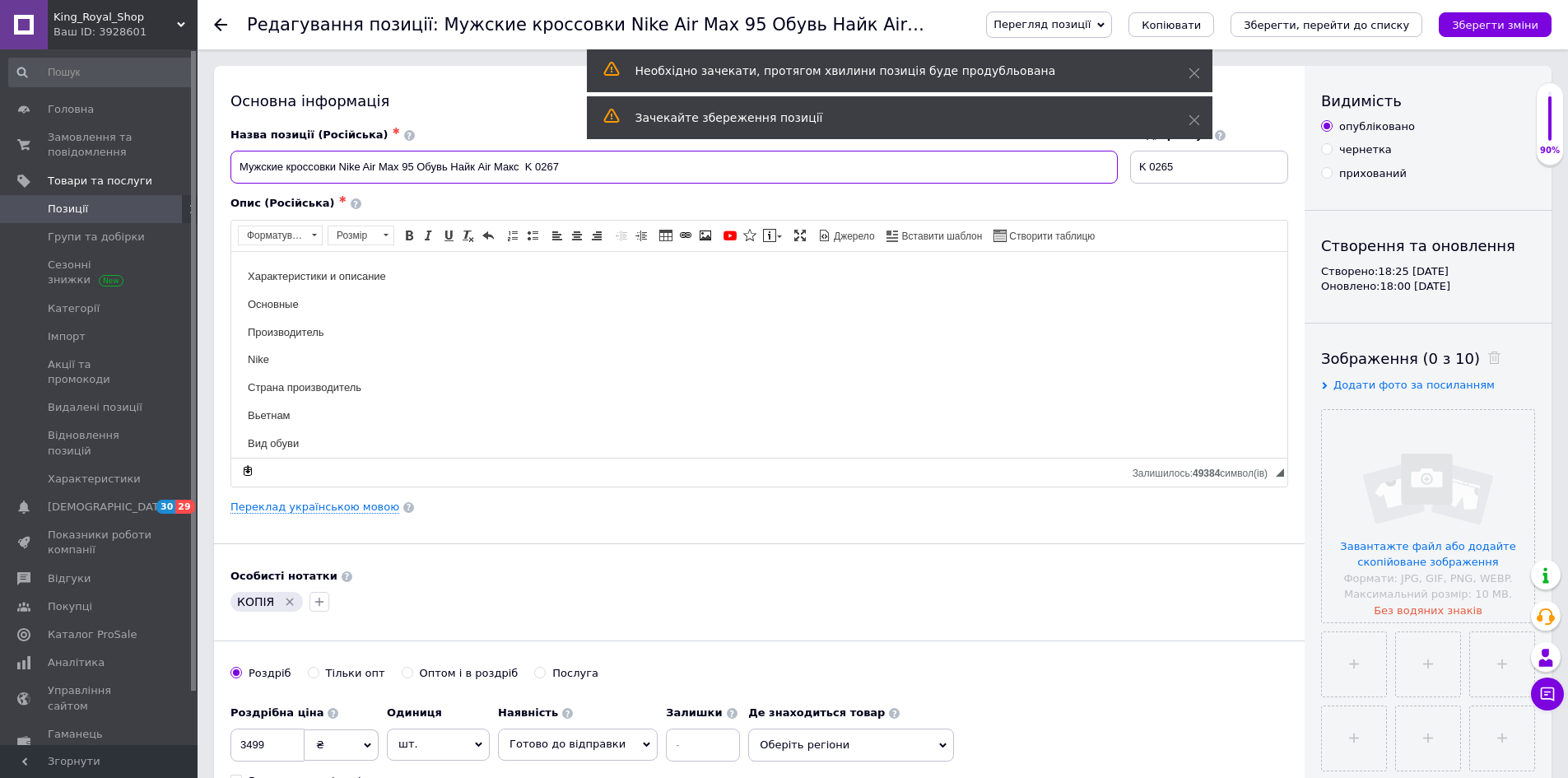
click at [599, 165] on input "Мужские кроссовки Nike Air Max 95 Обувь Найк Аir Макс K 0267" at bounding box center [674, 166] width 888 height 33
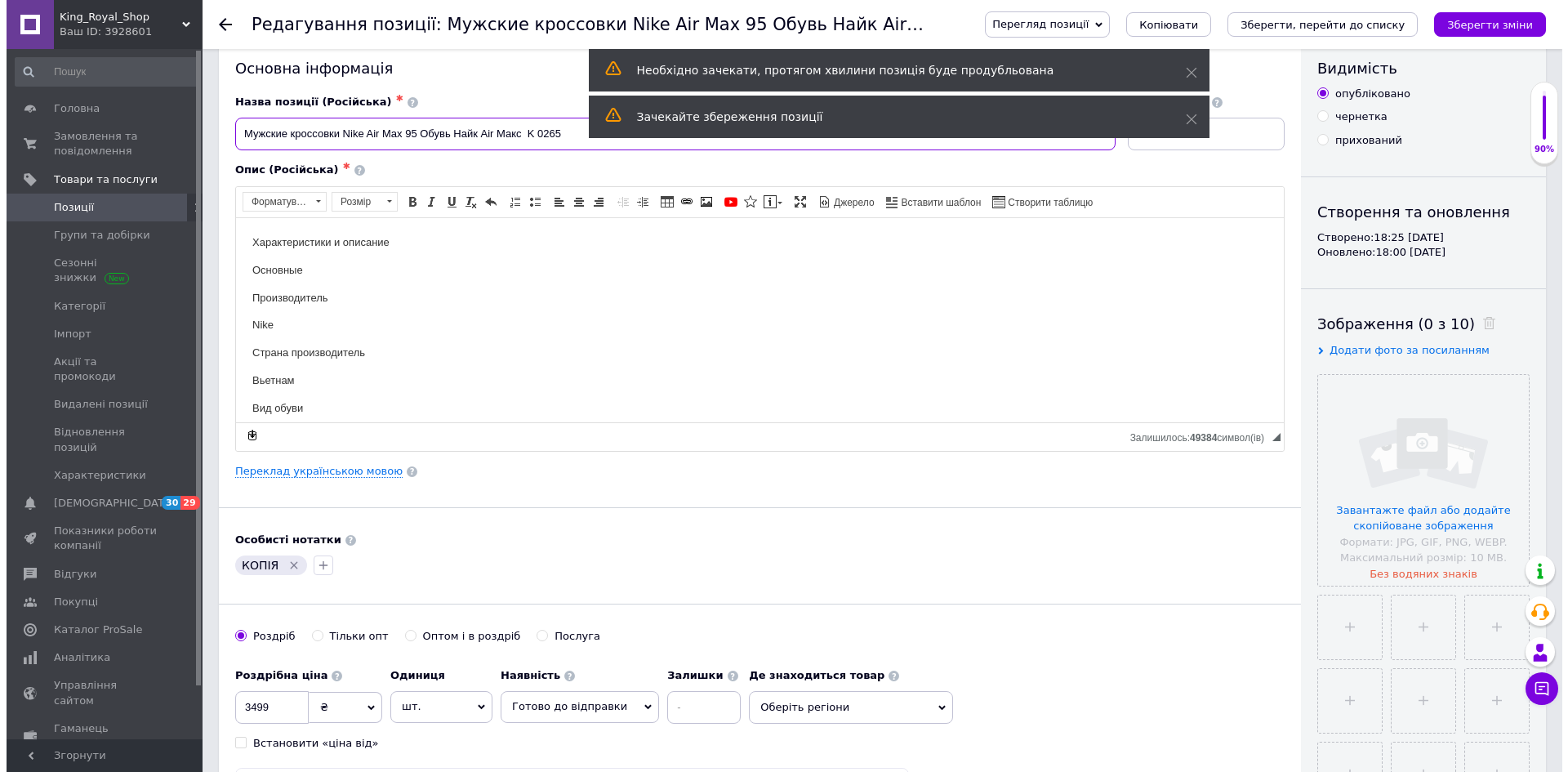
scroll to position [245, 0]
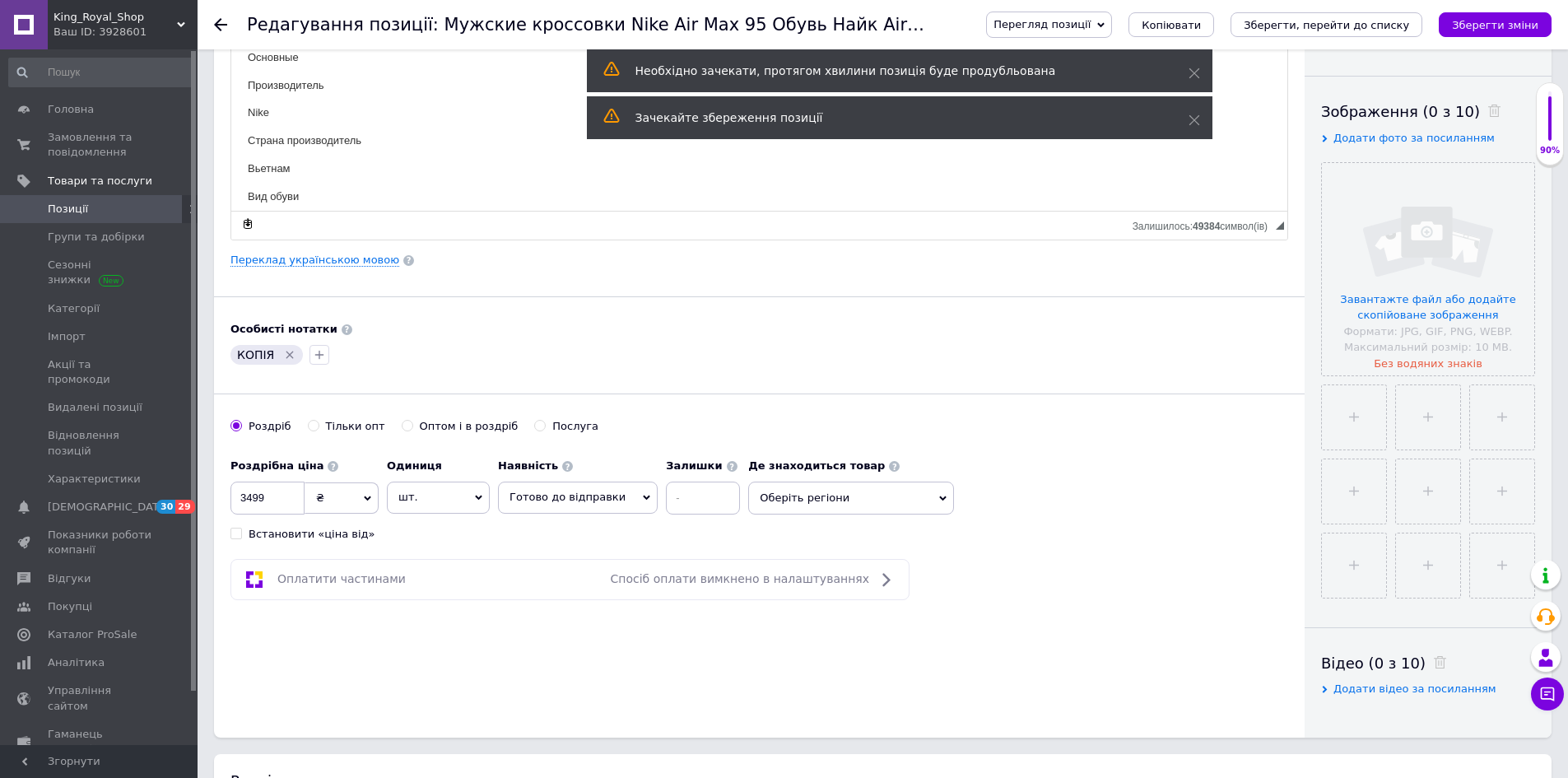
type input "Мужские кроссовки Nike Air Max 95 Обувь Найк Аir Макс K 0265"
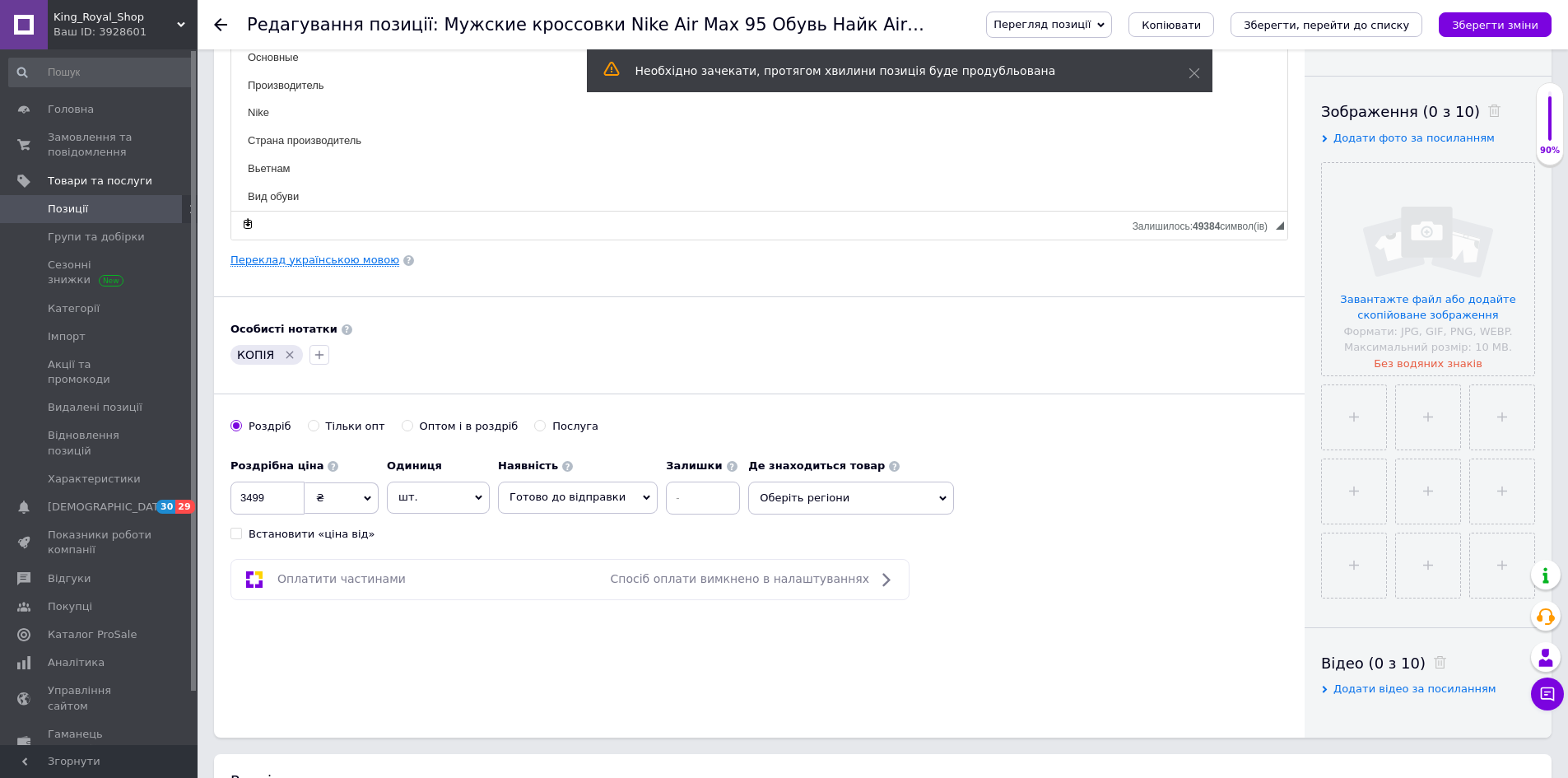
drag, startPoint x: 299, startPoint y: 245, endPoint x: 299, endPoint y: 257, distance: 12.0
click at [299, 247] on div "Опис (Російська) ✱ Характеристики и описание Основные Производитель Nike Страна…" at bounding box center [760, 93] width 1074 height 307
click at [299, 257] on link "Переклад українською мовою" at bounding box center [315, 260] width 169 height 13
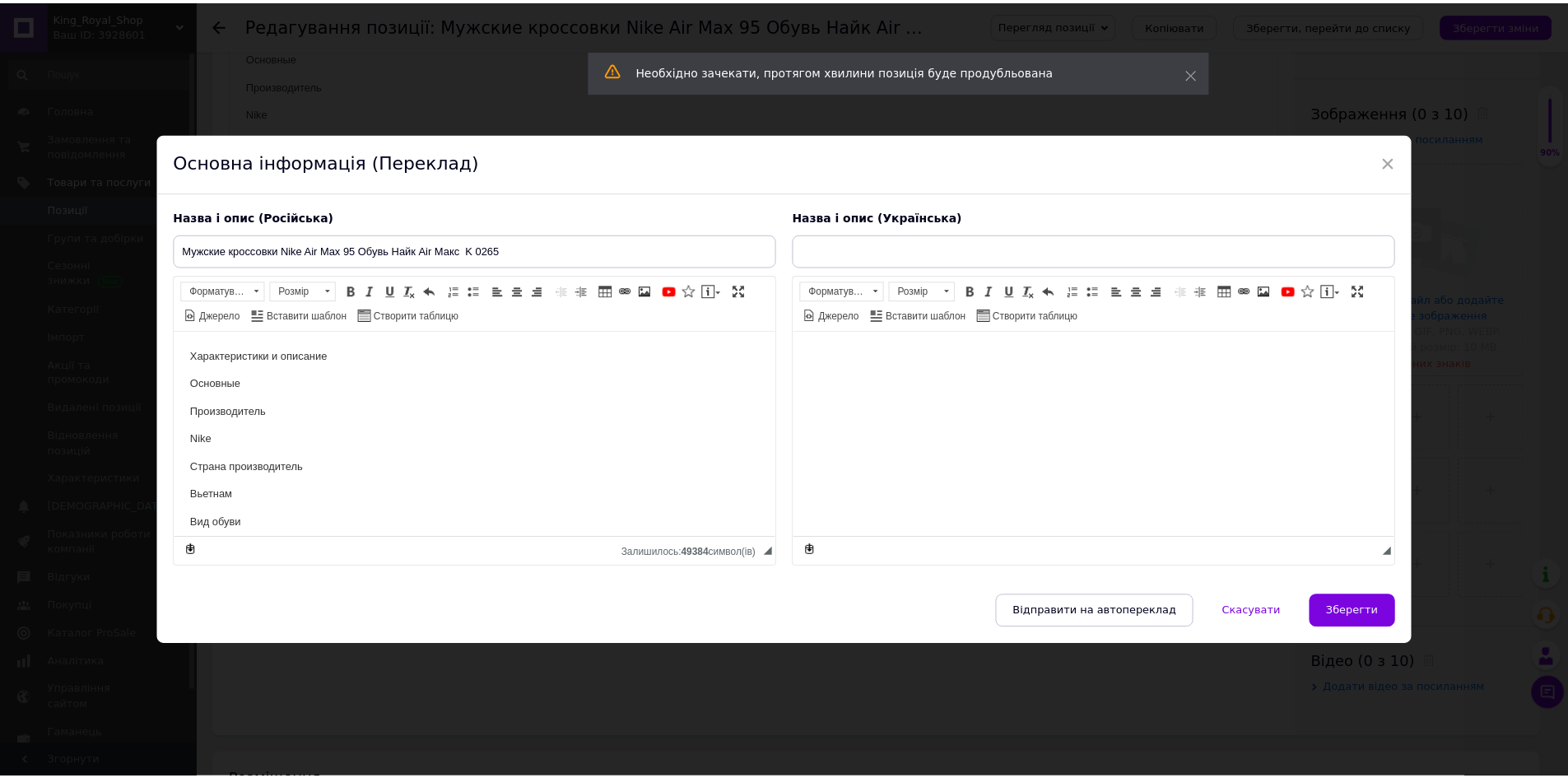
scroll to position [0, 0]
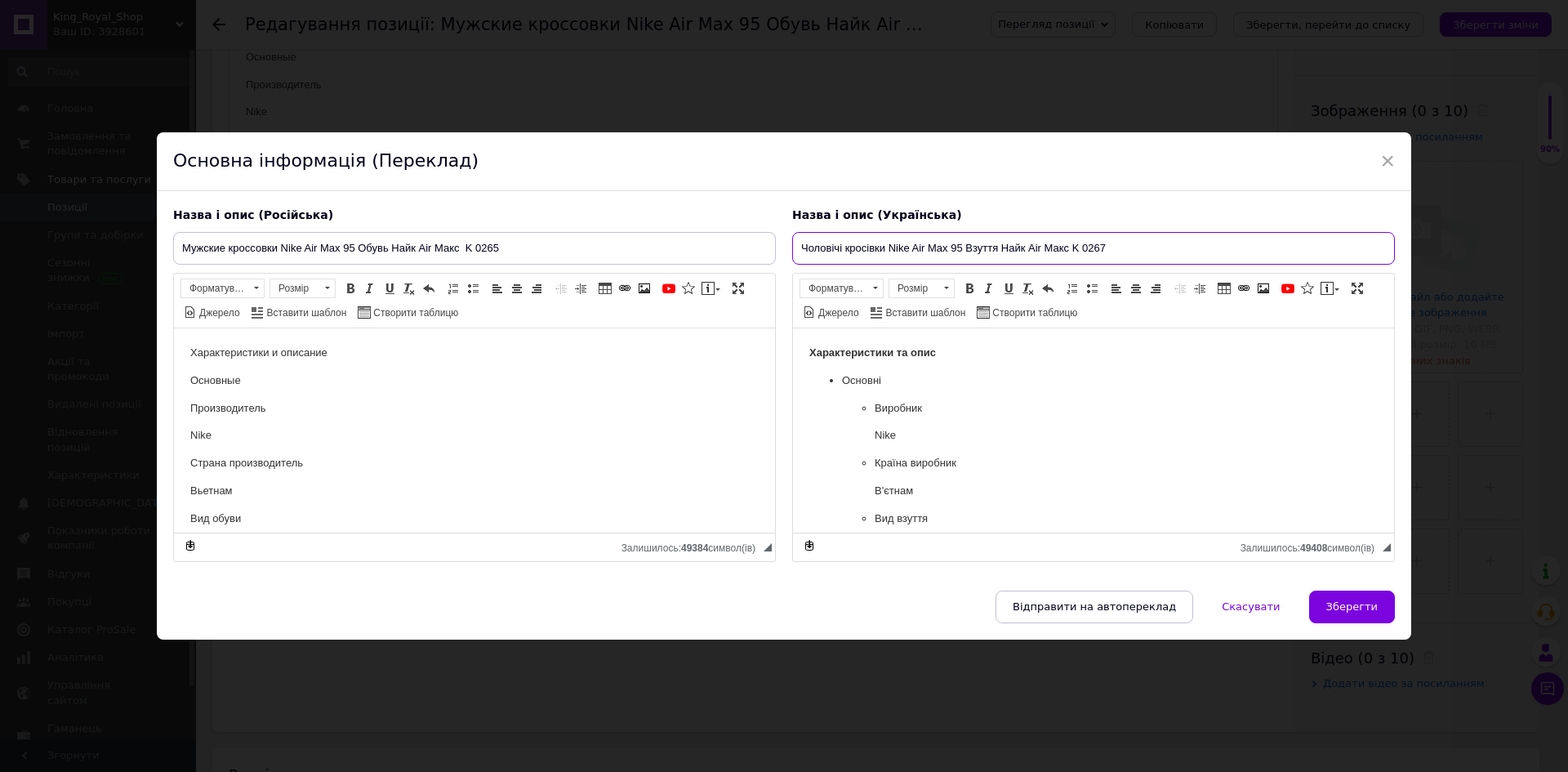
click at [1269, 246] on input "Чоловічі кросівки Nike Air Max 95 Взуття Найк Аir Макс K 0267" at bounding box center [1094, 248] width 602 height 33
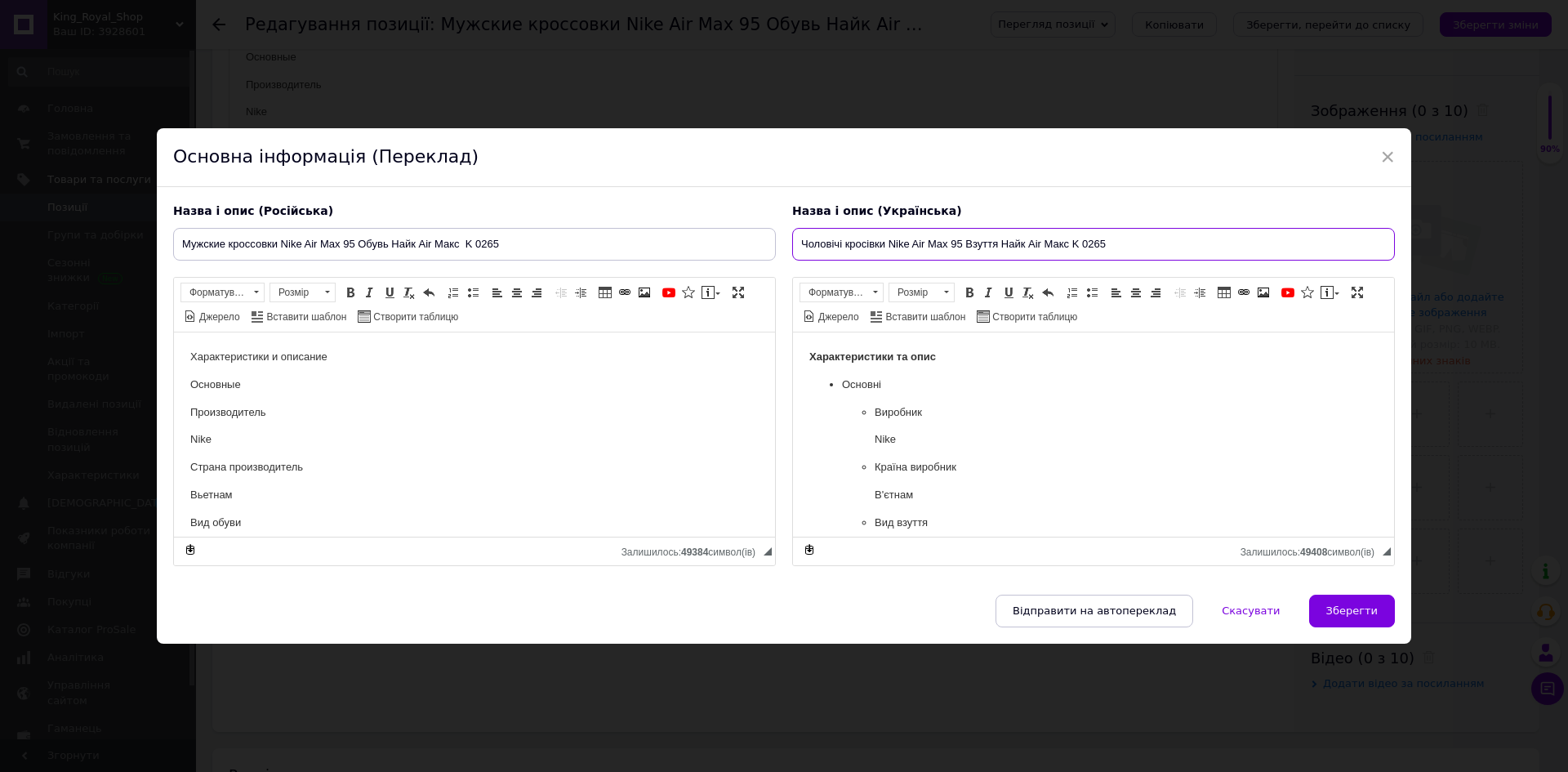
type input "Чоловічі кросівки Nike Air Max 95 Взуття Найк Аir Макс K 0265"
click at [1346, 593] on div "Назва і опис (Російська) Мужские кроссовки Nike Air Max 95 Обувь Найк Аir Макс …" at bounding box center [784, 390] width 1254 height 407
click at [1351, 595] on button "Зберегти" at bounding box center [1352, 610] width 86 height 33
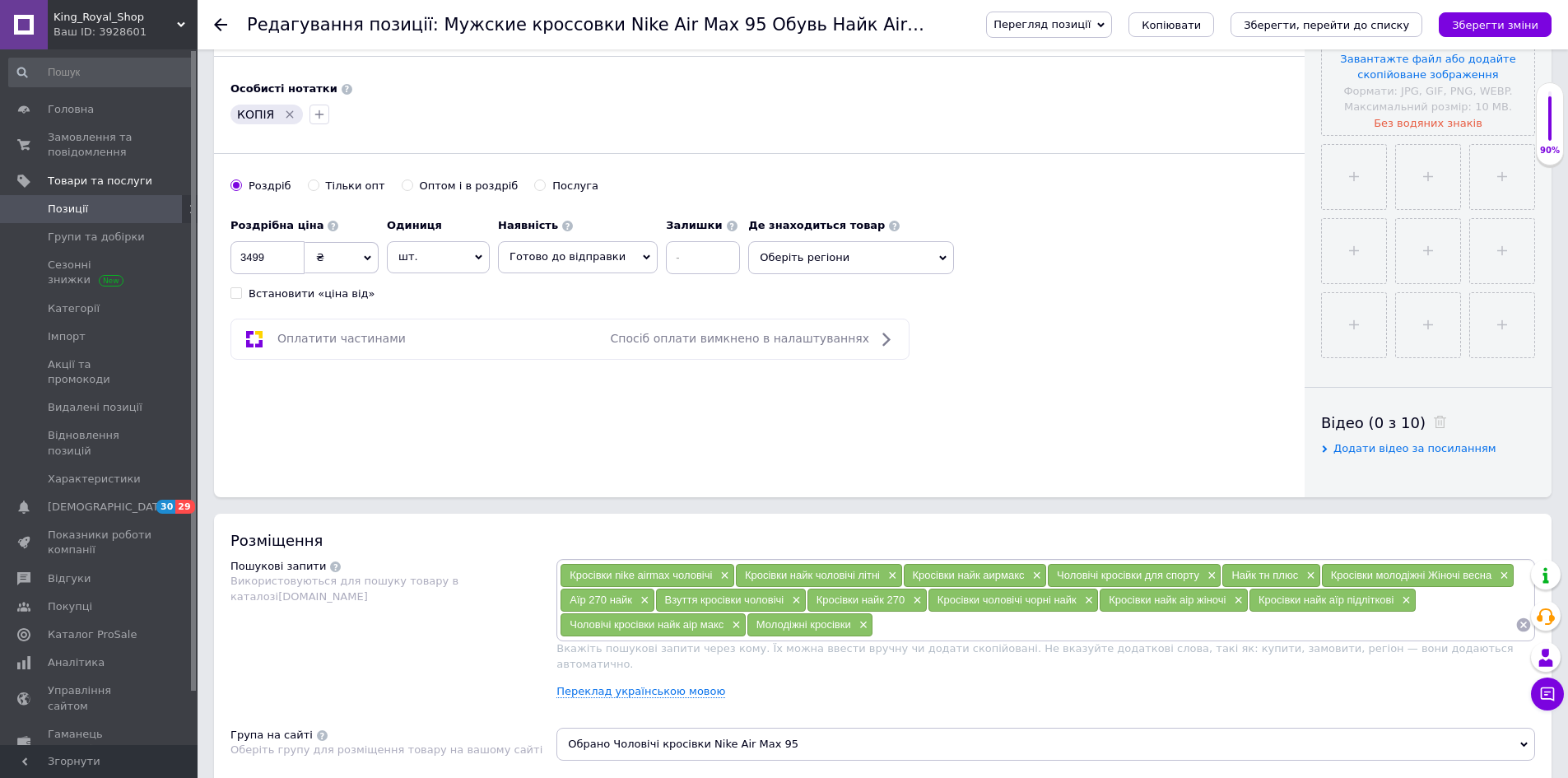
scroll to position [494, 0]
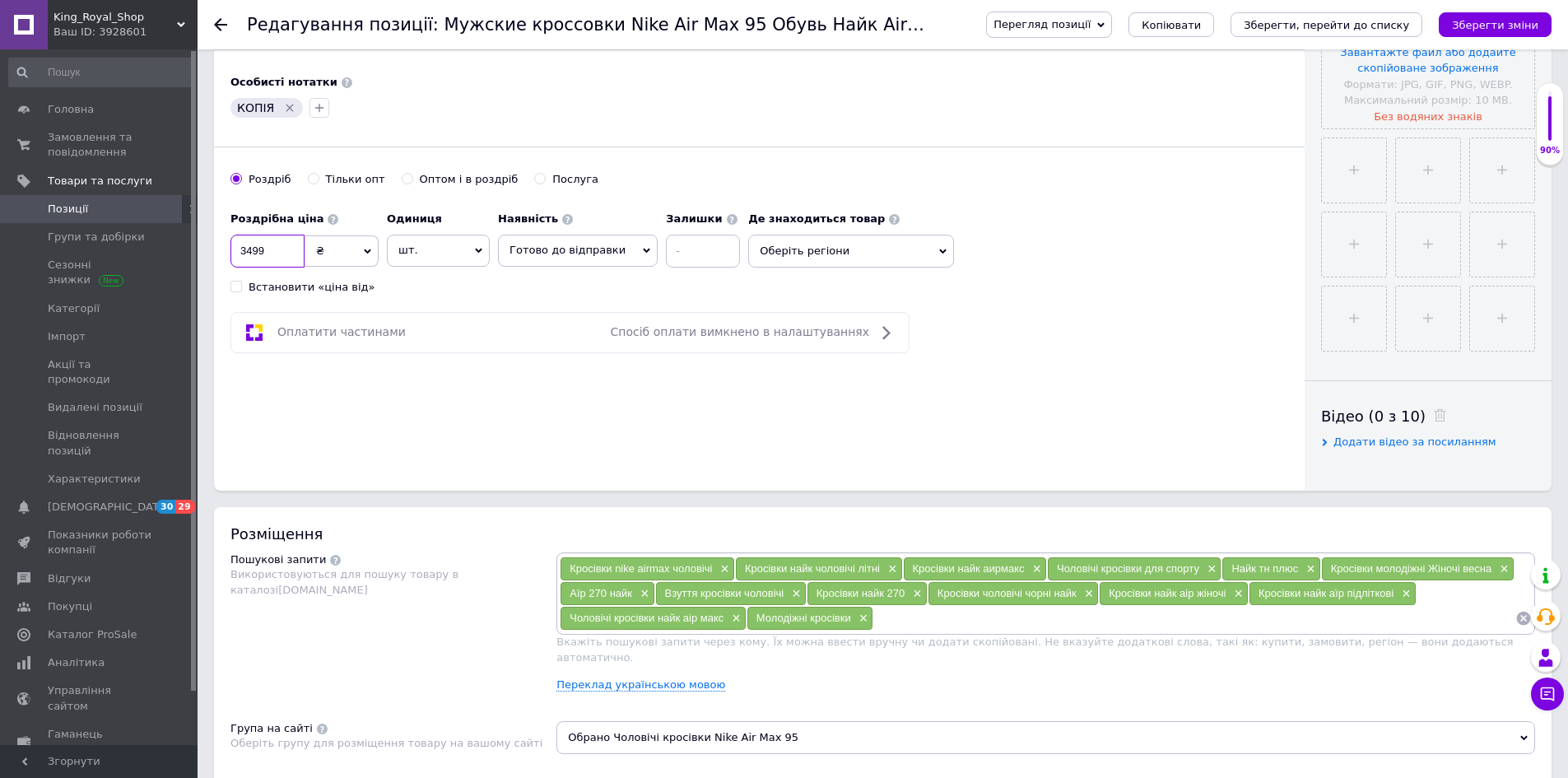
drag, startPoint x: 272, startPoint y: 255, endPoint x: 231, endPoint y: 261, distance: 41.4
click at [231, 261] on input "3499" at bounding box center [267, 250] width 74 height 33
type input "2740"
click at [285, 111] on icon "Видалити мітку" at bounding box center [289, 108] width 13 height 13
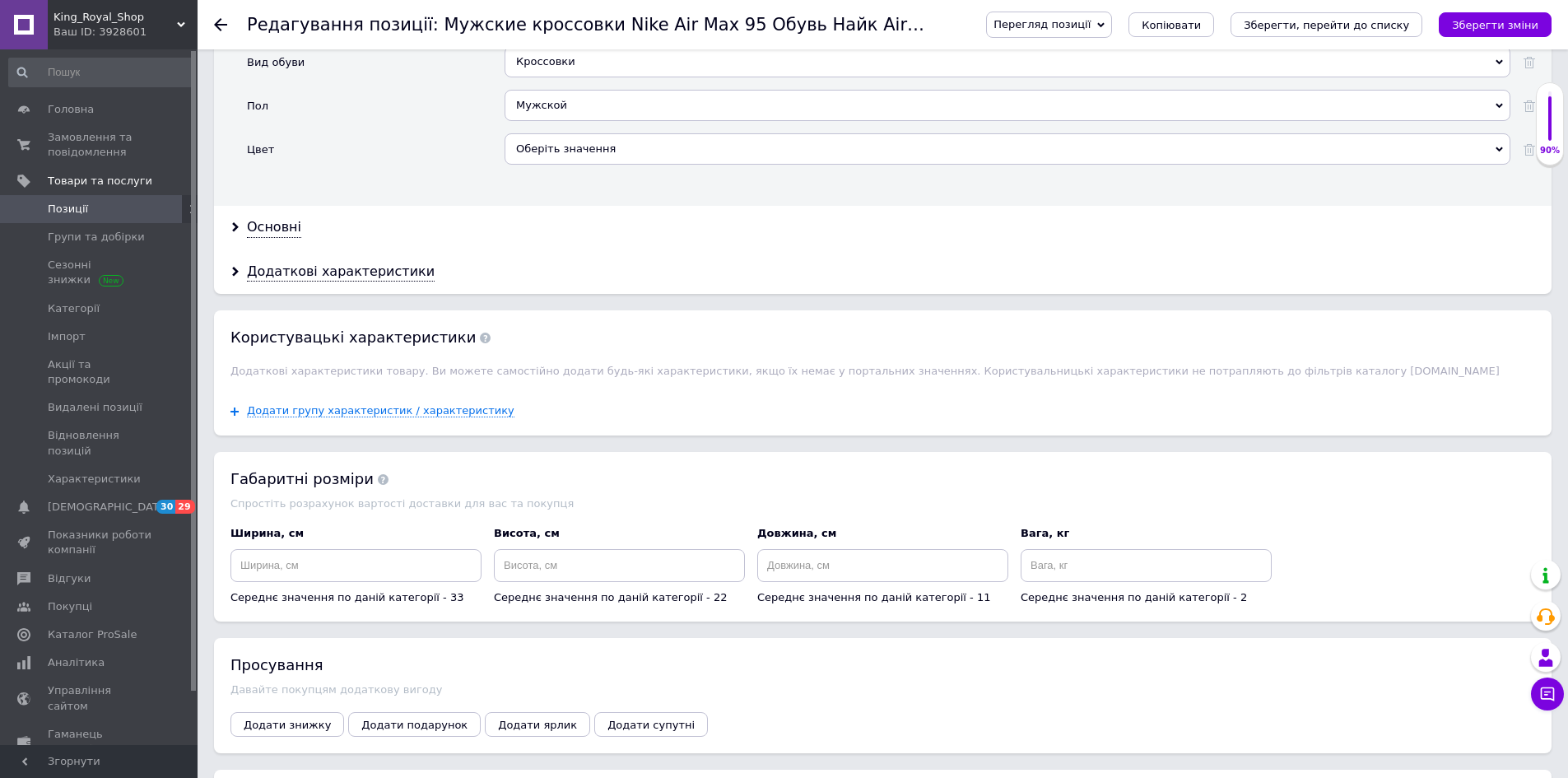
scroll to position [1795, 0]
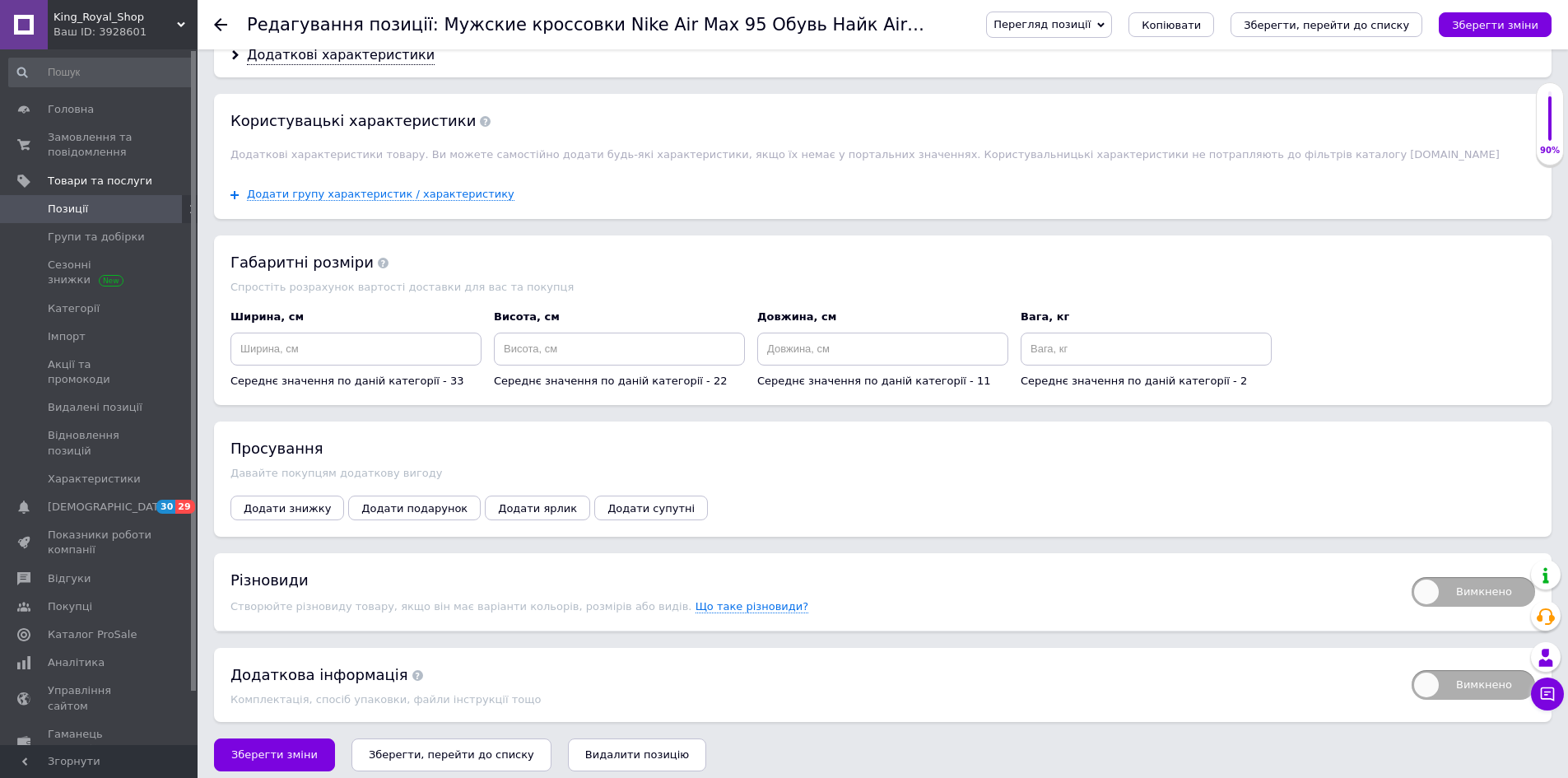
drag, startPoint x: 1437, startPoint y: 577, endPoint x: 1059, endPoint y: 592, distance: 378.3
click at [1437, 577] on span "Вимкнено" at bounding box center [1473, 591] width 124 height 29
click at [1411, 576] on input "Вимкнено" at bounding box center [1406, 571] width 11 height 11
checkbox input "true"
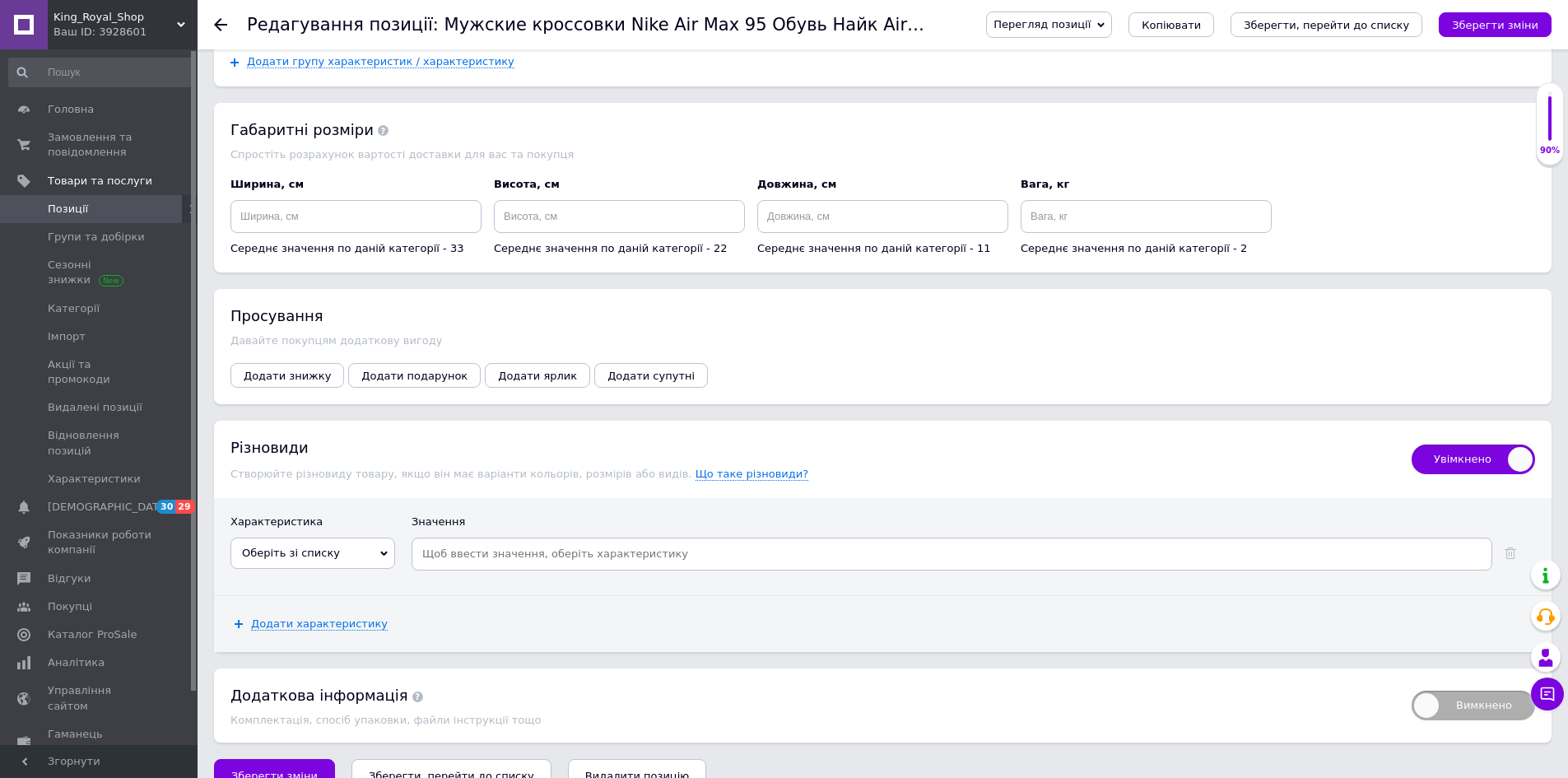
scroll to position [1949, 0]
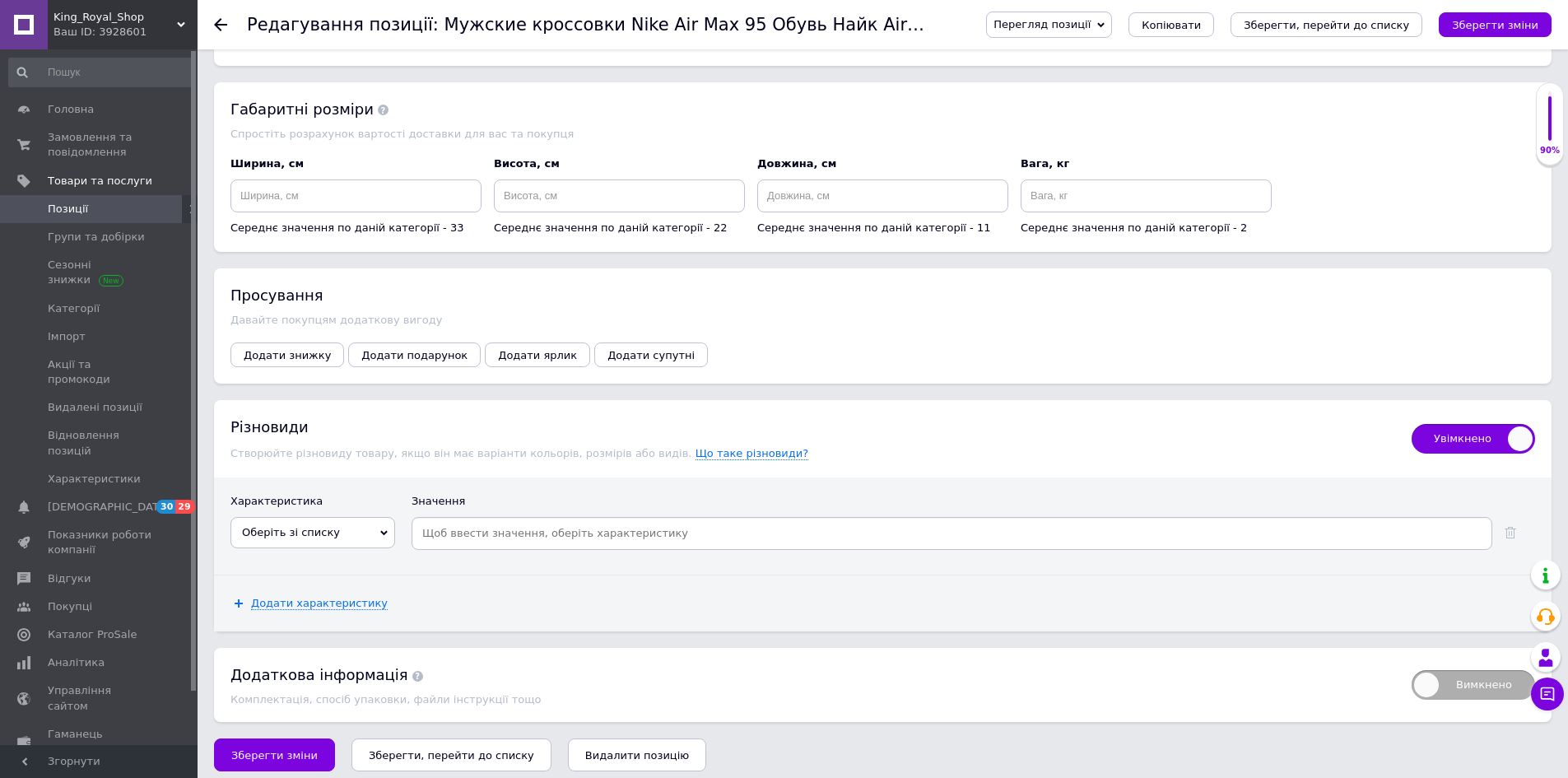
click at [289, 533] on span "Оберіть зі списку" at bounding box center [313, 532] width 165 height 31
click at [344, 625] on li "Размер мужской обуви" at bounding box center [313, 636] width 163 height 23
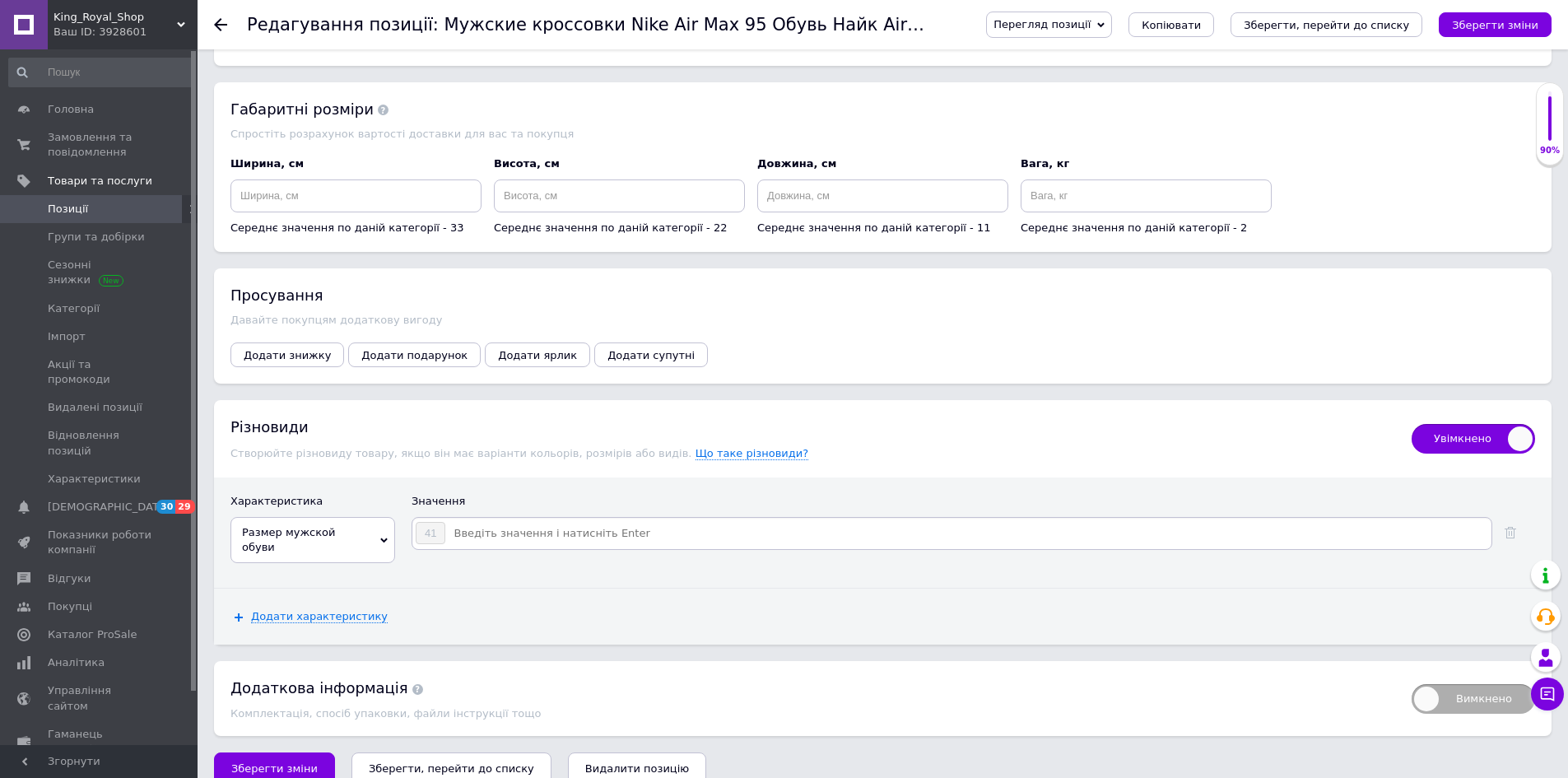
click at [488, 530] on input at bounding box center [967, 533] width 1043 height 25
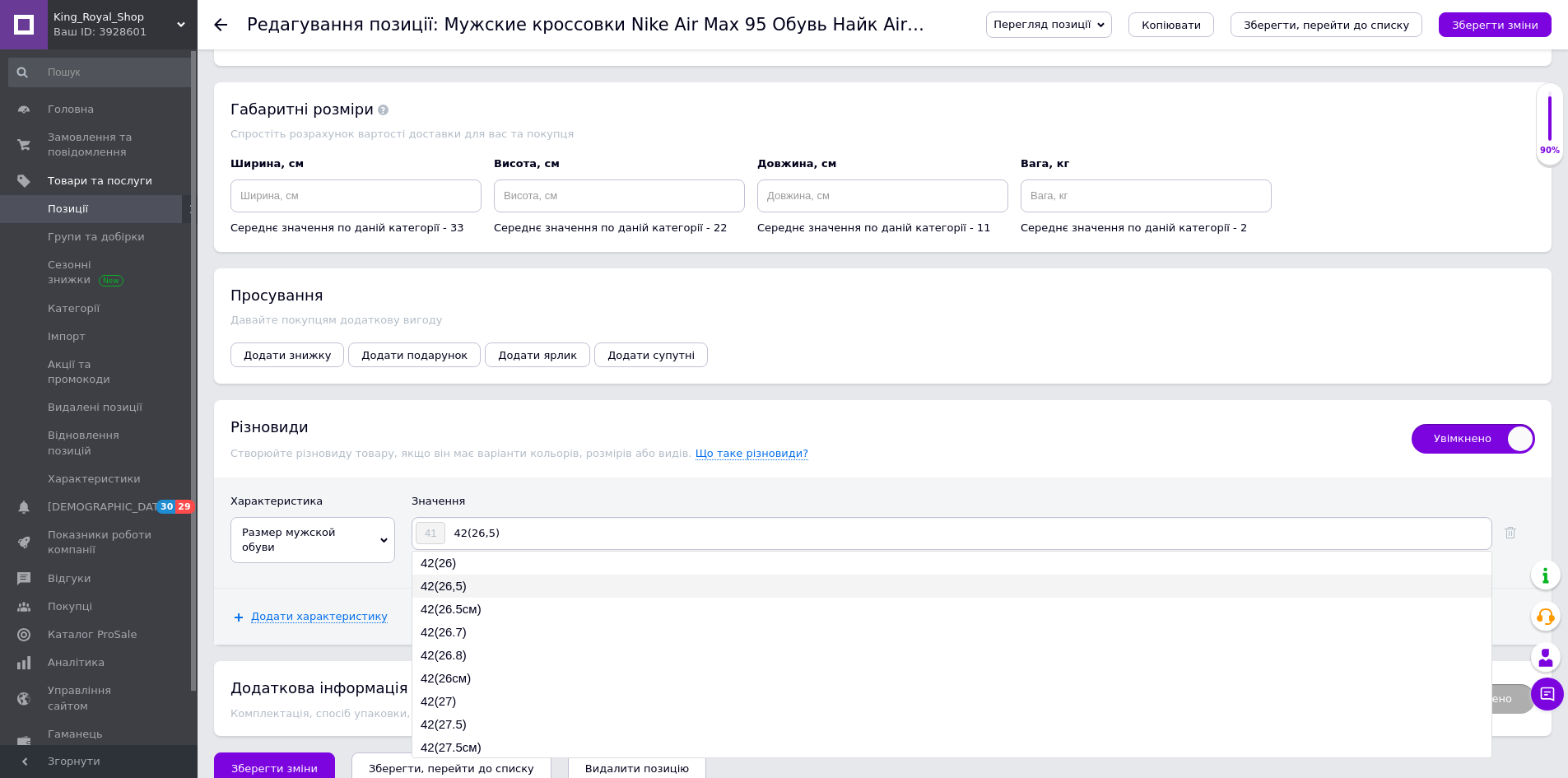
type input "42(26.5см)"
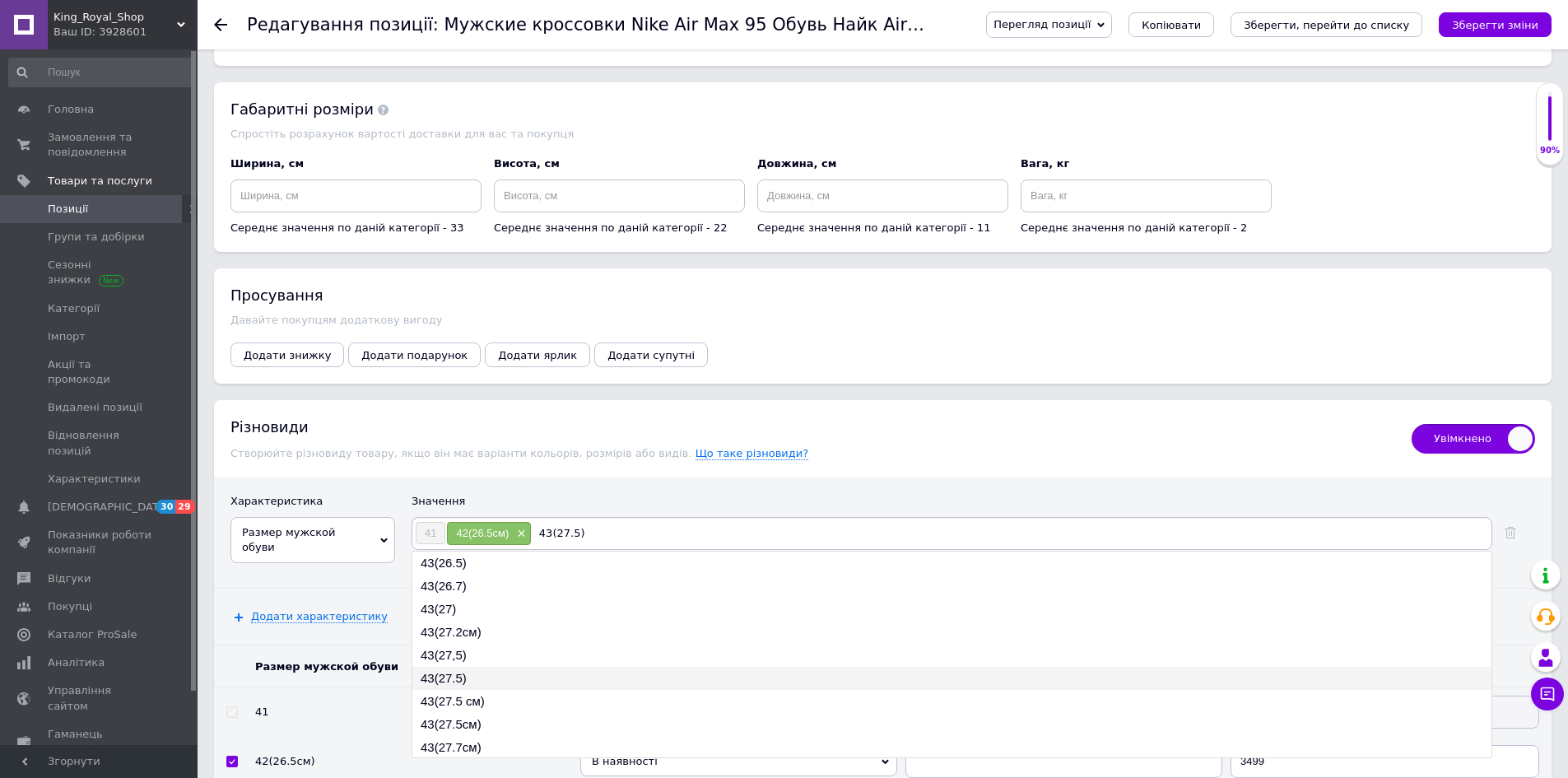
type input "43(27.5 см)"
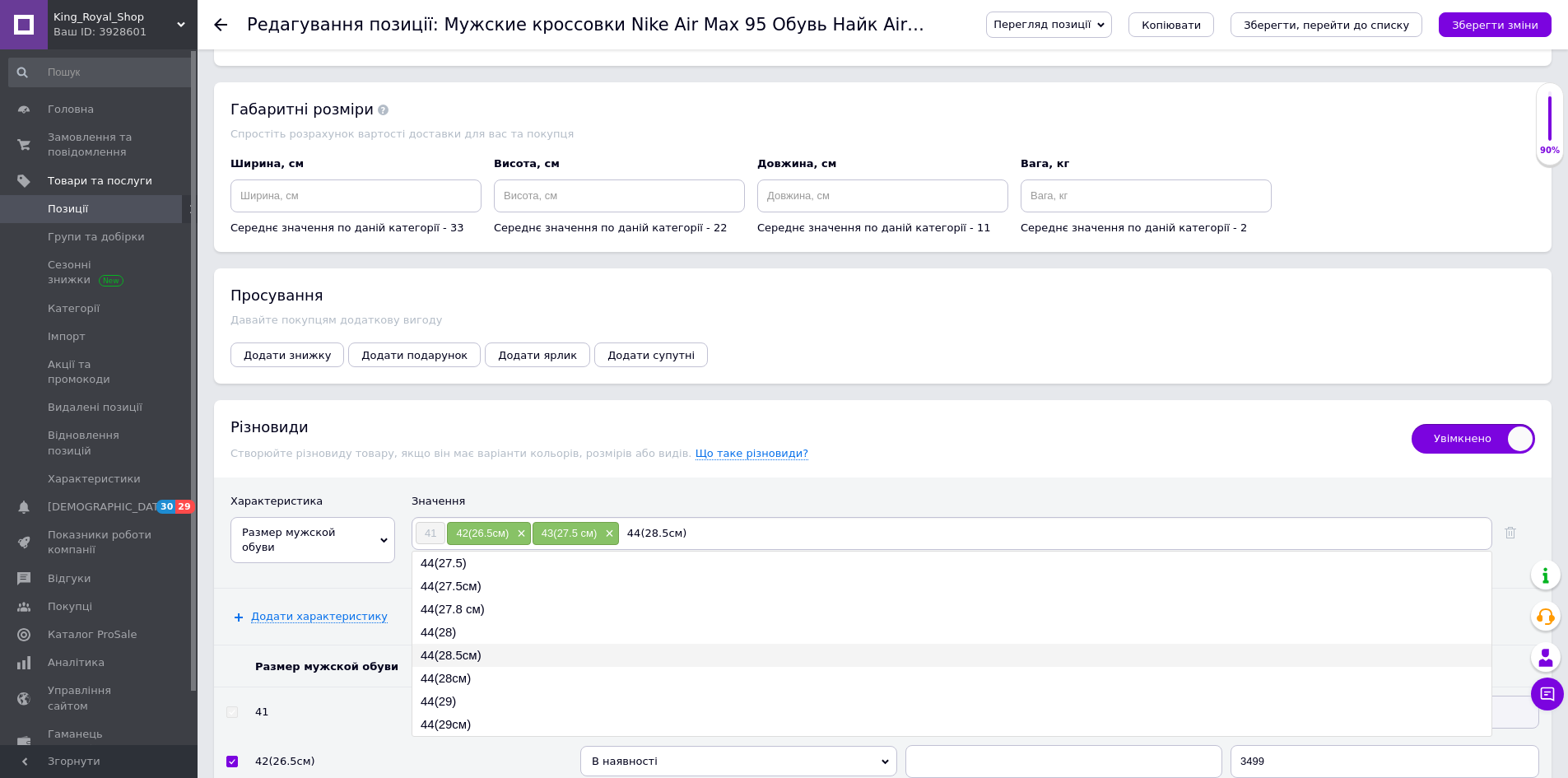
type input "44(28см)"
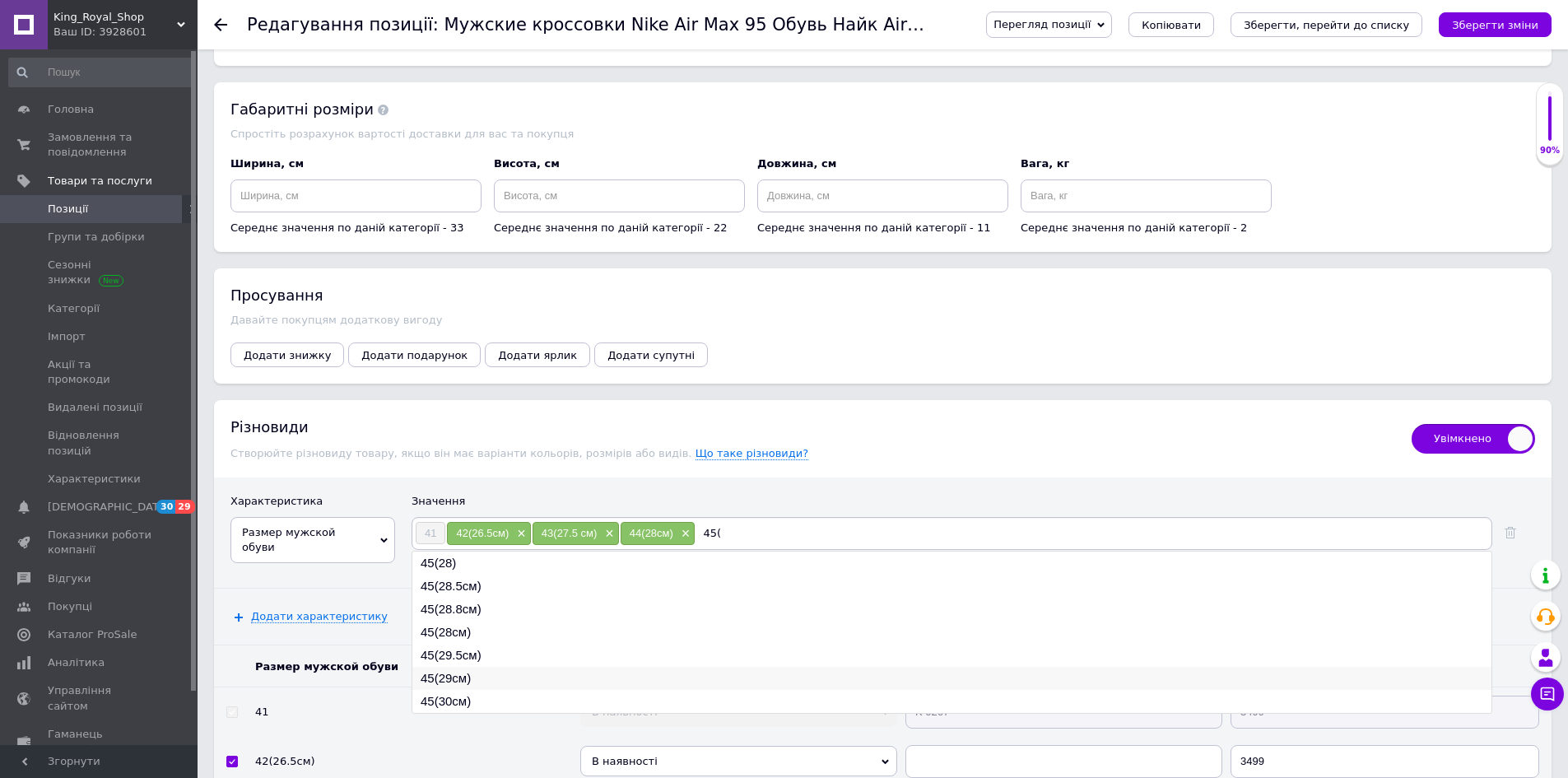
type input "45("
click at [423, 667] on li "45(29см)" at bounding box center [952, 678] width 1079 height 23
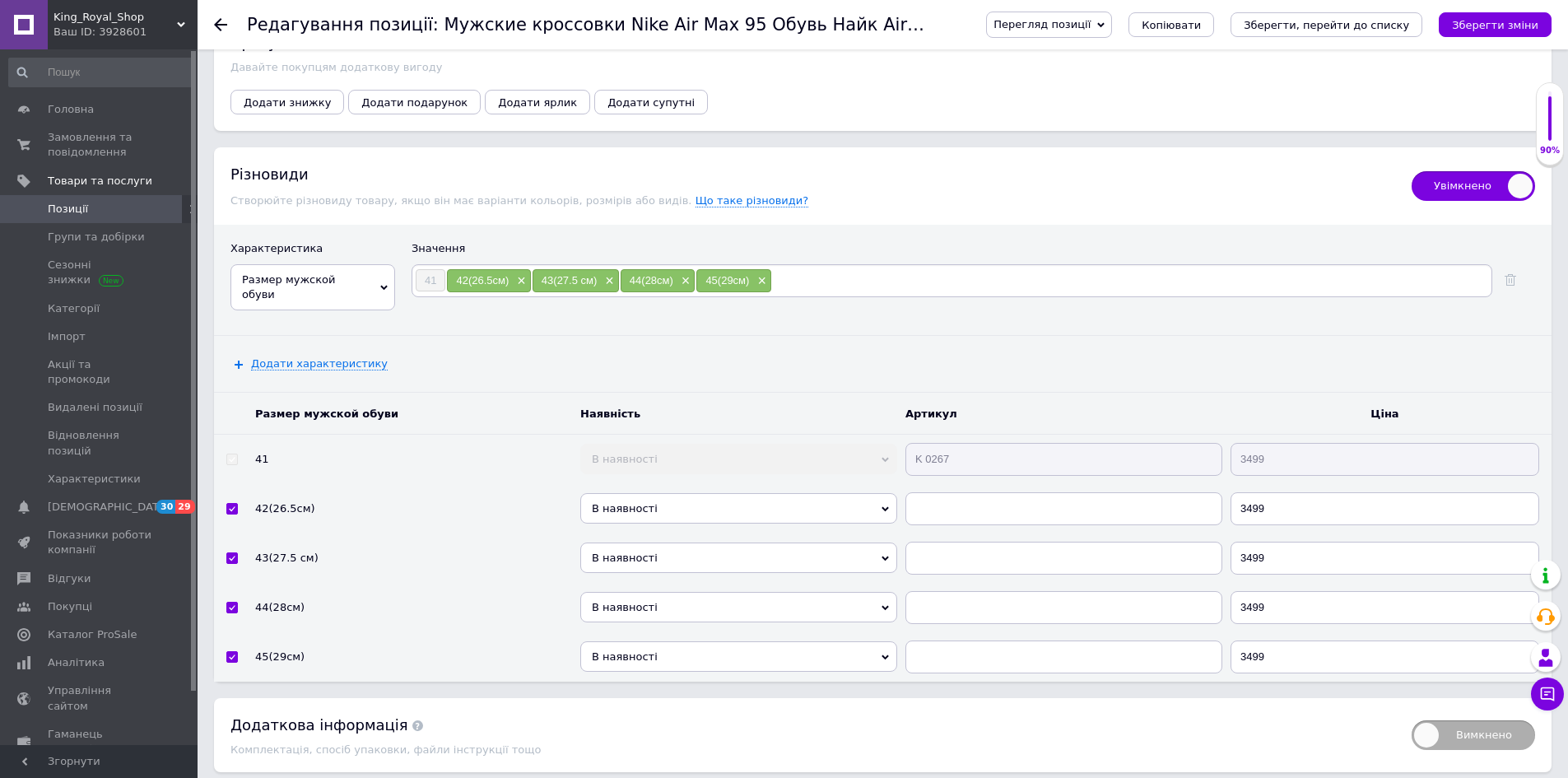
scroll to position [2238, 0]
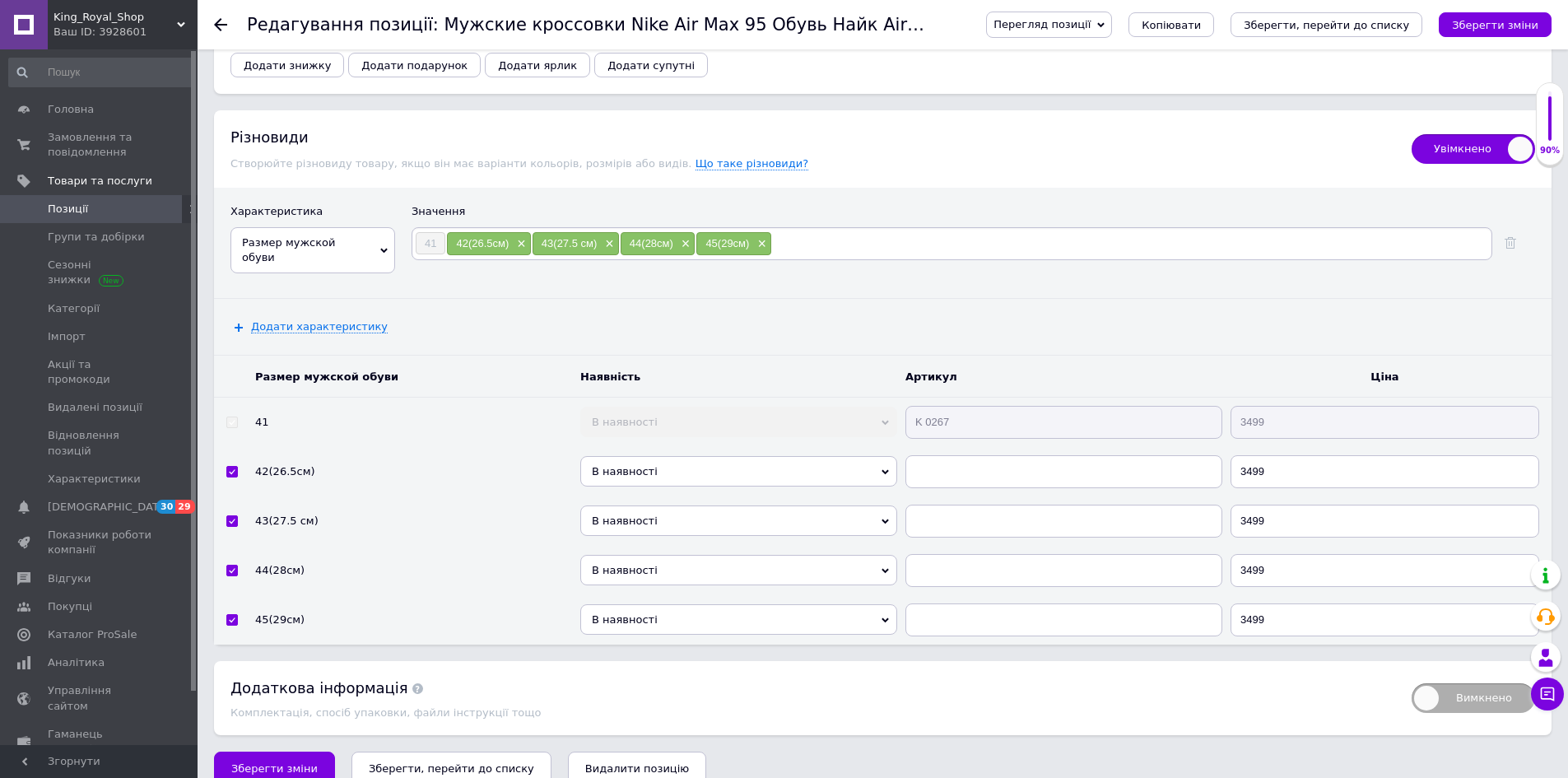
click at [695, 456] on span "В наявності" at bounding box center [739, 471] width 317 height 30
click at [688, 530] on li "Готово до відправки" at bounding box center [739, 539] width 317 height 20
click at [675, 506] on span "В наявності" at bounding box center [739, 521] width 317 height 30
click at [700, 579] on li "Готово до відправки" at bounding box center [739, 589] width 317 height 20
click at [687, 555] on span "В наявності" at bounding box center [739, 570] width 317 height 30
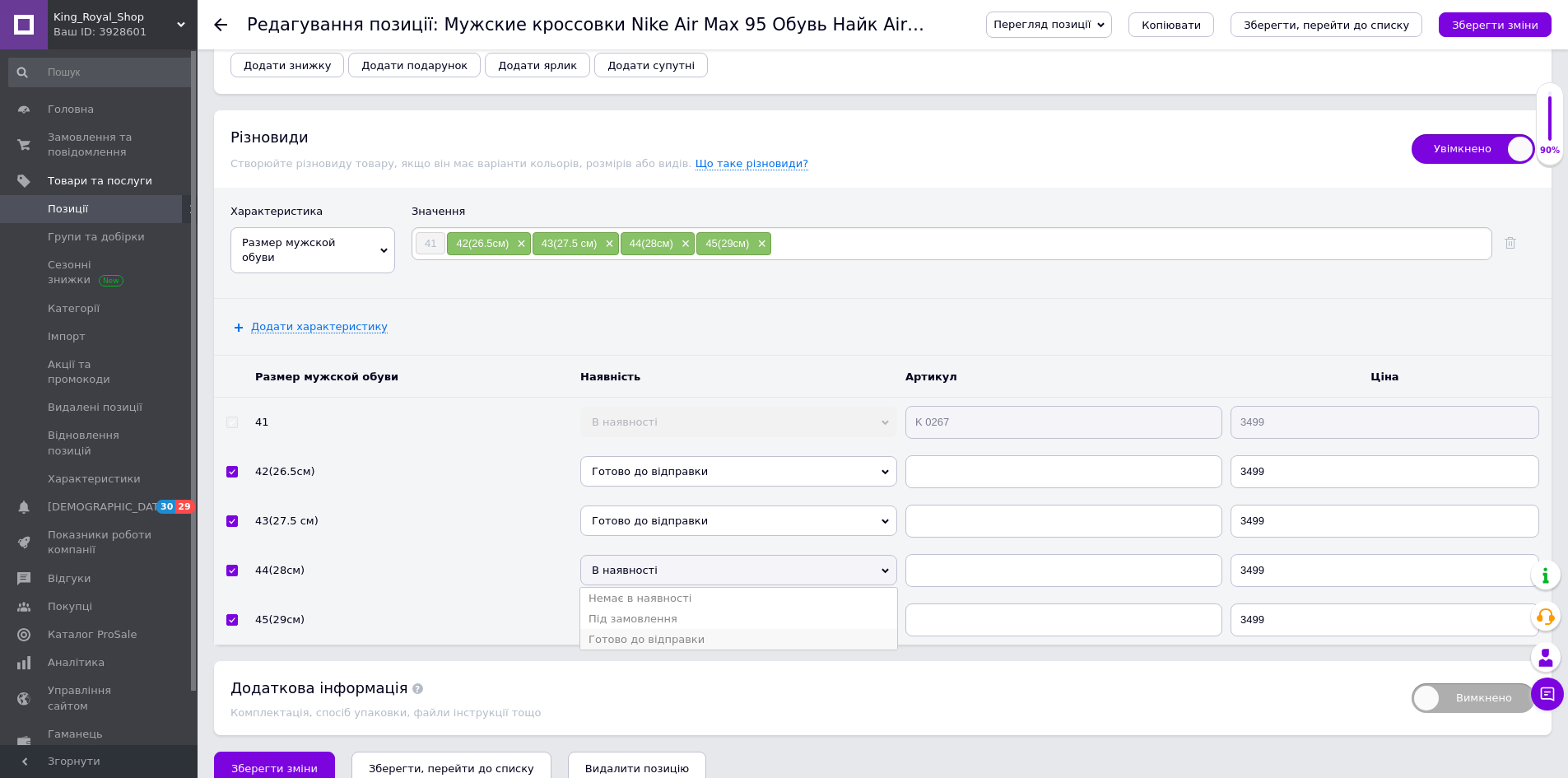
click at [684, 628] on li "Готово до відправки" at bounding box center [739, 638] width 317 height 20
click at [679, 604] on span "В наявності" at bounding box center [739, 620] width 317 height 30
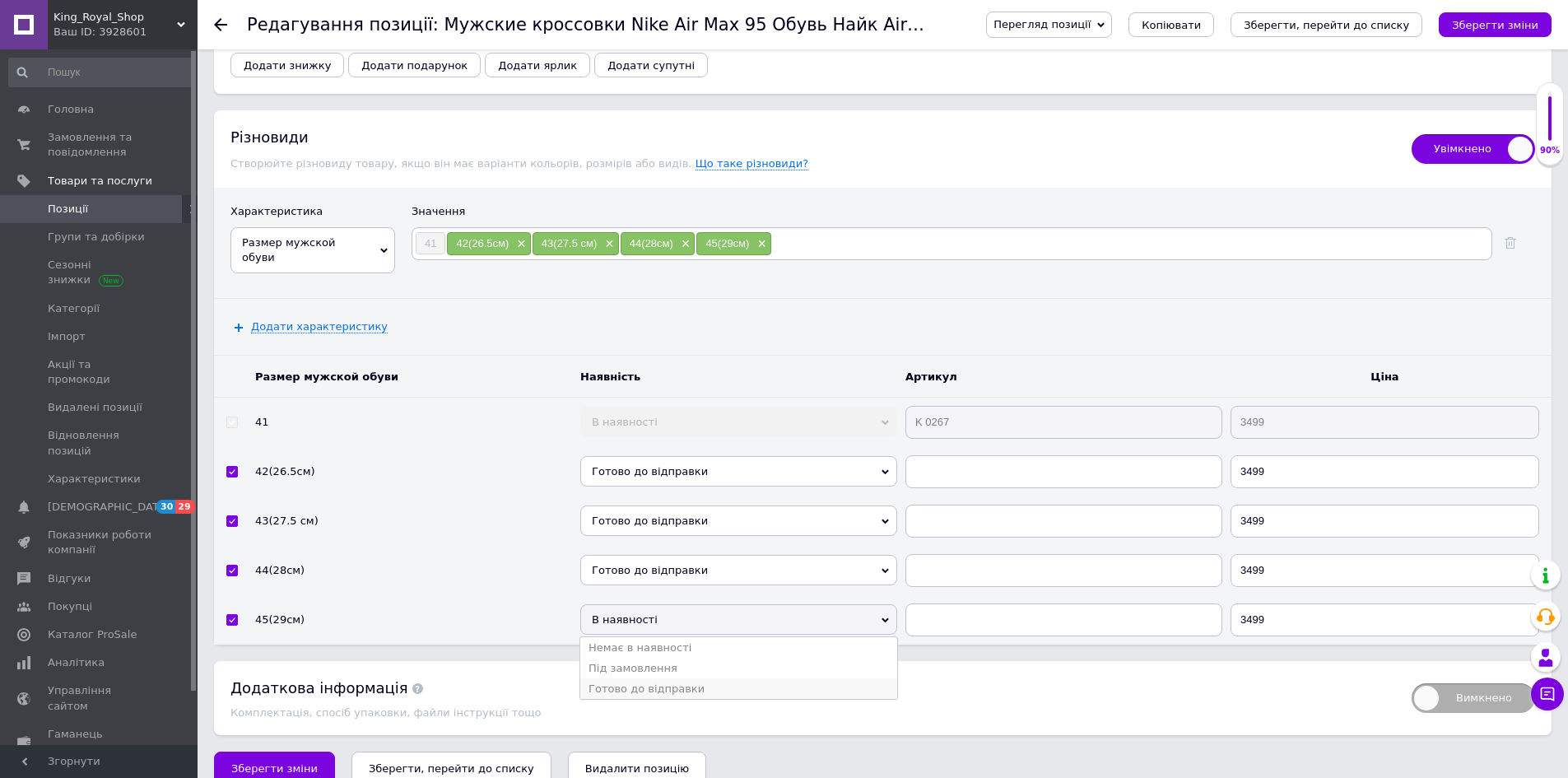
click at [694, 678] on li "Готово до відправки" at bounding box center [739, 688] width 317 height 20
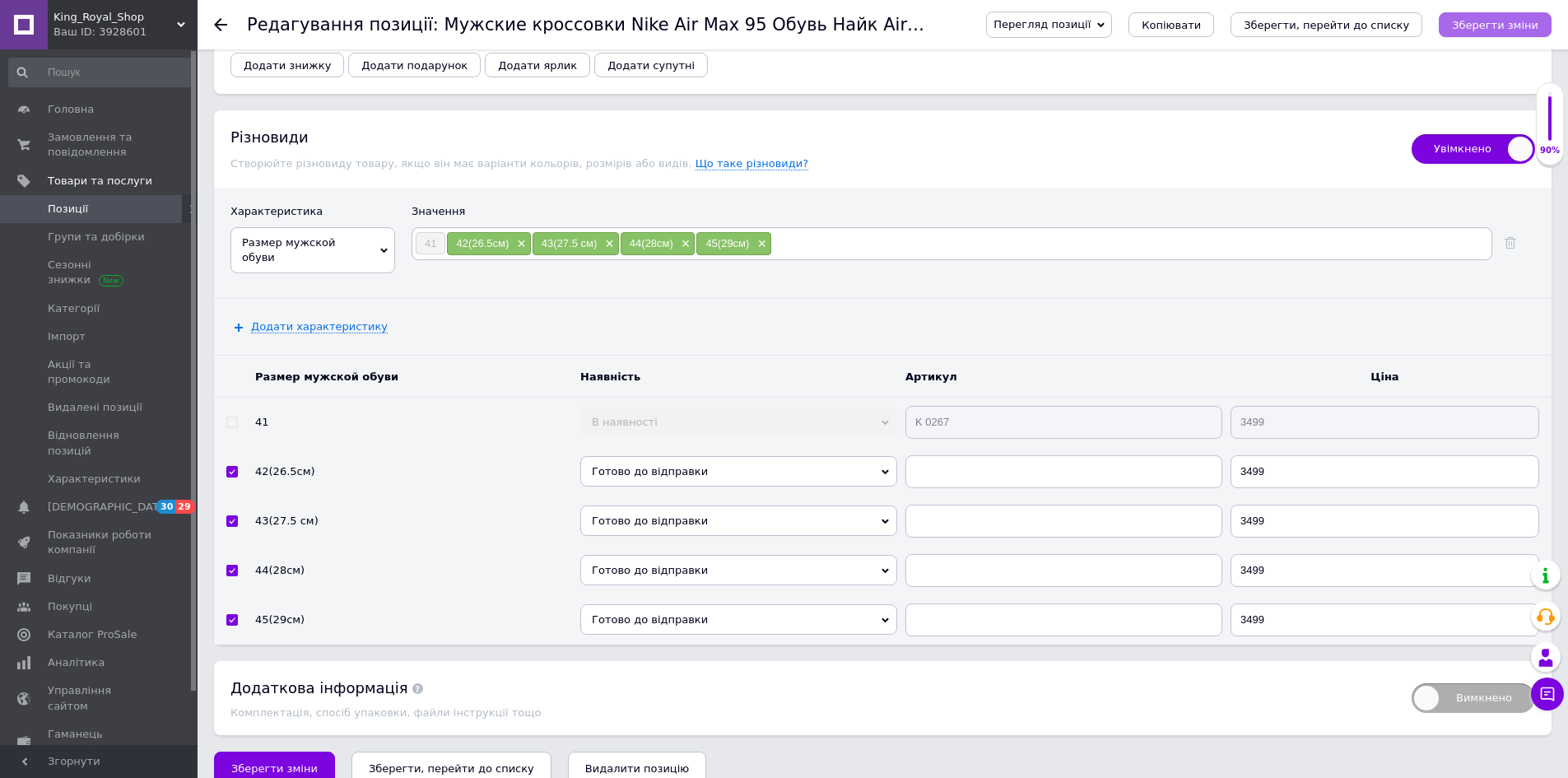
click at [1507, 28] on icon "Зберегти зміни" at bounding box center [1495, 25] width 86 height 12
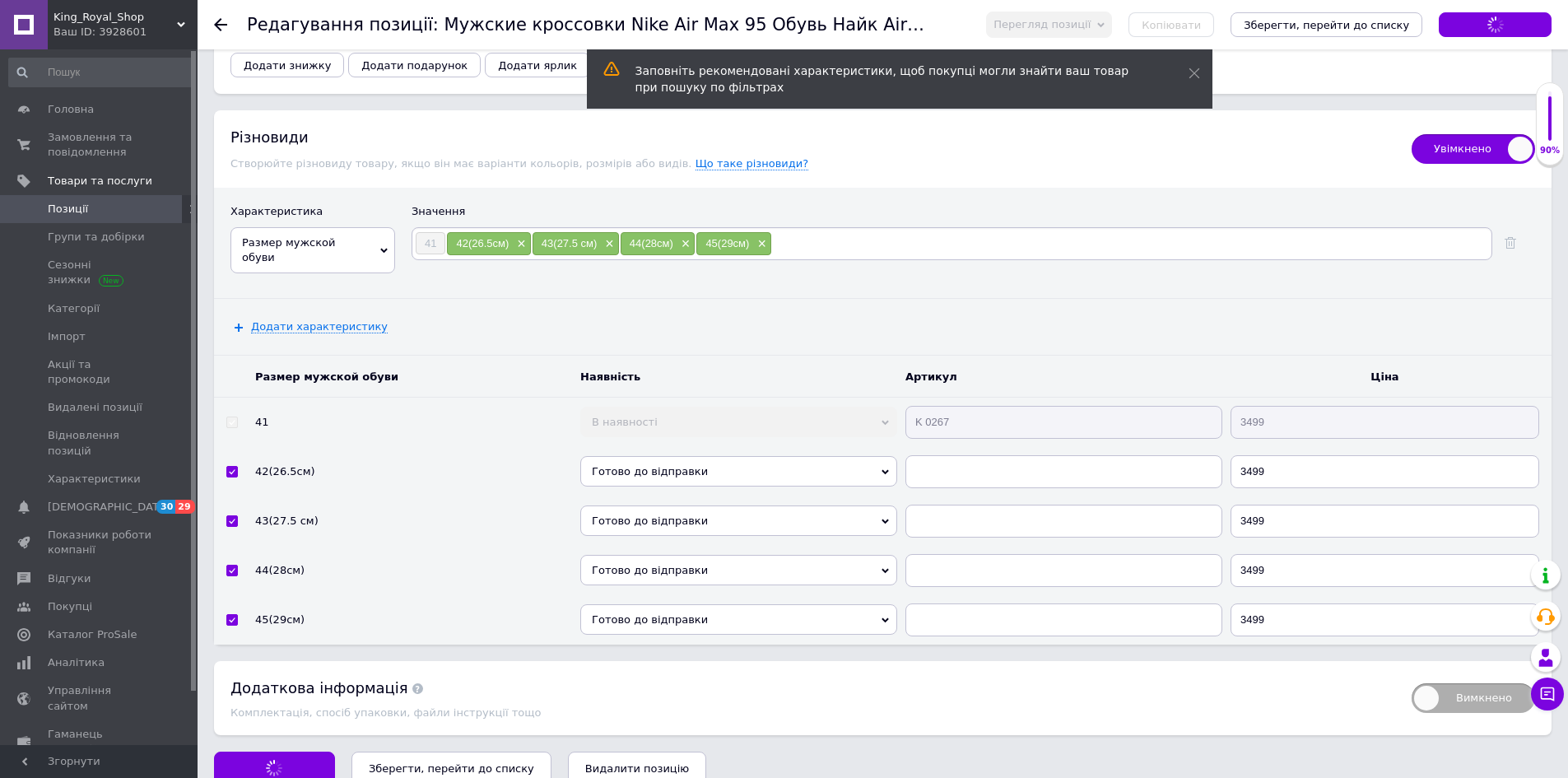
scroll to position [2224, 0]
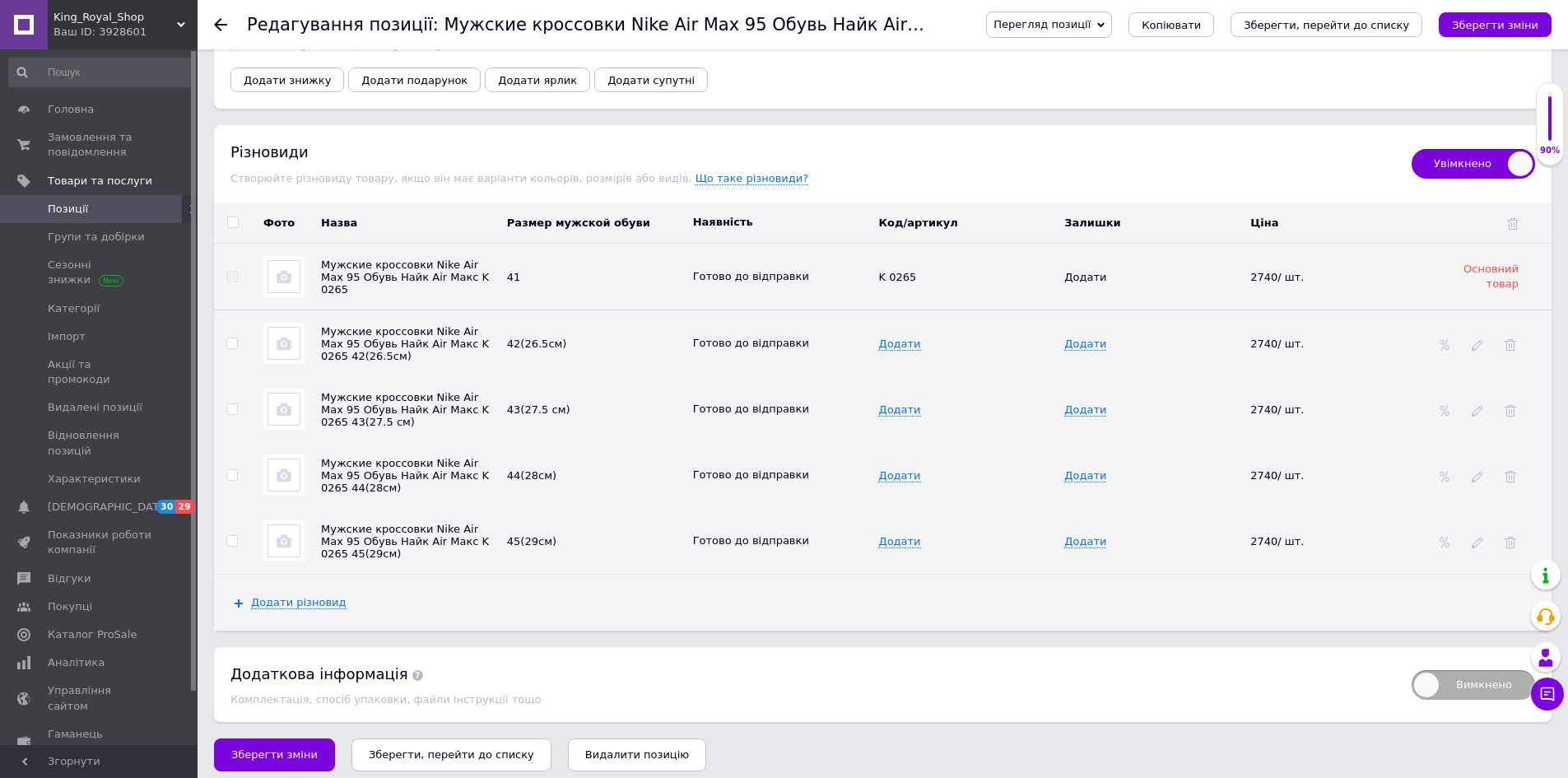
click at [299, 344] on img at bounding box center [283, 343] width 33 height 33
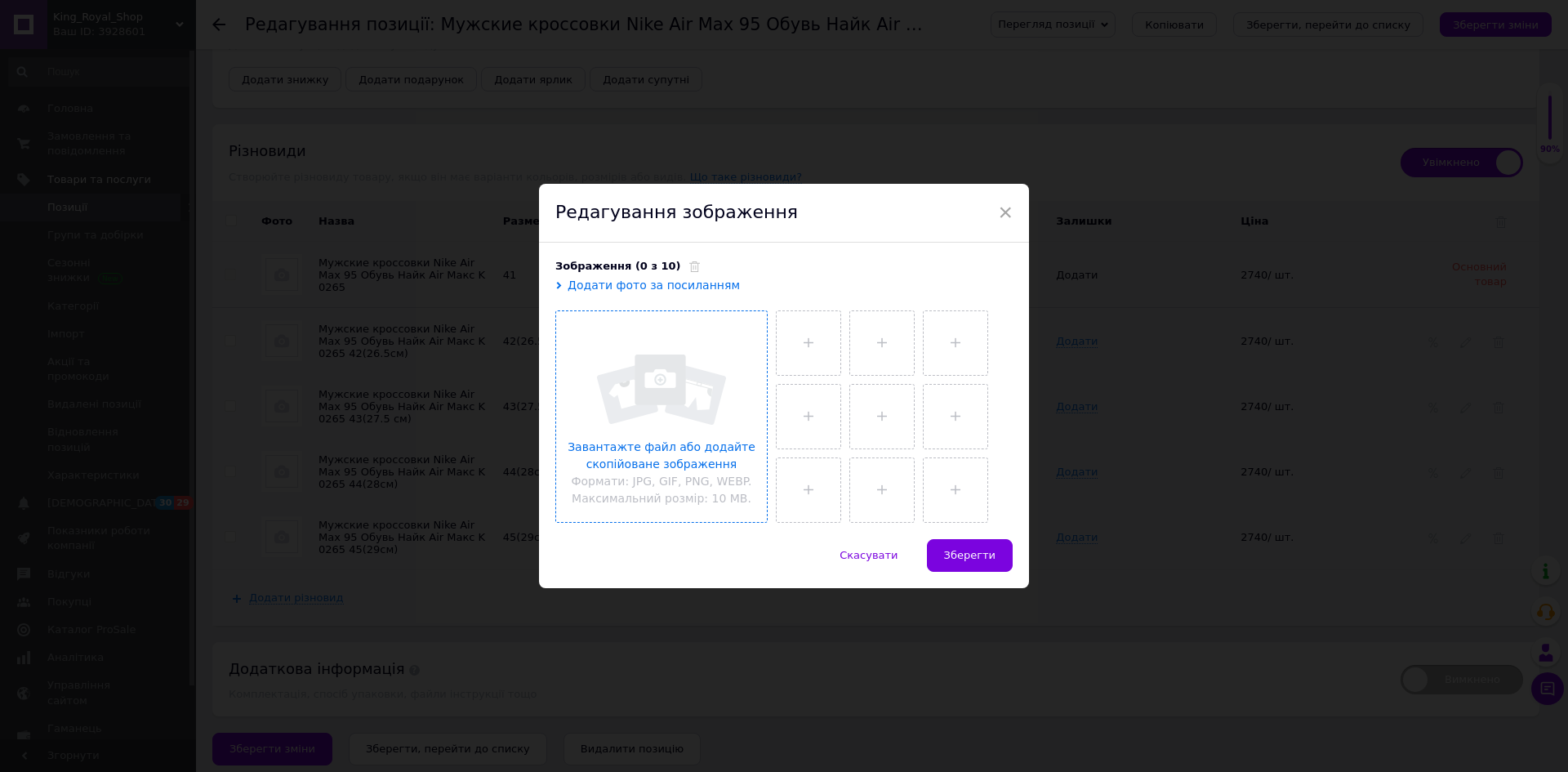
click at [608, 360] on input "file" at bounding box center [662, 416] width 210 height 210
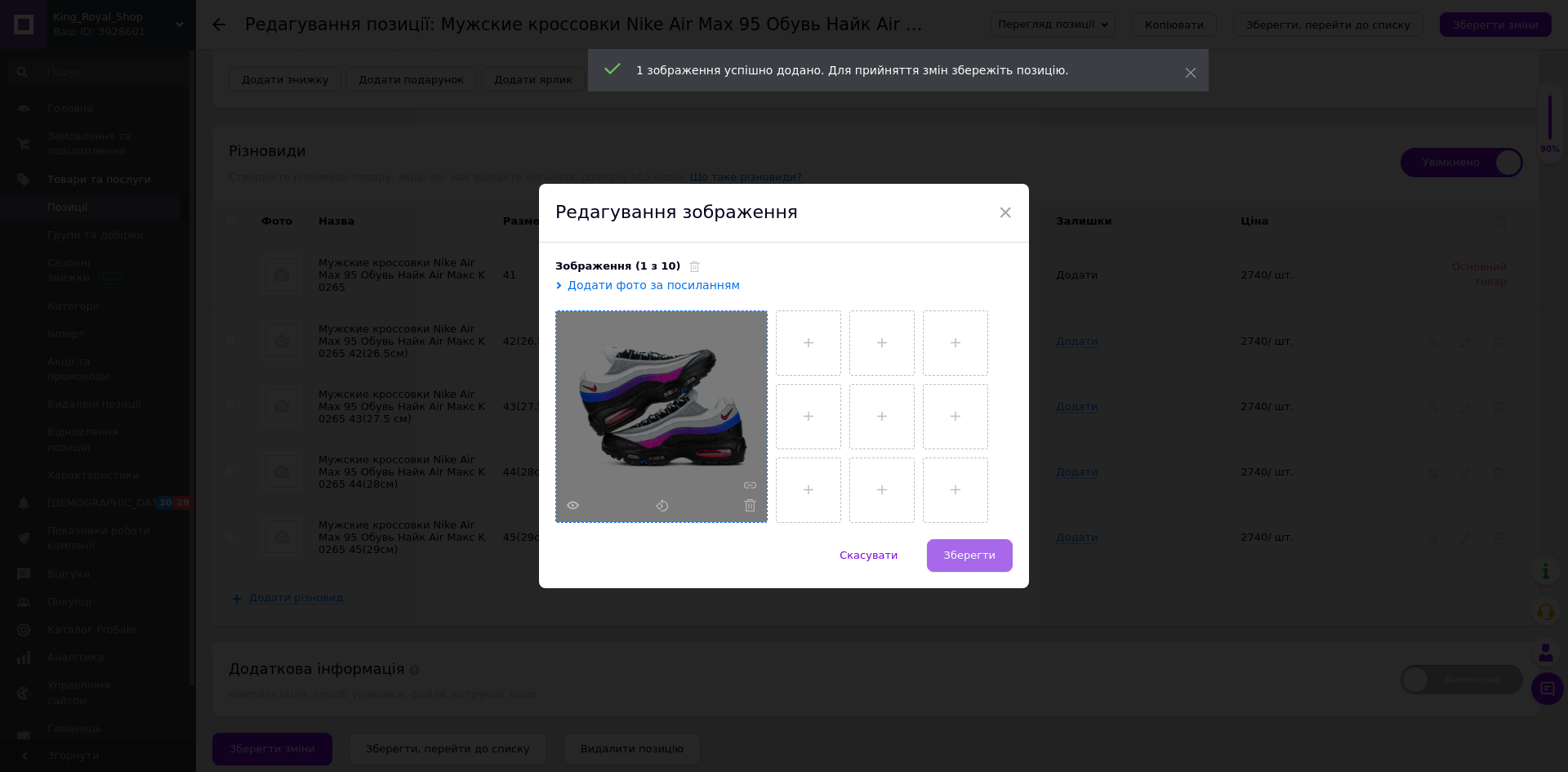
click at [974, 558] on span "Зберегти" at bounding box center [970, 555] width 51 height 12
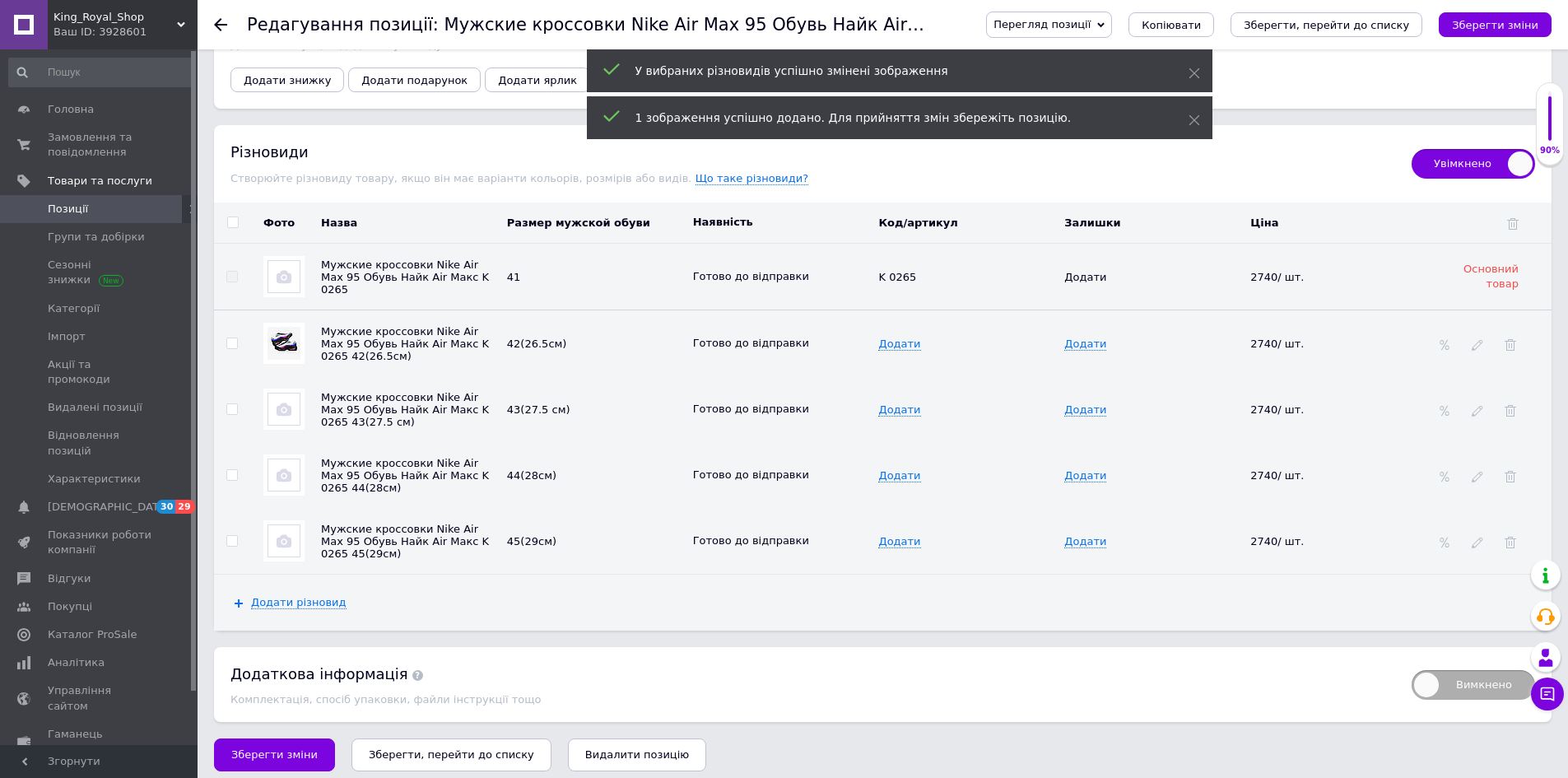
click at [277, 393] on img at bounding box center [283, 409] width 33 height 33
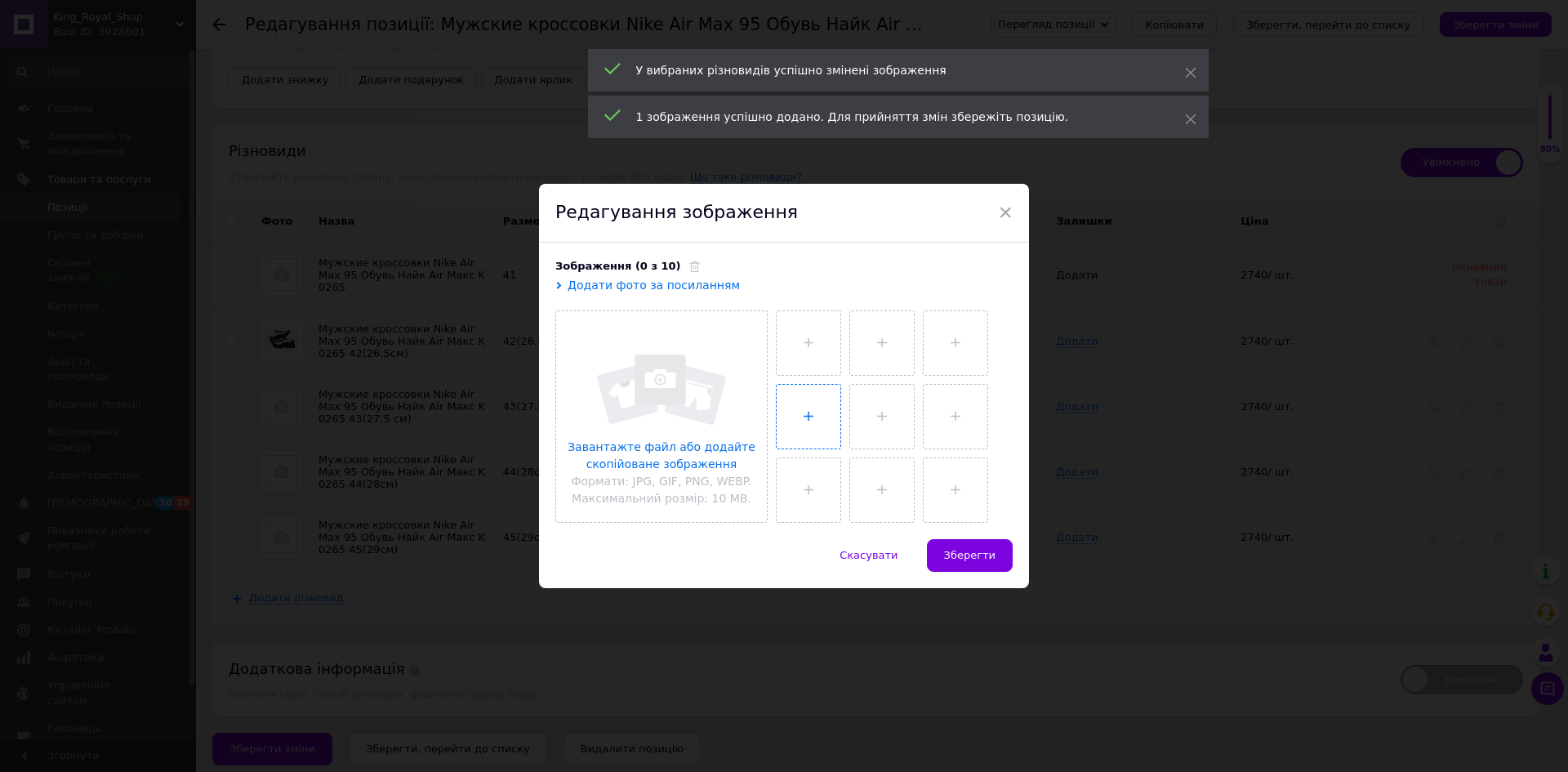
click at [797, 447] on input "file" at bounding box center [808, 416] width 64 height 64
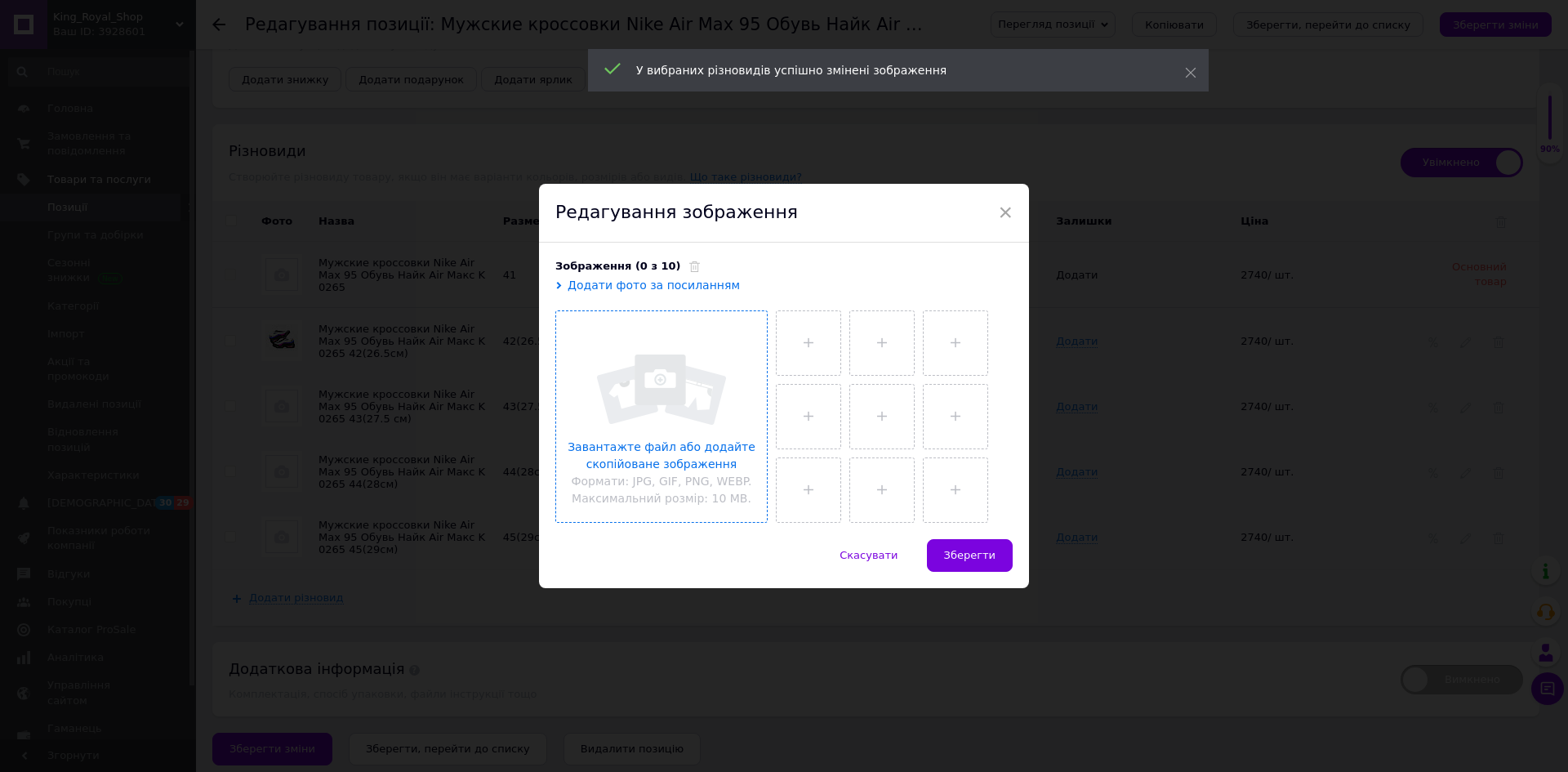
click at [686, 393] on input "file" at bounding box center [662, 416] width 210 height 210
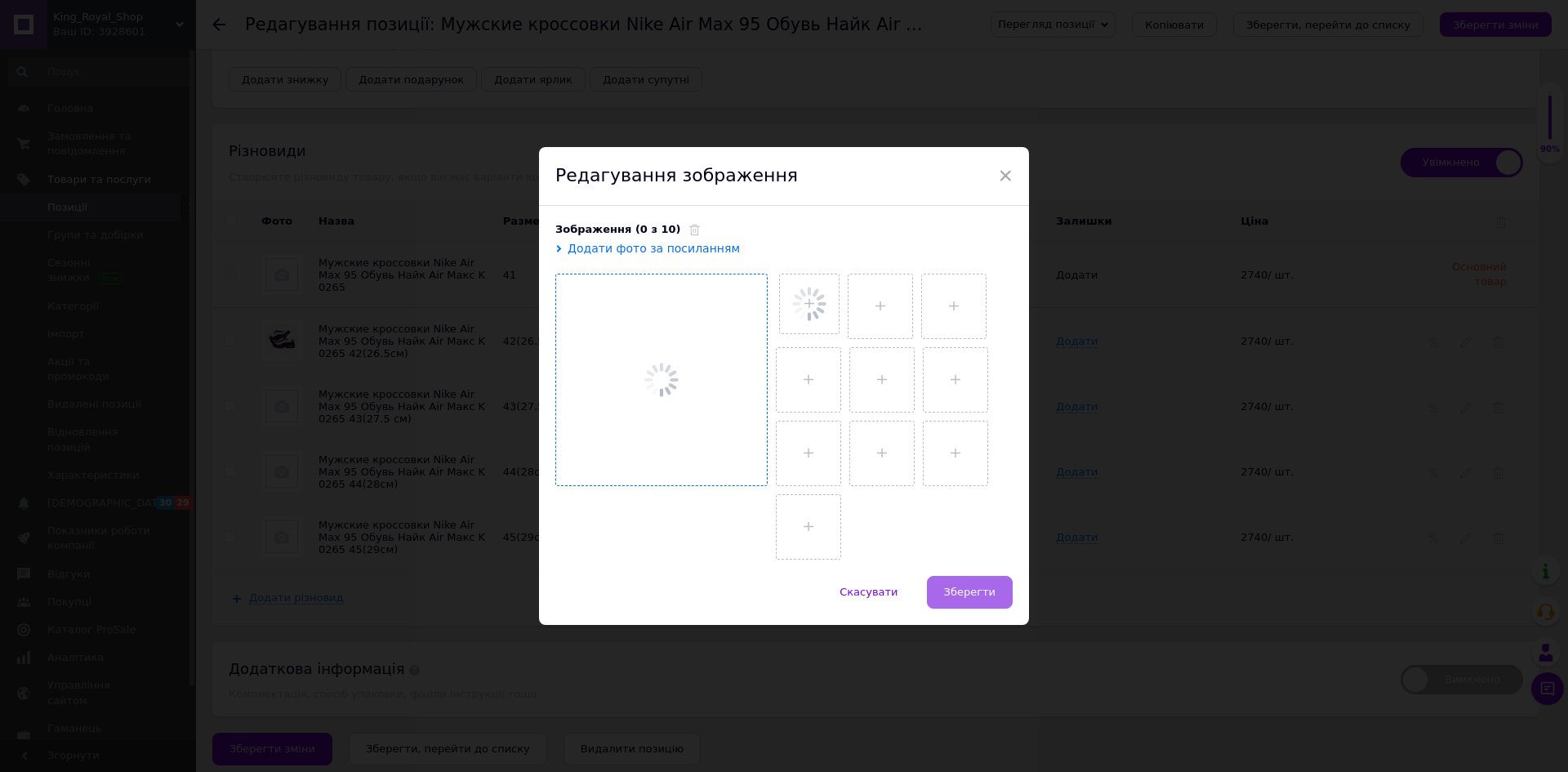
click at [981, 582] on div "Скасувати   Зберегти" at bounding box center [784, 600] width 490 height 49
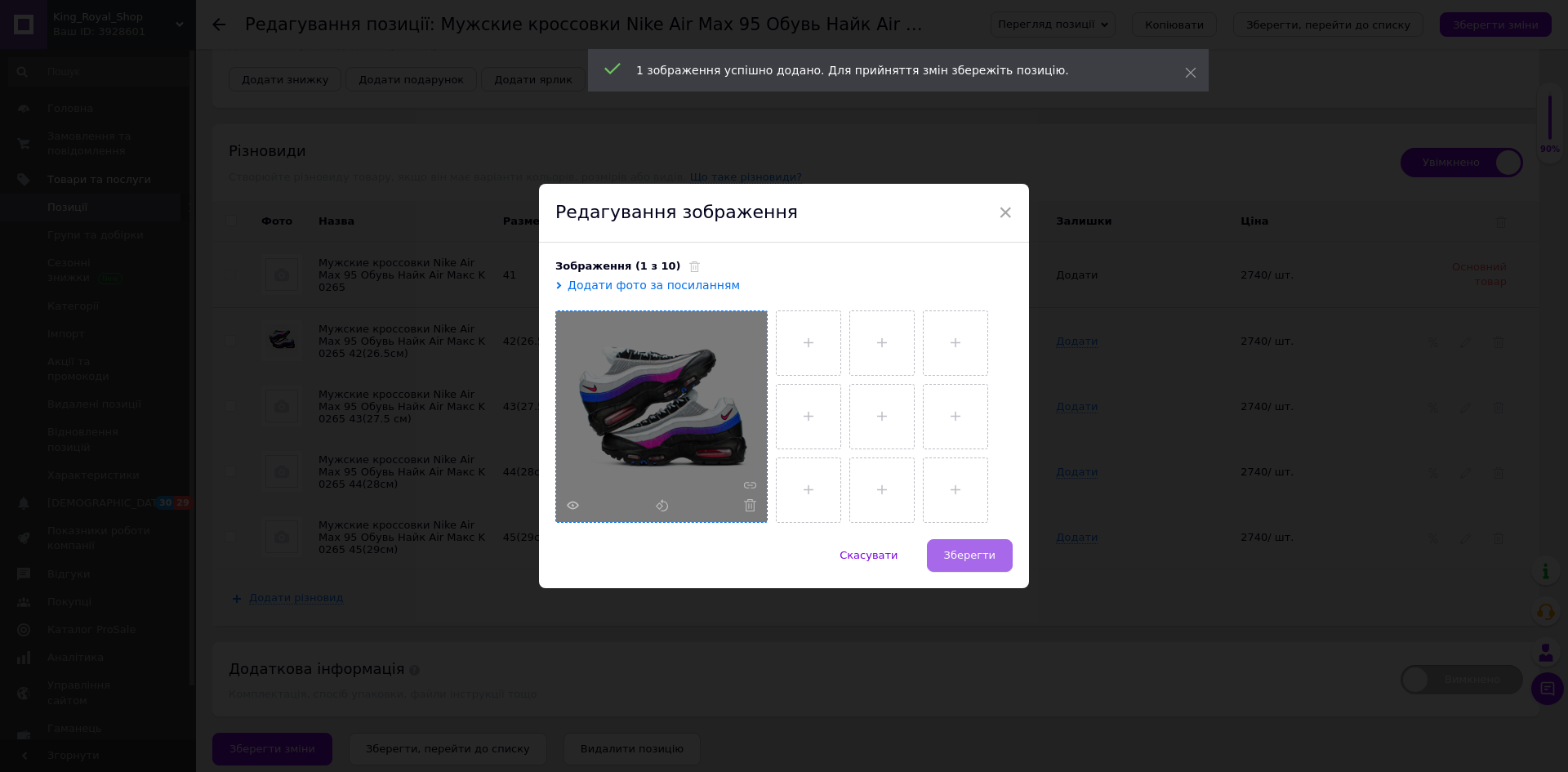
click at [974, 554] on span "Зберегти" at bounding box center [970, 555] width 51 height 12
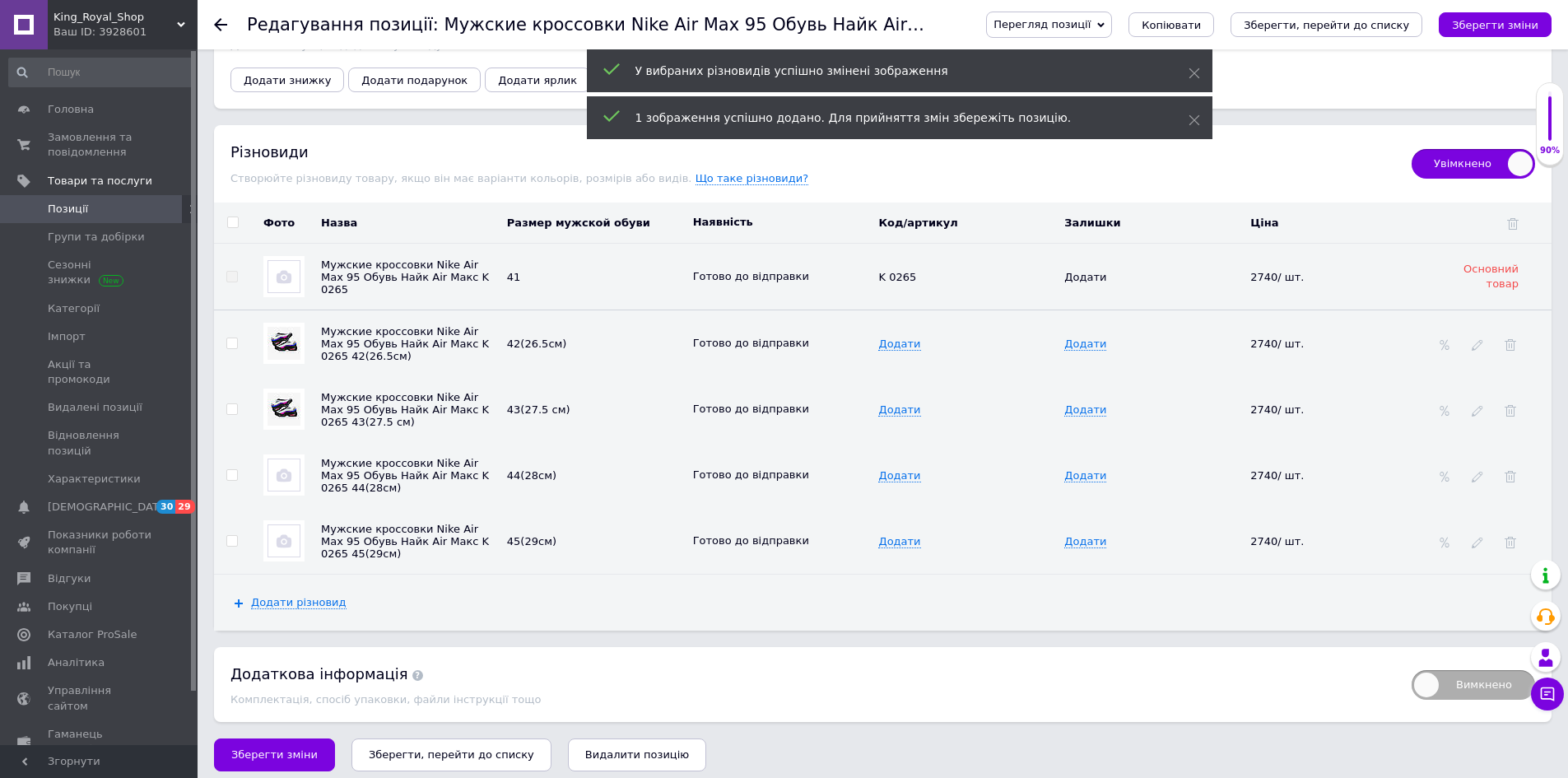
click at [281, 458] on img at bounding box center [283, 474] width 33 height 33
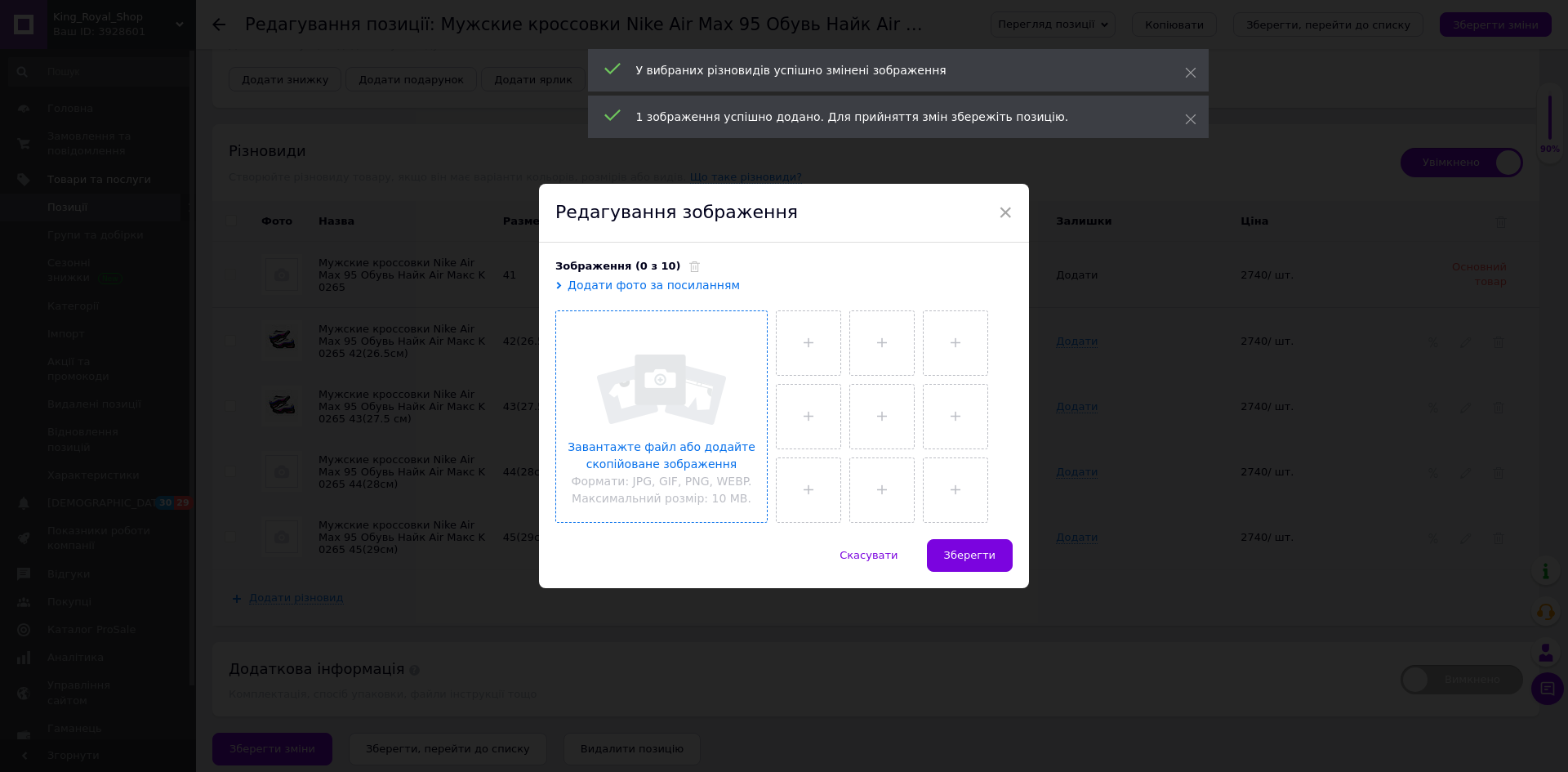
click at [631, 375] on input "file" at bounding box center [662, 416] width 210 height 210
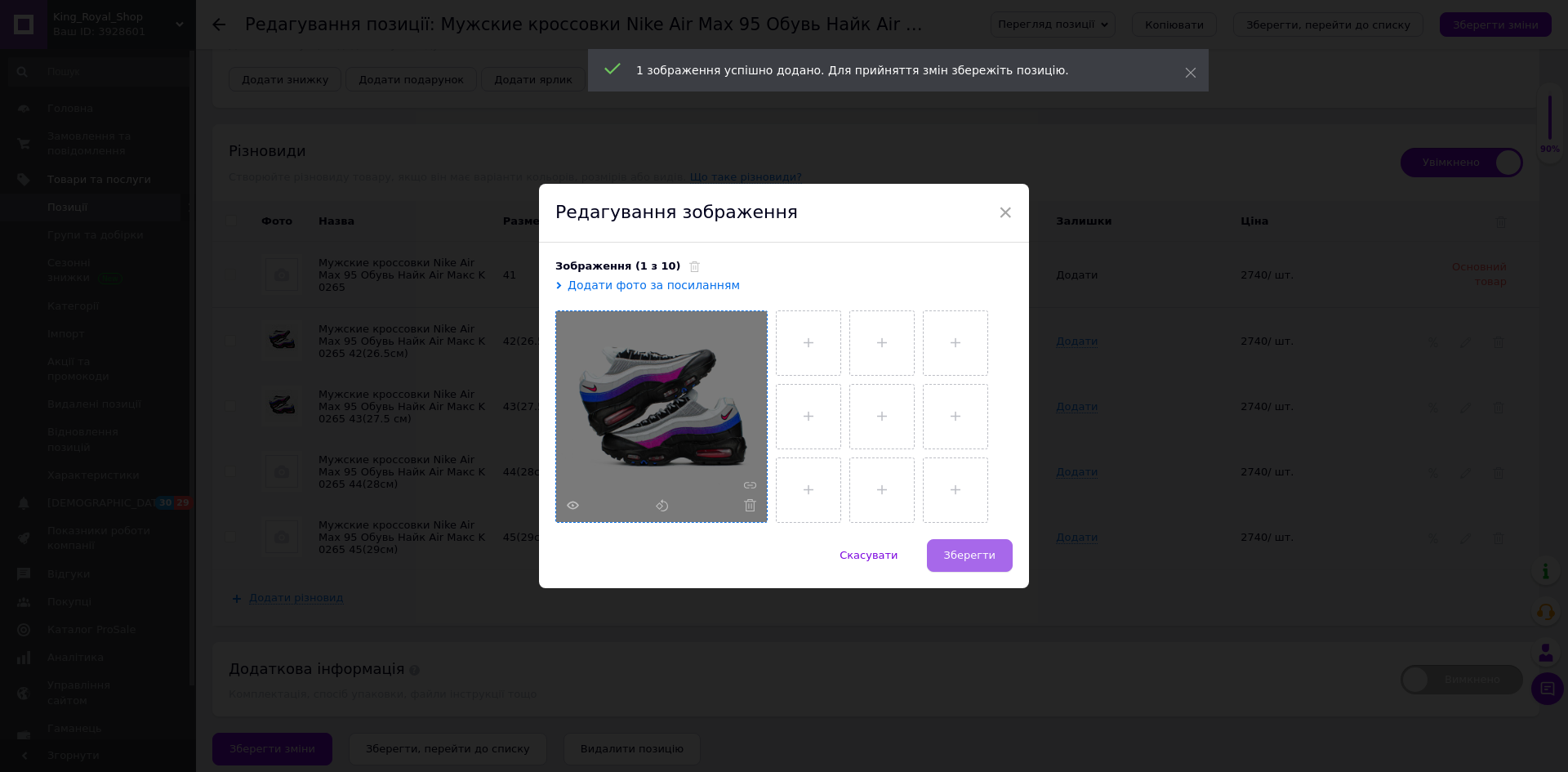
click at [958, 557] on span "Зберегти" at bounding box center [970, 555] width 51 height 12
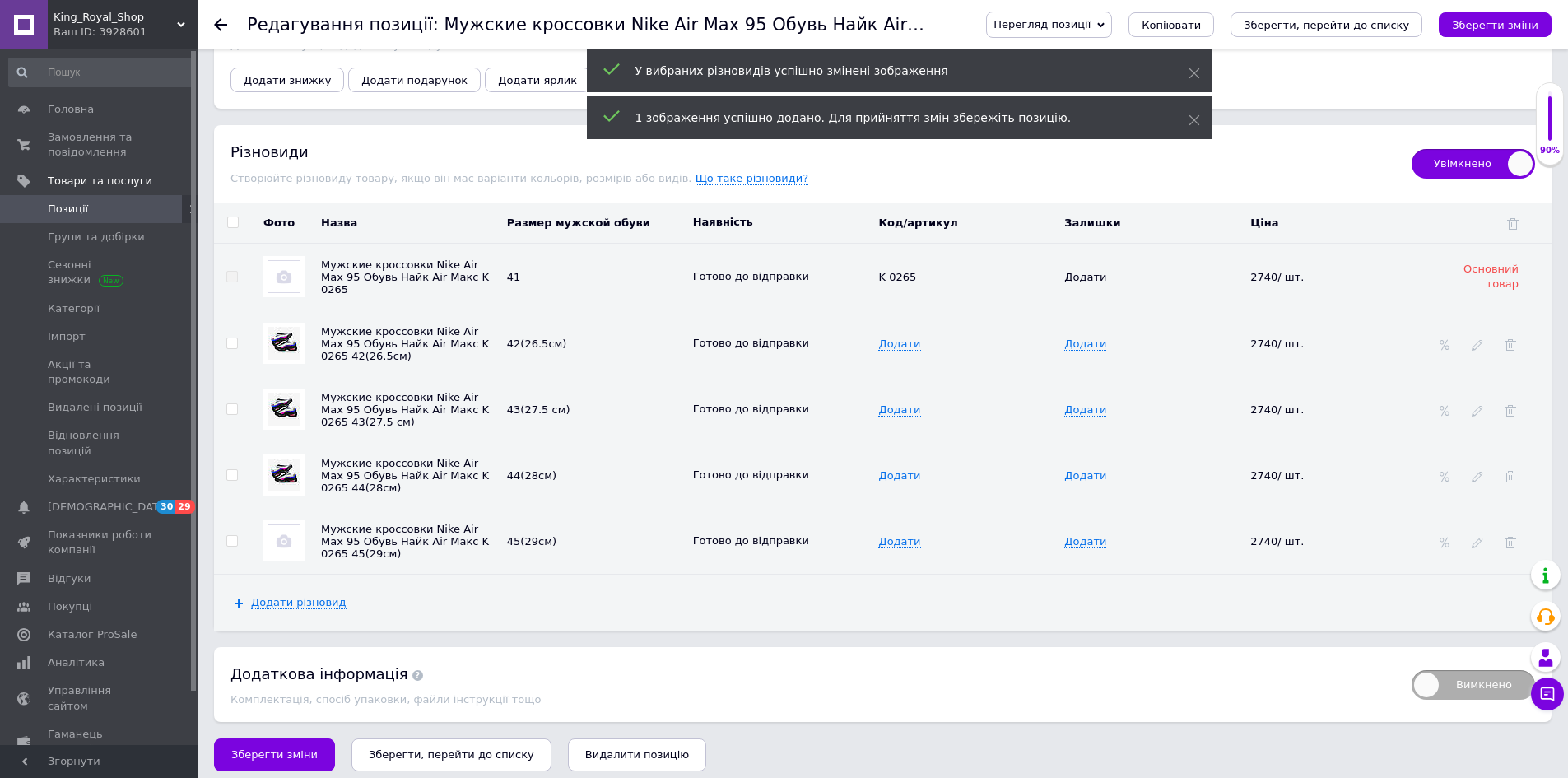
click at [280, 524] on img at bounding box center [283, 540] width 33 height 33
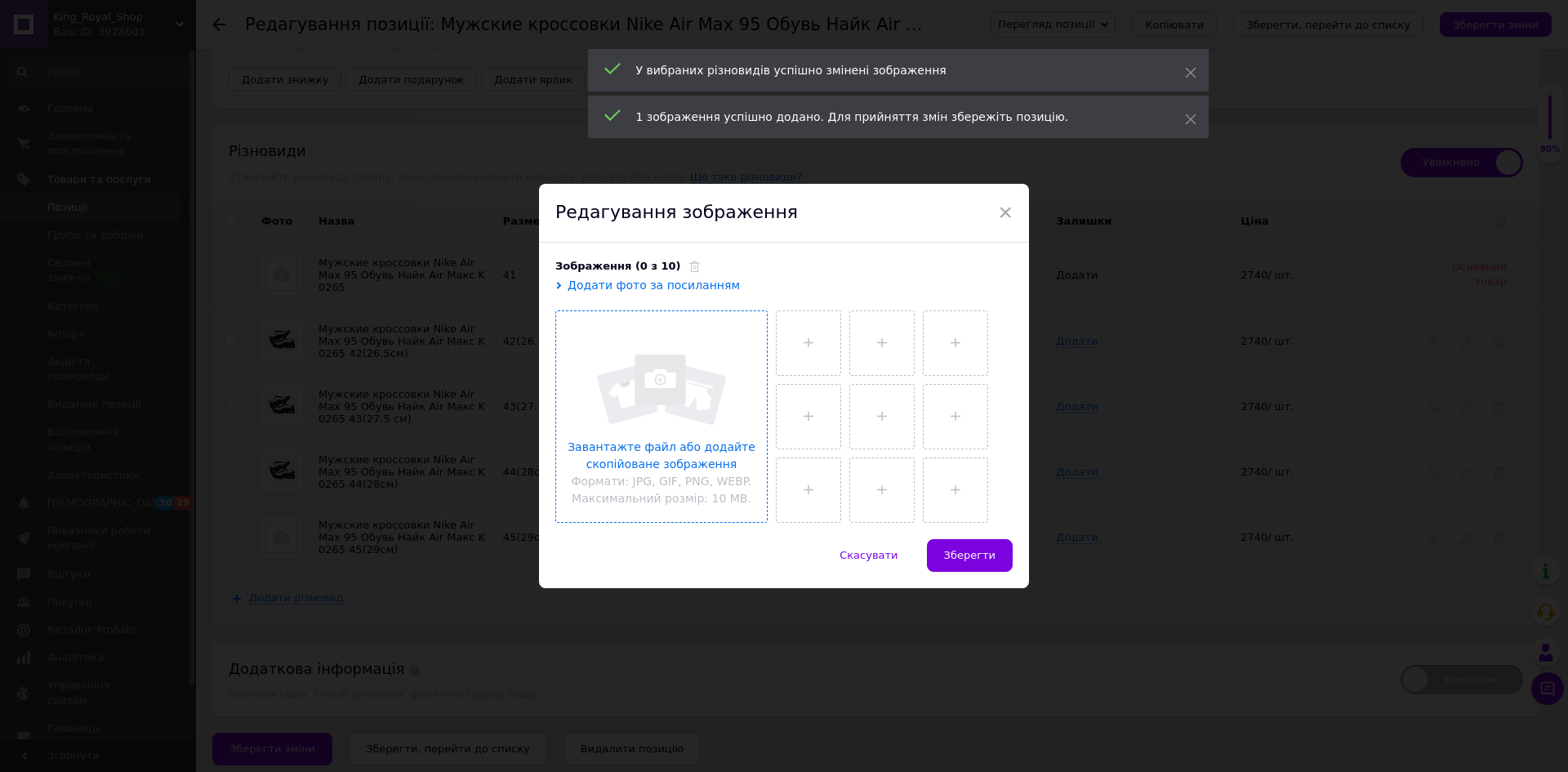
click at [631, 358] on input "file" at bounding box center [662, 416] width 210 height 210
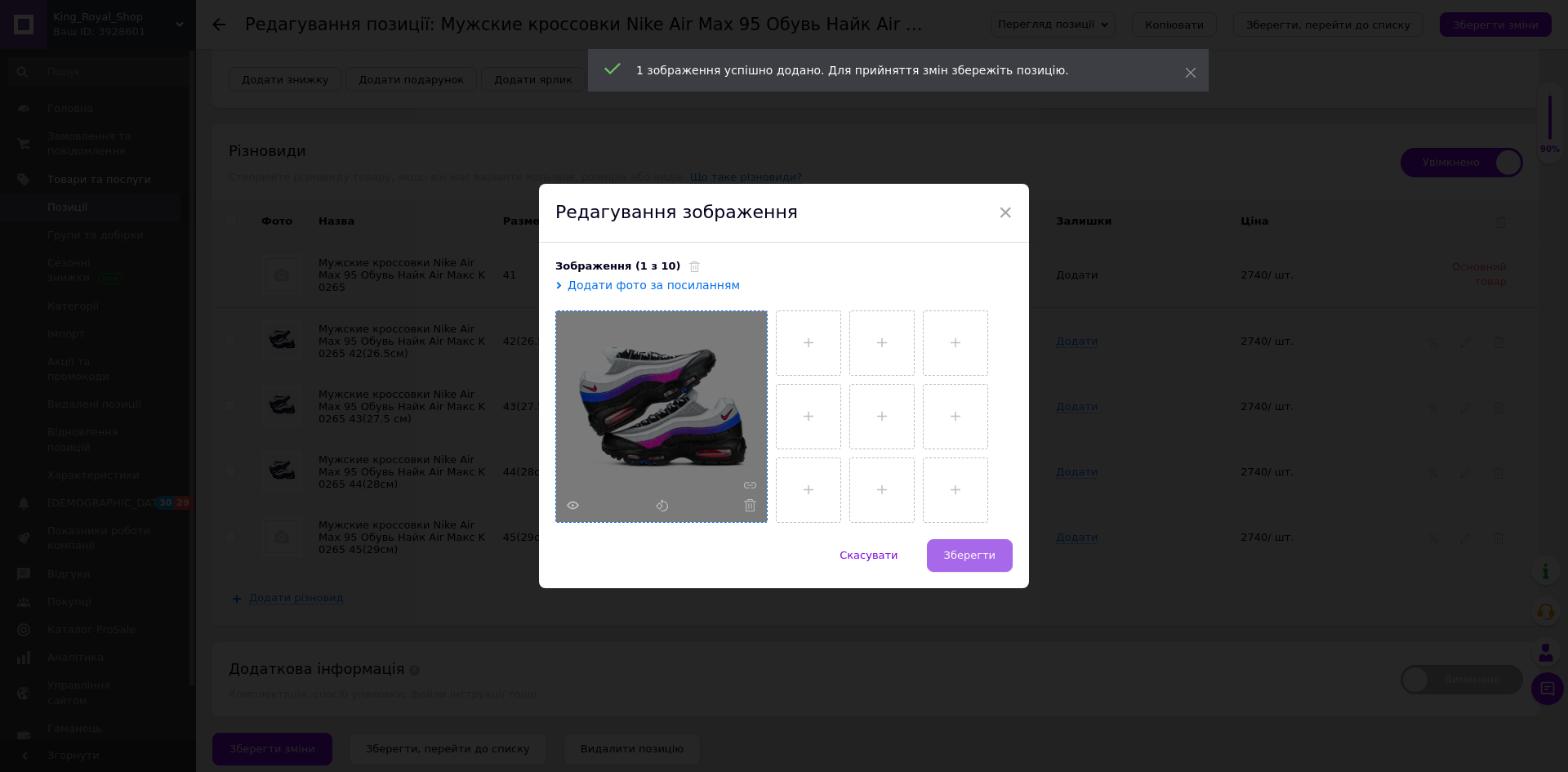
click at [966, 554] on span "Зберегти" at bounding box center [970, 555] width 51 height 12
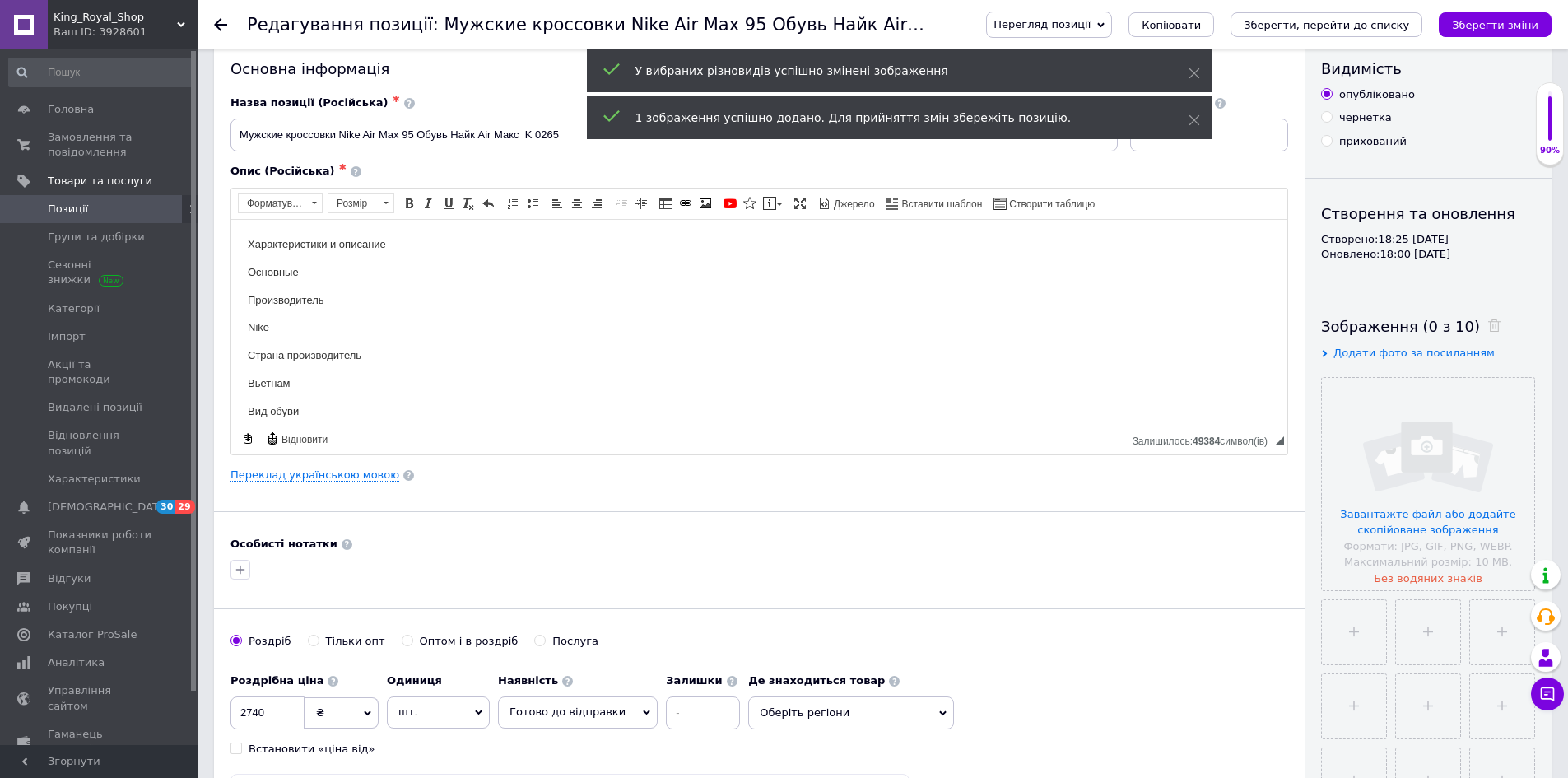
scroll to position [247, 0]
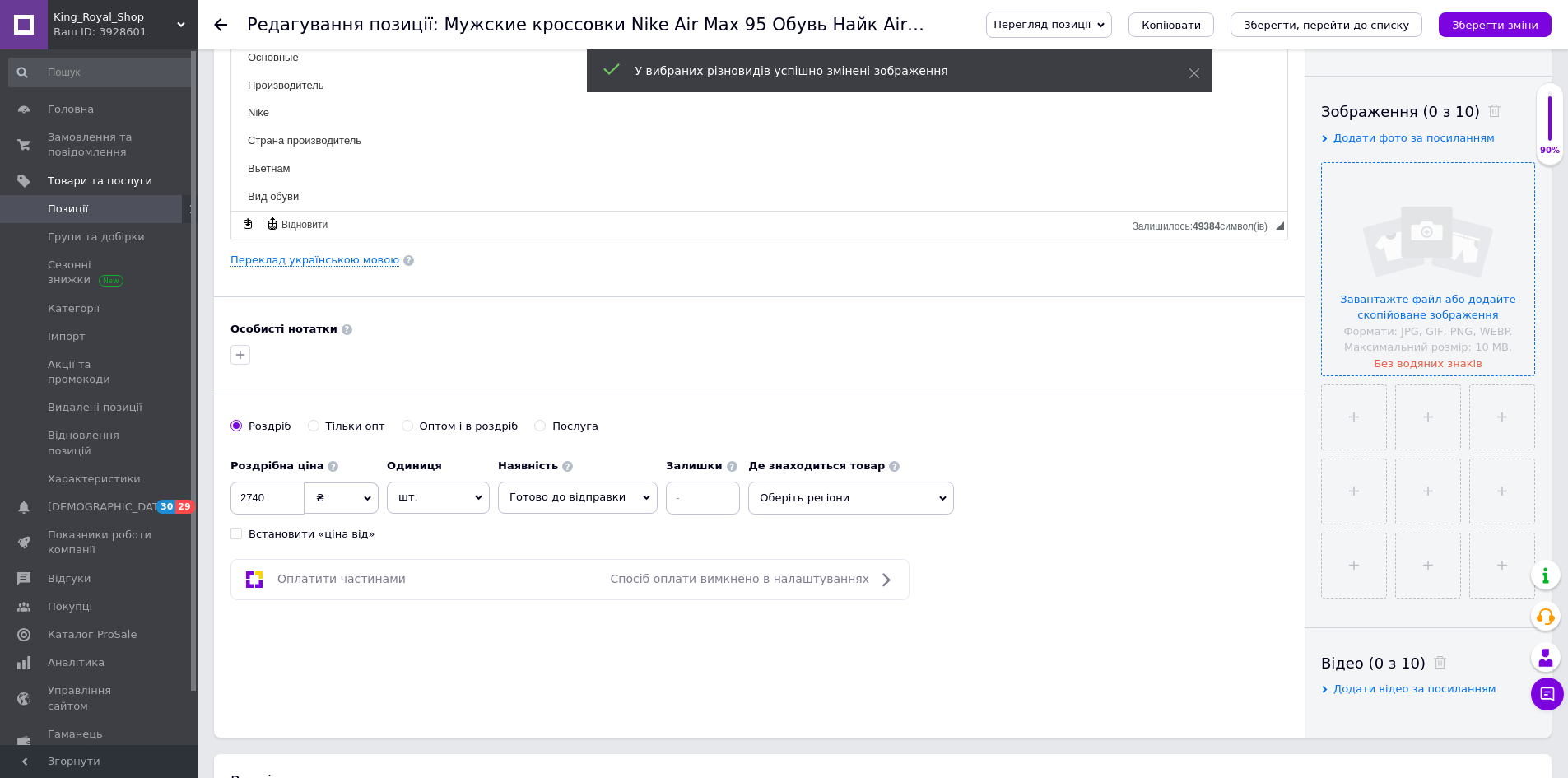
click at [1434, 297] on input "file" at bounding box center [1428, 269] width 212 height 212
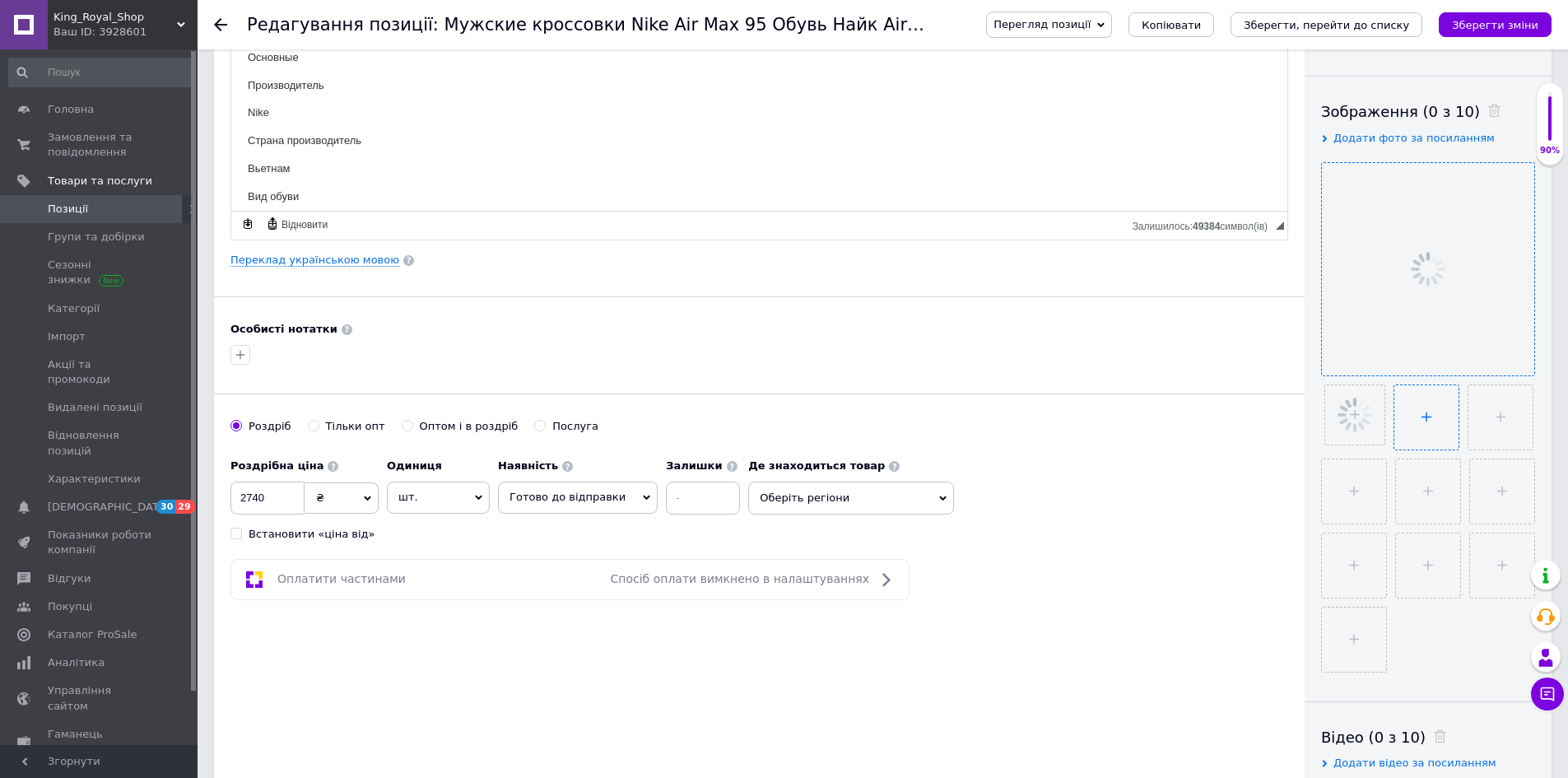
click at [1432, 436] on input "file" at bounding box center [1426, 417] width 64 height 64
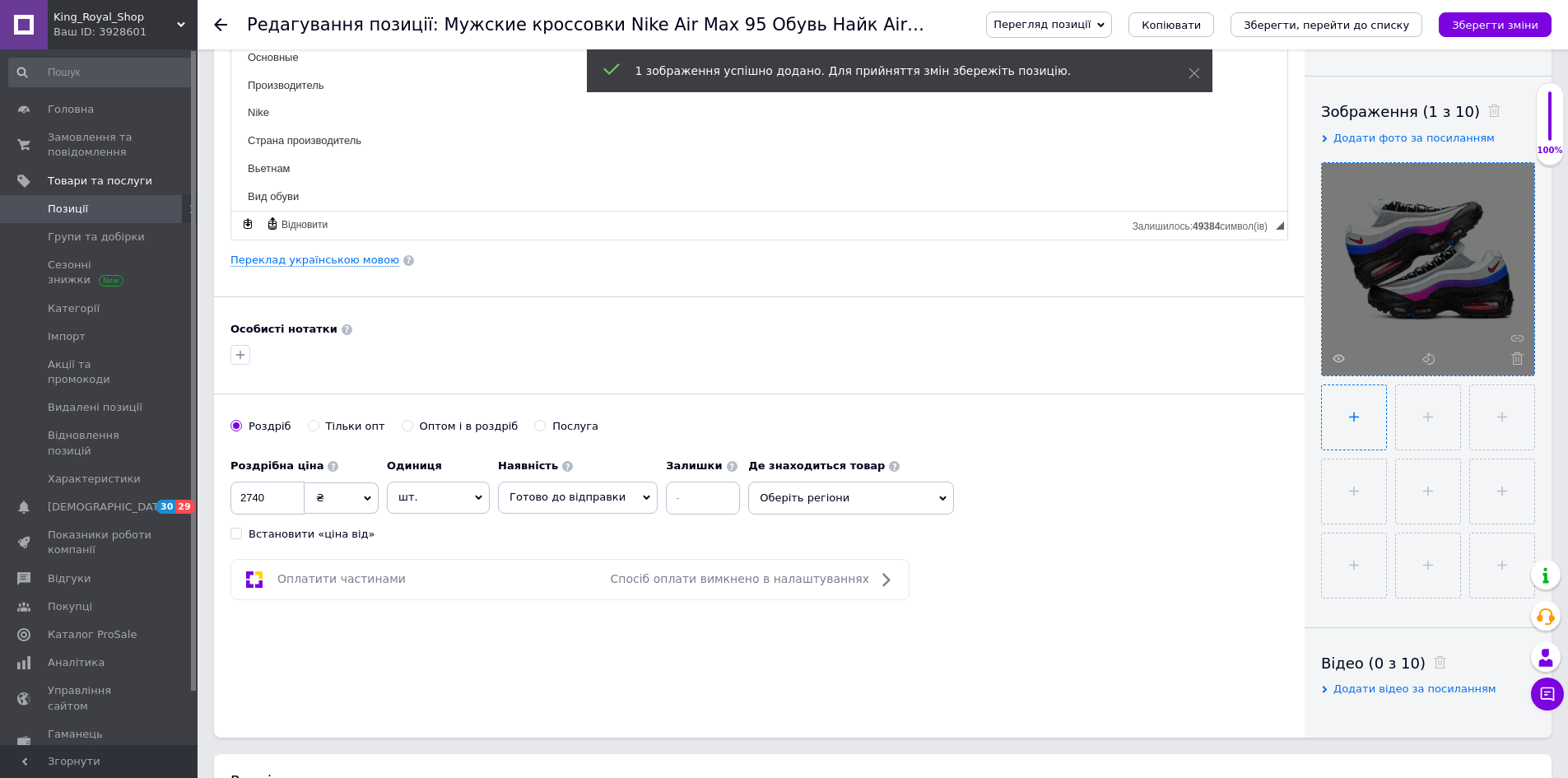
type input "C:\fakepath\photo_2025-09-12_18-27-04.jpg"
drag, startPoint x: 1410, startPoint y: 494, endPoint x: 1395, endPoint y: 484, distance: 18.0
click at [1410, 492] on input "file" at bounding box center [1428, 491] width 64 height 64
type input "C:\fakepath\photo_2025-09-12_18-27-06.jpg"
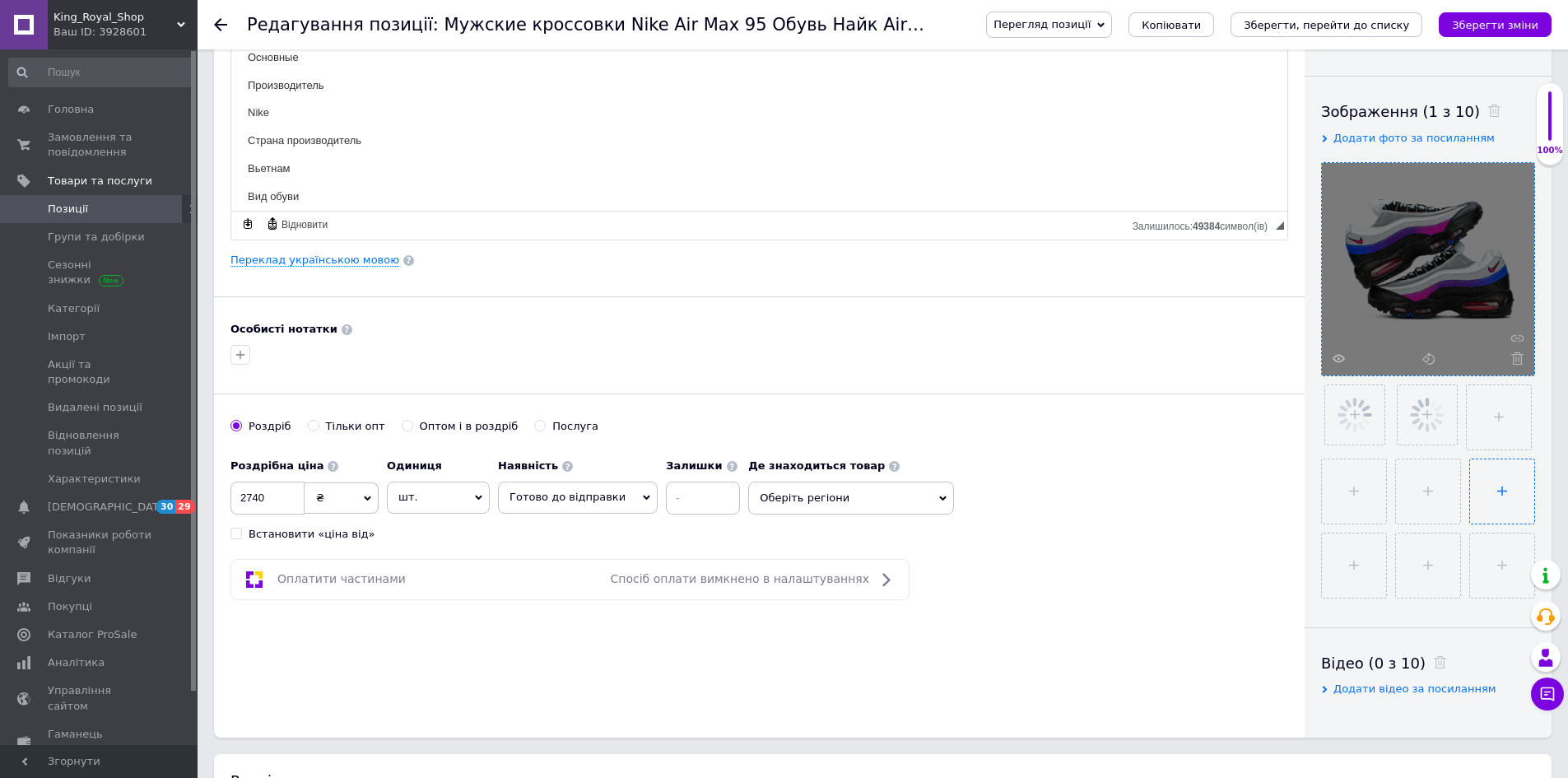
click at [1475, 509] on input "file" at bounding box center [1502, 491] width 64 height 64
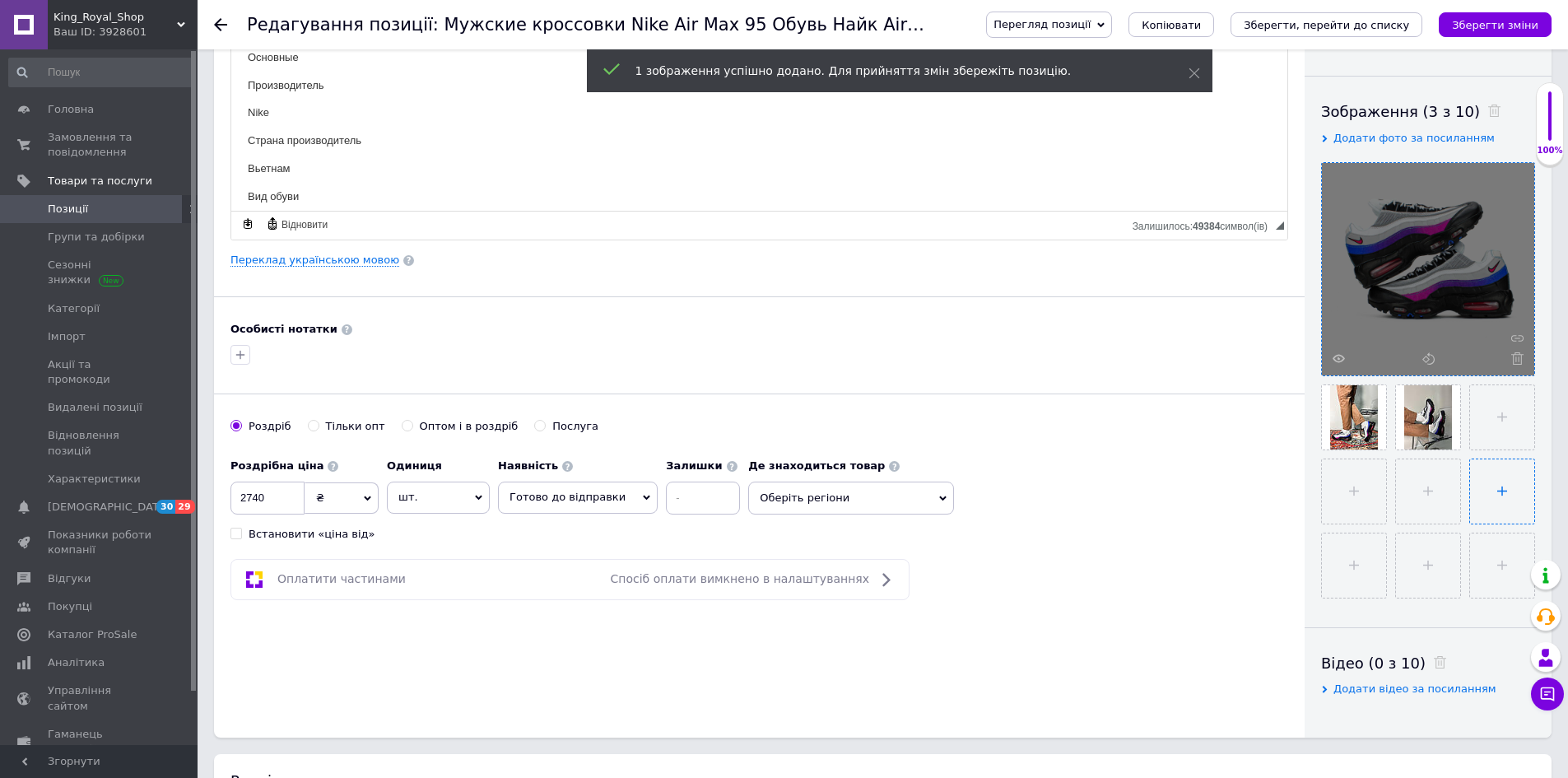
type input "C:\fakepath\photo_2025-09-12_18-27-08.jpg"
click at [1417, 496] on input "file" at bounding box center [1428, 491] width 64 height 64
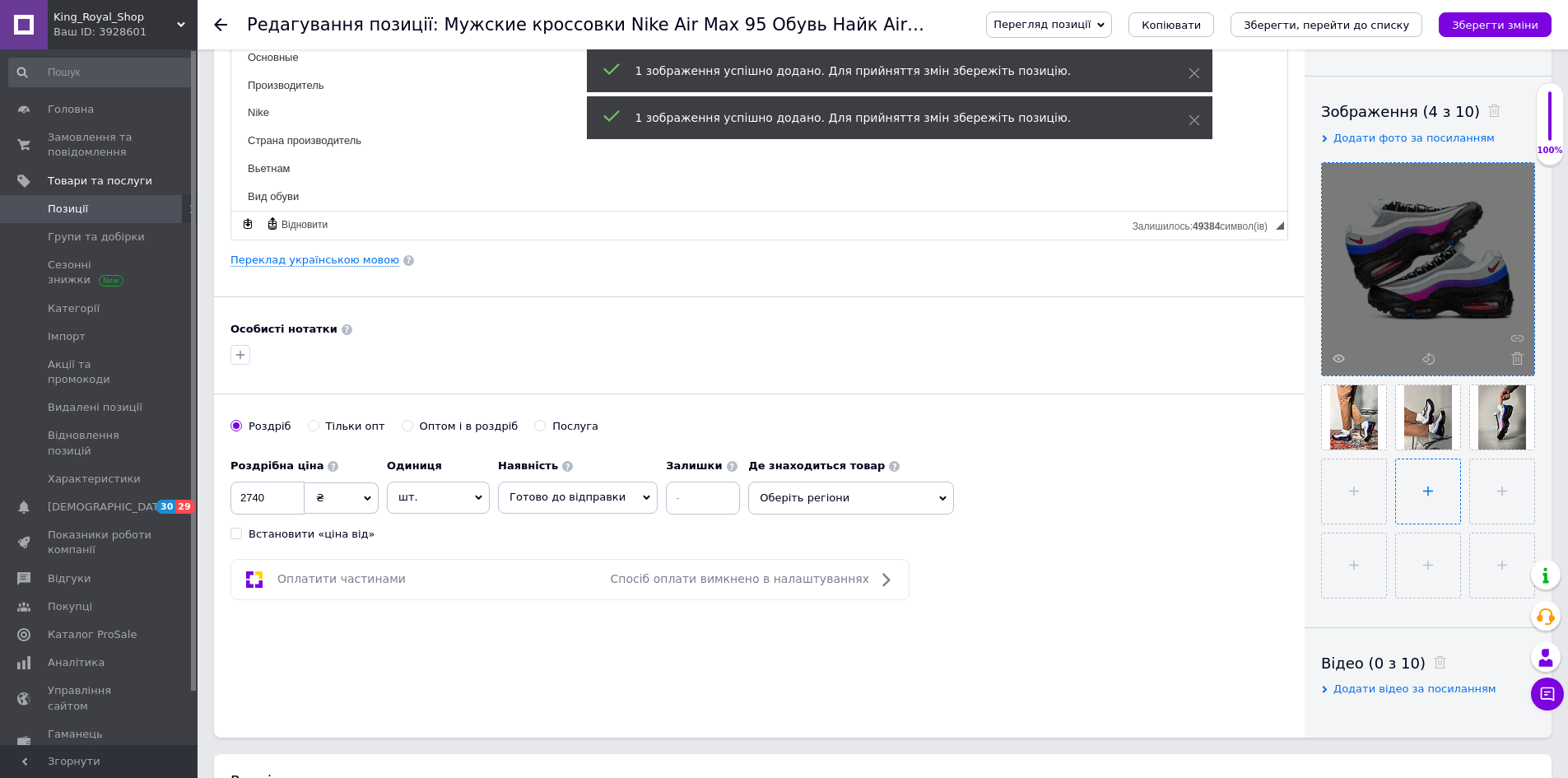
type input "C:\fakepath\photo_2025-09-12_18-27-10.jpg"
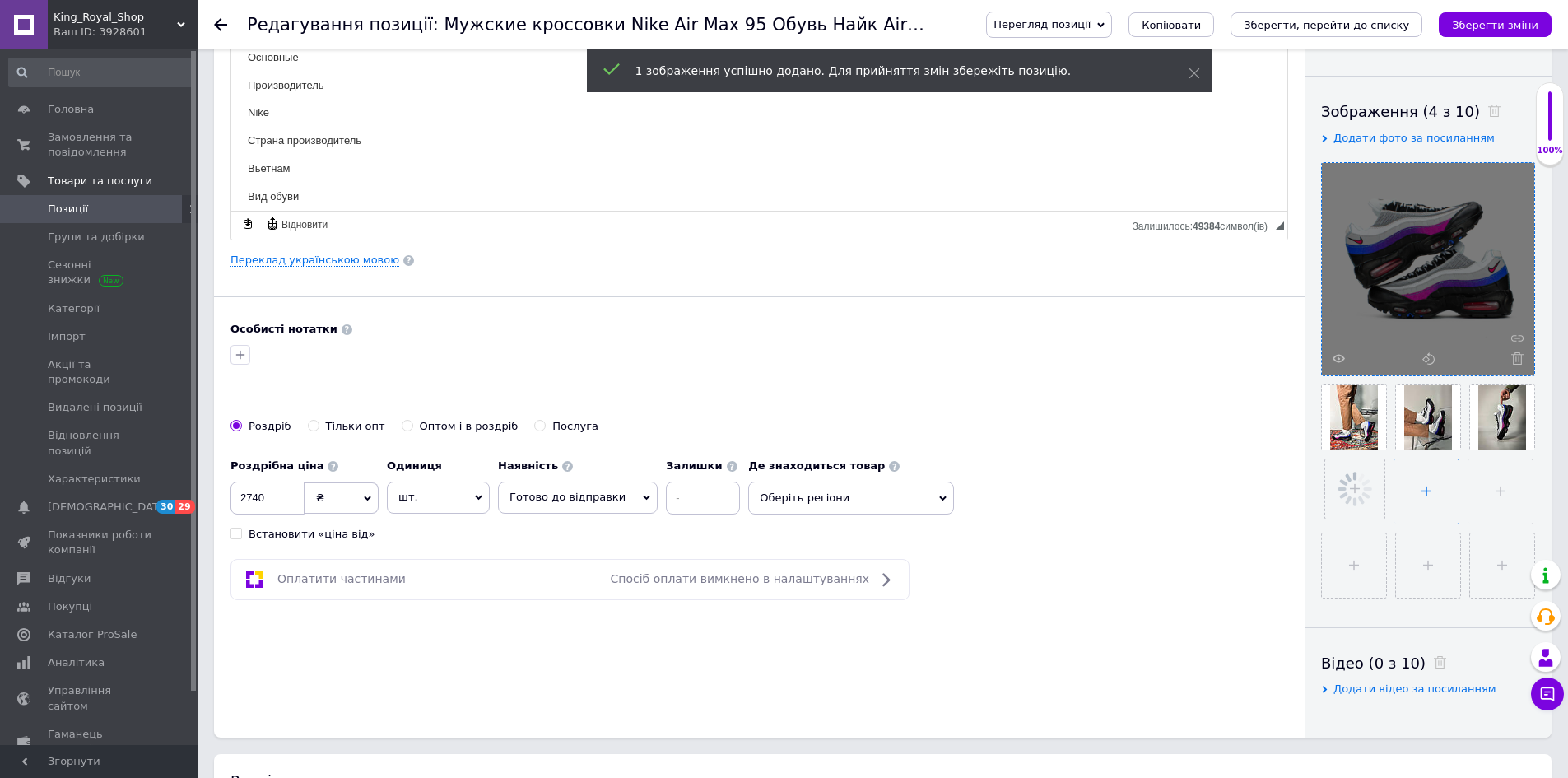
click at [1431, 491] on input "file" at bounding box center [1426, 491] width 64 height 64
type input "C:\fakepath\photo_2025-09-12_18-27-12.jpg"
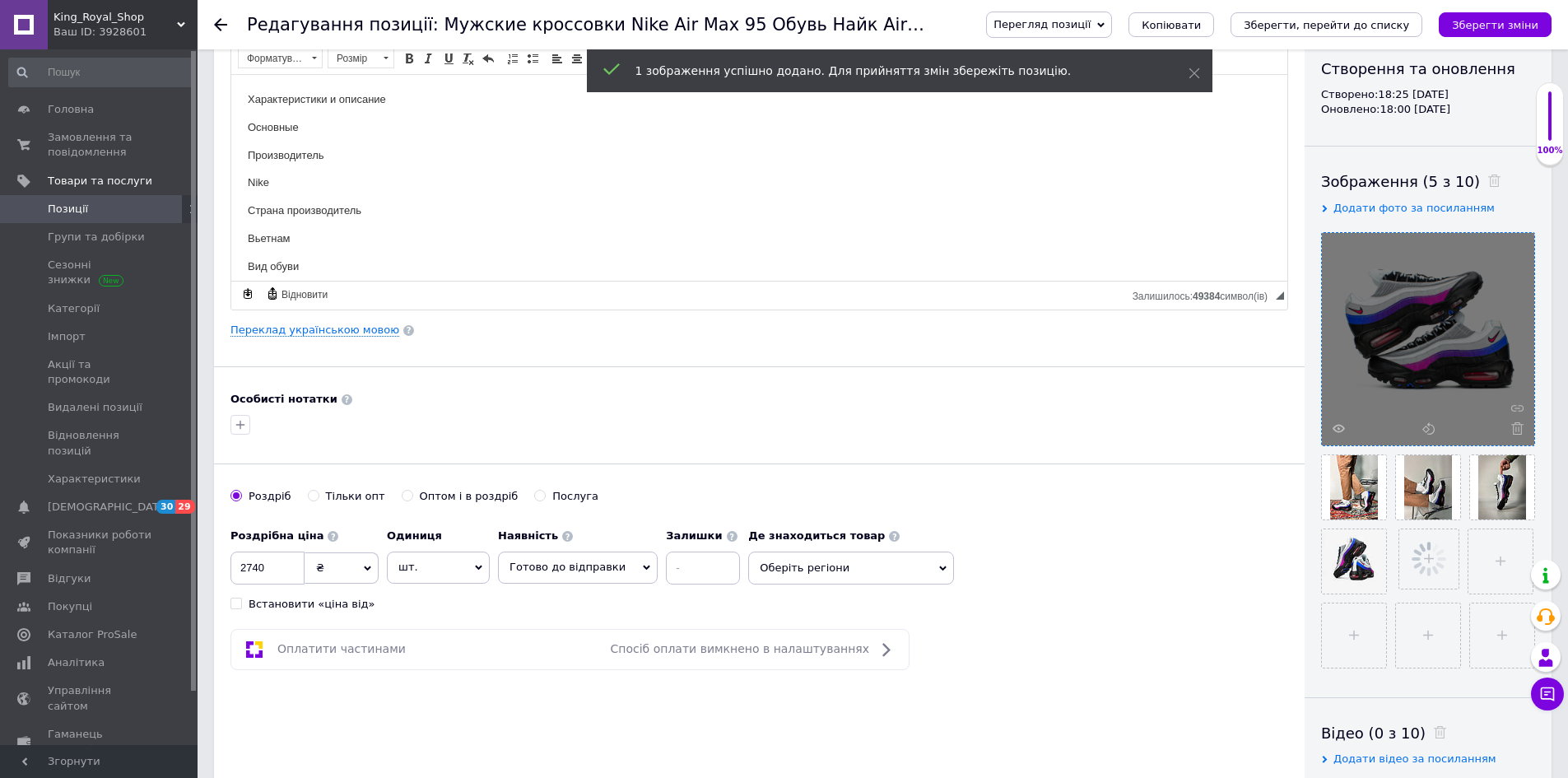
scroll to position [0, 0]
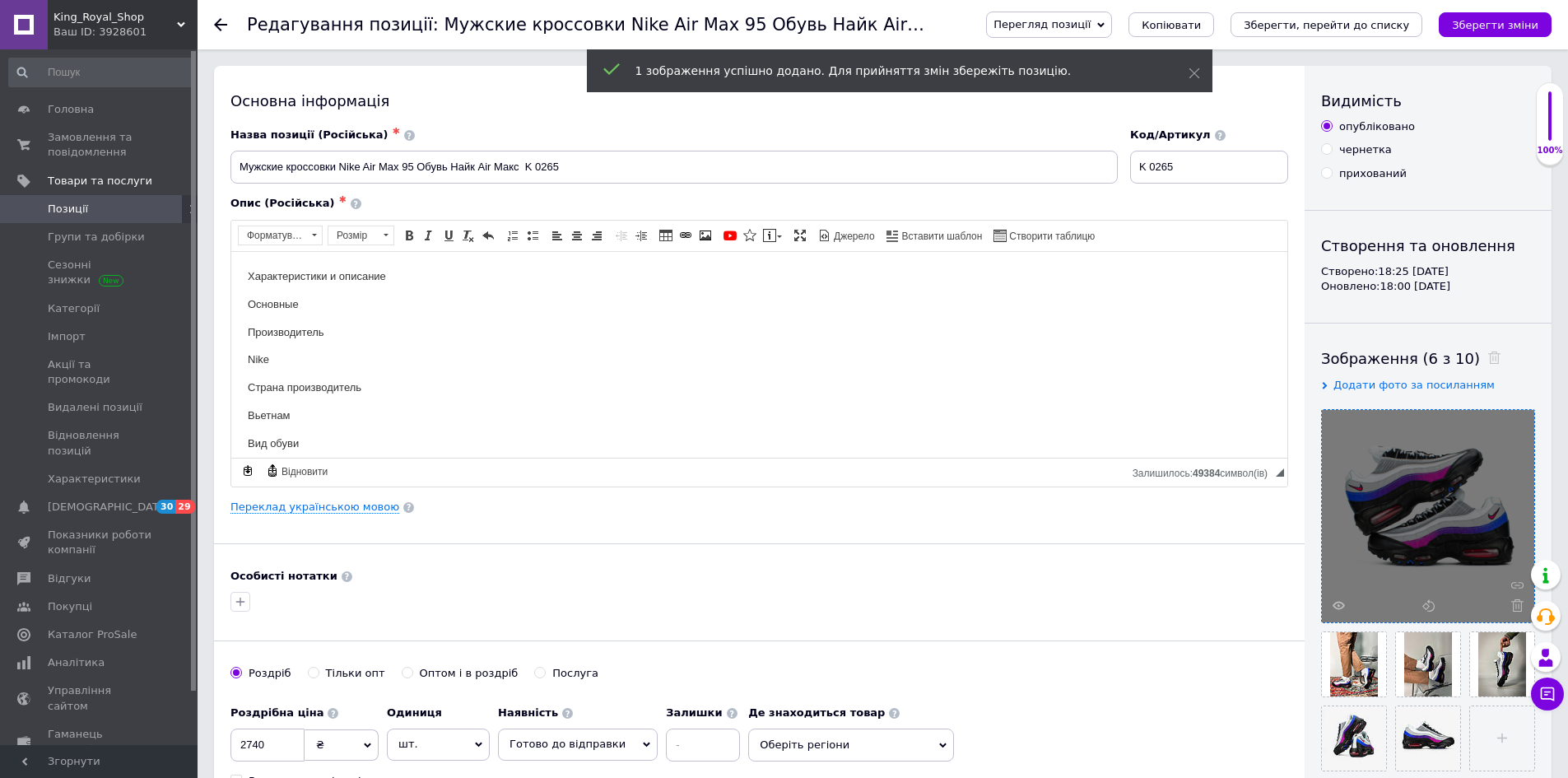
click at [1530, 31] on icon "Зберегти зміни" at bounding box center [1495, 25] width 86 height 12
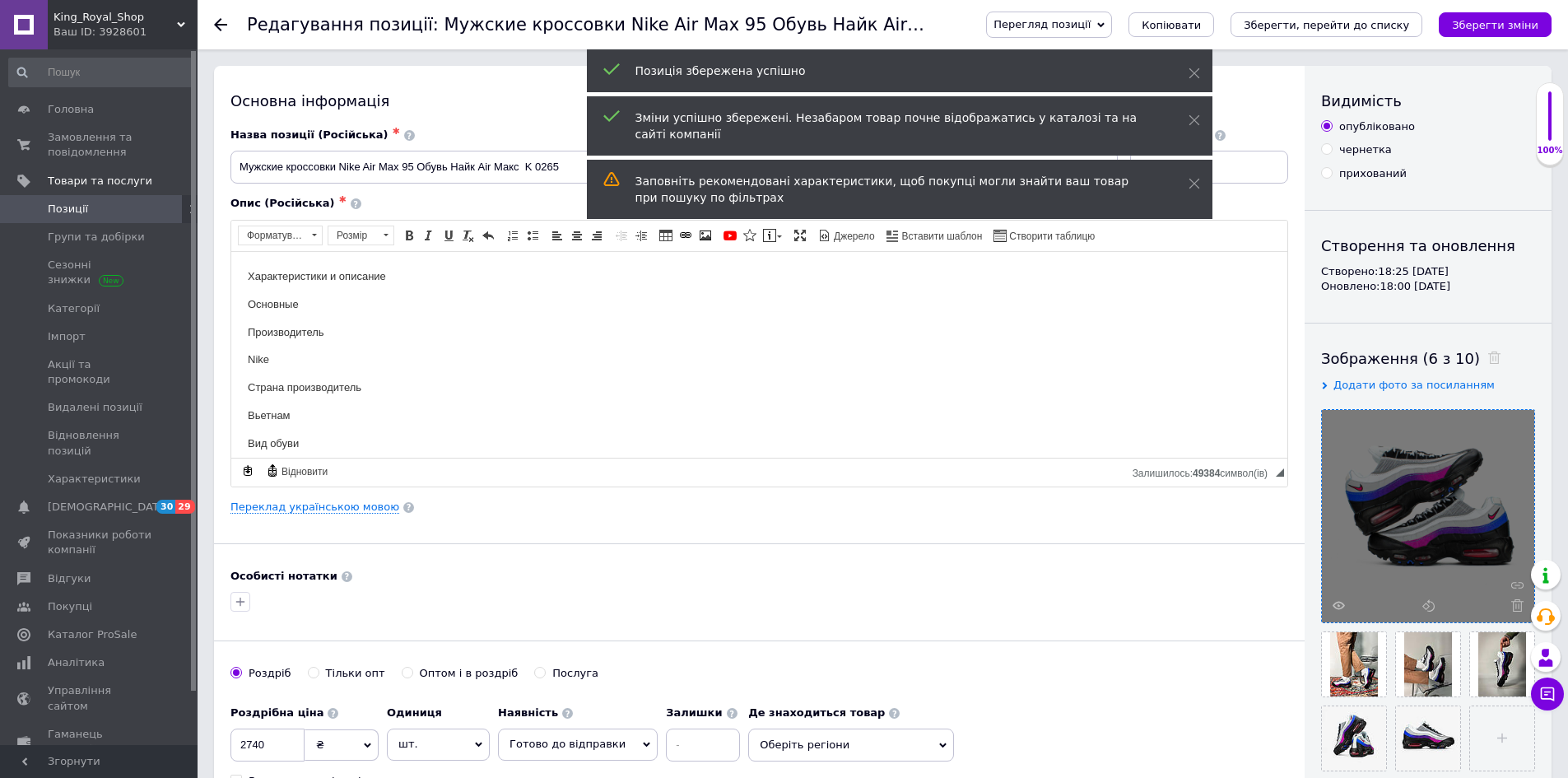
click at [76, 207] on span "Позиції" at bounding box center [68, 208] width 40 height 15
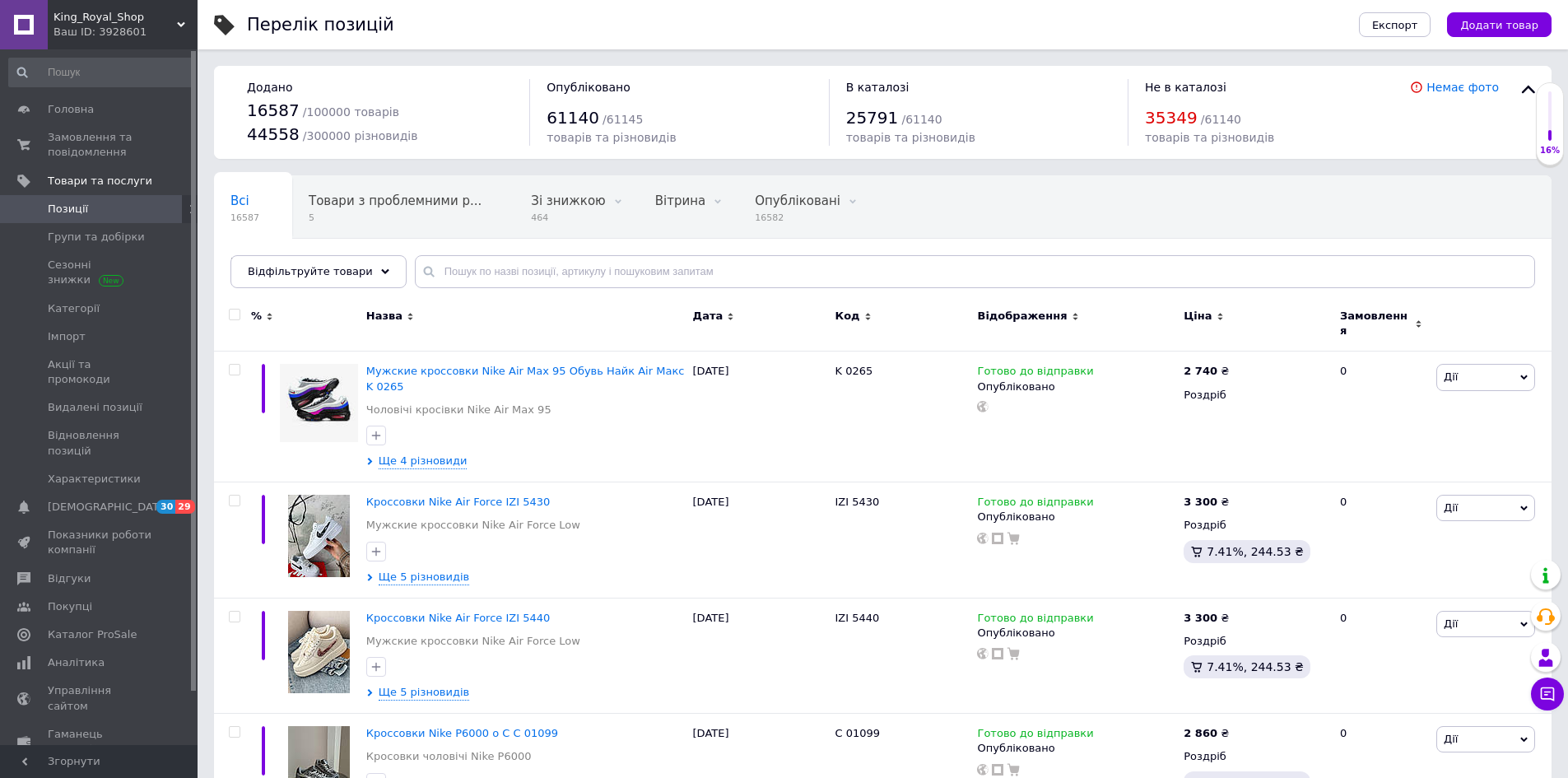
click at [183, 36] on div "Ваш ID: 3928601" at bounding box center [126, 32] width 144 height 15
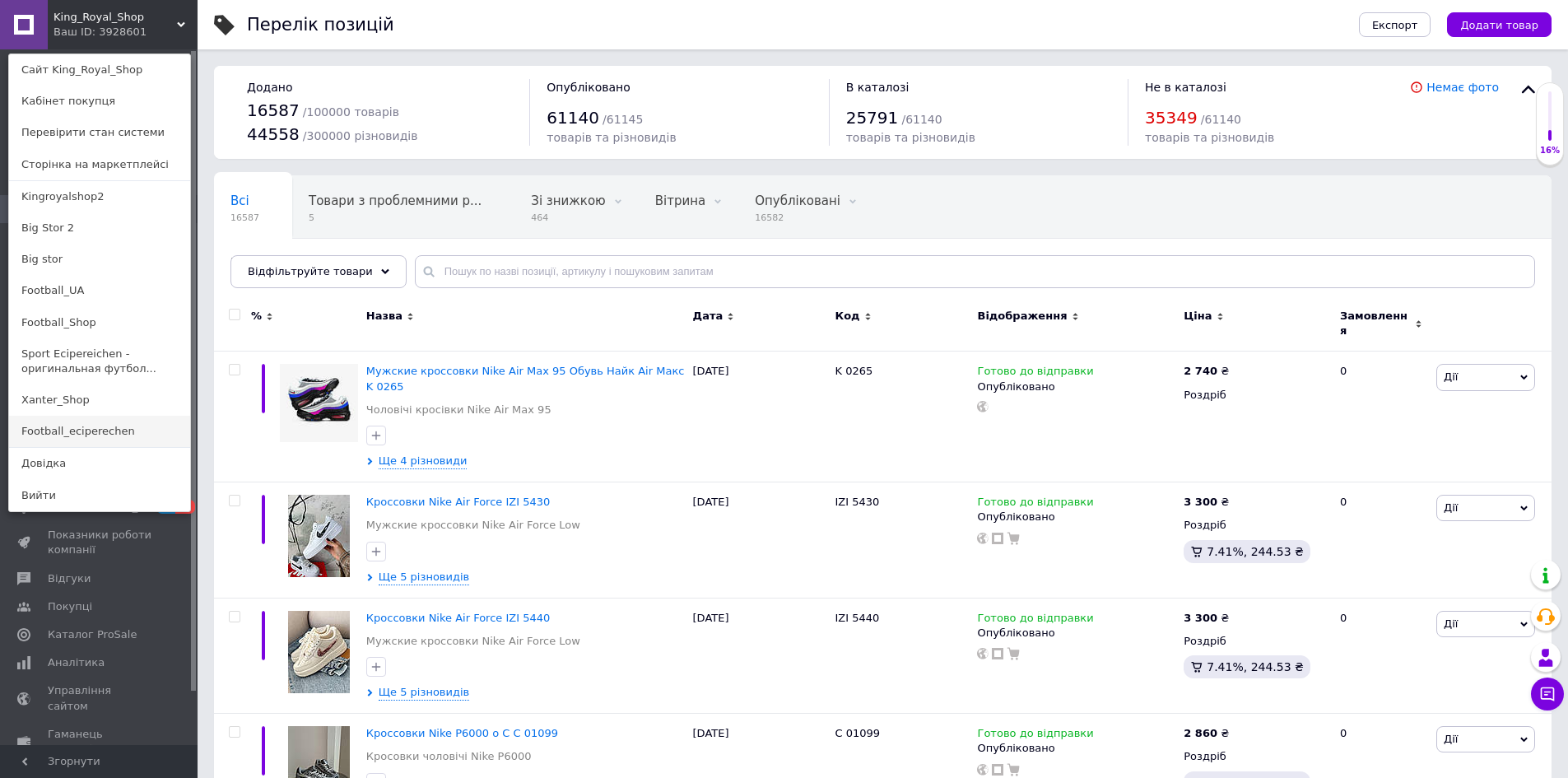
click at [100, 421] on link "Football_eciperechen" at bounding box center [99, 431] width 181 height 31
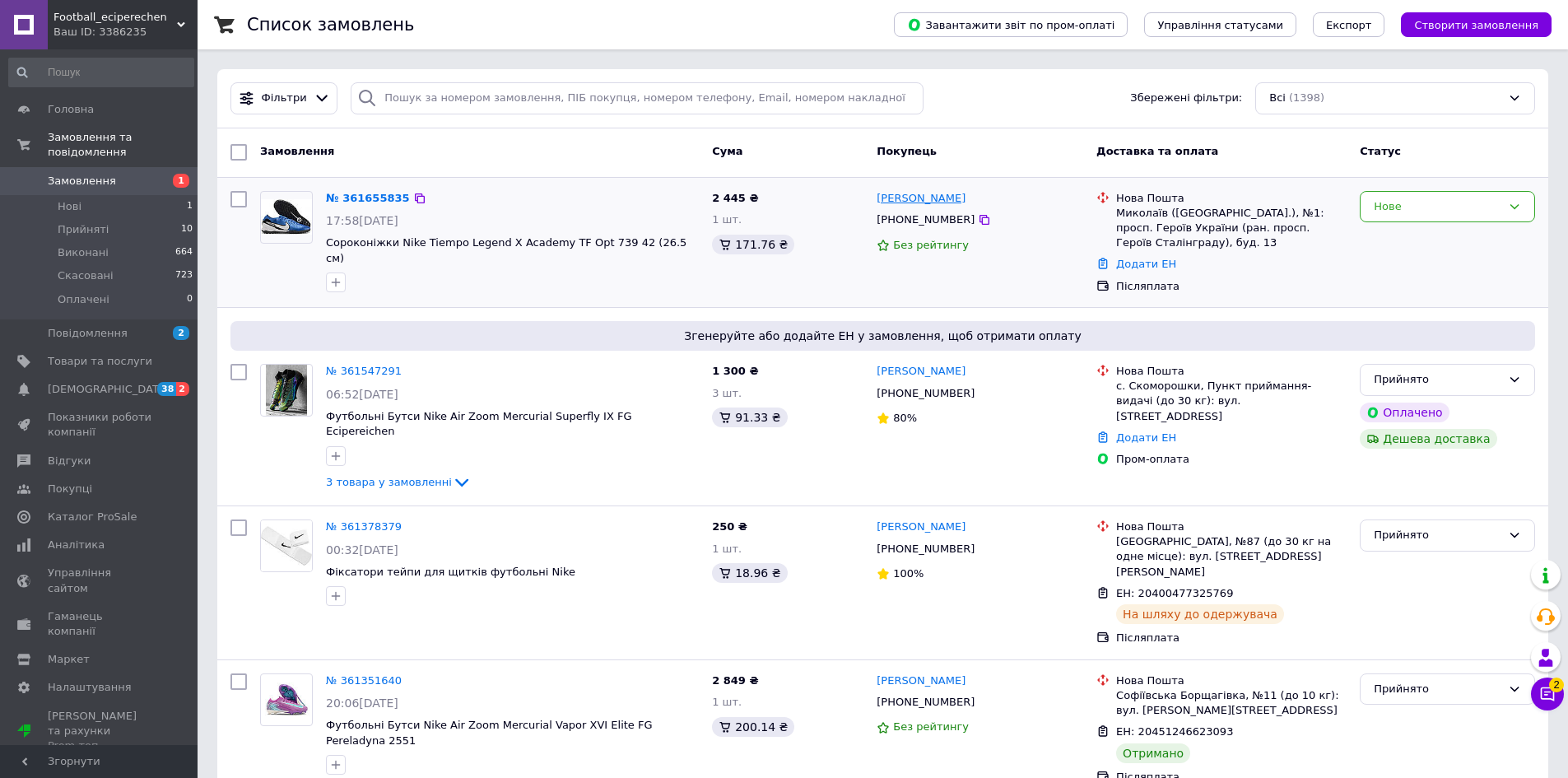
click at [916, 198] on link "[PERSON_NAME]" at bounding box center [922, 199] width 89 height 16
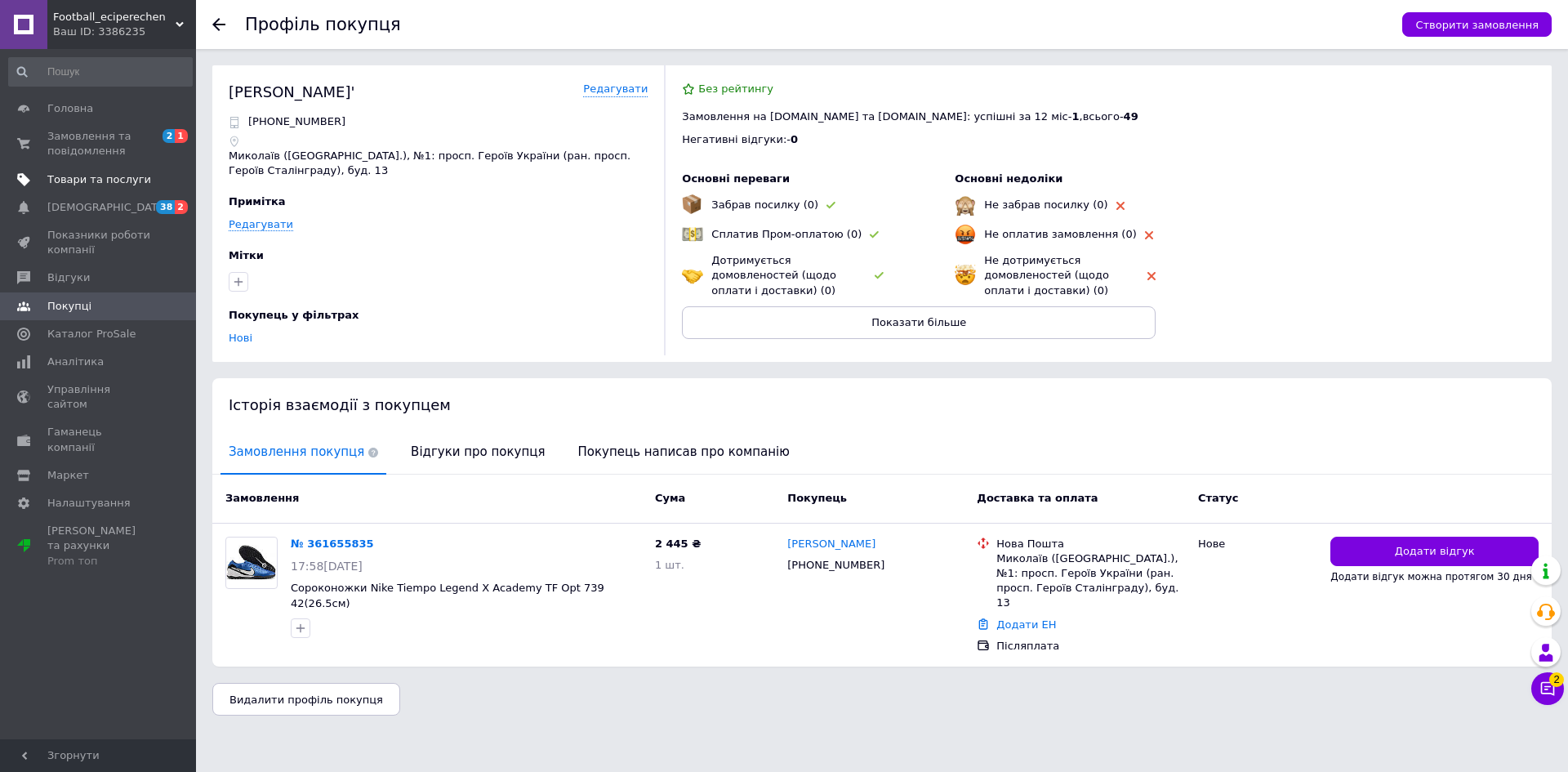
click at [69, 178] on span "Товари та послуги" at bounding box center [99, 179] width 103 height 15
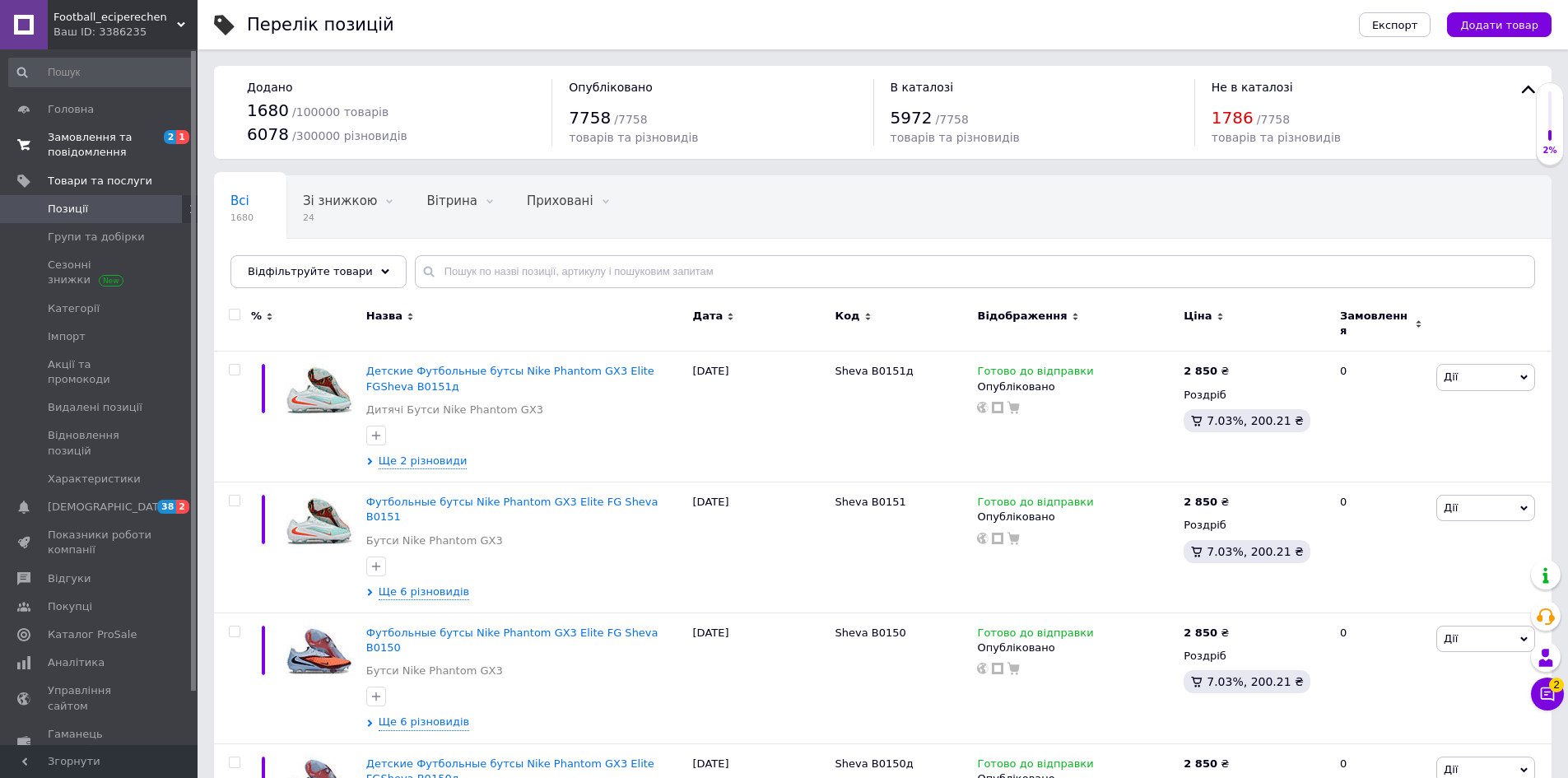
click at [90, 159] on span "Замовлення та повідомлення" at bounding box center [100, 144] width 104 height 29
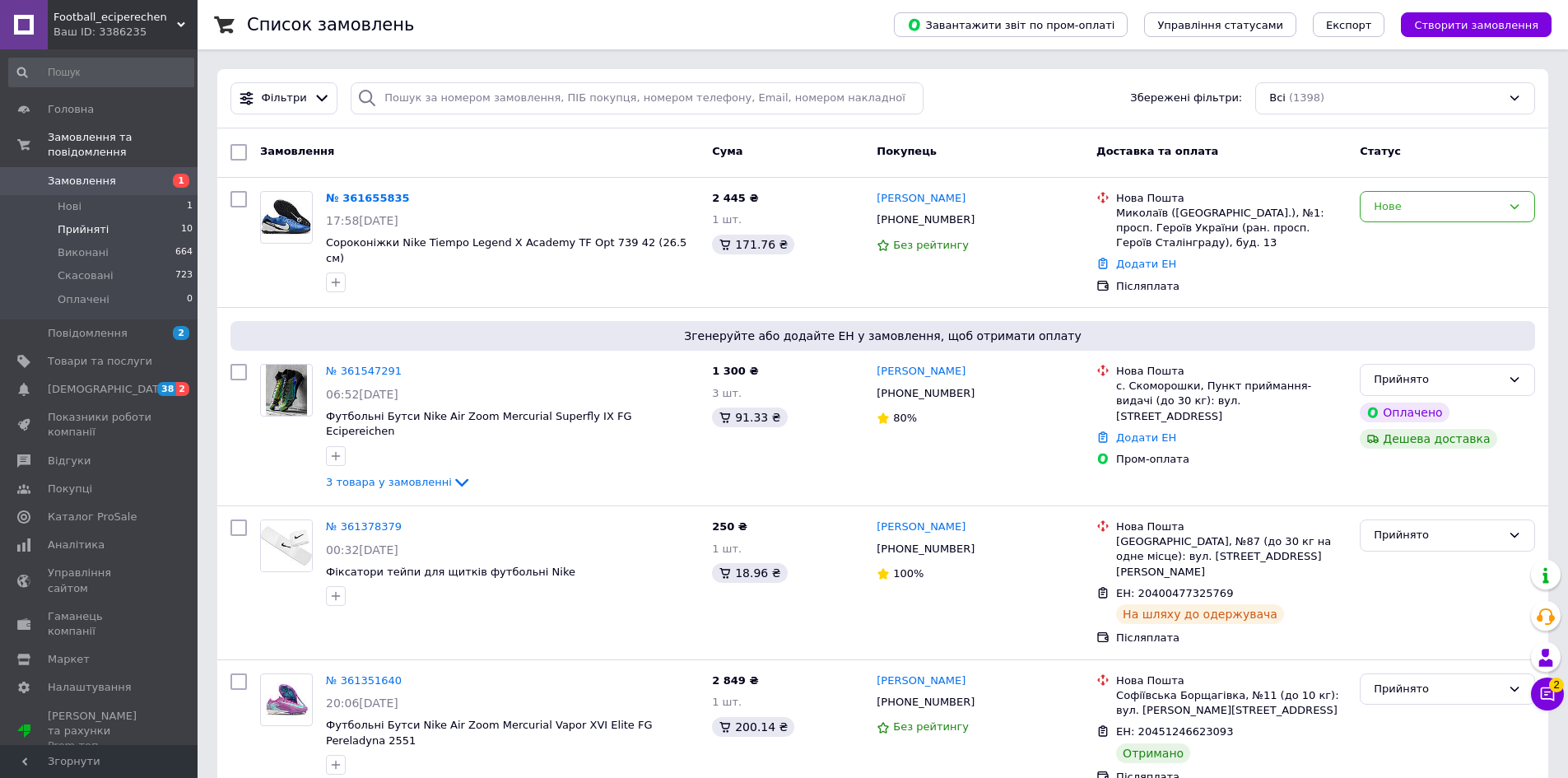
click at [98, 223] on span "Прийняті" at bounding box center [83, 230] width 51 height 15
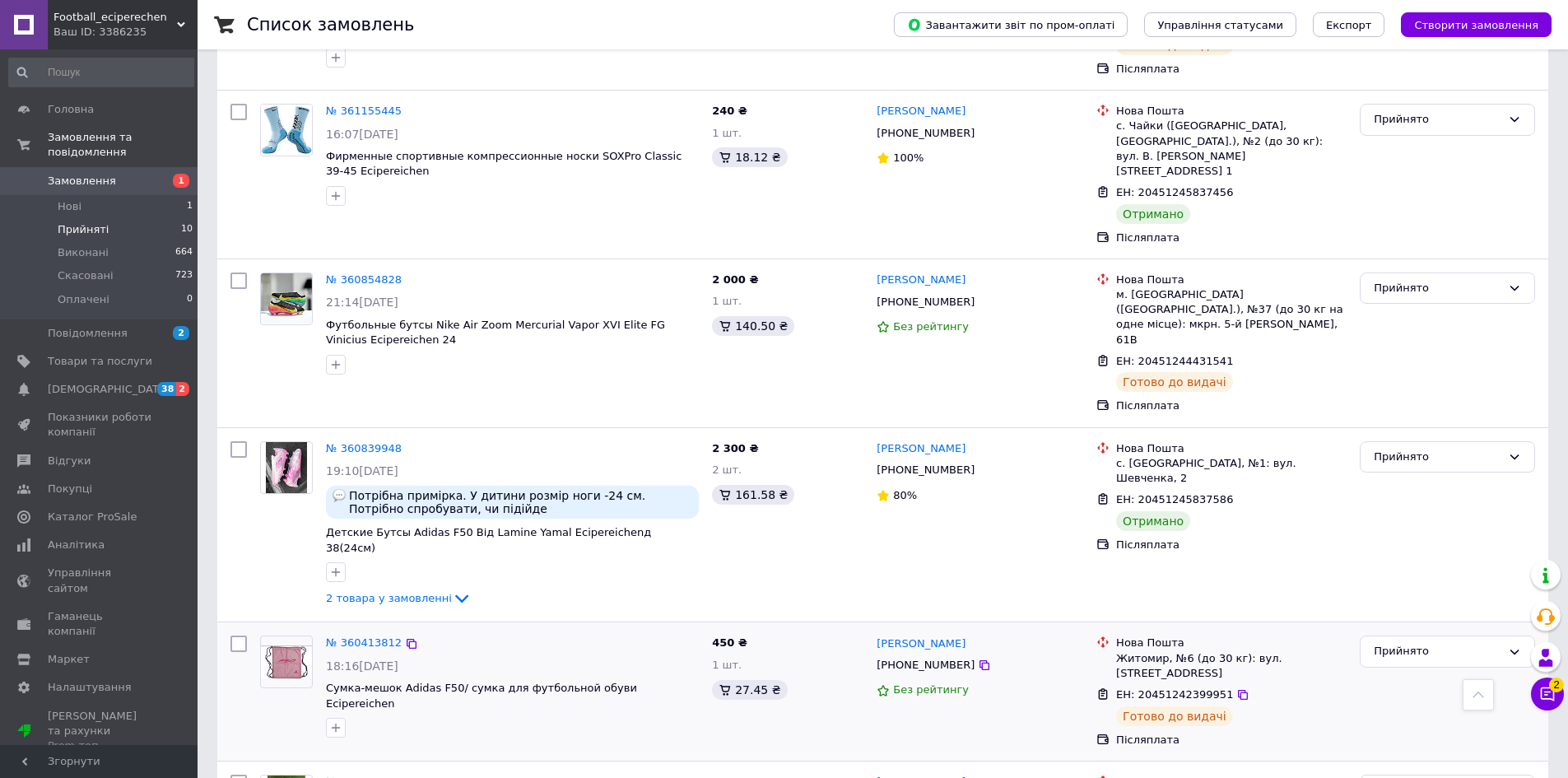
scroll to position [965, 0]
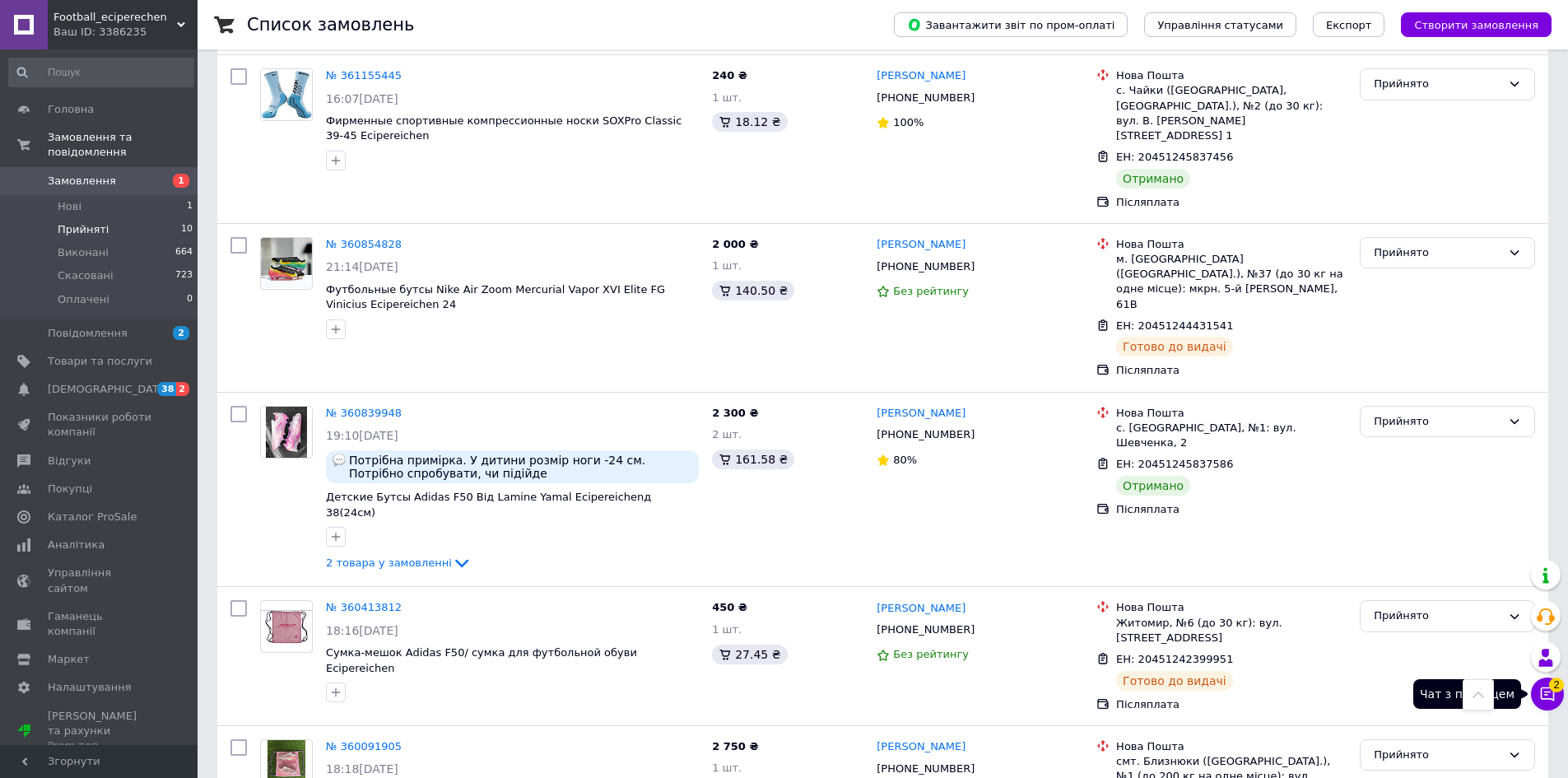
click at [1560, 694] on button "Чат з покупцем 2" at bounding box center [1547, 693] width 33 height 33
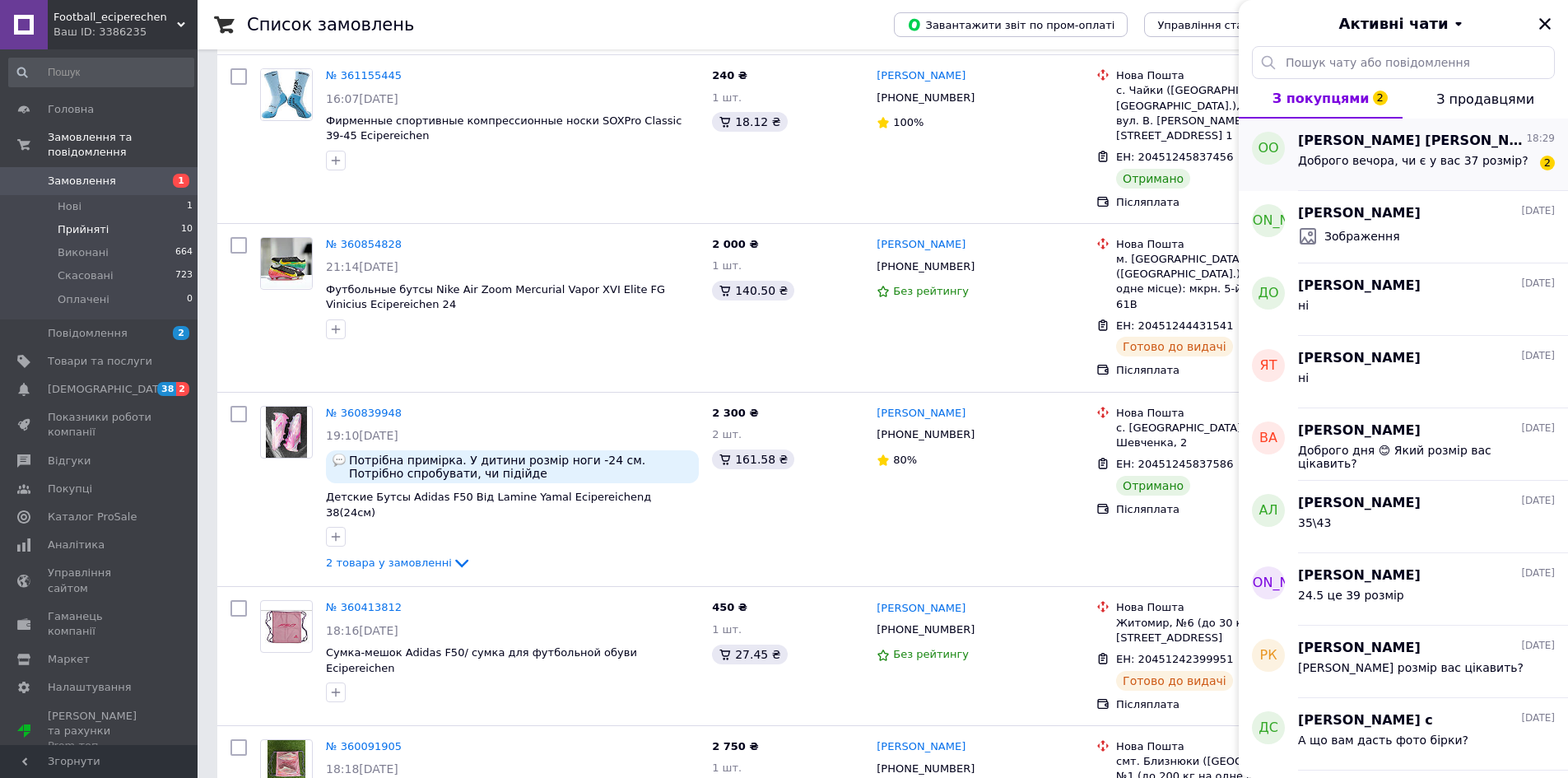
click at [1480, 166] on span "Доброго вечора, чи є у вас 37 розмір?" at bounding box center [1413, 160] width 231 height 13
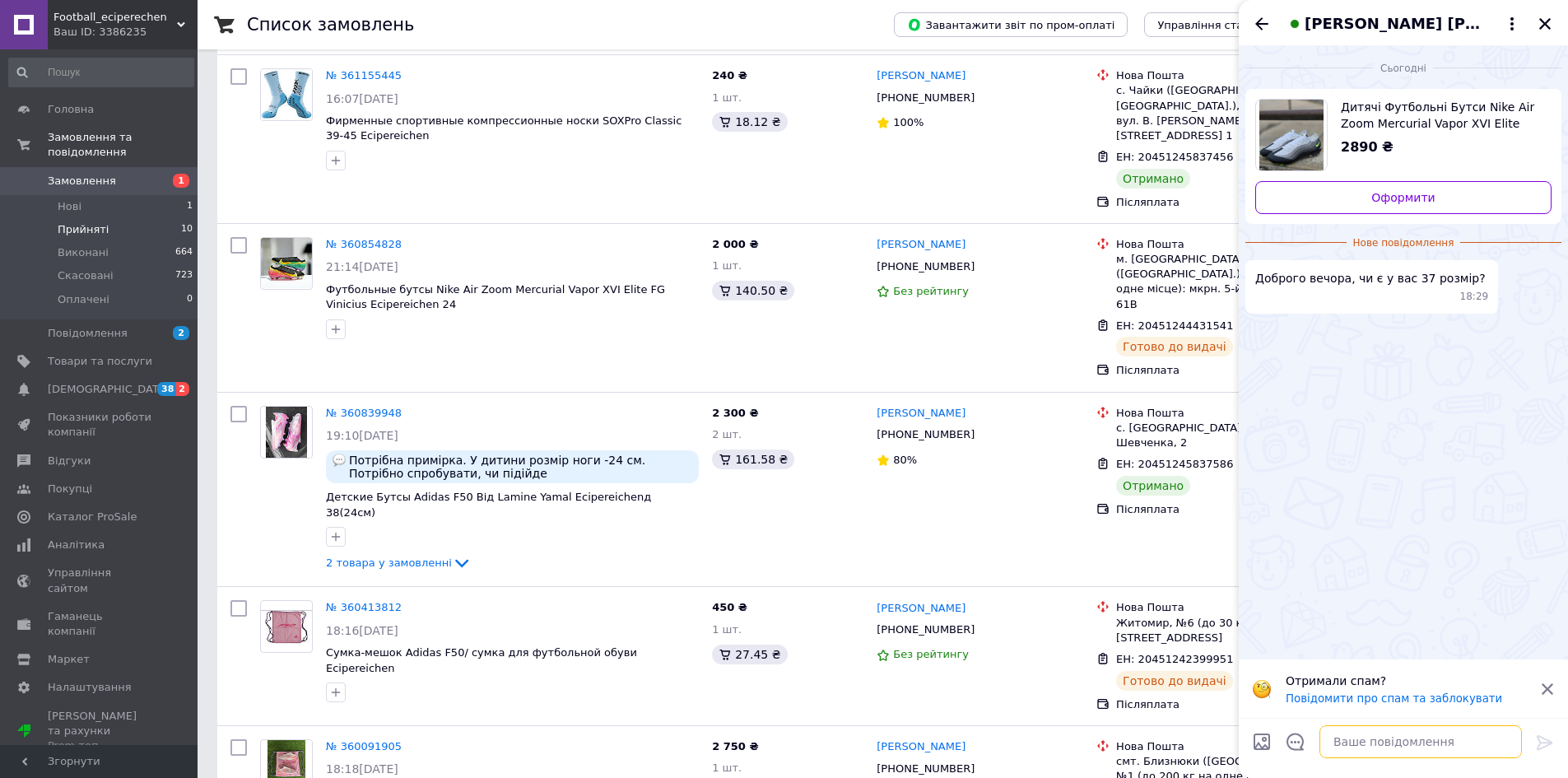
click at [1355, 742] on textarea at bounding box center [1420, 741] width 202 height 33
type textarea "y"
type textarea "ні"
click at [1551, 738] on icon at bounding box center [1545, 742] width 20 height 20
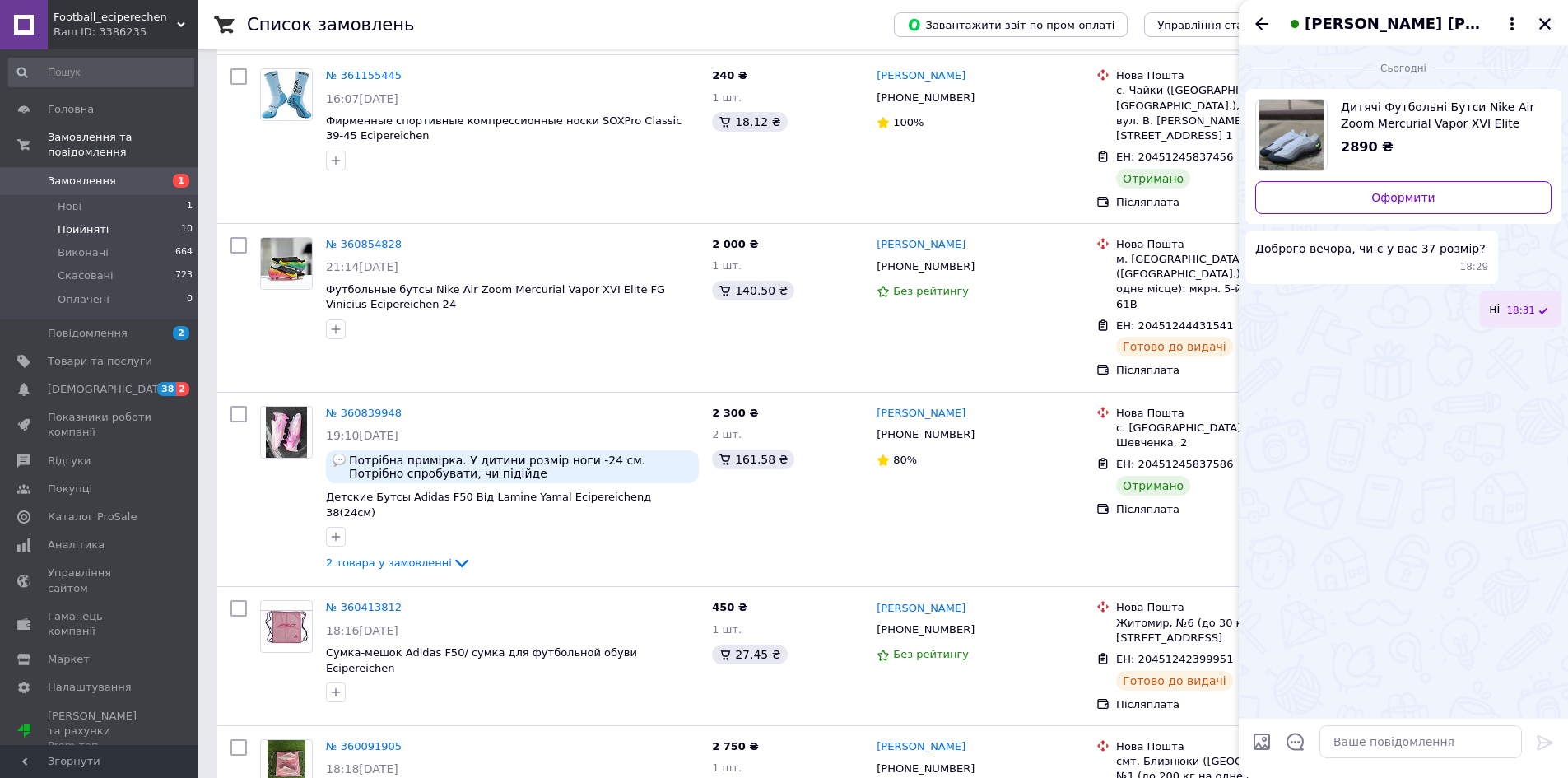
click at [1545, 20] on icon "Закрити" at bounding box center [1545, 23] width 15 height 15
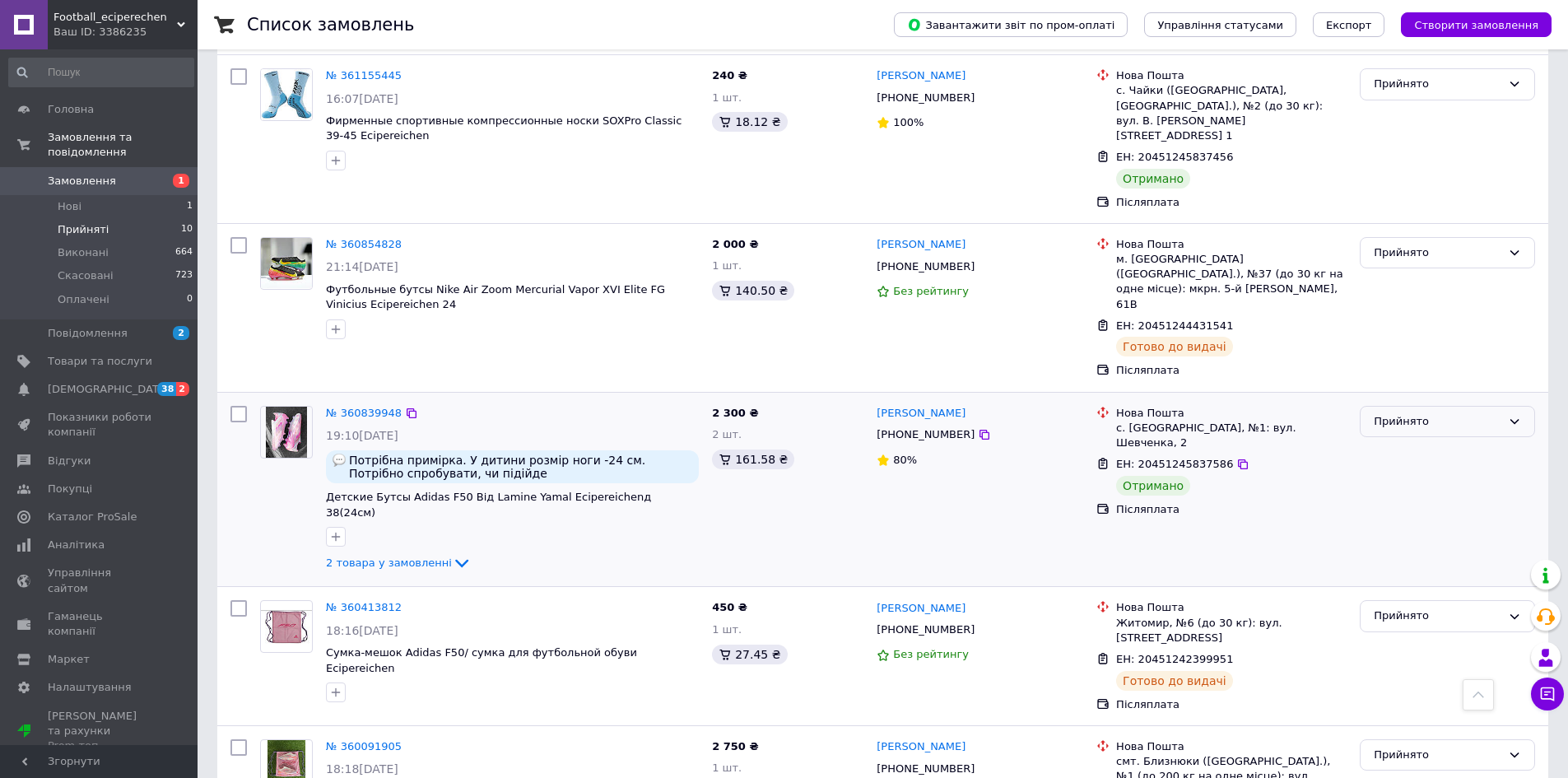
click at [1399, 413] on div "Прийнято" at bounding box center [1437, 421] width 127 height 17
click at [1393, 441] on li "Виконано" at bounding box center [1447, 456] width 174 height 30
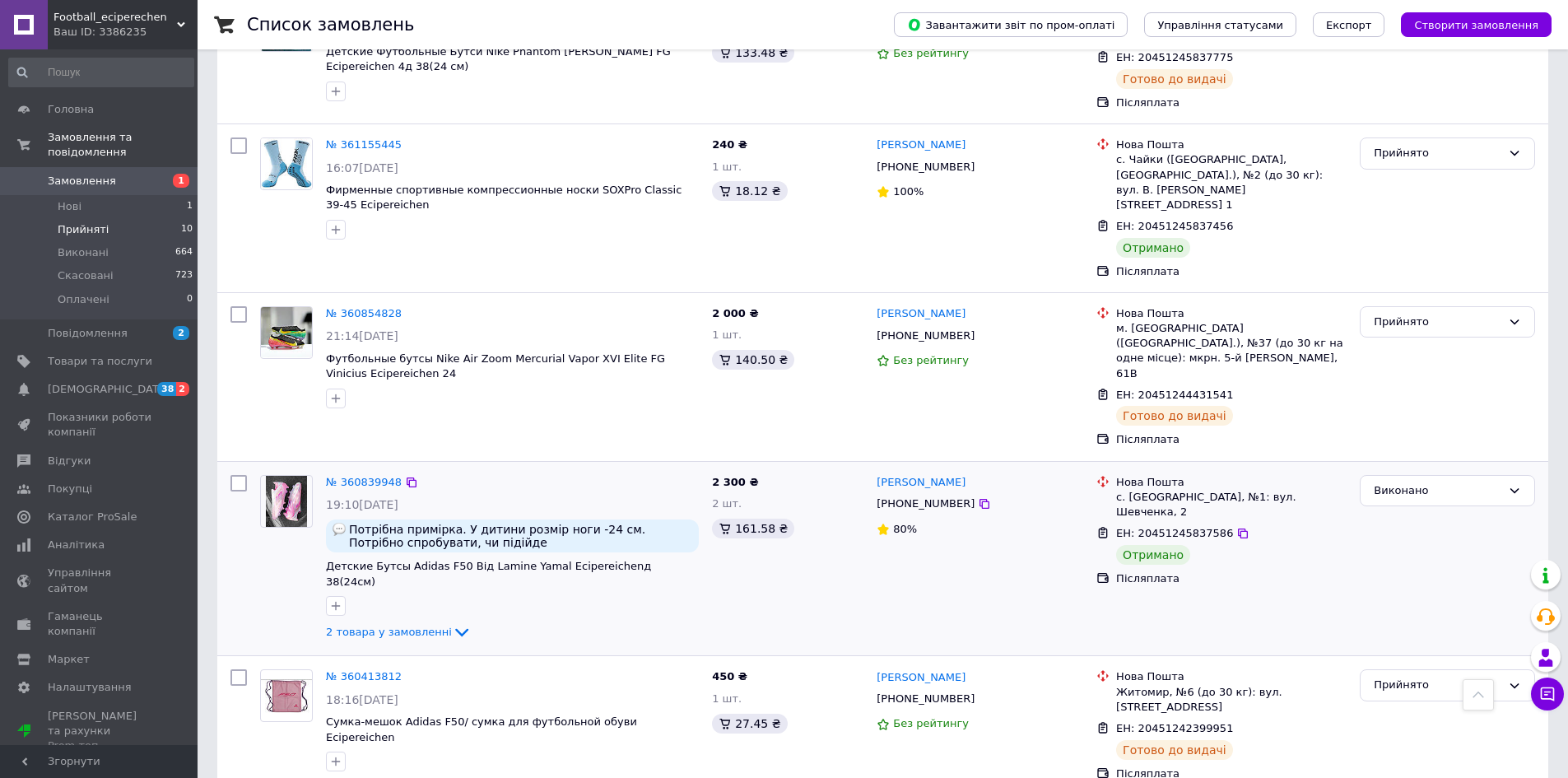
scroll to position [883, 0]
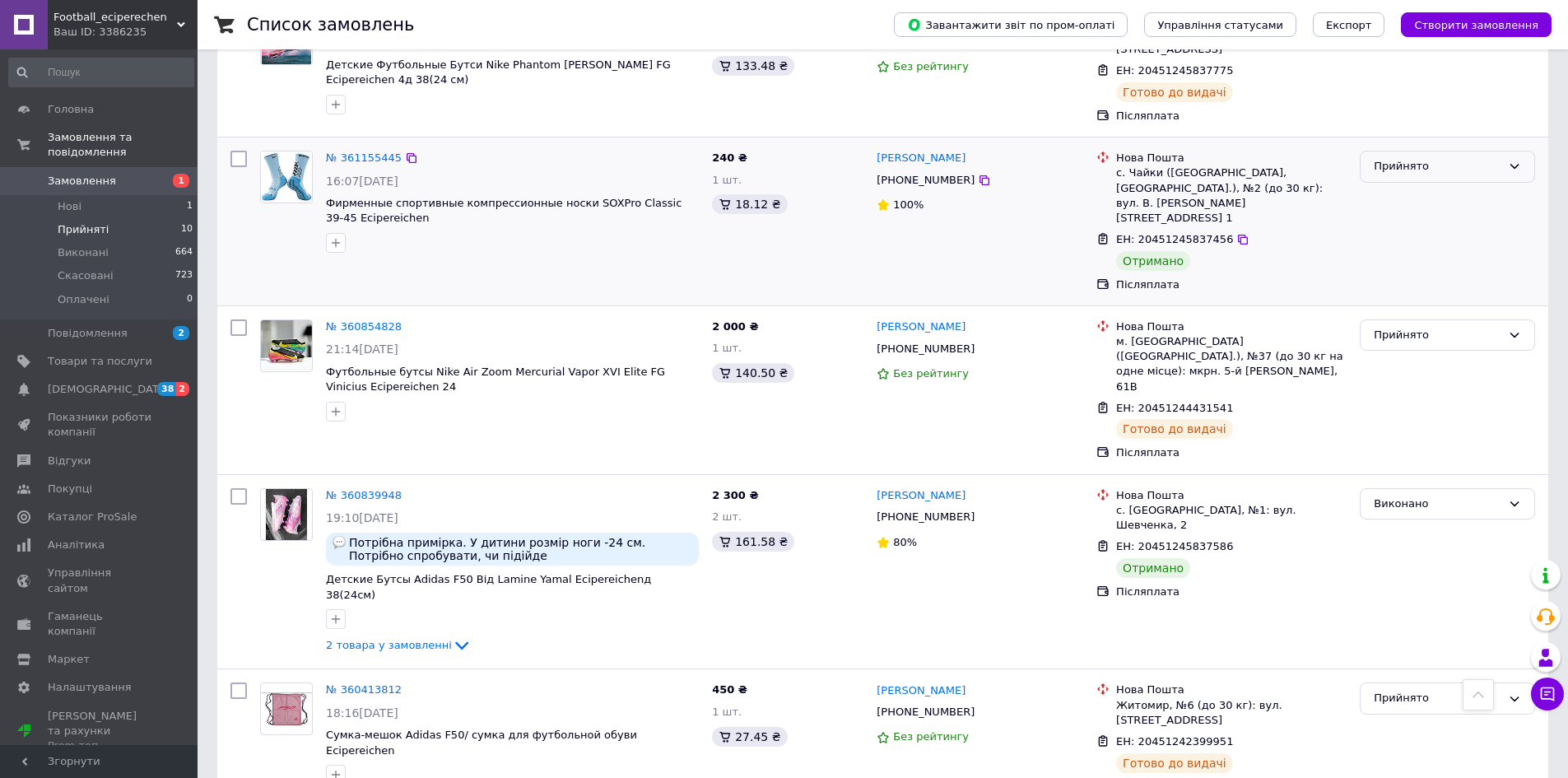
click at [1415, 158] on div "Прийнято" at bounding box center [1437, 166] width 127 height 17
click at [1409, 186] on li "Виконано" at bounding box center [1447, 201] width 174 height 30
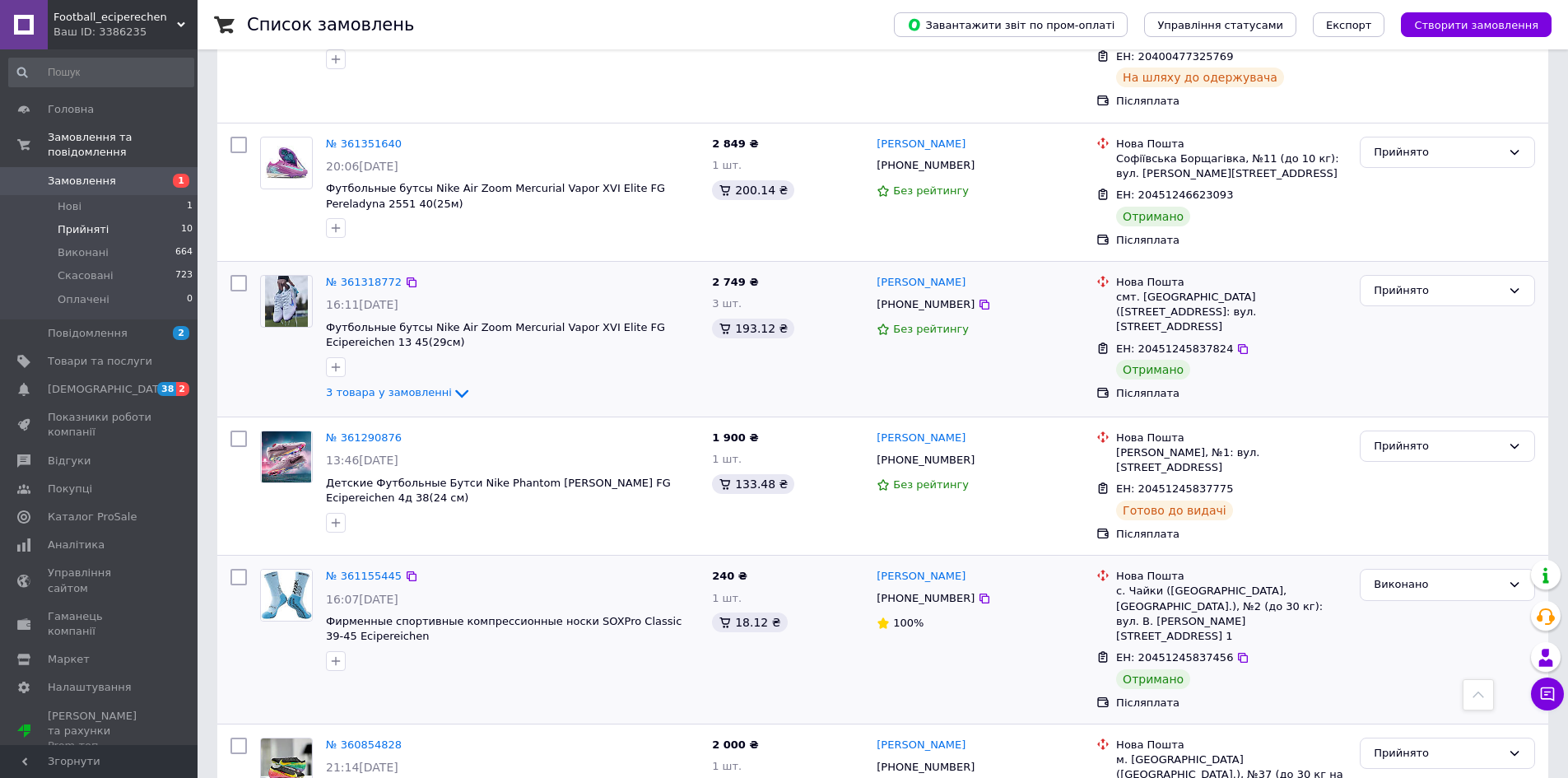
scroll to position [457, 0]
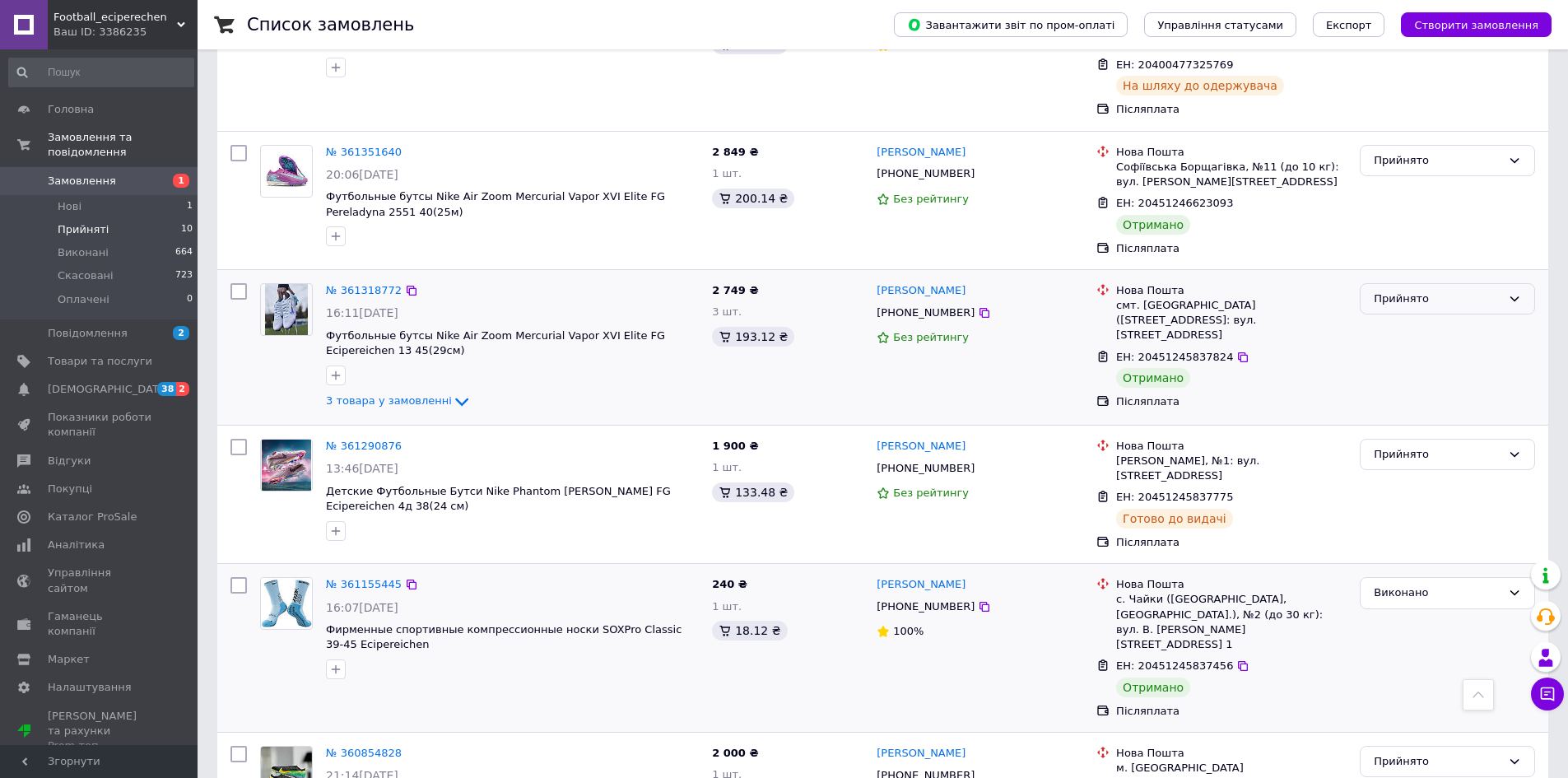
click at [1388, 290] on div "Прийнято" at bounding box center [1437, 298] width 127 height 17
click at [1400, 318] on li "Виконано" at bounding box center [1447, 333] width 174 height 30
click at [1410, 158] on div "Прийнято" at bounding box center [1447, 161] width 175 height 32
click at [1405, 180] on li "Виконано" at bounding box center [1447, 195] width 174 height 30
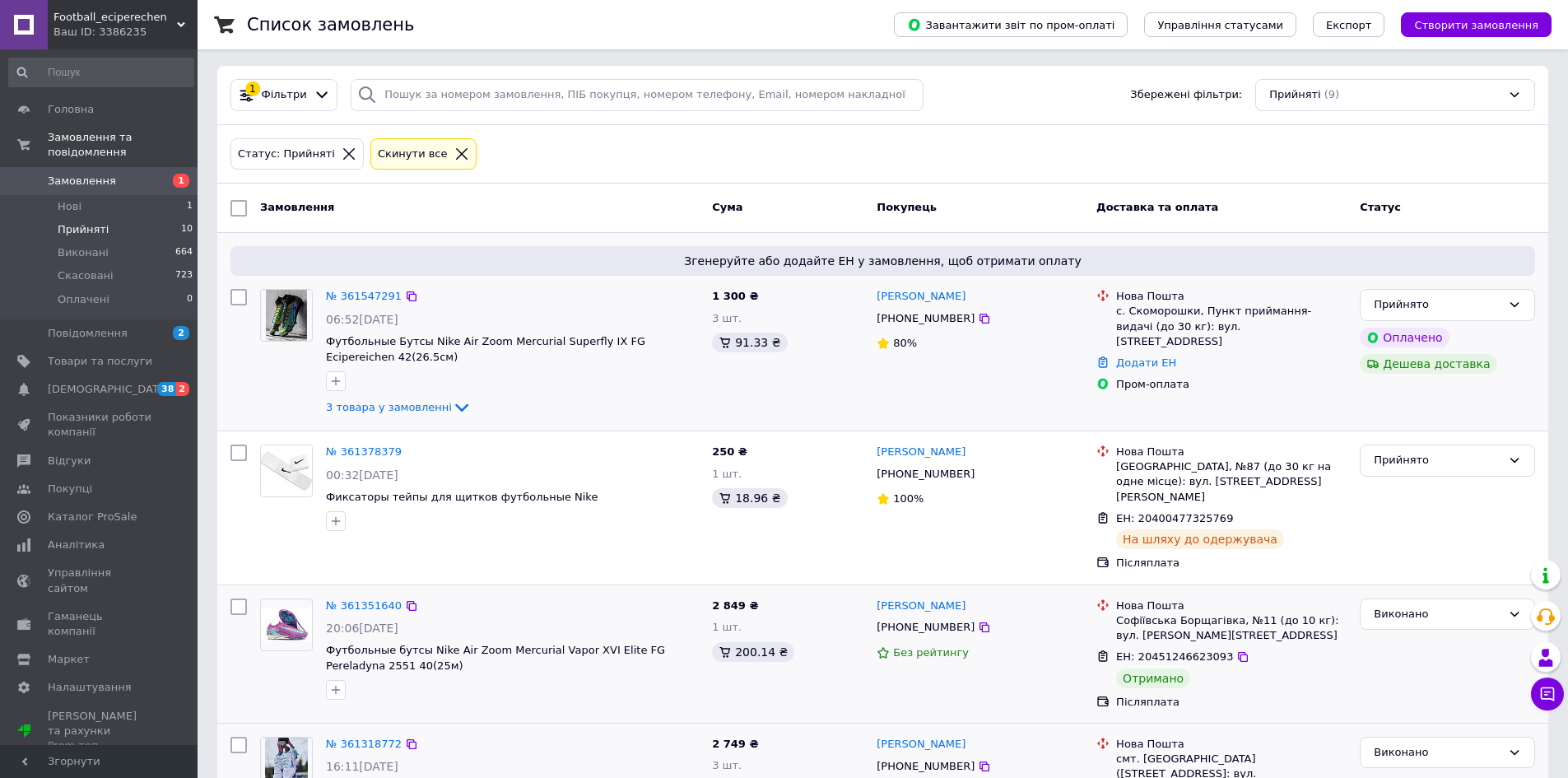
scroll to position [0, 0]
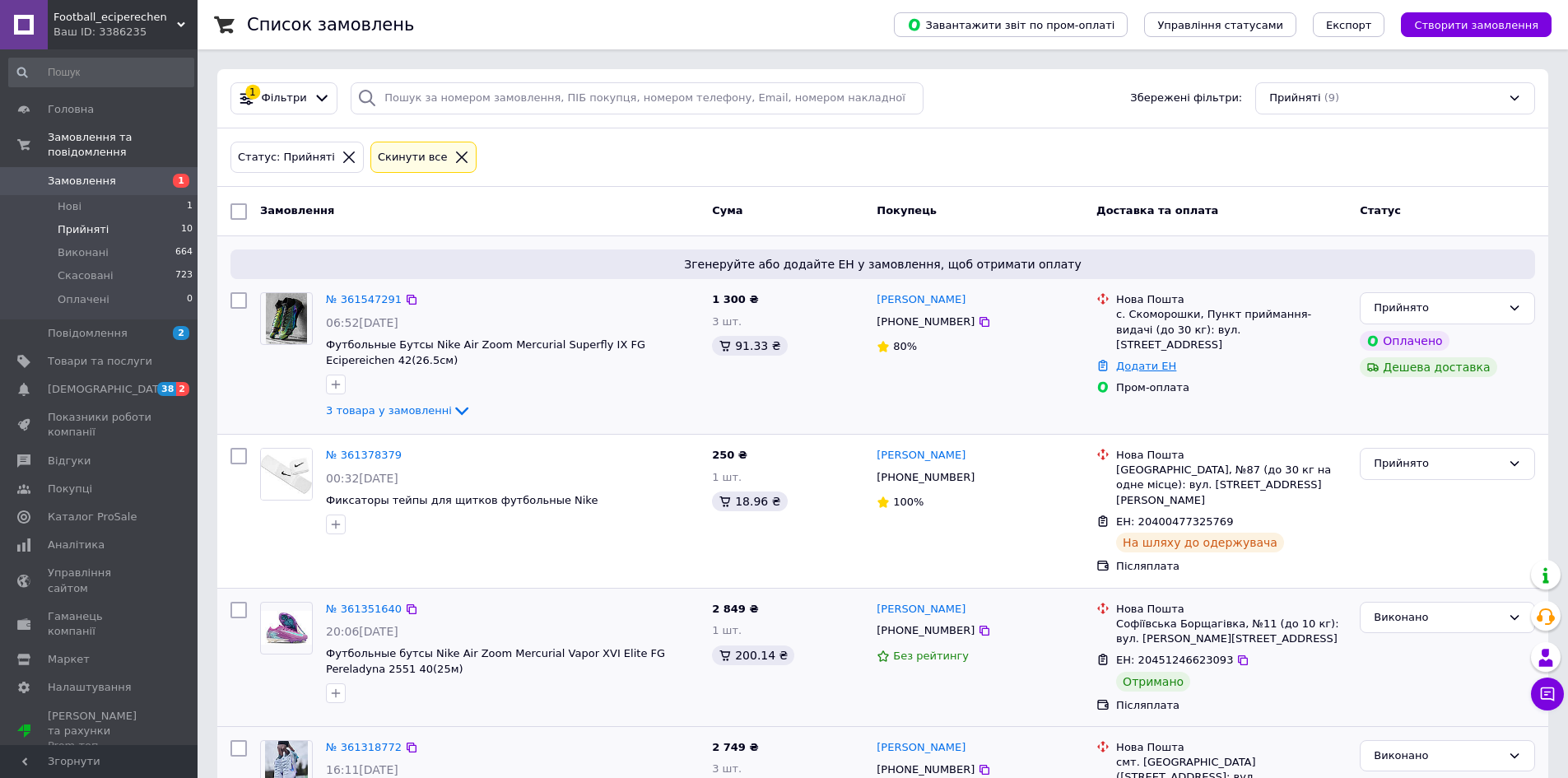
click at [1142, 360] on link "Додати ЕН" at bounding box center [1146, 366] width 60 height 12
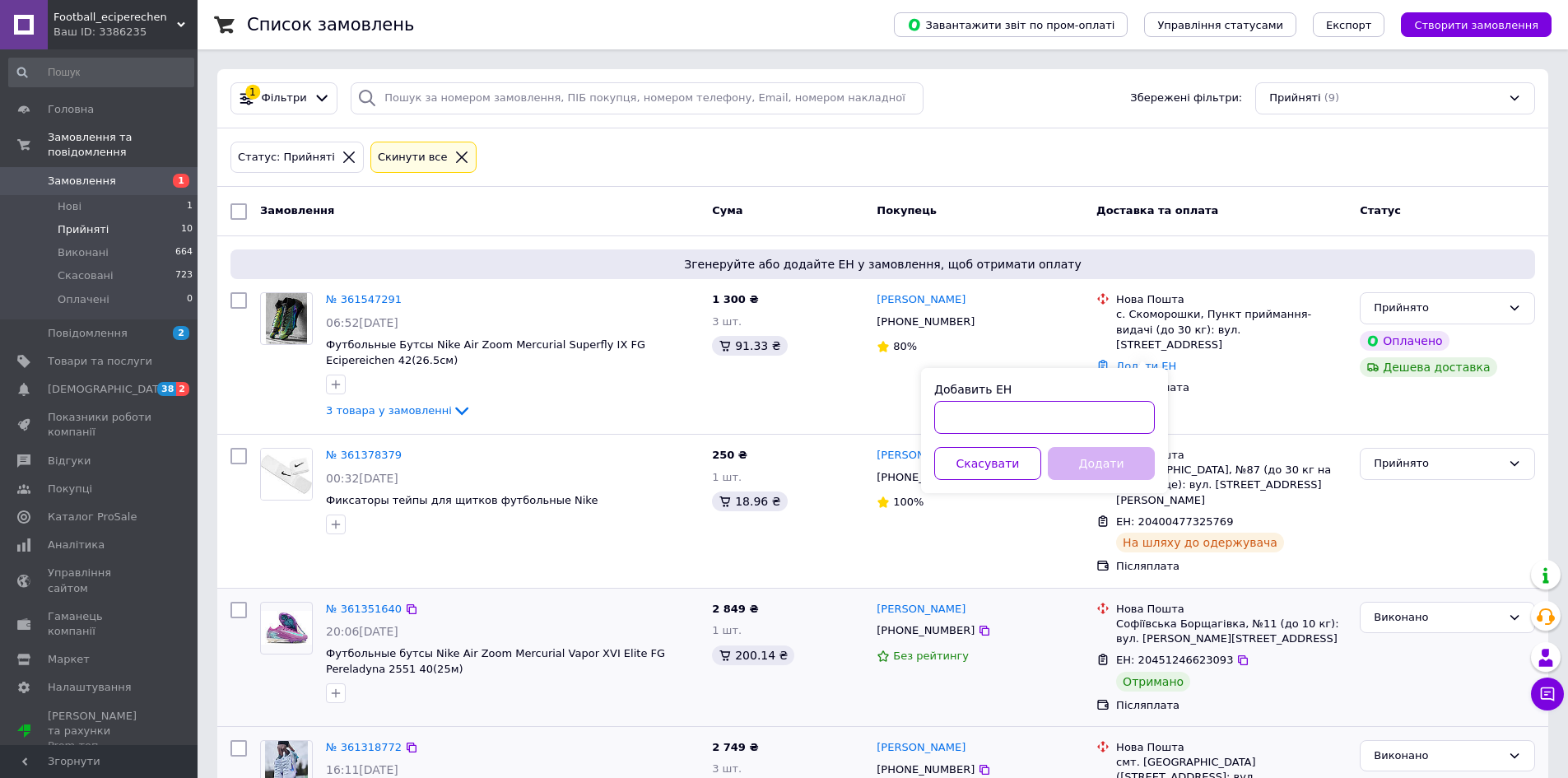
click at [1084, 409] on input "Добавить ЕН" at bounding box center [1044, 417] width 221 height 33
type input "20451247368807"
click at [1126, 467] on button "Додати" at bounding box center [1101, 463] width 107 height 33
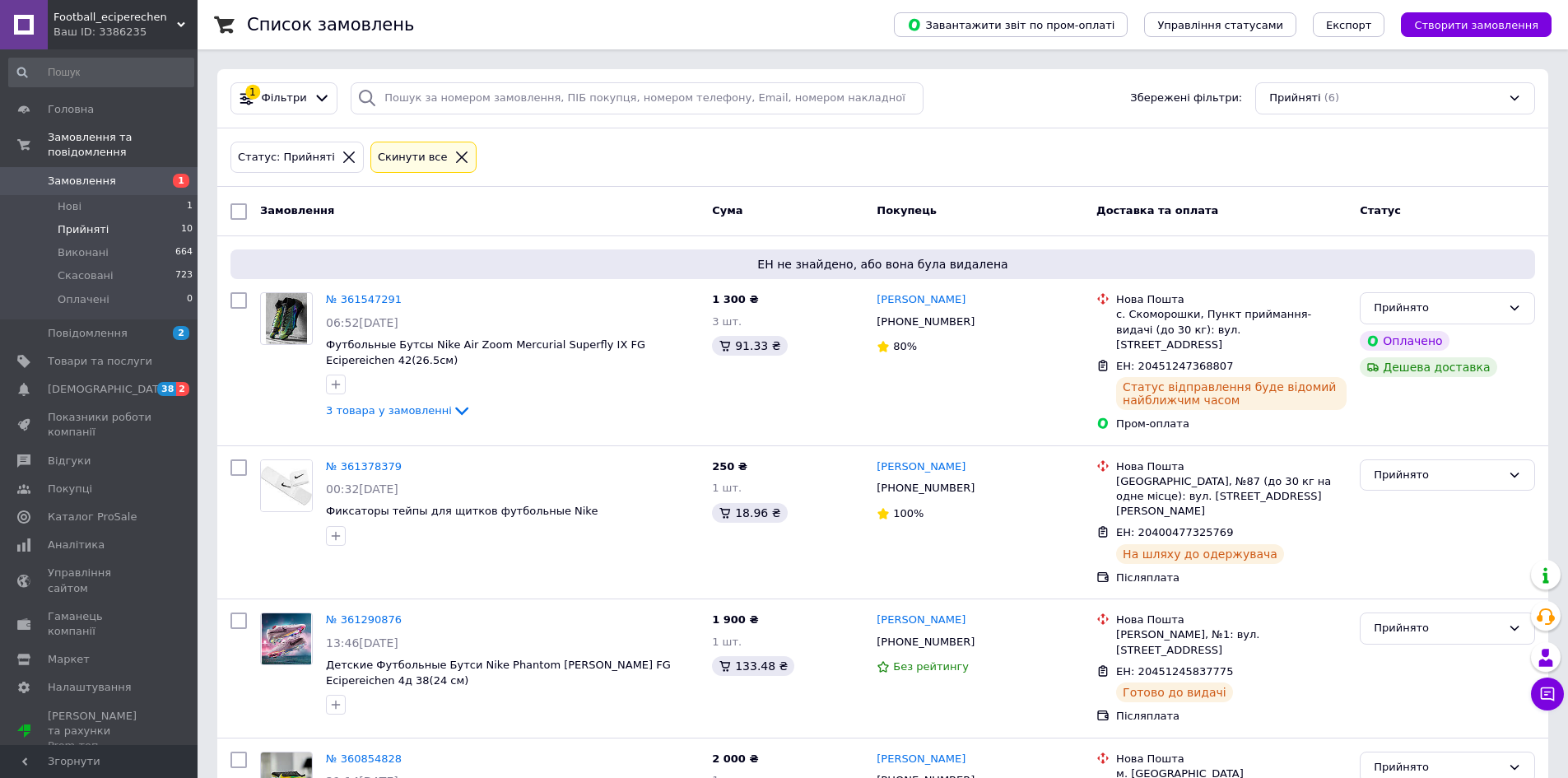
click at [125, 23] on span "Football_eciperechen" at bounding box center [115, 17] width 124 height 15
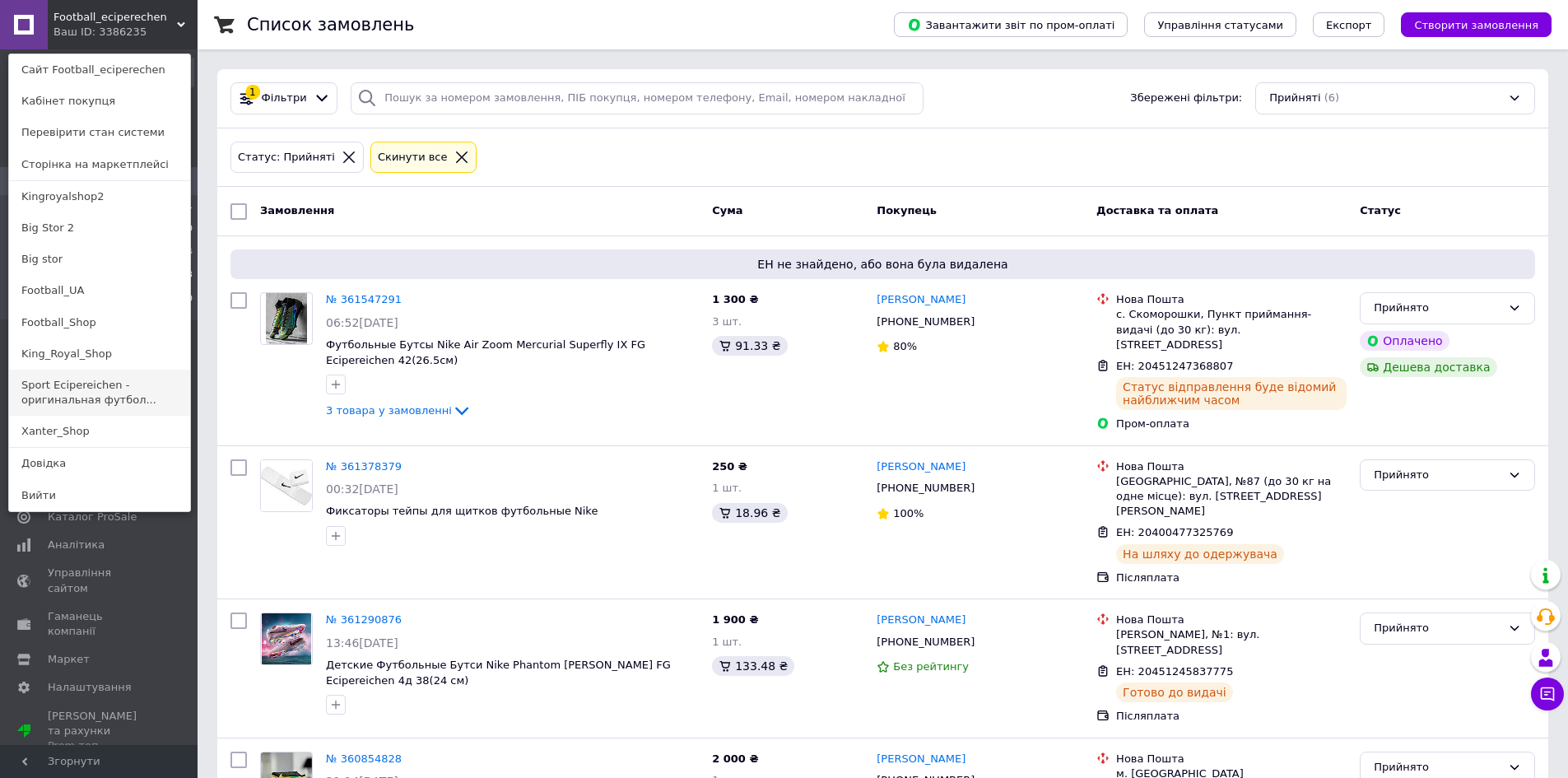
click at [118, 388] on link "Sport Ecipereichen - оригинальная футбол..." at bounding box center [99, 393] width 181 height 46
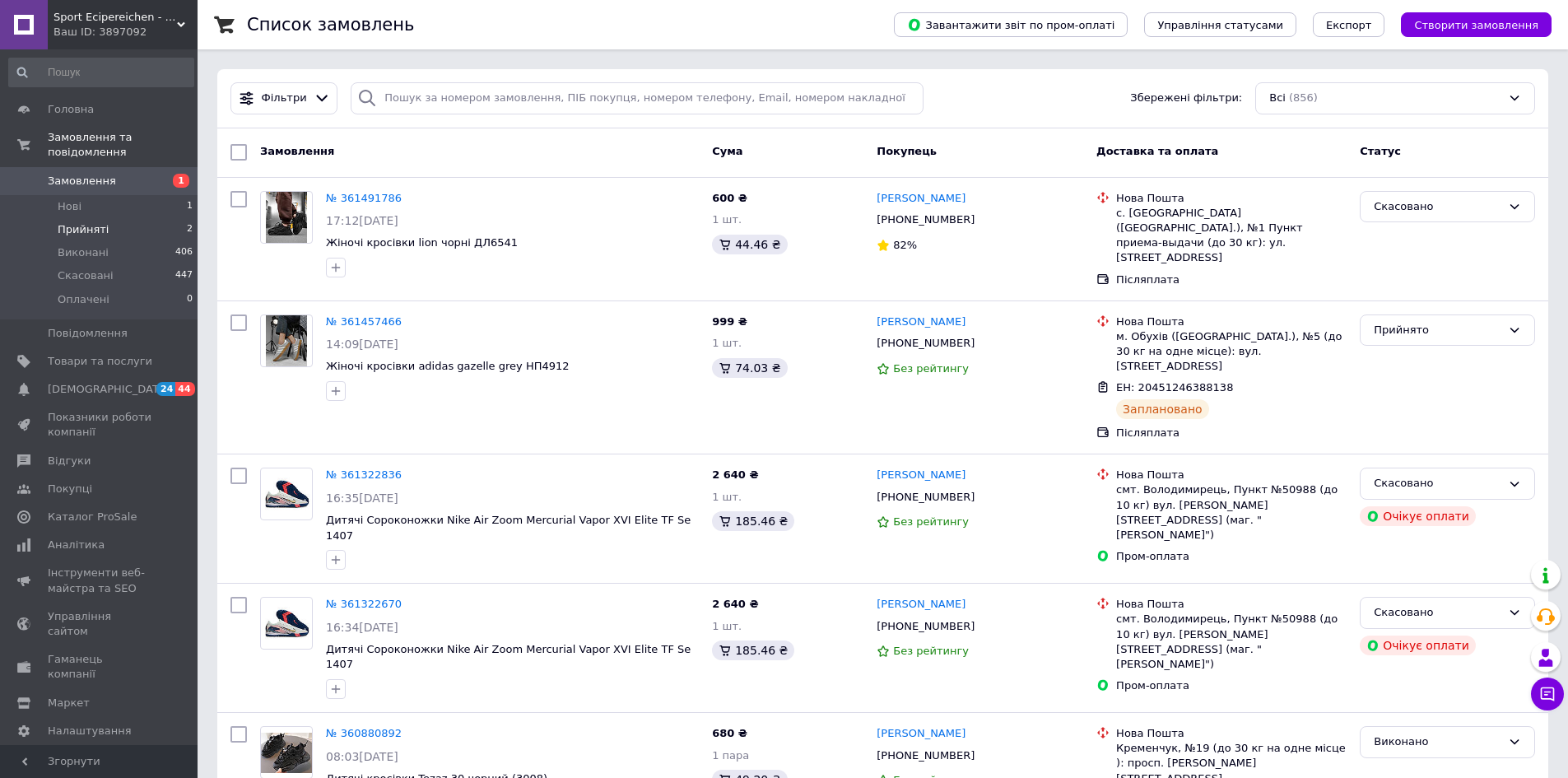
click at [85, 223] on span "Прийняті" at bounding box center [83, 230] width 51 height 15
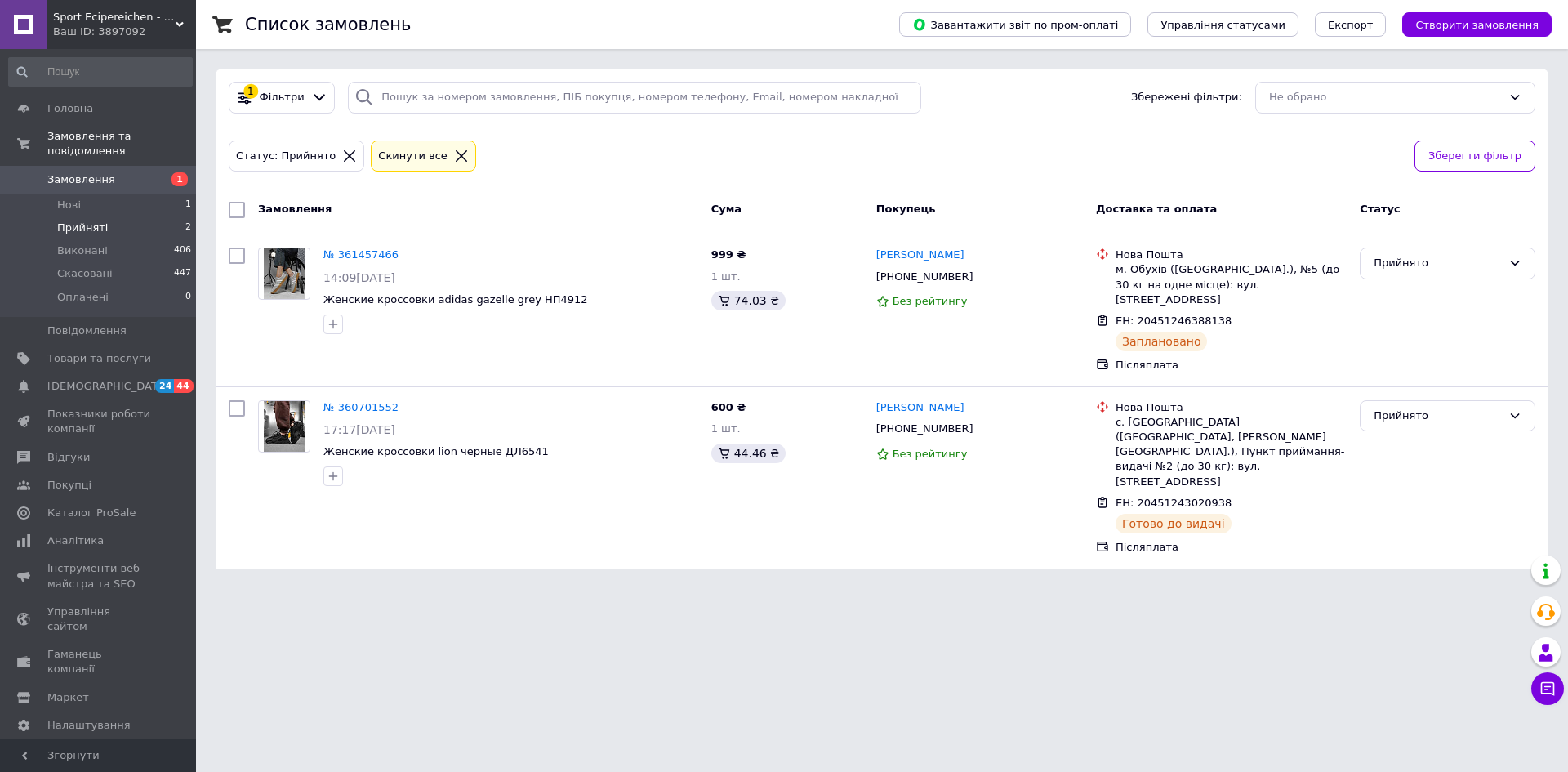
click at [113, 31] on div "Ваш ID: 3897092" at bounding box center [125, 32] width 143 height 15
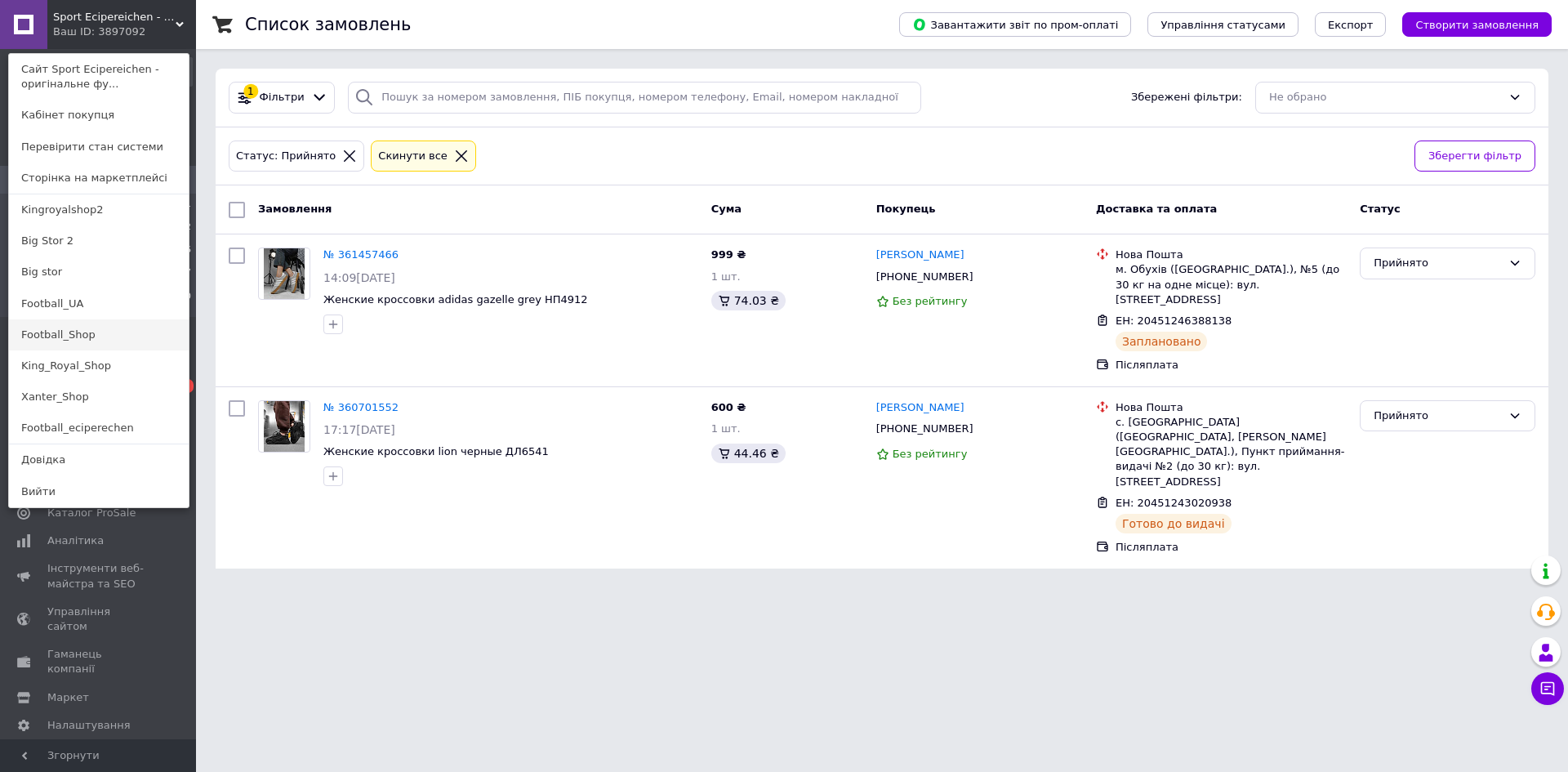
click at [81, 329] on link "Football_Shop" at bounding box center [98, 334] width 179 height 31
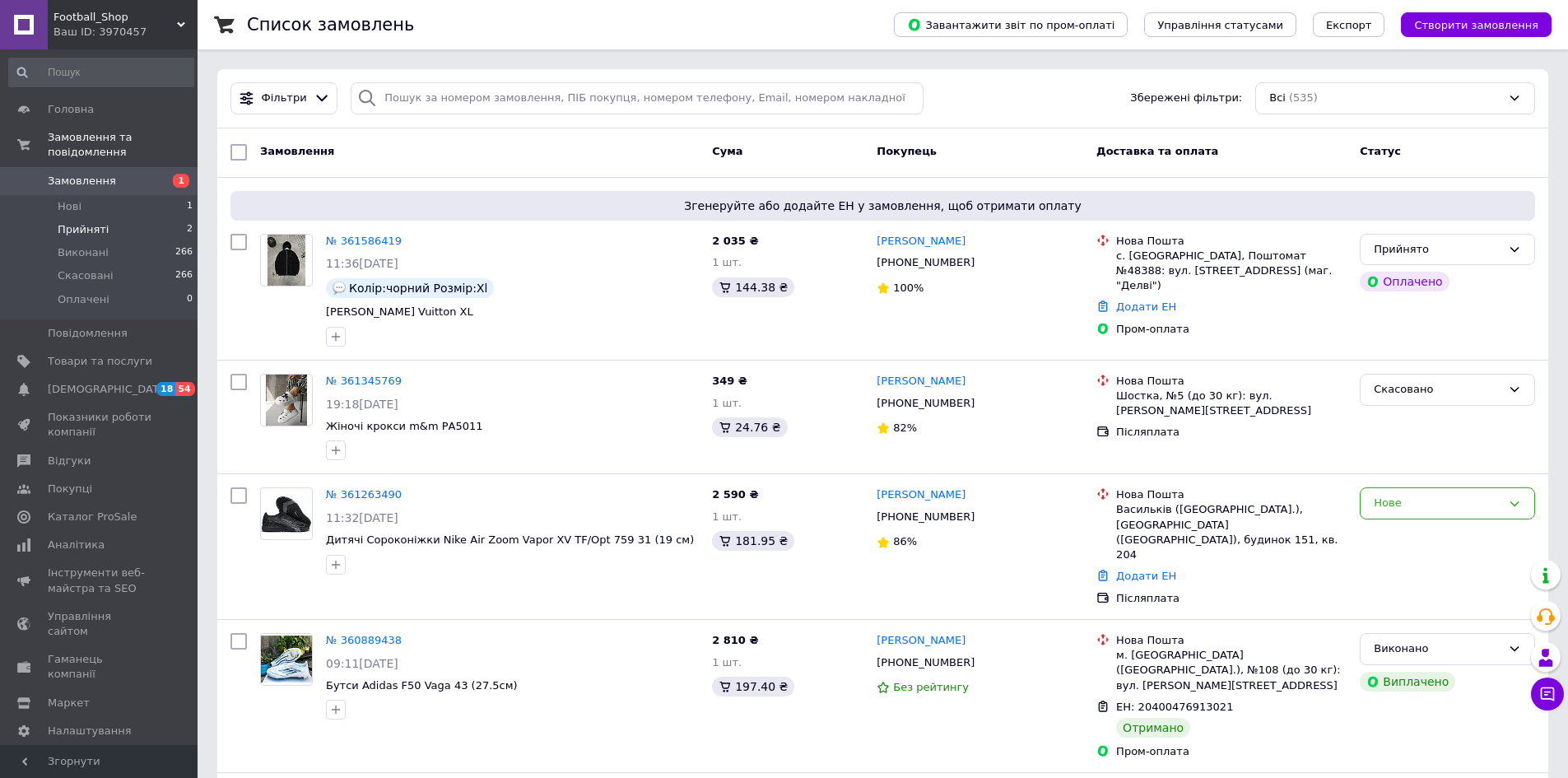
click at [105, 218] on li "Прийняті 2" at bounding box center [101, 230] width 202 height 23
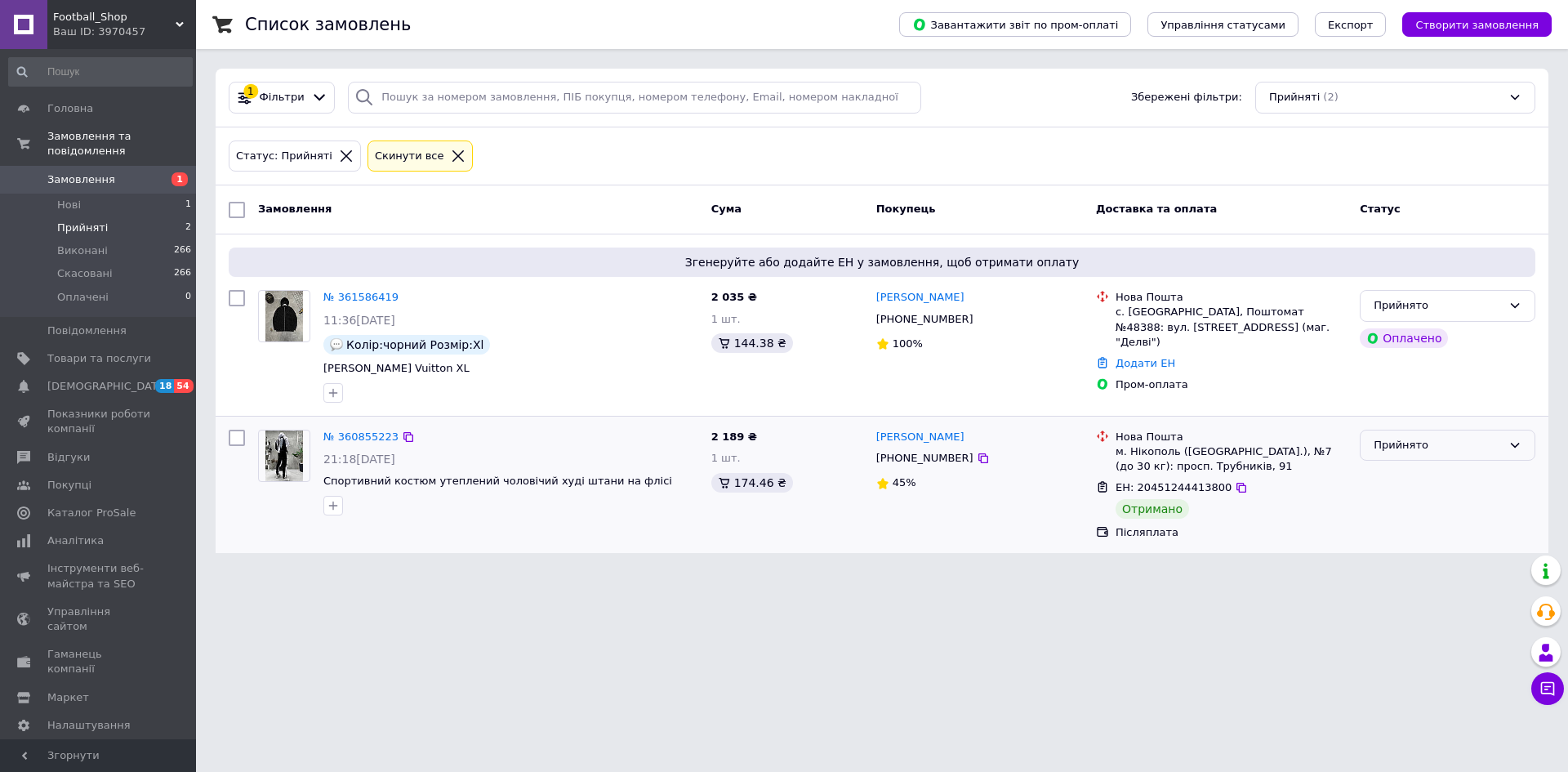
click at [1399, 449] on div "Прийнято" at bounding box center [1437, 445] width 128 height 17
click at [1400, 481] on li "Виконано" at bounding box center [1447, 479] width 174 height 30
click at [1152, 357] on link "Додати ЕН" at bounding box center [1145, 363] width 59 height 12
click at [1071, 405] on input "Добавить ЕН" at bounding box center [1044, 413] width 219 height 33
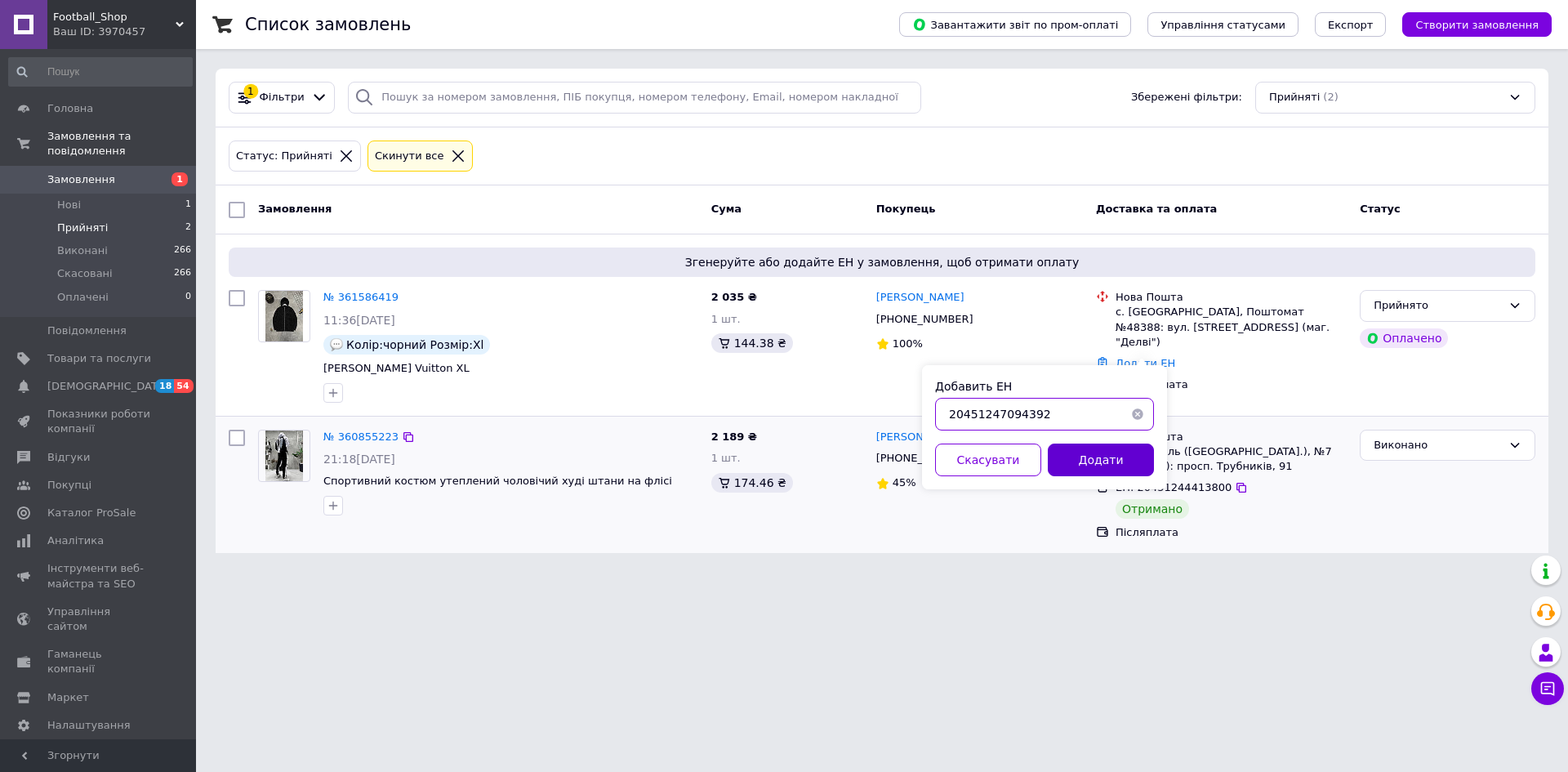
type input "20451247094392"
click at [1102, 458] on button "Додати" at bounding box center [1101, 459] width 106 height 33
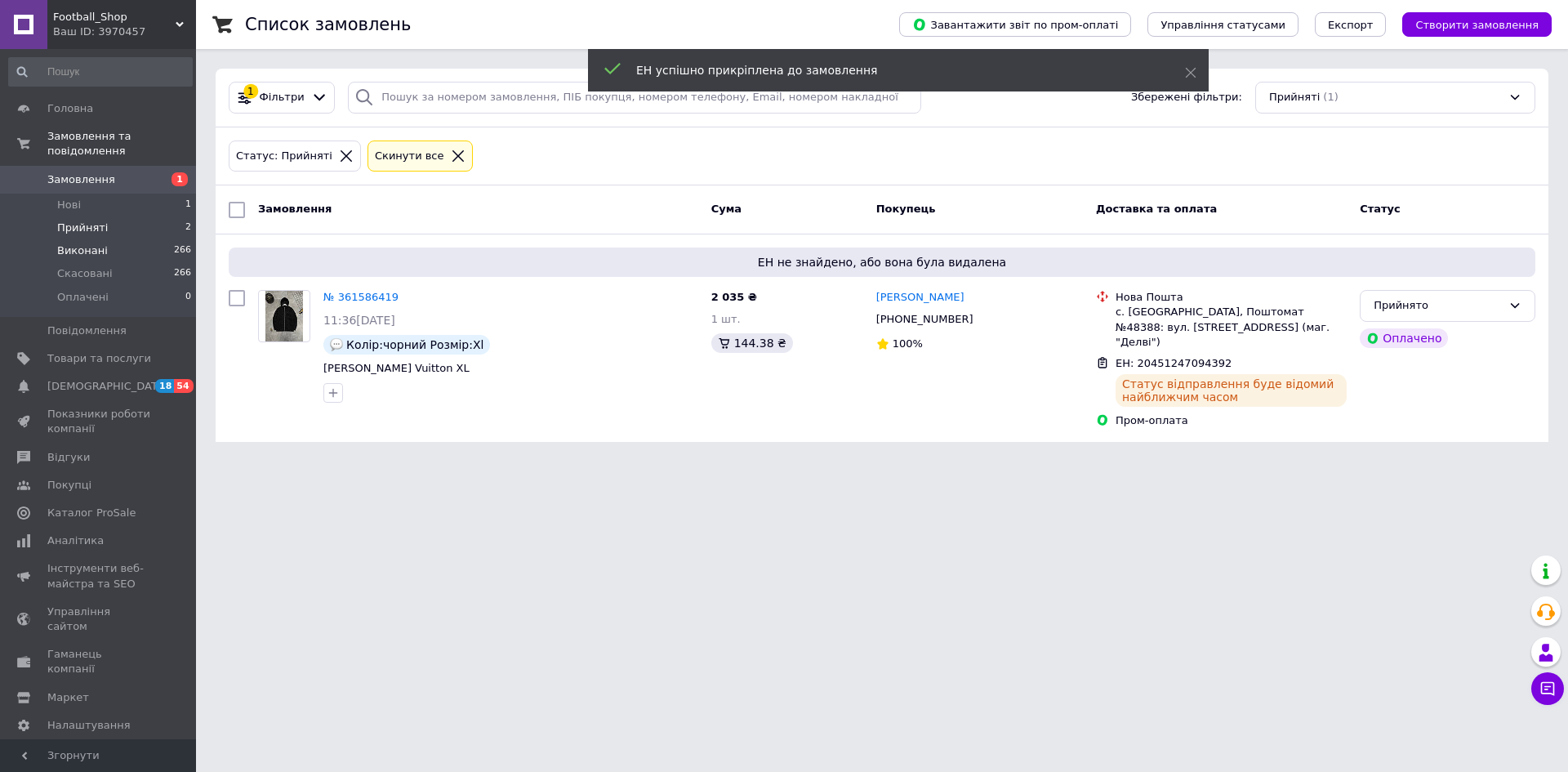
click at [92, 243] on span "Виконані" at bounding box center [82, 250] width 50 height 15
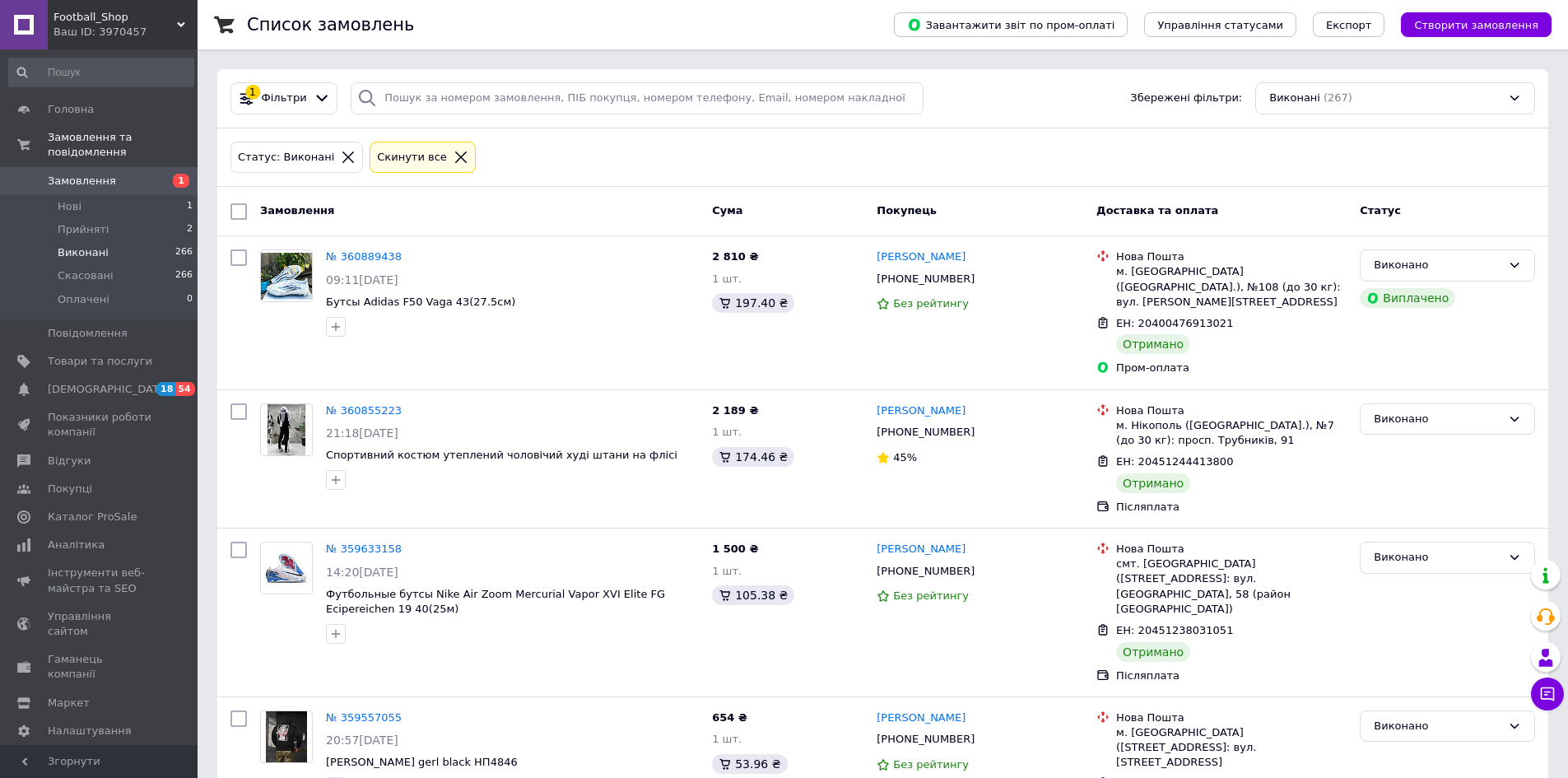
click at [143, 19] on span "Football_Shop" at bounding box center [115, 17] width 124 height 15
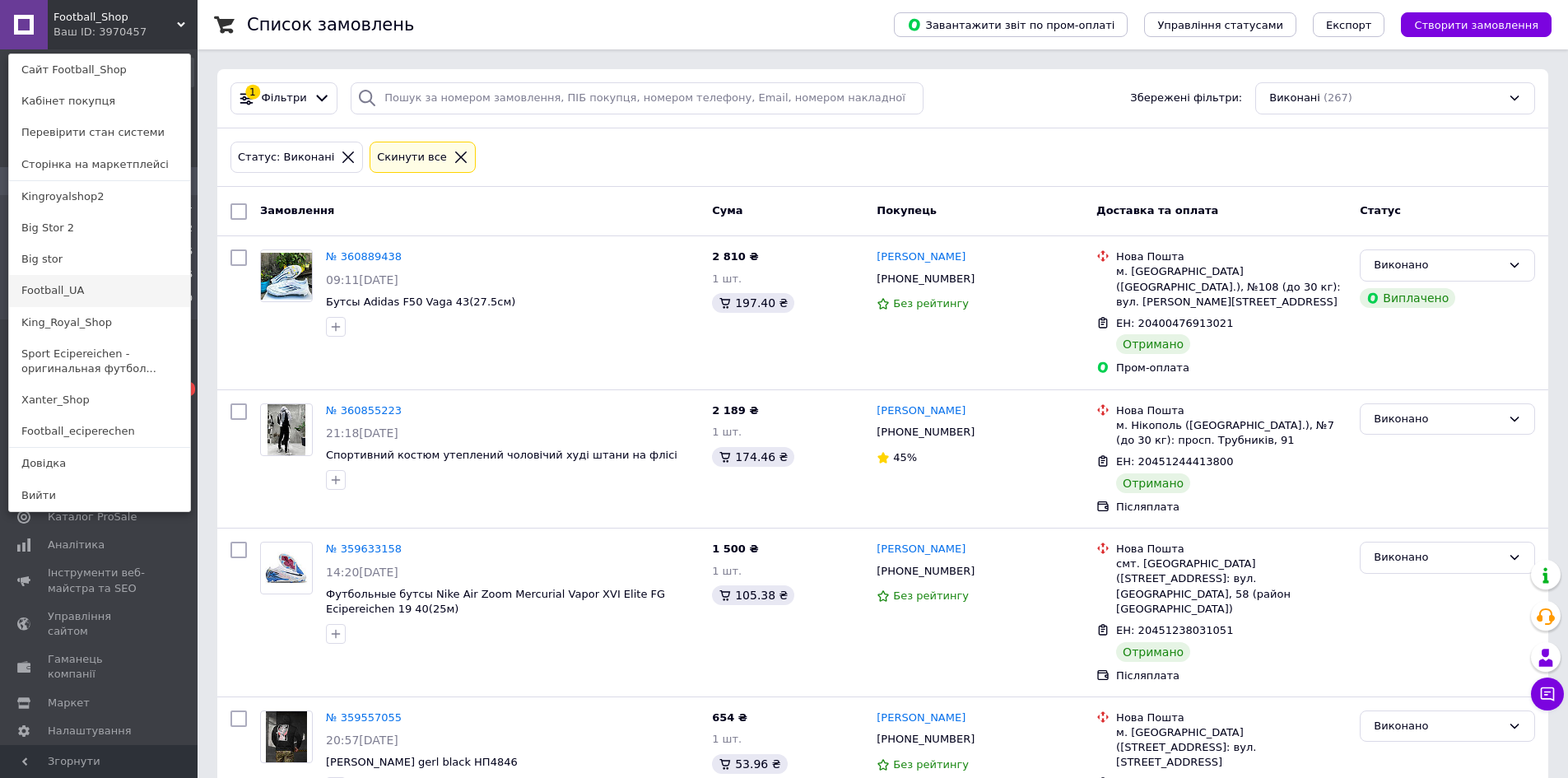
click at [102, 293] on link "Football_UA" at bounding box center [99, 290] width 181 height 31
